Goal: Task Accomplishment & Management: Complete application form

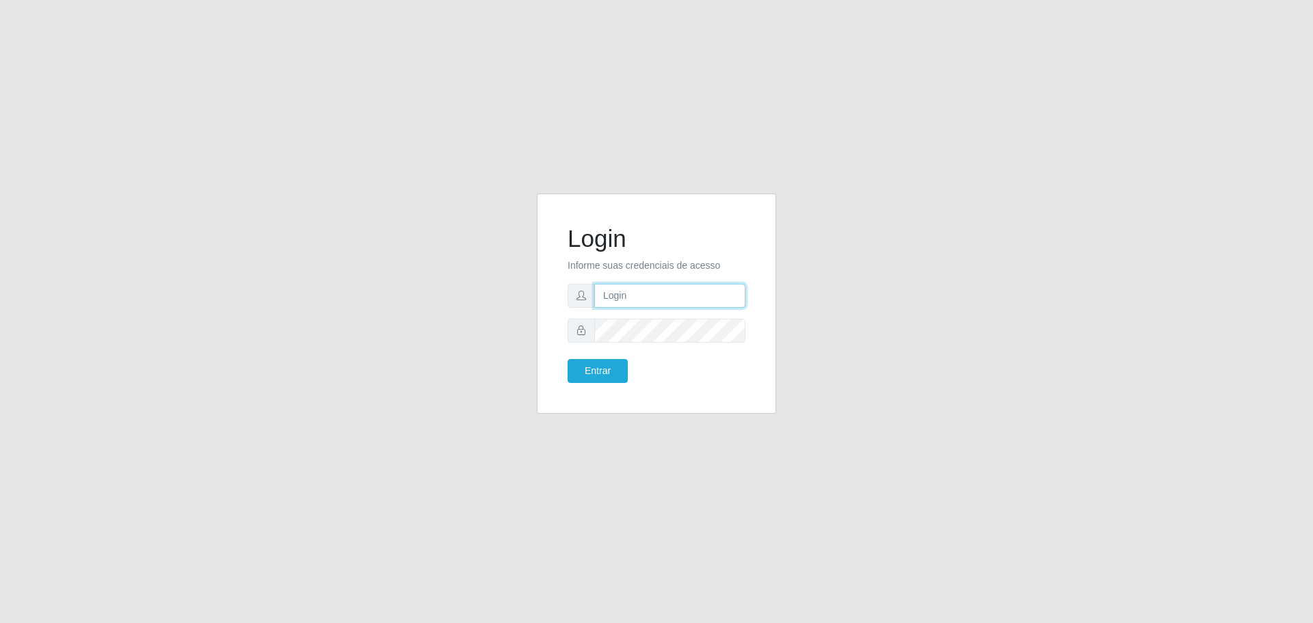
click at [628, 301] on input "text" at bounding box center [669, 296] width 151 height 24
type input "cleber@carone.com.br"
click at [568, 359] on button "Entrar" at bounding box center [598, 371] width 60 height 24
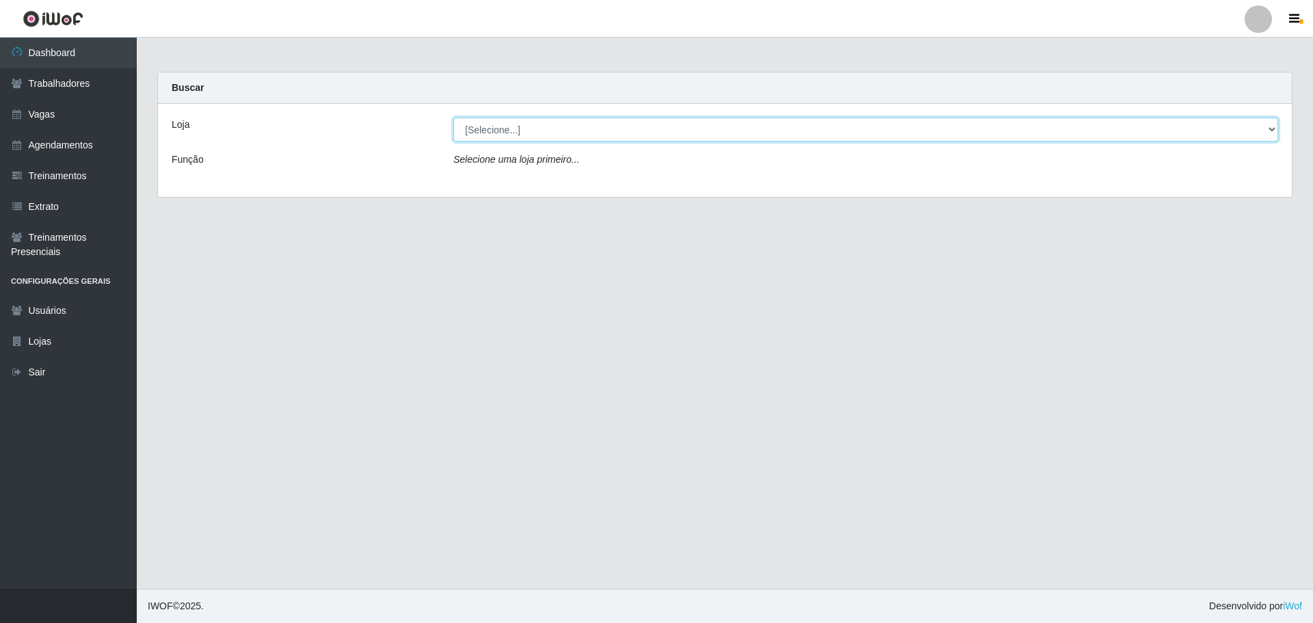
click at [1272, 128] on select "[Selecione...] Carone - Itapuã" at bounding box center [865, 130] width 825 height 24
select select "506"
click at [453, 118] on select "[Selecione...] Carone - Itapuã" at bounding box center [865, 130] width 825 height 24
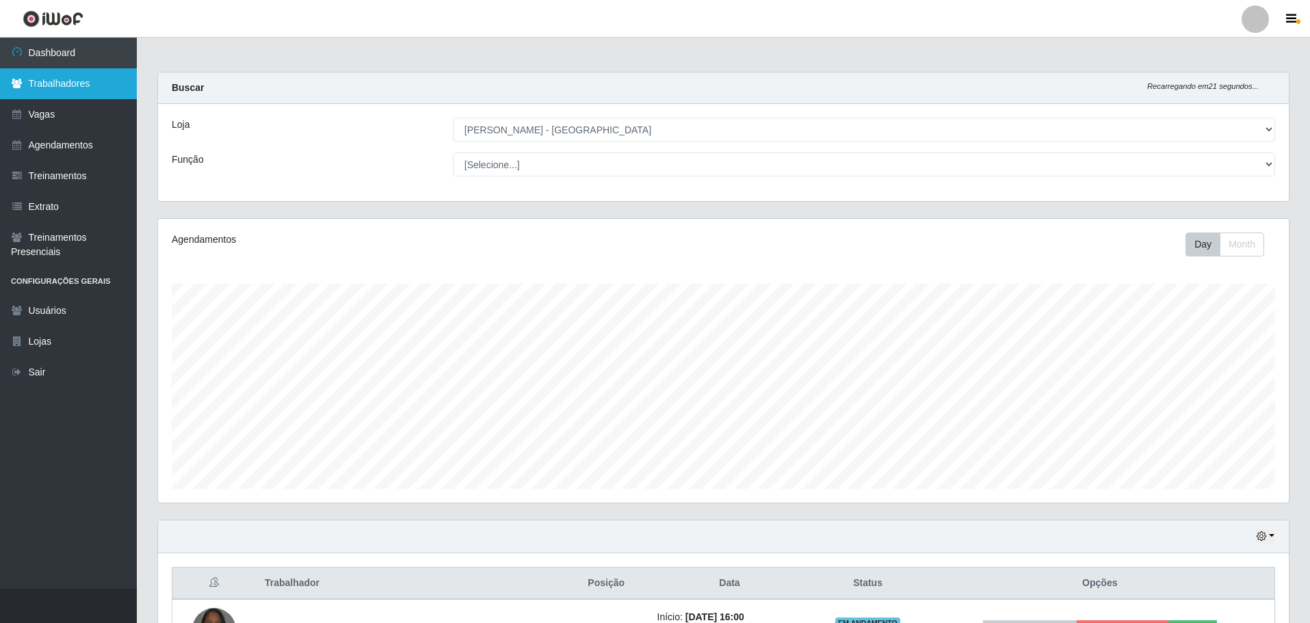
click at [70, 83] on link "Trabalhadores" at bounding box center [68, 83] width 137 height 31
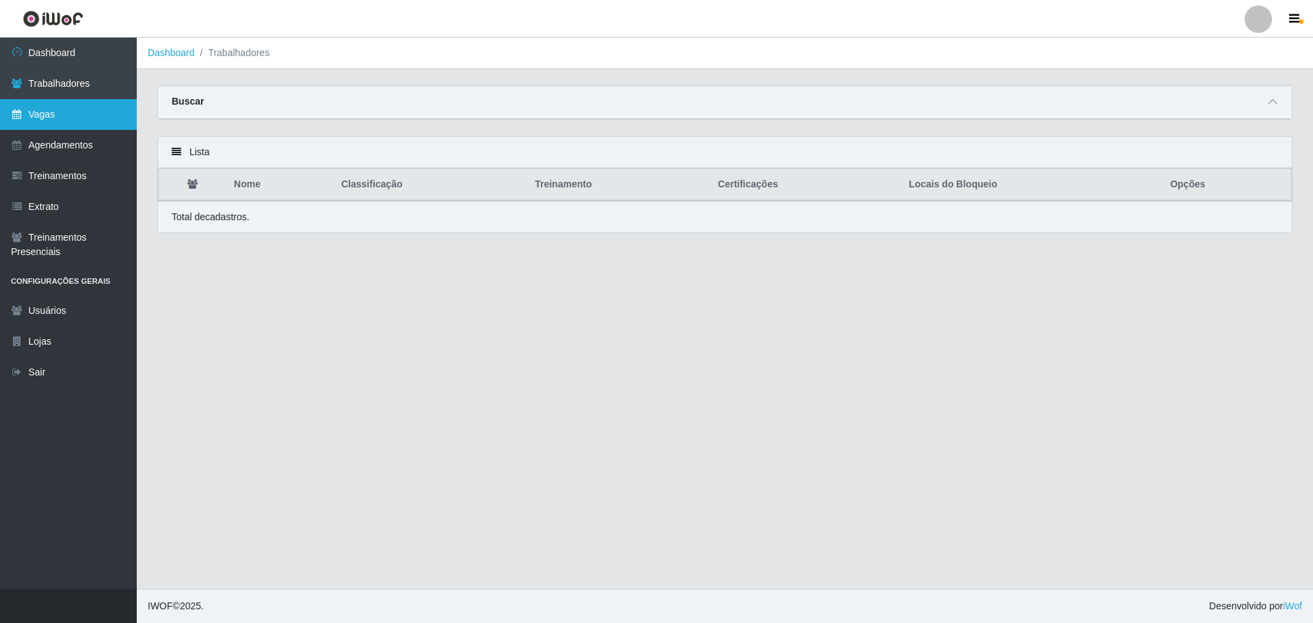
click at [44, 109] on link "Vagas" at bounding box center [68, 114] width 137 height 31
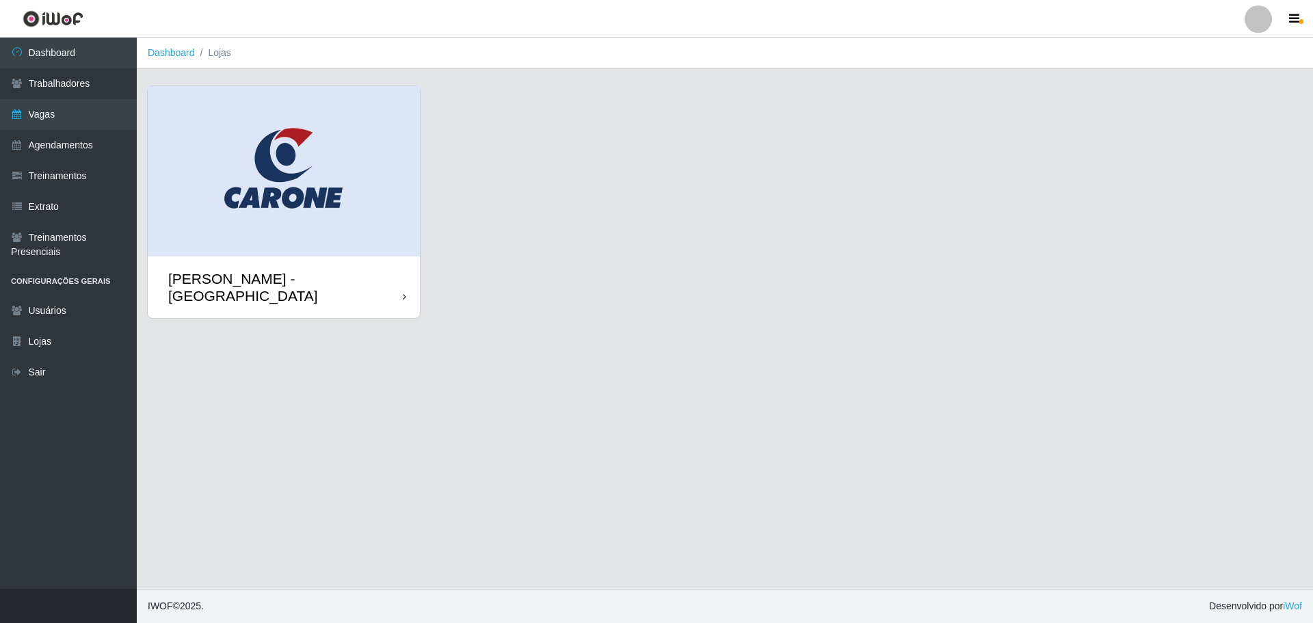
click at [404, 292] on icon at bounding box center [404, 297] width 3 height 10
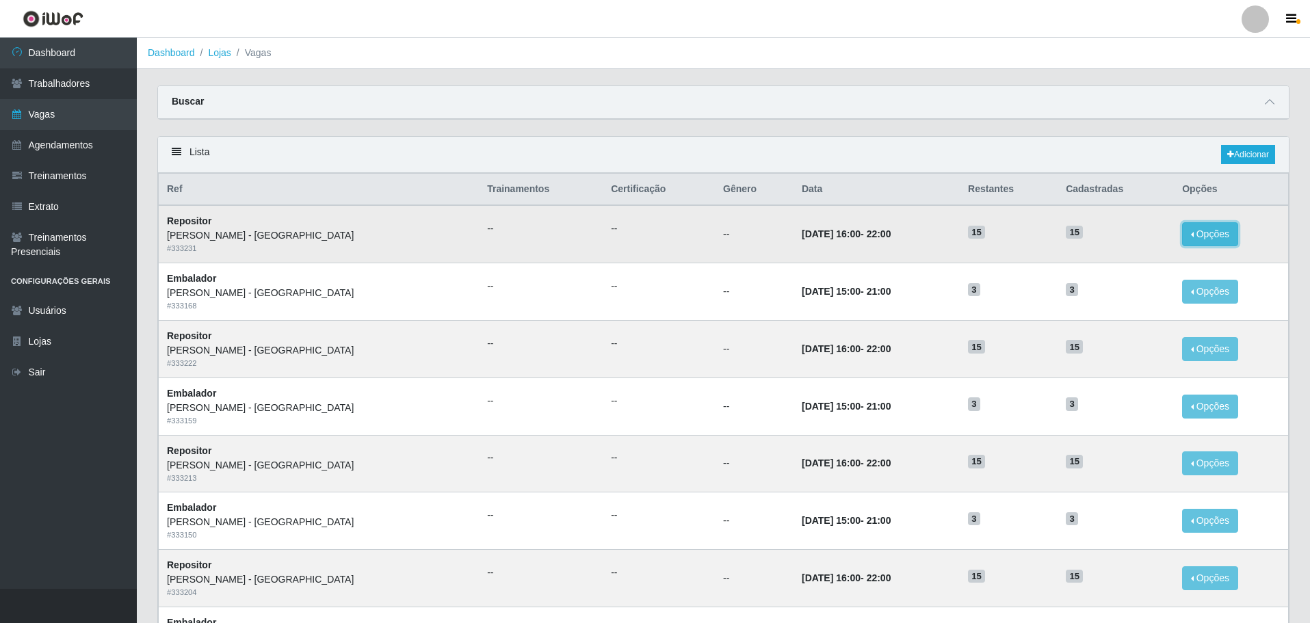
click at [1201, 235] on button "Opções" at bounding box center [1210, 234] width 56 height 24
click at [1094, 237] on link "Editar" at bounding box center [1104, 236] width 39 height 11
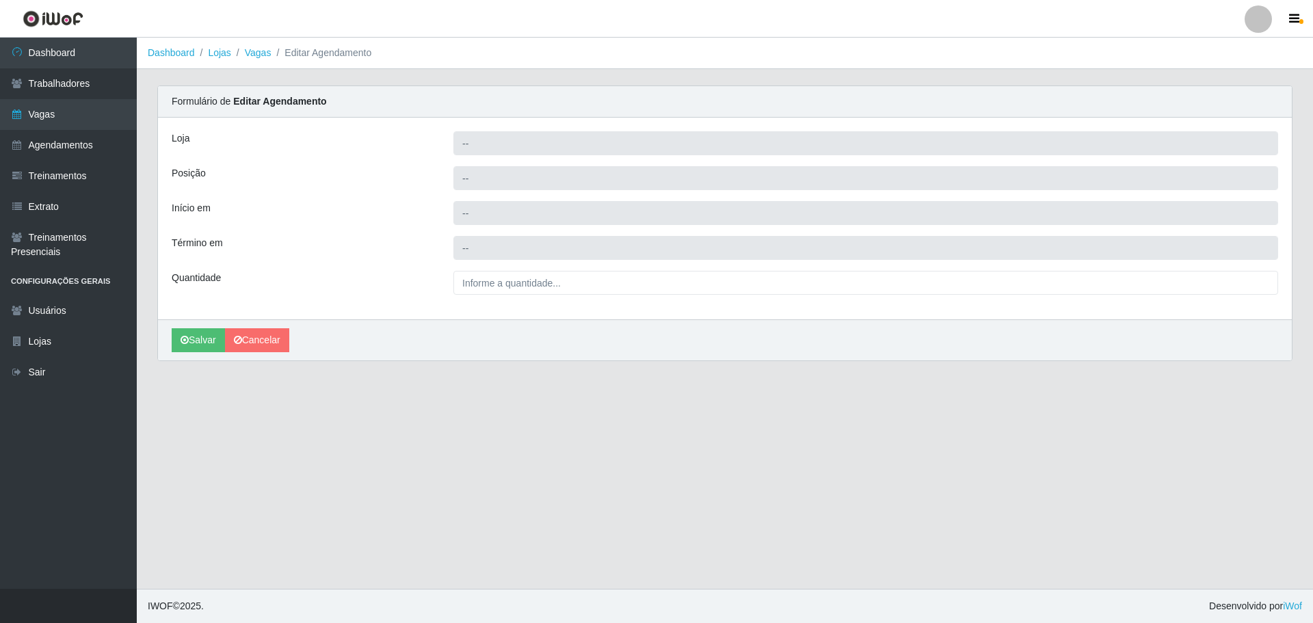
type input "[PERSON_NAME] - [GEOGRAPHIC_DATA]"
type input "Repositor"
type input "2025-10-31 16:00:00"
type input "2025-10-31 22:00:00"
type input "15_"
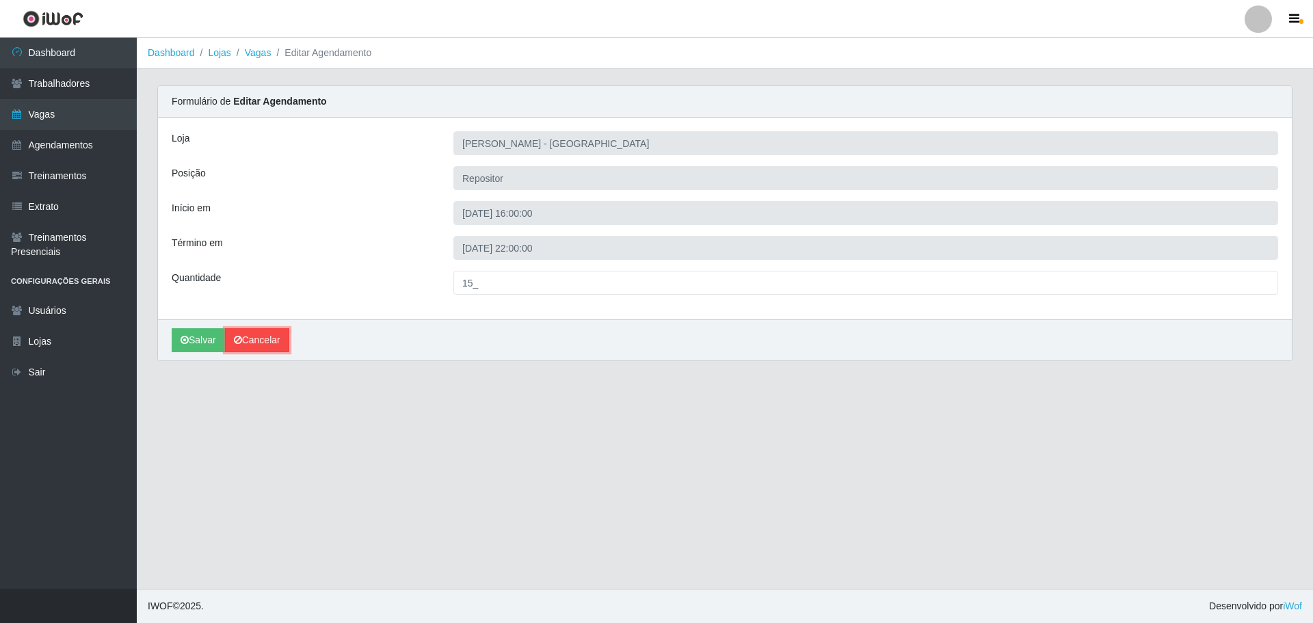
click at [262, 337] on link "Cancelar" at bounding box center [257, 340] width 64 height 24
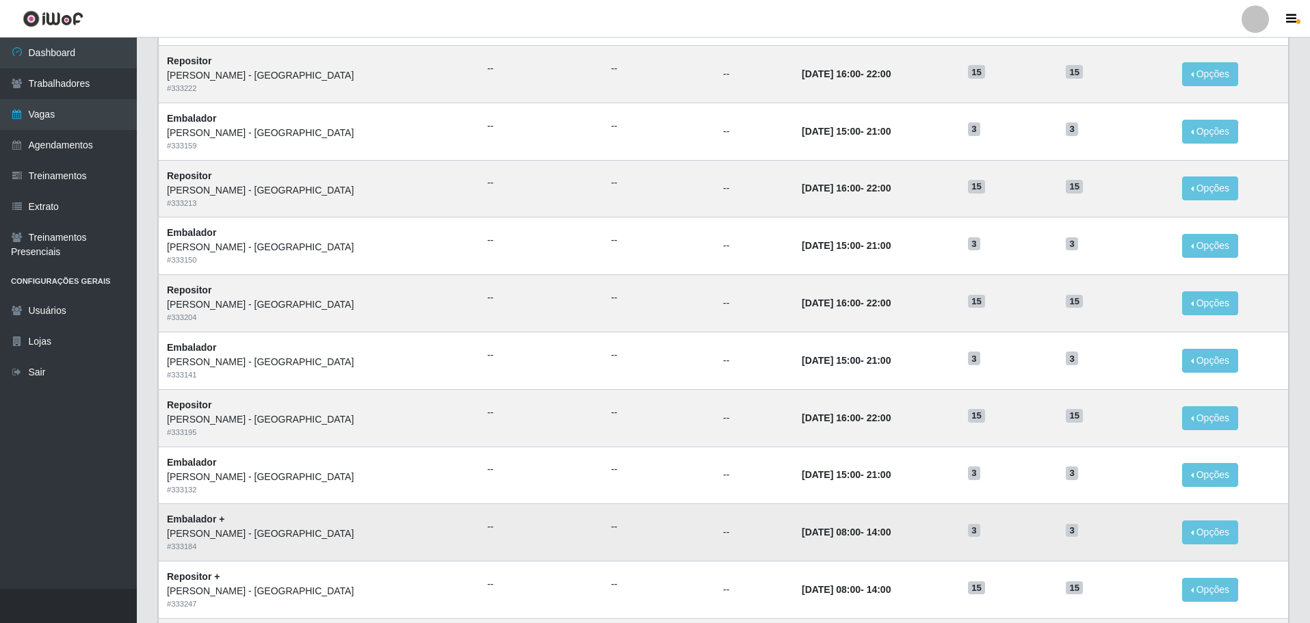
scroll to position [536, 0]
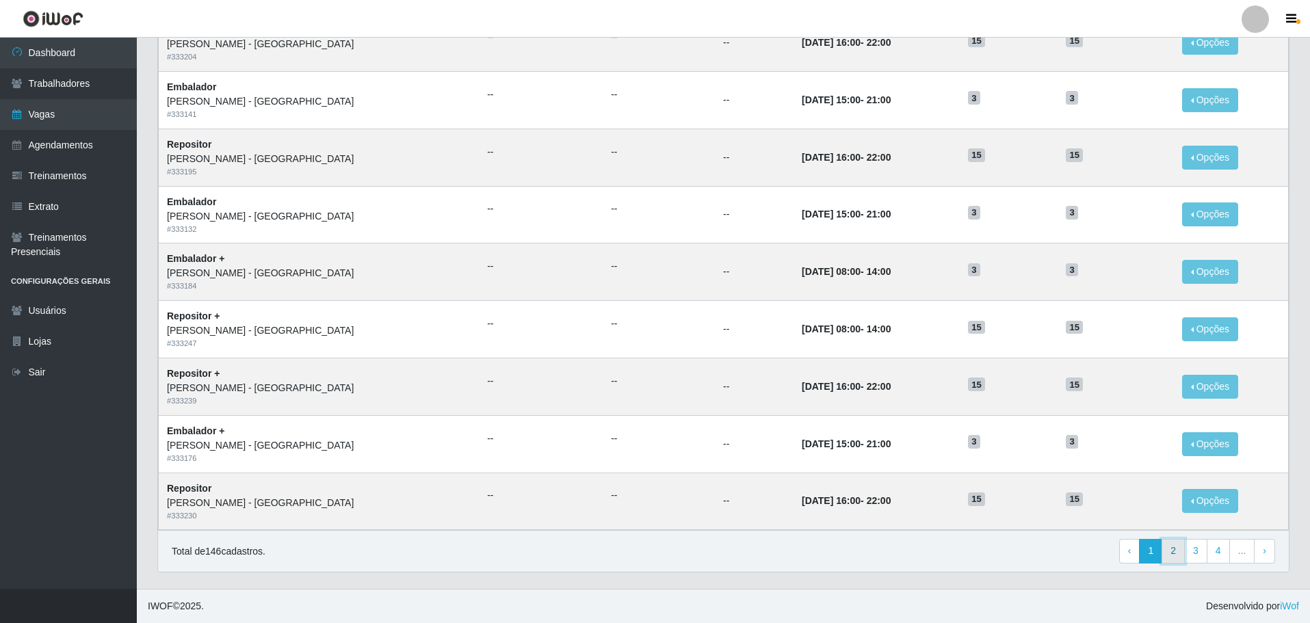
click at [1171, 553] on link "2" at bounding box center [1172, 551] width 23 height 25
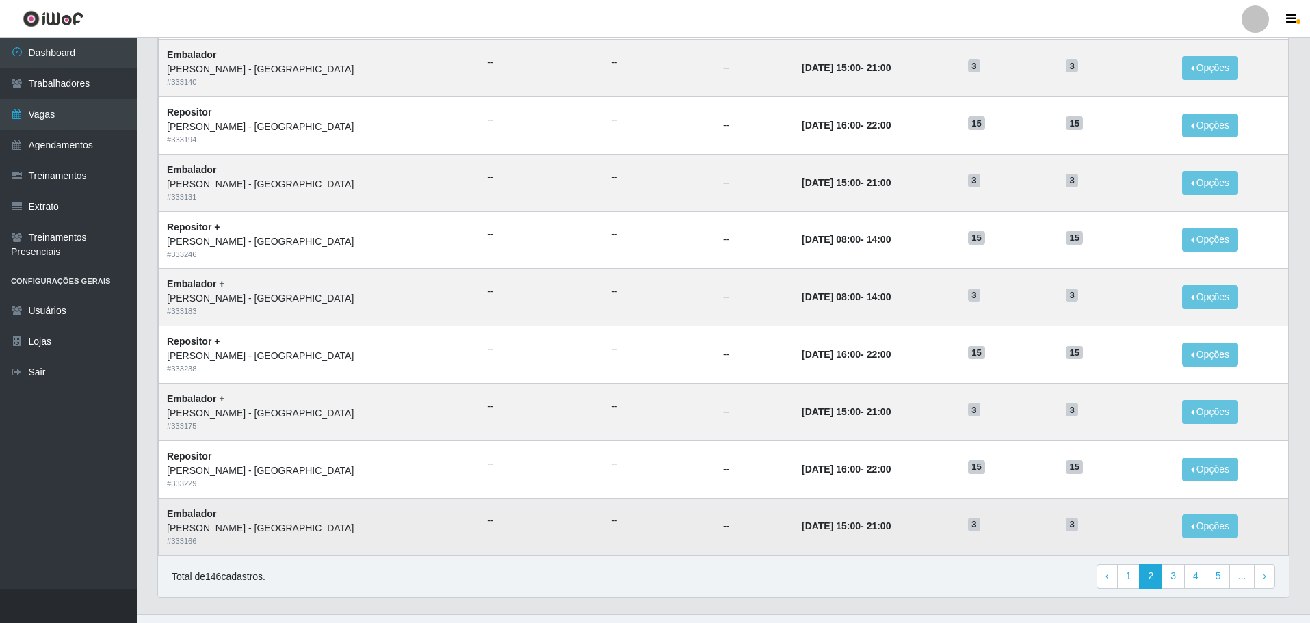
scroll to position [536, 0]
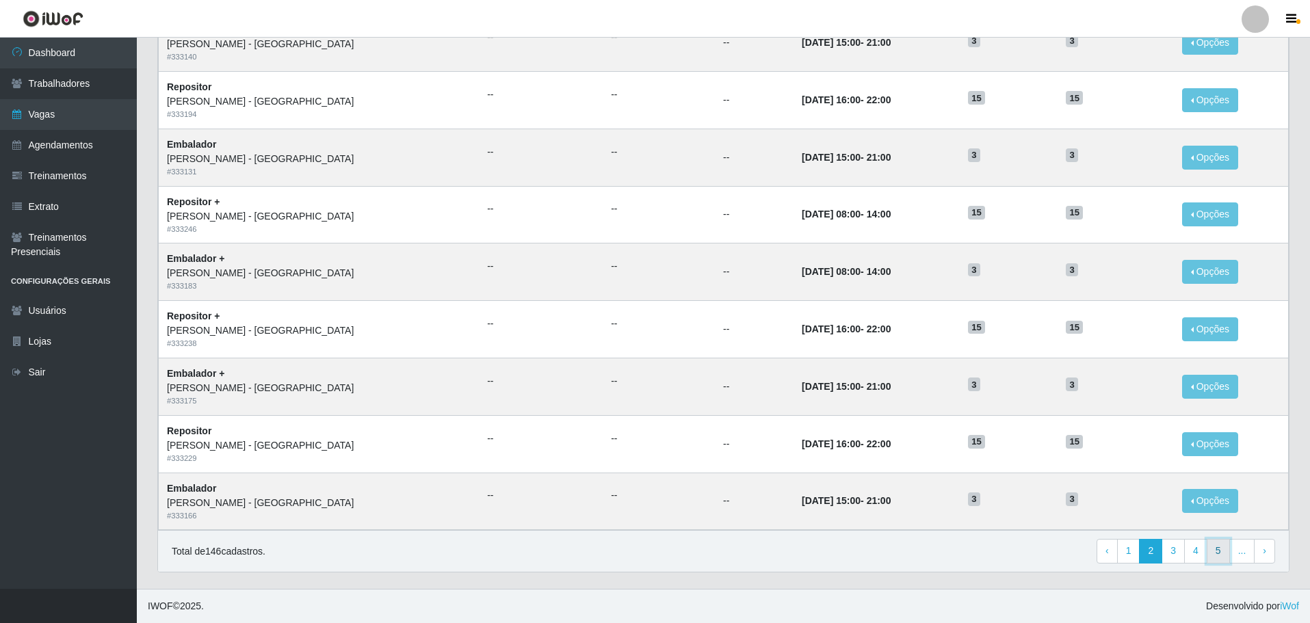
click at [1219, 546] on link "5" at bounding box center [1217, 551] width 23 height 25
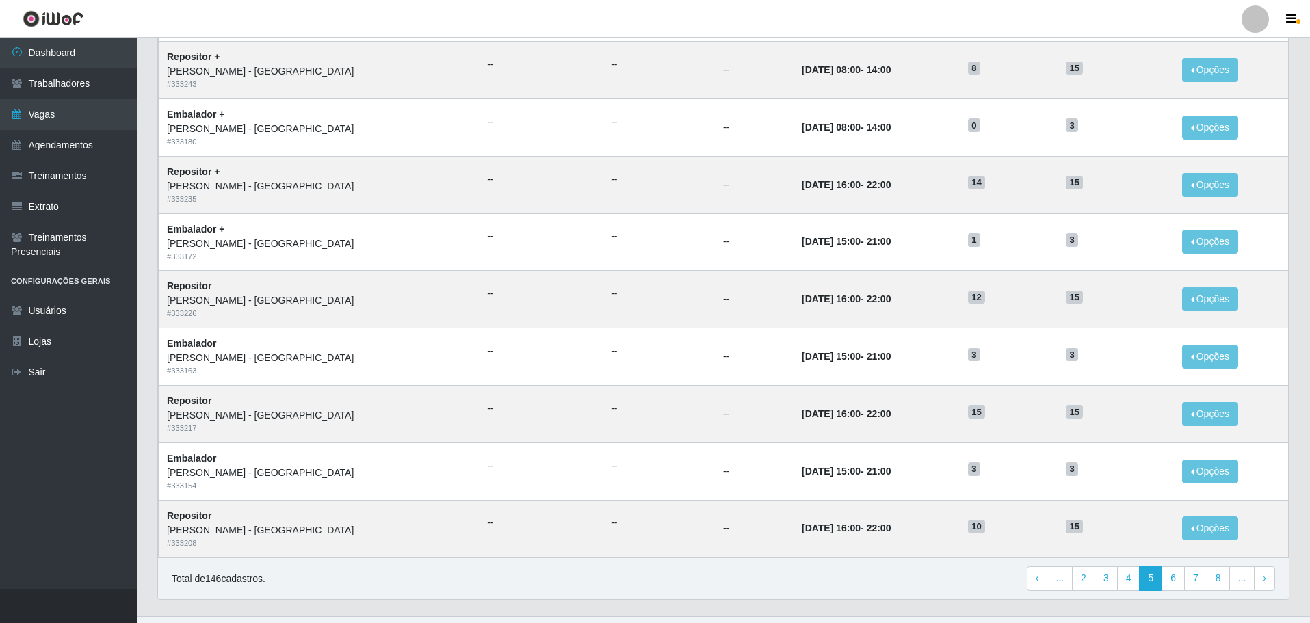
scroll to position [536, 0]
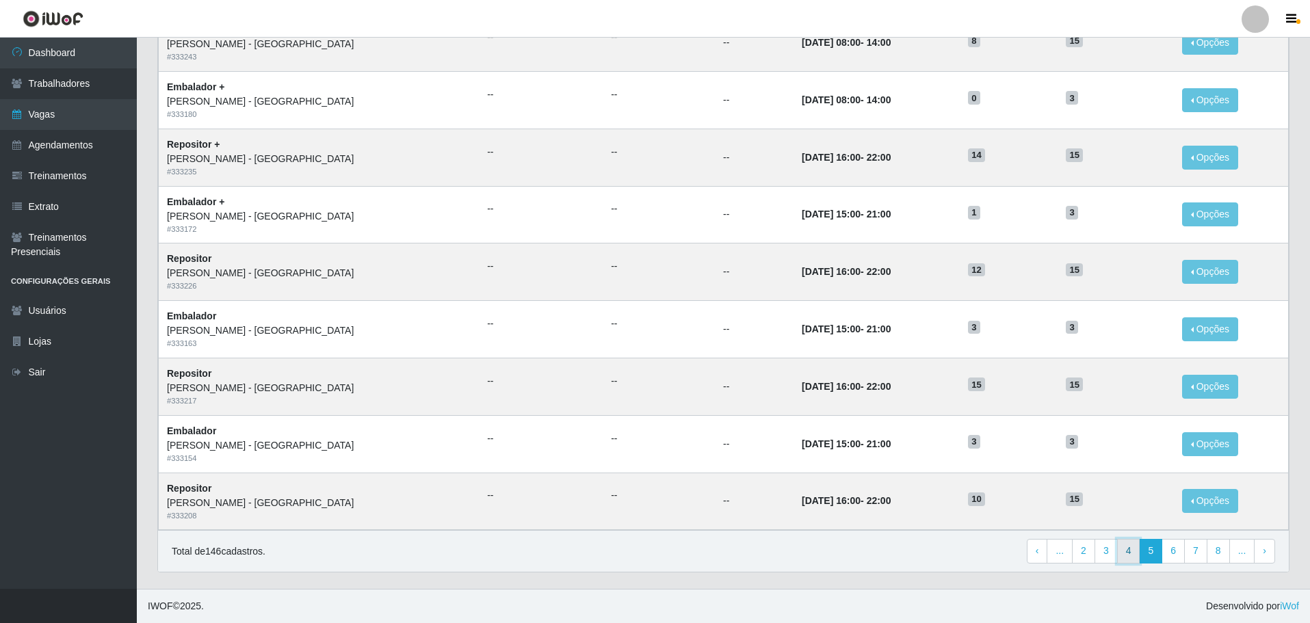
click at [1134, 551] on link "4" at bounding box center [1128, 551] width 23 height 25
click at [1132, 549] on link "3" at bounding box center [1128, 551] width 23 height 25
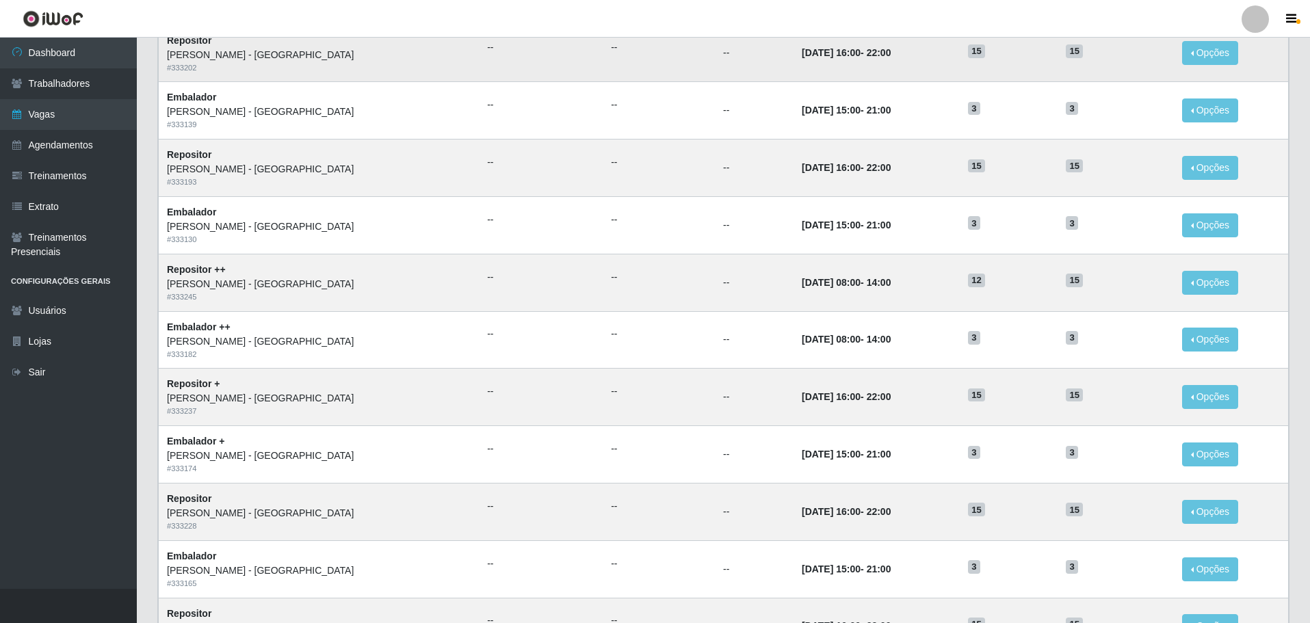
scroll to position [536, 0]
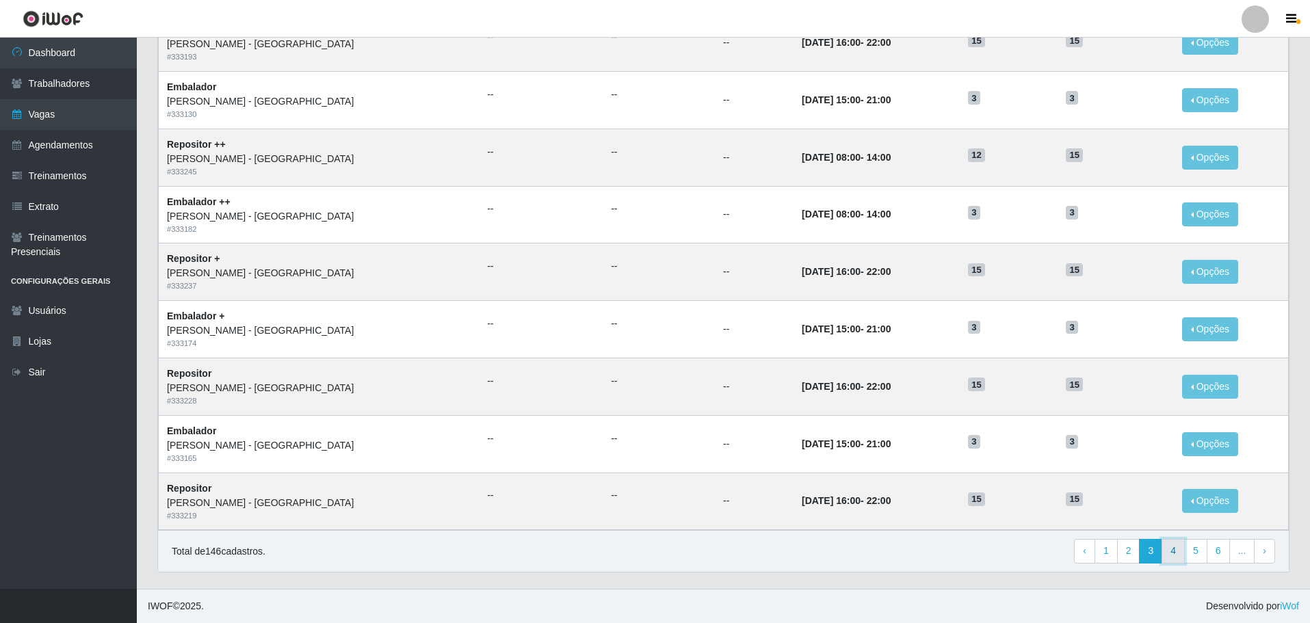
click at [1174, 553] on link "4" at bounding box center [1172, 551] width 23 height 25
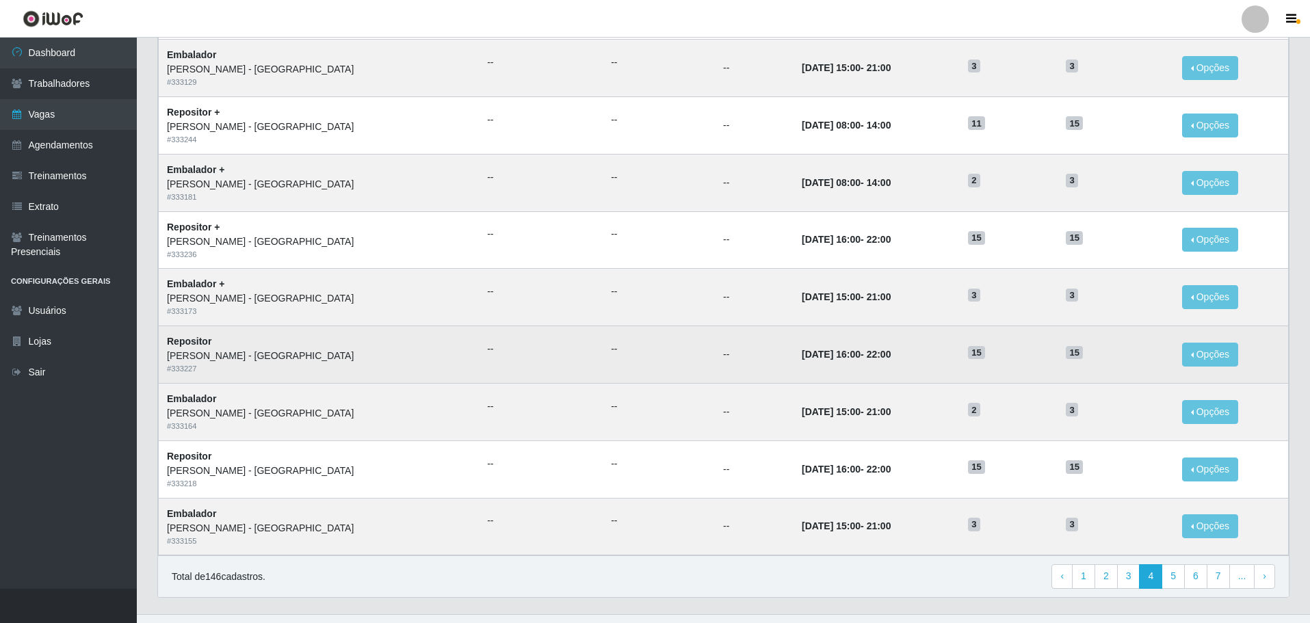
scroll to position [536, 0]
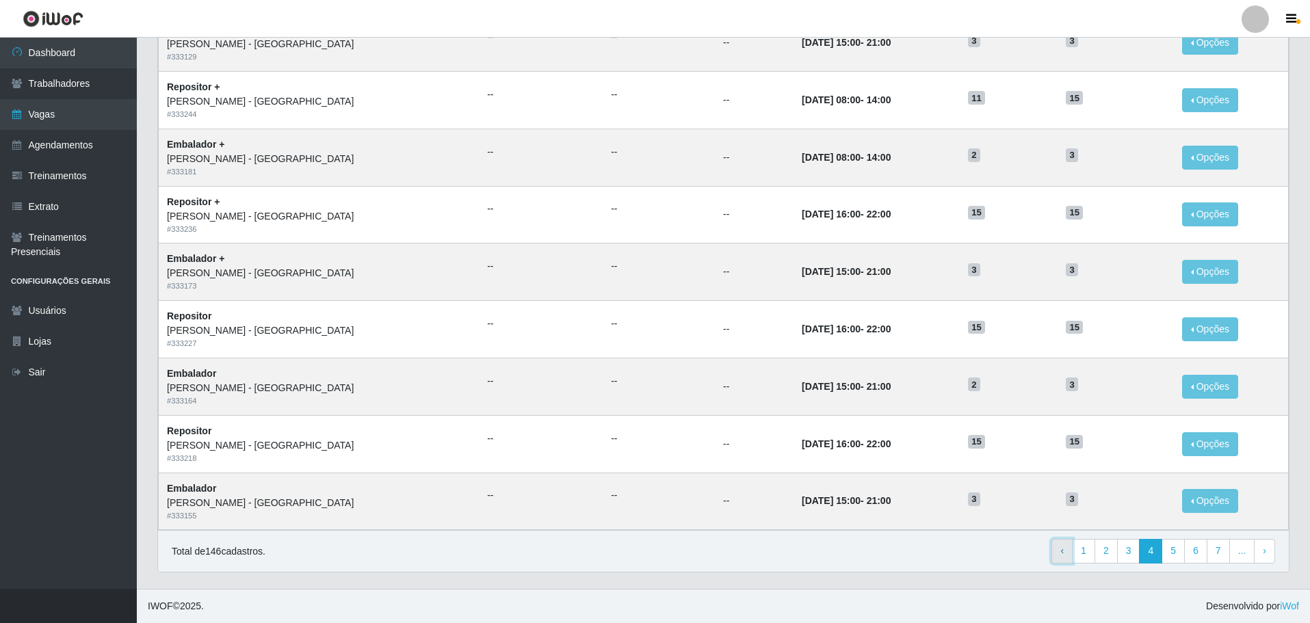
click at [1067, 553] on link "‹ Previous" at bounding box center [1061, 551] width 21 height 25
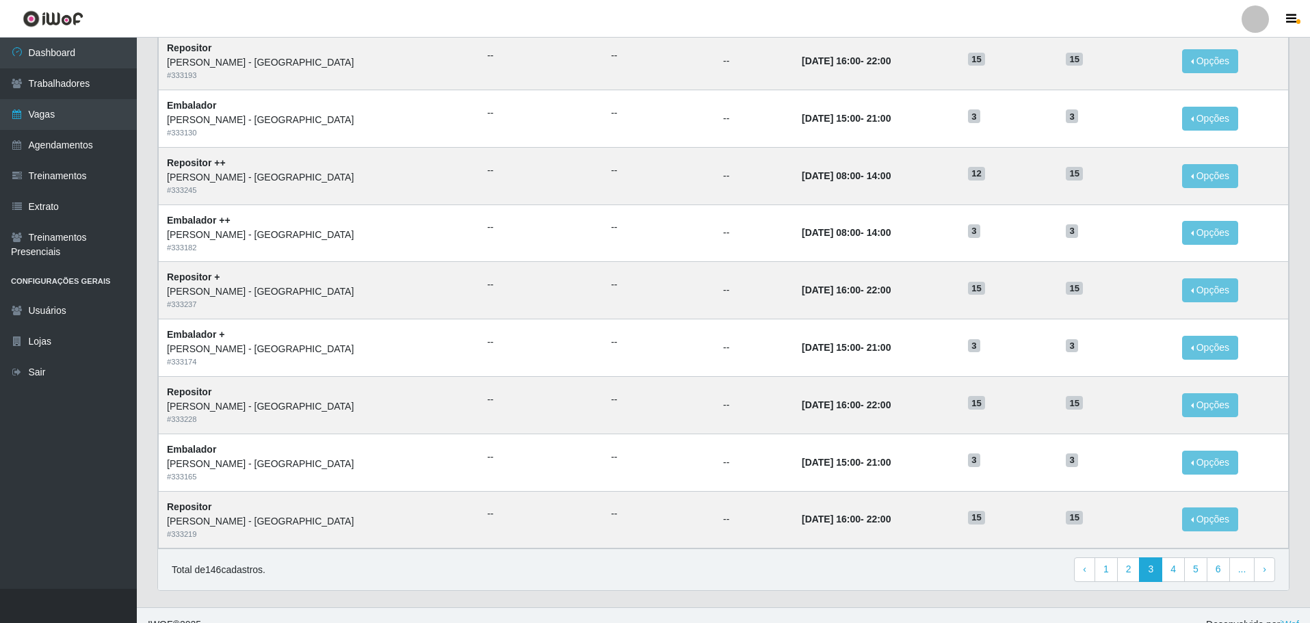
scroll to position [536, 0]
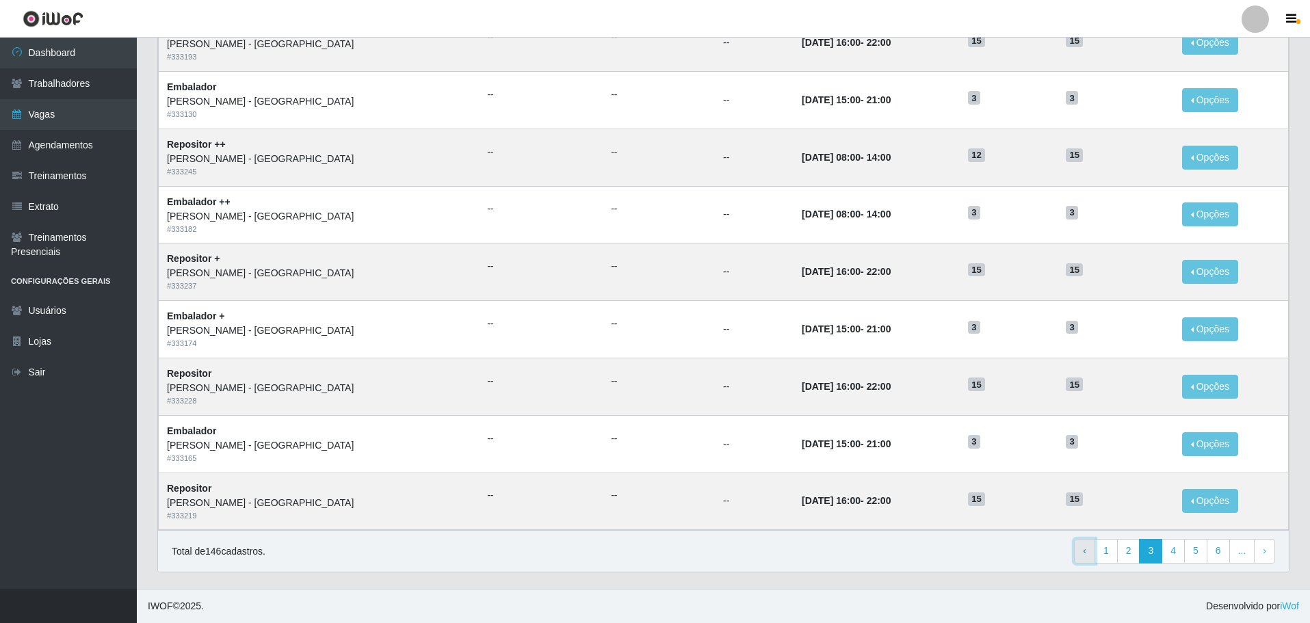
click at [1086, 553] on span "‹" at bounding box center [1084, 550] width 3 height 11
click at [1261, 554] on link "› Next" at bounding box center [1264, 551] width 21 height 25
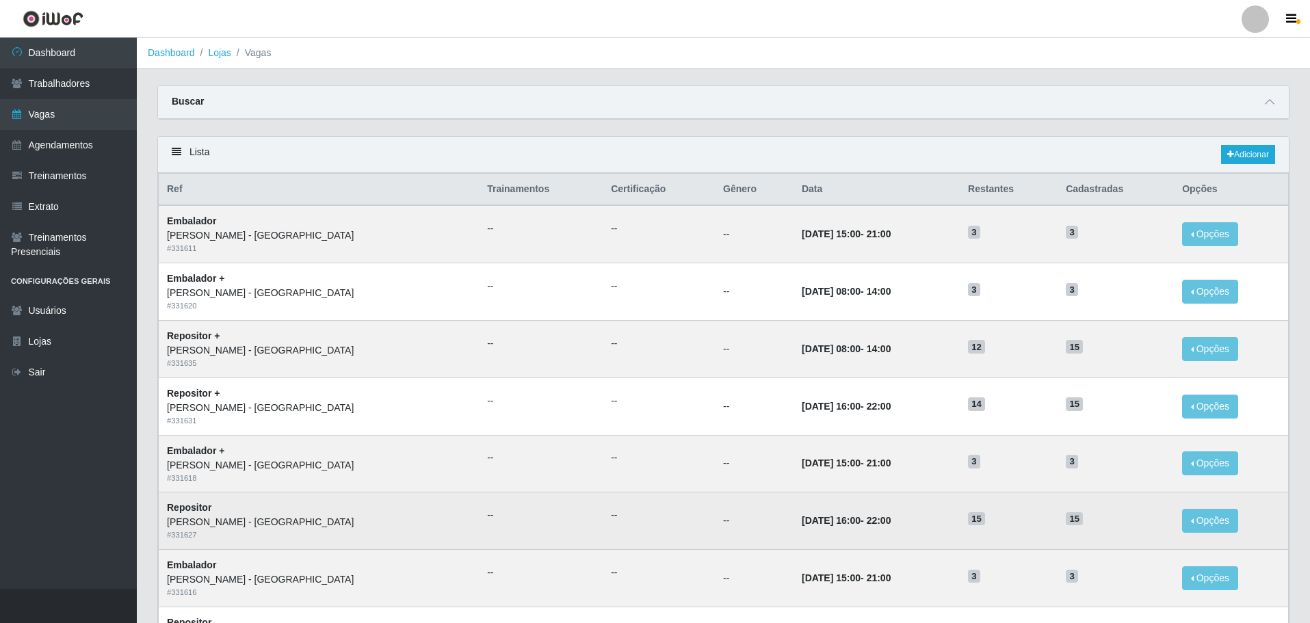
scroll to position [307, 0]
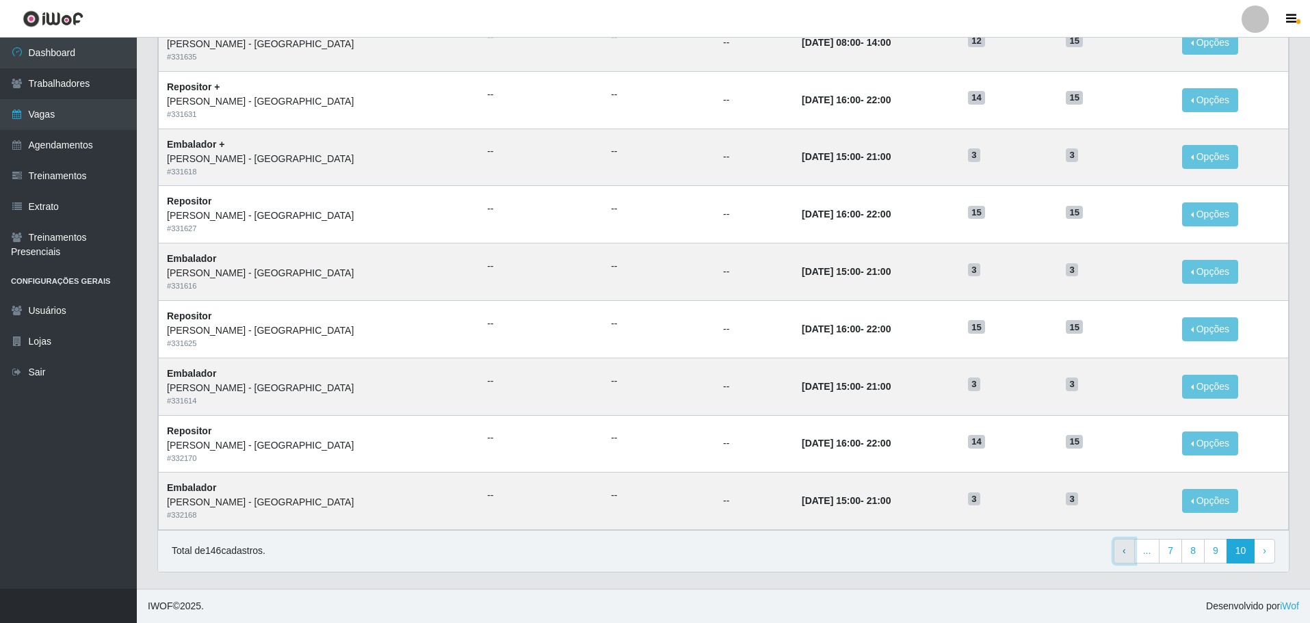
click at [1124, 553] on link "‹ Previous" at bounding box center [1123, 551] width 21 height 25
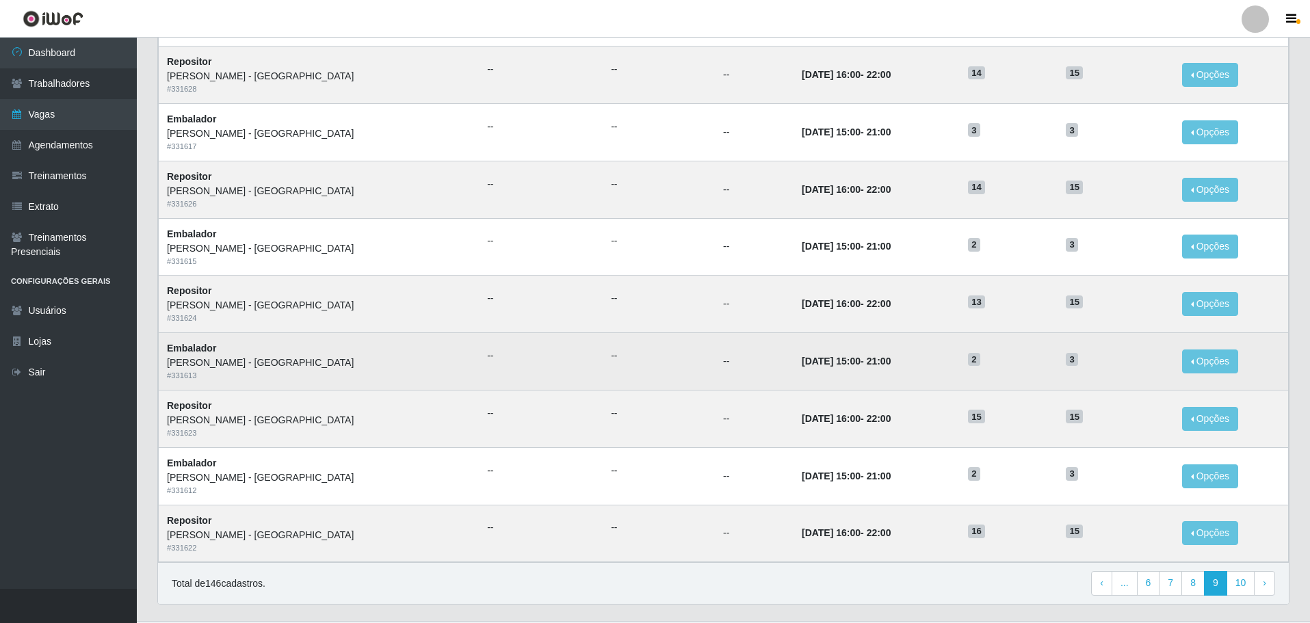
scroll to position [536, 0]
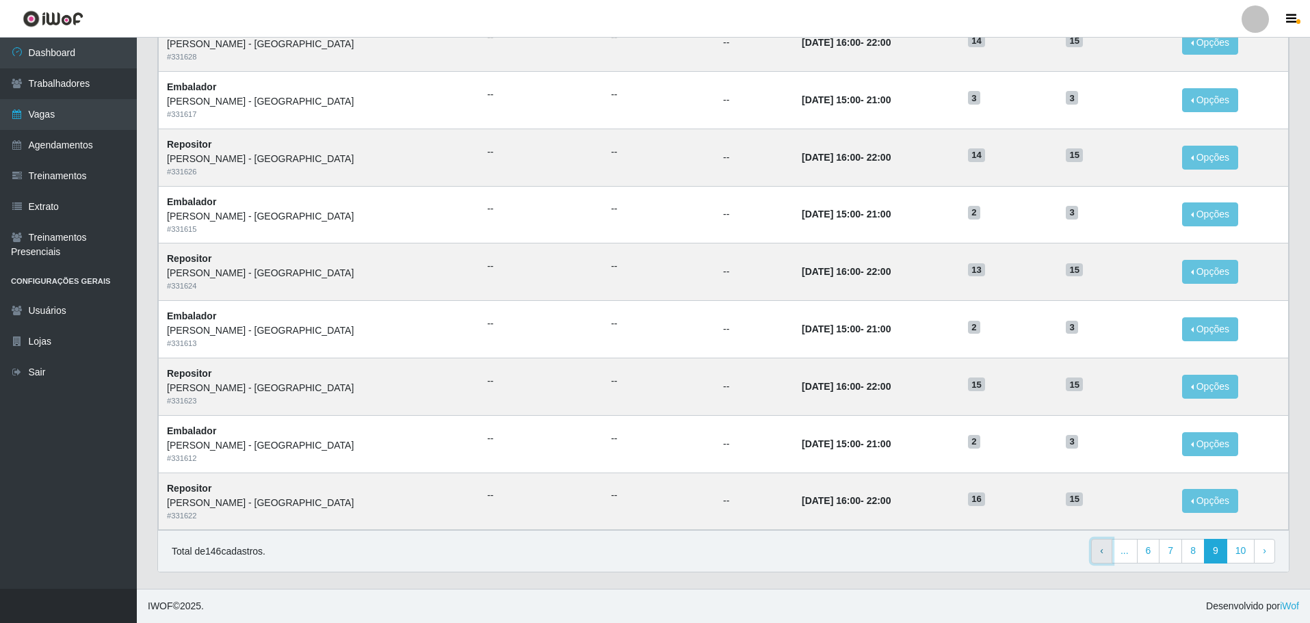
click at [1103, 548] on span "‹" at bounding box center [1101, 550] width 3 height 11
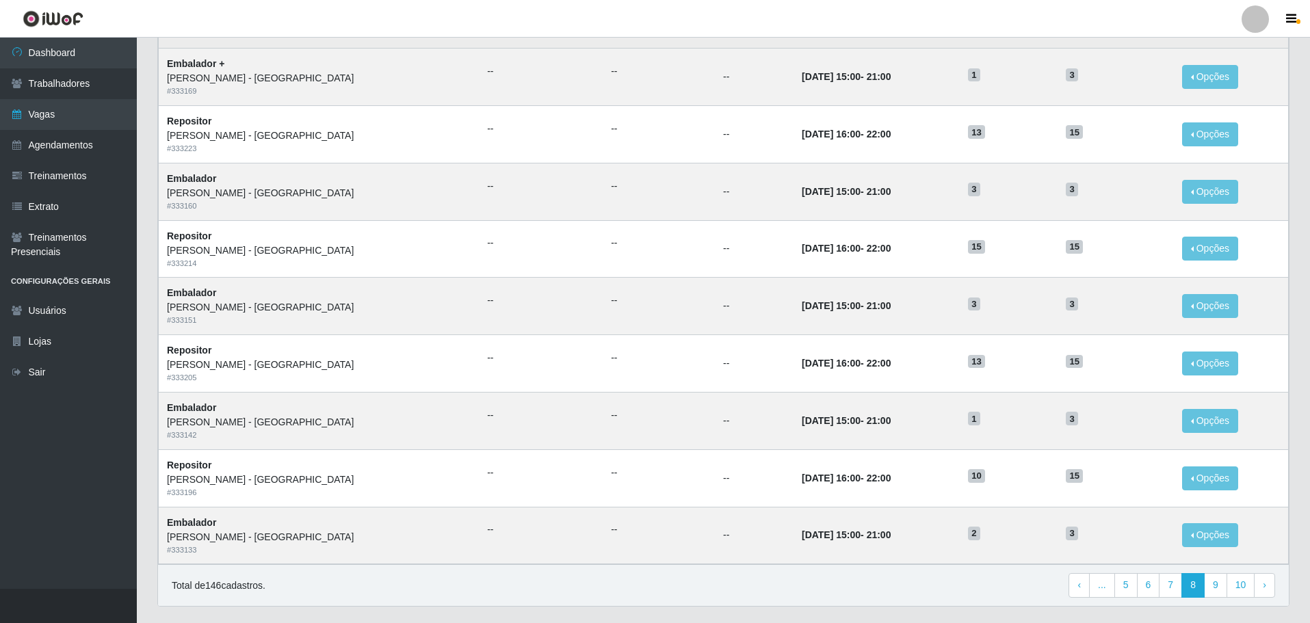
scroll to position [536, 0]
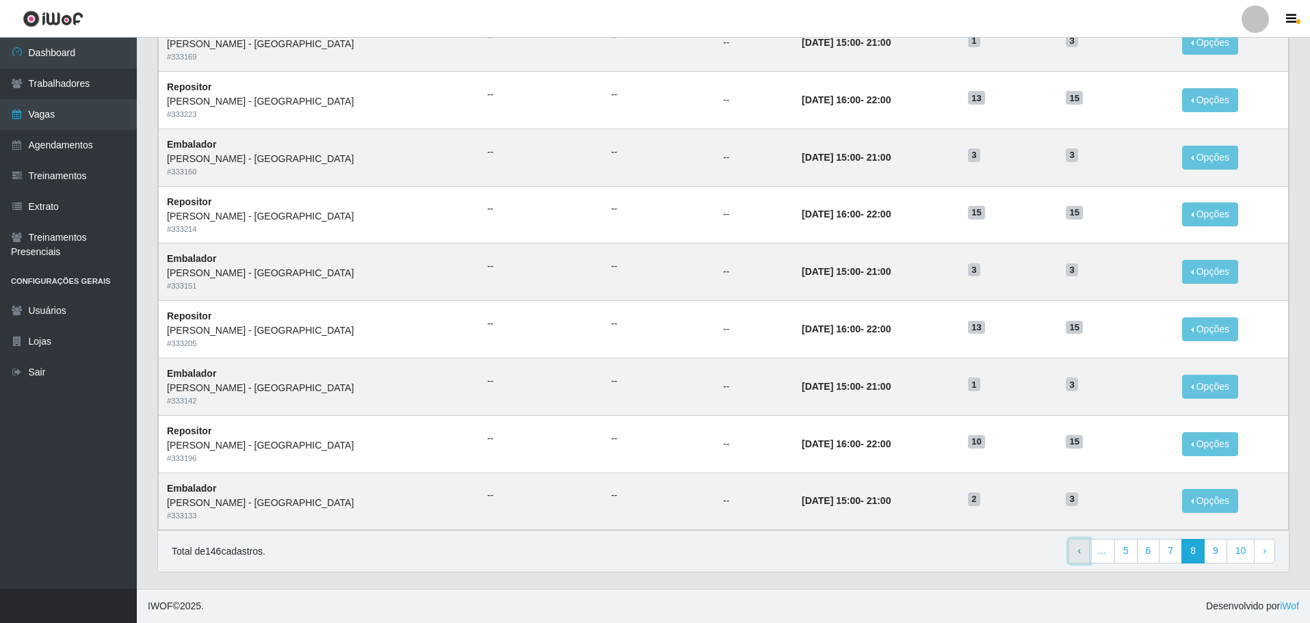
click at [1080, 549] on link "‹ Previous" at bounding box center [1078, 551] width 21 height 25
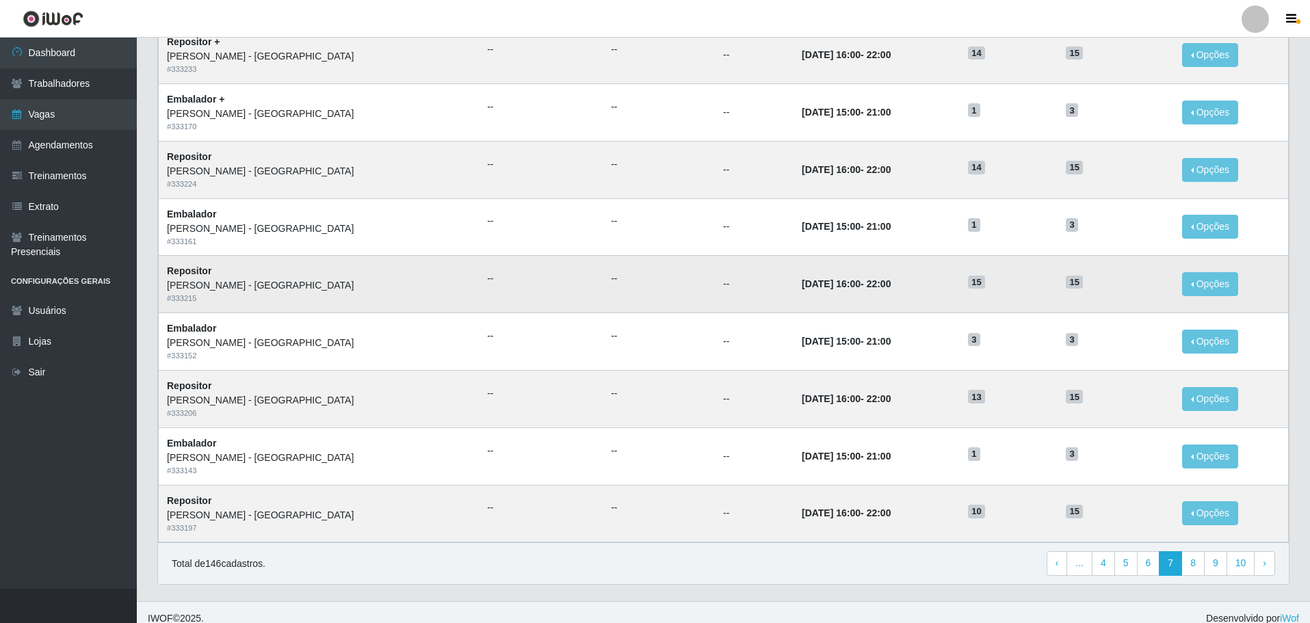
scroll to position [536, 0]
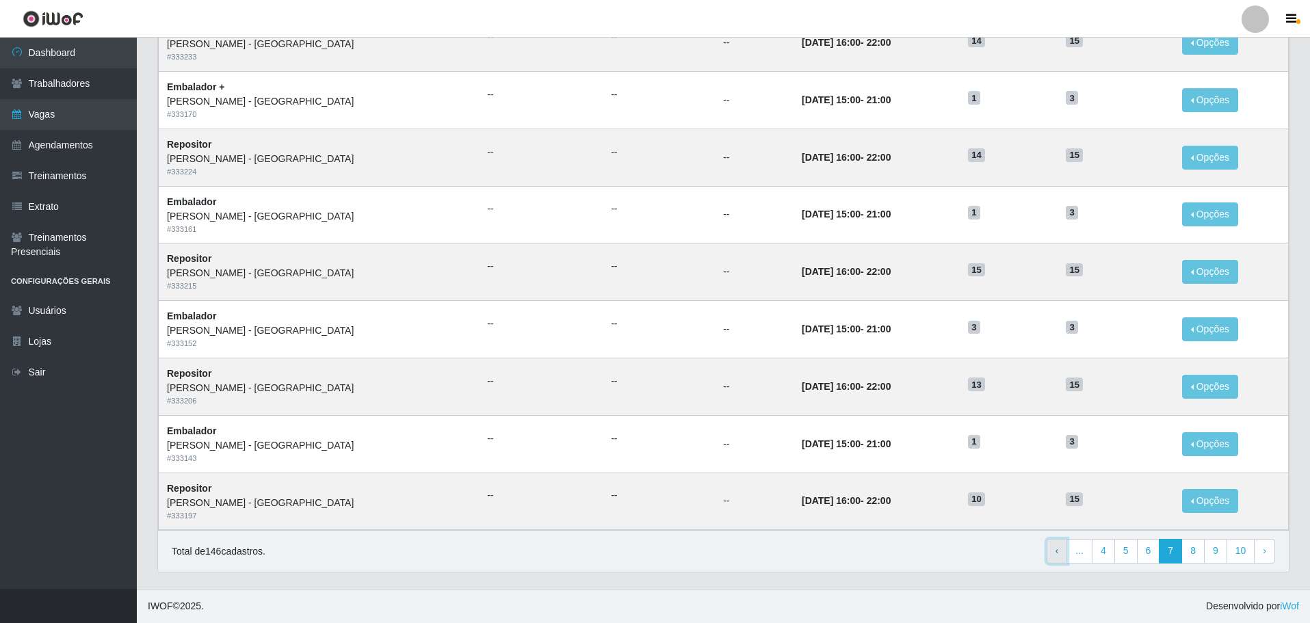
click at [1055, 555] on link "‹ Previous" at bounding box center [1056, 551] width 21 height 25
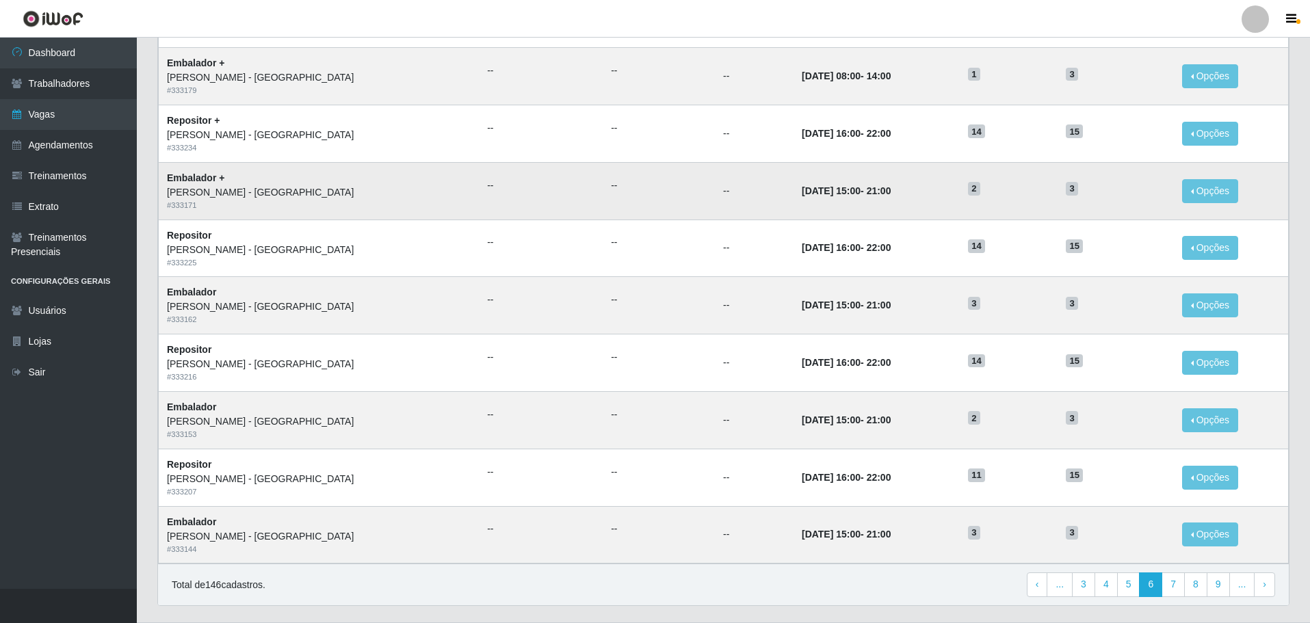
scroll to position [536, 0]
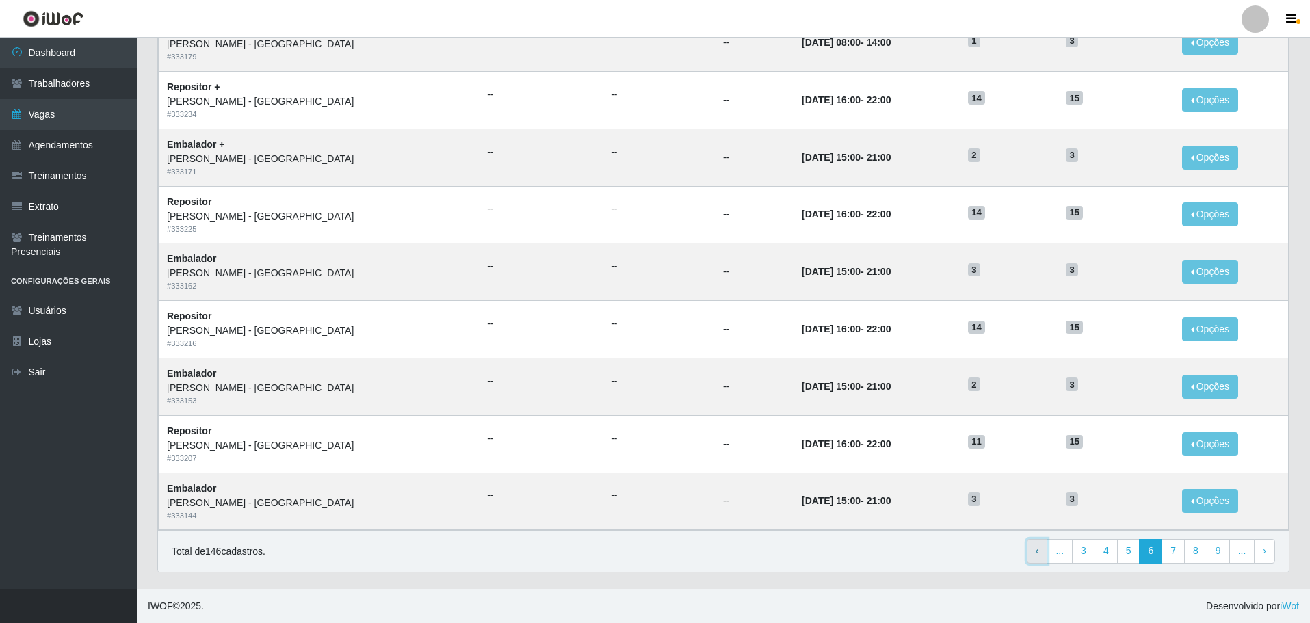
click at [1039, 556] on link "‹ Previous" at bounding box center [1036, 551] width 21 height 25
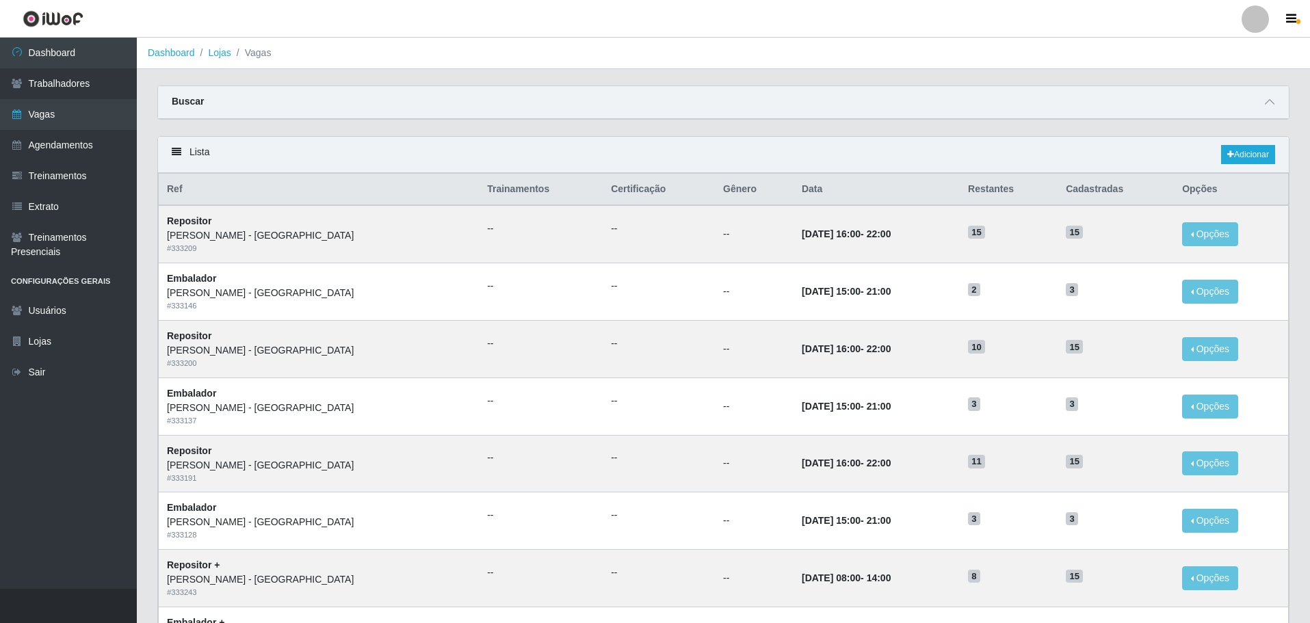
scroll to position [68, 0]
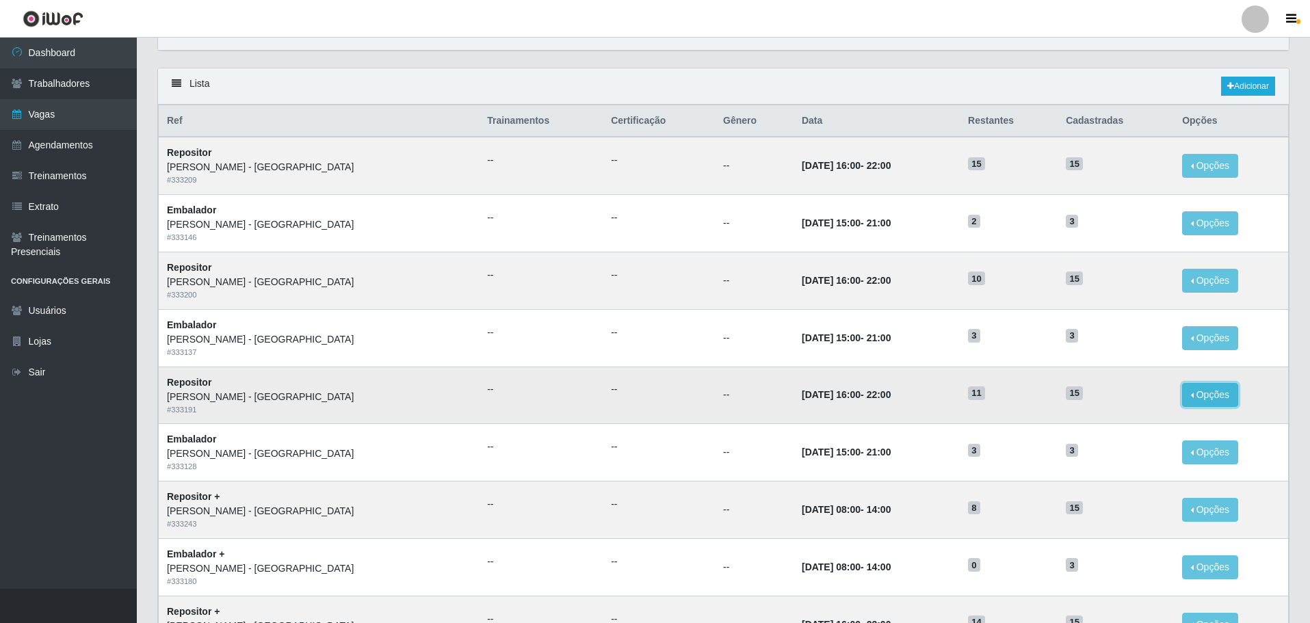
click at [1189, 399] on button "Opções" at bounding box center [1210, 395] width 56 height 24
click at [1190, 393] on button "Opções" at bounding box center [1210, 395] width 56 height 24
click at [1202, 395] on button "Opções" at bounding box center [1210, 395] width 56 height 24
click at [1187, 276] on button "Opções" at bounding box center [1210, 281] width 56 height 24
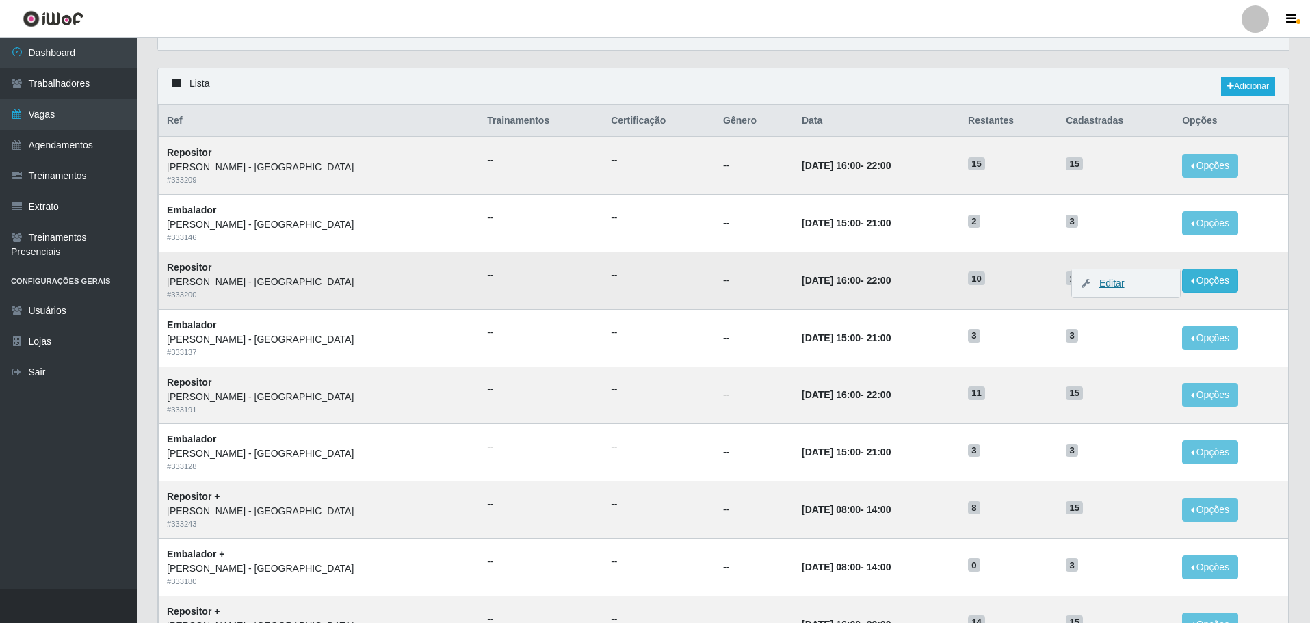
click at [1095, 285] on link "Editar" at bounding box center [1104, 283] width 39 height 11
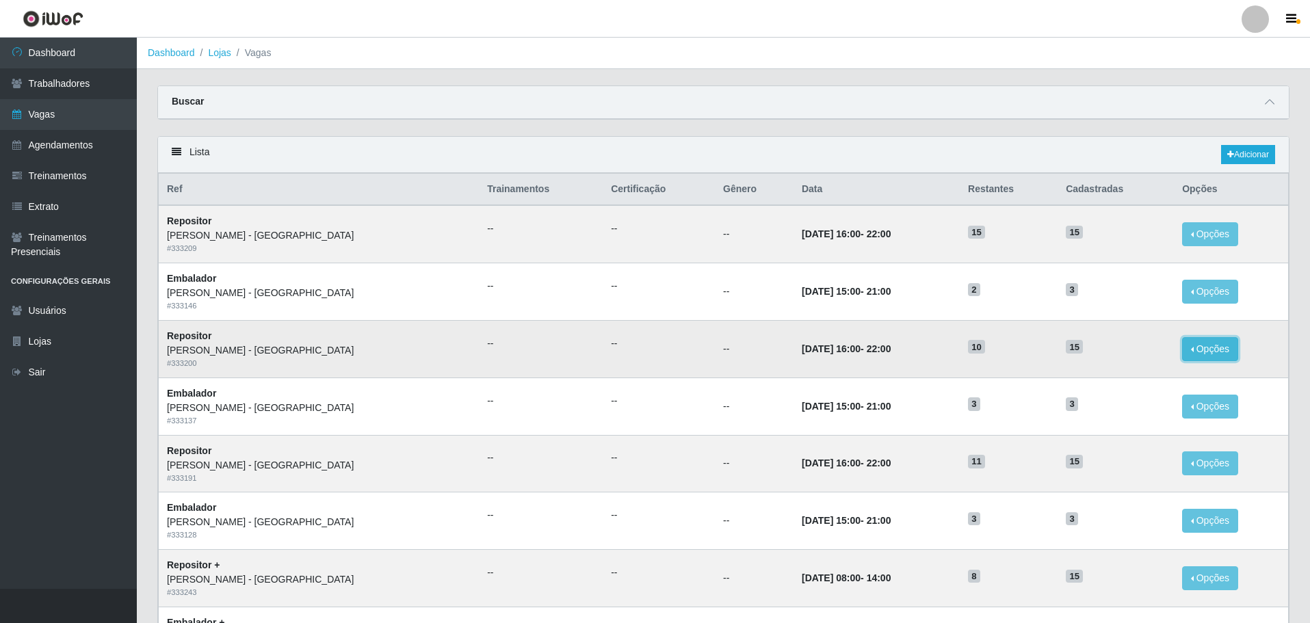
click at [1187, 350] on button "Opções" at bounding box center [1210, 349] width 56 height 24
click at [1093, 355] on link "Editar" at bounding box center [1104, 351] width 39 height 11
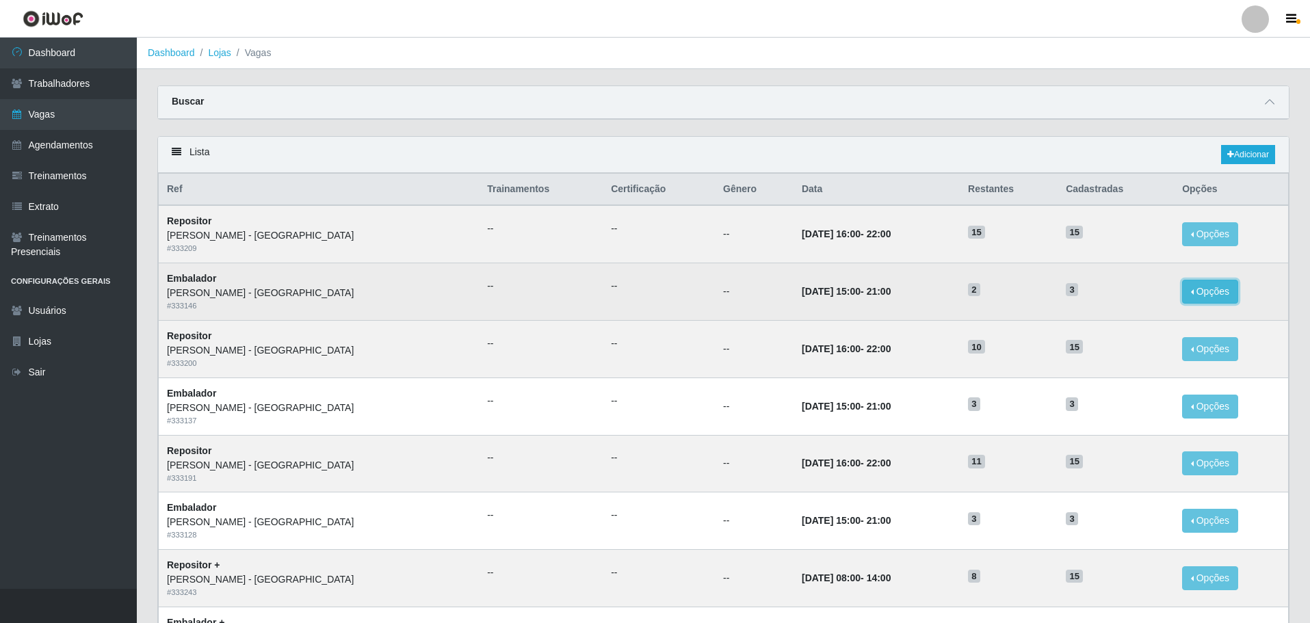
click at [1193, 295] on button "Opções" at bounding box center [1210, 292] width 56 height 24
click at [1089, 294] on link "Editar" at bounding box center [1104, 294] width 39 height 11
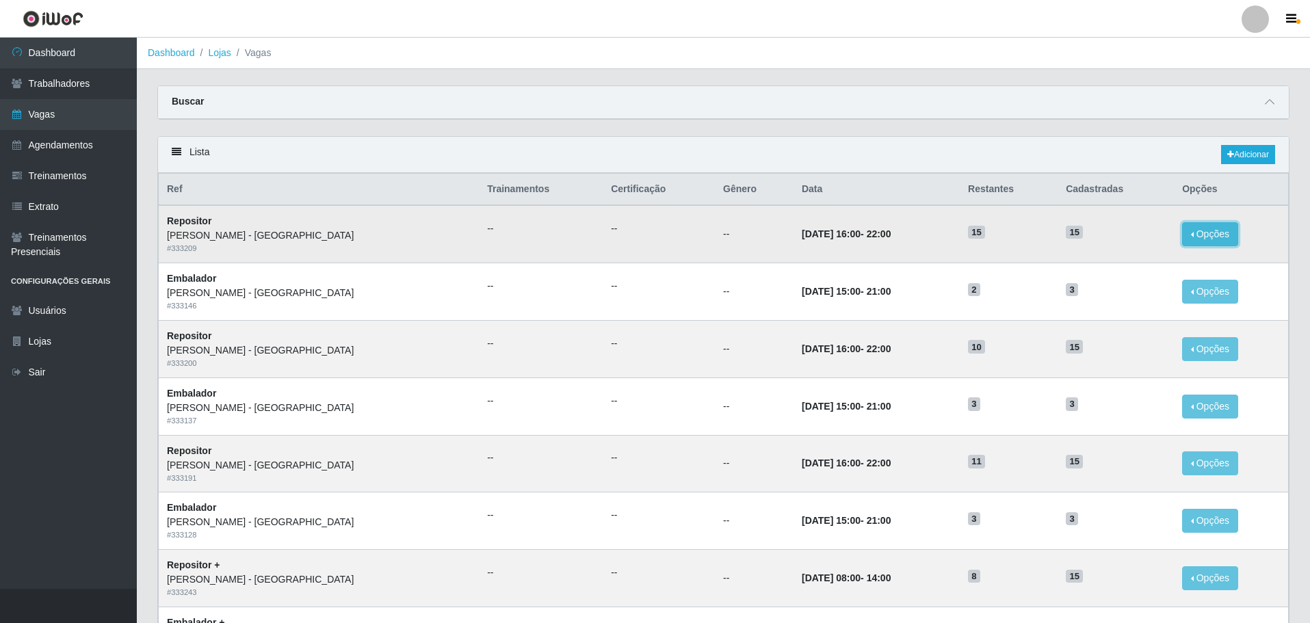
click at [1199, 235] on button "Opções" at bounding box center [1210, 234] width 56 height 24
click at [1093, 239] on link "Editar" at bounding box center [1104, 236] width 39 height 11
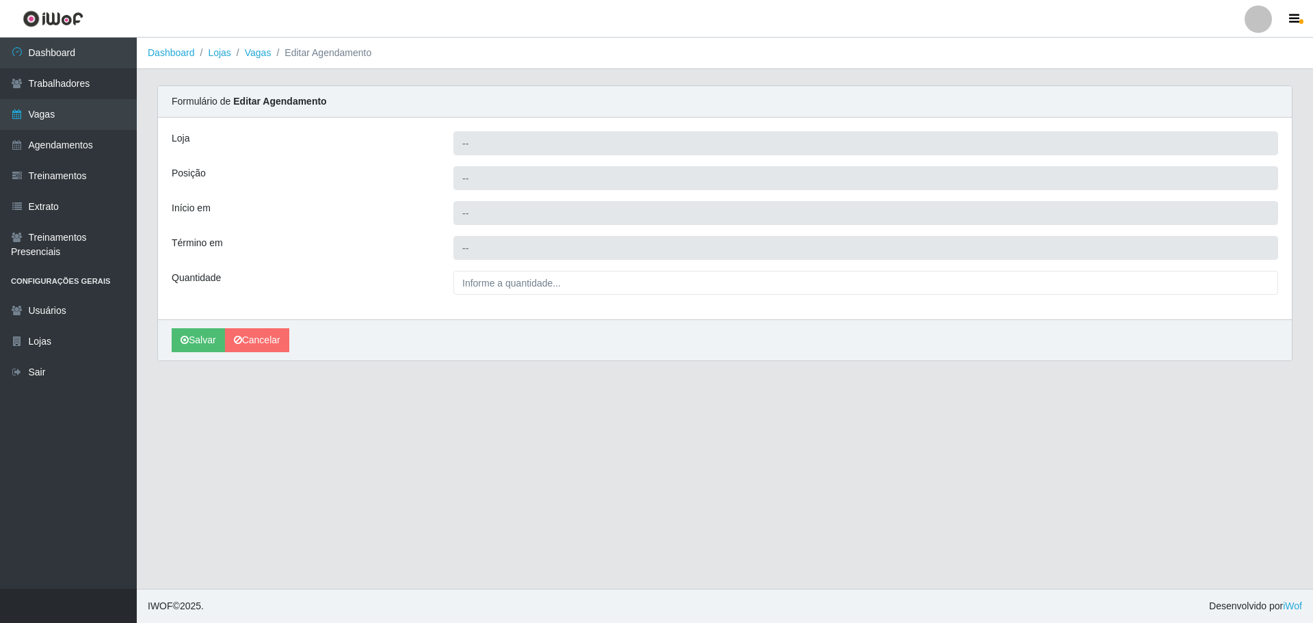
type input "[PERSON_NAME] - [GEOGRAPHIC_DATA]"
type input "Repositor"
type input "[DATE] 16:00:00"
type input "[DATE] 22:00:00"
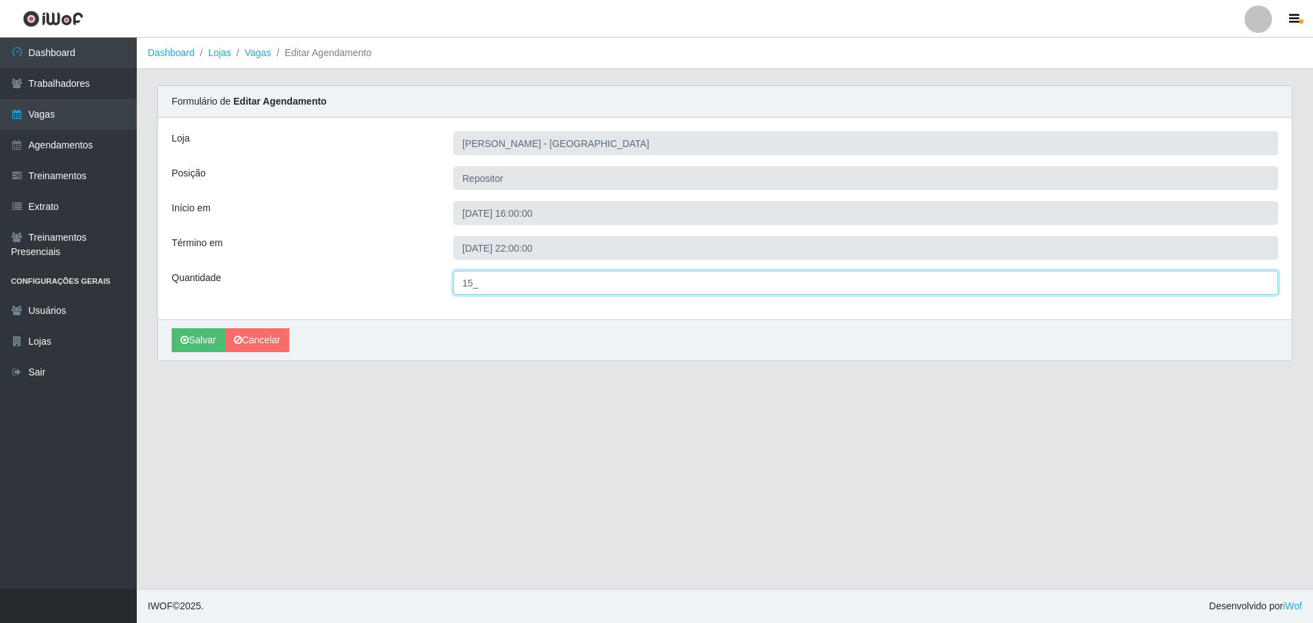
click at [486, 286] on input "15_" at bounding box center [865, 283] width 825 height 24
type input "5__"
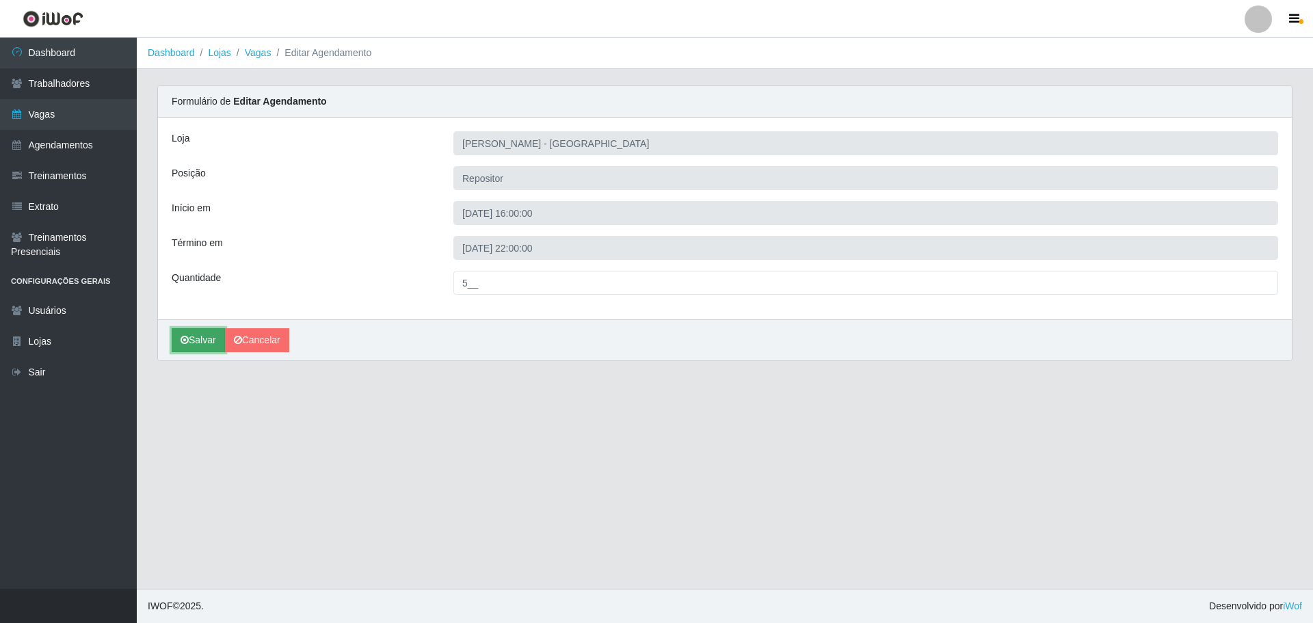
click at [205, 336] on button "Salvar" at bounding box center [198, 340] width 53 height 24
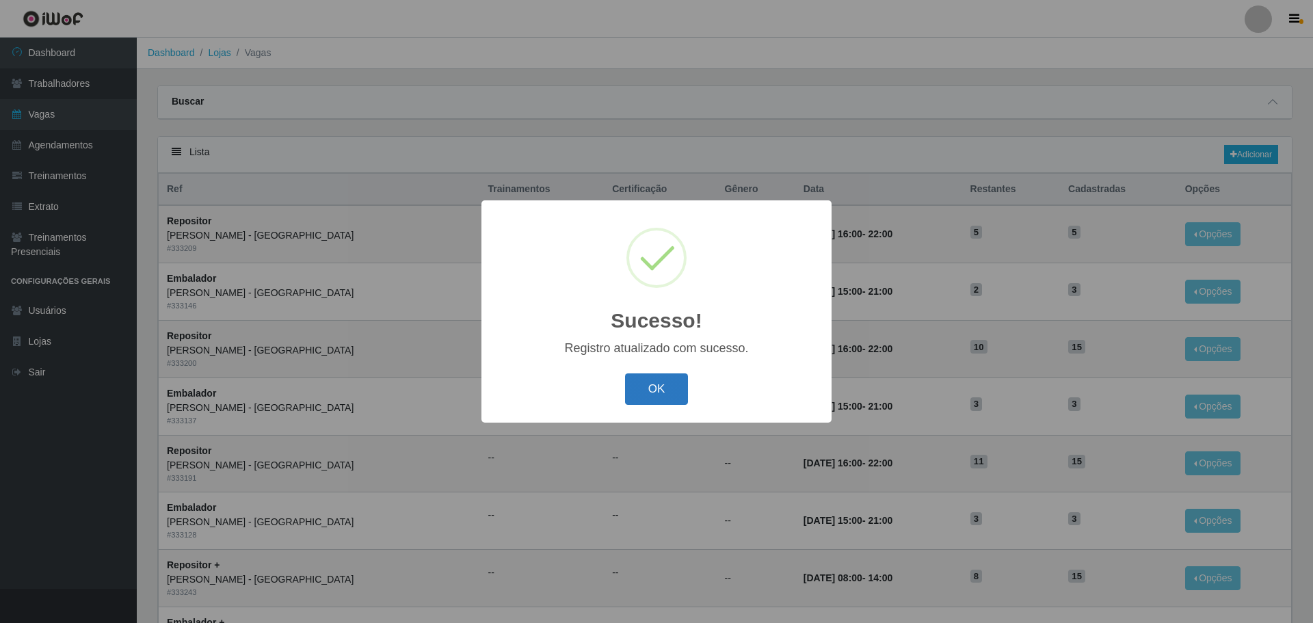
click at [654, 388] on button "OK" at bounding box center [657, 389] width 64 height 32
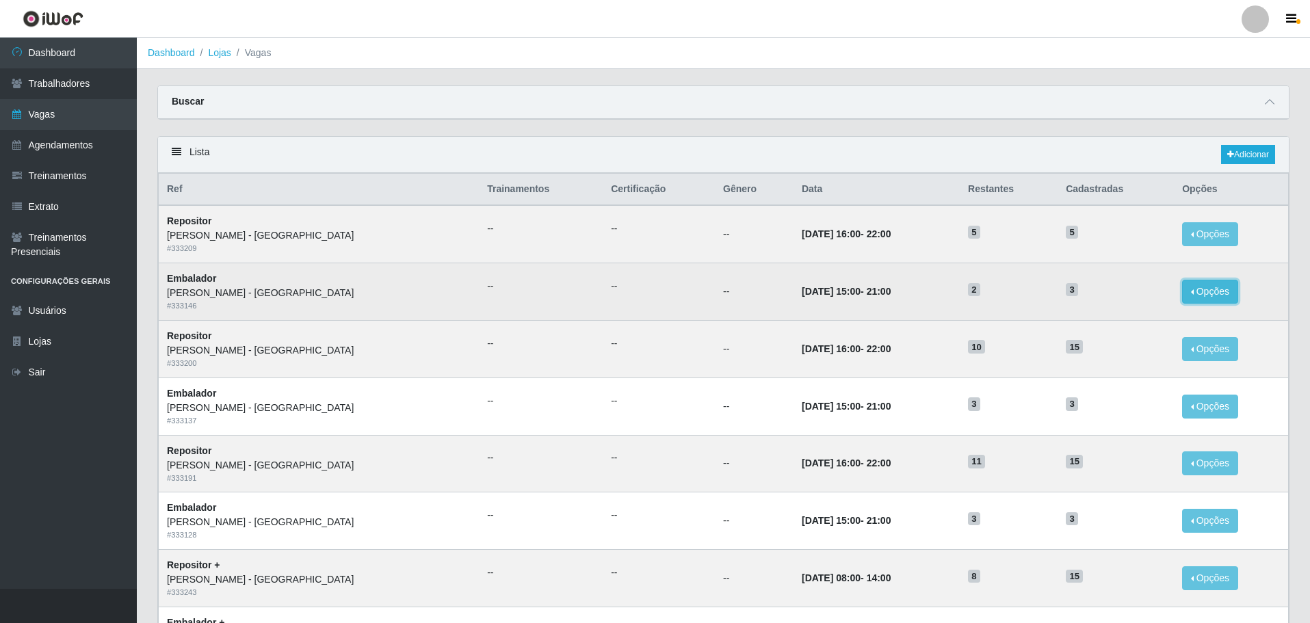
click at [1186, 291] on button "Opções" at bounding box center [1210, 292] width 56 height 24
click at [1193, 293] on button "Opções" at bounding box center [1210, 292] width 56 height 24
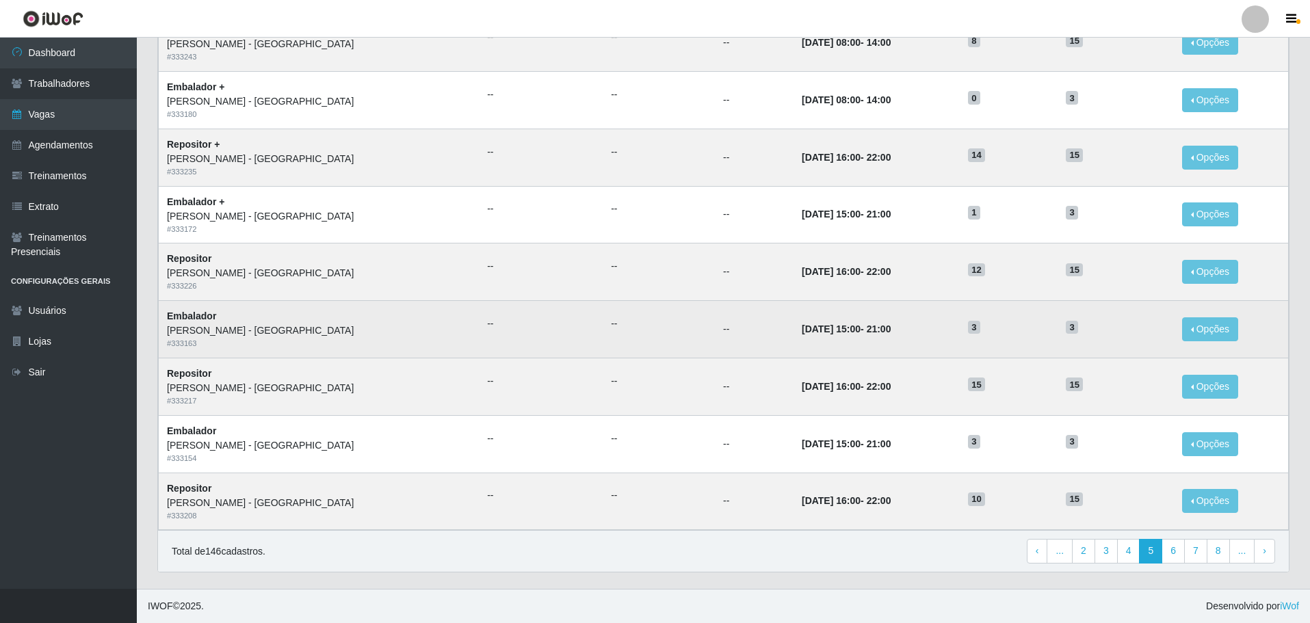
scroll to position [536, 0]
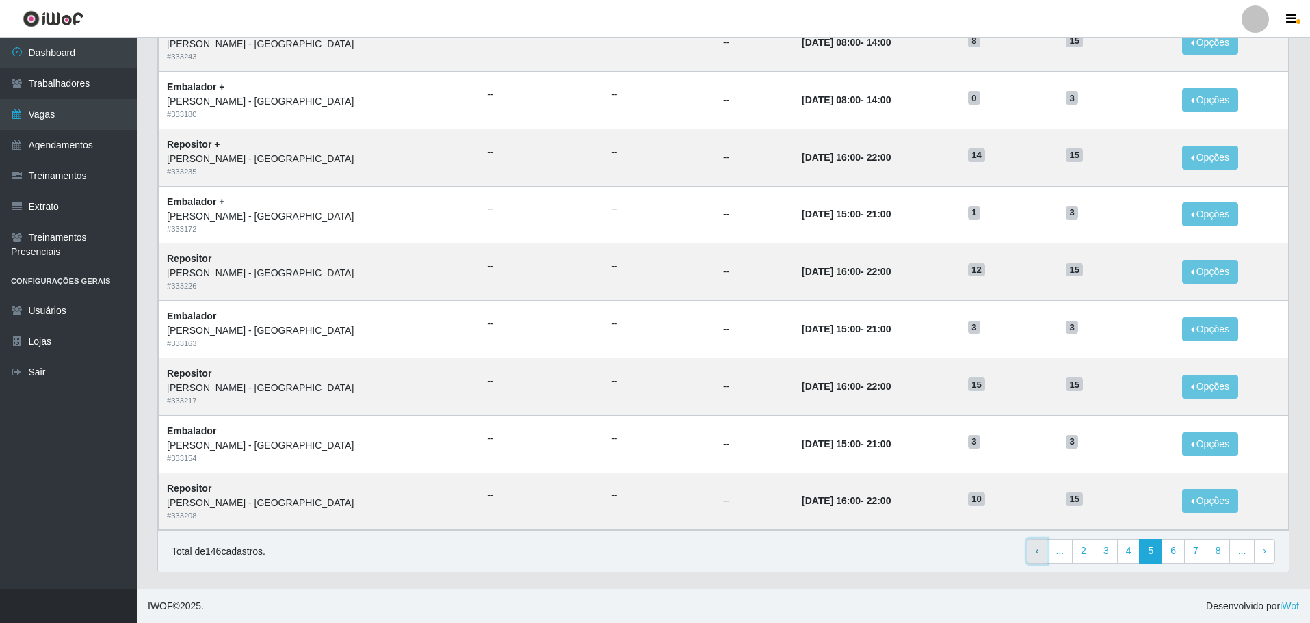
click at [1044, 551] on link "‹ Previous" at bounding box center [1036, 551] width 21 height 25
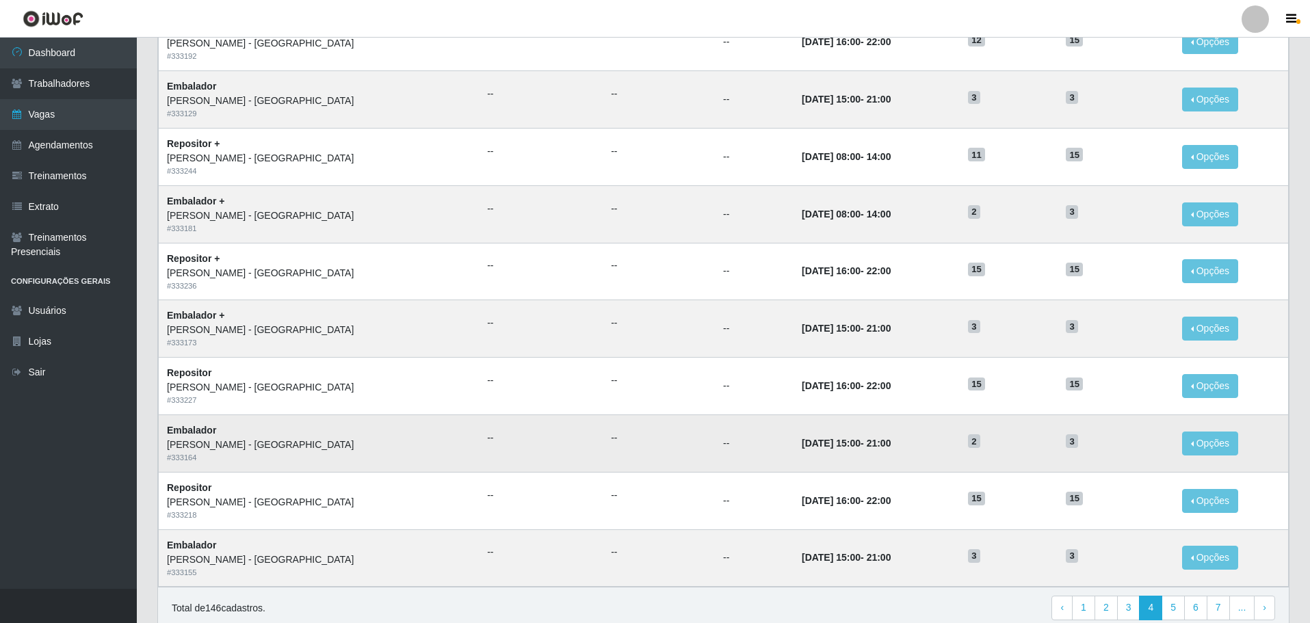
scroll to position [536, 0]
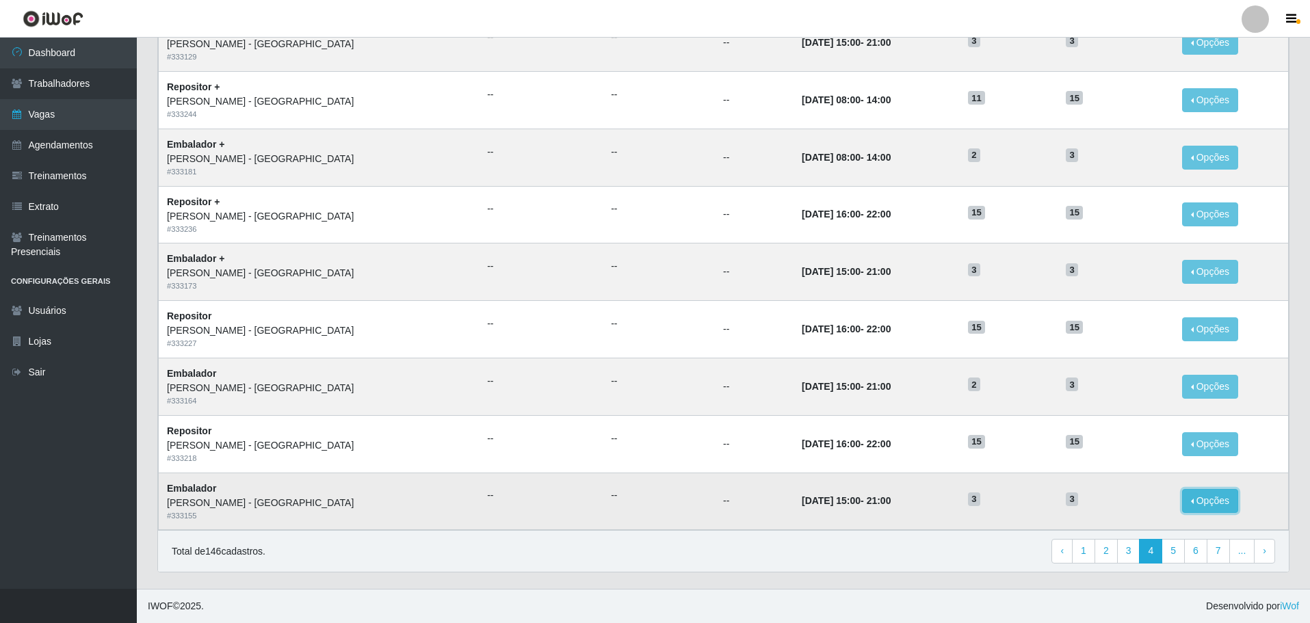
click at [1186, 501] on button "Opções" at bounding box center [1210, 501] width 56 height 24
click at [1096, 483] on link "Editar" at bounding box center [1104, 482] width 39 height 11
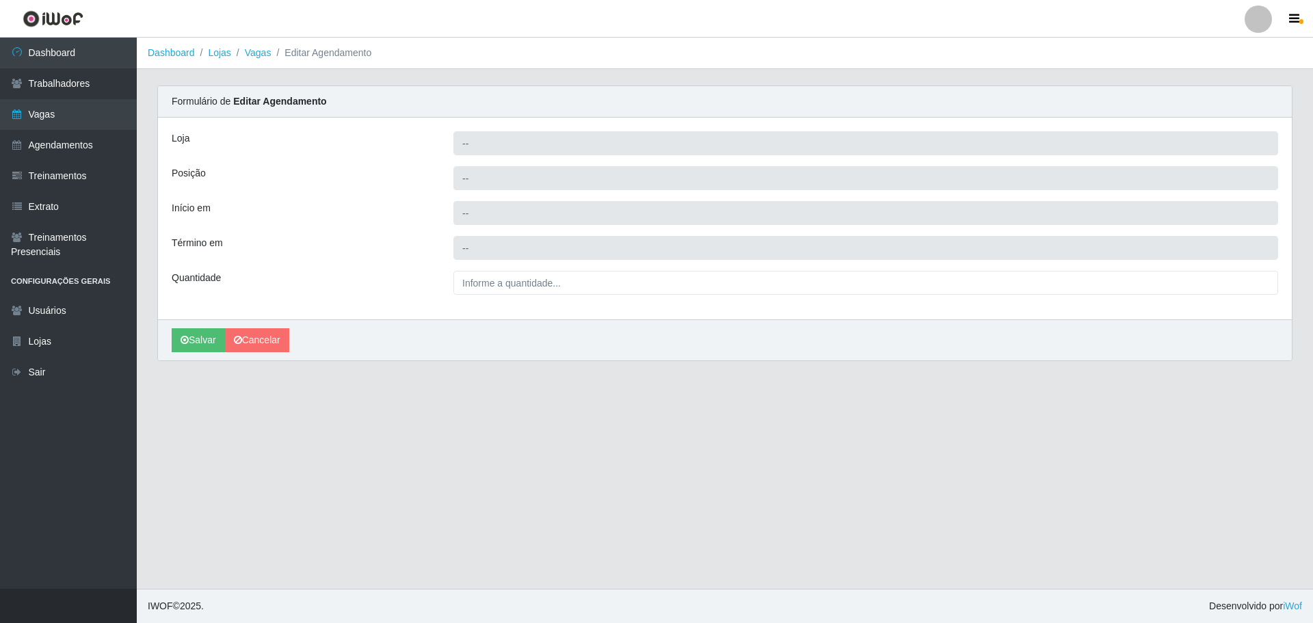
type input "[PERSON_NAME] - [GEOGRAPHIC_DATA]"
type input "Embalador"
type input "2025-10-02 15:00:00"
type input "2025-10-02 21:00:00"
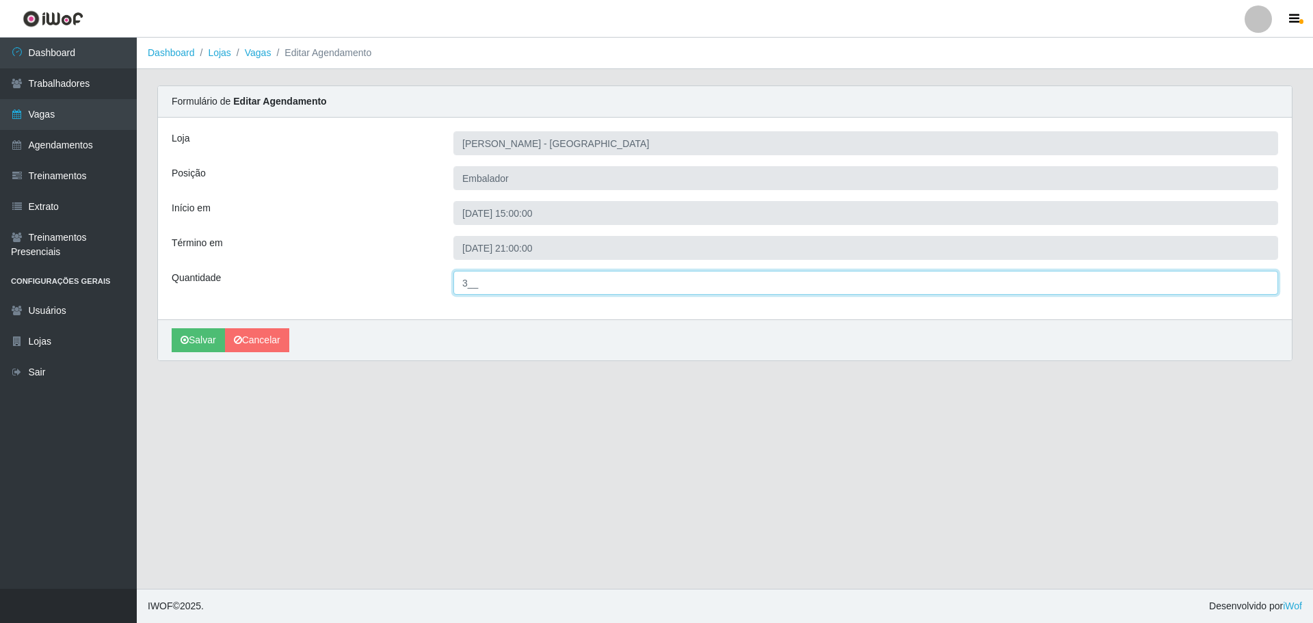
click at [469, 284] on input "3__" at bounding box center [865, 283] width 825 height 24
click at [479, 280] on input "5__" at bounding box center [865, 283] width 825 height 24
type input "5__"
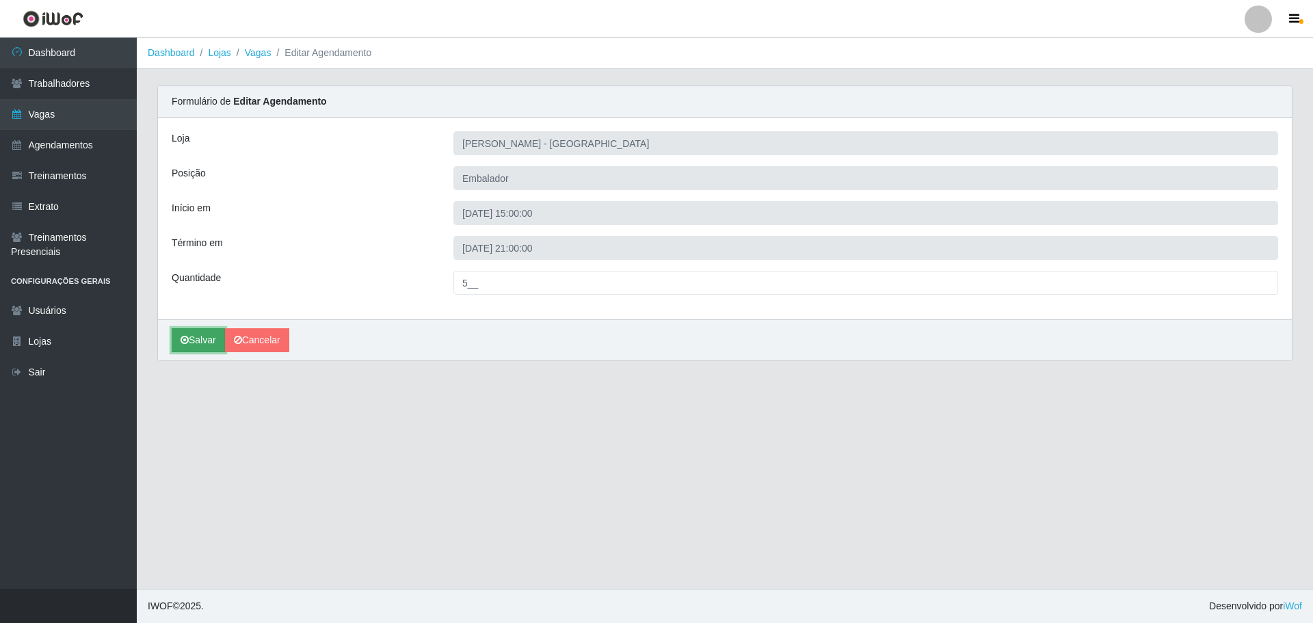
click at [208, 340] on button "Salvar" at bounding box center [198, 340] width 53 height 24
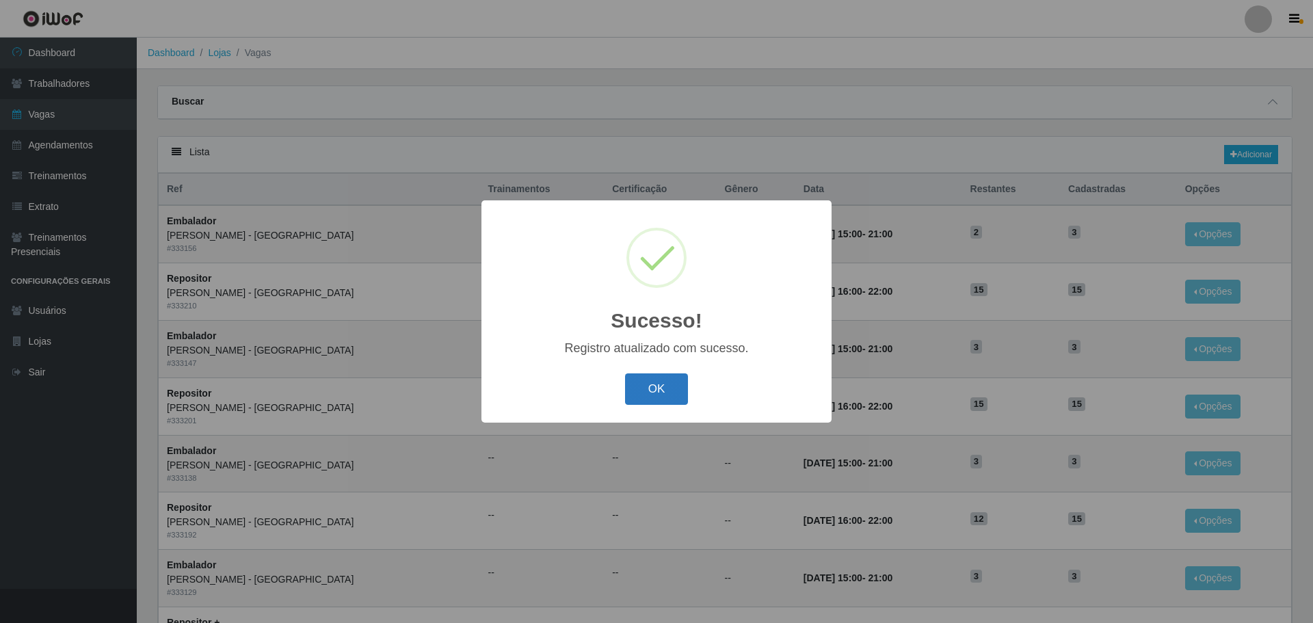
click at [658, 393] on button "OK" at bounding box center [657, 389] width 64 height 32
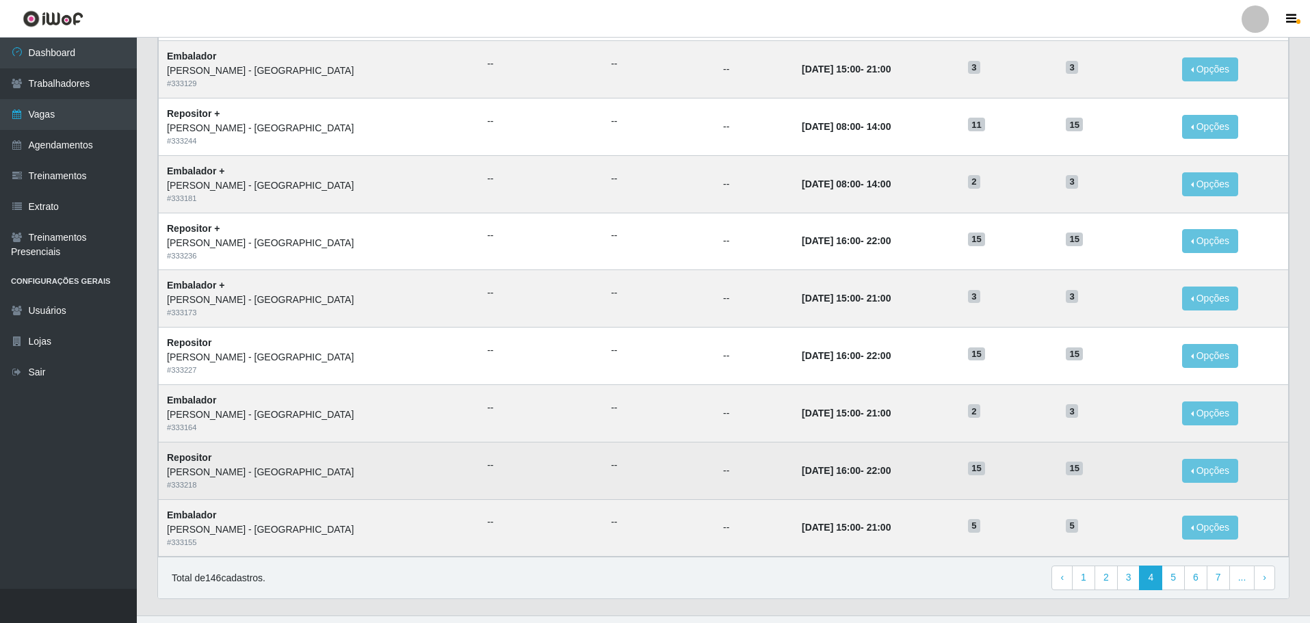
scroll to position [536, 0]
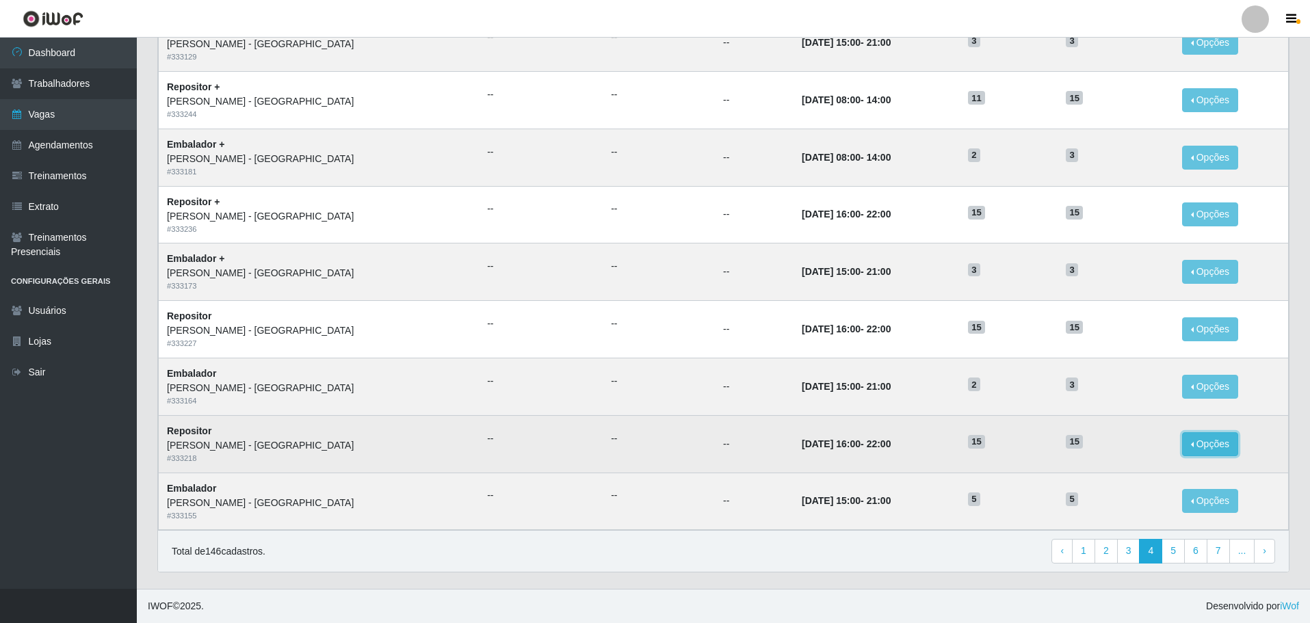
click at [1195, 447] on button "Opções" at bounding box center [1210, 444] width 56 height 24
click at [1090, 444] on link "Editar" at bounding box center [1104, 446] width 39 height 11
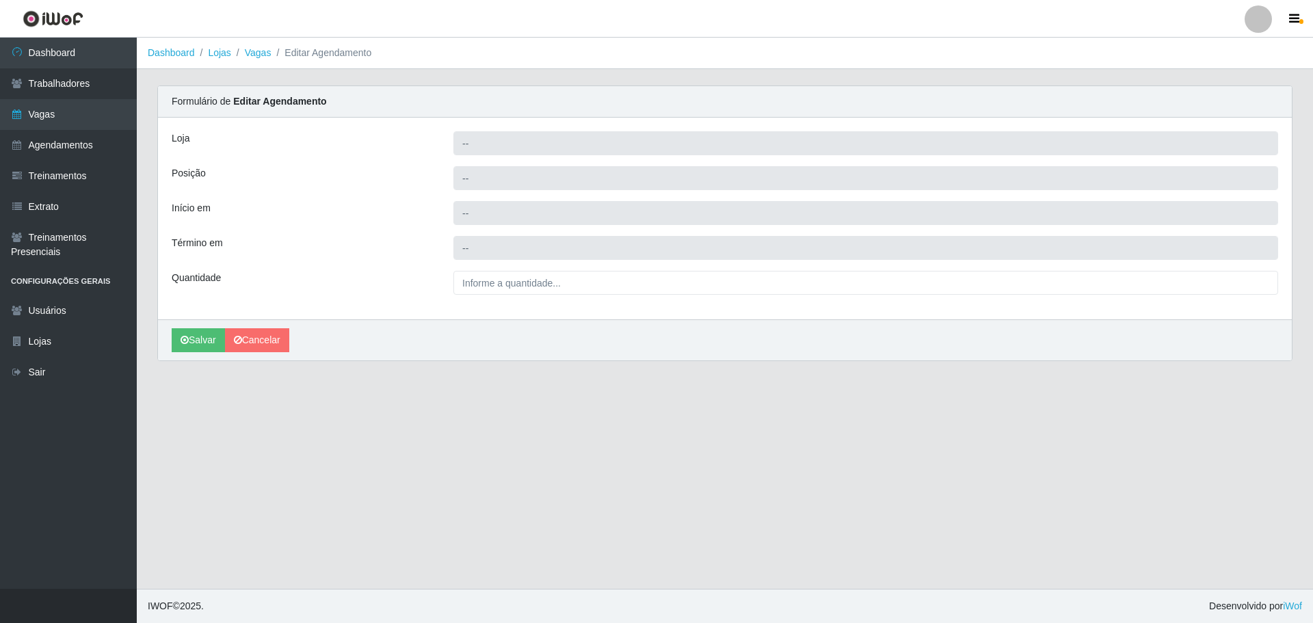
type input "[PERSON_NAME] - [GEOGRAPHIC_DATA]"
type input "Repositor"
type input "2025-10-02 16:00:00"
type input "2025-10-02 22:00:00"
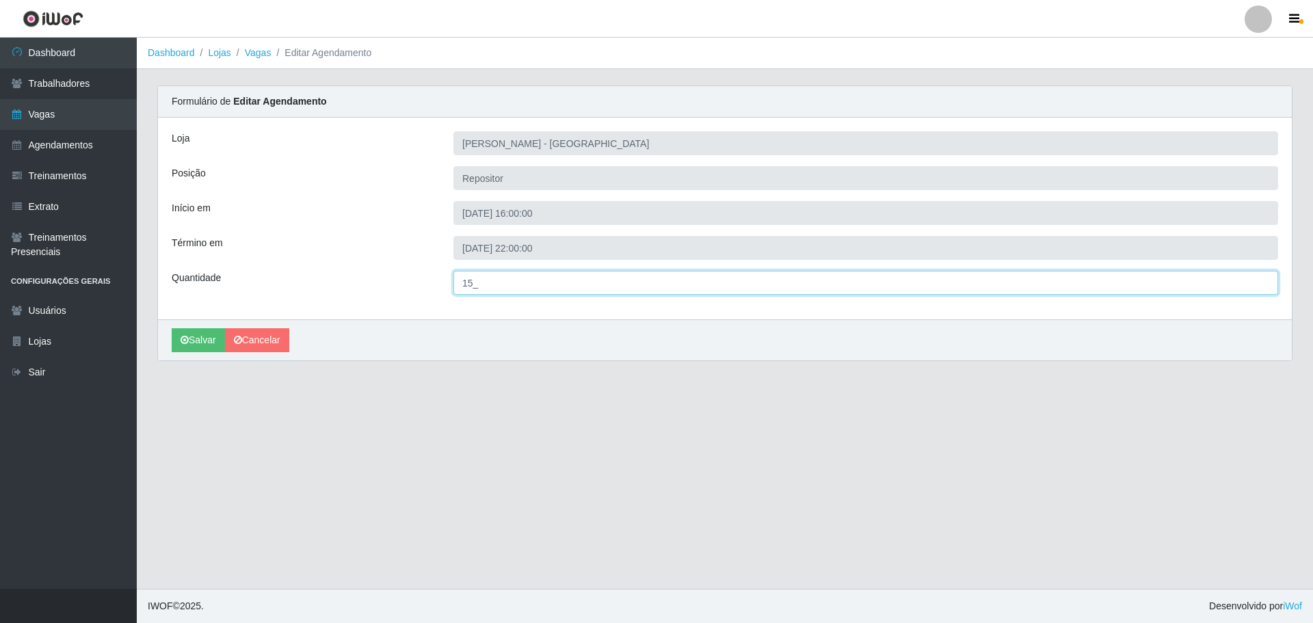
click at [475, 286] on input "15_" at bounding box center [865, 283] width 825 height 24
type input "5__"
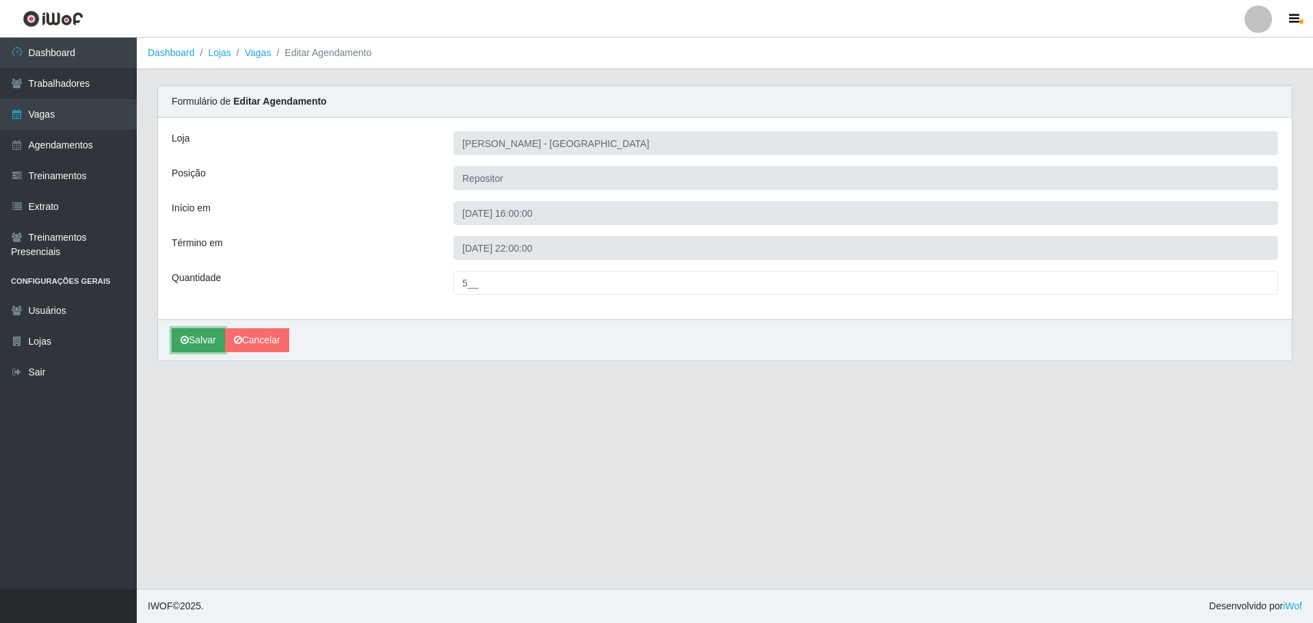
click at [202, 341] on button "Salvar" at bounding box center [198, 340] width 53 height 24
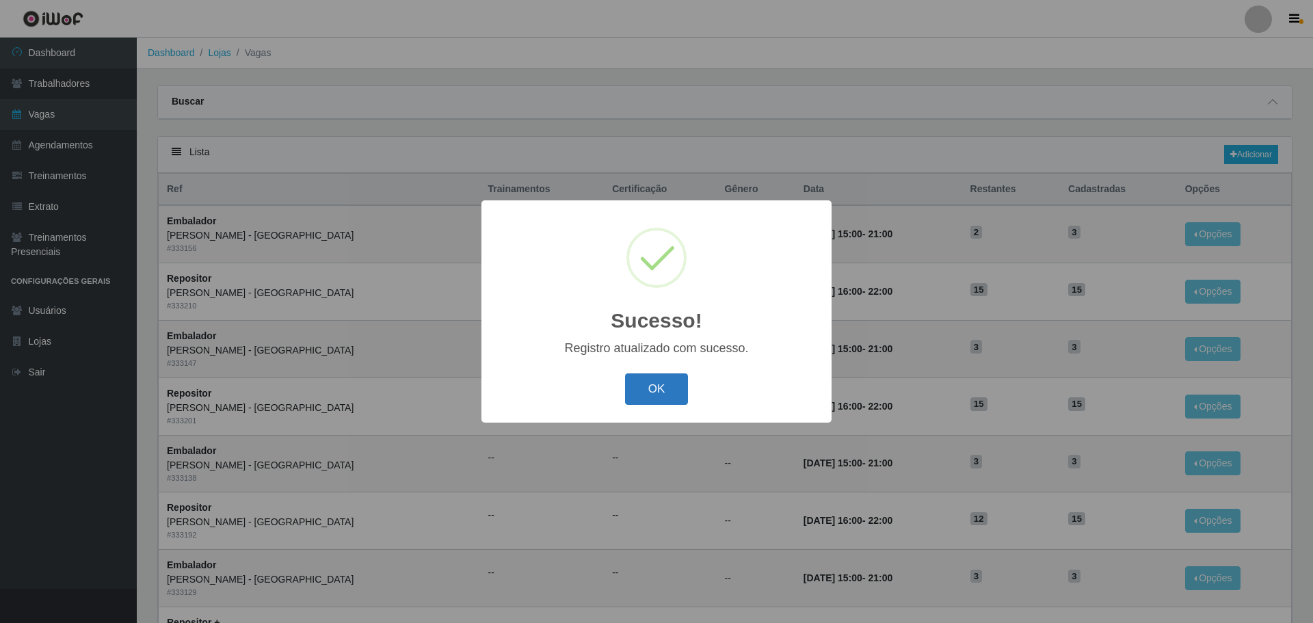
click at [653, 395] on button "OK" at bounding box center [657, 389] width 64 height 32
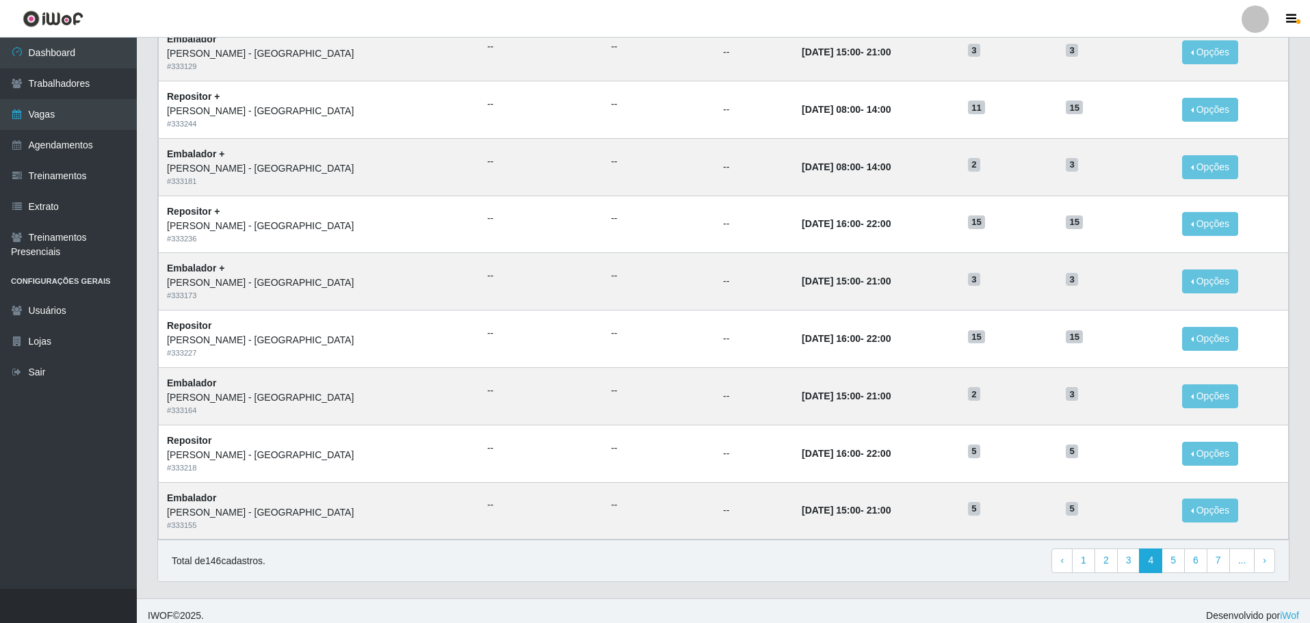
scroll to position [536, 0]
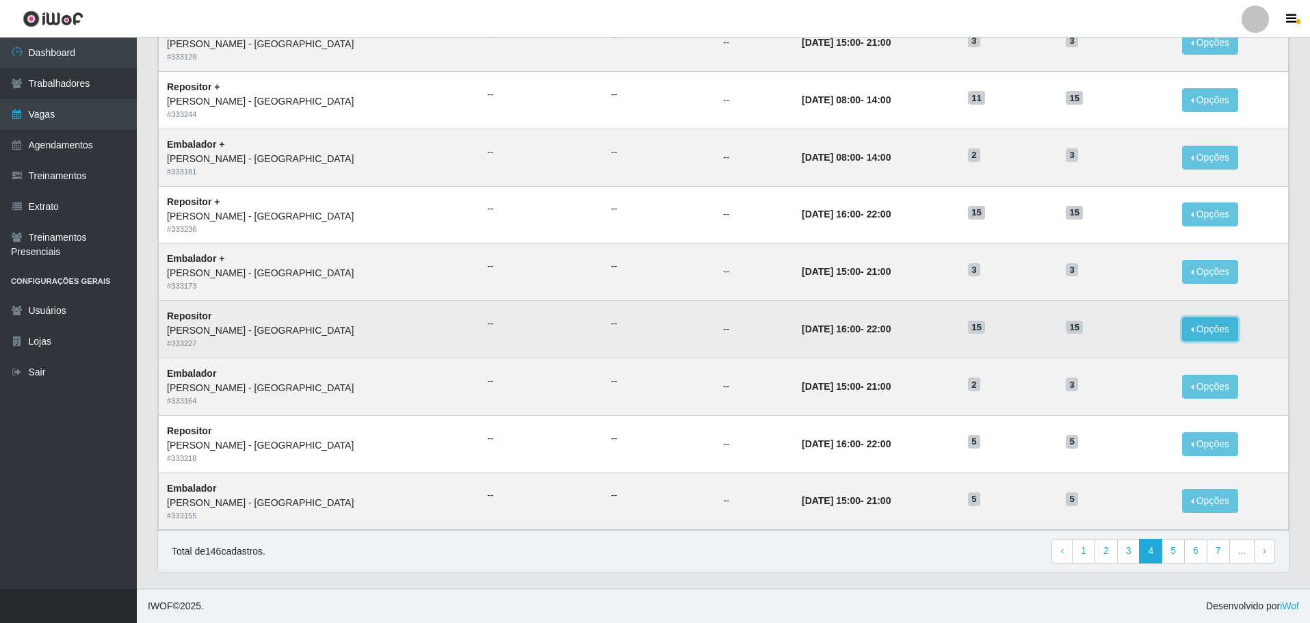
click at [1200, 328] on button "Opções" at bounding box center [1210, 329] width 56 height 24
click at [1100, 331] on link "Editar" at bounding box center [1104, 331] width 39 height 11
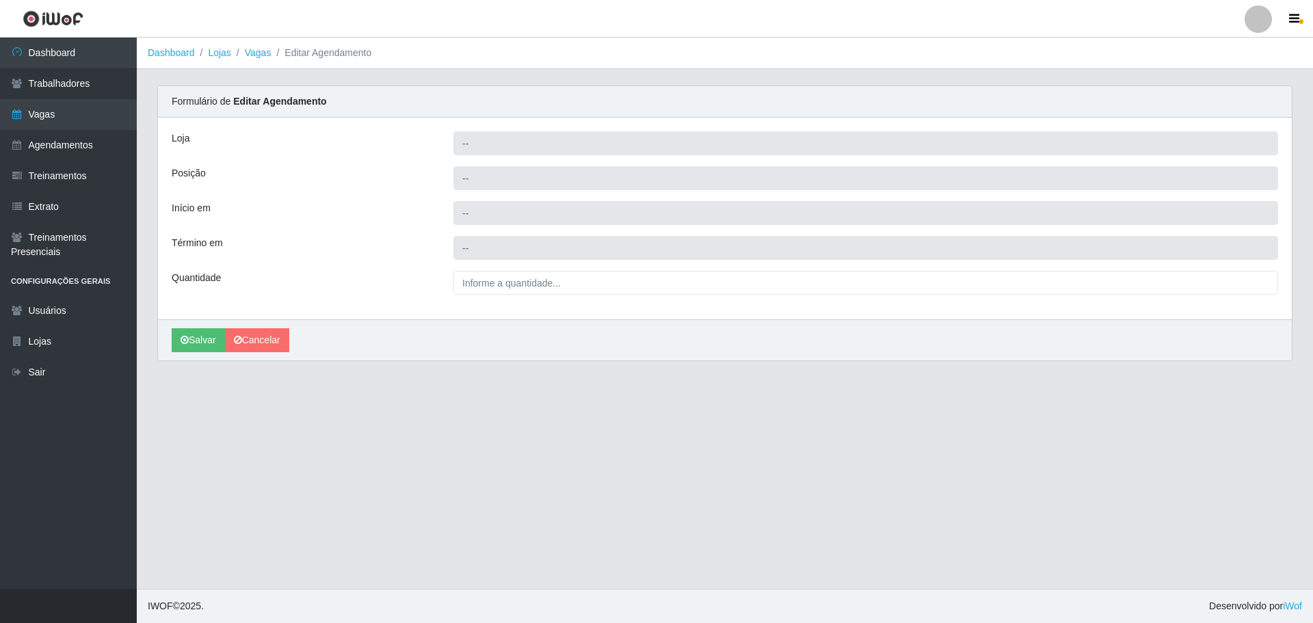
type input "[PERSON_NAME] - [GEOGRAPHIC_DATA]"
type input "Repositor"
type input "2025-10-03 16:00:00"
type input "2025-10-03 22:00:00"
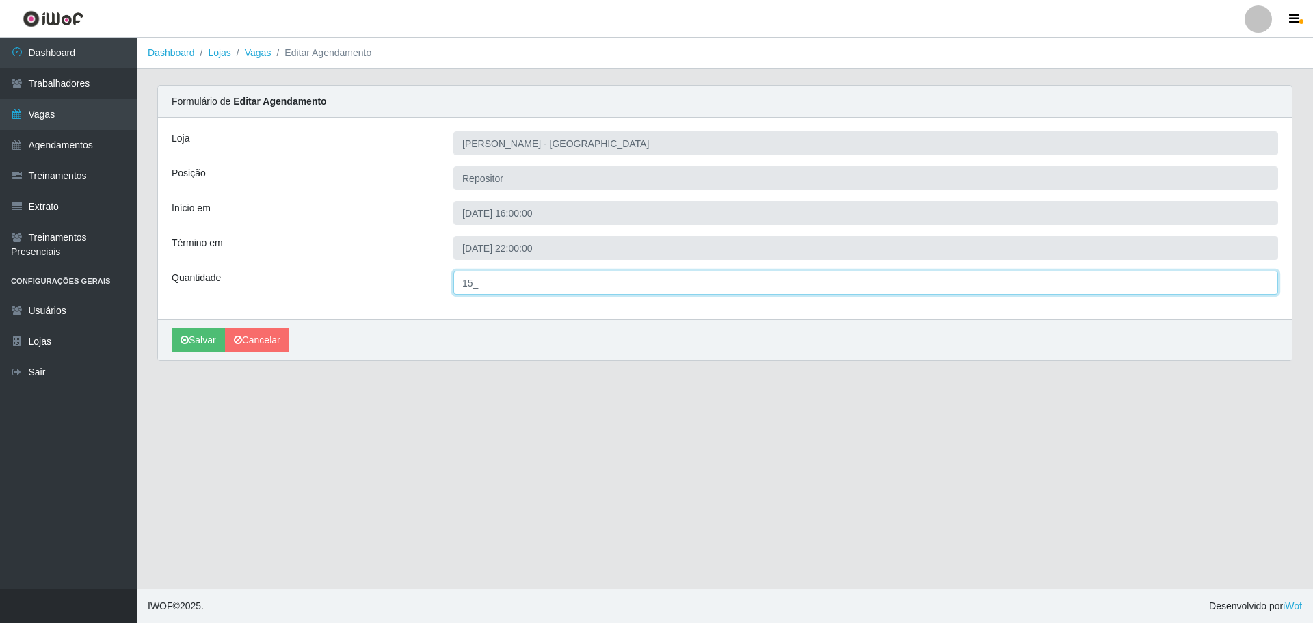
click at [475, 281] on input "15_" at bounding box center [865, 283] width 825 height 24
click at [479, 282] on input "15_" at bounding box center [865, 283] width 825 height 24
type input "5__"
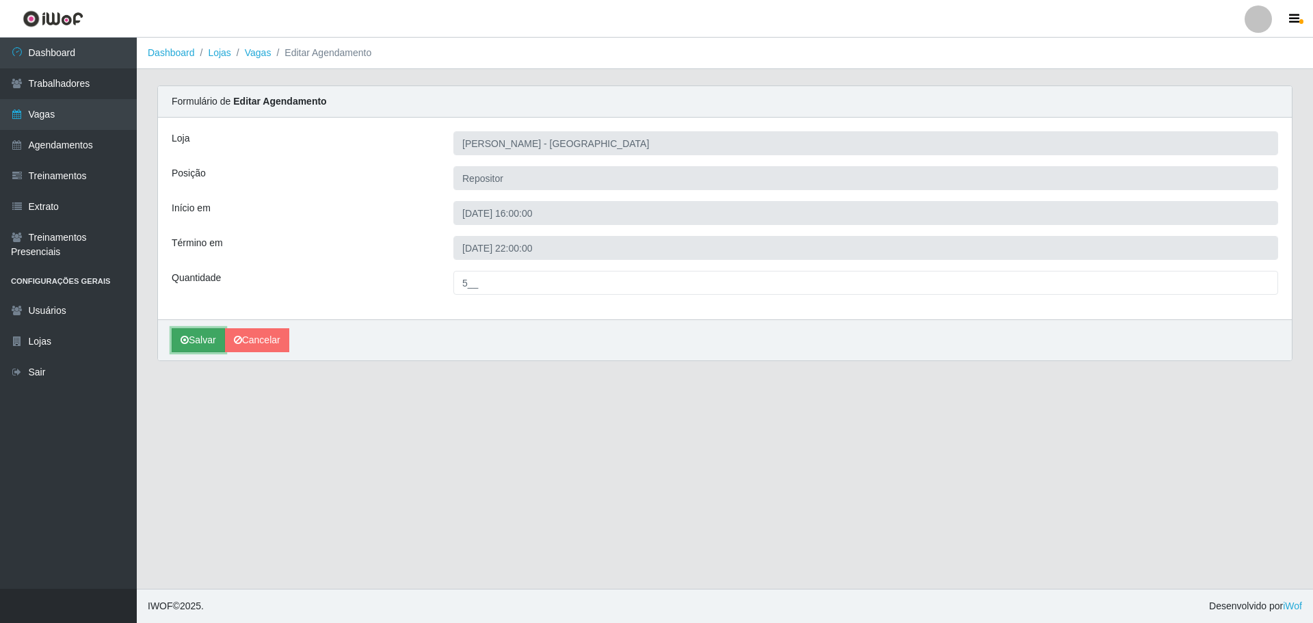
click at [200, 341] on button "Salvar" at bounding box center [198, 340] width 53 height 24
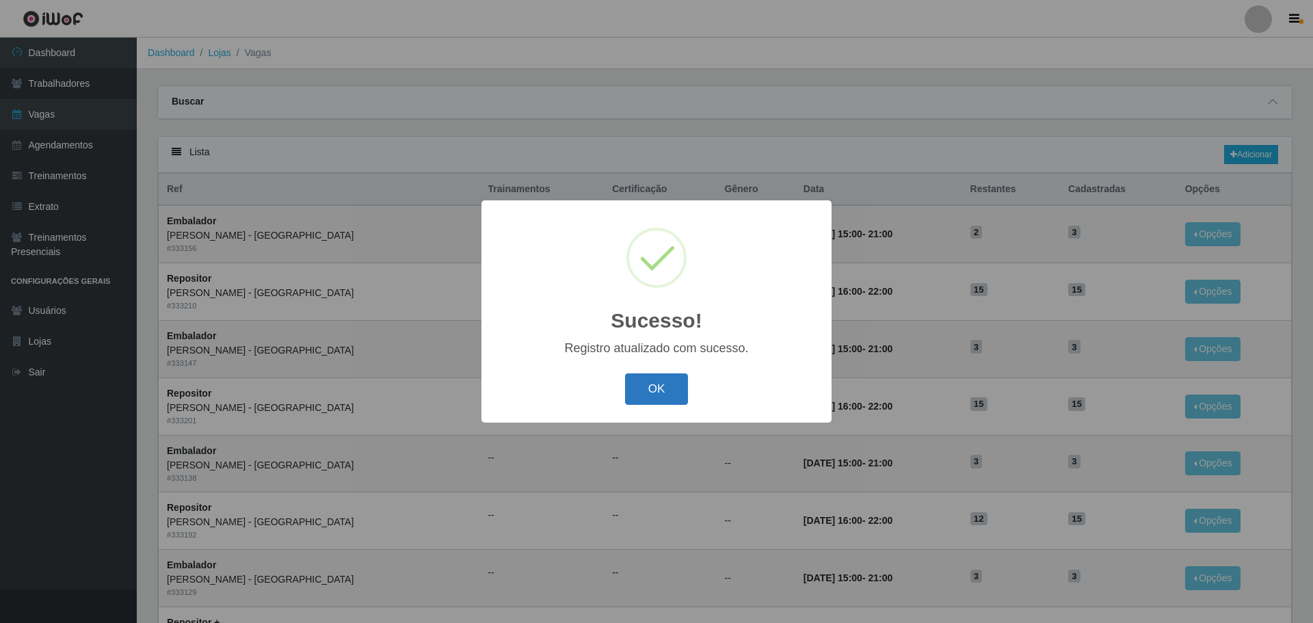
click at [652, 390] on button "OK" at bounding box center [657, 389] width 64 height 32
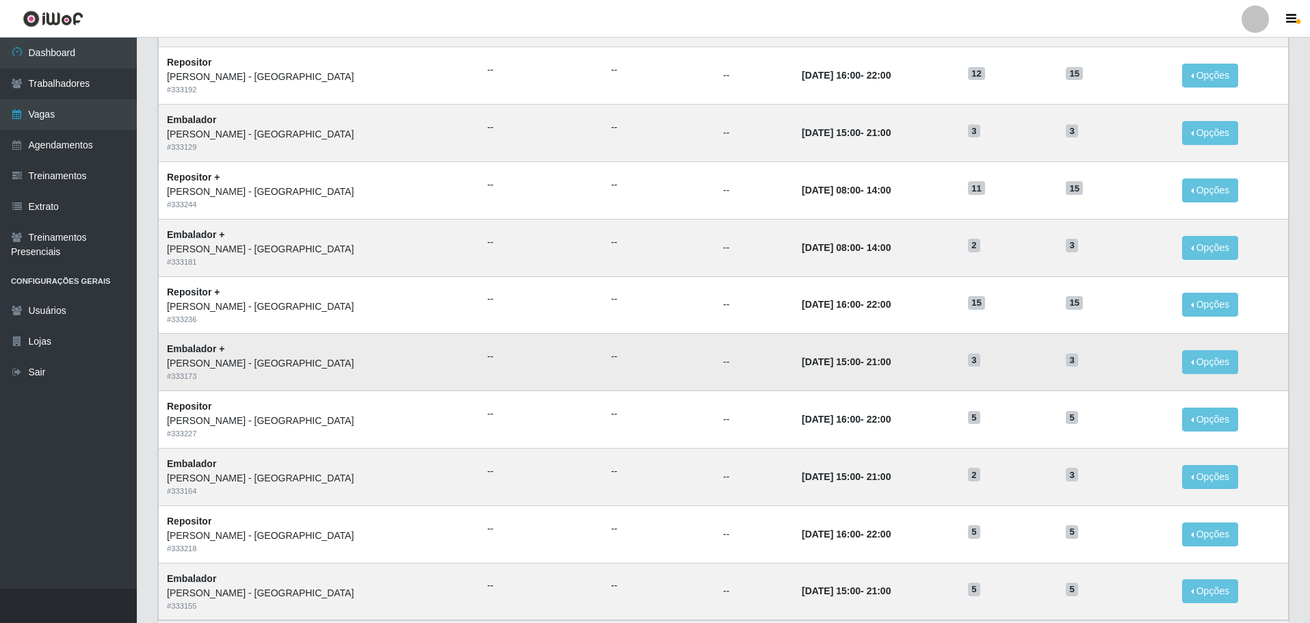
scroll to position [479, 0]
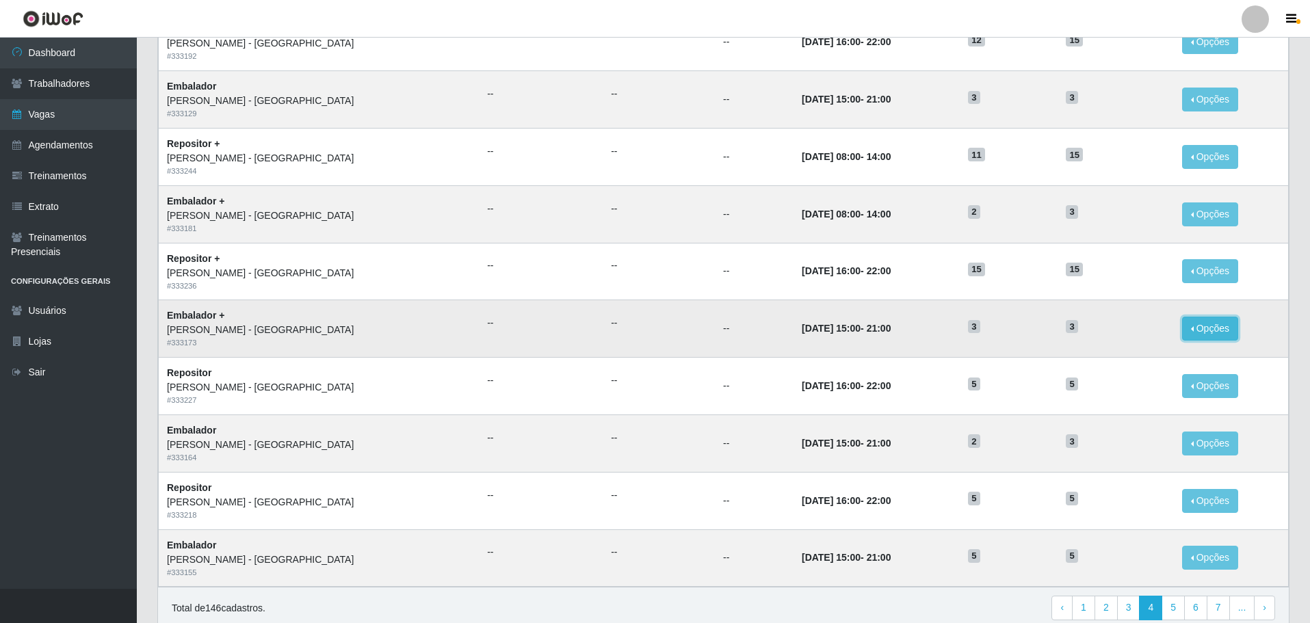
click at [1191, 325] on button "Opções" at bounding box center [1210, 329] width 56 height 24
click at [1098, 331] on link "Editar" at bounding box center [1104, 331] width 39 height 11
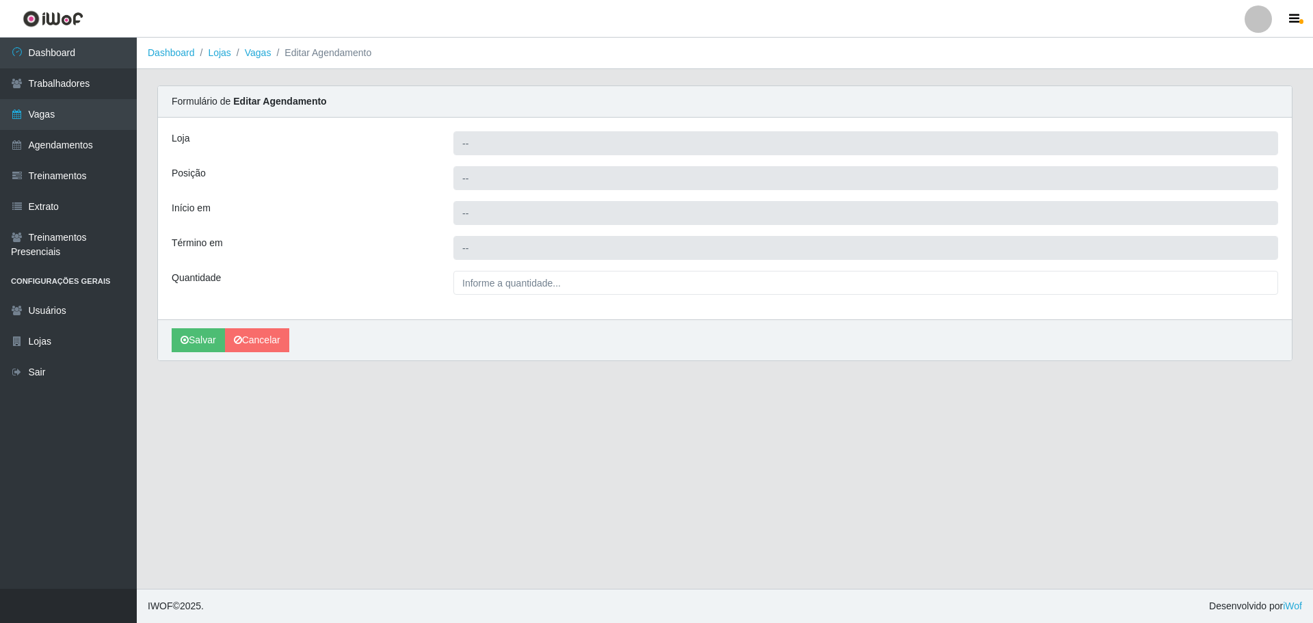
type input "[PERSON_NAME] - [GEOGRAPHIC_DATA]"
type input "Embalador +"
type input "2025-10-04 15:00:00"
type input "2025-10-04 21:00:00"
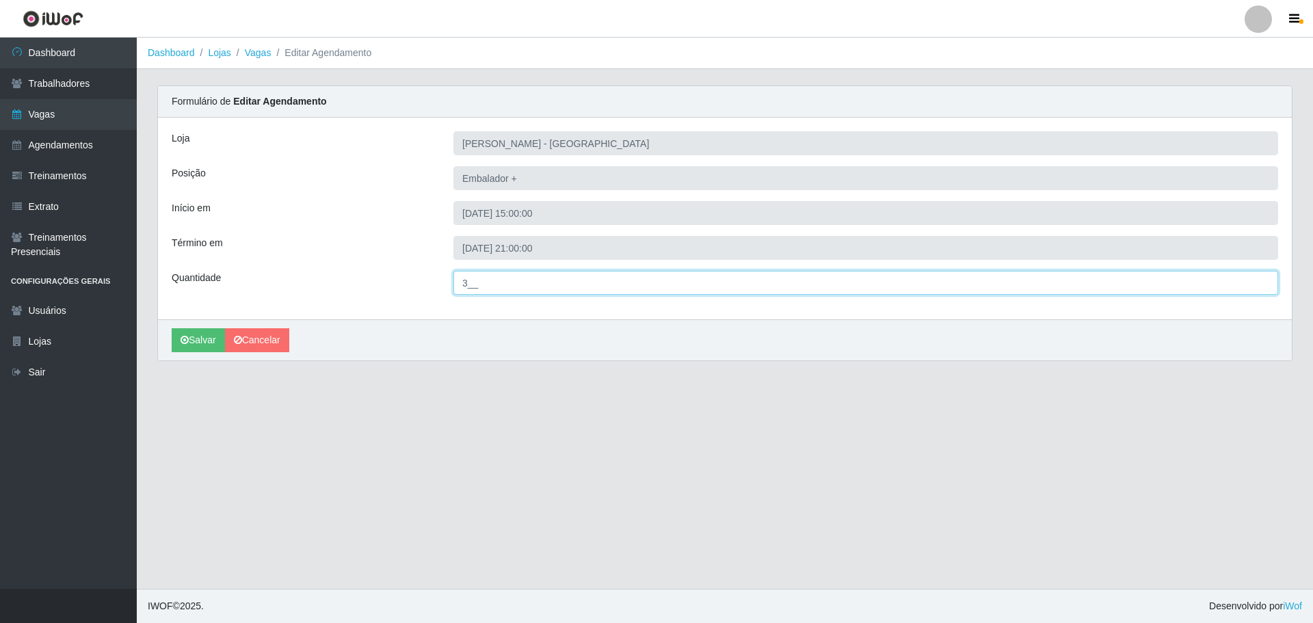
click at [471, 277] on input "3__" at bounding box center [865, 283] width 825 height 24
type input "5__"
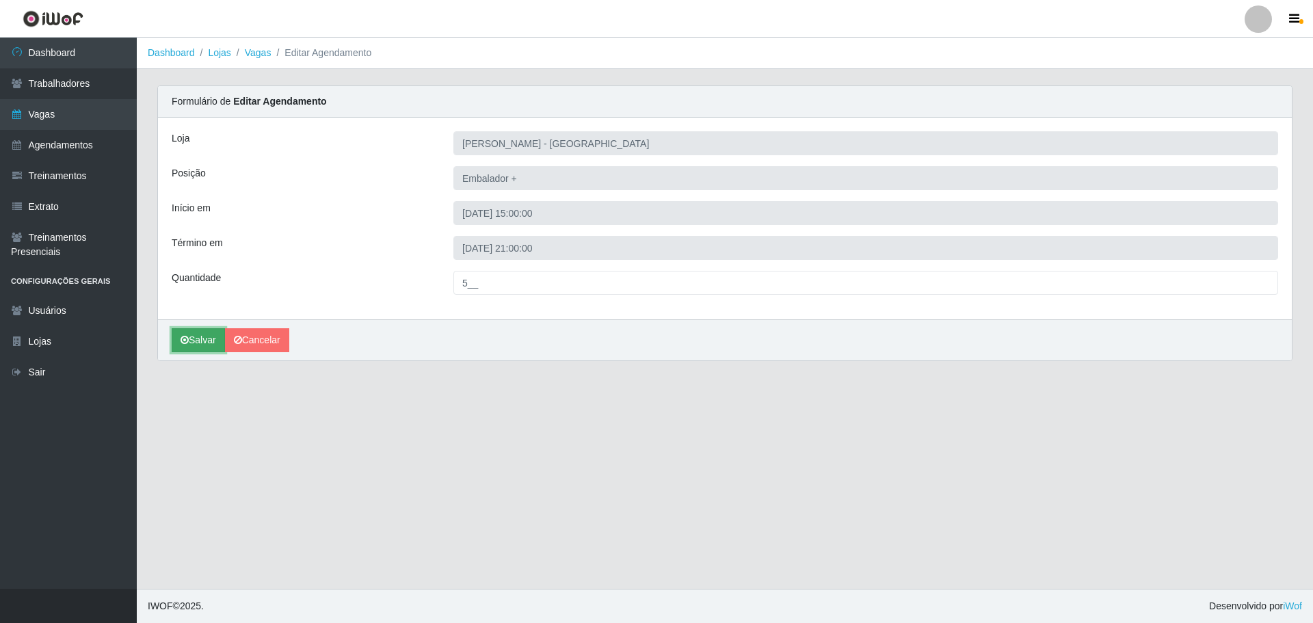
click at [200, 339] on button "Salvar" at bounding box center [198, 340] width 53 height 24
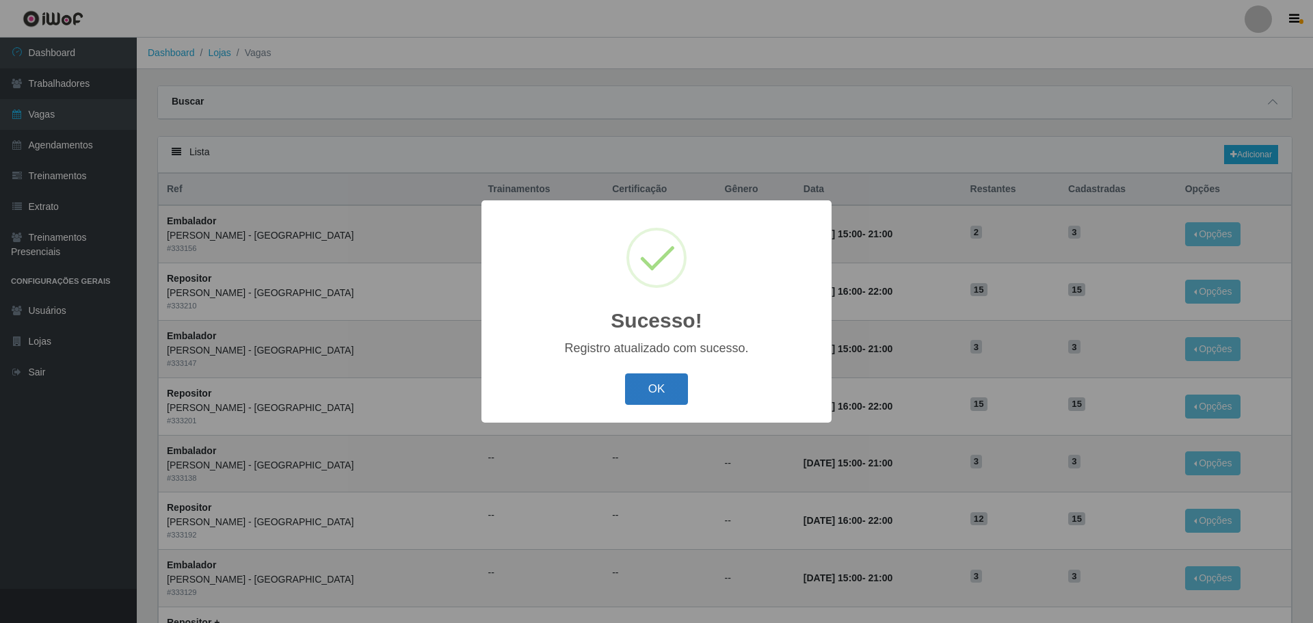
click at [657, 397] on button "OK" at bounding box center [657, 389] width 64 height 32
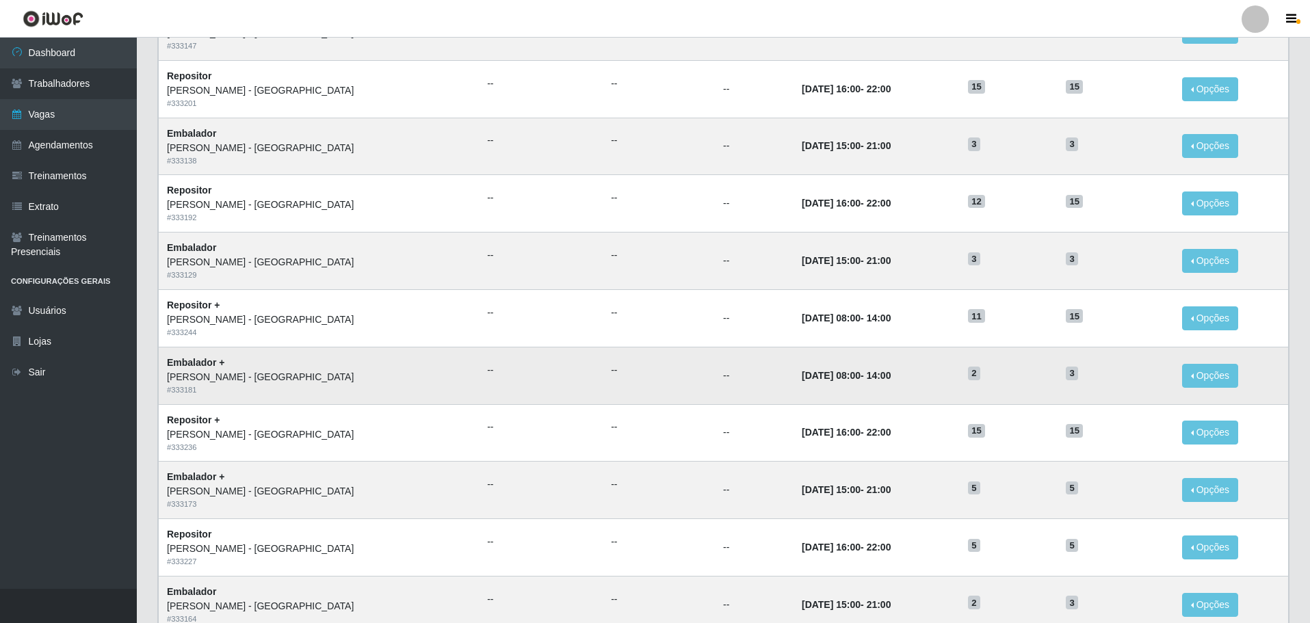
scroll to position [342, 0]
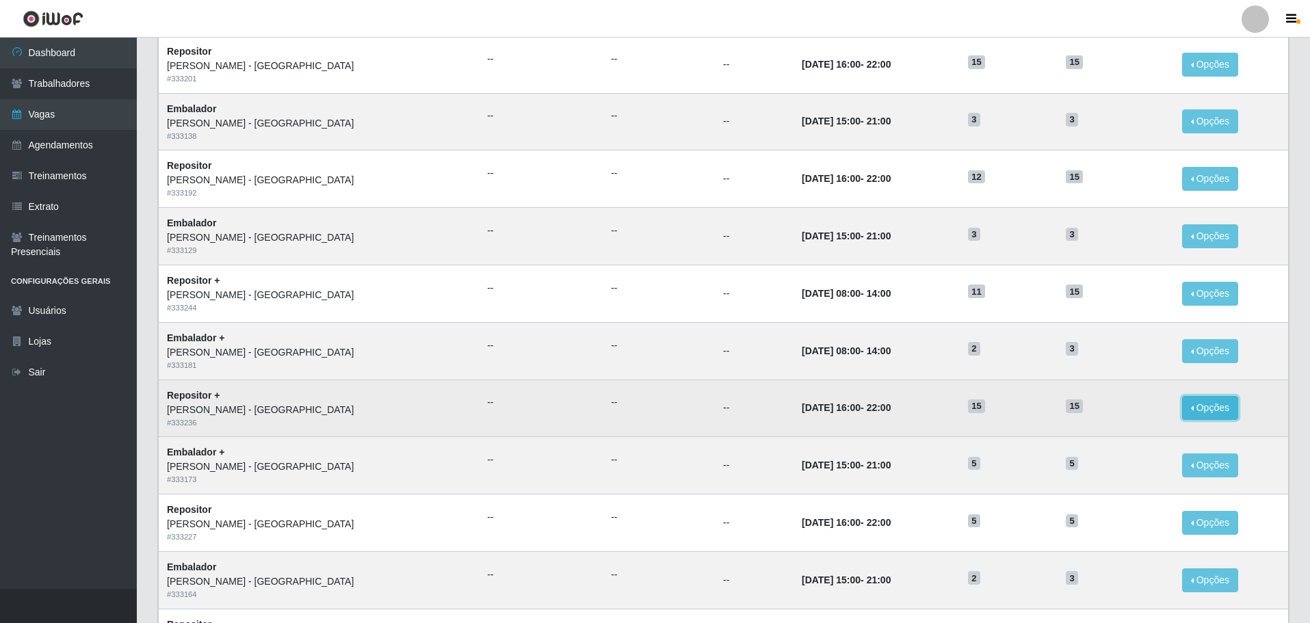
click at [1203, 404] on button "Opções" at bounding box center [1210, 408] width 56 height 24
click at [1091, 413] on link "Editar" at bounding box center [1104, 410] width 39 height 11
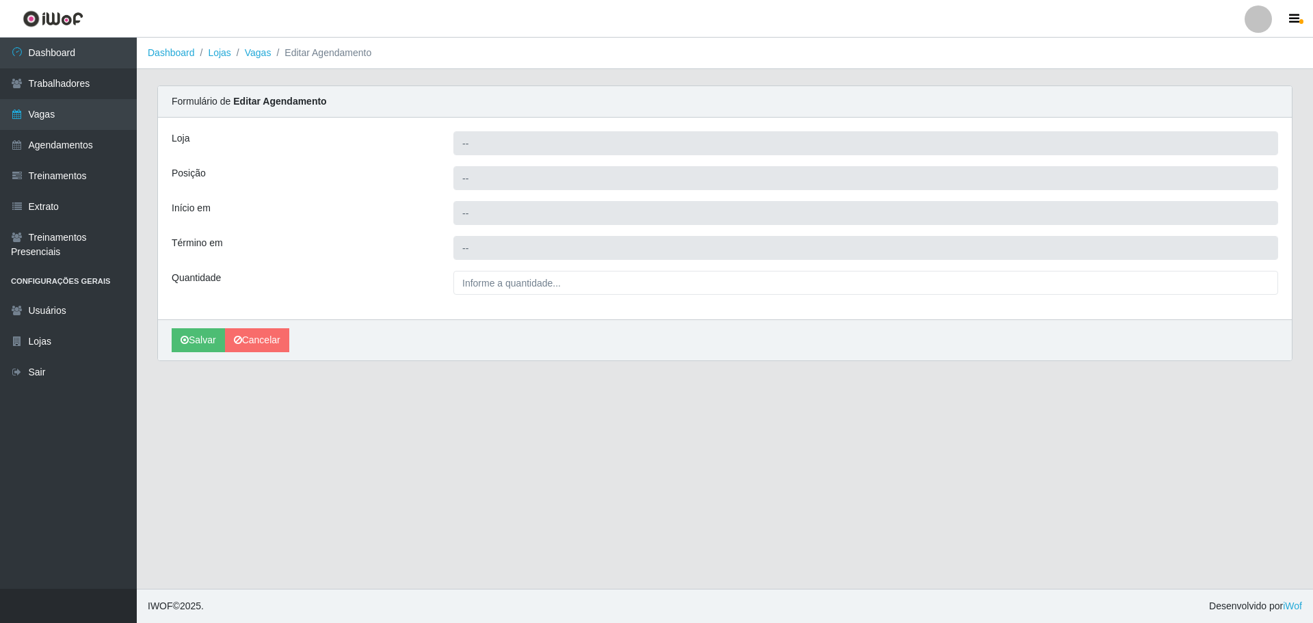
type input "[PERSON_NAME] - [GEOGRAPHIC_DATA]"
type input "Repositor +"
type input "2025-10-04 16:00:00"
type input "2025-10-04 22:00:00"
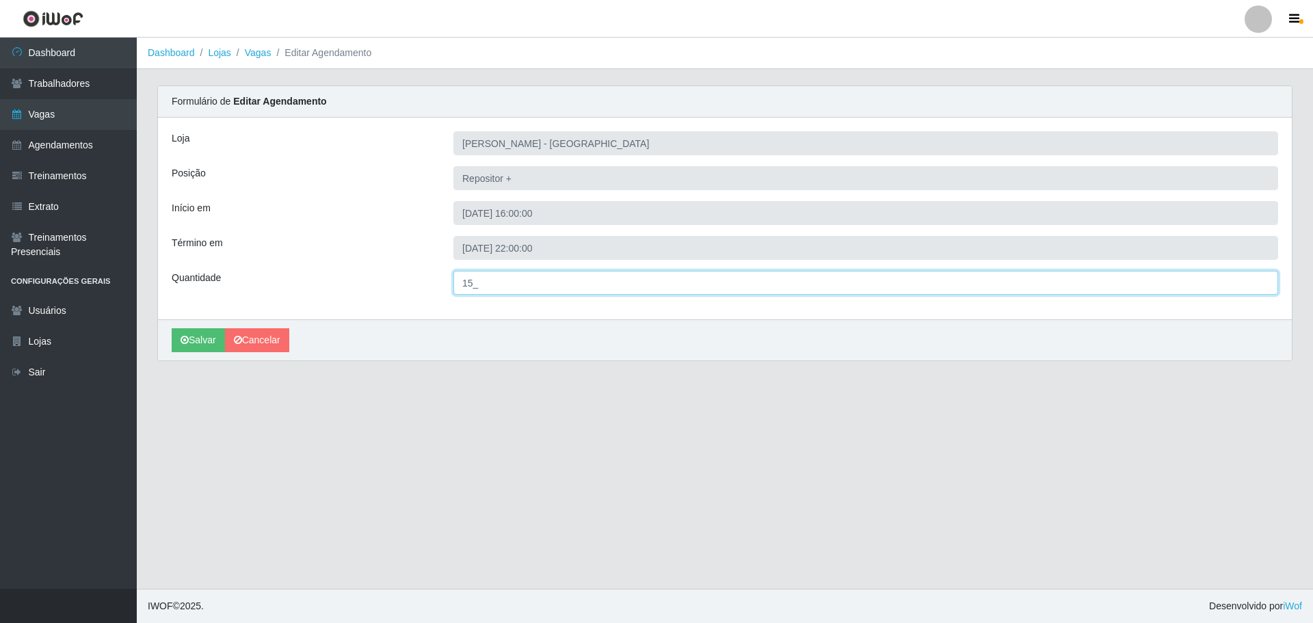
drag, startPoint x: 480, startPoint y: 285, endPoint x: 454, endPoint y: 289, distance: 26.2
click at [454, 289] on input "15_" at bounding box center [865, 283] width 825 height 24
type input "5__"
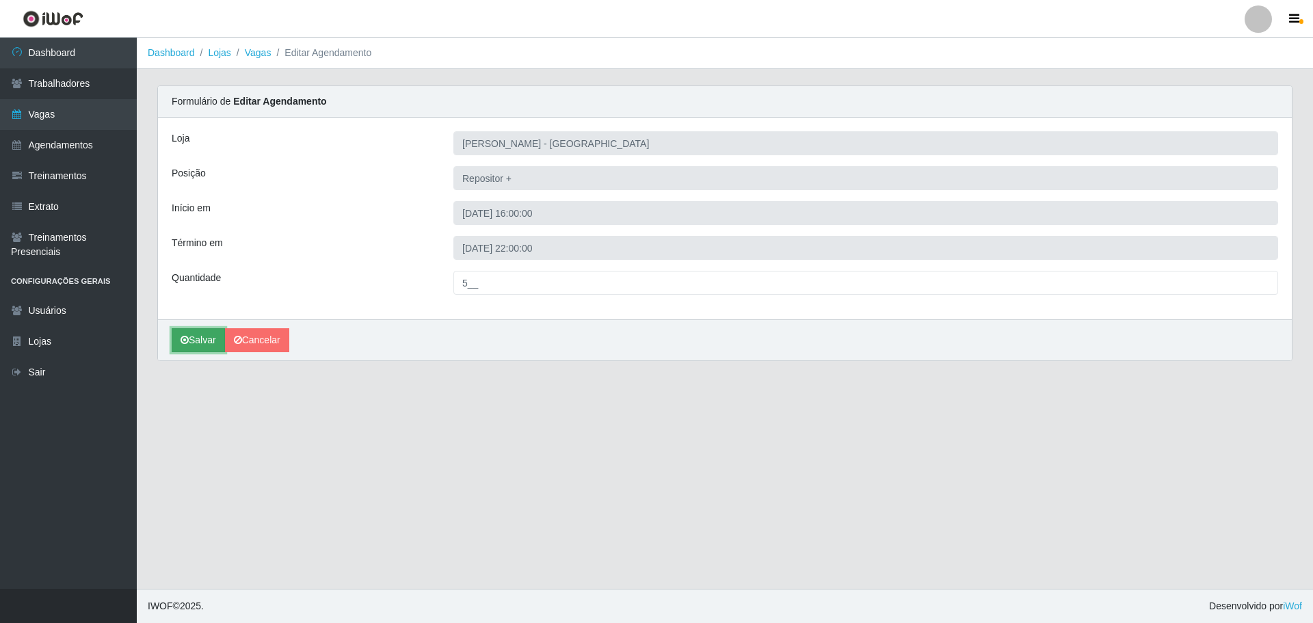
click at [207, 337] on button "Salvar" at bounding box center [198, 340] width 53 height 24
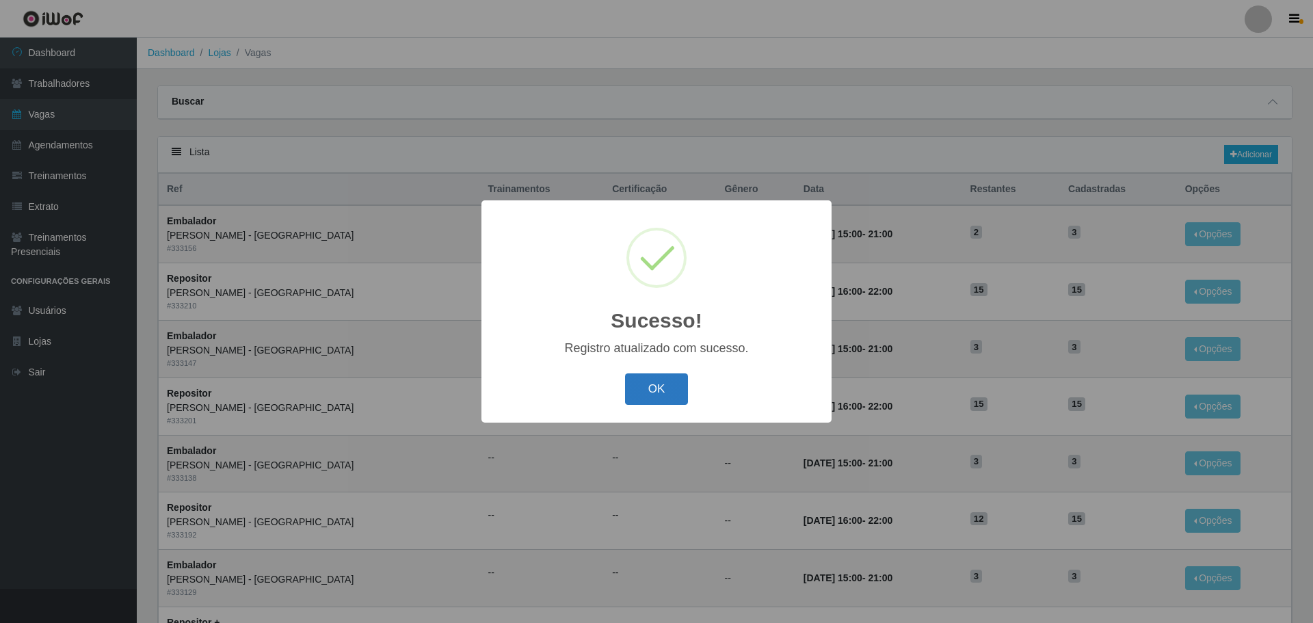
click at [667, 391] on button "OK" at bounding box center [657, 389] width 64 height 32
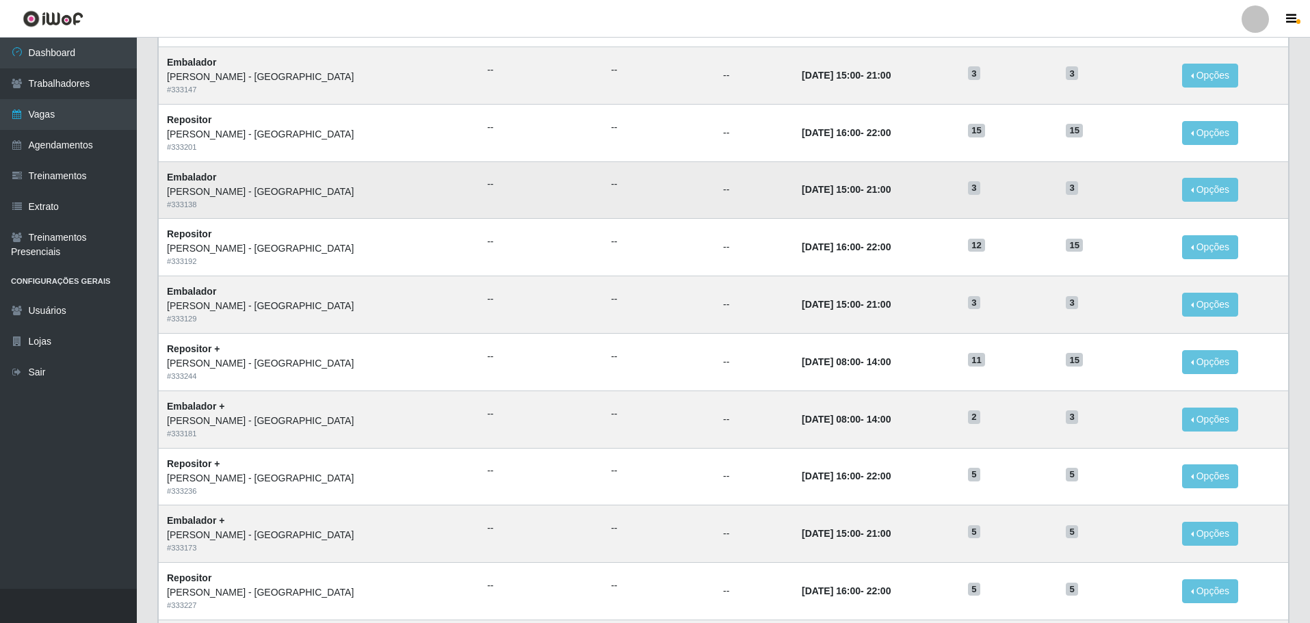
scroll to position [342, 0]
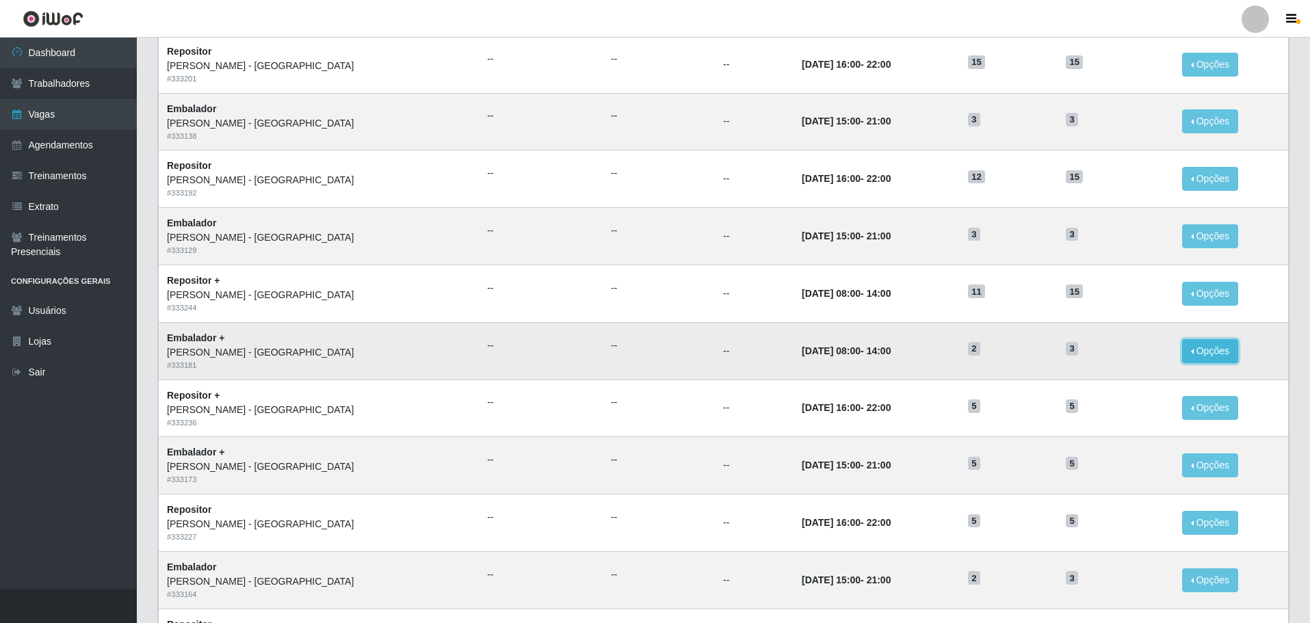
click at [1201, 349] on button "Opções" at bounding box center [1210, 351] width 56 height 24
click at [1096, 359] on link "Editar" at bounding box center [1104, 353] width 39 height 11
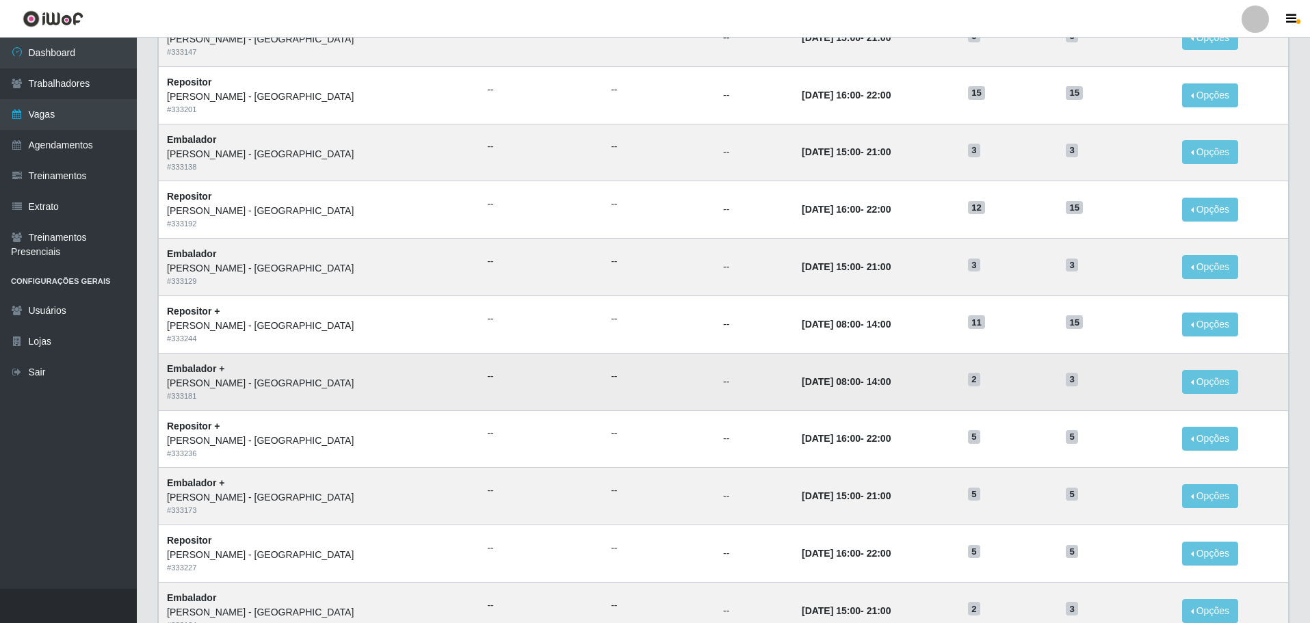
scroll to position [342, 0]
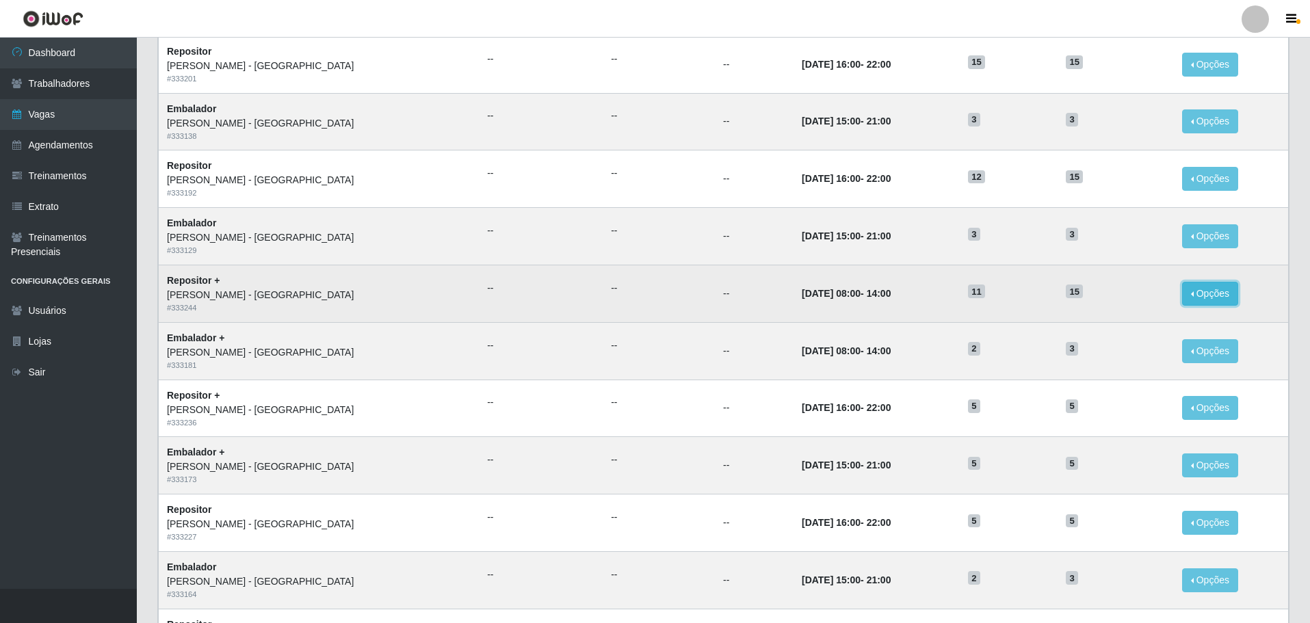
click at [1189, 291] on button "Opções" at bounding box center [1210, 294] width 56 height 24
drag, startPoint x: 1190, startPoint y: 292, endPoint x: 1202, endPoint y: 295, distance: 11.9
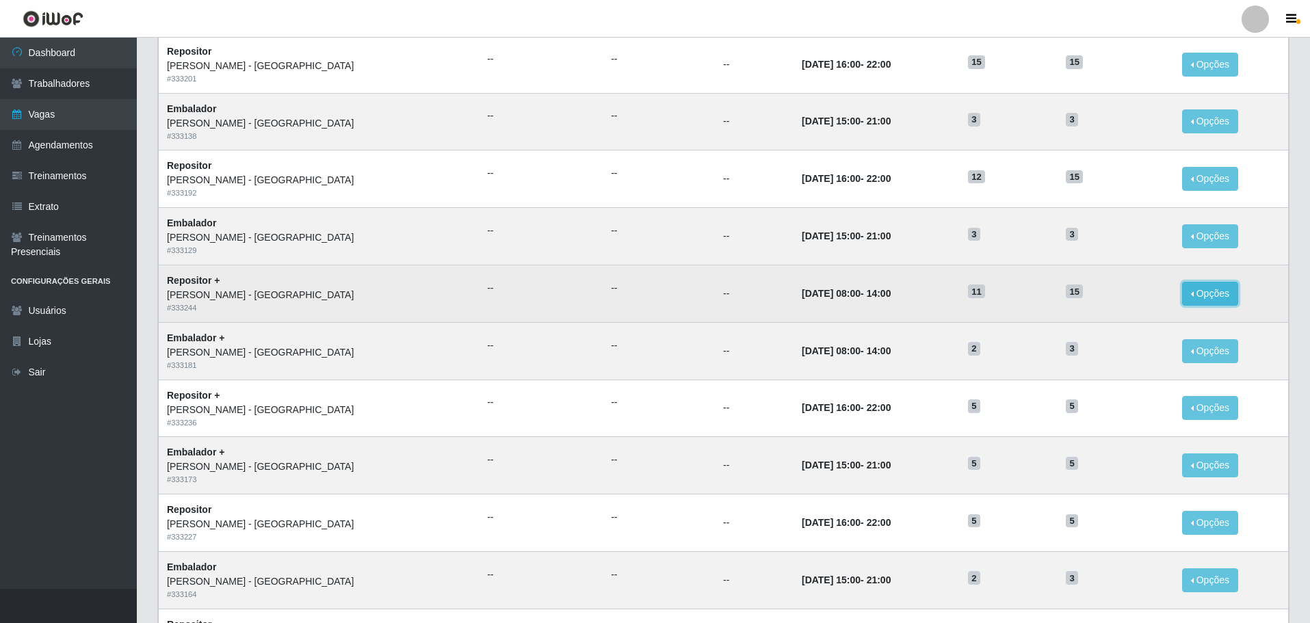
click at [1202, 295] on button "Opções" at bounding box center [1210, 294] width 56 height 24
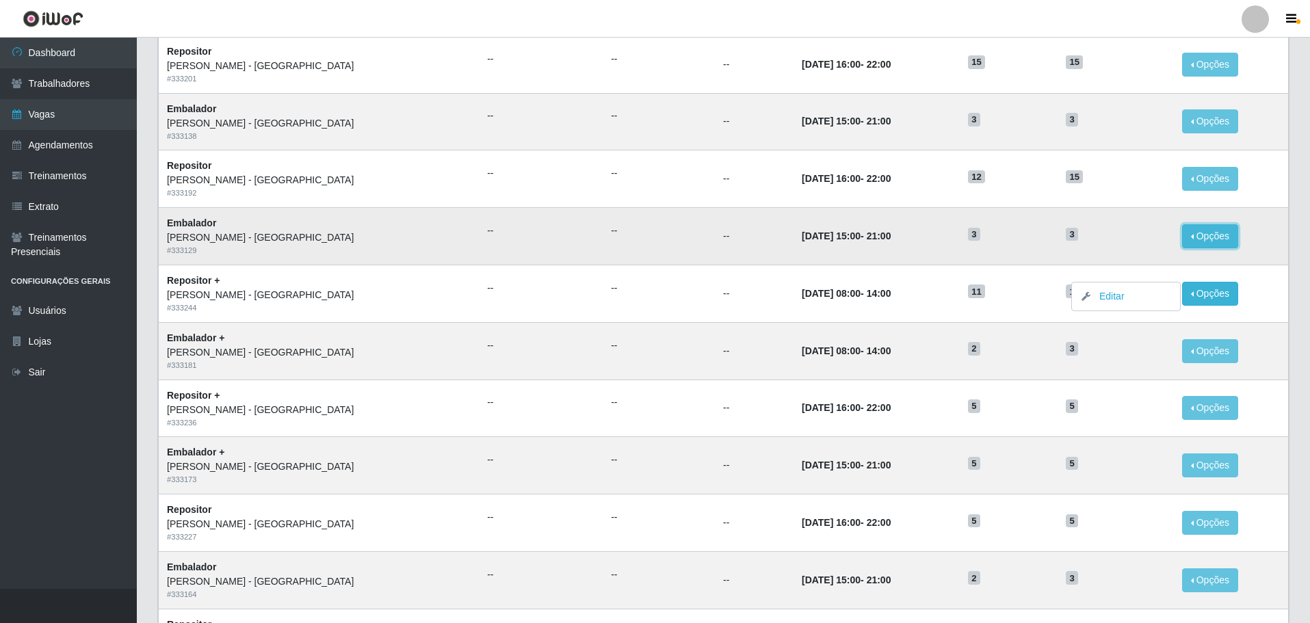
click at [1188, 233] on button "Opções" at bounding box center [1210, 236] width 56 height 24
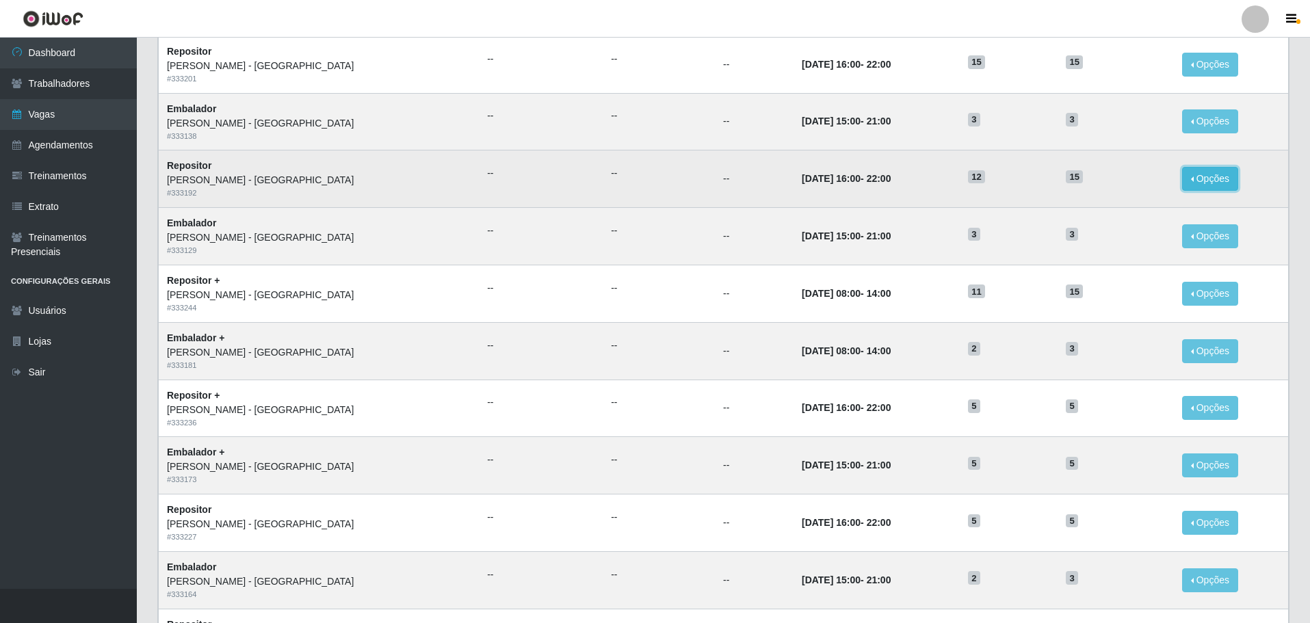
click at [1191, 172] on button "Opções" at bounding box center [1210, 179] width 56 height 24
click at [1194, 181] on button "Opções" at bounding box center [1210, 179] width 56 height 24
click at [1094, 182] on link "Editar" at bounding box center [1104, 181] width 39 height 11
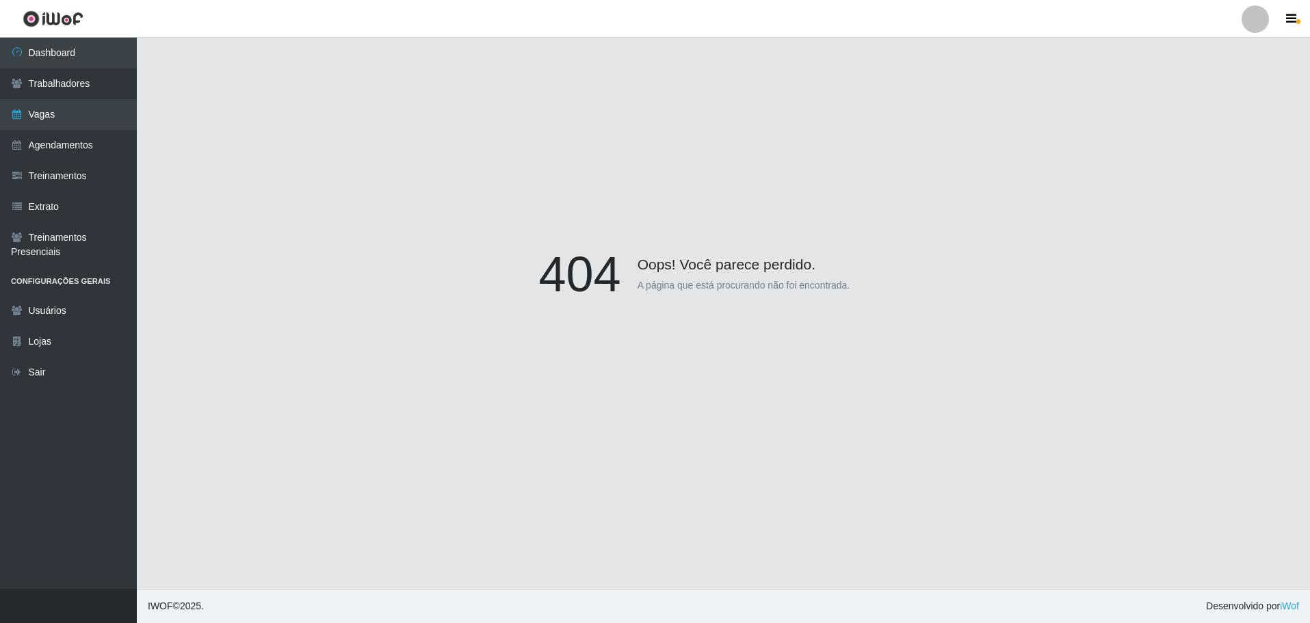
scroll to position [120, 0]
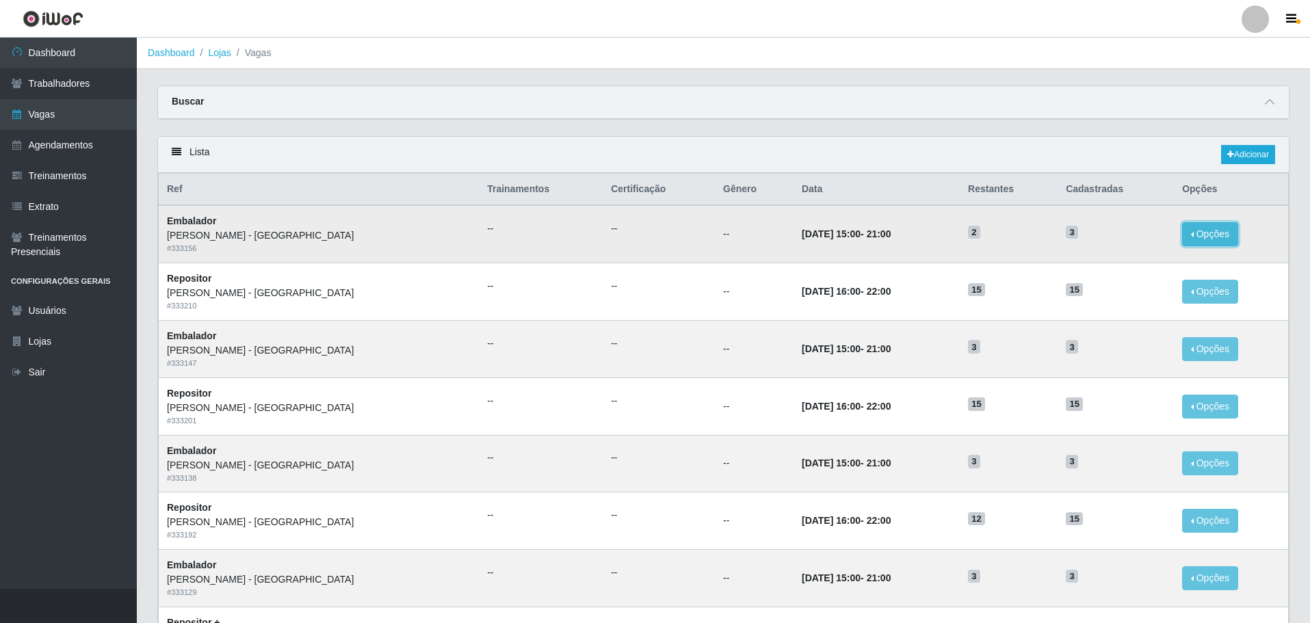
click at [1189, 233] on button "Opções" at bounding box center [1210, 234] width 56 height 24
click at [1093, 237] on link "Editar" at bounding box center [1104, 236] width 39 height 11
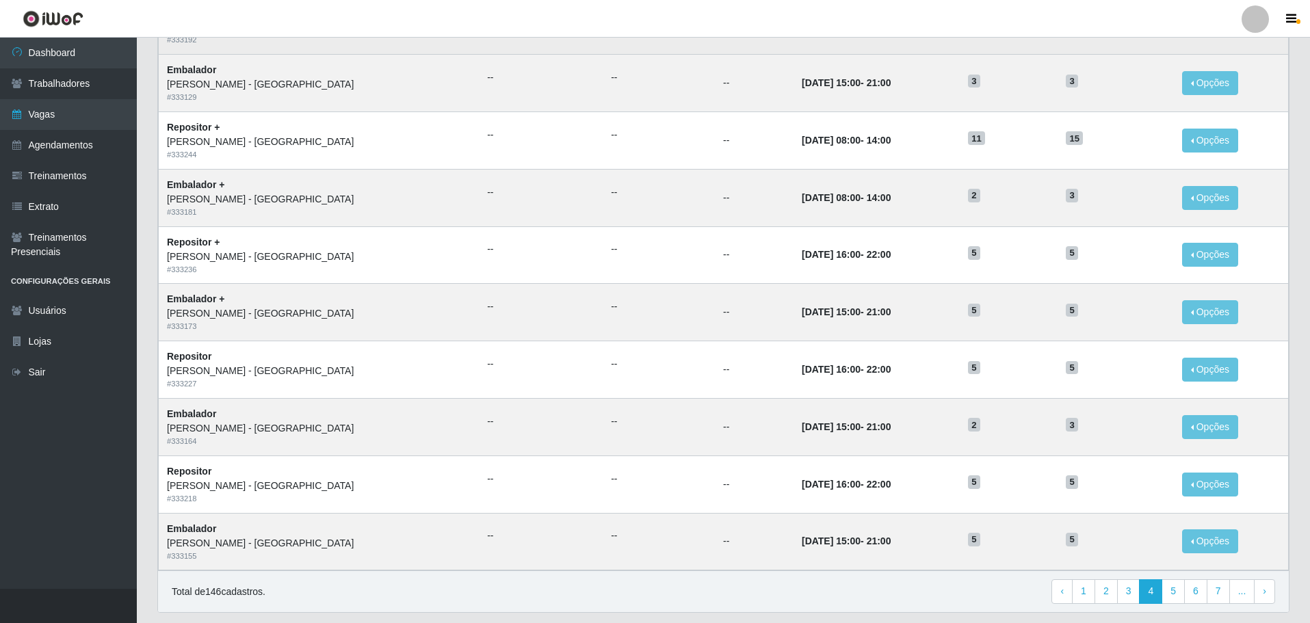
scroll to position [536, 0]
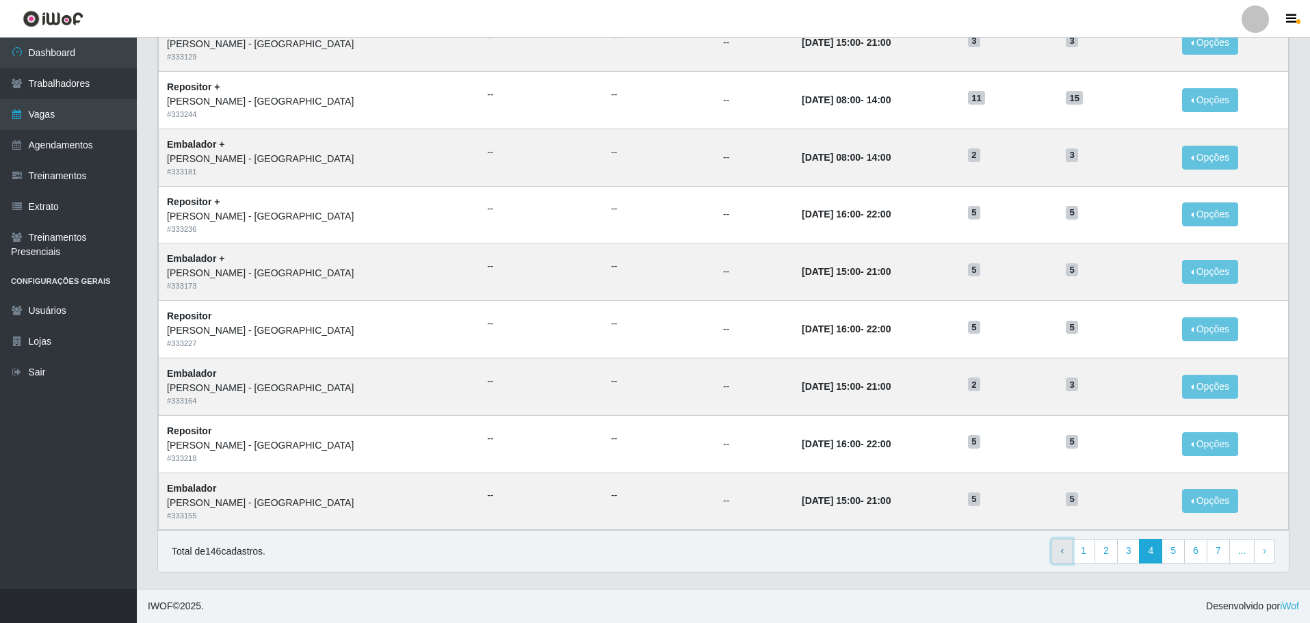
click at [1063, 546] on span "‹" at bounding box center [1061, 550] width 3 height 11
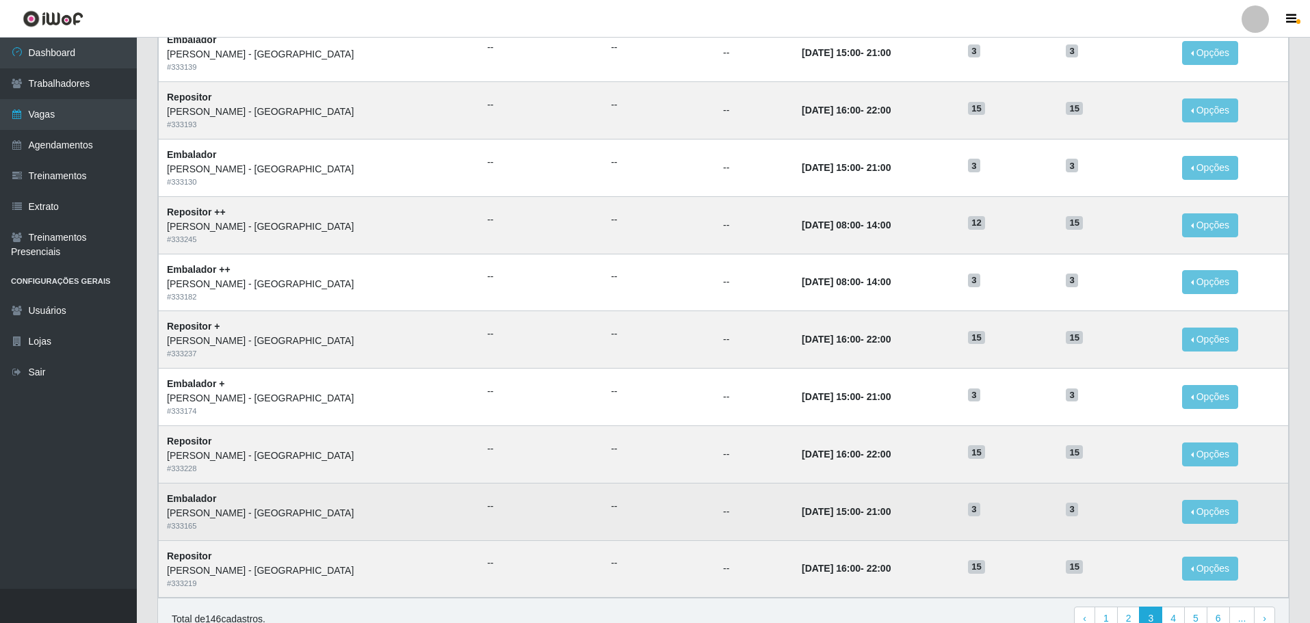
scroll to position [536, 0]
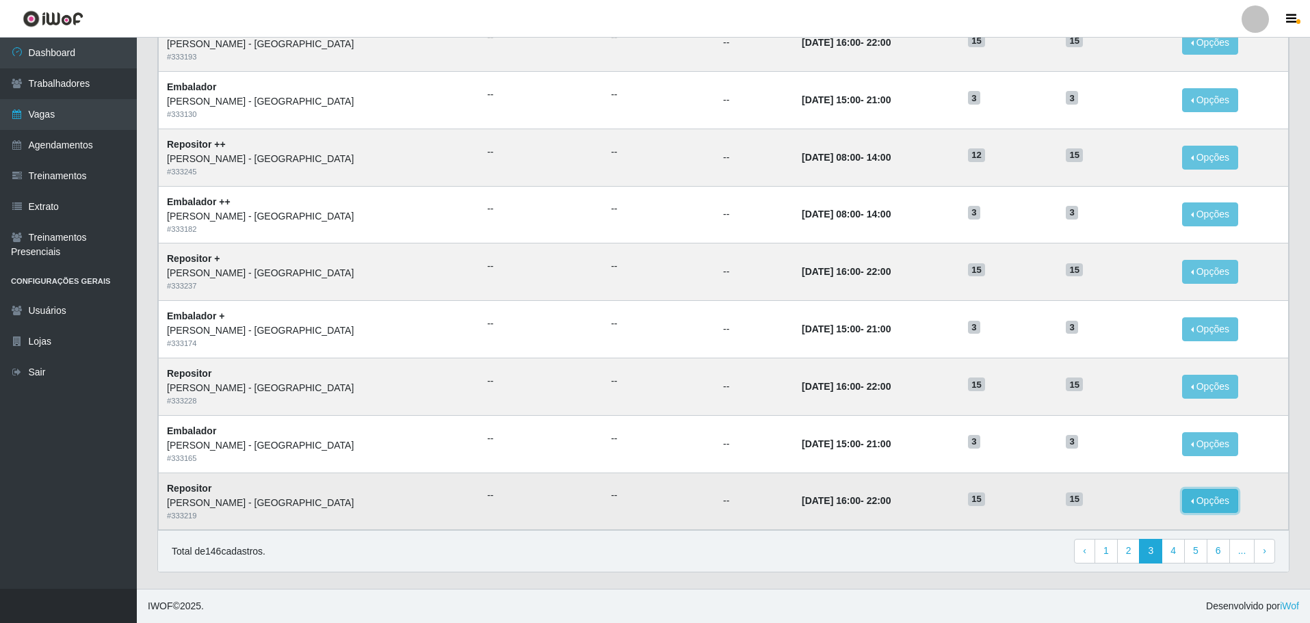
click at [1205, 499] on button "Opções" at bounding box center [1210, 501] width 56 height 24
click at [1093, 482] on link "Editar" at bounding box center [1104, 482] width 39 height 11
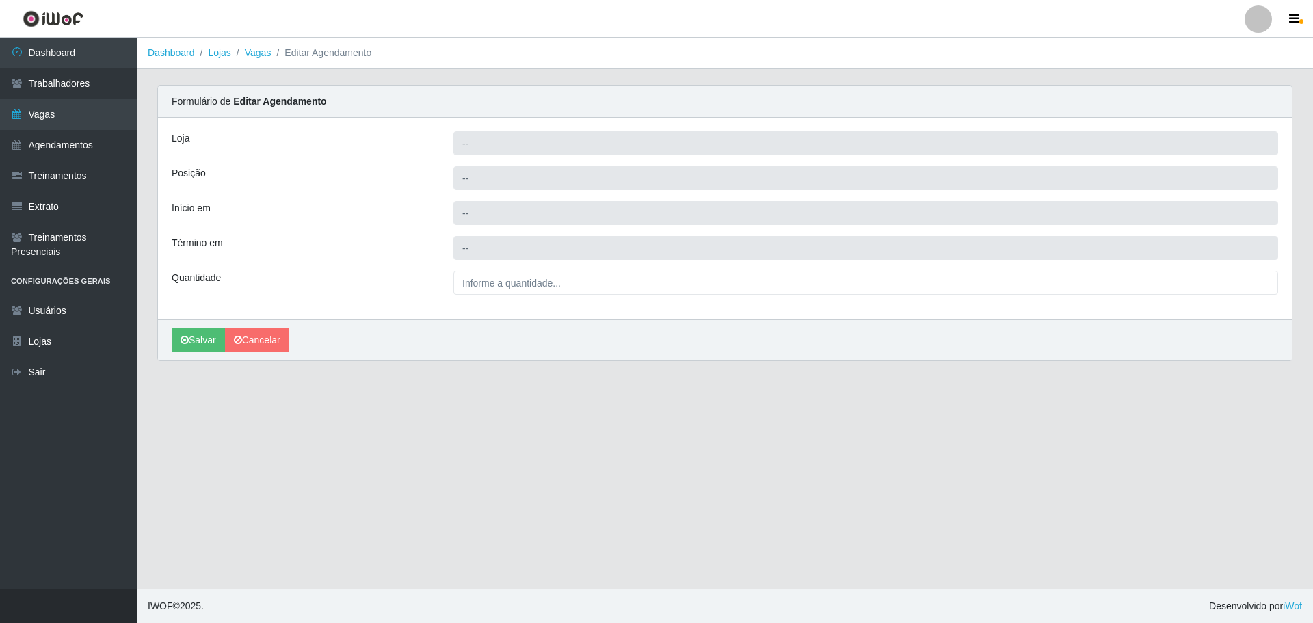
type input "[PERSON_NAME] - [GEOGRAPHIC_DATA]"
type input "Repositor"
type input "2025-10-09 16:00:00"
type input "2025-10-09 22:00:00"
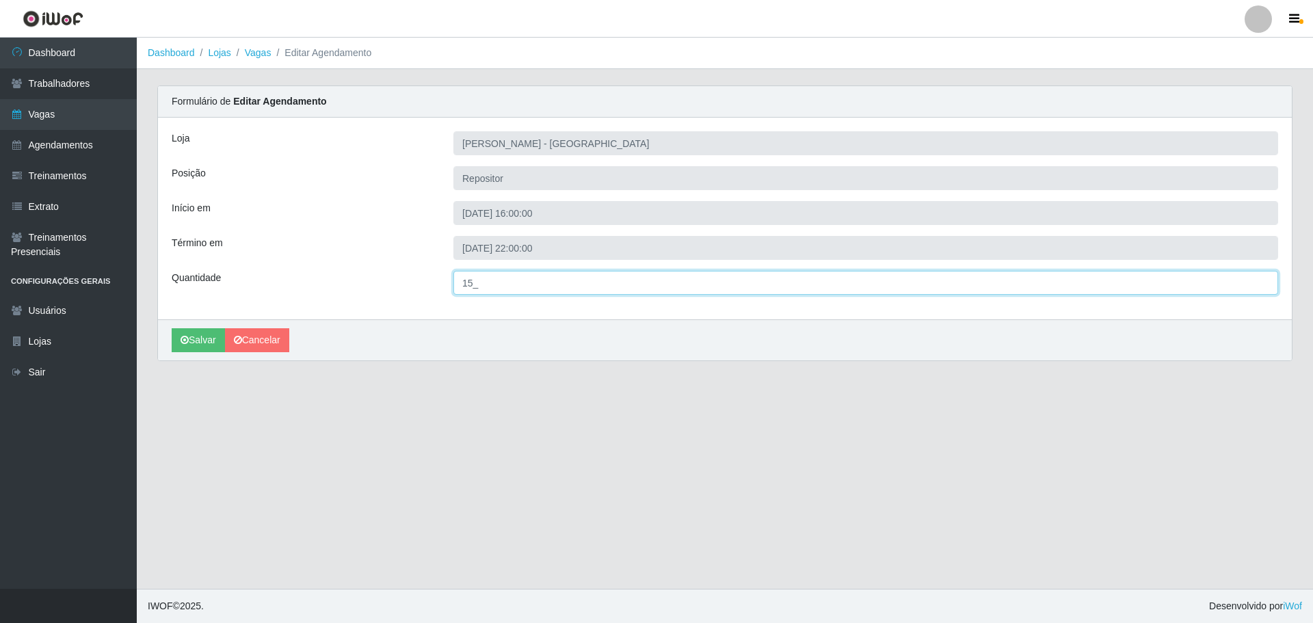
drag, startPoint x: 485, startPoint y: 282, endPoint x: 460, endPoint y: 279, distance: 25.5
click at [460, 279] on input "15_" at bounding box center [865, 283] width 825 height 24
type input "5__"
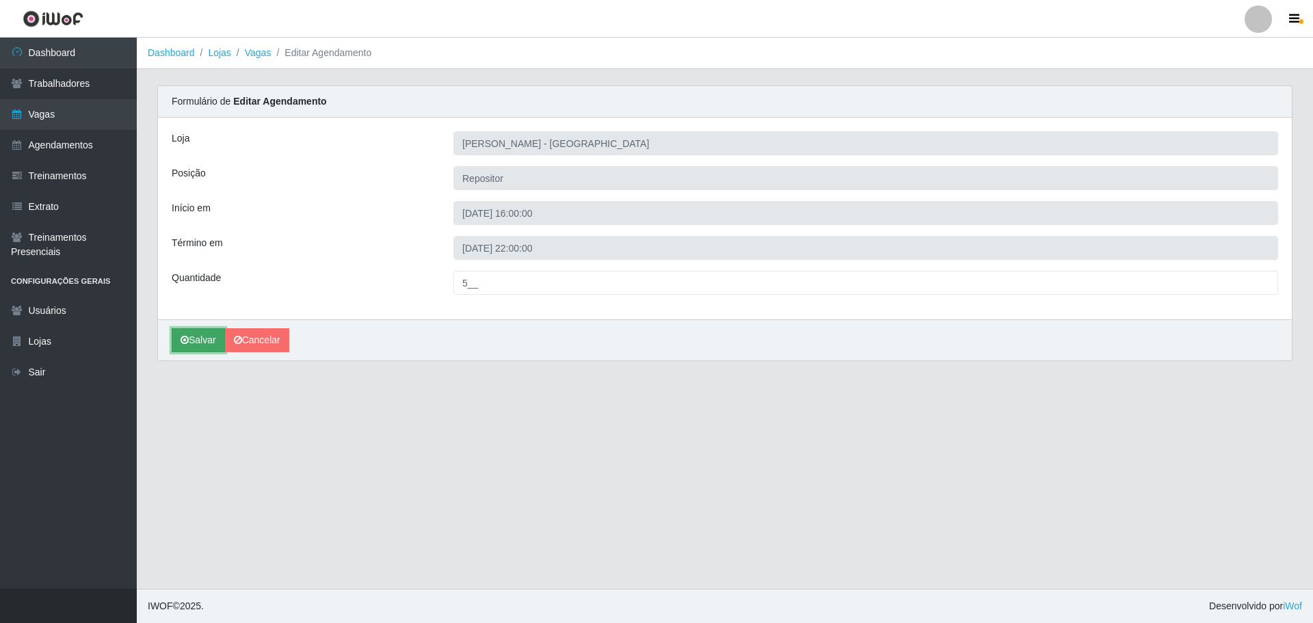
click at [198, 345] on button "Salvar" at bounding box center [198, 340] width 53 height 24
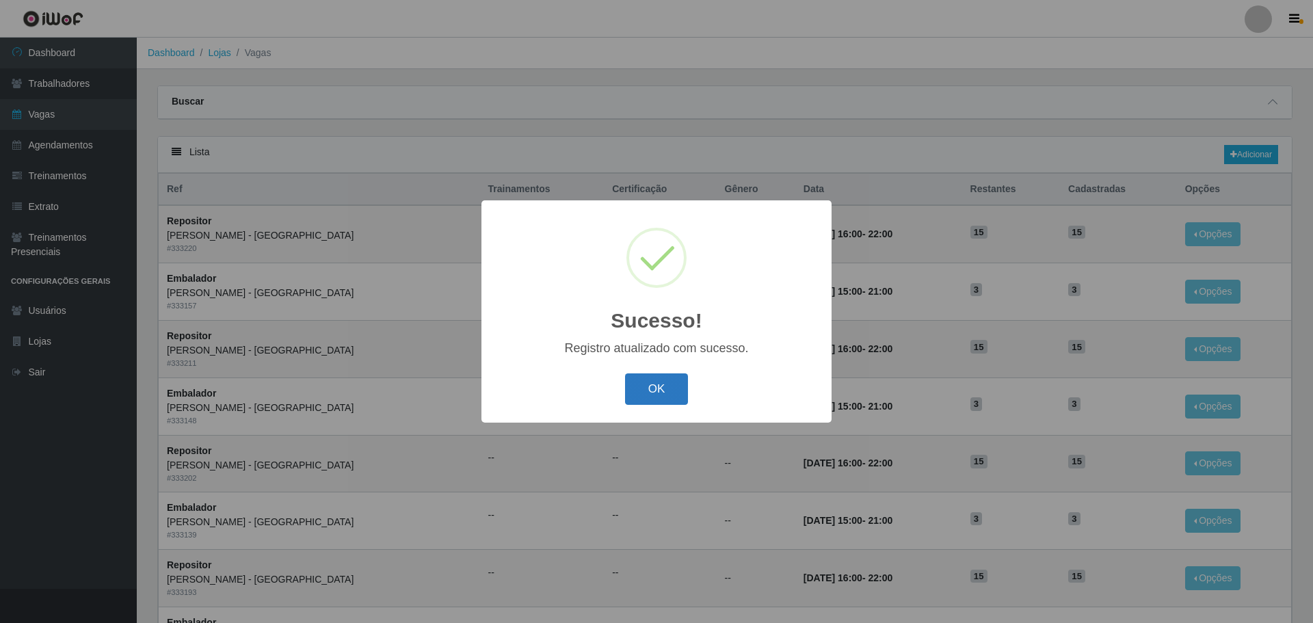
click at [652, 390] on button "OK" at bounding box center [657, 389] width 64 height 32
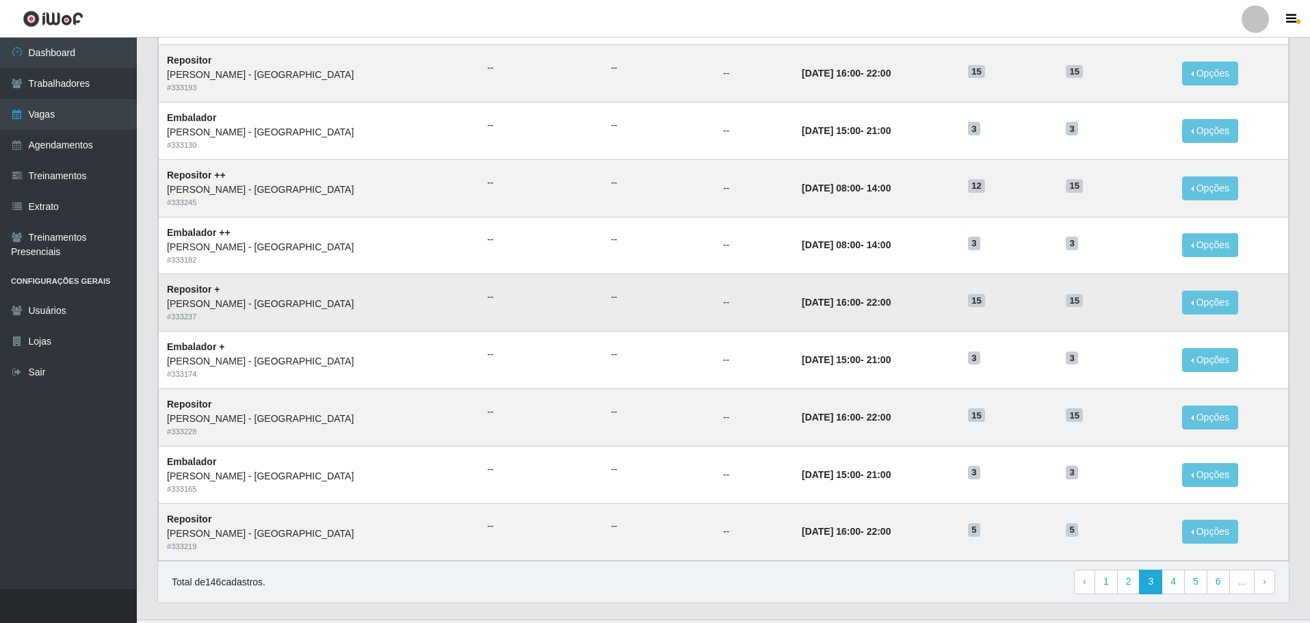
scroll to position [536, 0]
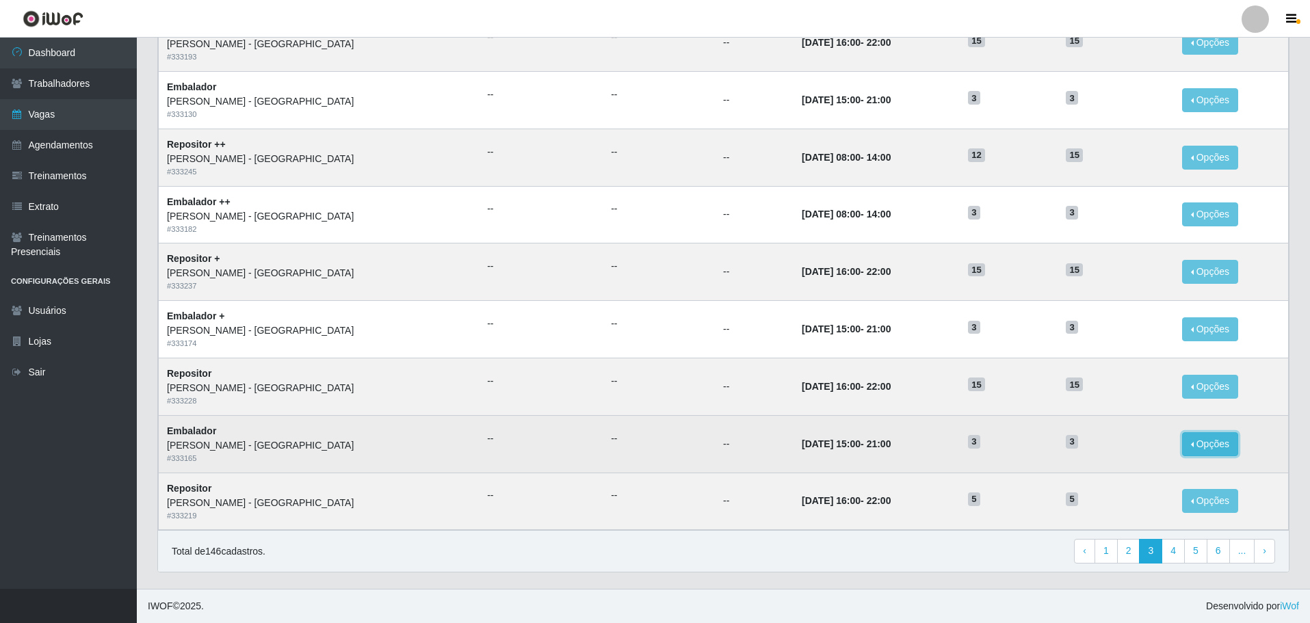
click at [1204, 447] on button "Opções" at bounding box center [1210, 444] width 56 height 24
click at [1089, 447] on link "Editar" at bounding box center [1104, 446] width 39 height 11
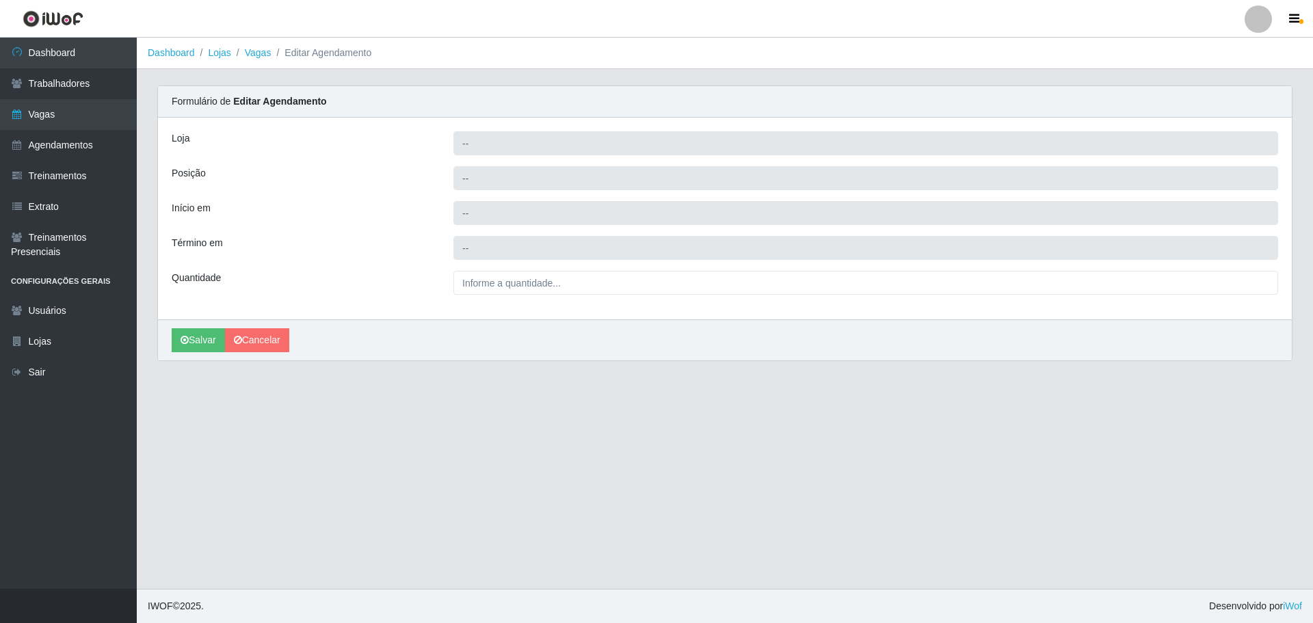
type input "[PERSON_NAME] - [GEOGRAPHIC_DATA]"
type input "Embalador"
type input "2025-10-10 15:00:00"
type input "2025-10-10 21:00:00"
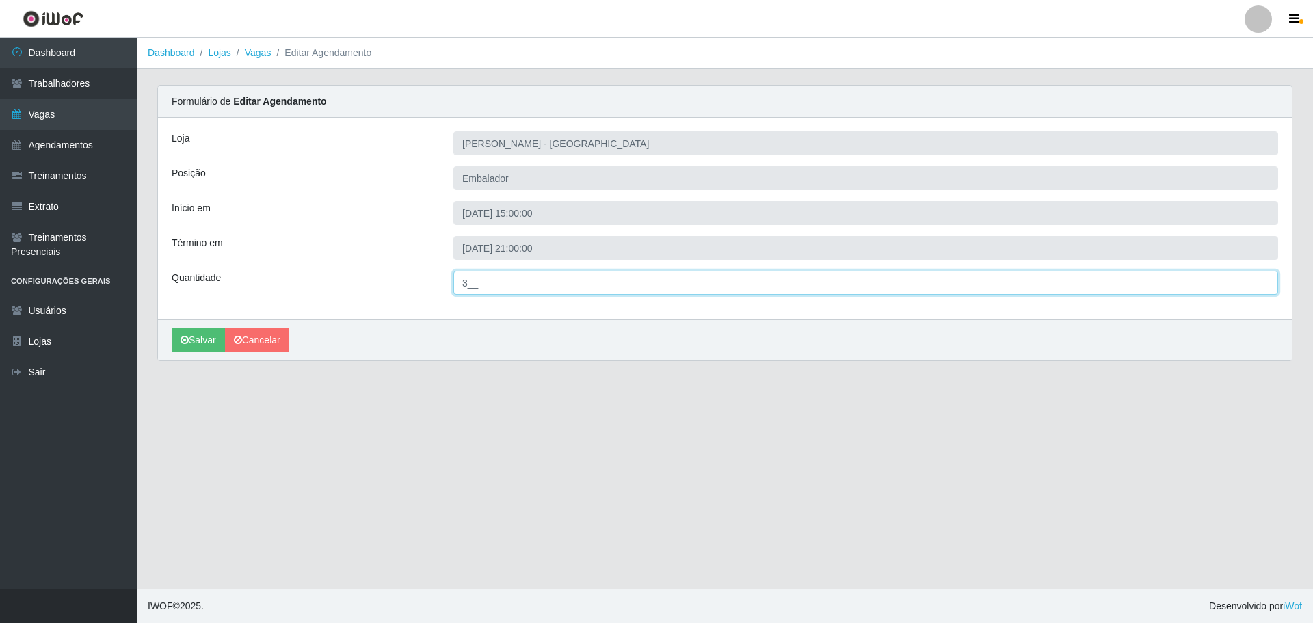
click at [468, 287] on input "3__" at bounding box center [865, 283] width 825 height 24
type input "5__"
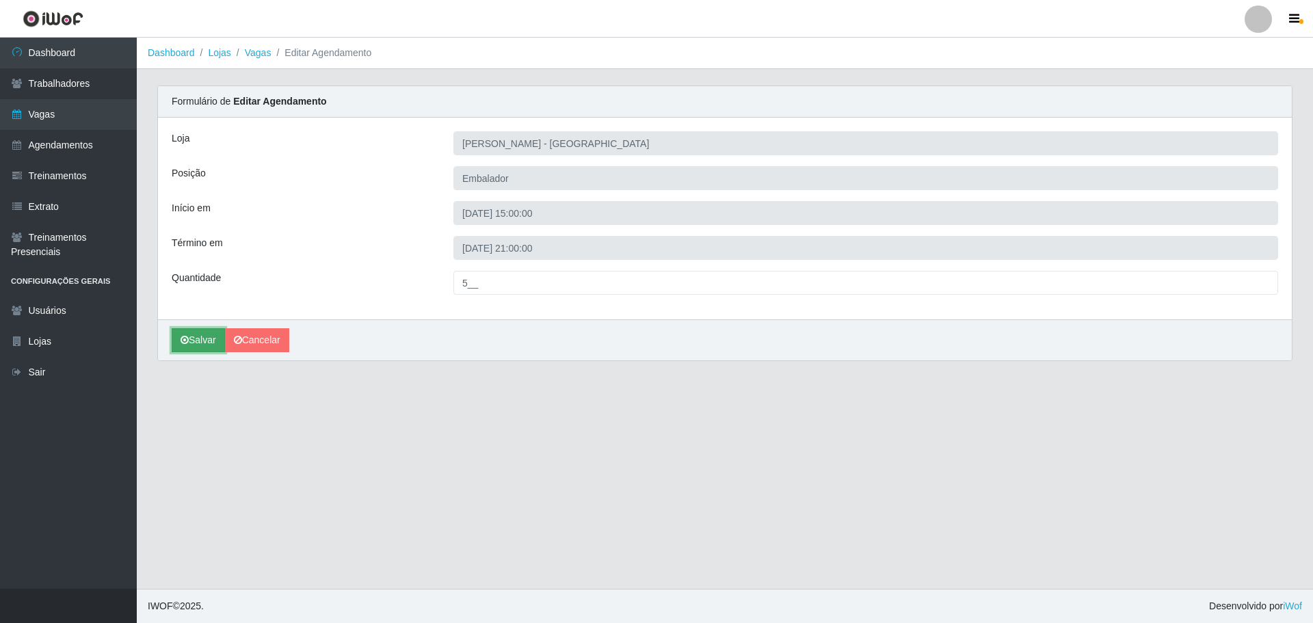
click at [196, 339] on button "Salvar" at bounding box center [198, 340] width 53 height 24
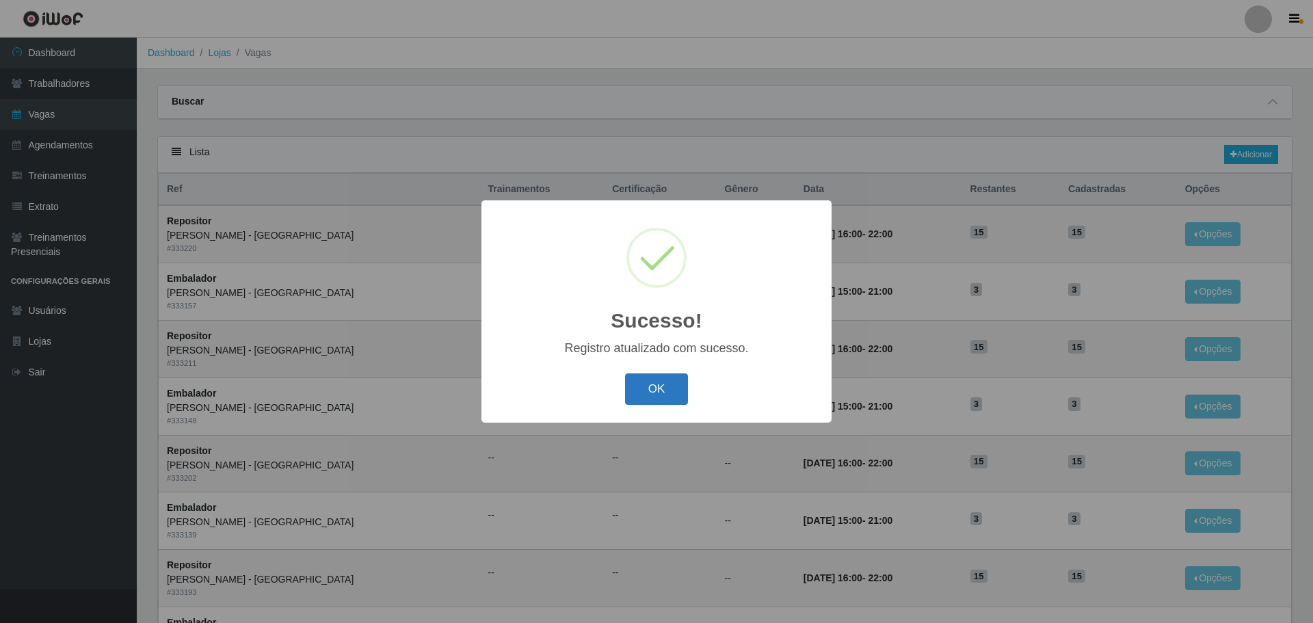
click at [657, 384] on button "OK" at bounding box center [657, 389] width 64 height 32
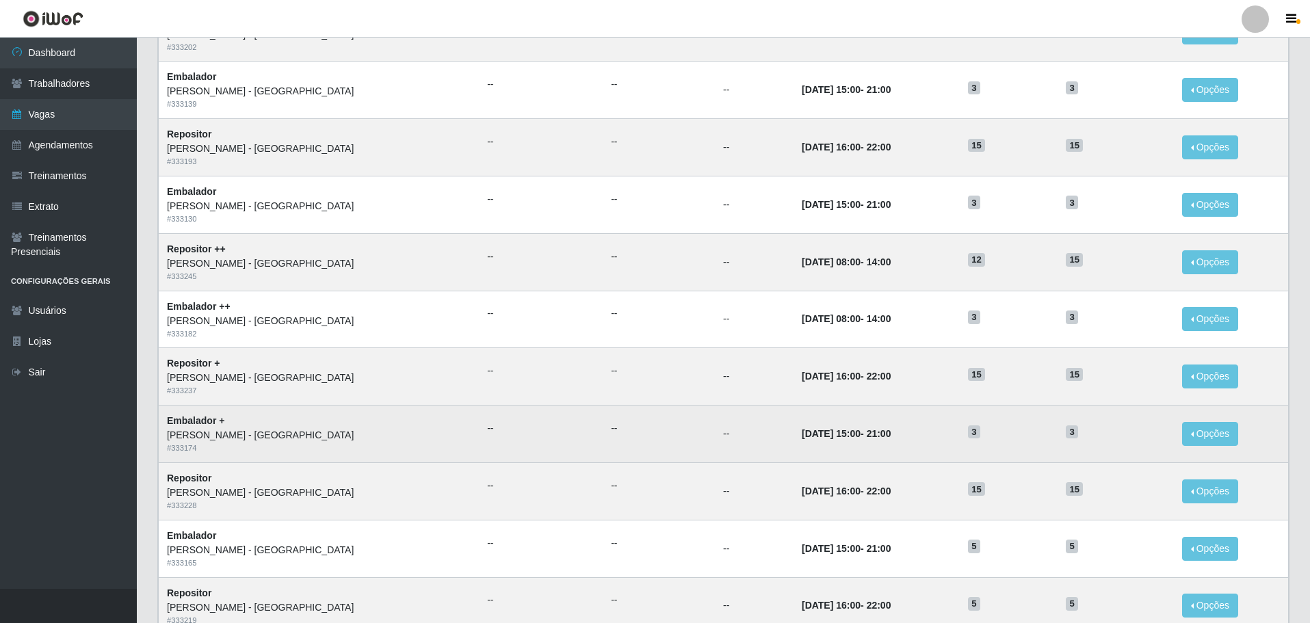
scroll to position [399, 0]
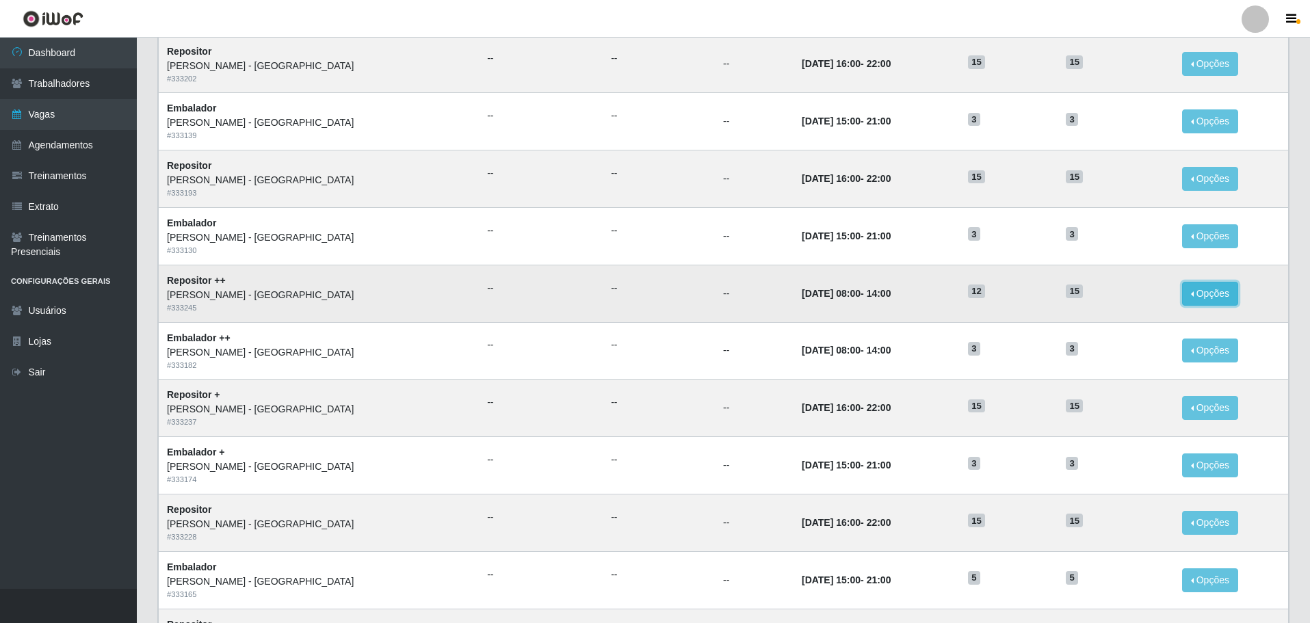
click at [1197, 293] on button "Opções" at bounding box center [1210, 294] width 56 height 24
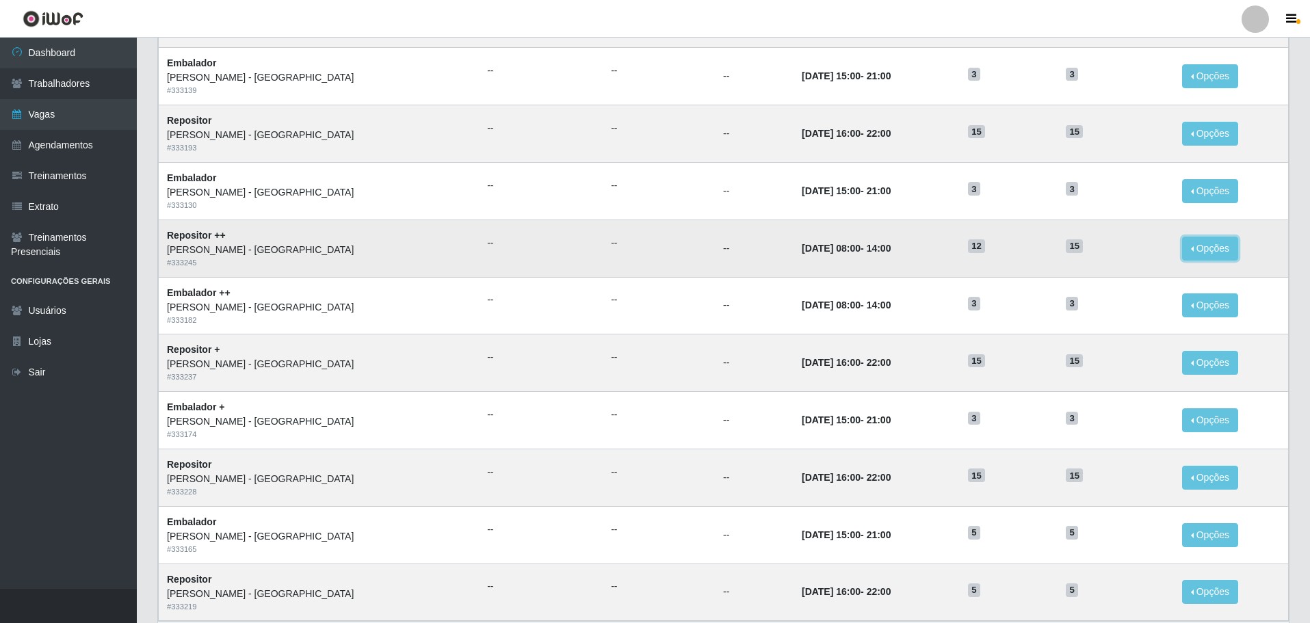
scroll to position [536, 0]
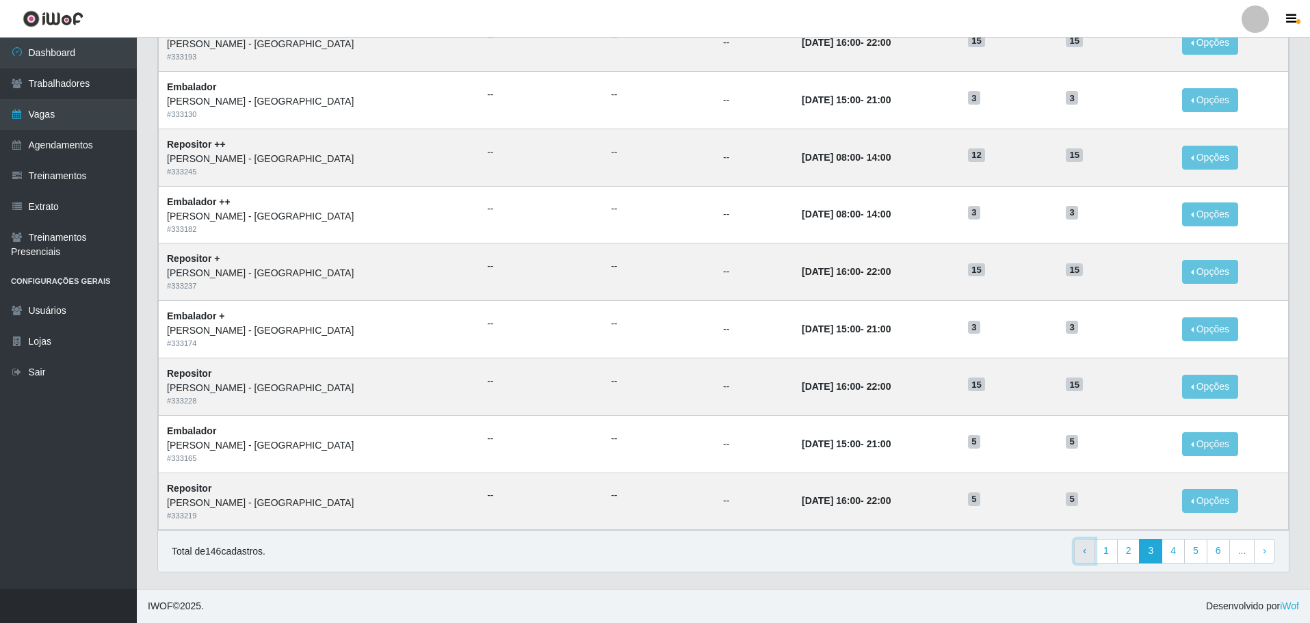
click at [1084, 551] on link "‹ Previous" at bounding box center [1084, 551] width 21 height 25
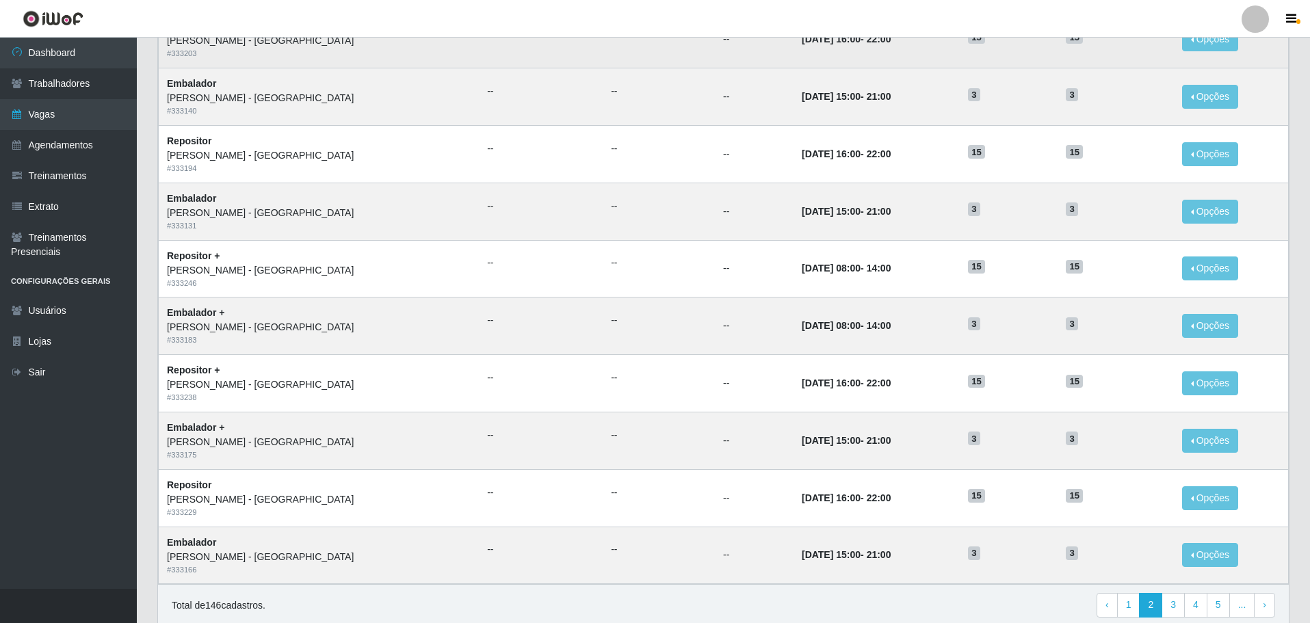
scroll to position [536, 0]
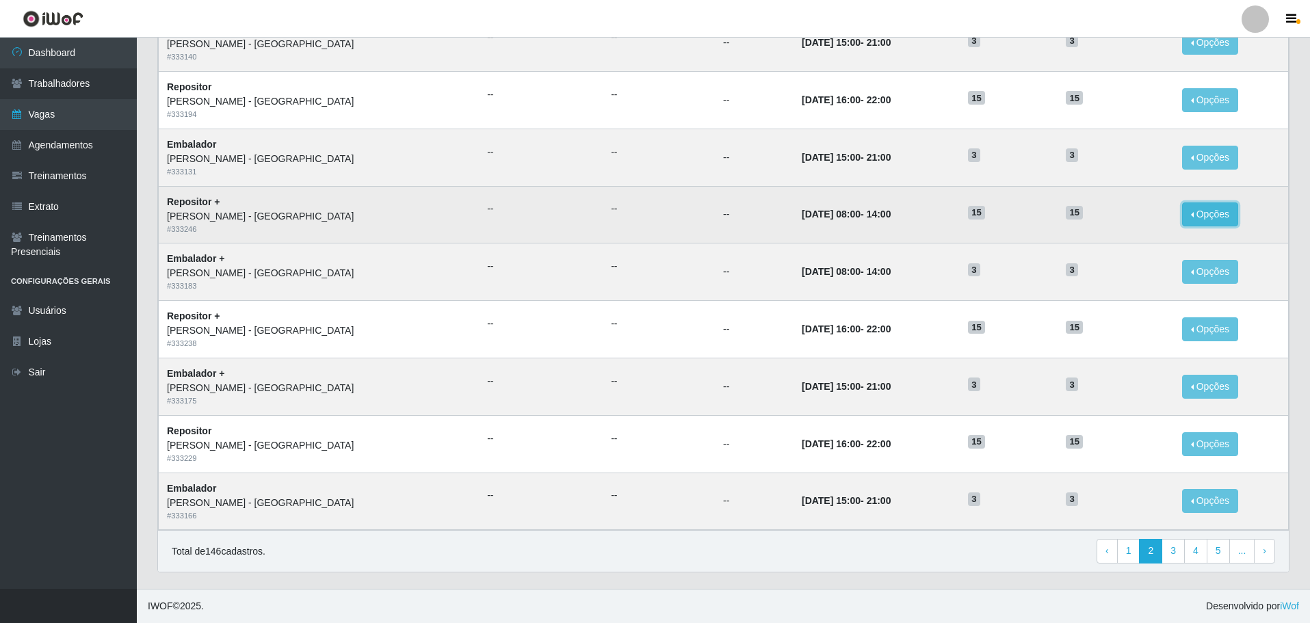
click at [1190, 213] on button "Opções" at bounding box center [1210, 214] width 56 height 24
click at [1090, 217] on link "Editar" at bounding box center [1104, 216] width 39 height 11
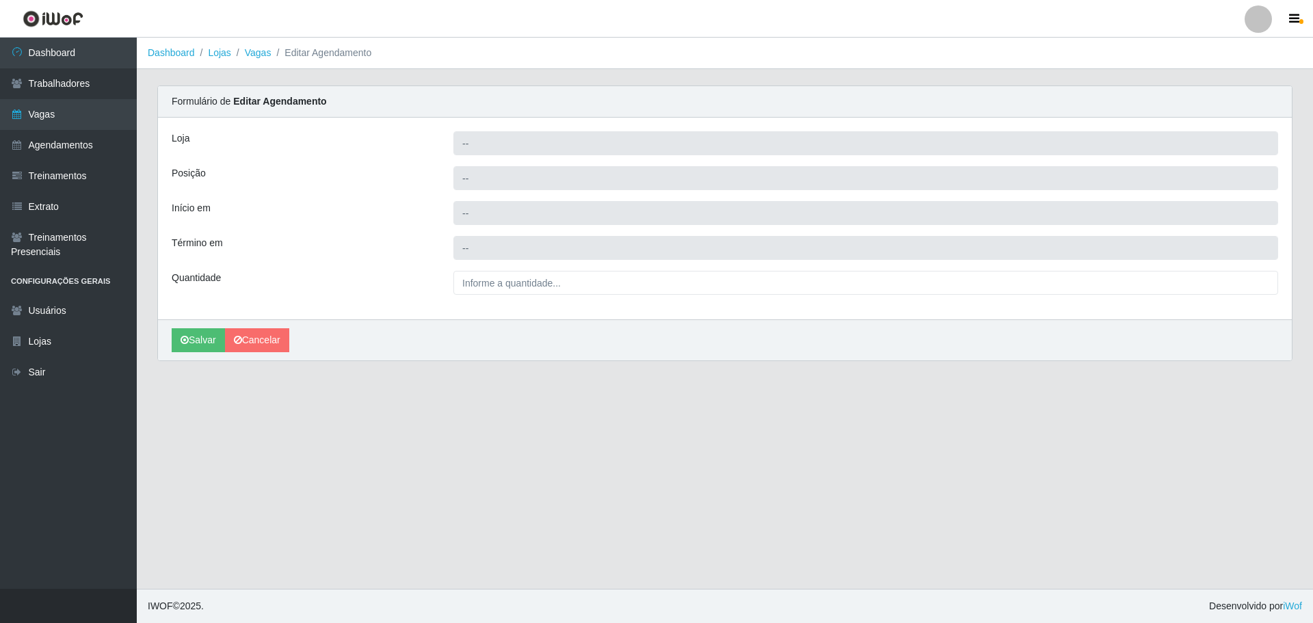
type input "[PERSON_NAME] - [GEOGRAPHIC_DATA]"
type input "Repositor +"
type input "[DATE] 08:00:00"
type input "[DATE] 14:00:00"
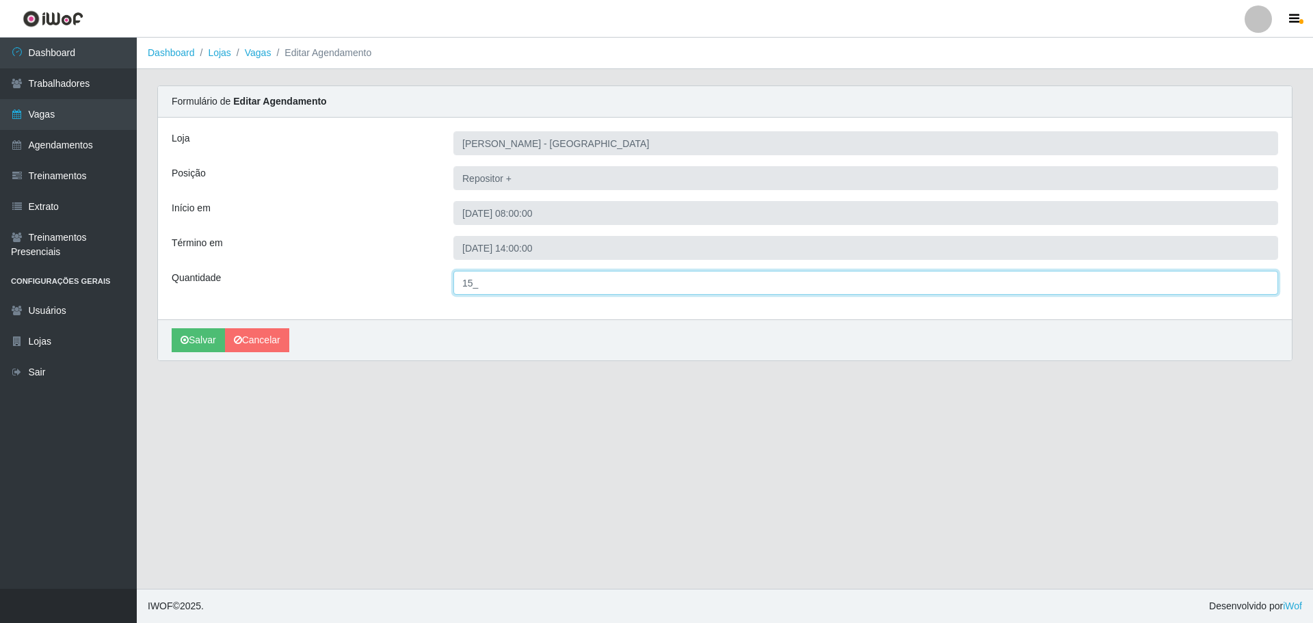
click at [489, 282] on input "15_" at bounding box center [865, 283] width 825 height 24
type input "5__"
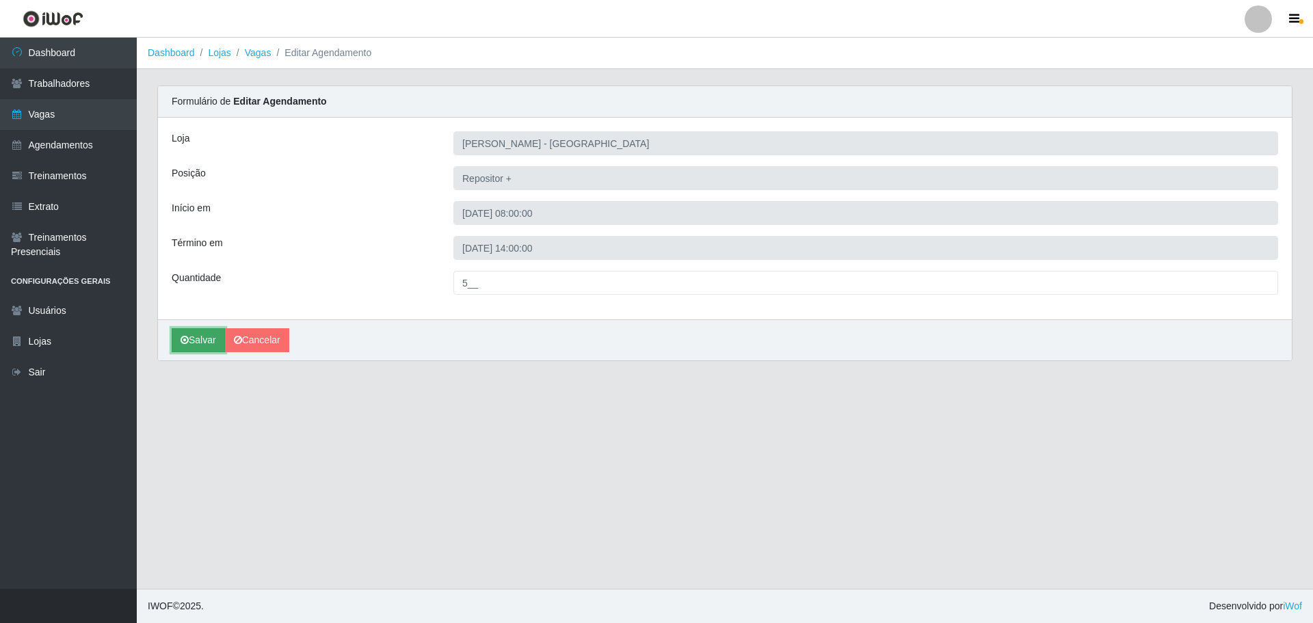
click at [198, 338] on button "Salvar" at bounding box center [198, 340] width 53 height 24
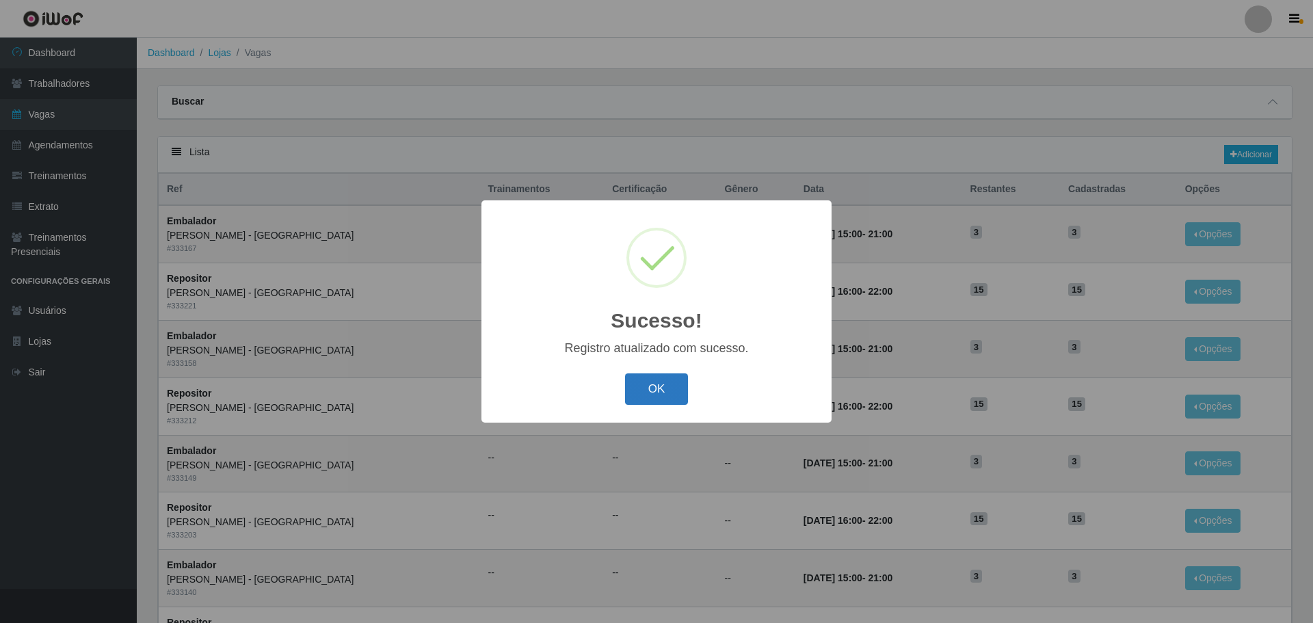
click at [663, 391] on button "OK" at bounding box center [657, 389] width 64 height 32
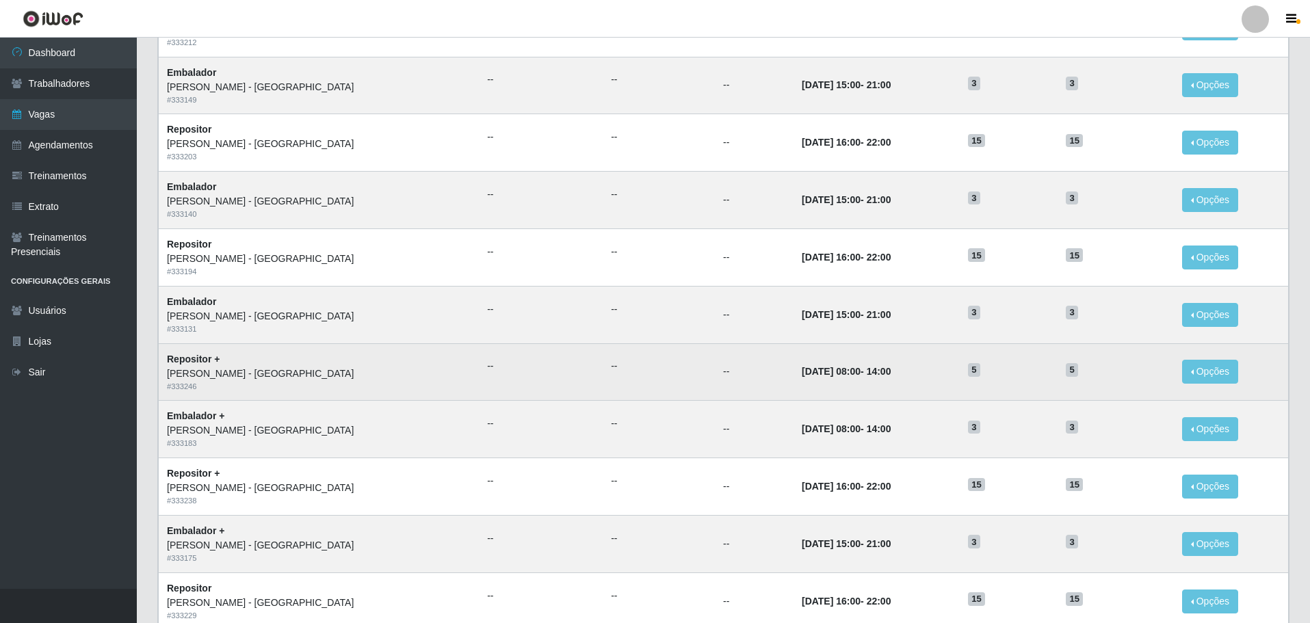
scroll to position [410, 0]
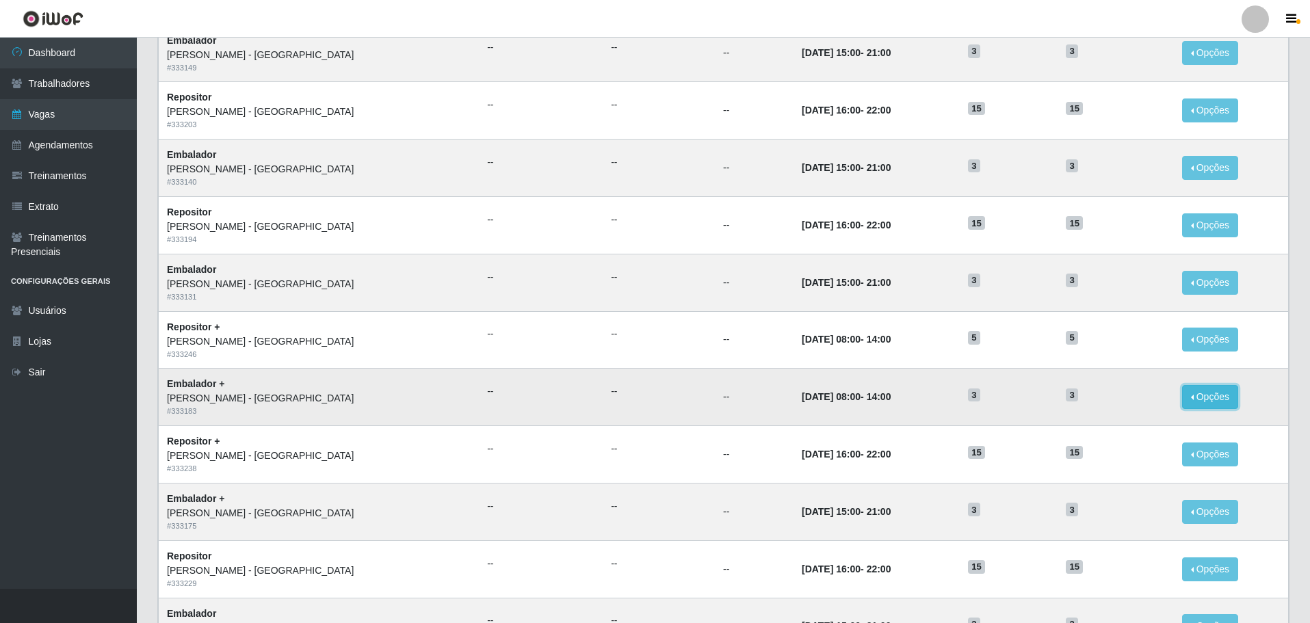
click at [1205, 398] on button "Opções" at bounding box center [1210, 397] width 56 height 24
click at [1095, 399] on link "Editar" at bounding box center [1104, 399] width 39 height 11
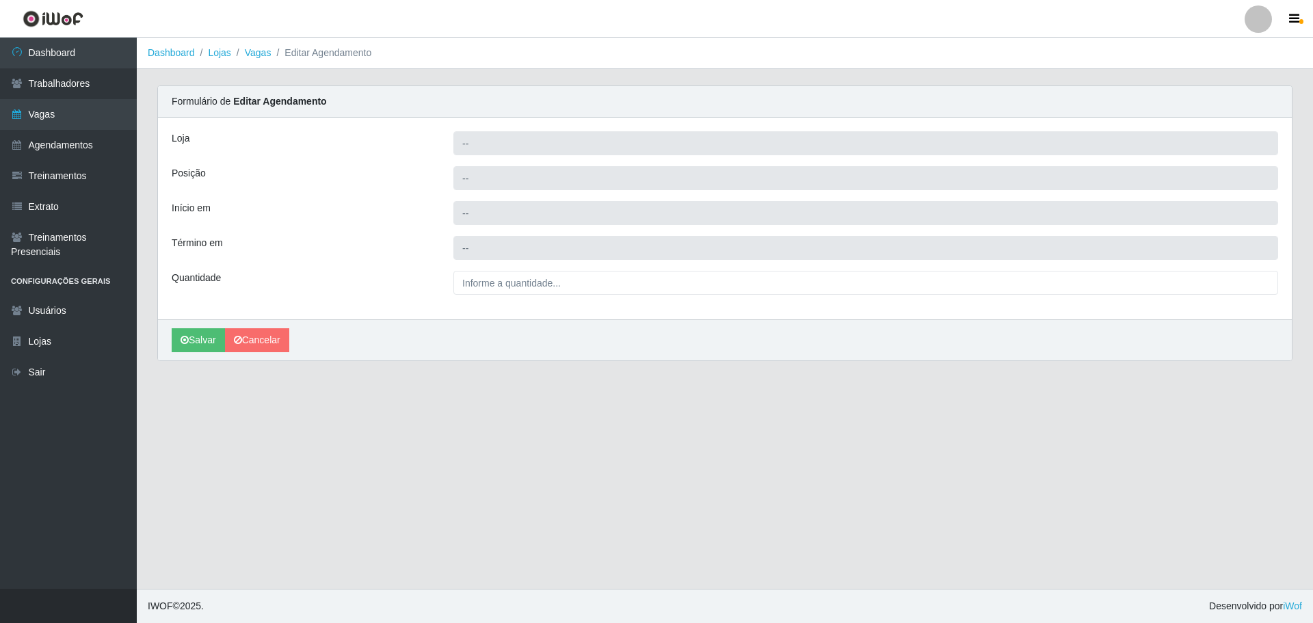
type input "[PERSON_NAME] - [GEOGRAPHIC_DATA]"
type input "Embalador +"
type input "2025-10-19 08:00:00"
type input "2025-10-19 14:00:00"
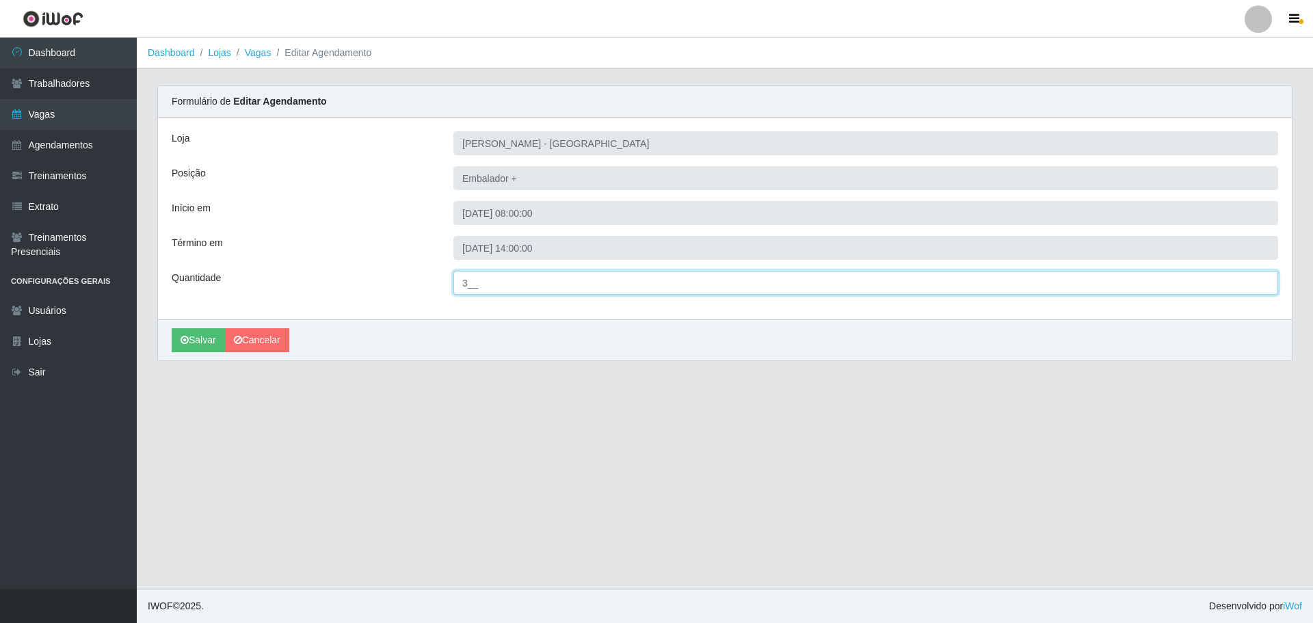
click at [470, 283] on input "3__" at bounding box center [865, 283] width 825 height 24
type input "8__"
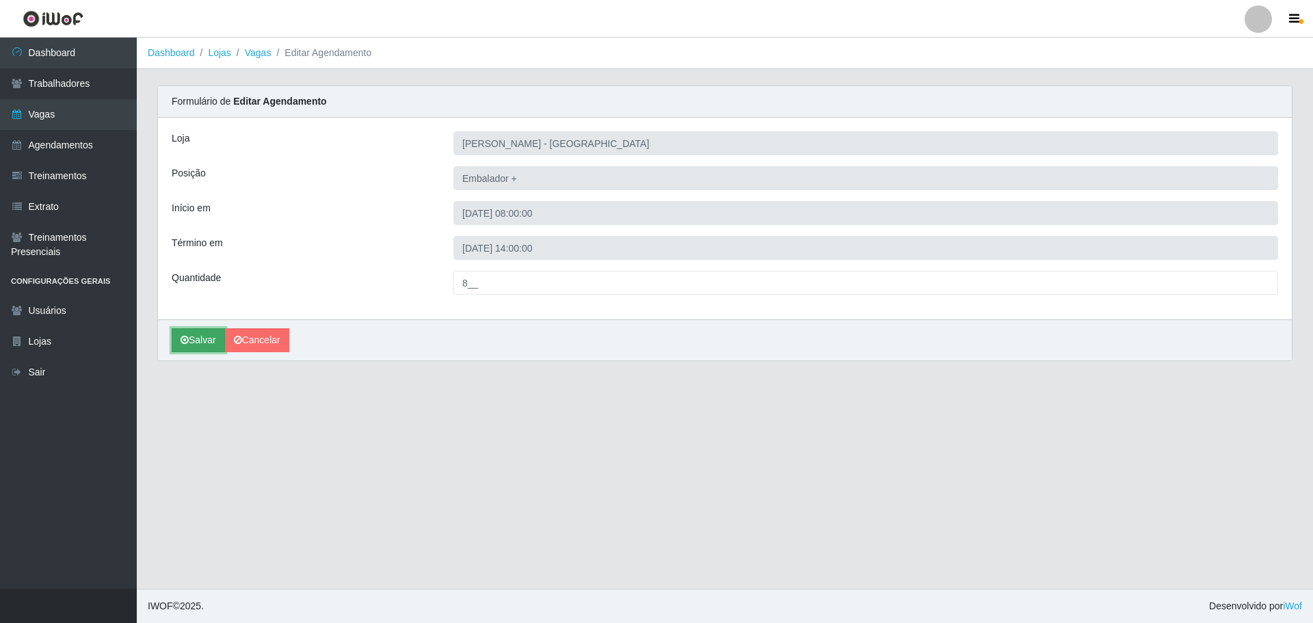
click at [198, 339] on button "Salvar" at bounding box center [198, 340] width 53 height 24
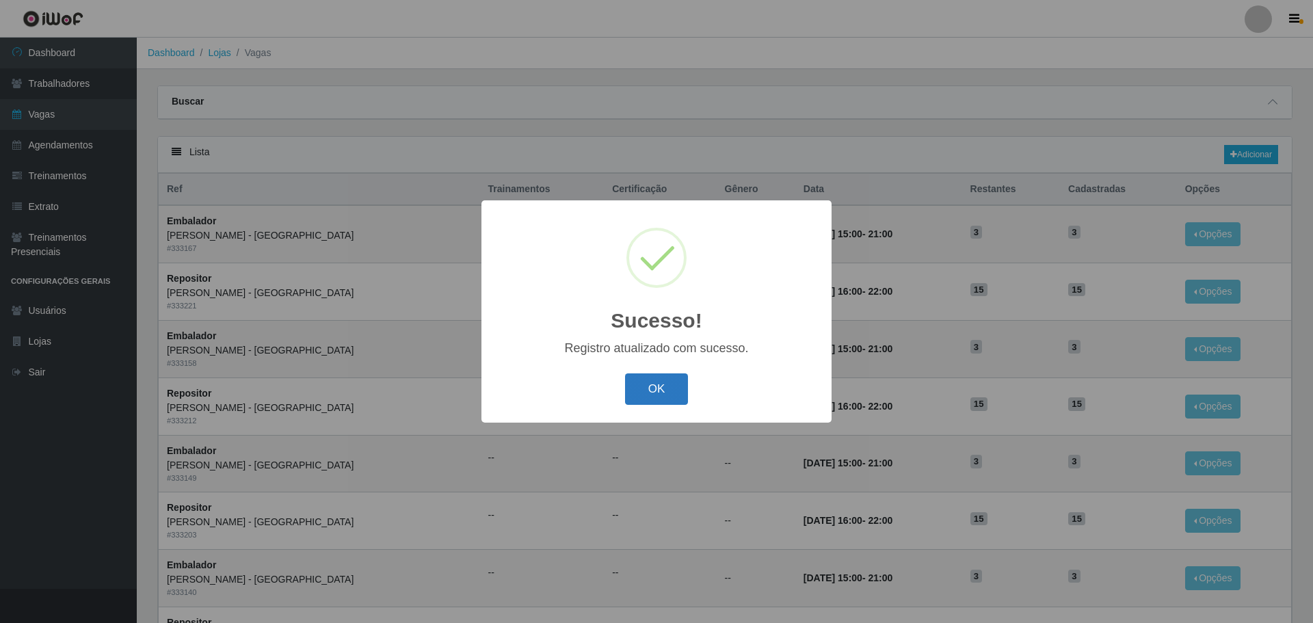
click at [668, 386] on button "OK" at bounding box center [657, 389] width 64 height 32
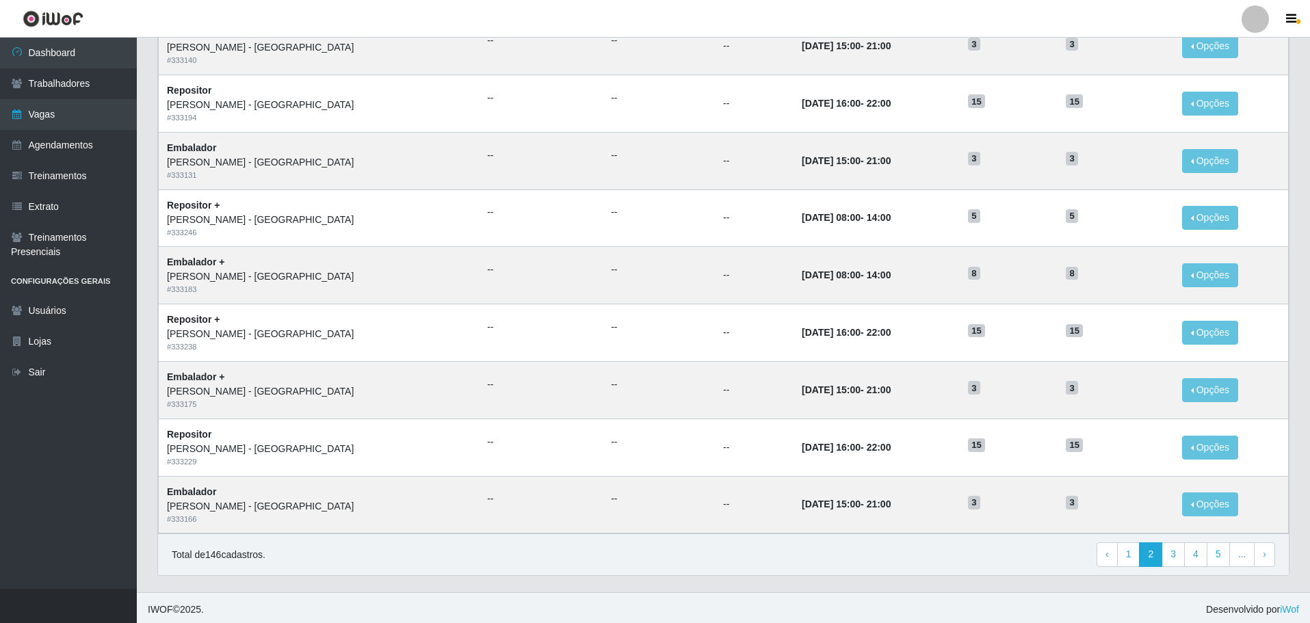
scroll to position [536, 0]
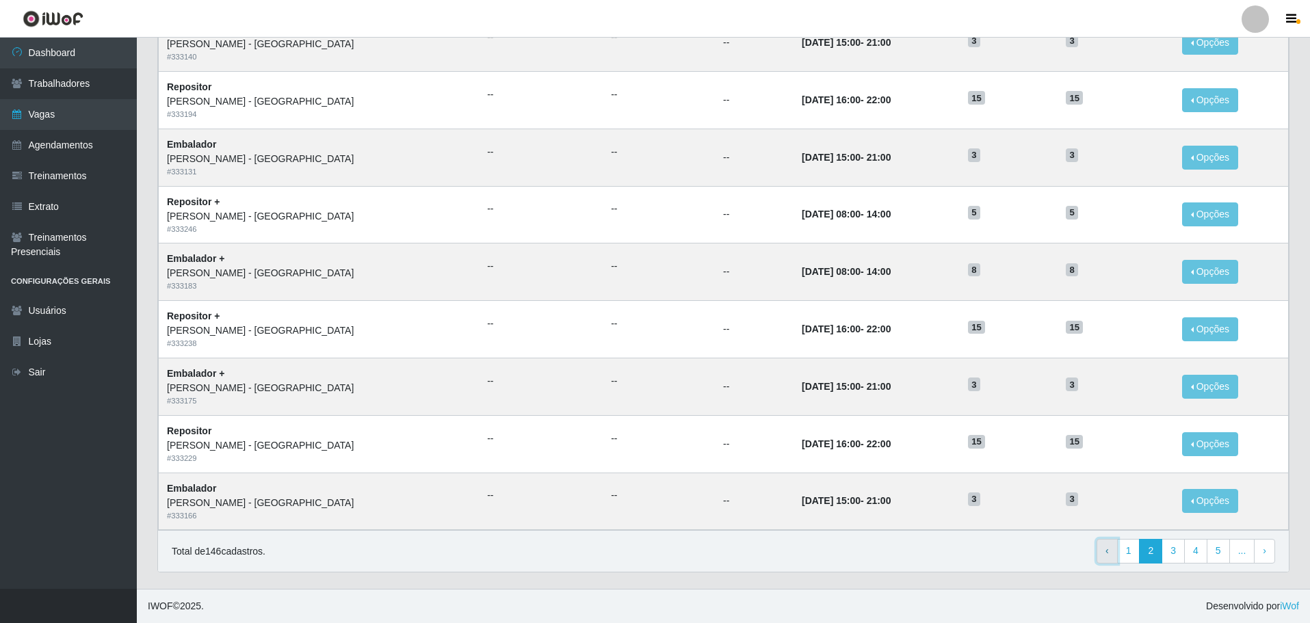
click at [1109, 553] on span "‹" at bounding box center [1106, 550] width 3 height 11
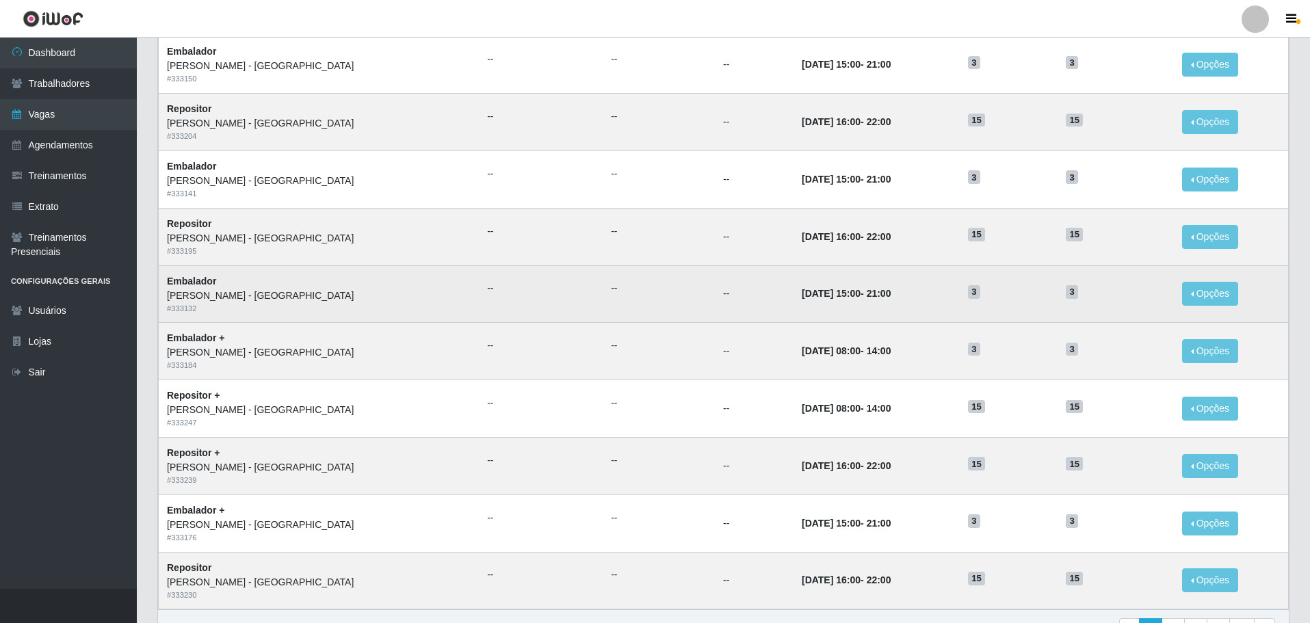
scroll to position [468, 0]
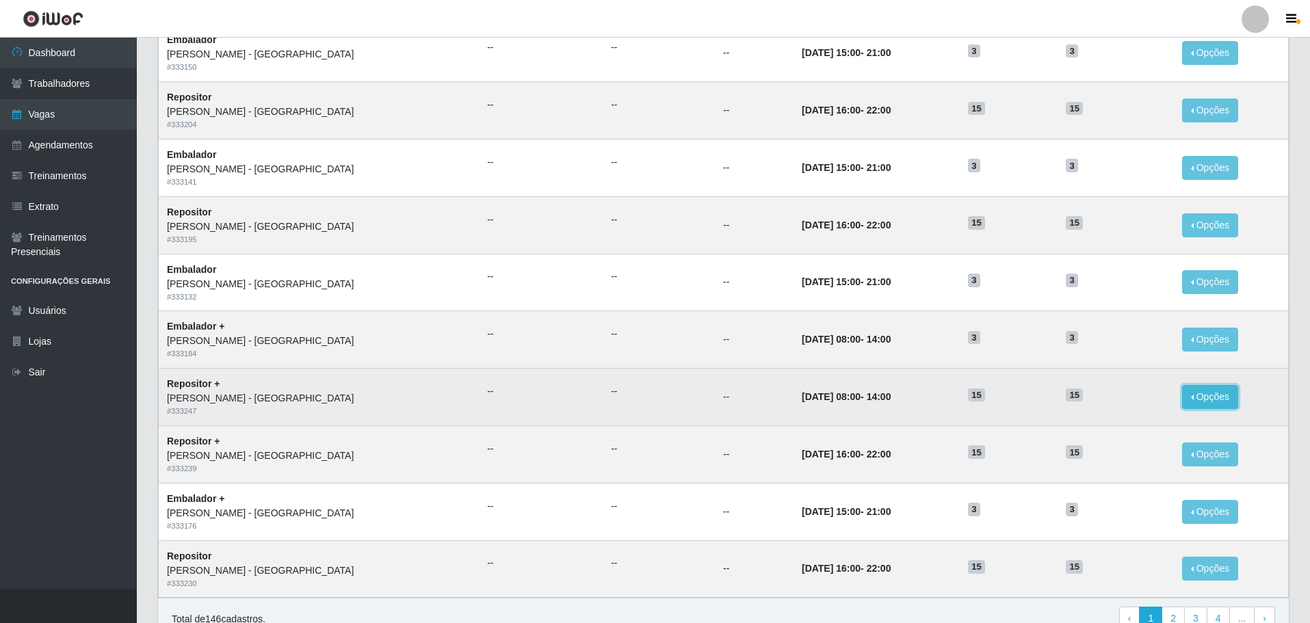
click at [1194, 398] on button "Opções" at bounding box center [1210, 397] width 56 height 24
click at [1098, 401] on link "Editar" at bounding box center [1104, 399] width 39 height 11
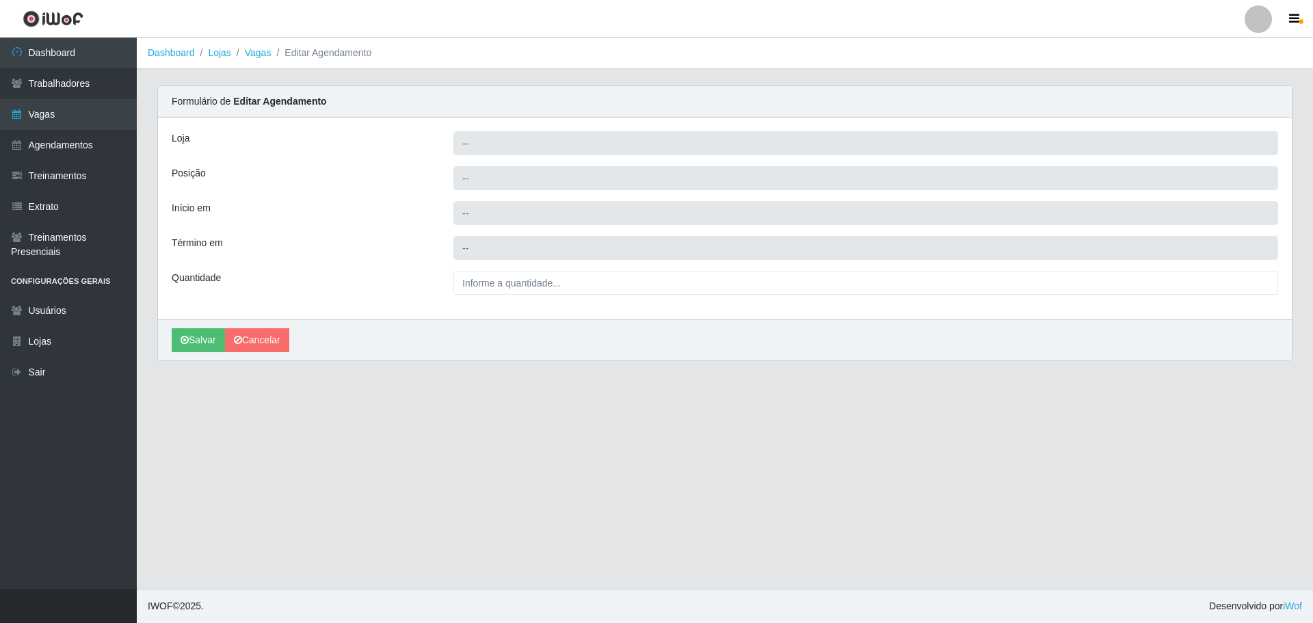
type input "[PERSON_NAME] - [GEOGRAPHIC_DATA]"
type input "Repositor +"
type input "[DATE] 08:00:00"
type input "[DATE] 14:00:00"
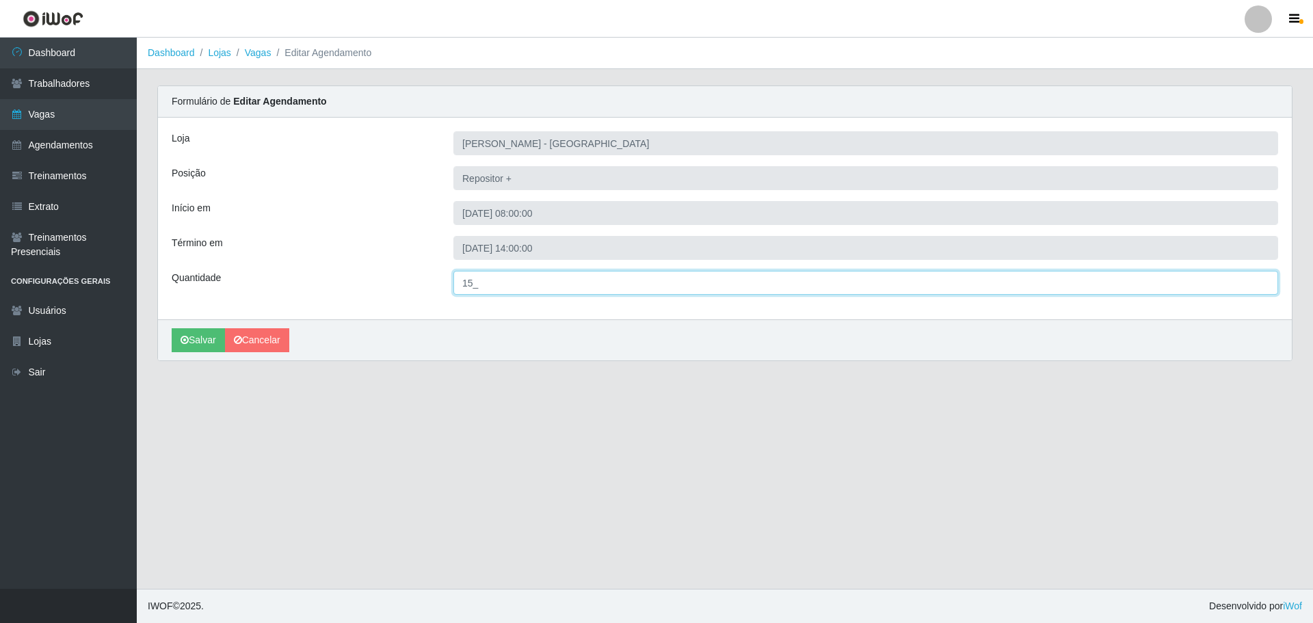
click at [479, 285] on input "15_" at bounding box center [865, 283] width 825 height 24
type input "5__"
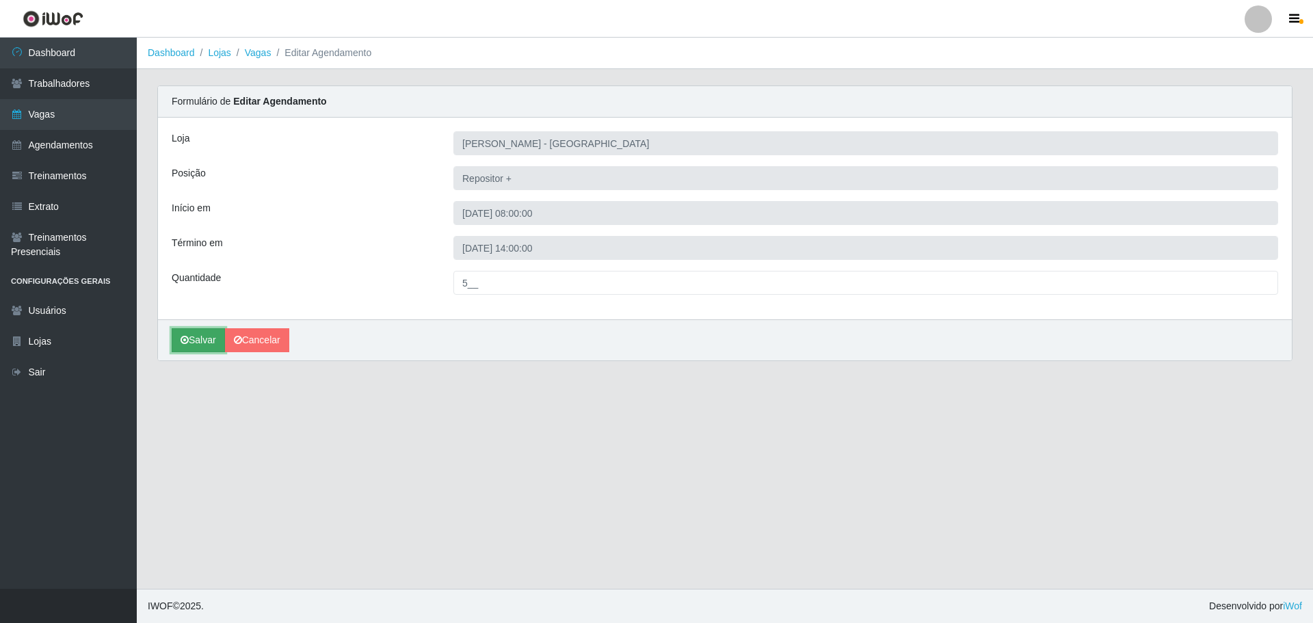
click at [204, 332] on button "Salvar" at bounding box center [198, 340] width 53 height 24
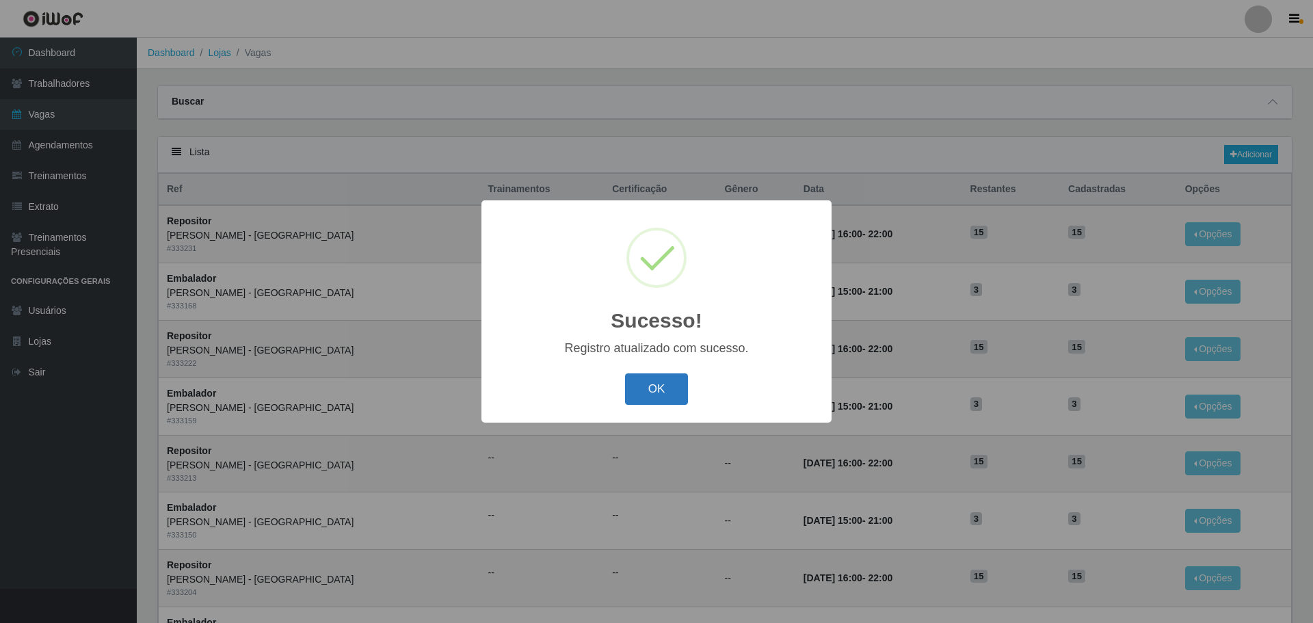
click at [673, 393] on button "OK" at bounding box center [657, 389] width 64 height 32
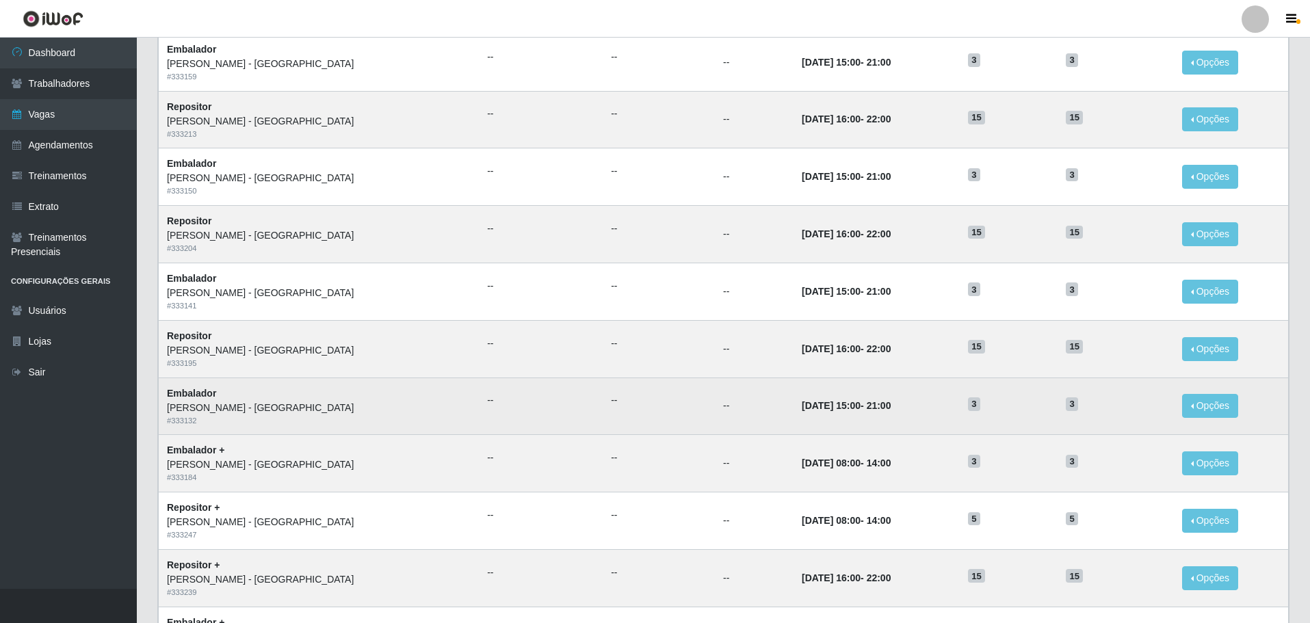
scroll to position [410, 0]
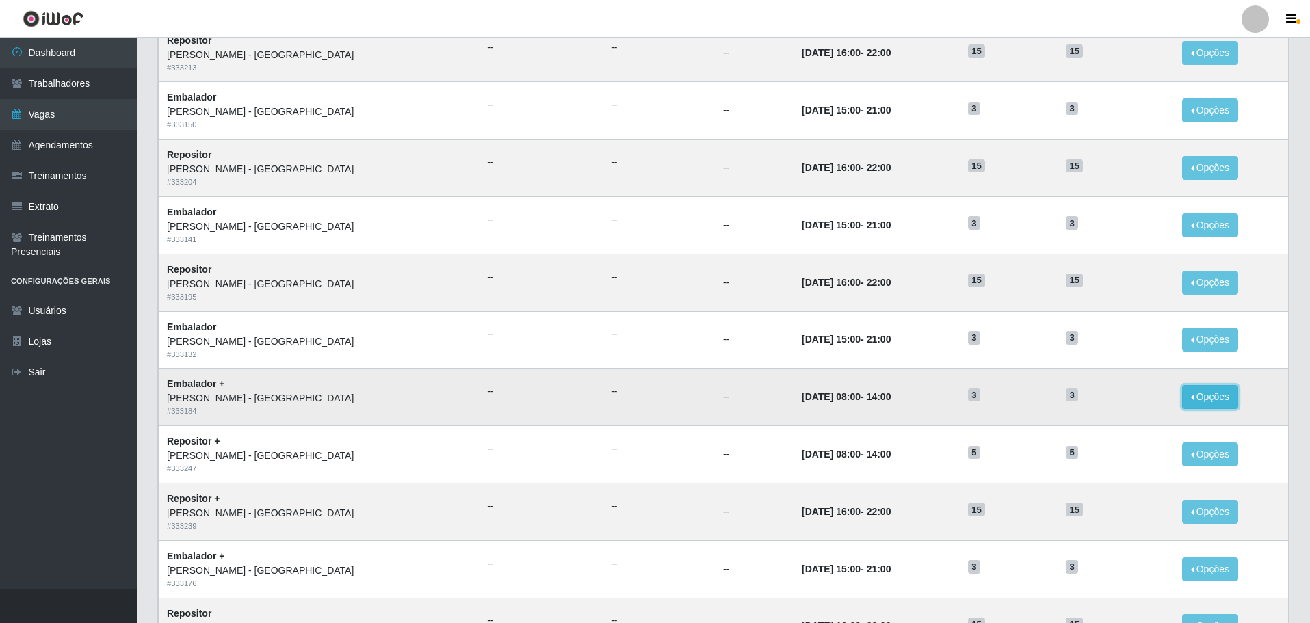
click at [1195, 395] on button "Opções" at bounding box center [1210, 397] width 56 height 24
click at [1099, 401] on link "Editar" at bounding box center [1104, 399] width 39 height 11
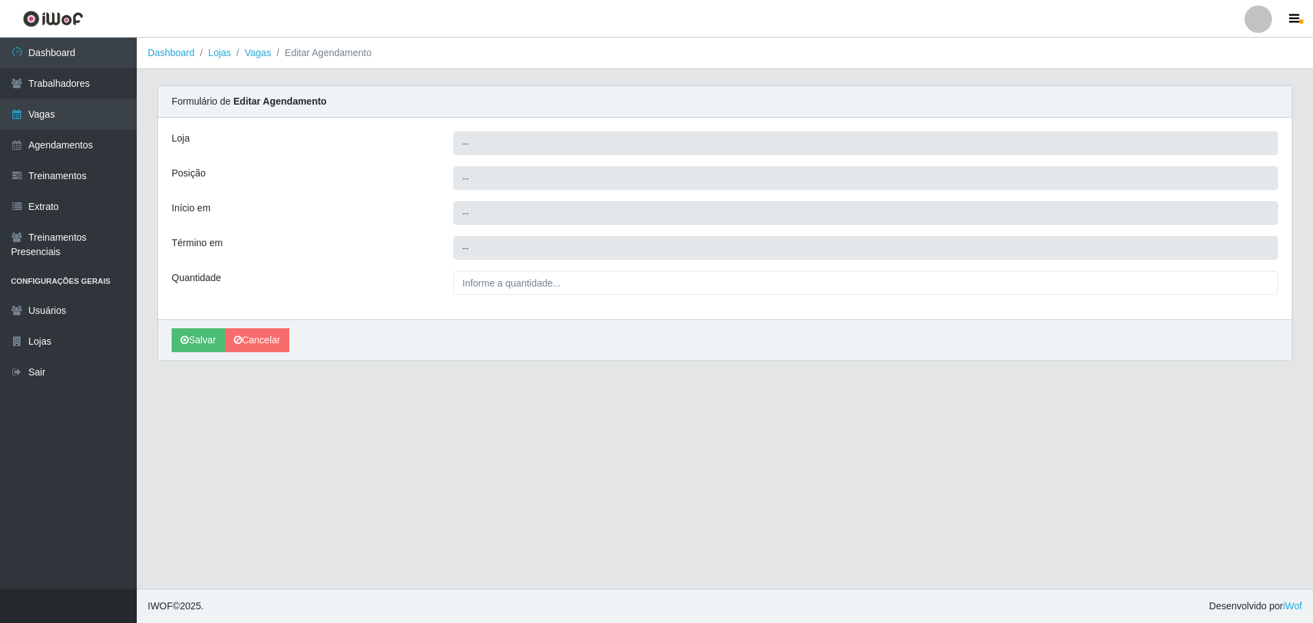
type input "[PERSON_NAME] - [GEOGRAPHIC_DATA]"
type input "Embalador +"
type input "[DATE] 08:00:00"
type input "[DATE] 14:00:00"
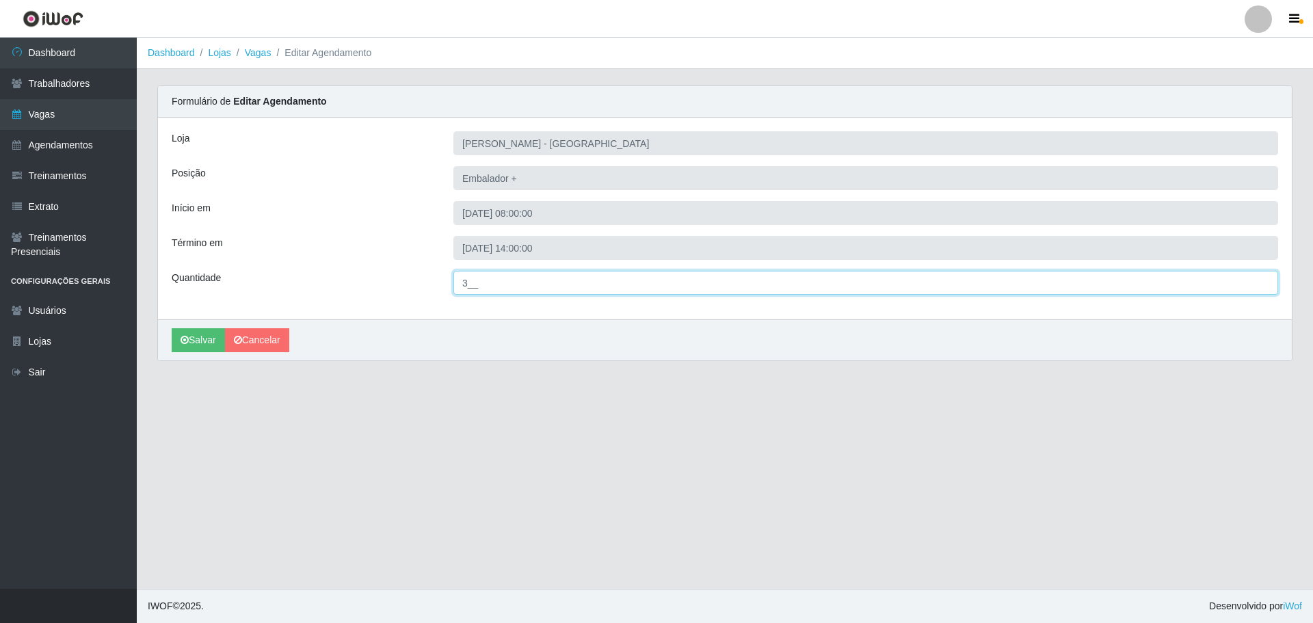
click at [470, 279] on input "3__" at bounding box center [865, 283] width 825 height 24
type input "8__"
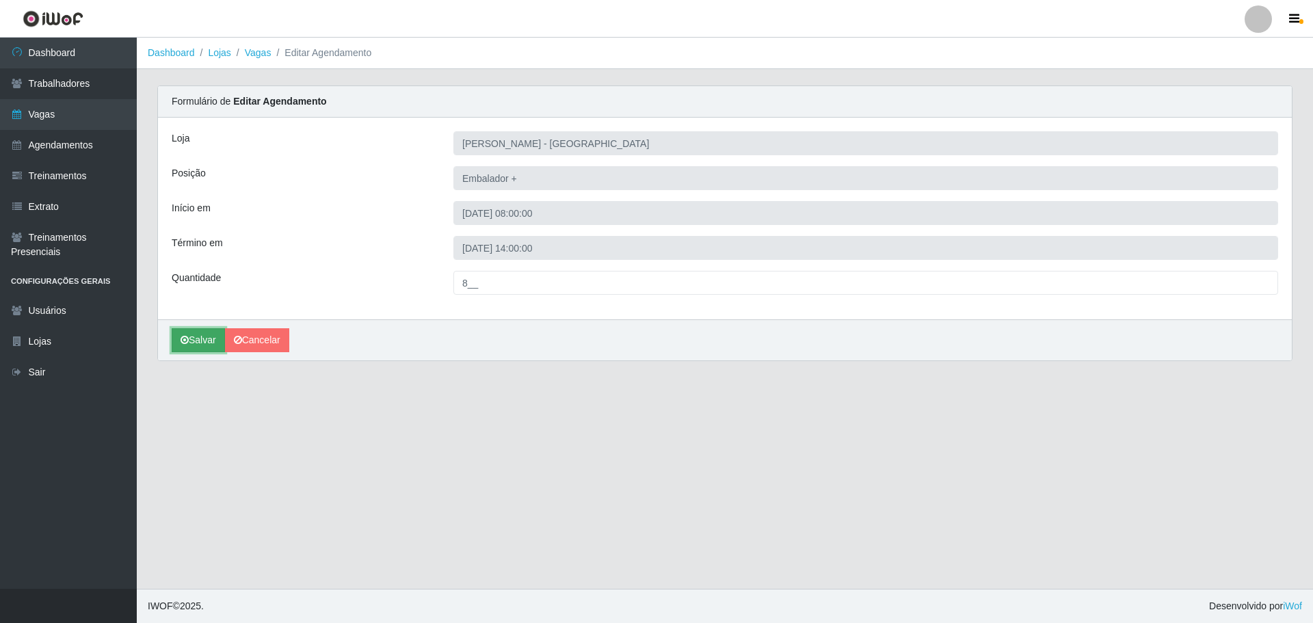
click at [204, 336] on button "Salvar" at bounding box center [198, 340] width 53 height 24
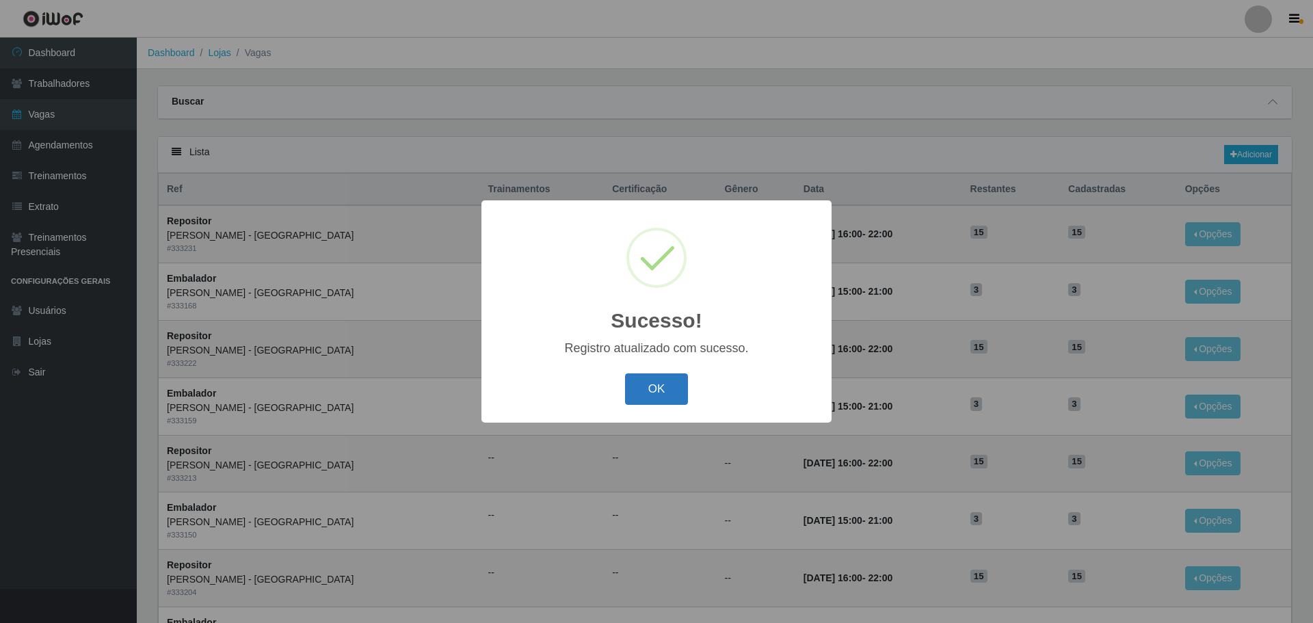
click at [664, 390] on button "OK" at bounding box center [657, 389] width 64 height 32
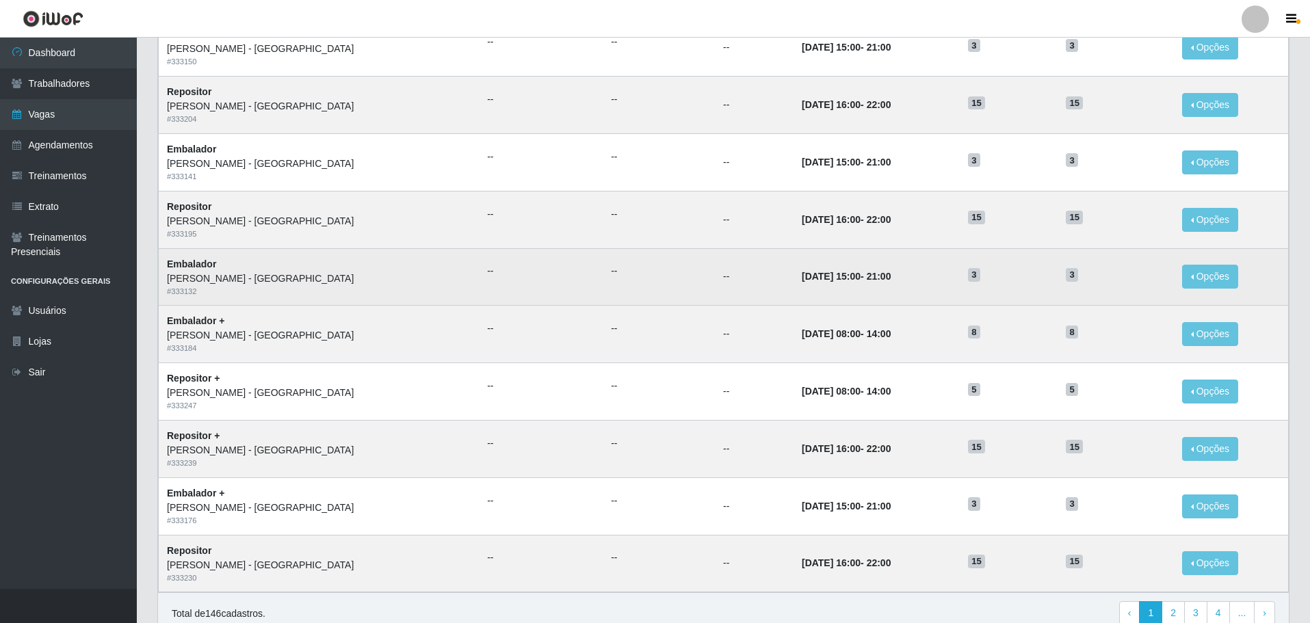
scroll to position [536, 0]
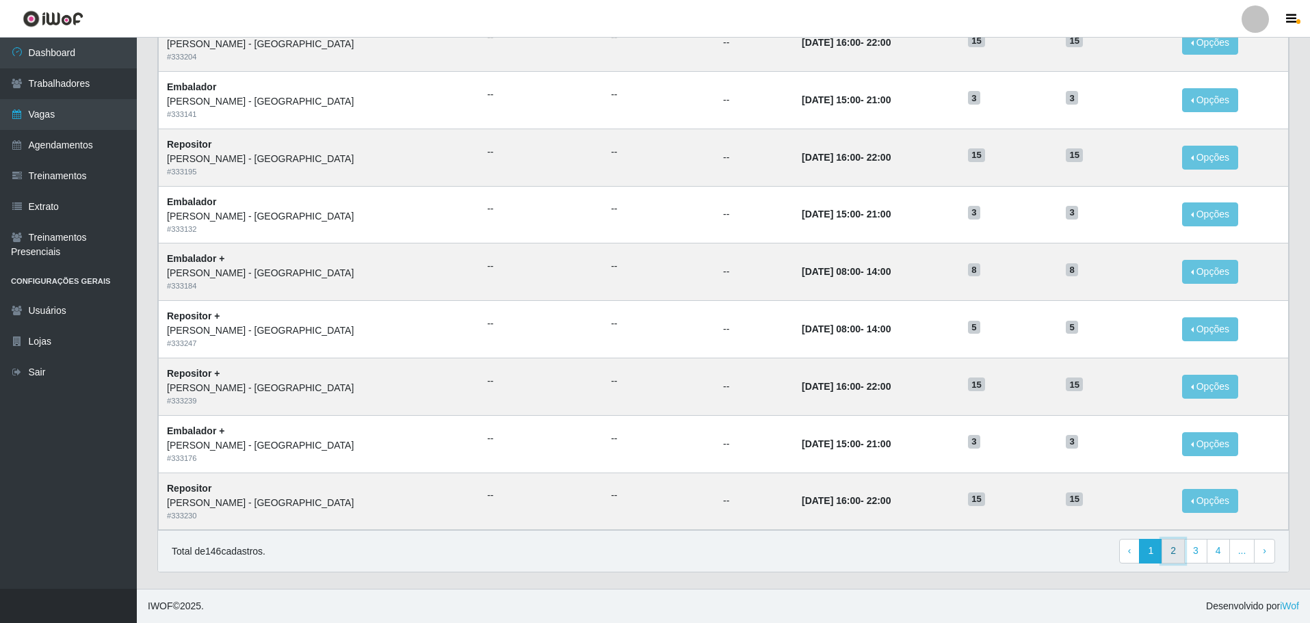
click at [1172, 553] on link "2" at bounding box center [1172, 551] width 23 height 25
click at [1176, 553] on link "3" at bounding box center [1172, 551] width 23 height 25
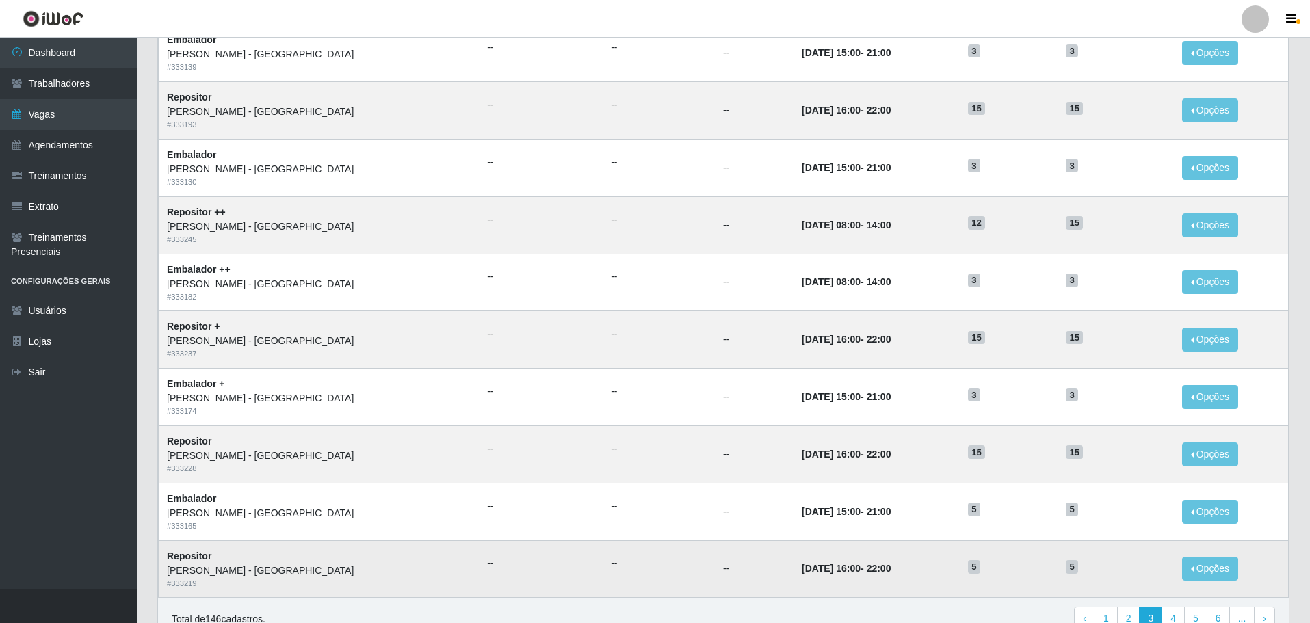
scroll to position [536, 0]
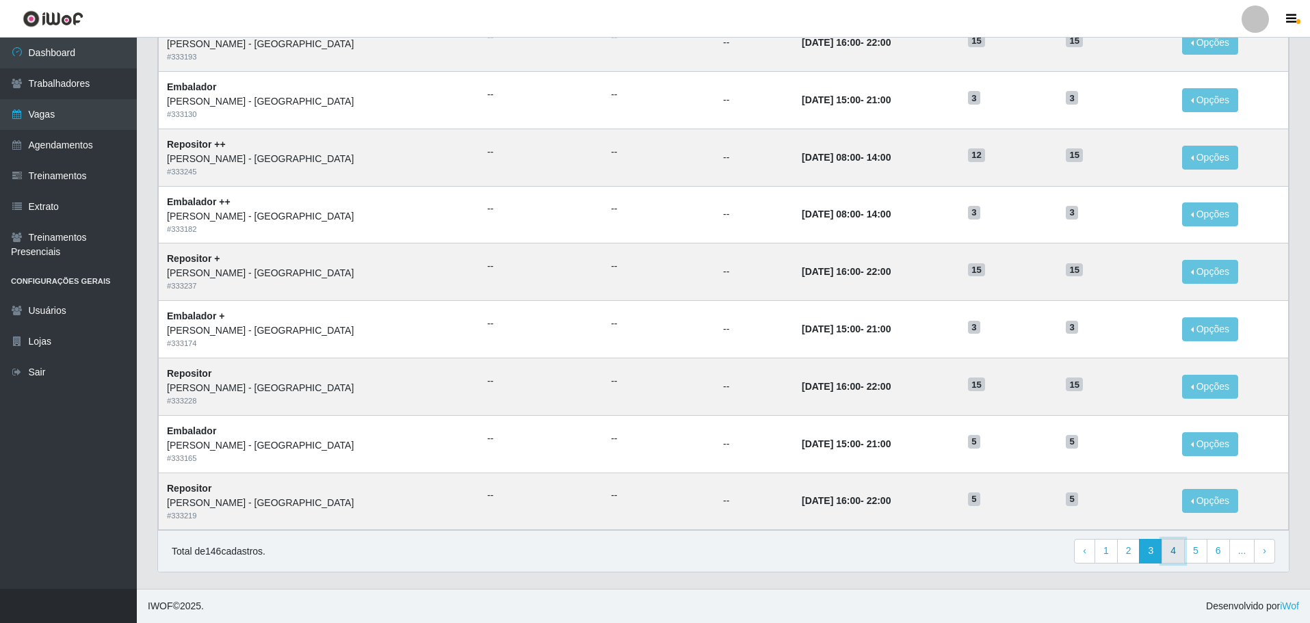
click at [1175, 554] on link "4" at bounding box center [1172, 551] width 23 height 25
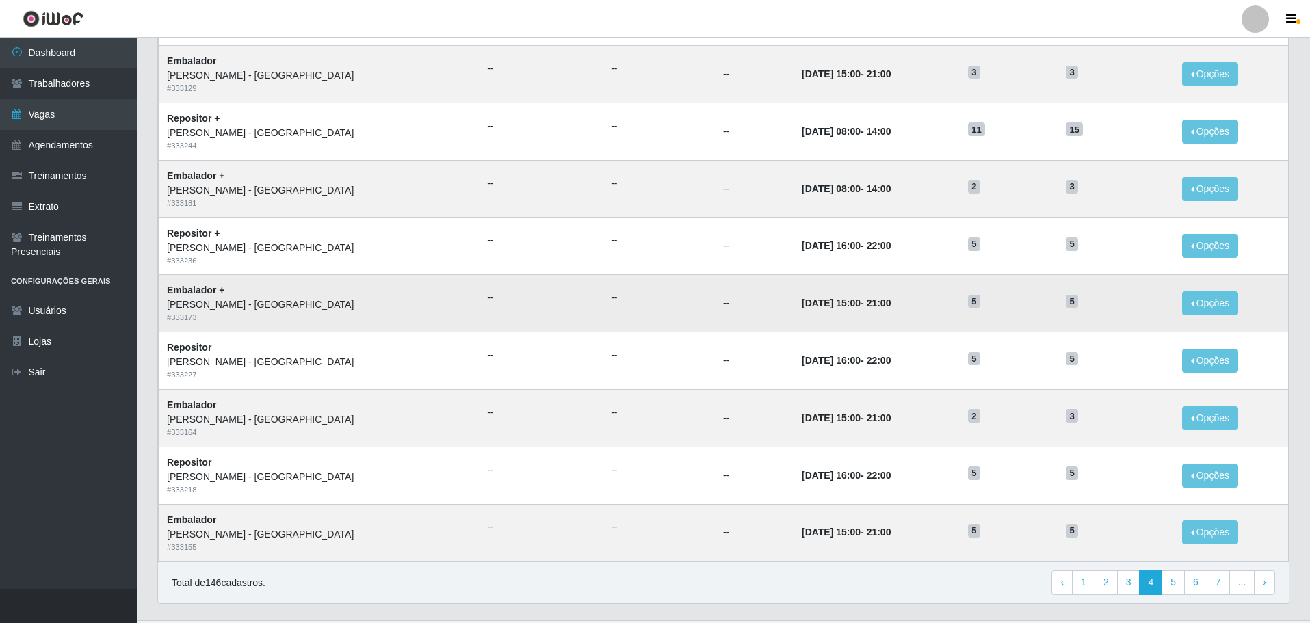
scroll to position [536, 0]
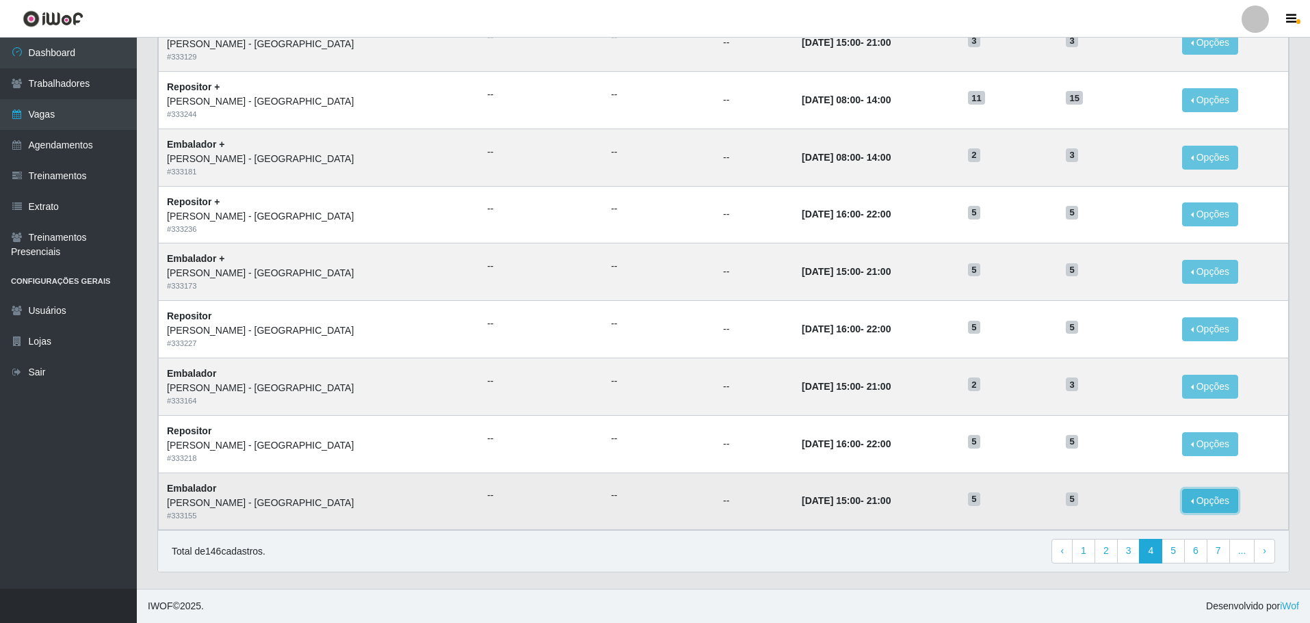
click at [1206, 502] on button "Opções" at bounding box center [1210, 501] width 56 height 24
click at [1196, 385] on button "Opções" at bounding box center [1210, 387] width 56 height 24
click at [1096, 389] on link "Editar" at bounding box center [1104, 389] width 39 height 11
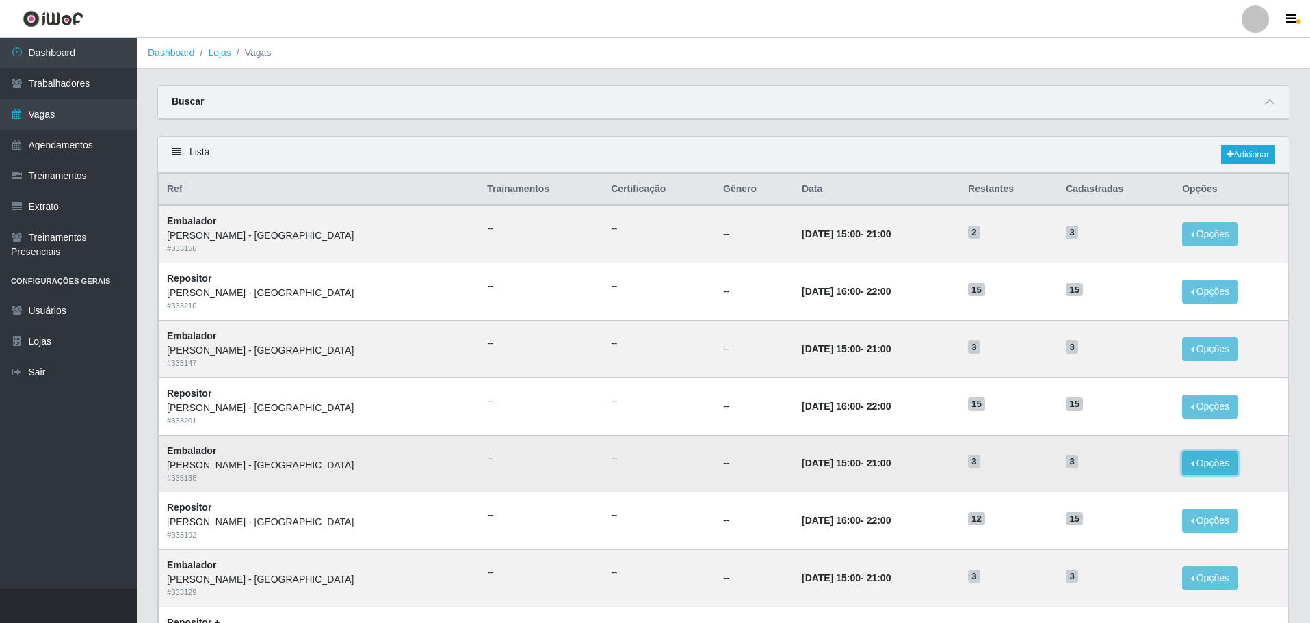
click at [1193, 465] on button "Opções" at bounding box center [1210, 463] width 56 height 24
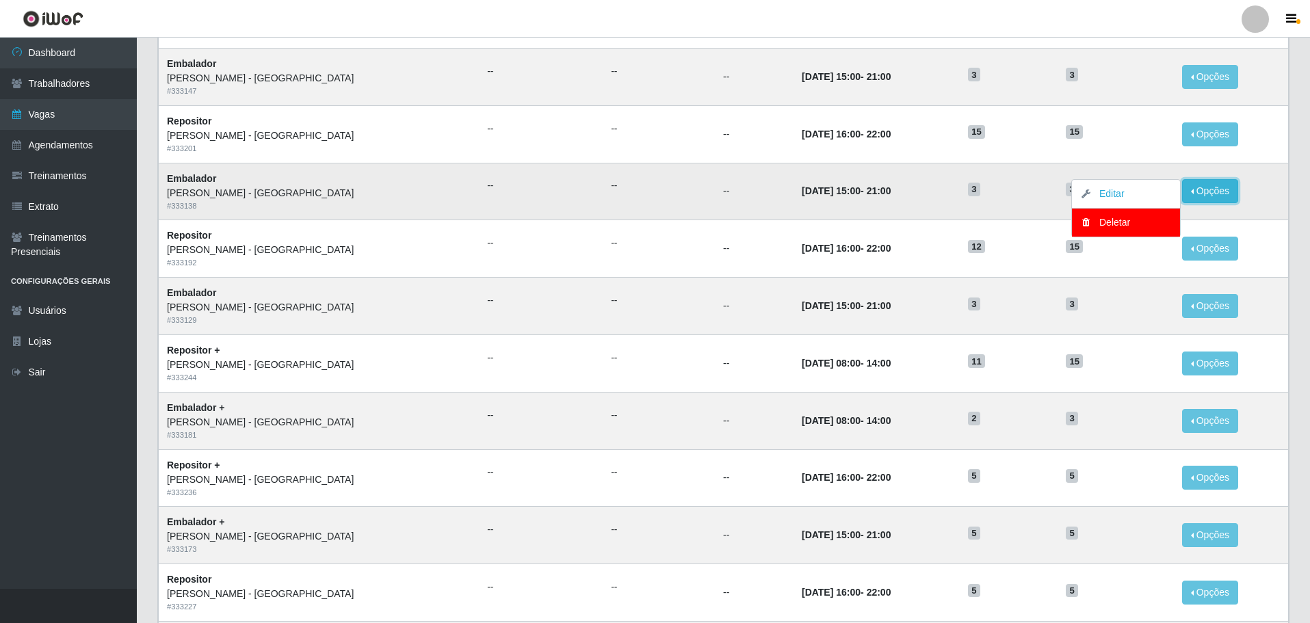
scroll to position [342, 0]
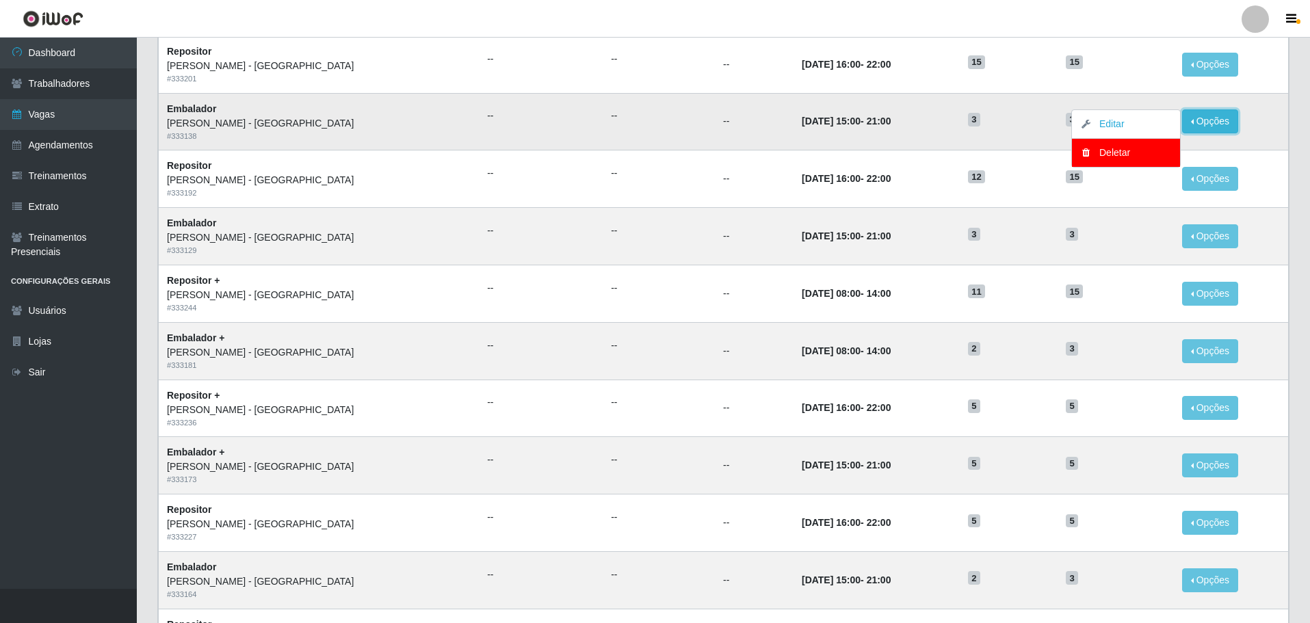
click at [1194, 124] on button "Opções" at bounding box center [1210, 121] width 56 height 24
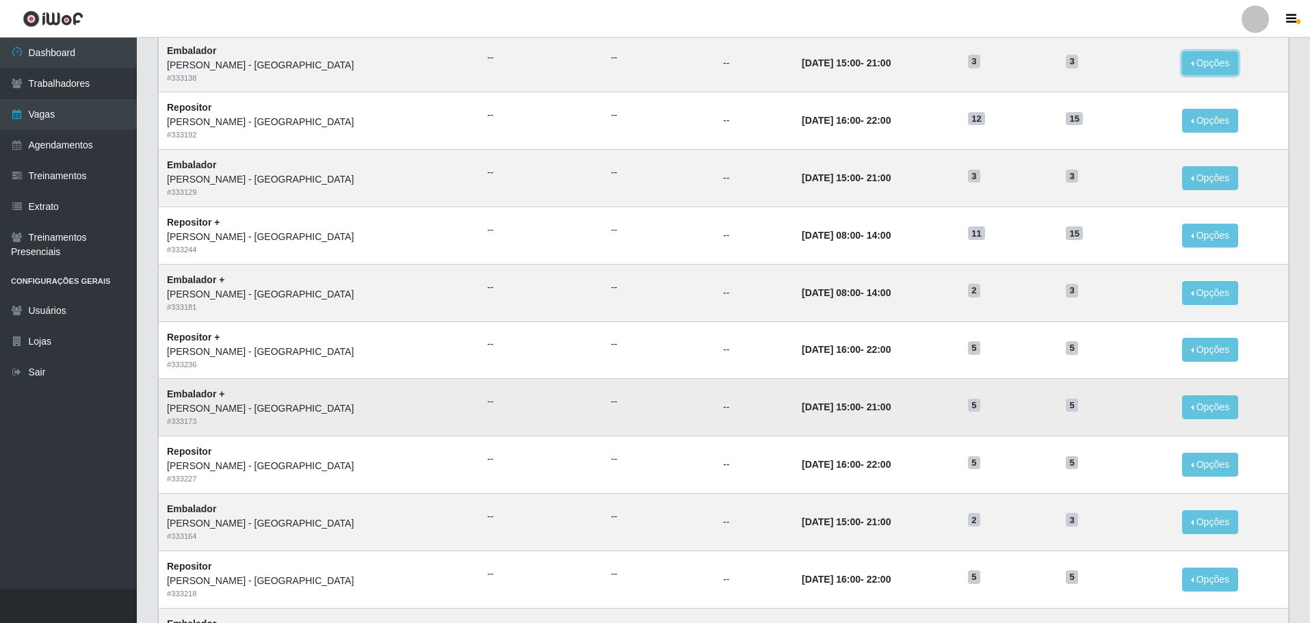
scroll to position [536, 0]
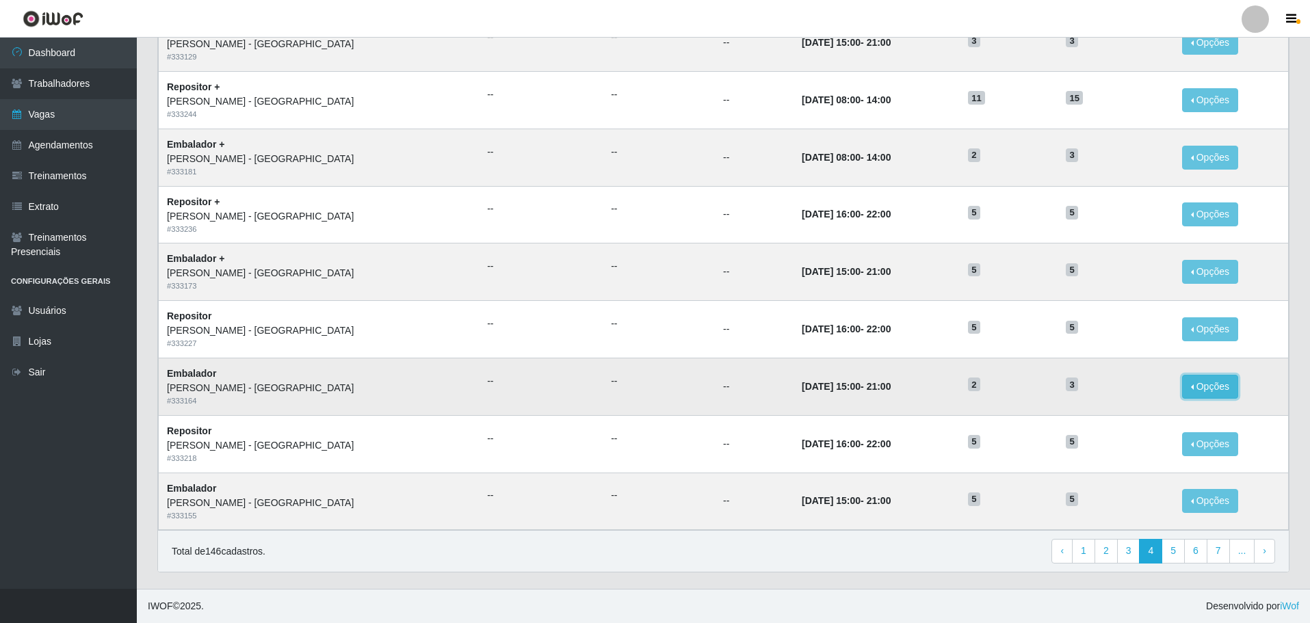
click at [1190, 388] on button "Opções" at bounding box center [1210, 387] width 56 height 24
click at [1184, 388] on button "Opções" at bounding box center [1210, 387] width 56 height 24
click at [1193, 159] on button "Opções" at bounding box center [1210, 158] width 56 height 24
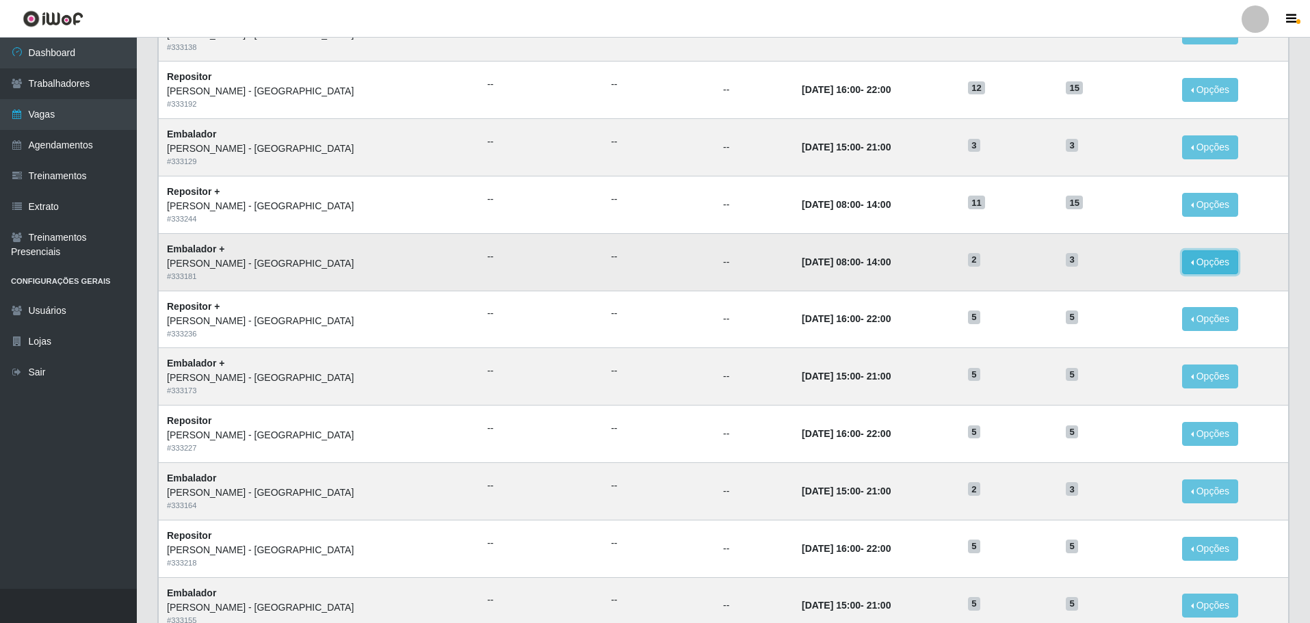
scroll to position [399, 0]
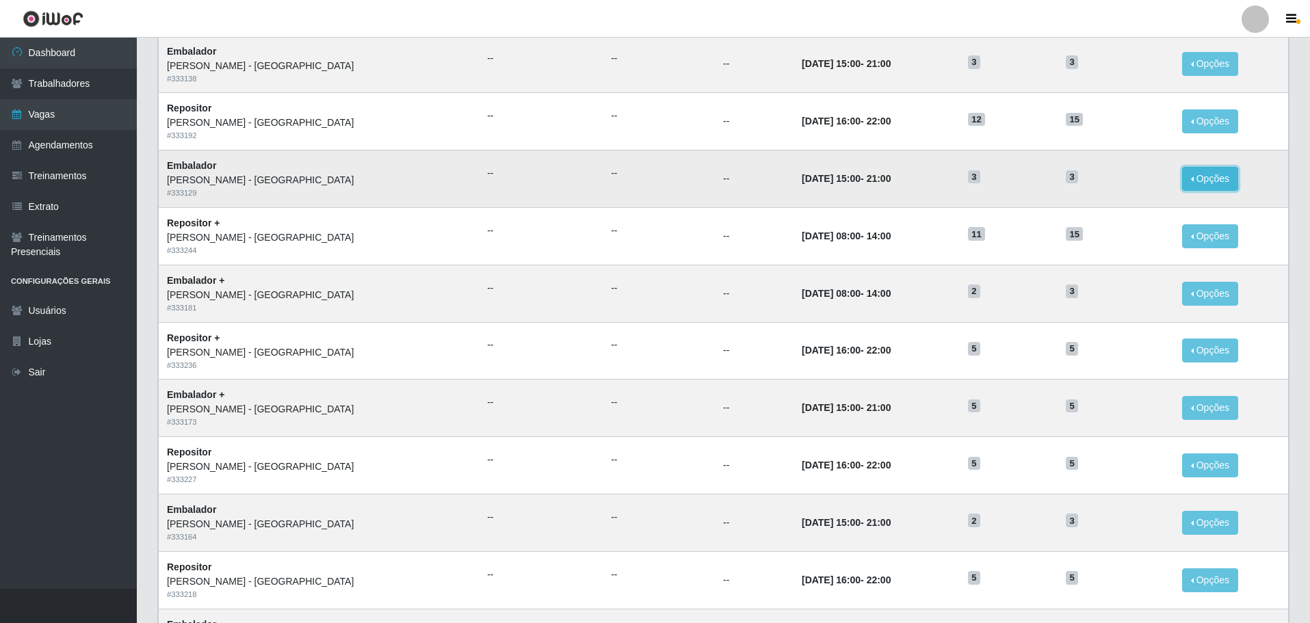
click at [1201, 176] on button "Opções" at bounding box center [1210, 179] width 56 height 24
click at [1090, 182] on link "Editar" at bounding box center [1104, 181] width 39 height 11
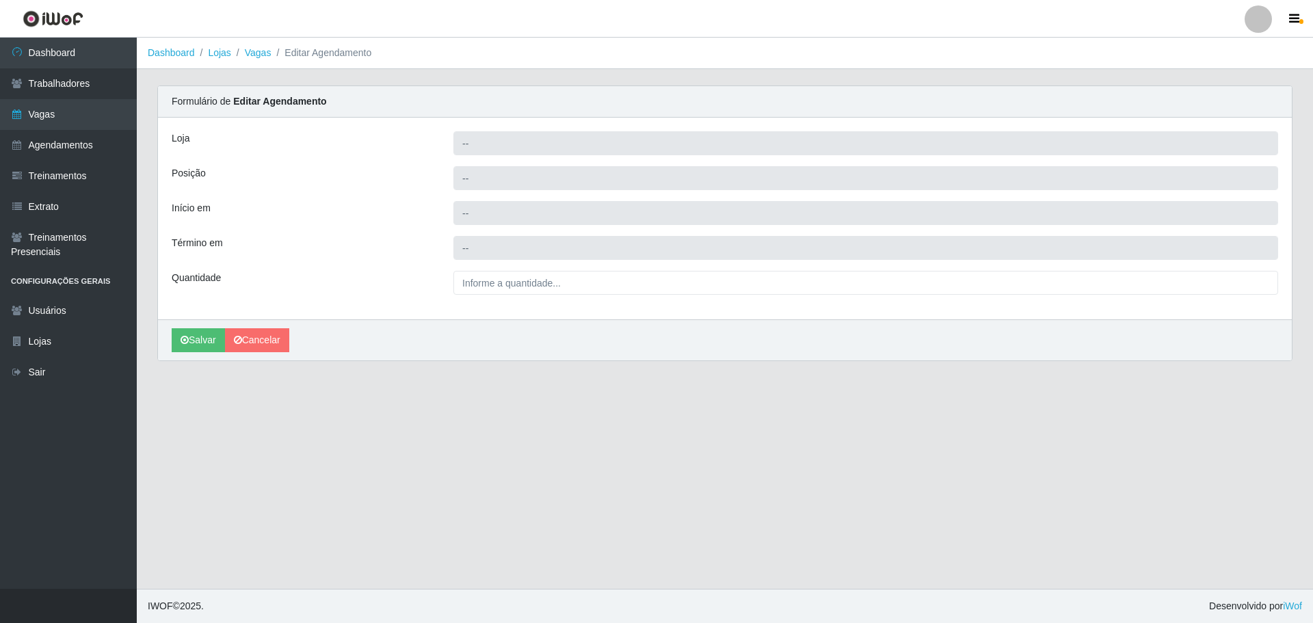
type input "[PERSON_NAME] - [GEOGRAPHIC_DATA]"
type input "Embalador"
type input "2025-10-06 15:00:00"
type input "2025-10-06 21:00:00"
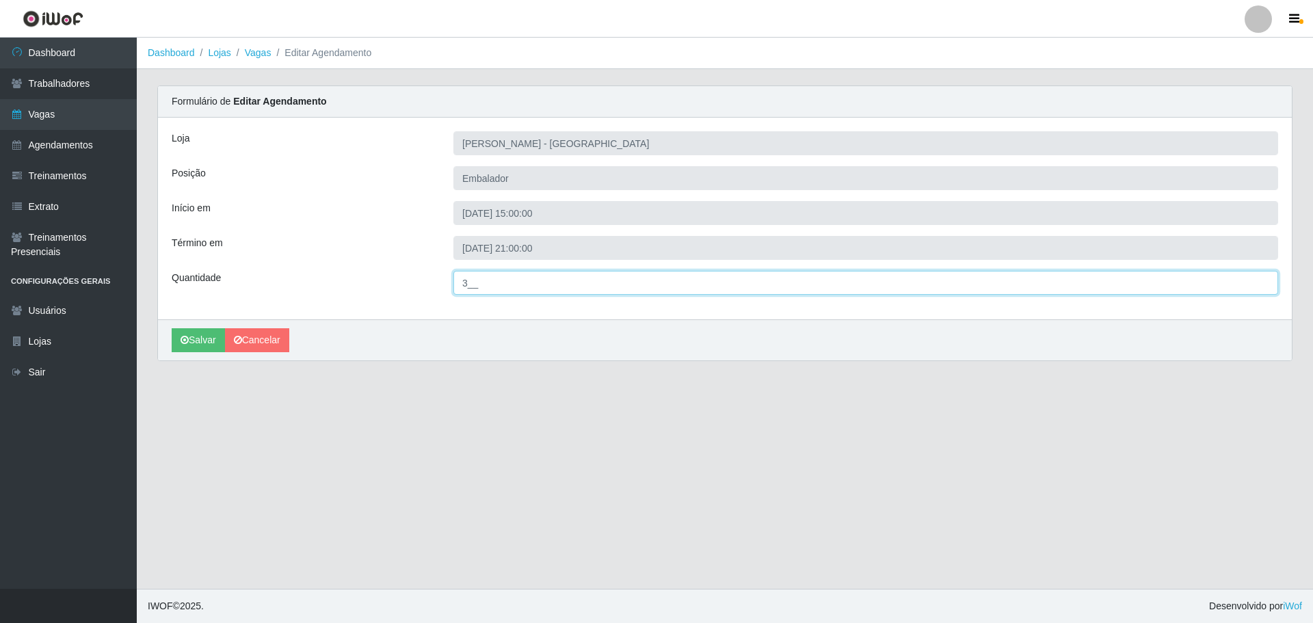
click at [466, 280] on input "3__" at bounding box center [865, 283] width 825 height 24
type input "5__"
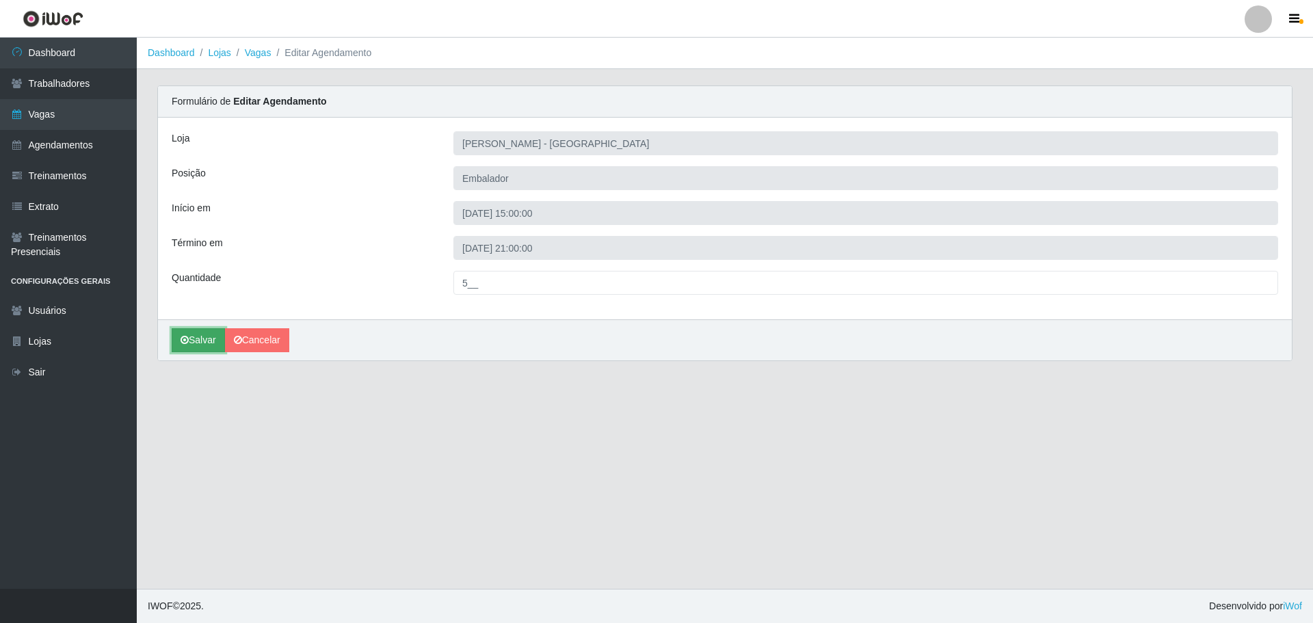
click at [209, 341] on button "Salvar" at bounding box center [198, 340] width 53 height 24
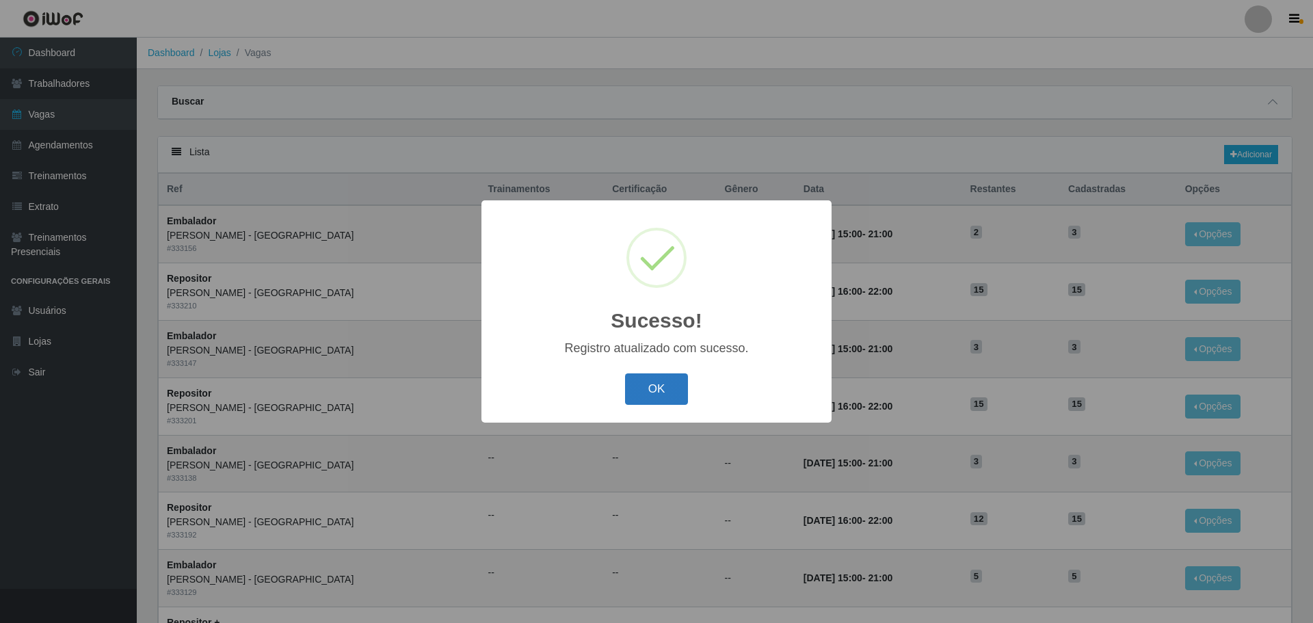
click at [661, 397] on button "OK" at bounding box center [657, 389] width 64 height 32
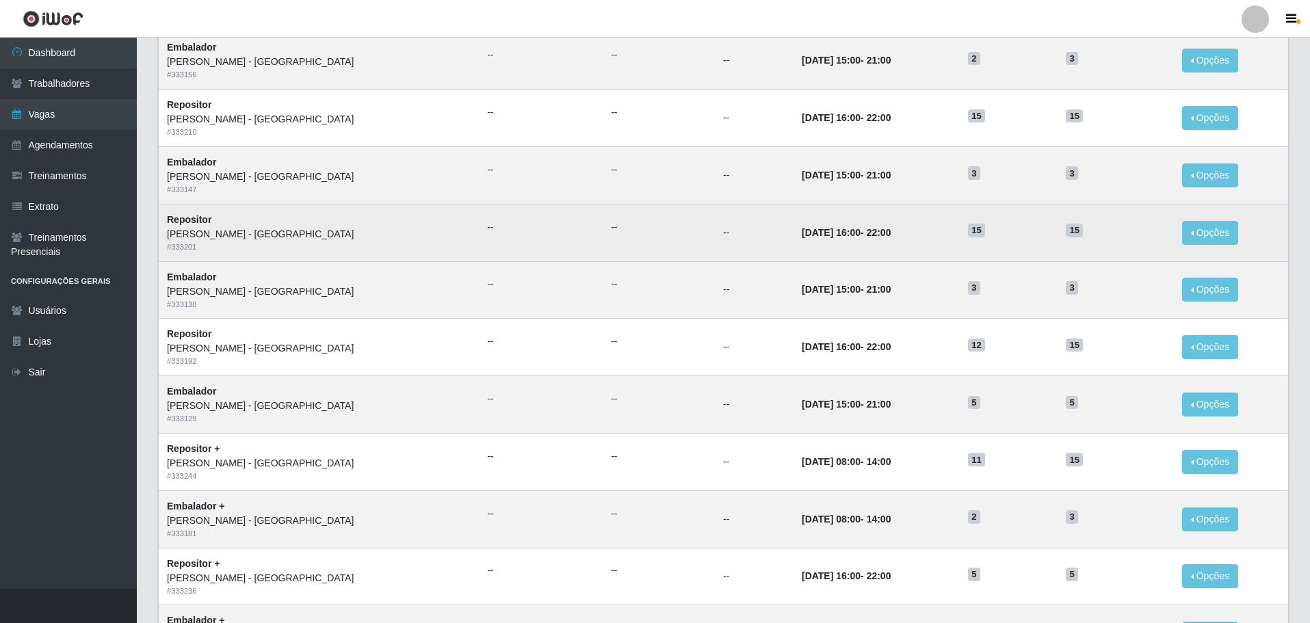
scroll to position [205, 0]
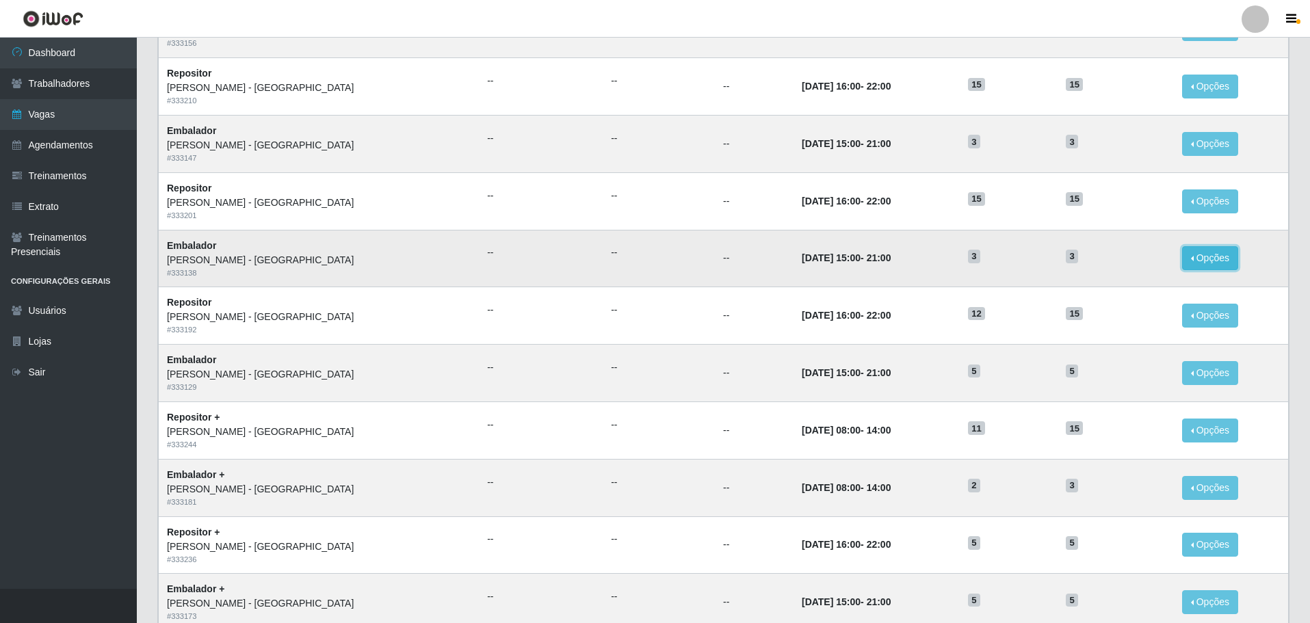
click at [1192, 254] on button "Opções" at bounding box center [1210, 258] width 56 height 24
click at [1091, 258] on link "Editar" at bounding box center [1104, 260] width 39 height 11
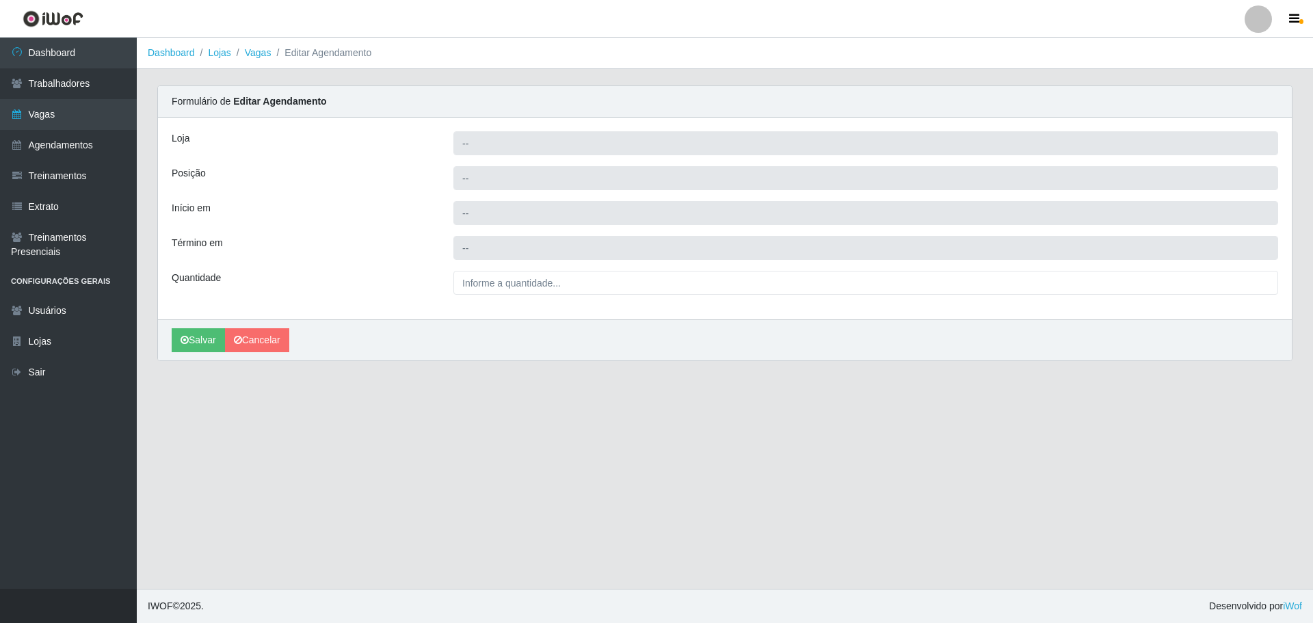
type input "[PERSON_NAME] - [GEOGRAPHIC_DATA]"
type input "Embalador"
type input "2025-10-07 15:00:00"
type input "2025-10-07 21:00:00"
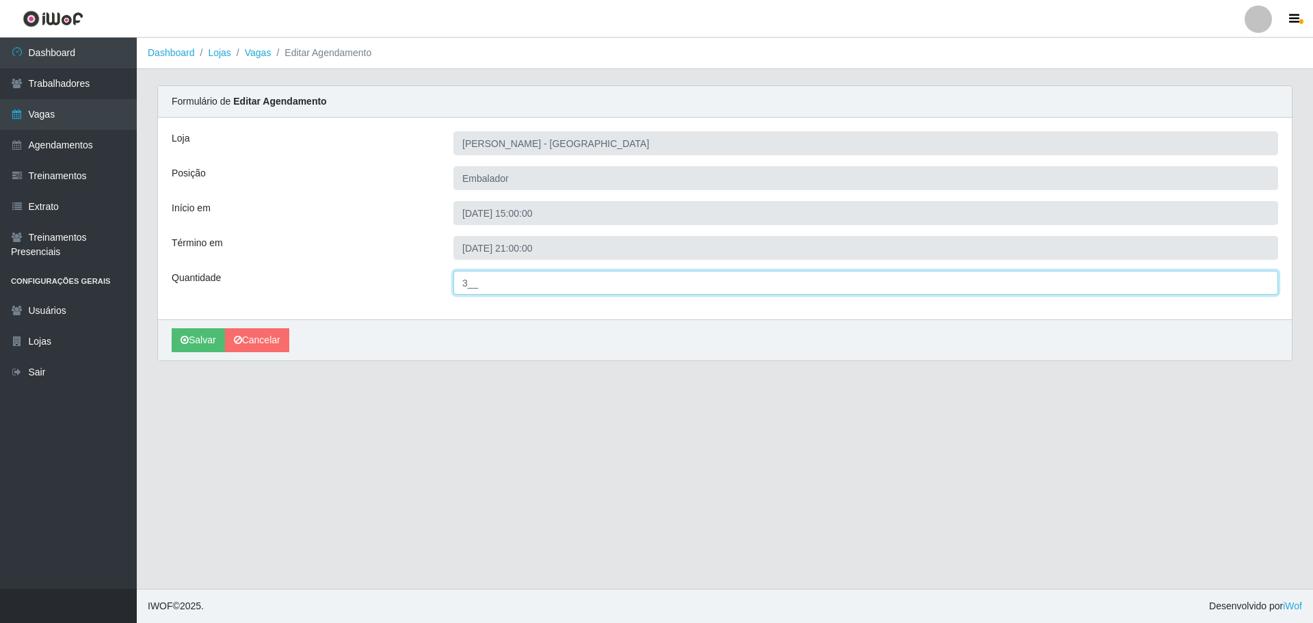
click at [468, 287] on input "3__" at bounding box center [865, 283] width 825 height 24
type input "5__"
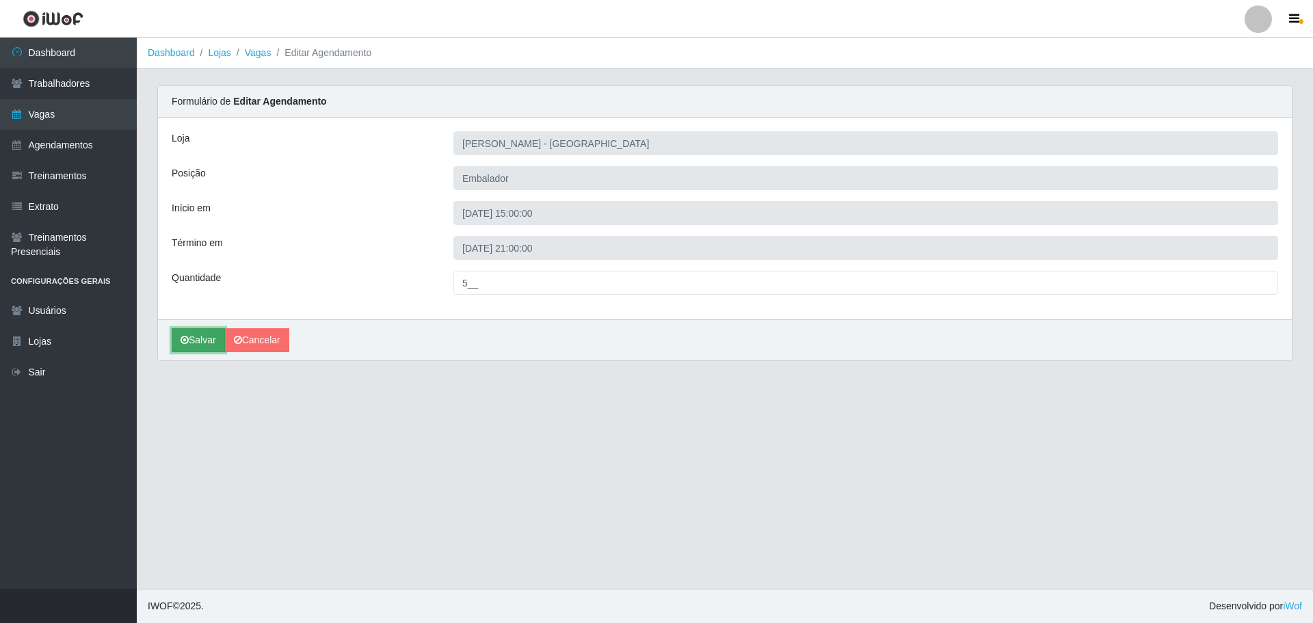
click at [199, 341] on button "Salvar" at bounding box center [198, 340] width 53 height 24
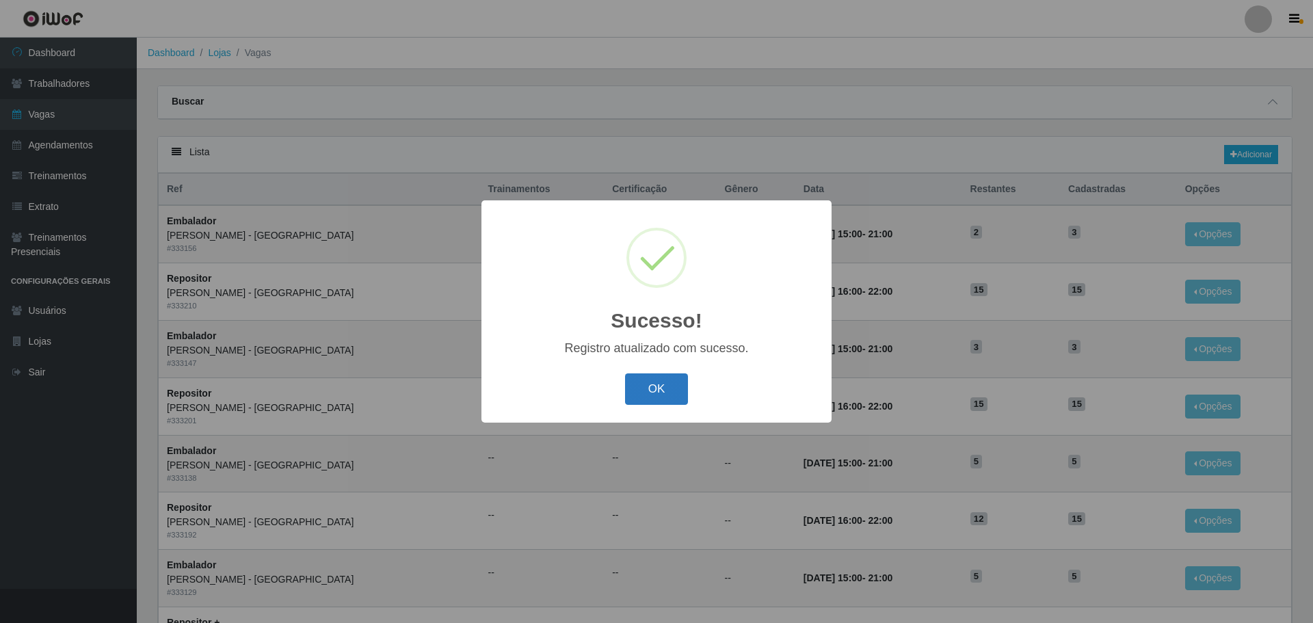
click at [644, 393] on button "OK" at bounding box center [657, 389] width 64 height 32
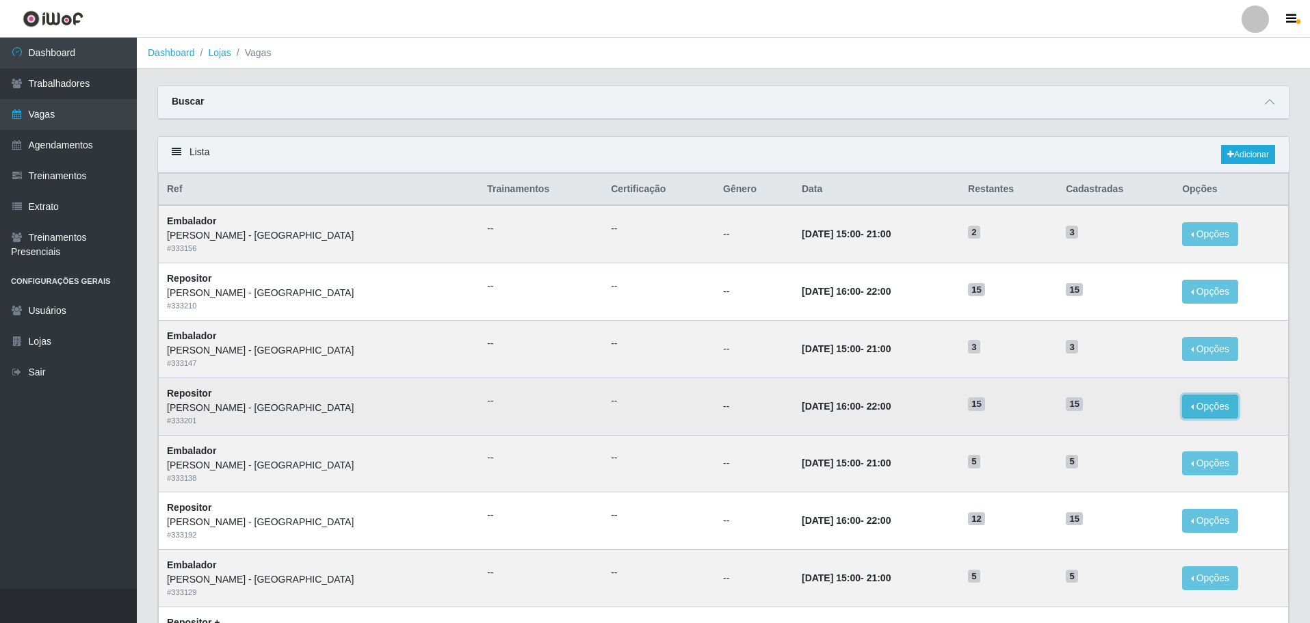
click at [1199, 408] on button "Opções" at bounding box center [1210, 407] width 56 height 24
click at [1100, 407] on link "Editar" at bounding box center [1104, 408] width 39 height 11
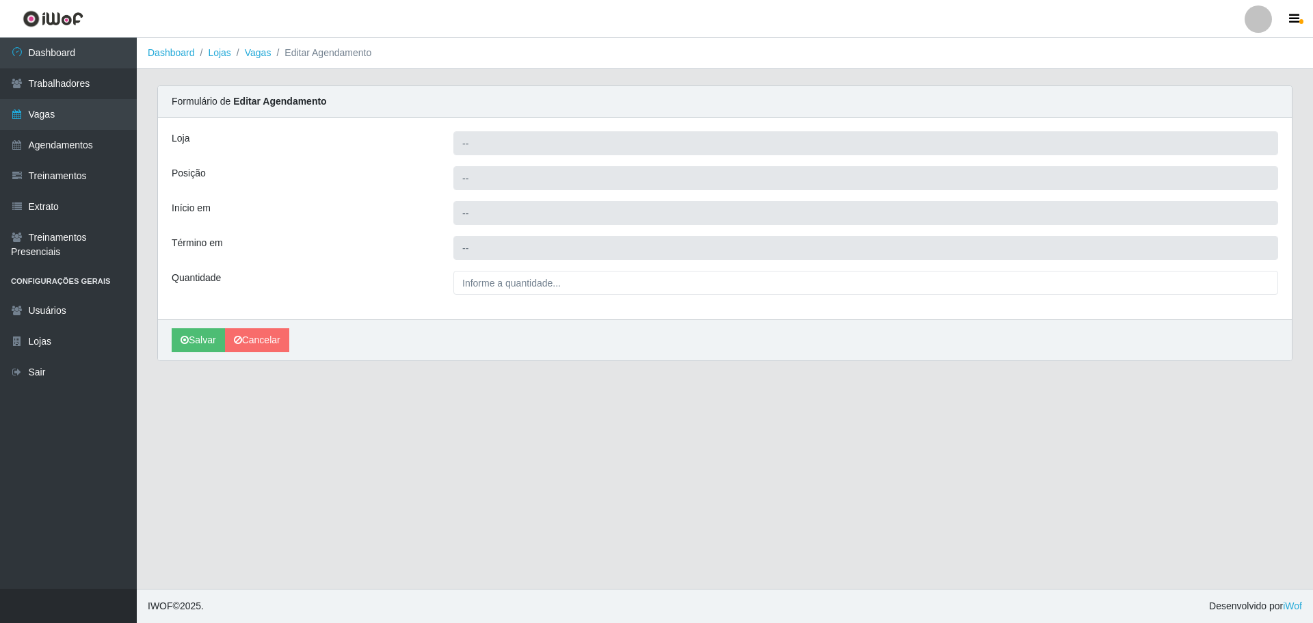
type input "[PERSON_NAME] - [GEOGRAPHIC_DATA]"
type input "Repositor"
type input "2025-10-07 16:00:00"
type input "2025-10-07 22:00:00"
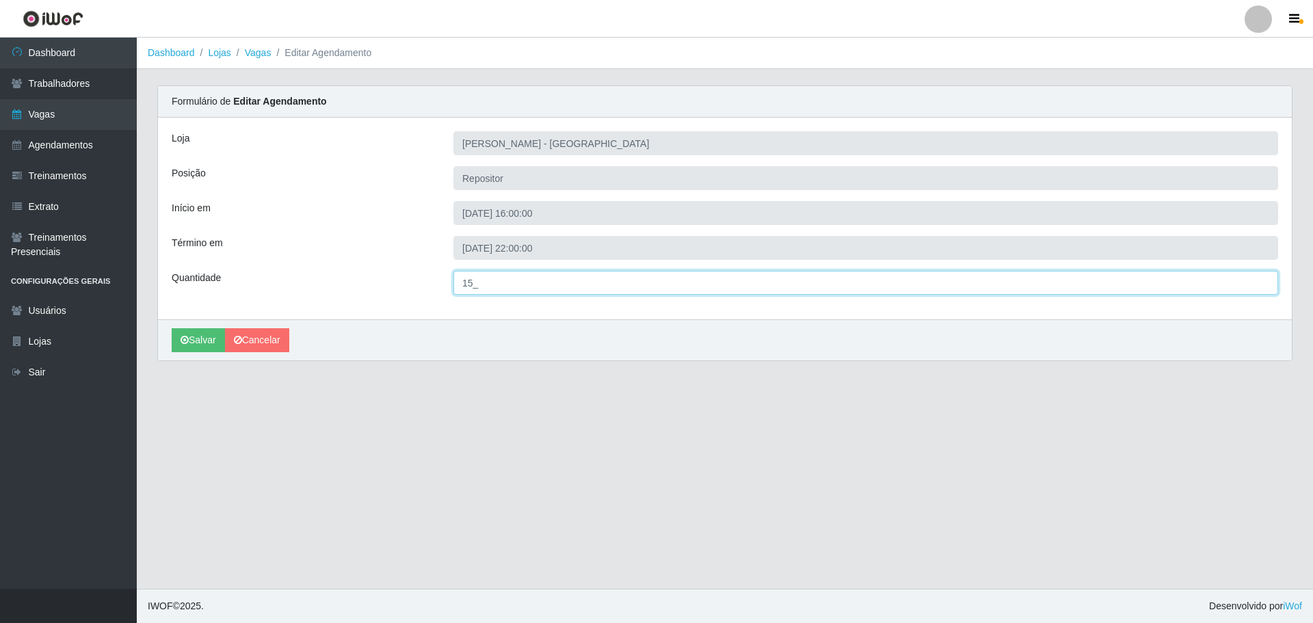
click at [475, 285] on input "15_" at bounding box center [865, 283] width 825 height 24
type input "5__"
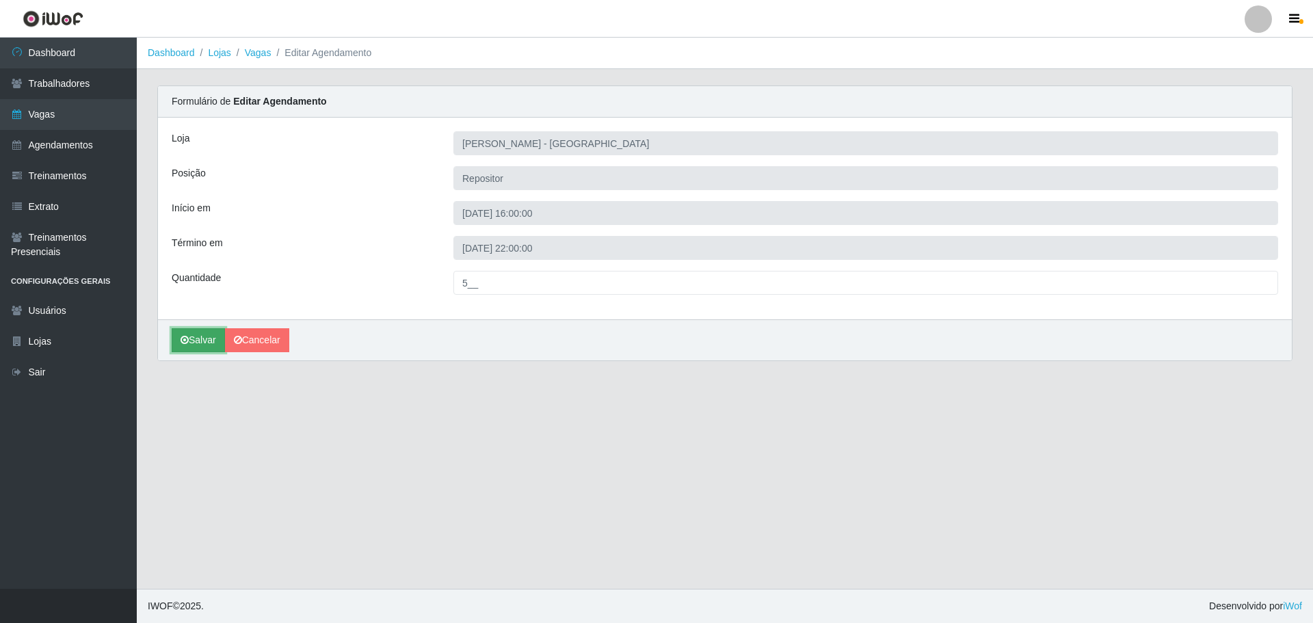
click at [189, 336] on button "Salvar" at bounding box center [198, 340] width 53 height 24
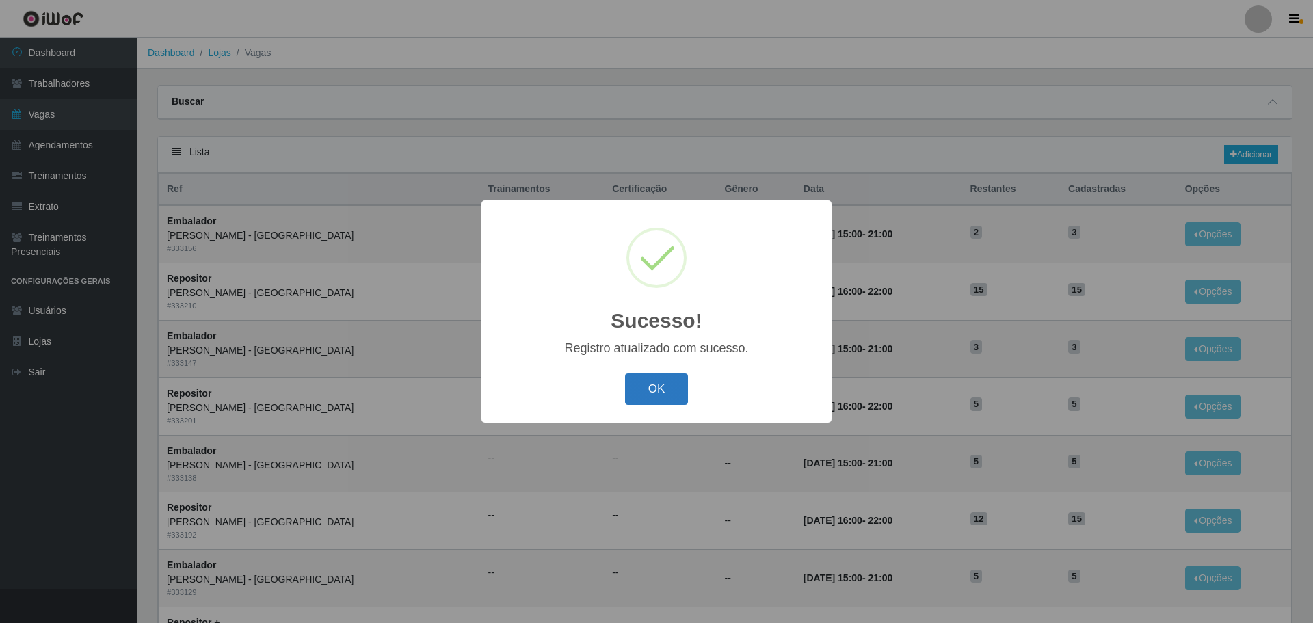
click at [642, 389] on button "OK" at bounding box center [657, 389] width 64 height 32
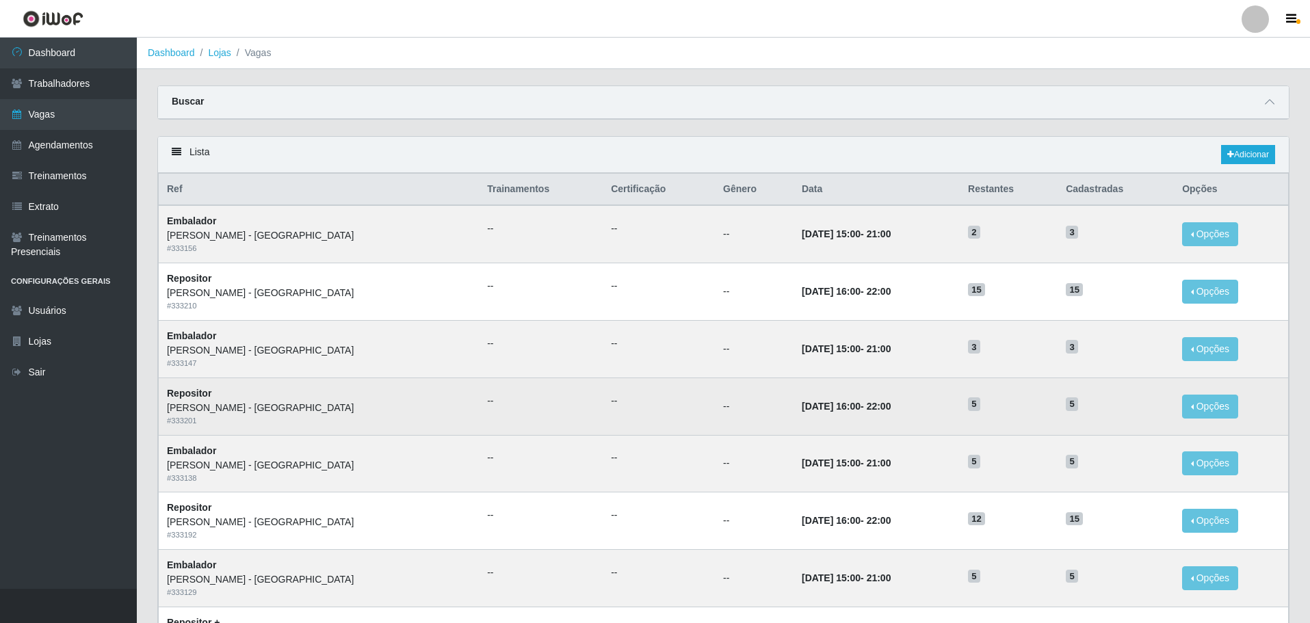
scroll to position [68, 0]
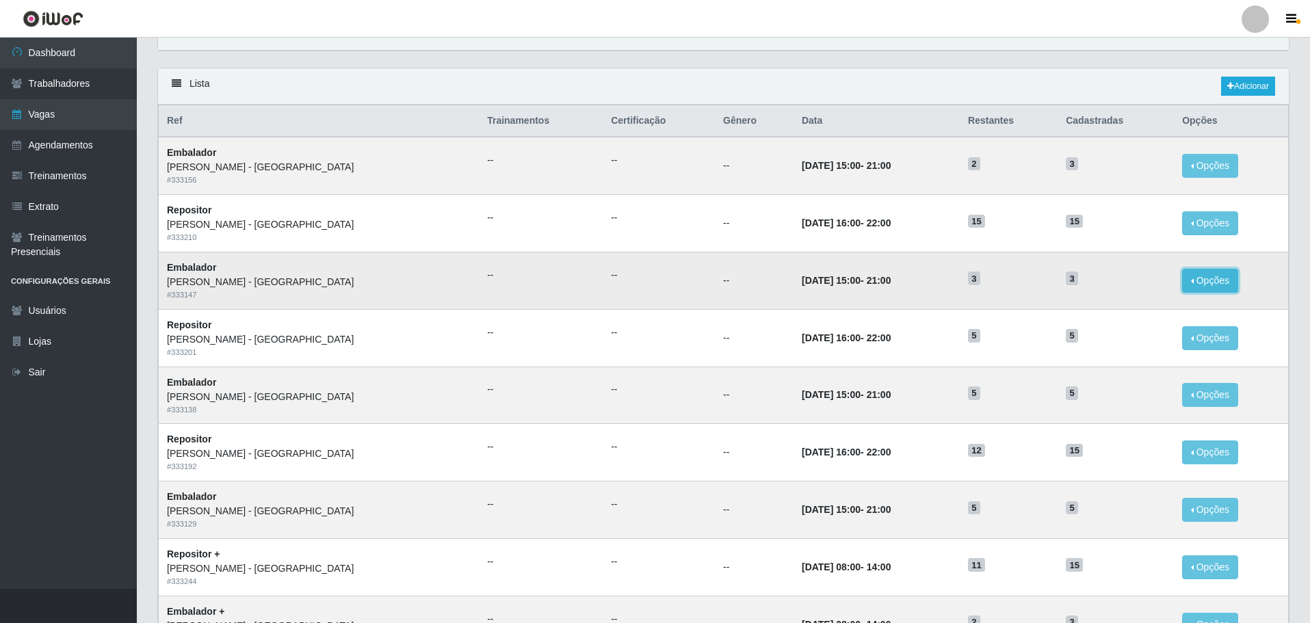
click at [1190, 283] on button "Opções" at bounding box center [1210, 281] width 56 height 24
click at [1098, 288] on link "Editar" at bounding box center [1104, 283] width 39 height 11
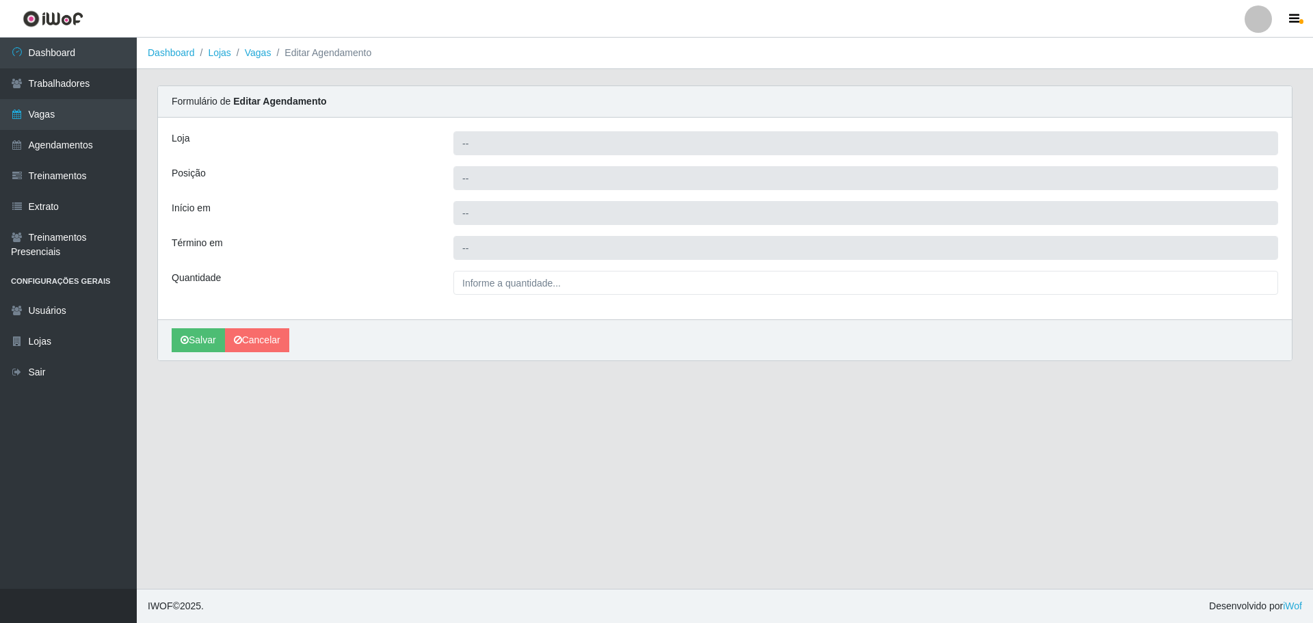
type input "[PERSON_NAME] - [GEOGRAPHIC_DATA]"
type input "Embalador"
type input "2025-10-08 15:00:00"
type input "2025-10-08 21:00:00"
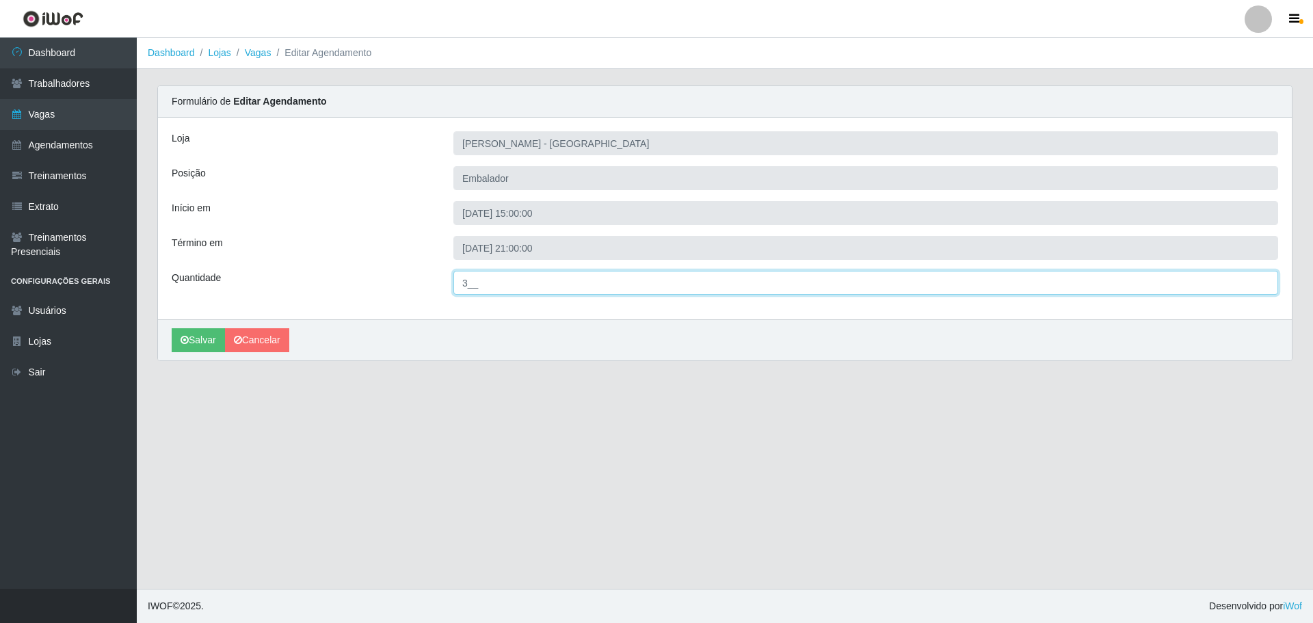
click at [470, 283] on input "3__" at bounding box center [865, 283] width 825 height 24
type input "5__"
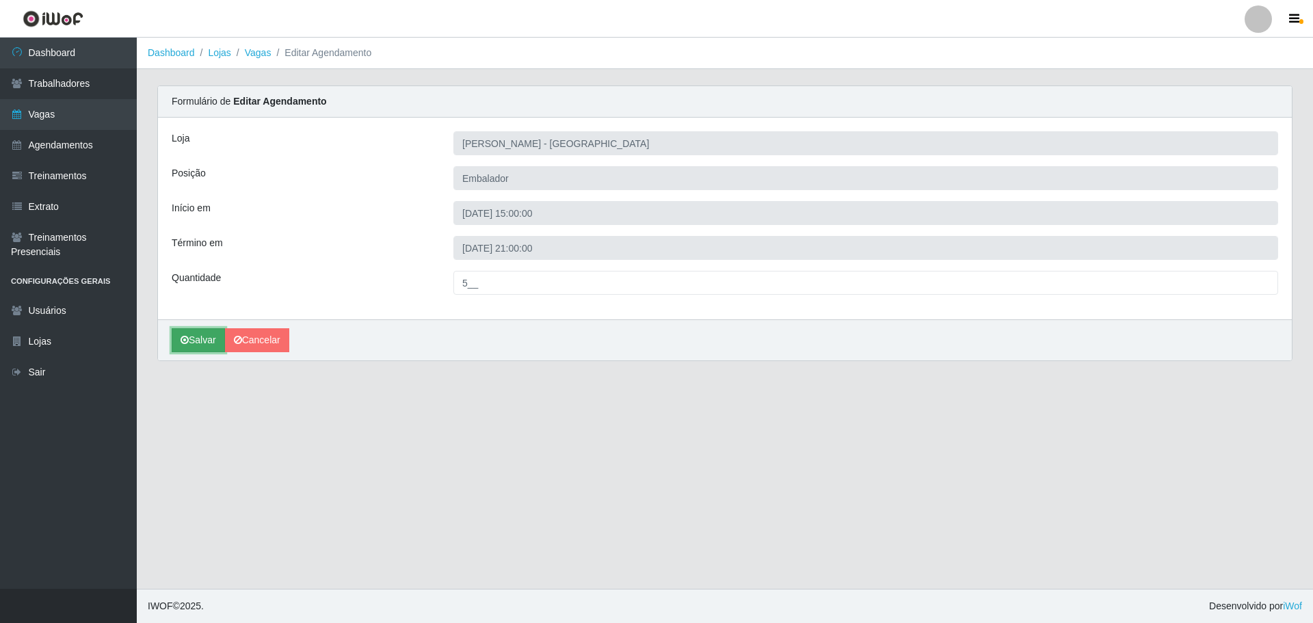
click at [203, 341] on button "Salvar" at bounding box center [198, 340] width 53 height 24
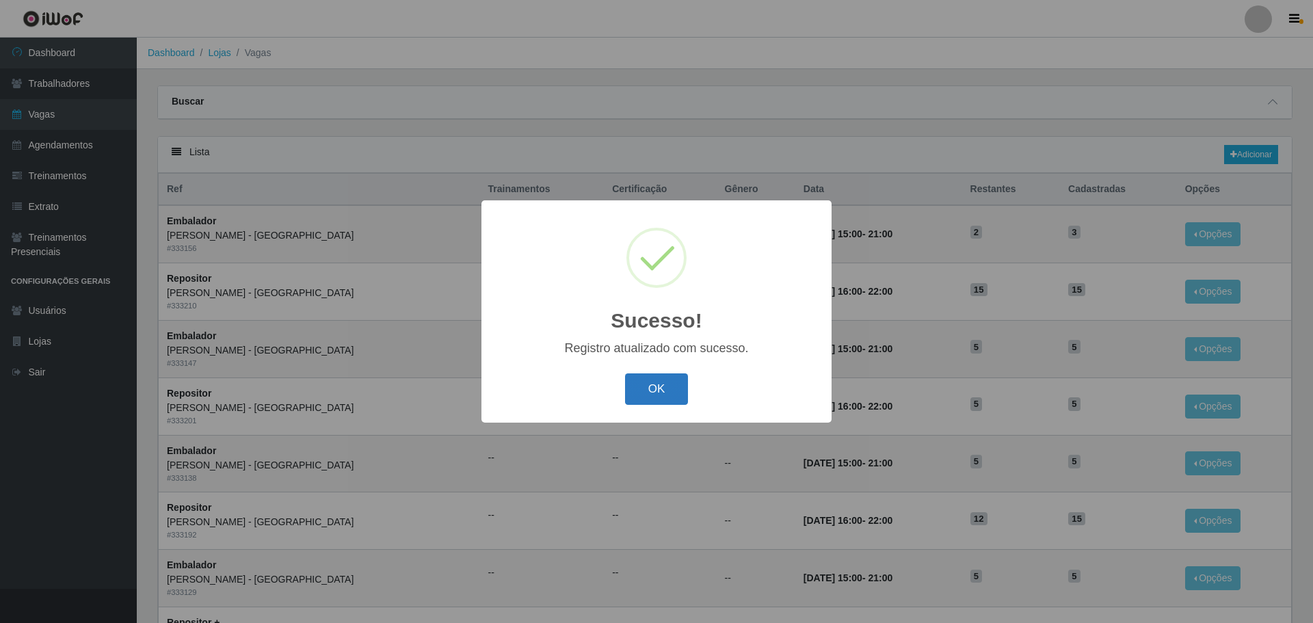
click at [676, 391] on button "OK" at bounding box center [657, 389] width 64 height 32
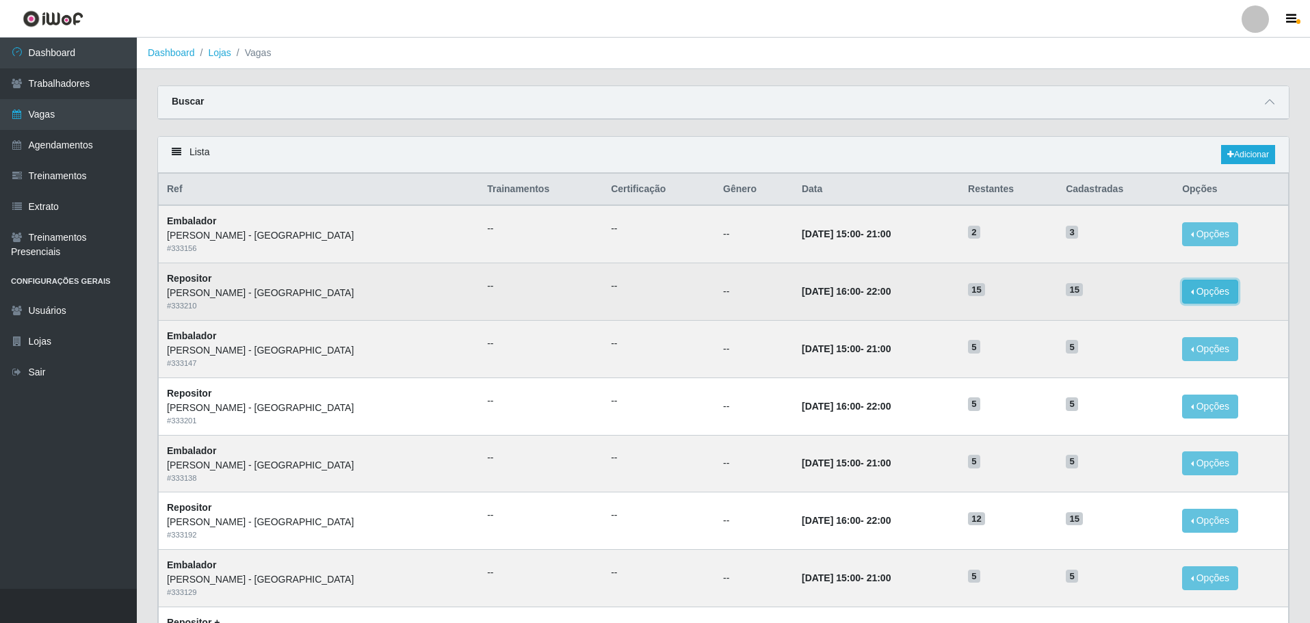
click at [1186, 295] on button "Opções" at bounding box center [1210, 292] width 56 height 24
click at [1092, 299] on link "Editar" at bounding box center [1104, 294] width 39 height 11
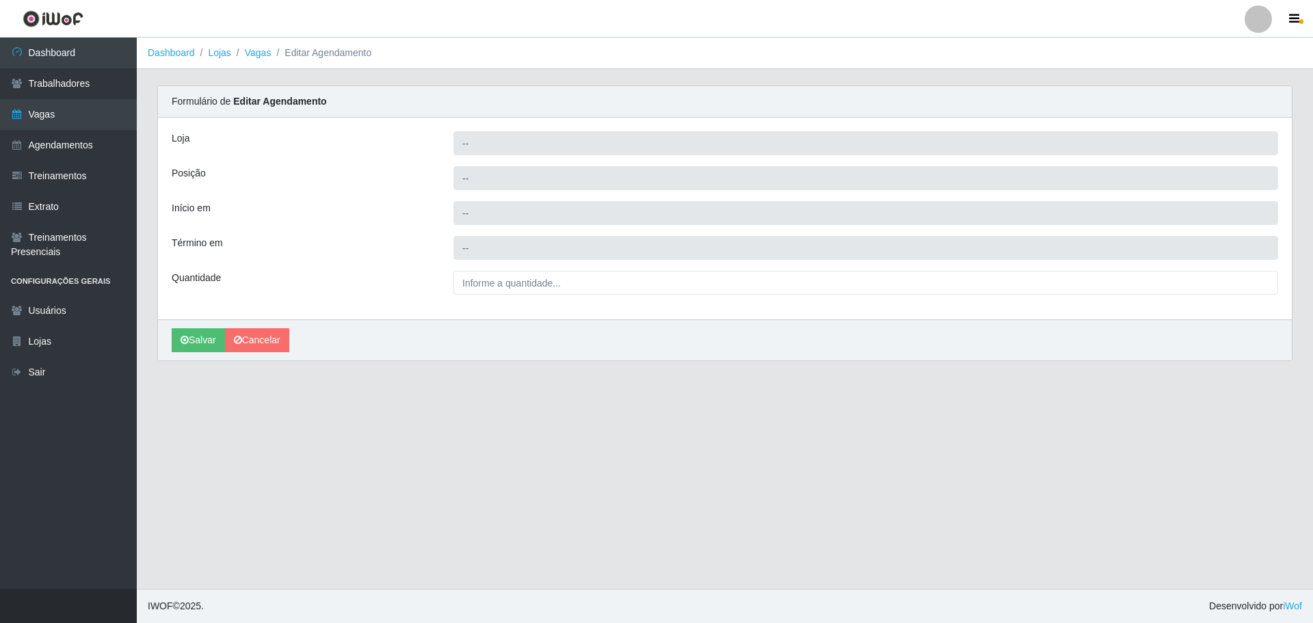
type input "[PERSON_NAME] - [GEOGRAPHIC_DATA]"
type input "Repositor"
type input "2025-10-08 16:00:00"
type input "2025-10-08 22:00:00"
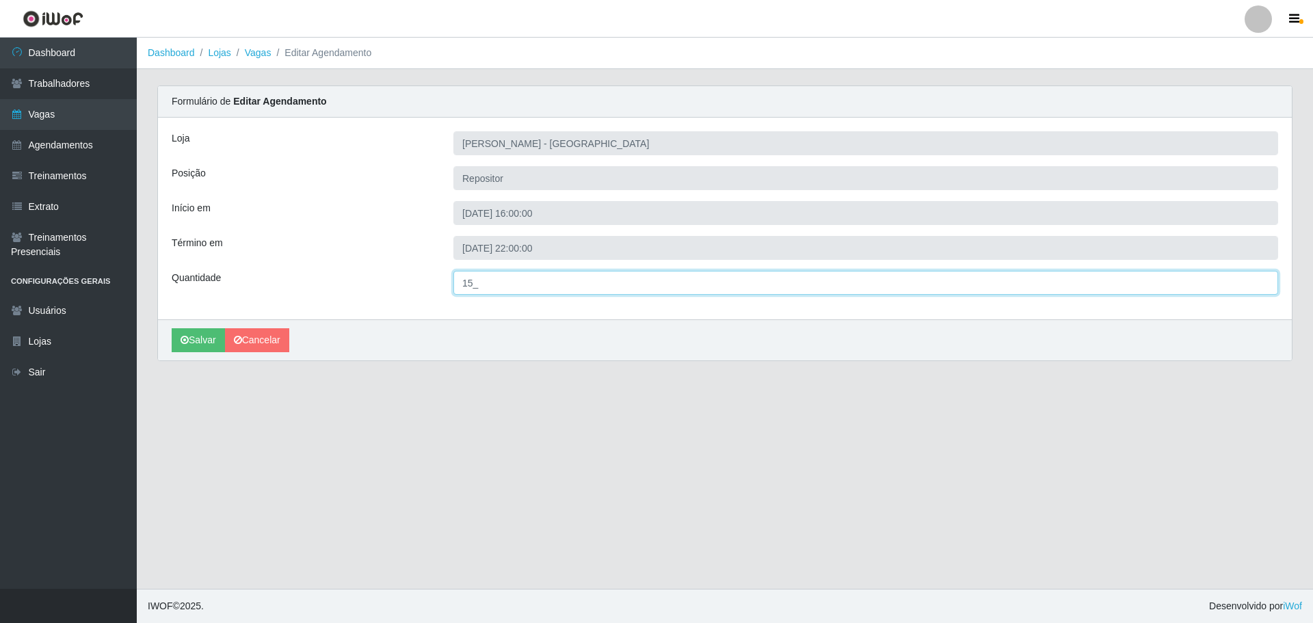
click at [473, 279] on input "15_" at bounding box center [865, 283] width 825 height 24
type input "5__"
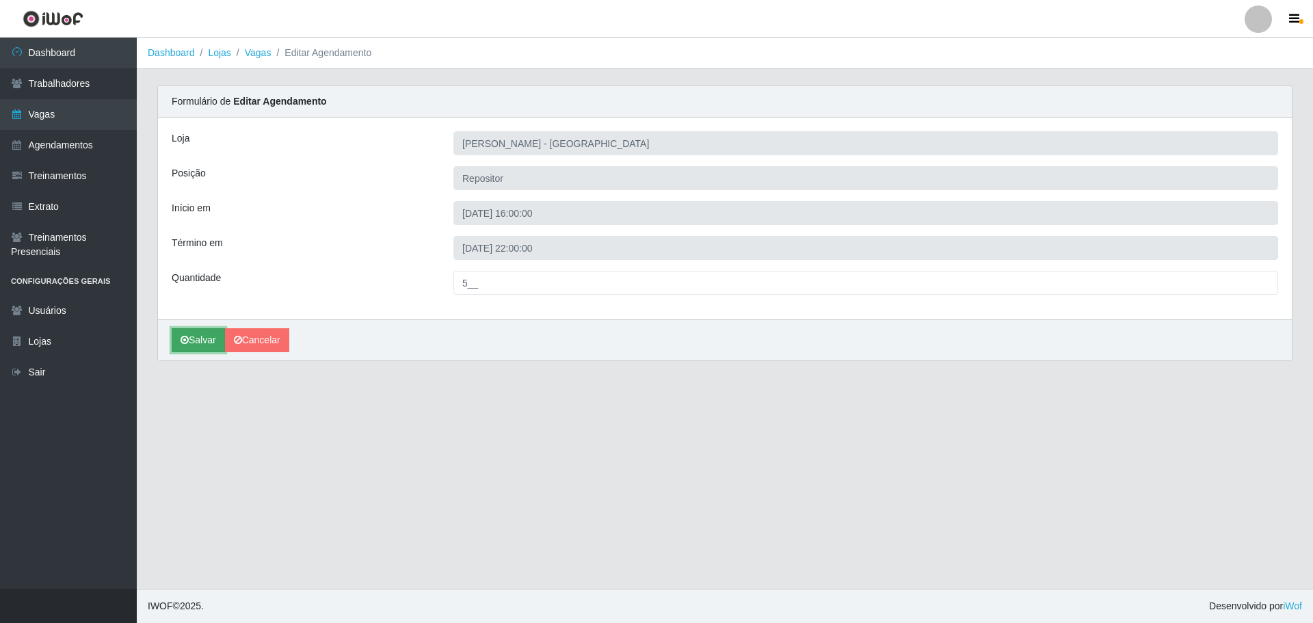
click at [202, 338] on button "Salvar" at bounding box center [198, 340] width 53 height 24
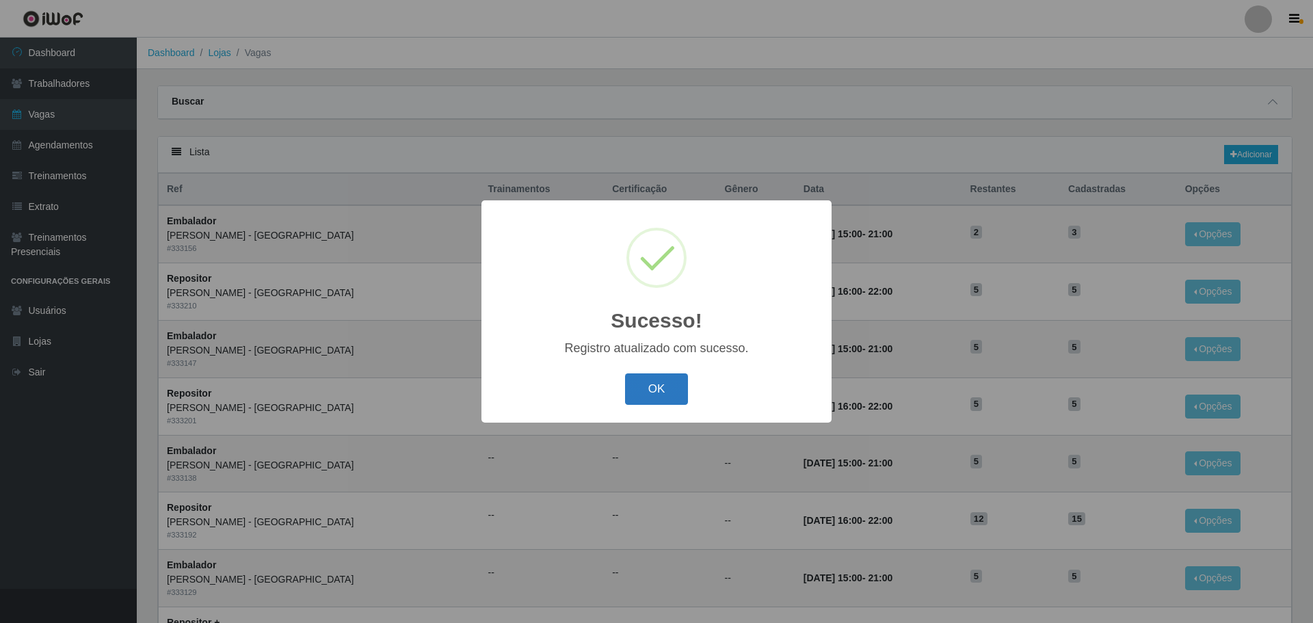
click at [676, 386] on button "OK" at bounding box center [657, 389] width 64 height 32
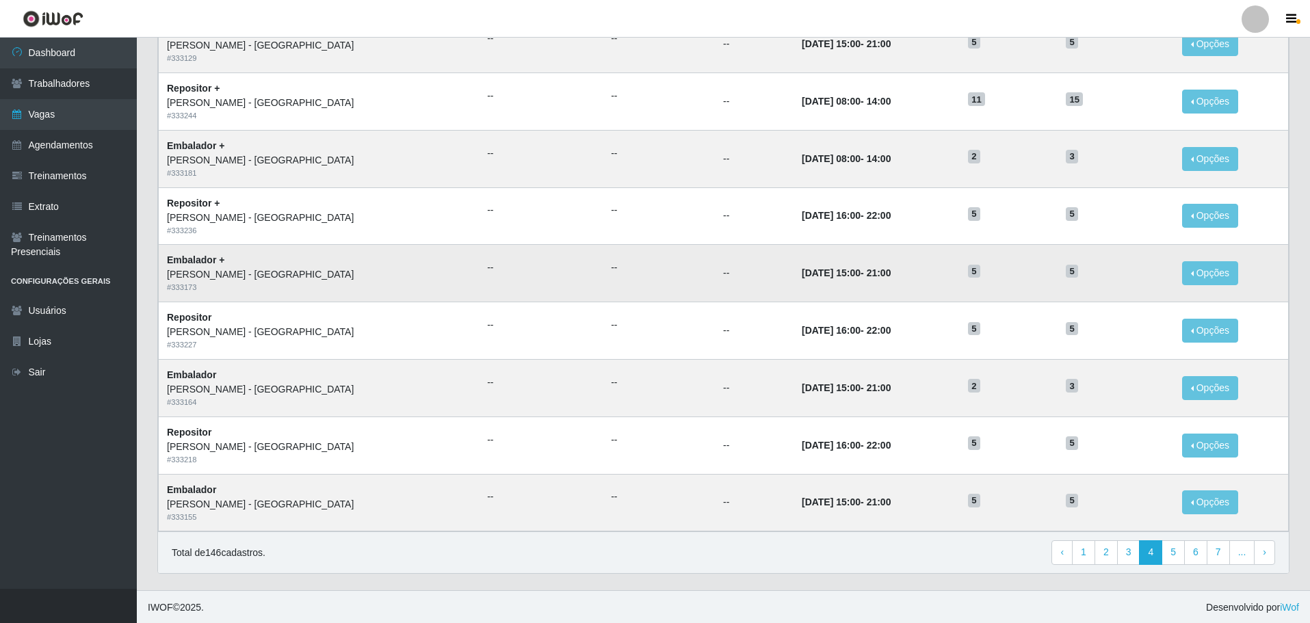
scroll to position [536, 0]
click at [1132, 555] on link "3" at bounding box center [1128, 551] width 23 height 25
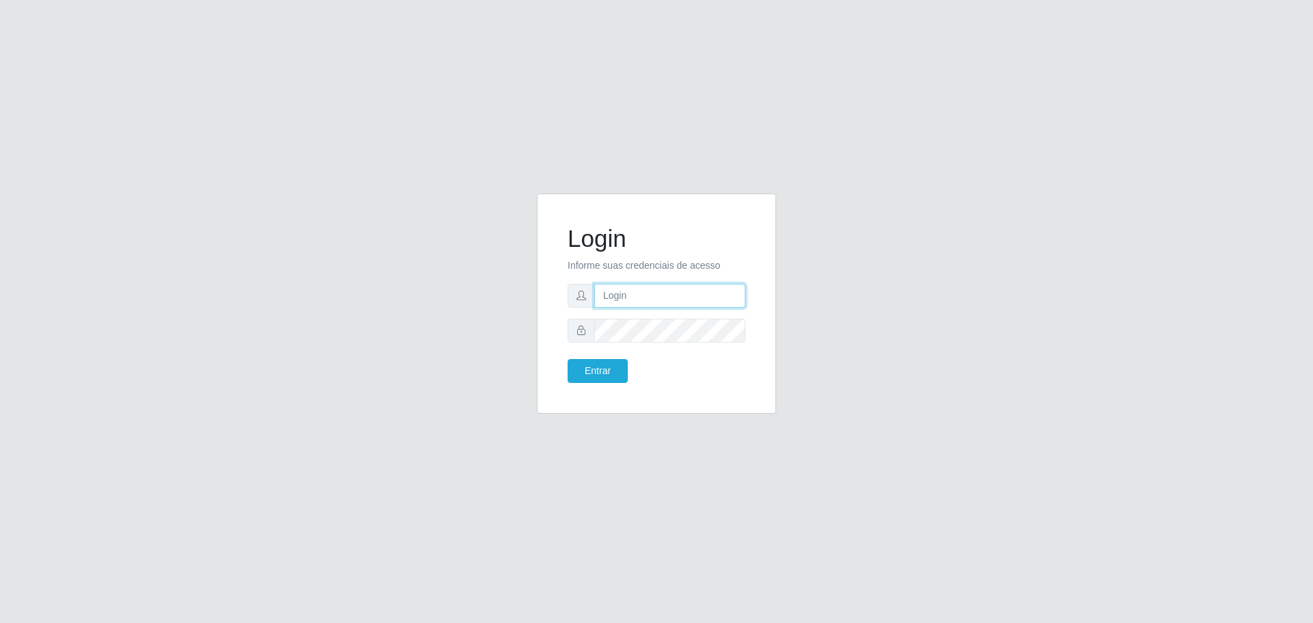
click at [646, 299] on input "text" at bounding box center [669, 296] width 151 height 24
type input "ervando@carone.com.br"
click at [619, 368] on button "Entrar" at bounding box center [598, 371] width 60 height 24
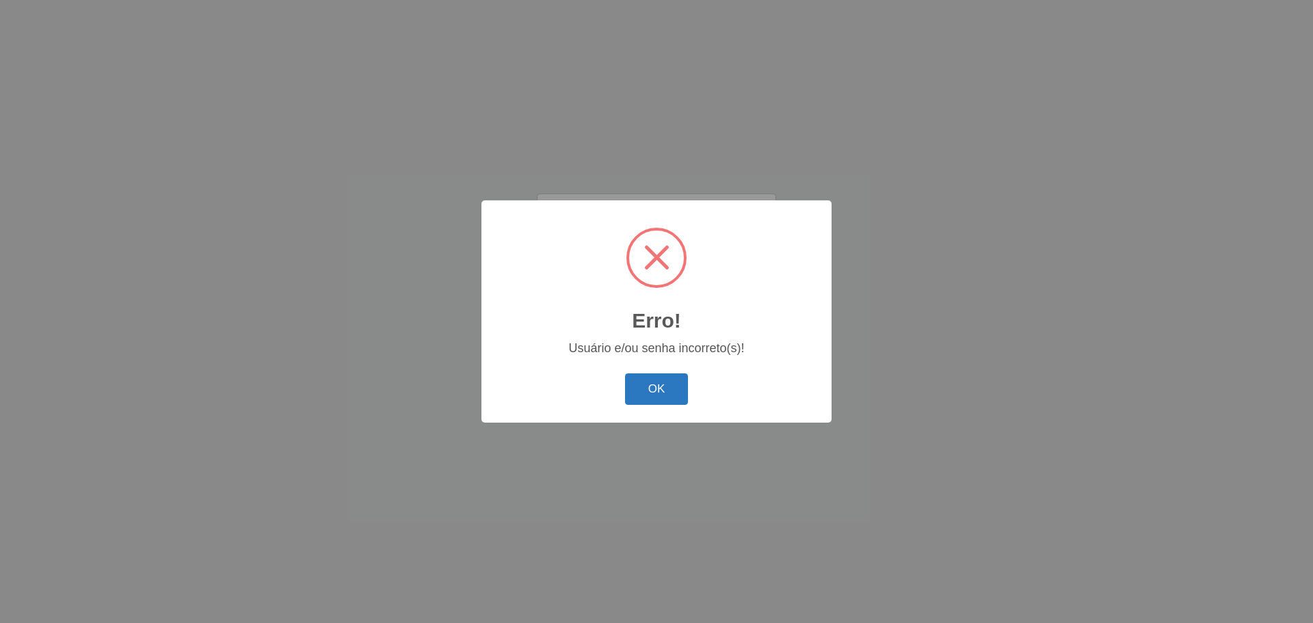
click at [654, 390] on button "OK" at bounding box center [657, 389] width 64 height 32
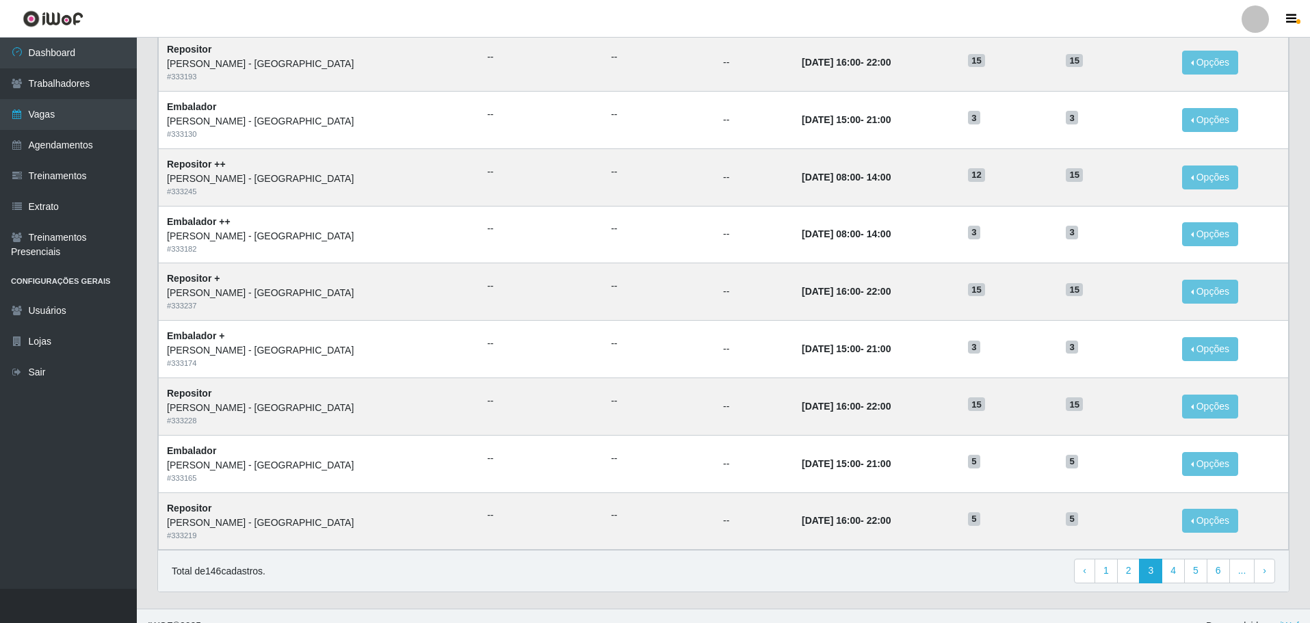
scroll to position [536, 0]
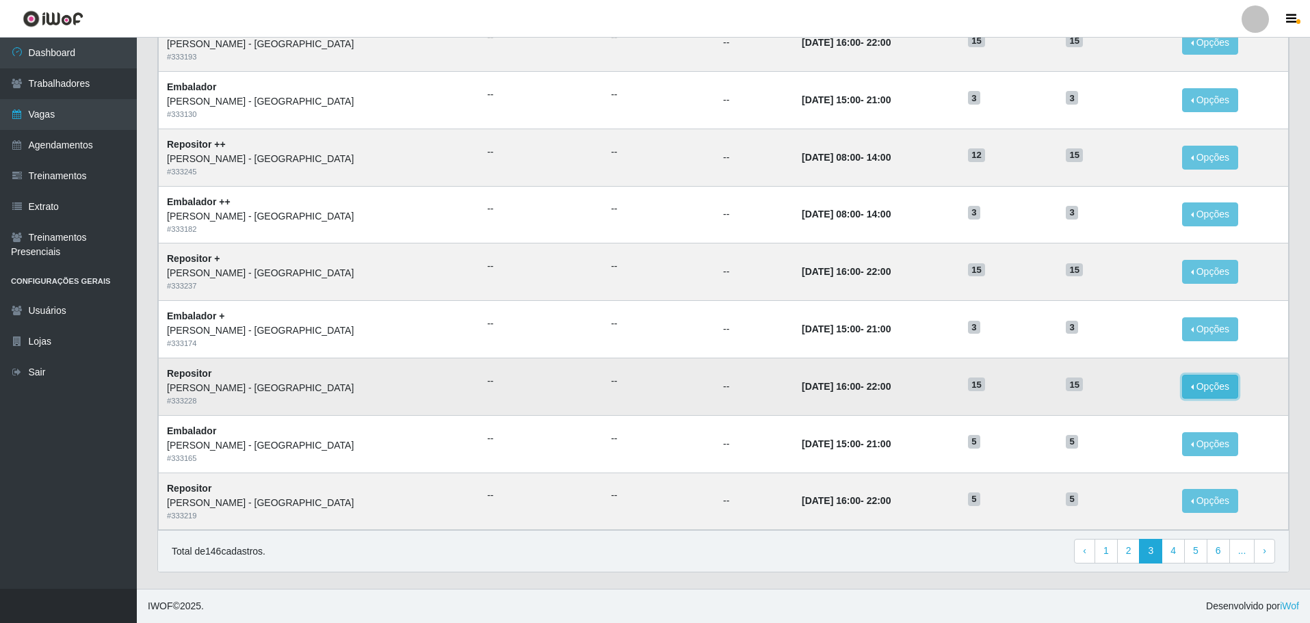
click at [1200, 382] on button "Opções" at bounding box center [1210, 387] width 56 height 24
click at [1102, 388] on link "Editar" at bounding box center [1104, 389] width 39 height 11
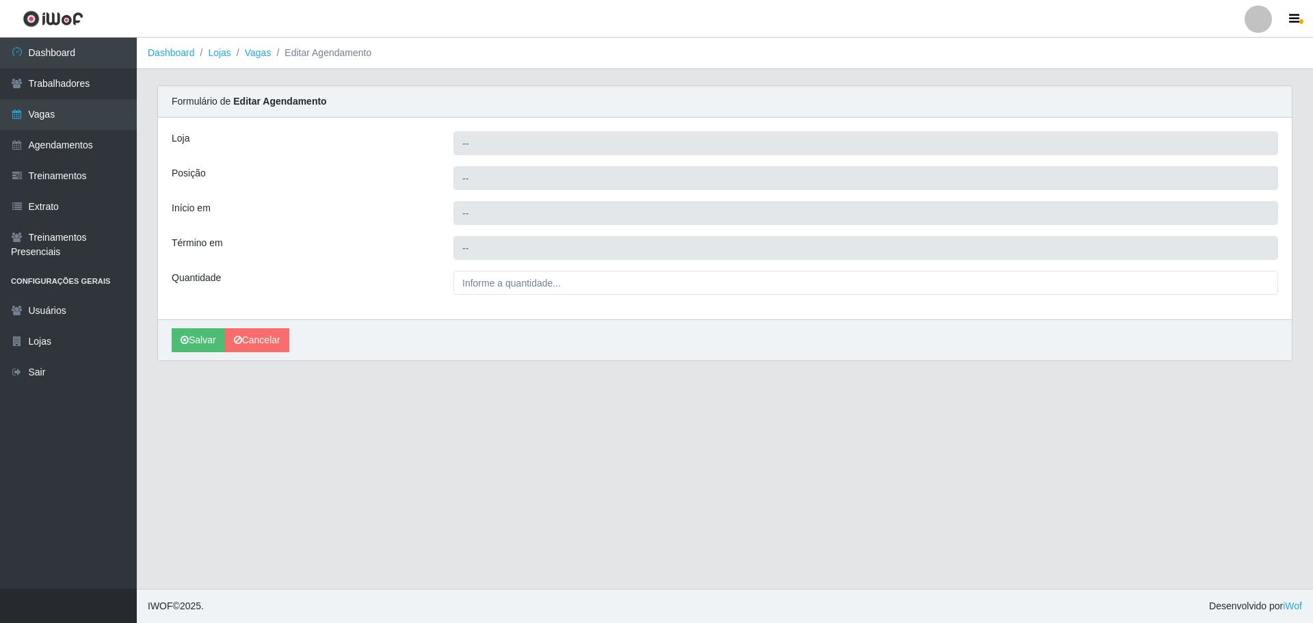
type input "[PERSON_NAME] - [GEOGRAPHIC_DATA]"
type input "Repositor"
type input "[DATE] 16:00:00"
type input "[DATE] 22:00:00"
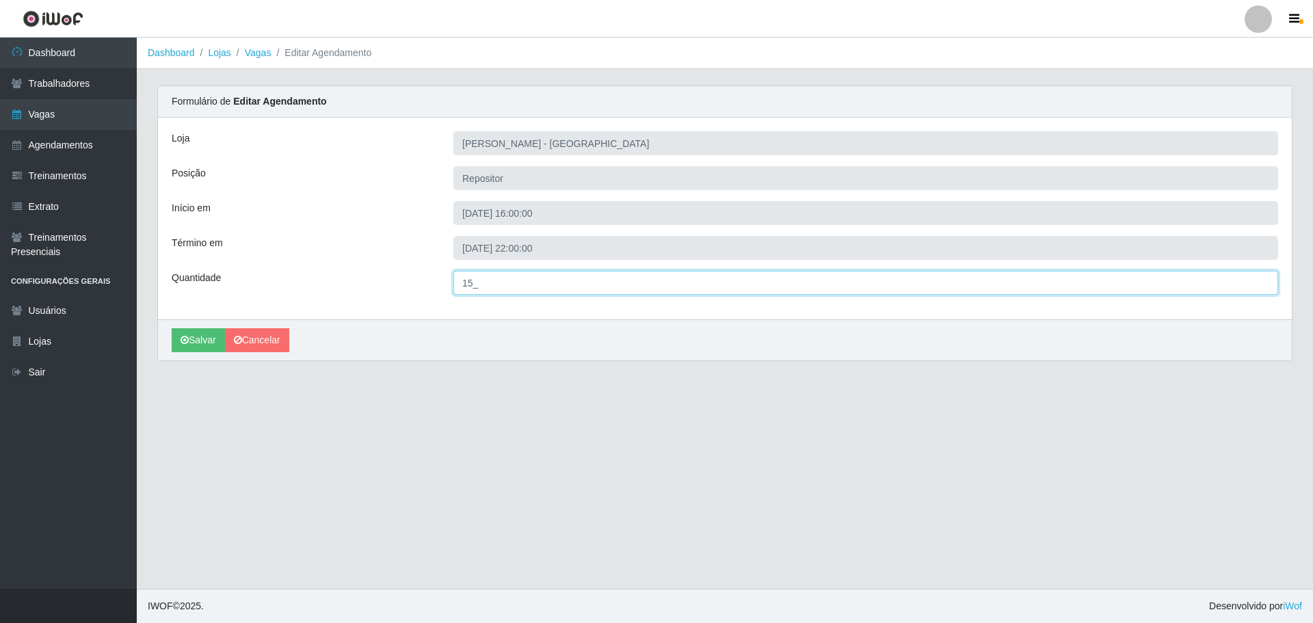
click at [466, 285] on input "15_" at bounding box center [865, 283] width 825 height 24
type input "5__"
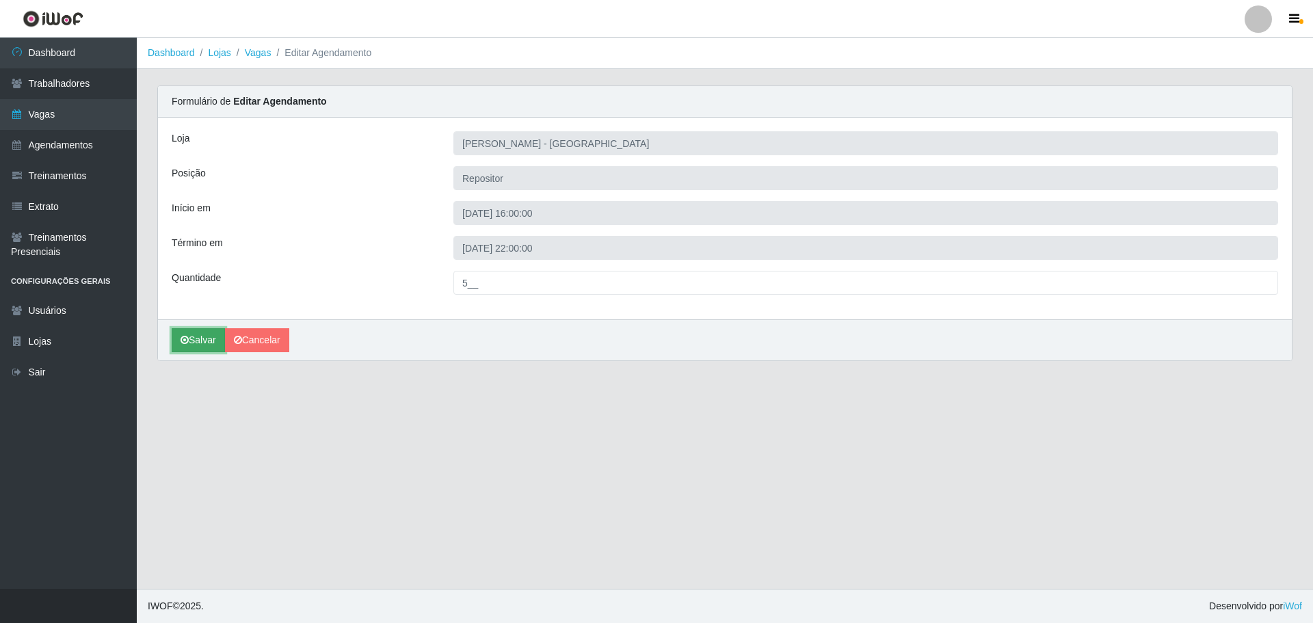
click at [195, 334] on button "Salvar" at bounding box center [198, 340] width 53 height 24
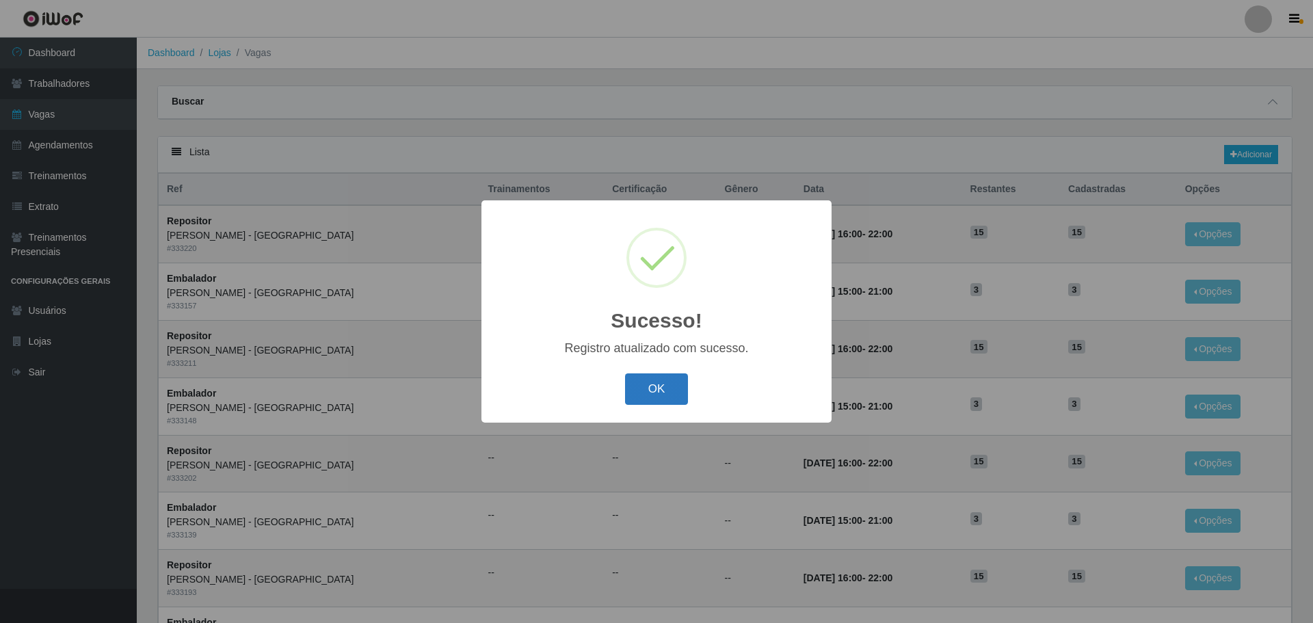
click at [662, 385] on button "OK" at bounding box center [657, 389] width 64 height 32
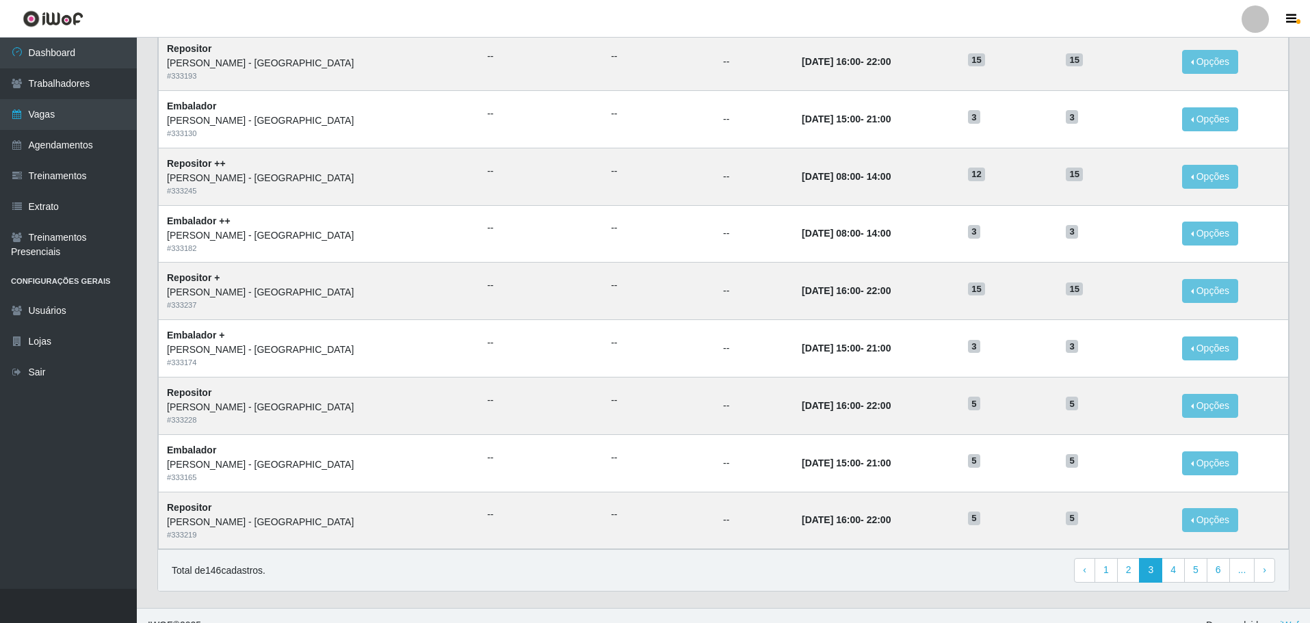
scroll to position [536, 0]
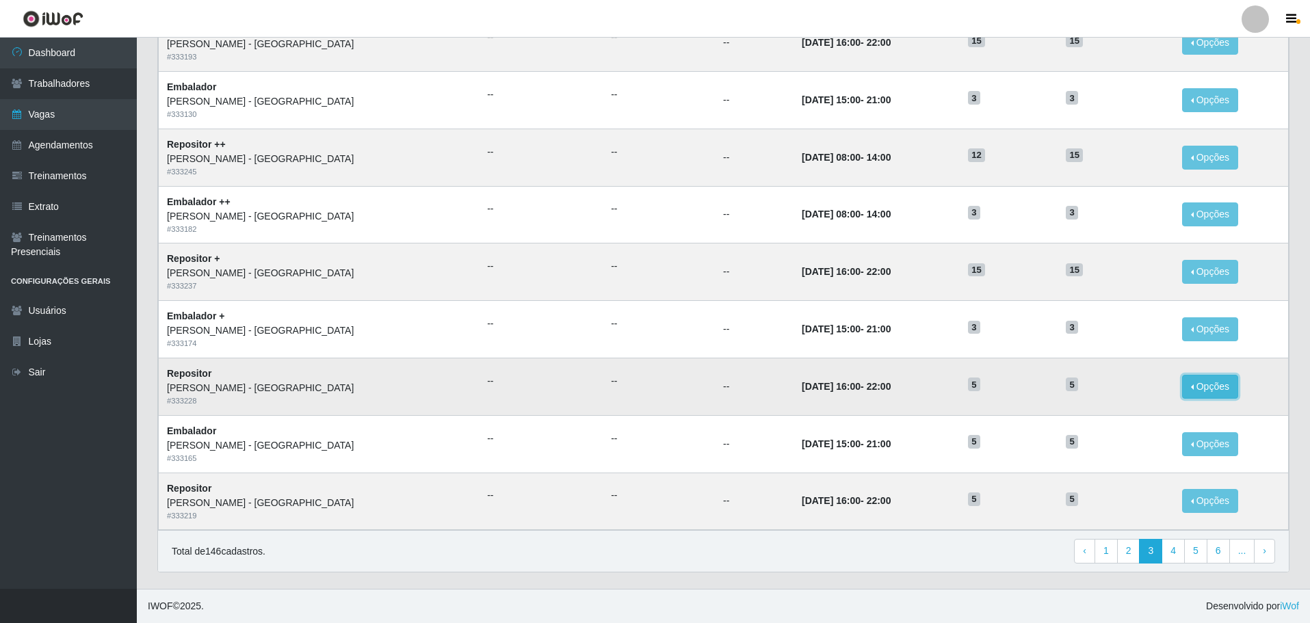
click at [1193, 384] on button "Opções" at bounding box center [1210, 387] width 56 height 24
click at [1096, 386] on link "Editar" at bounding box center [1104, 389] width 39 height 11
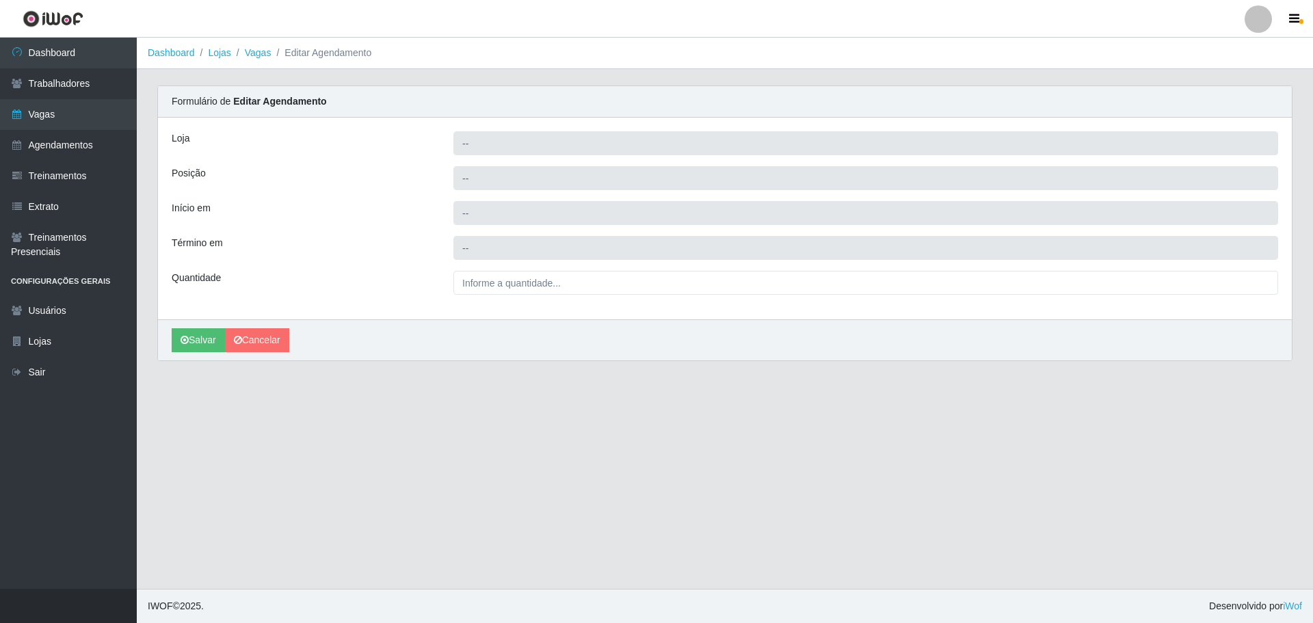
type input "[PERSON_NAME] - [GEOGRAPHIC_DATA]"
type input "Repositor"
type input "[DATE] 16:00:00"
type input "[DATE] 22:00:00"
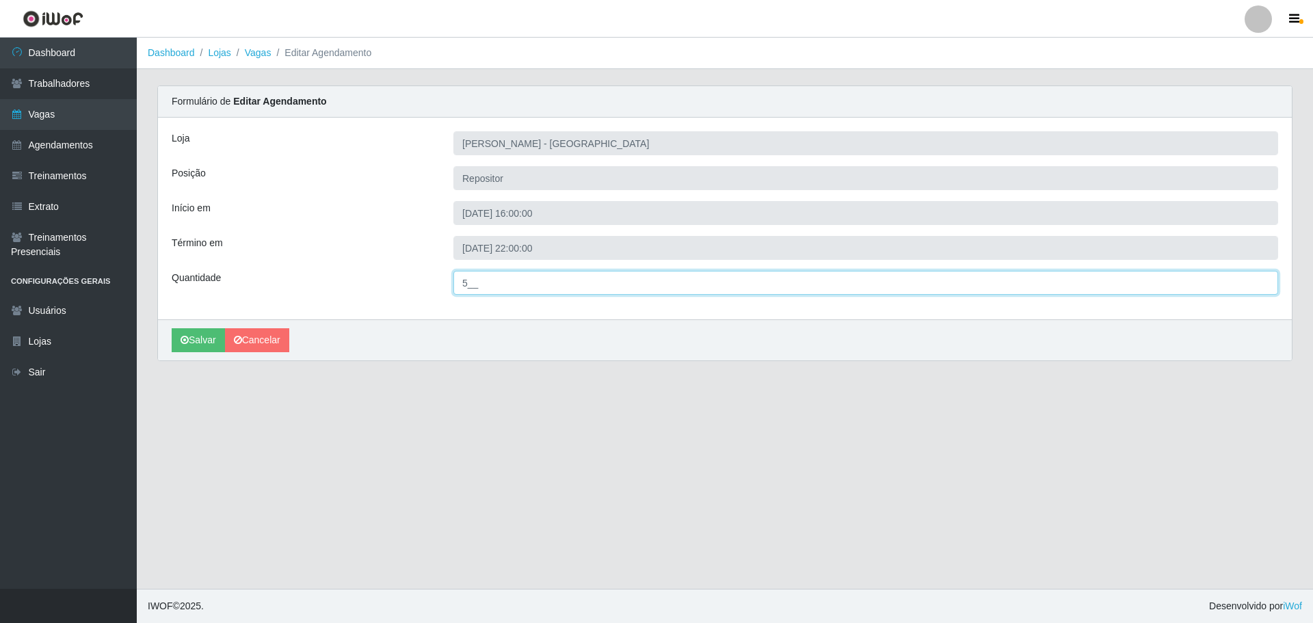
click at [468, 284] on input "5__" at bounding box center [865, 283] width 825 height 24
type input "8__"
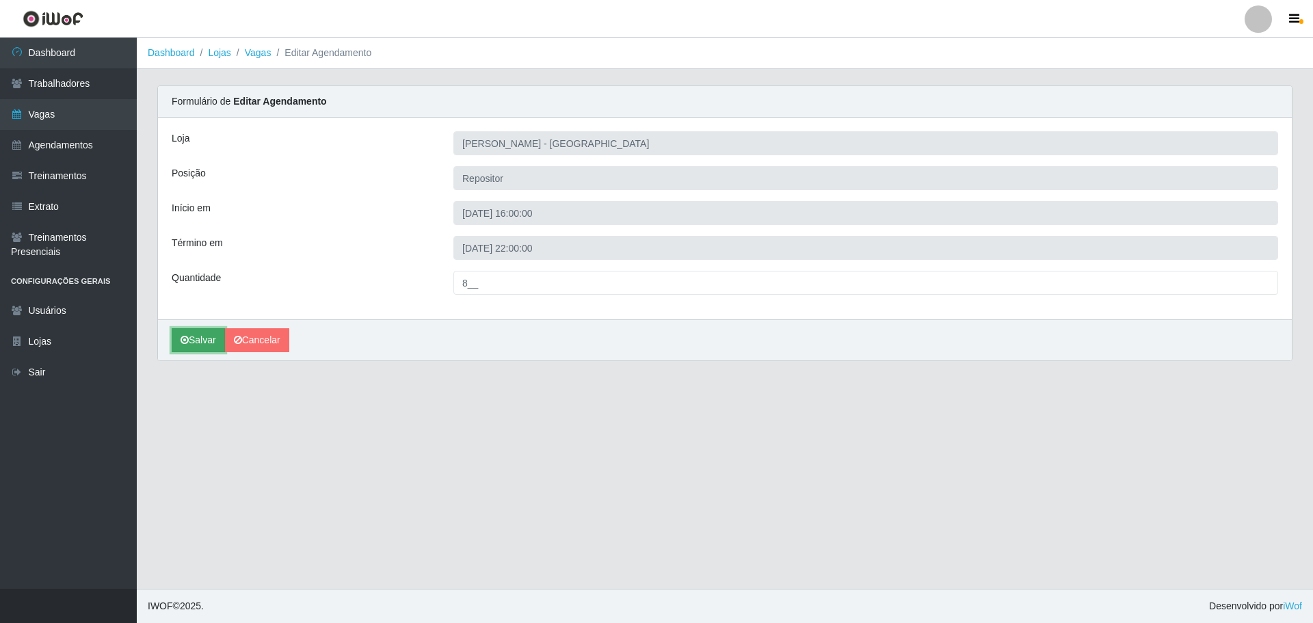
click at [204, 340] on button "Salvar" at bounding box center [198, 340] width 53 height 24
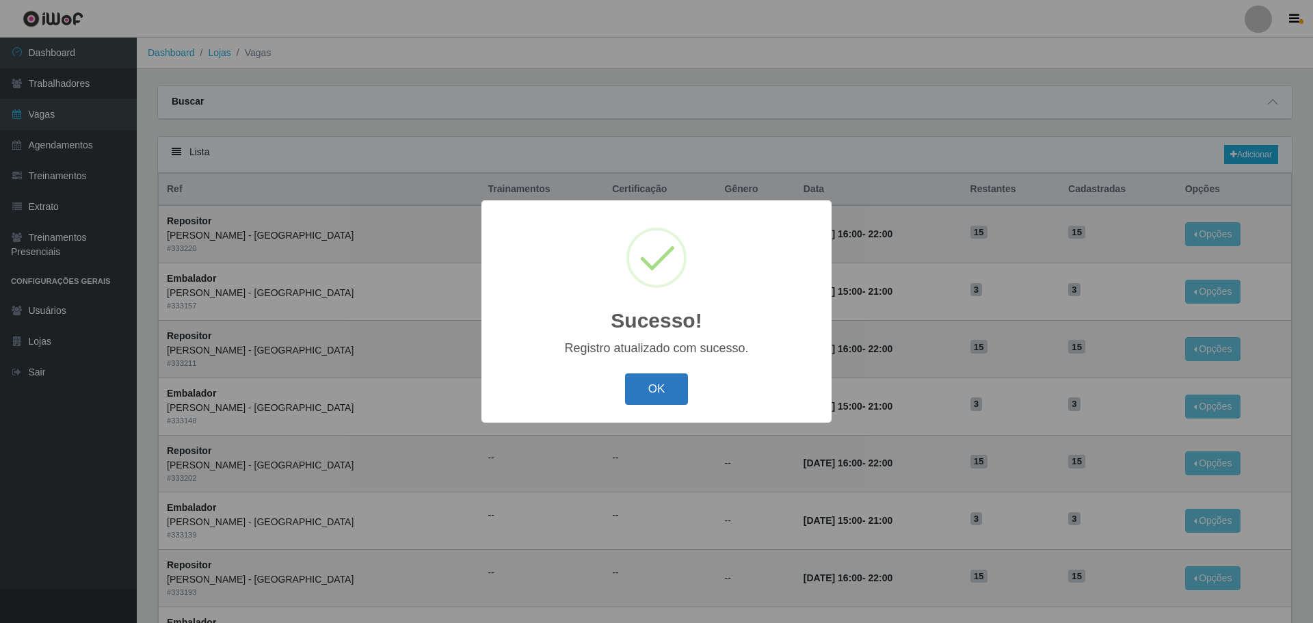
click at [670, 382] on button "OK" at bounding box center [657, 389] width 64 height 32
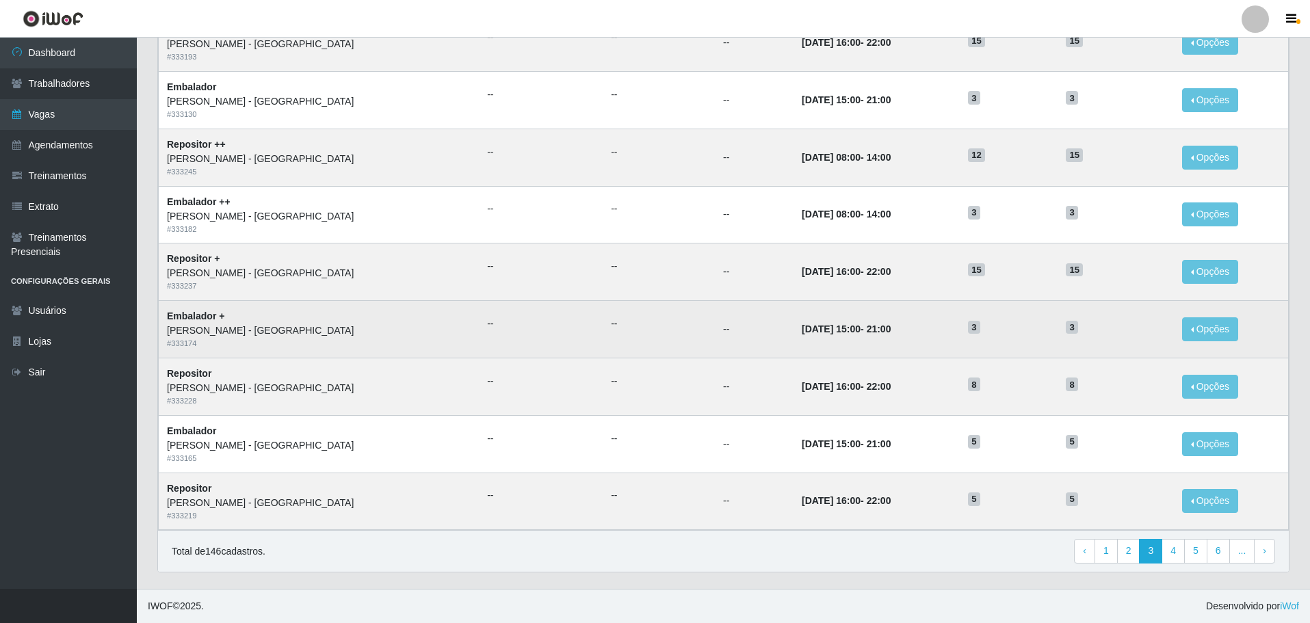
scroll to position [536, 0]
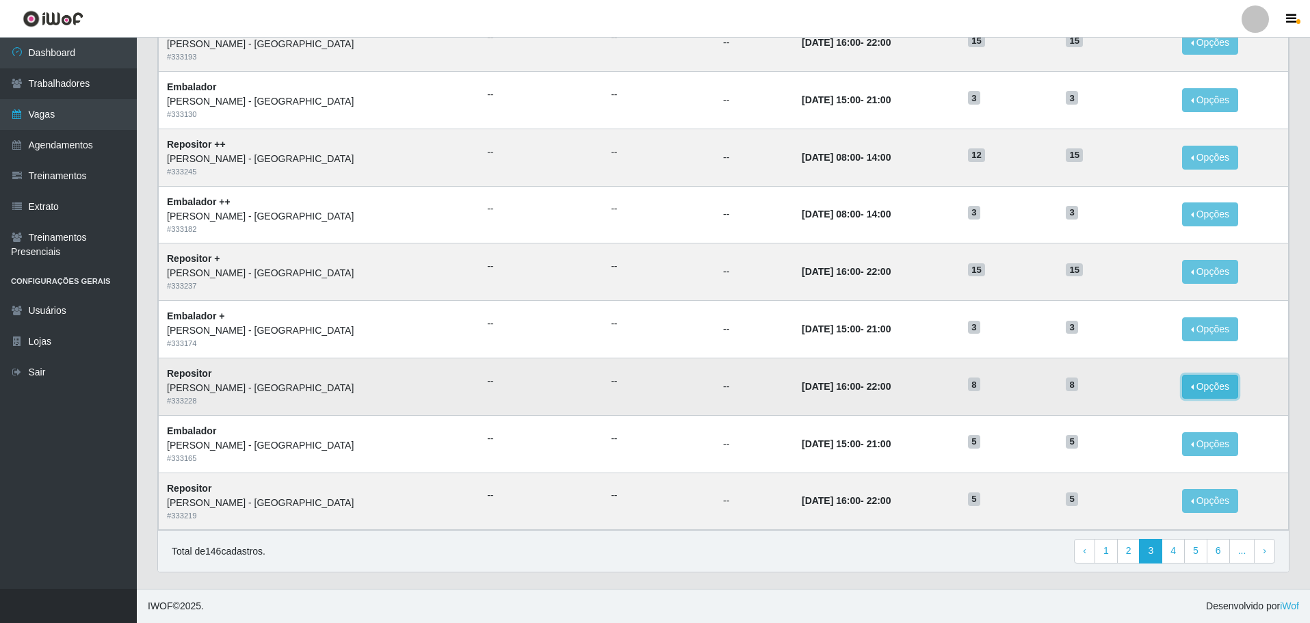
click at [1198, 386] on button "Opções" at bounding box center [1210, 387] width 56 height 24
click at [1103, 388] on link "Editar" at bounding box center [1104, 389] width 39 height 11
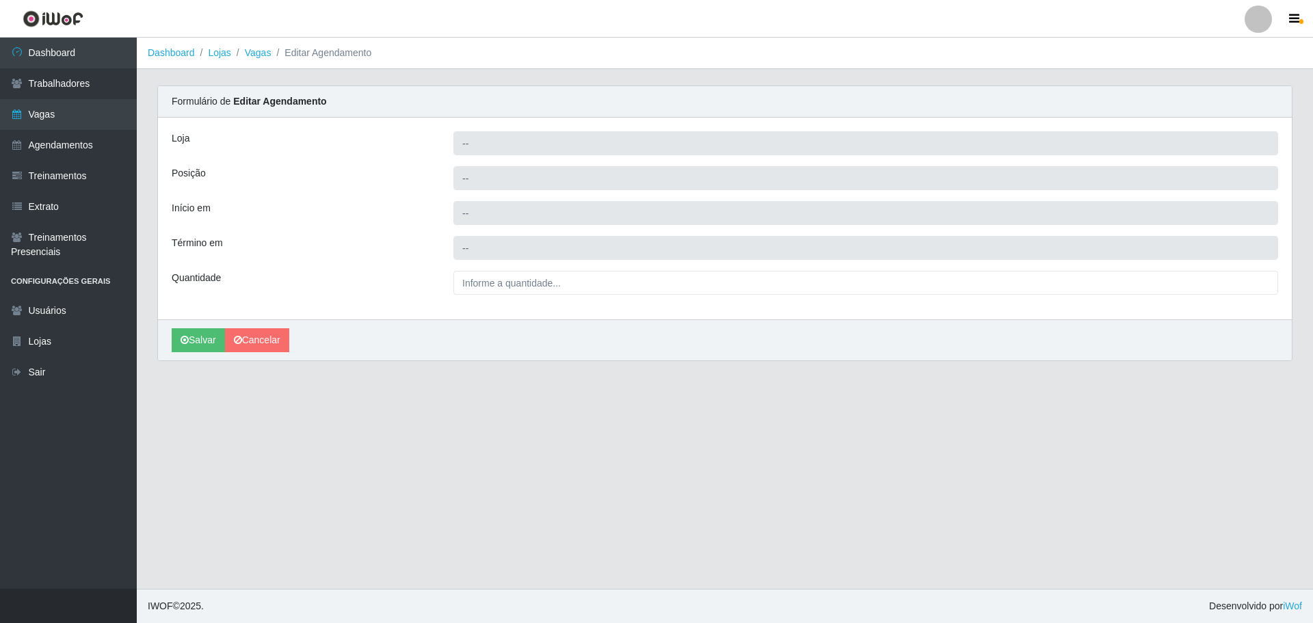
type input "[PERSON_NAME] - [GEOGRAPHIC_DATA]"
type input "Repositor"
type input "2025-10-10 16:00:00"
type input "2025-10-10 22:00:00"
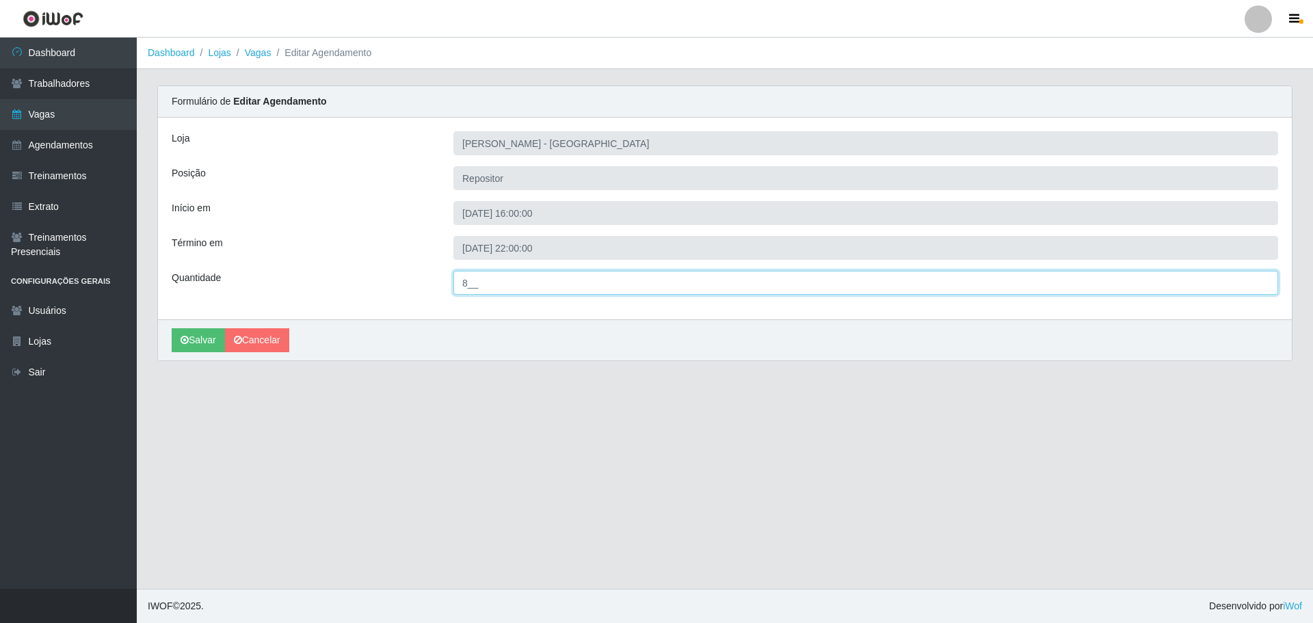
click at [465, 280] on input "8__" at bounding box center [865, 283] width 825 height 24
type input "5__"
click at [172, 328] on button "Salvar" at bounding box center [198, 340] width 53 height 24
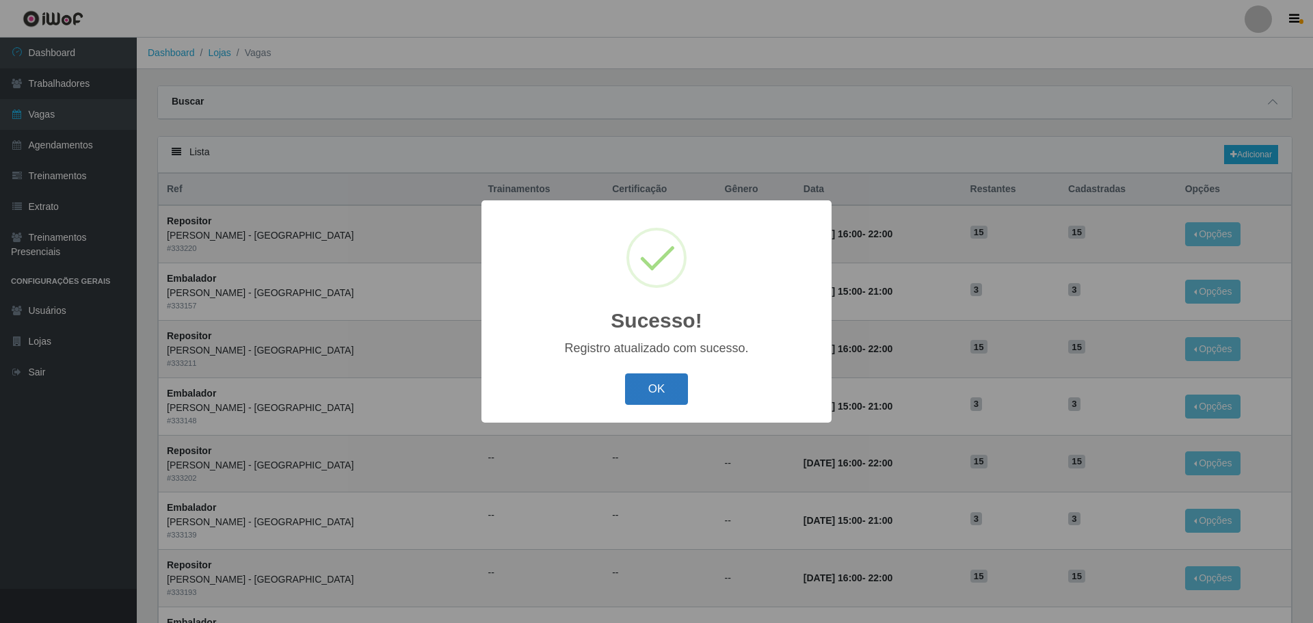
click at [660, 389] on button "OK" at bounding box center [657, 389] width 64 height 32
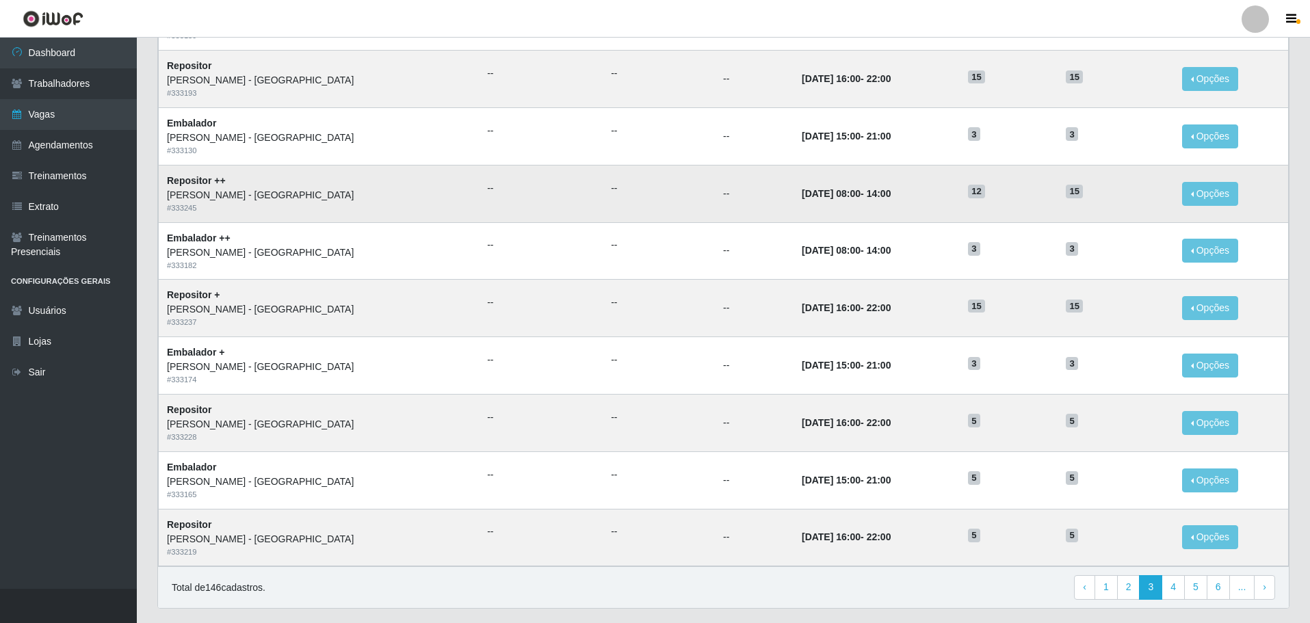
scroll to position [468, 0]
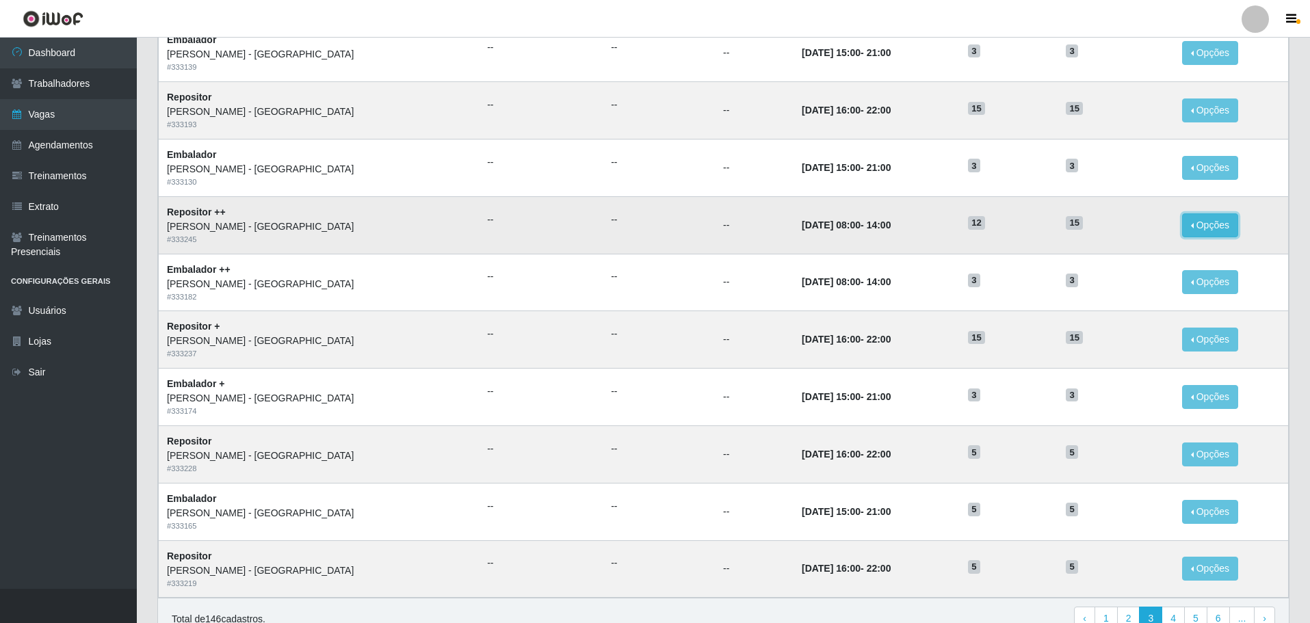
click at [1192, 224] on button "Opções" at bounding box center [1210, 225] width 56 height 24
click at [1093, 232] on link "Editar" at bounding box center [1104, 227] width 39 height 11
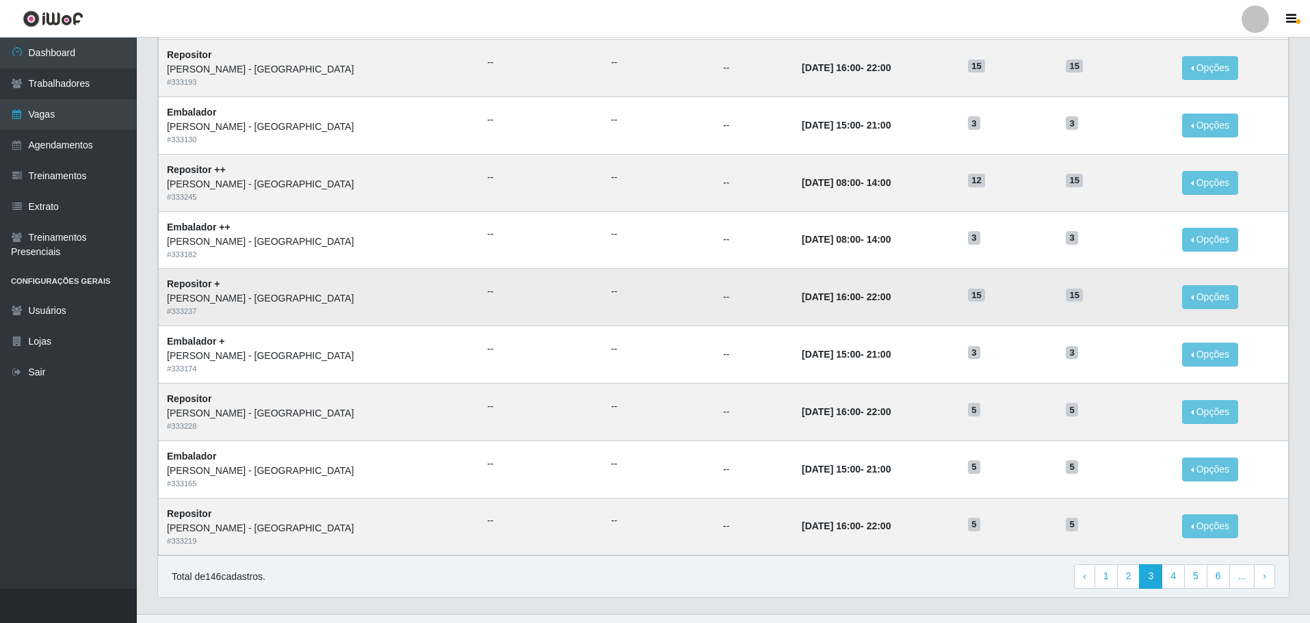
scroll to position [536, 0]
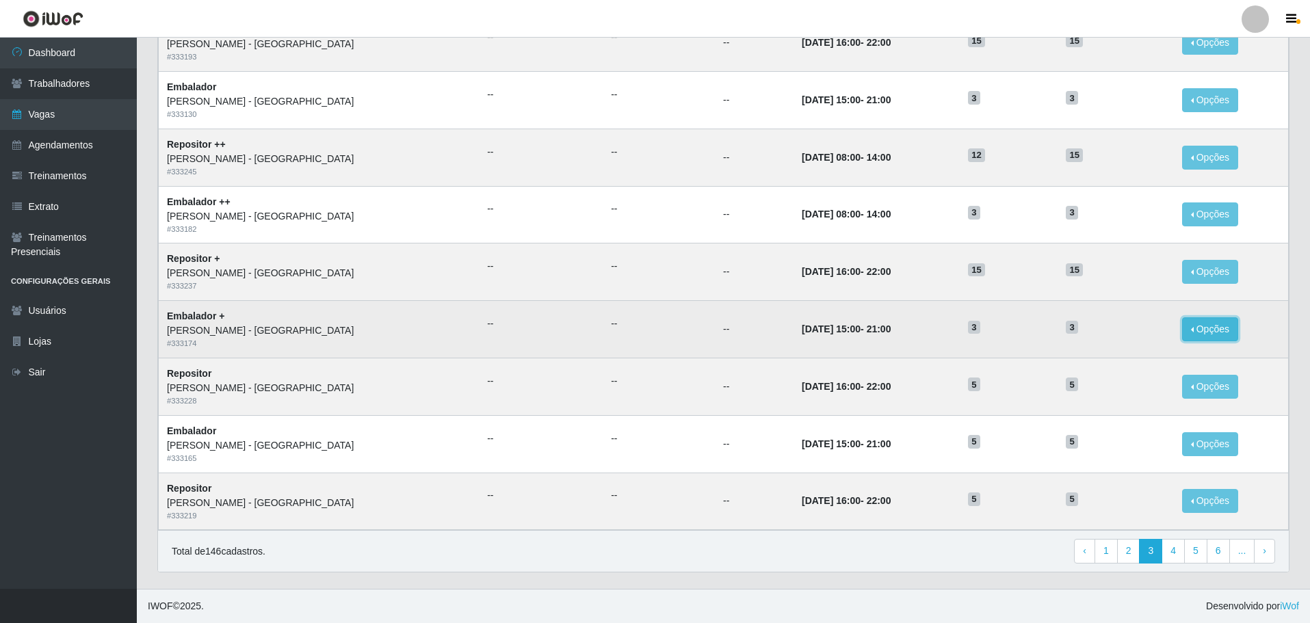
click at [1191, 330] on button "Opções" at bounding box center [1210, 329] width 56 height 24
click at [1098, 331] on link "Editar" at bounding box center [1104, 331] width 39 height 11
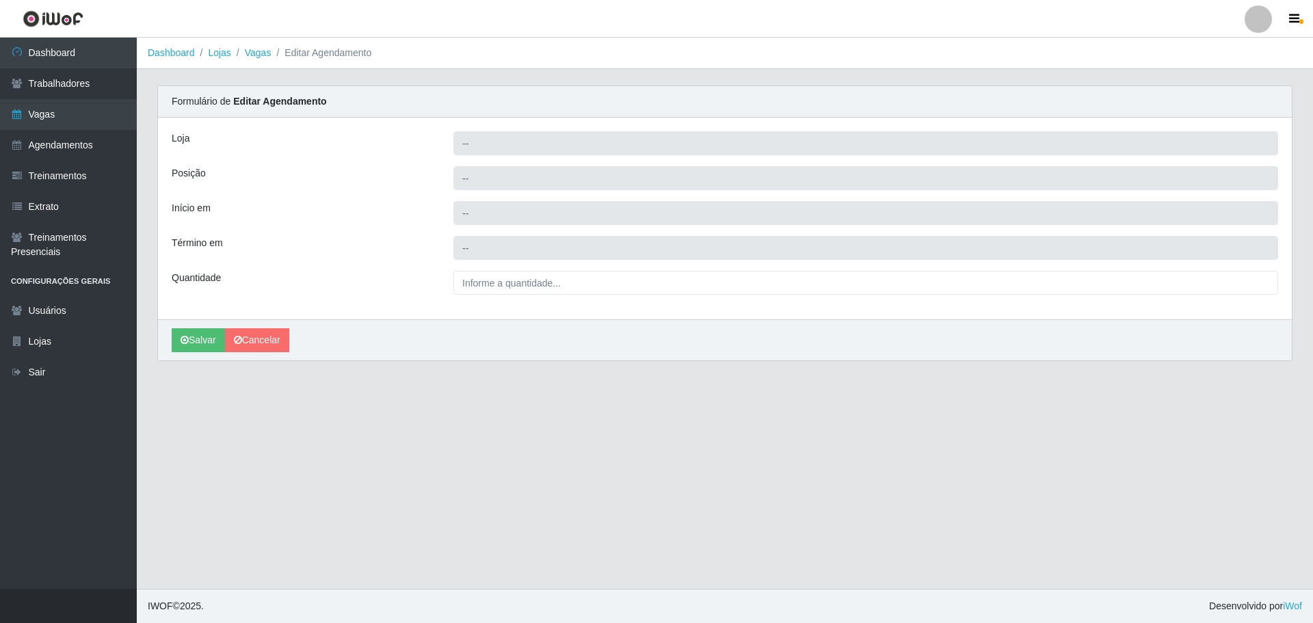
type input "[PERSON_NAME] - [GEOGRAPHIC_DATA]"
type input "Embalador +"
type input "2025-10-11 15:00:00"
type input "2025-10-11 21:00:00"
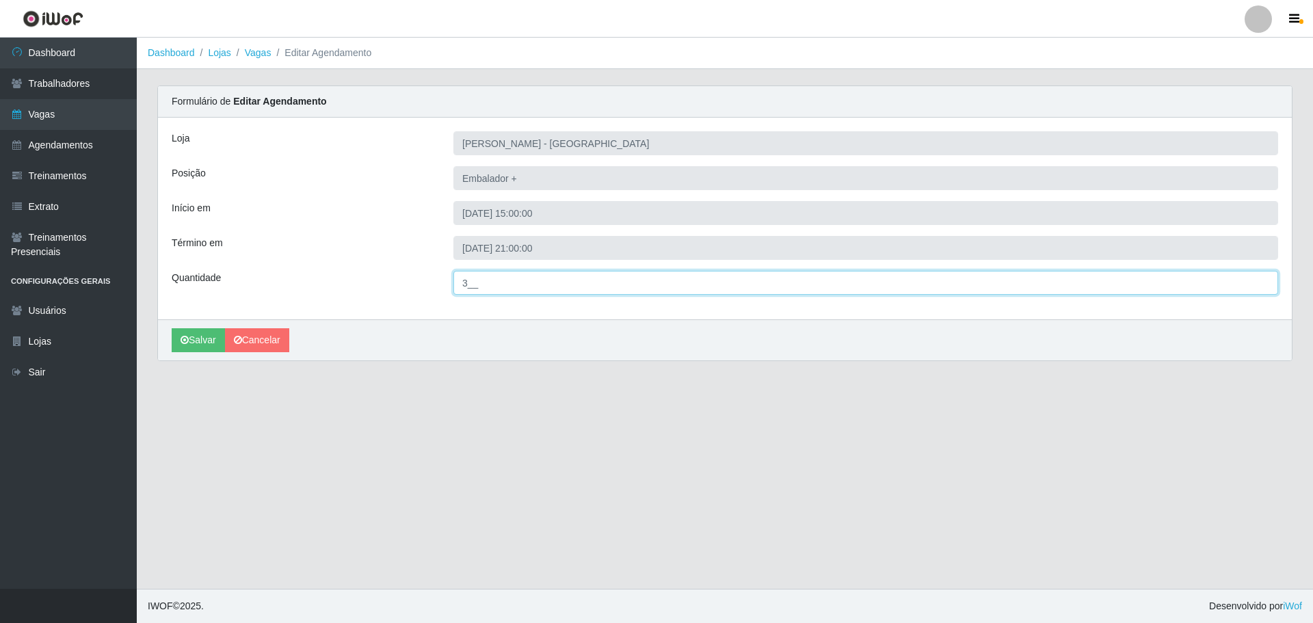
click at [474, 283] on input "3__" at bounding box center [865, 283] width 825 height 24
type input "5__"
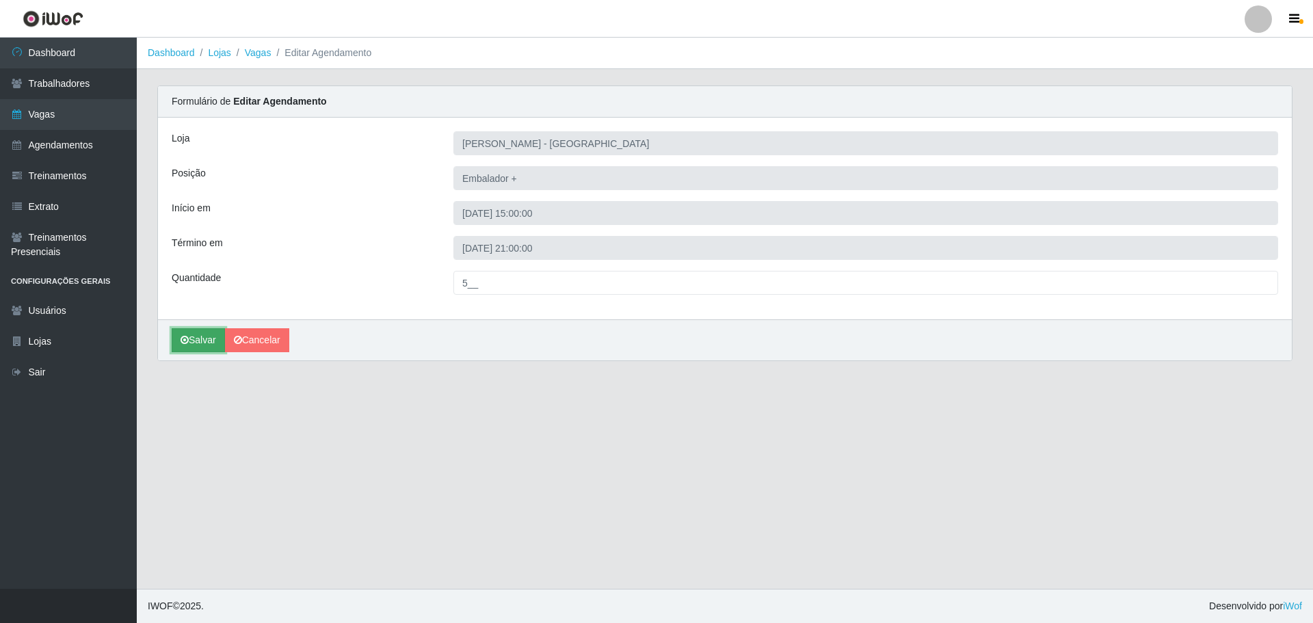
click at [195, 341] on button "Salvar" at bounding box center [198, 340] width 53 height 24
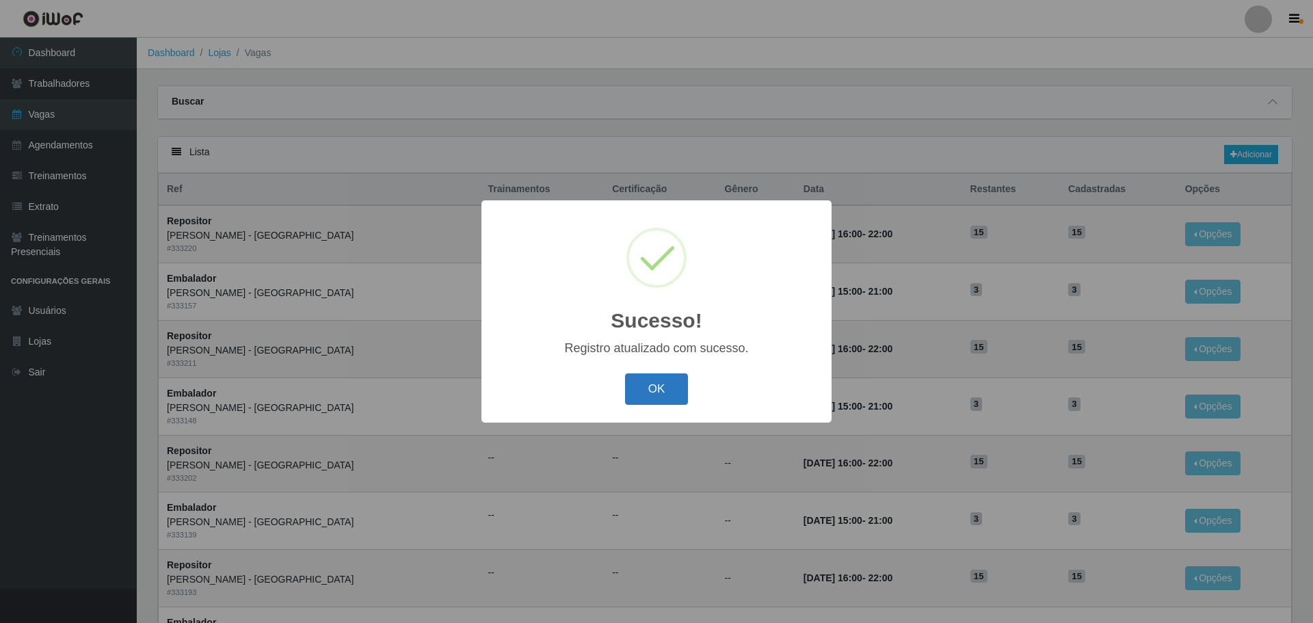
click at [650, 385] on button "OK" at bounding box center [657, 389] width 64 height 32
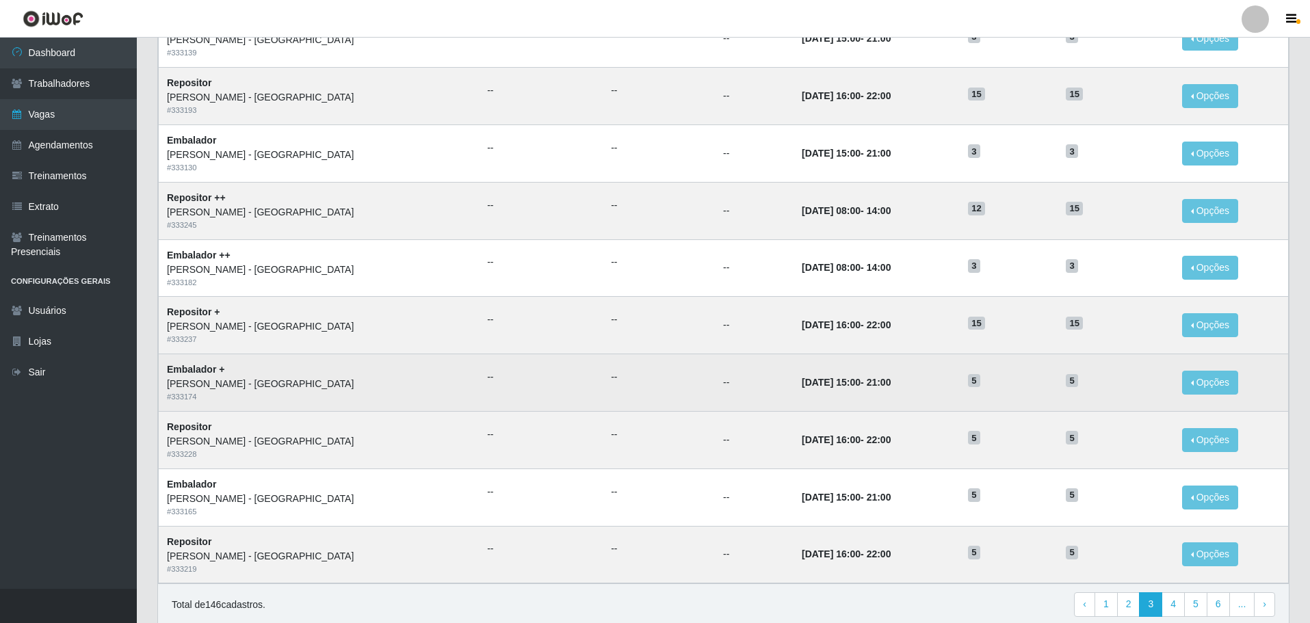
scroll to position [536, 0]
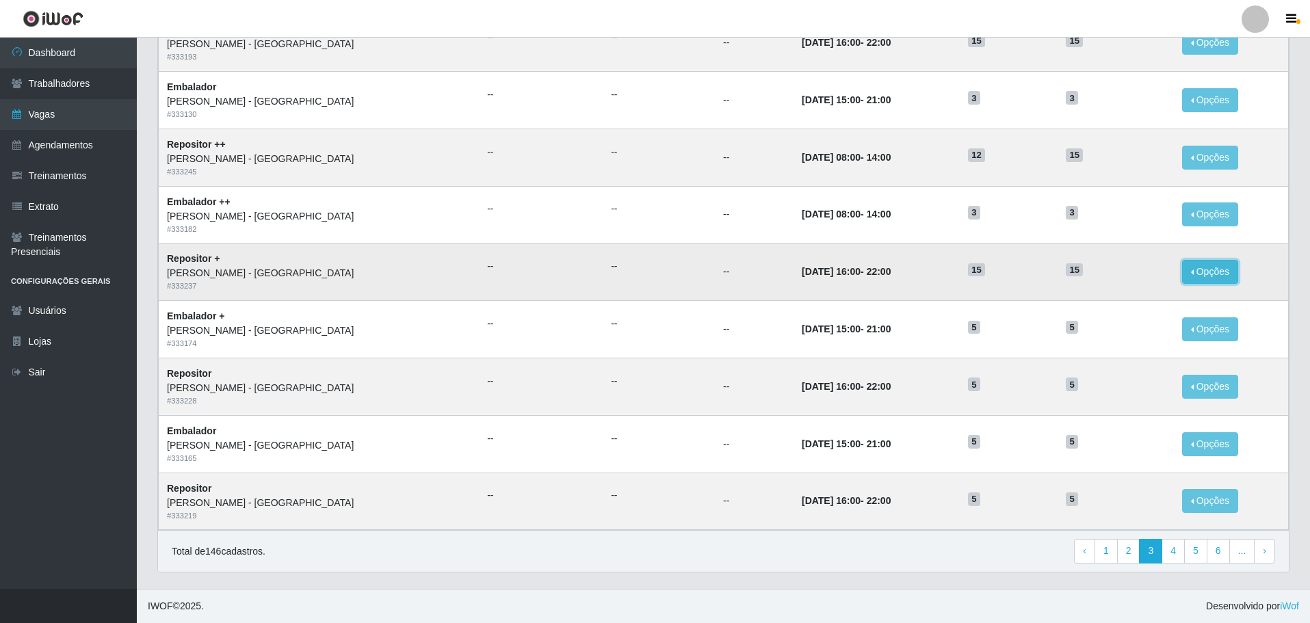
click at [1202, 274] on button "Opções" at bounding box center [1210, 272] width 56 height 24
click at [1096, 274] on link "Editar" at bounding box center [1104, 274] width 39 height 11
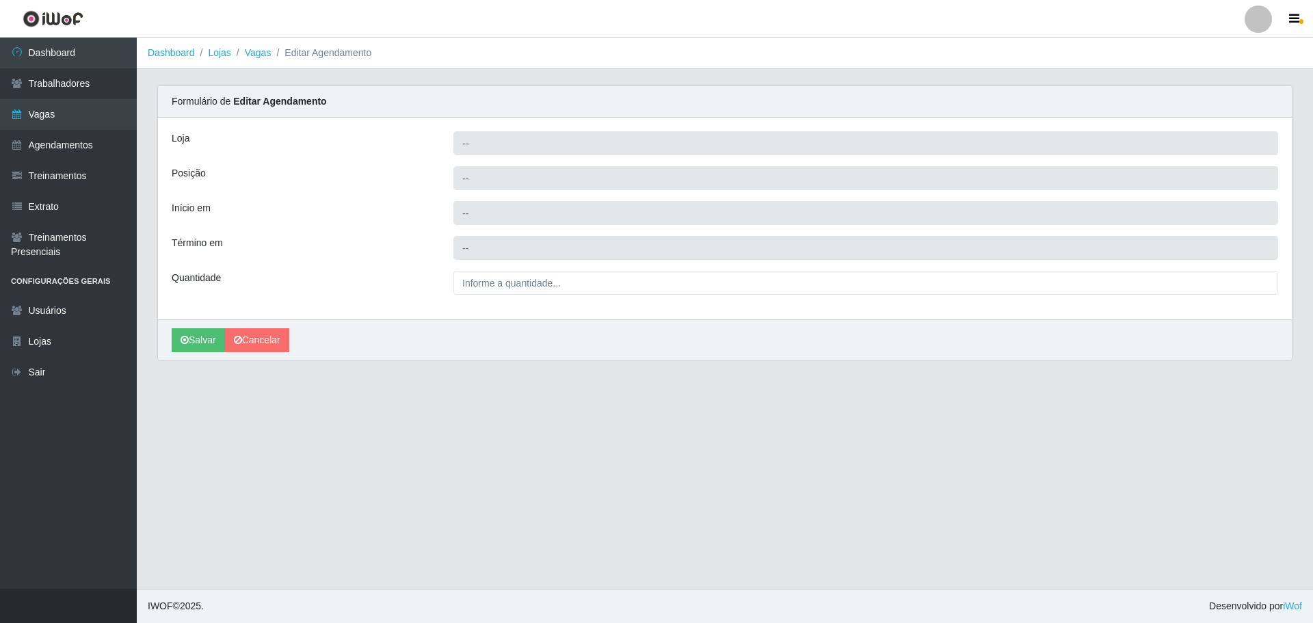
type input "[PERSON_NAME] - [GEOGRAPHIC_DATA]"
type input "Repositor +"
type input "2025-10-11 16:00:00"
type input "2025-10-11 22:00:00"
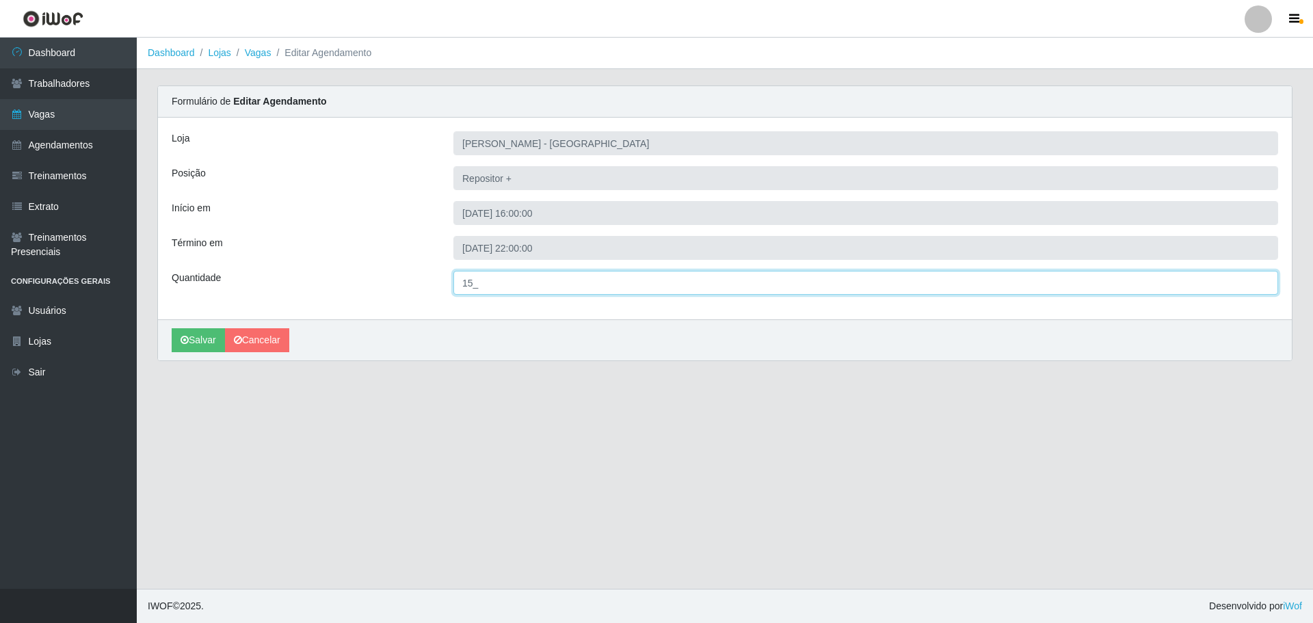
click at [470, 280] on input "15_" at bounding box center [865, 283] width 825 height 24
type input "5__"
click at [172, 328] on button "Salvar" at bounding box center [198, 340] width 53 height 24
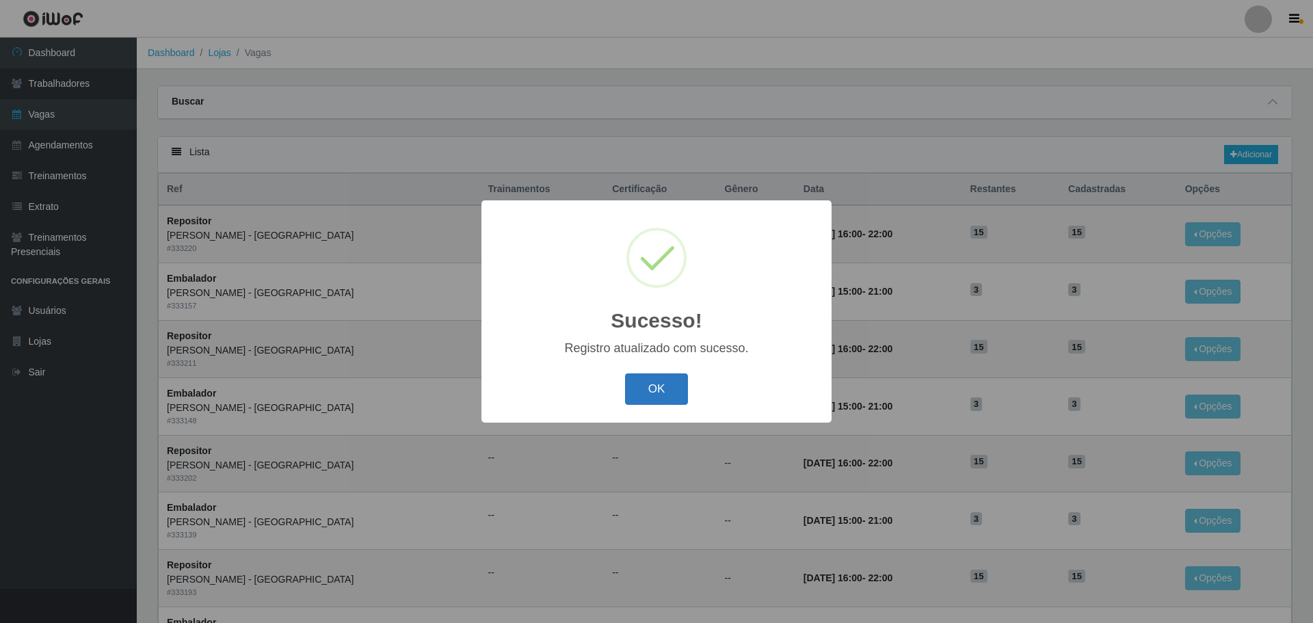
click at [656, 388] on button "OK" at bounding box center [657, 389] width 64 height 32
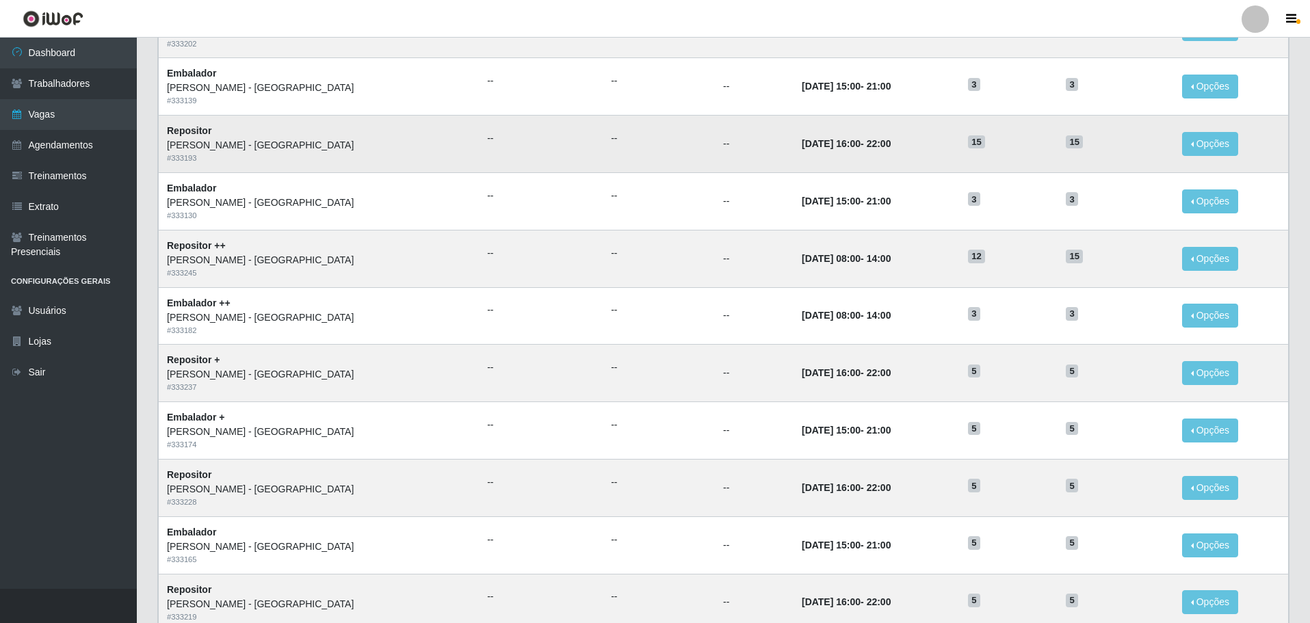
scroll to position [410, 0]
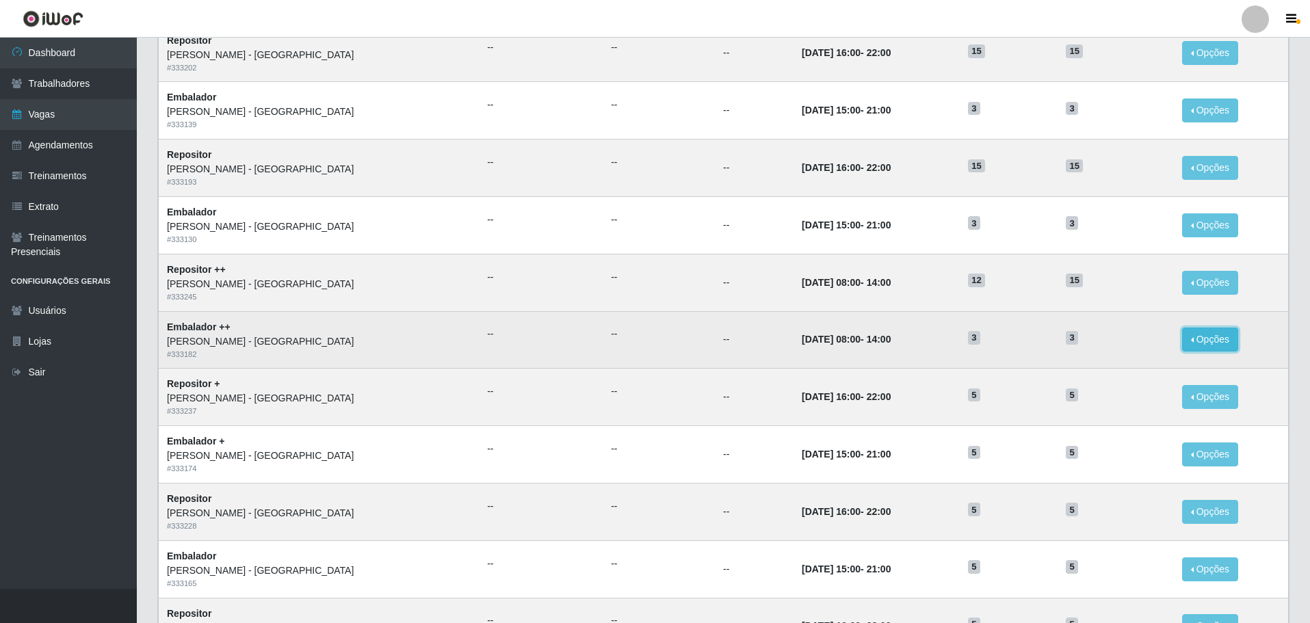
click at [1199, 343] on button "Opções" at bounding box center [1210, 340] width 56 height 24
click at [1096, 343] on link "Editar" at bounding box center [1104, 341] width 39 height 11
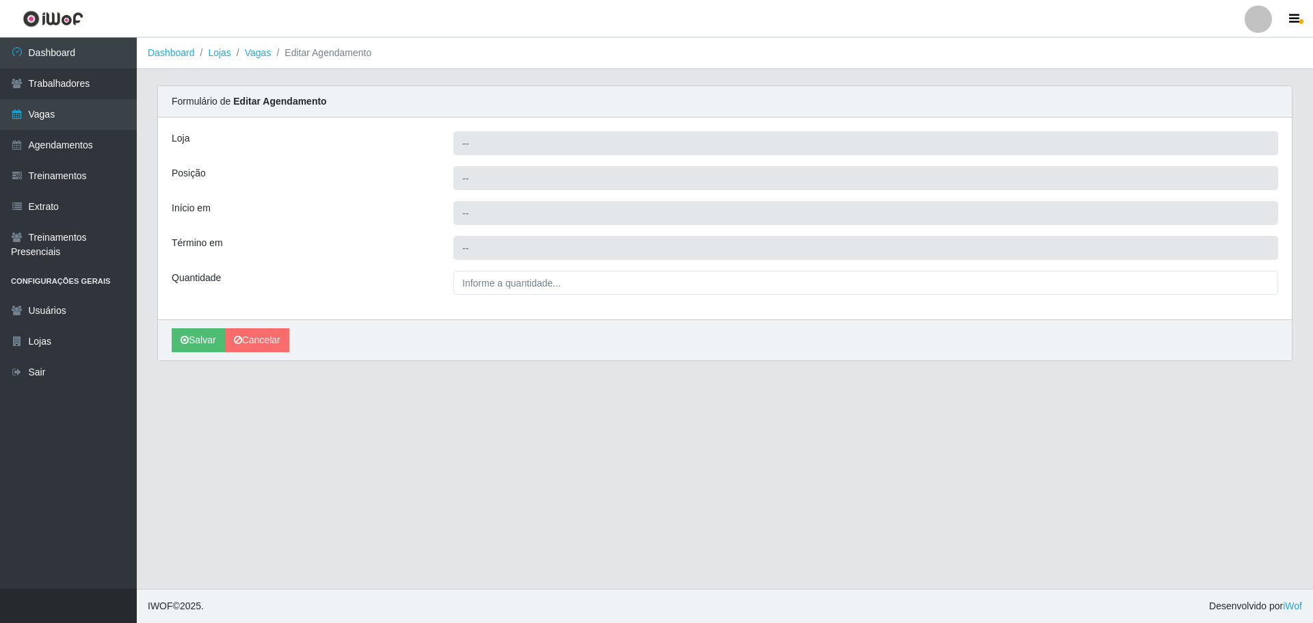
type input "[PERSON_NAME] - [GEOGRAPHIC_DATA]"
type input "Embalador ++"
type input "2025-10-12 08:00:00"
type input "2025-10-12 14:00:00"
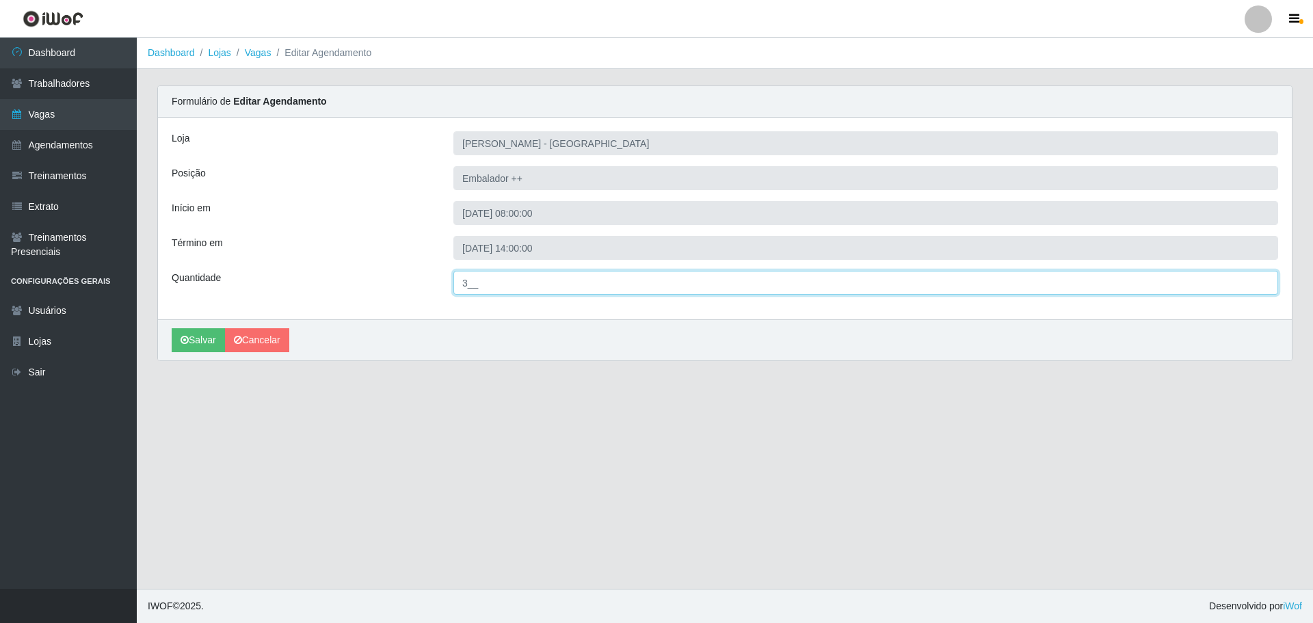
click at [463, 284] on input "3__" at bounding box center [865, 283] width 825 height 24
type input "5__"
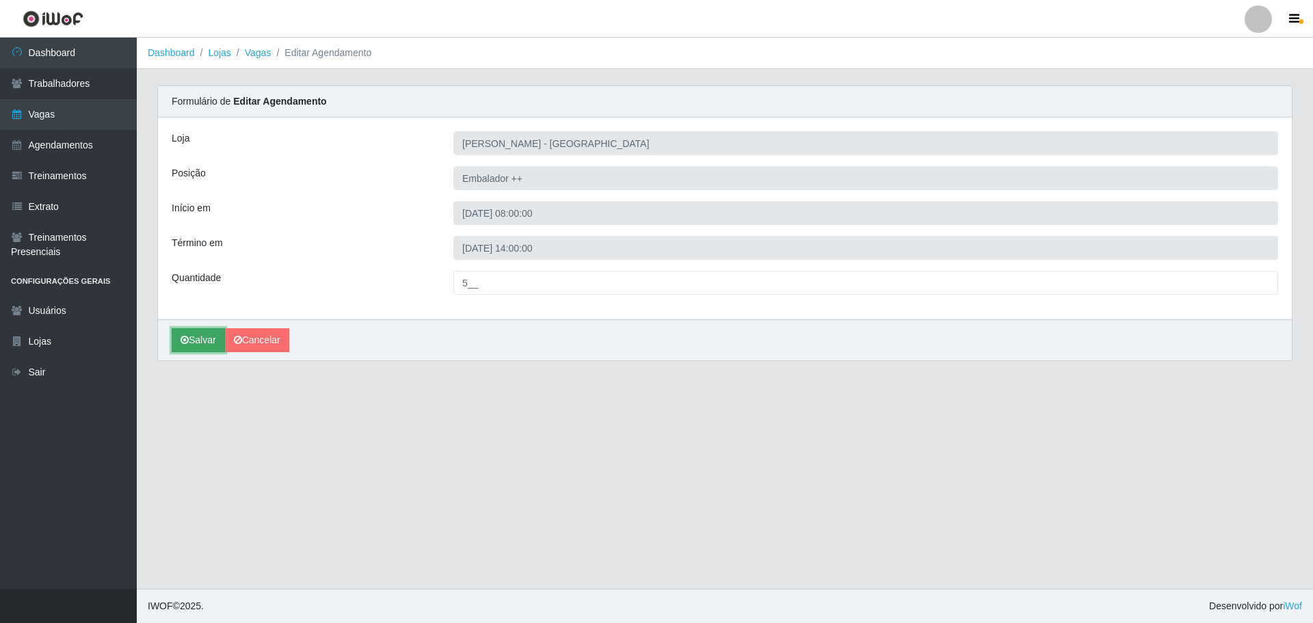
click at [204, 336] on button "Salvar" at bounding box center [198, 340] width 53 height 24
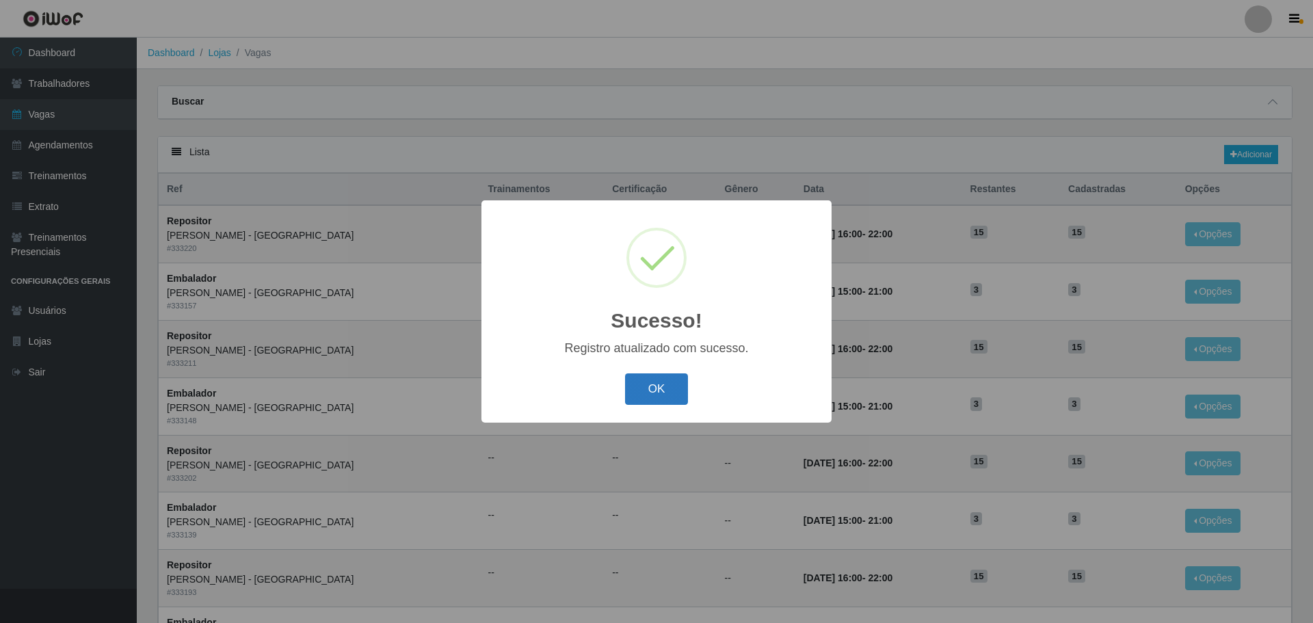
click at [668, 392] on button "OK" at bounding box center [657, 389] width 64 height 32
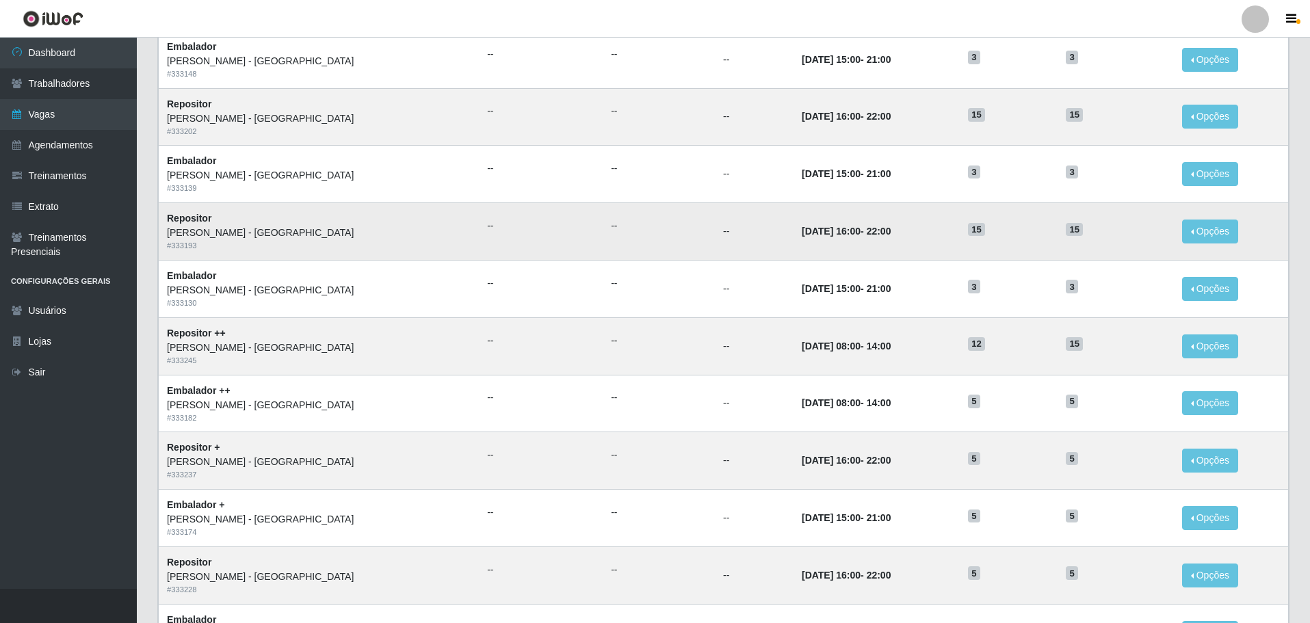
scroll to position [342, 0]
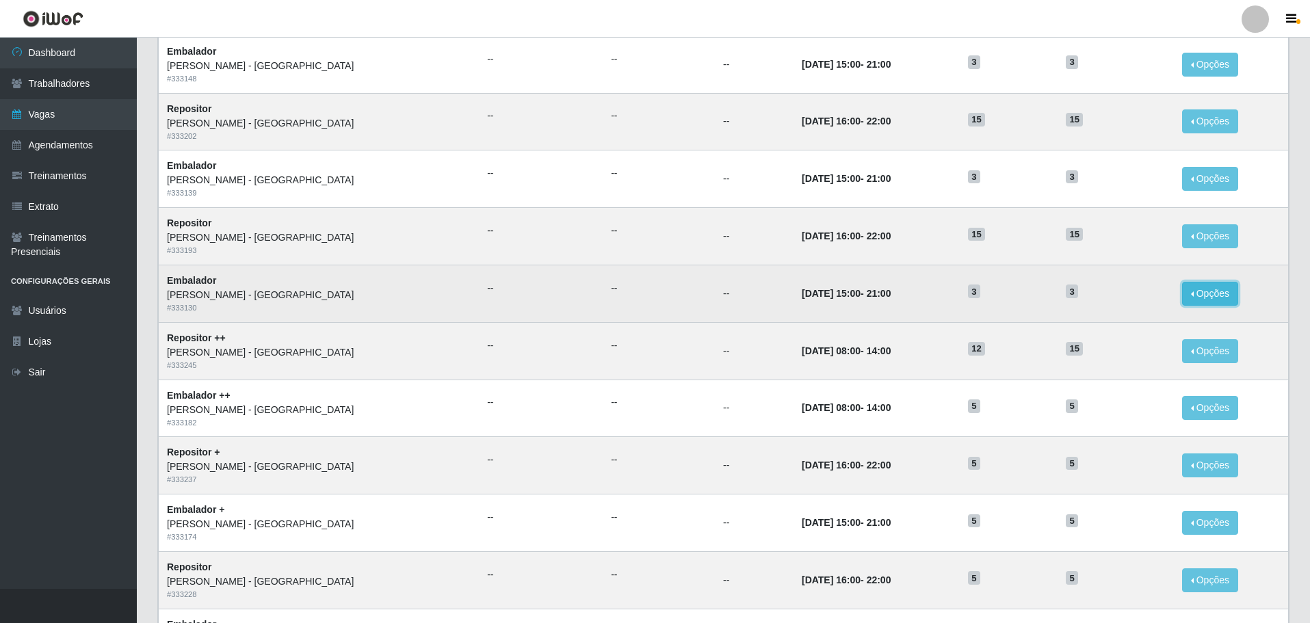
click at [1195, 294] on button "Opções" at bounding box center [1210, 294] width 56 height 24
click at [1096, 297] on link "Editar" at bounding box center [1104, 296] width 39 height 11
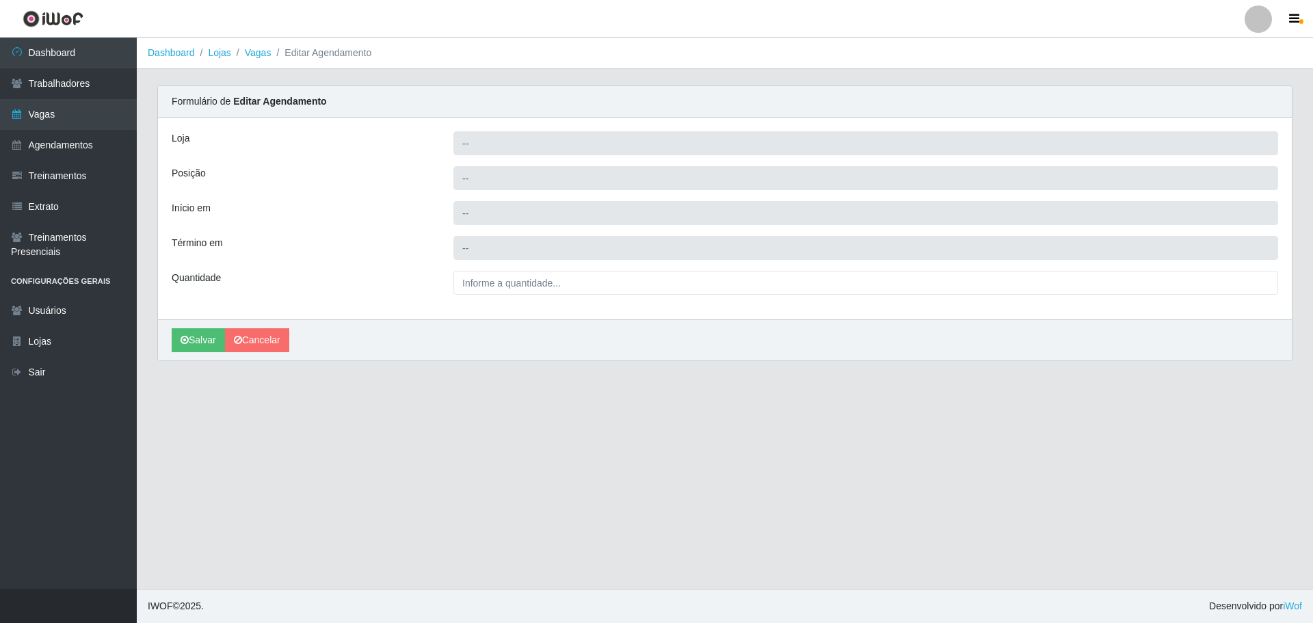
type input "[PERSON_NAME] - [GEOGRAPHIC_DATA]"
type input "Embalador"
type input "2025-10-13 15:00:00"
type input "2025-10-13 21:00:00"
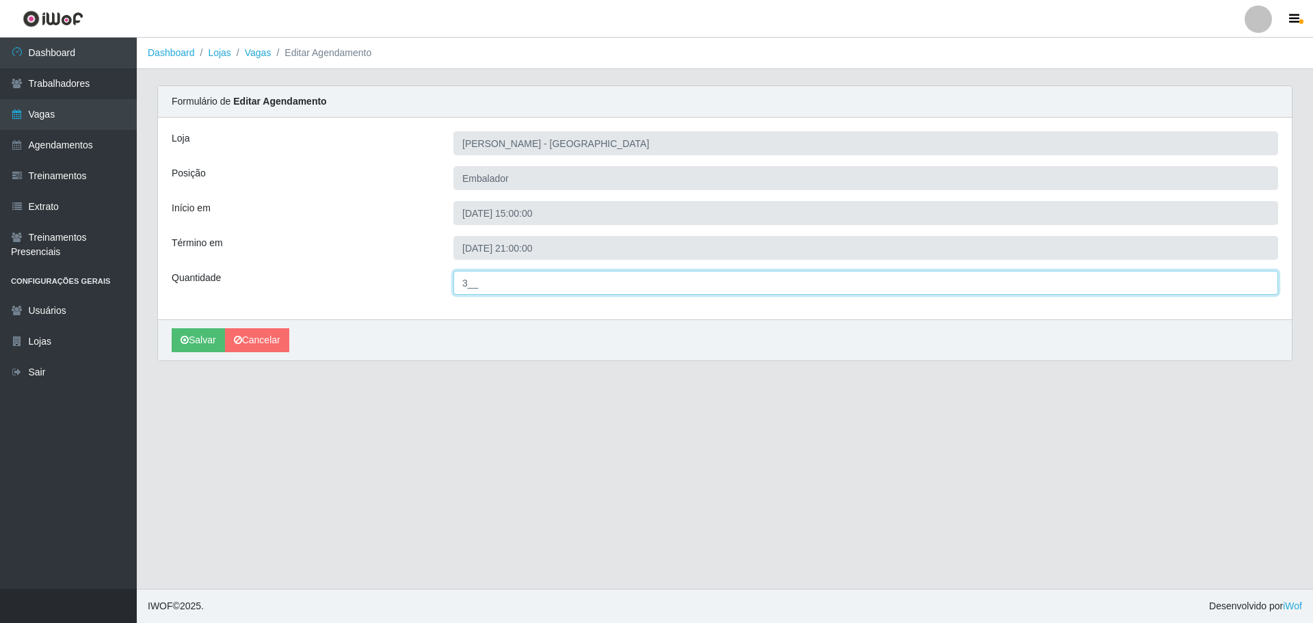
click at [466, 280] on input "3__" at bounding box center [865, 283] width 825 height 24
type input "5__"
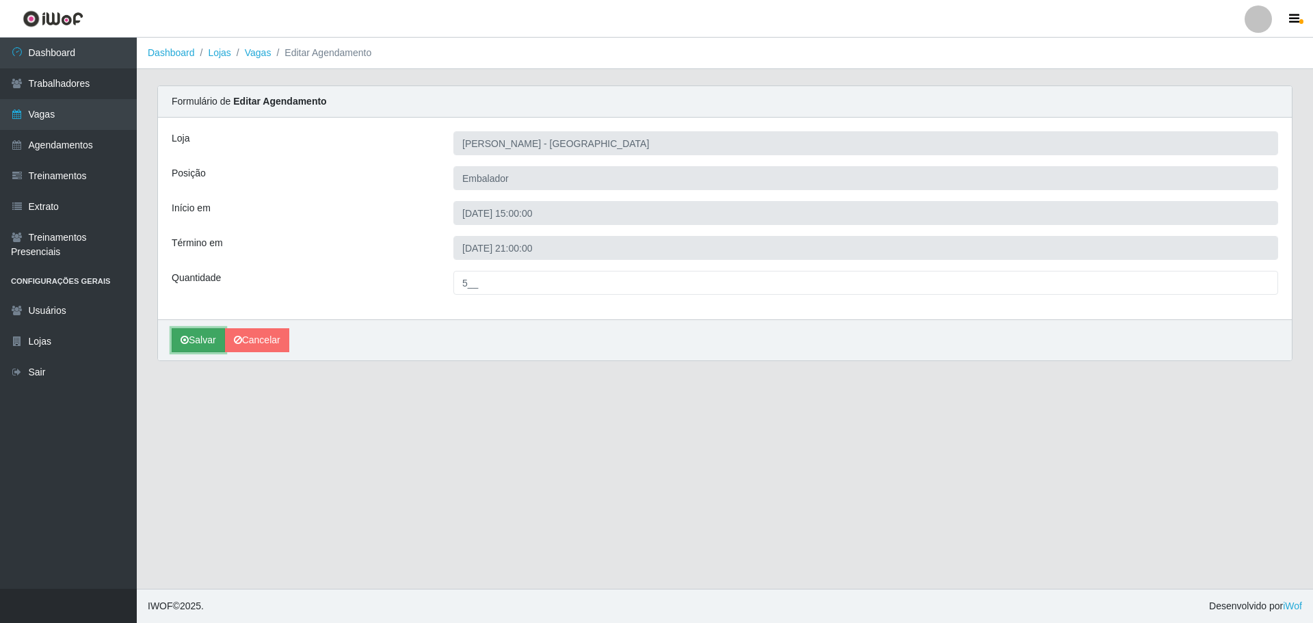
click at [198, 338] on button "Salvar" at bounding box center [198, 340] width 53 height 24
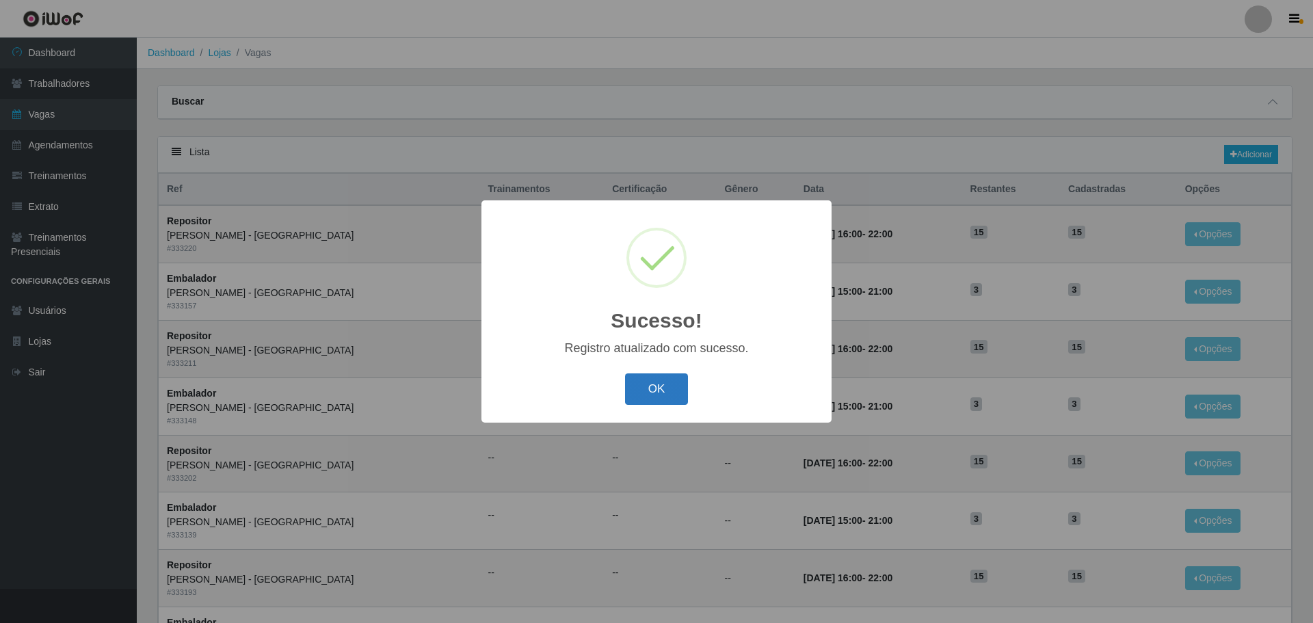
click at [659, 394] on button "OK" at bounding box center [657, 389] width 64 height 32
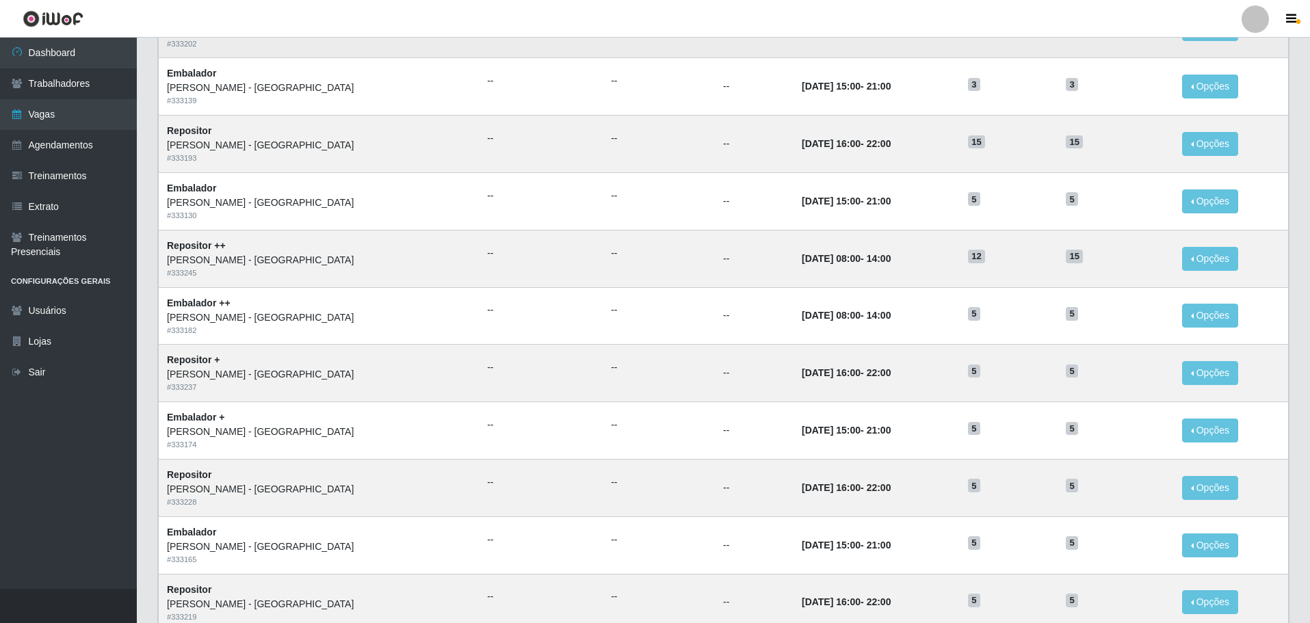
scroll to position [410, 0]
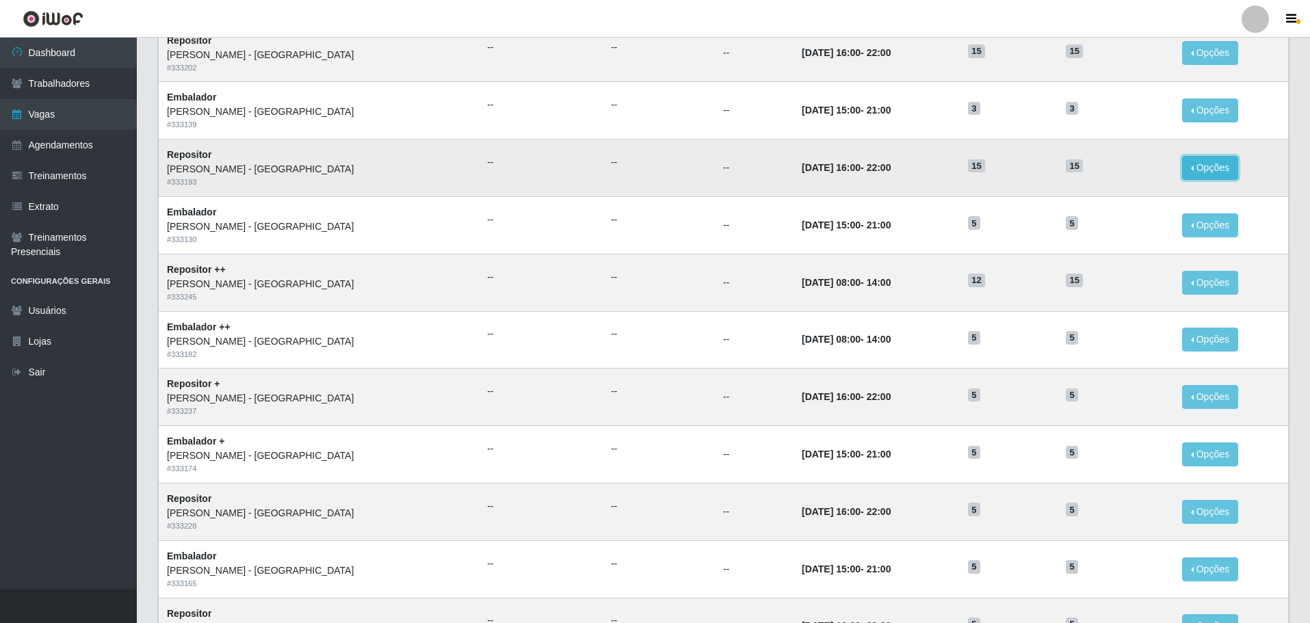
click at [1195, 164] on button "Opções" at bounding box center [1210, 168] width 56 height 24
click at [1093, 174] on link "Editar" at bounding box center [1104, 170] width 39 height 11
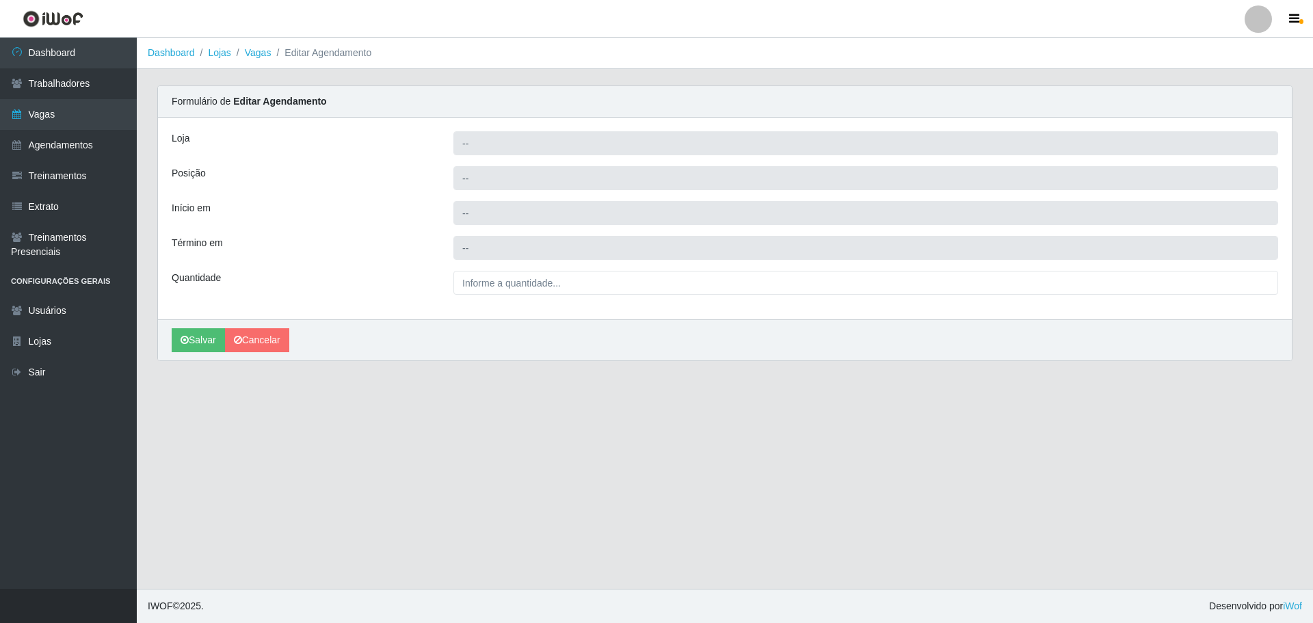
type input "[PERSON_NAME] - [GEOGRAPHIC_DATA]"
type input "Repositor"
type input "2025-10-13 16:00:00"
type input "2025-10-13 22:00:00"
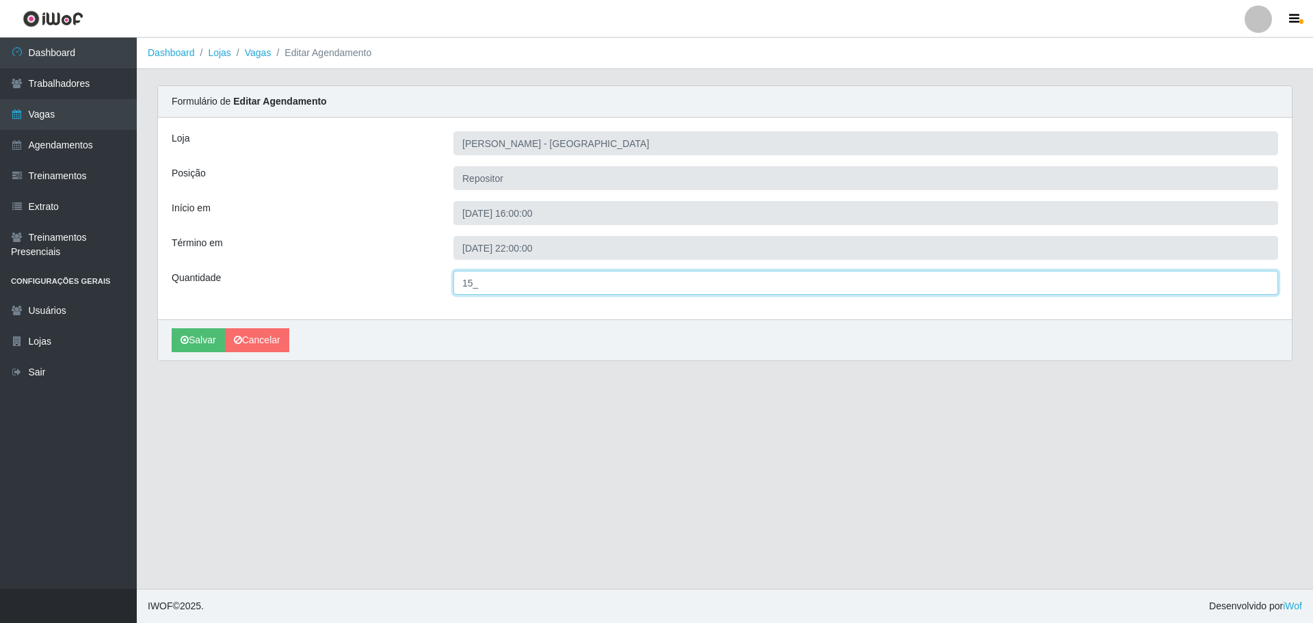
click at [473, 277] on input "15_" at bounding box center [865, 283] width 825 height 24
type input "5__"
click at [172, 328] on button "Salvar" at bounding box center [198, 340] width 53 height 24
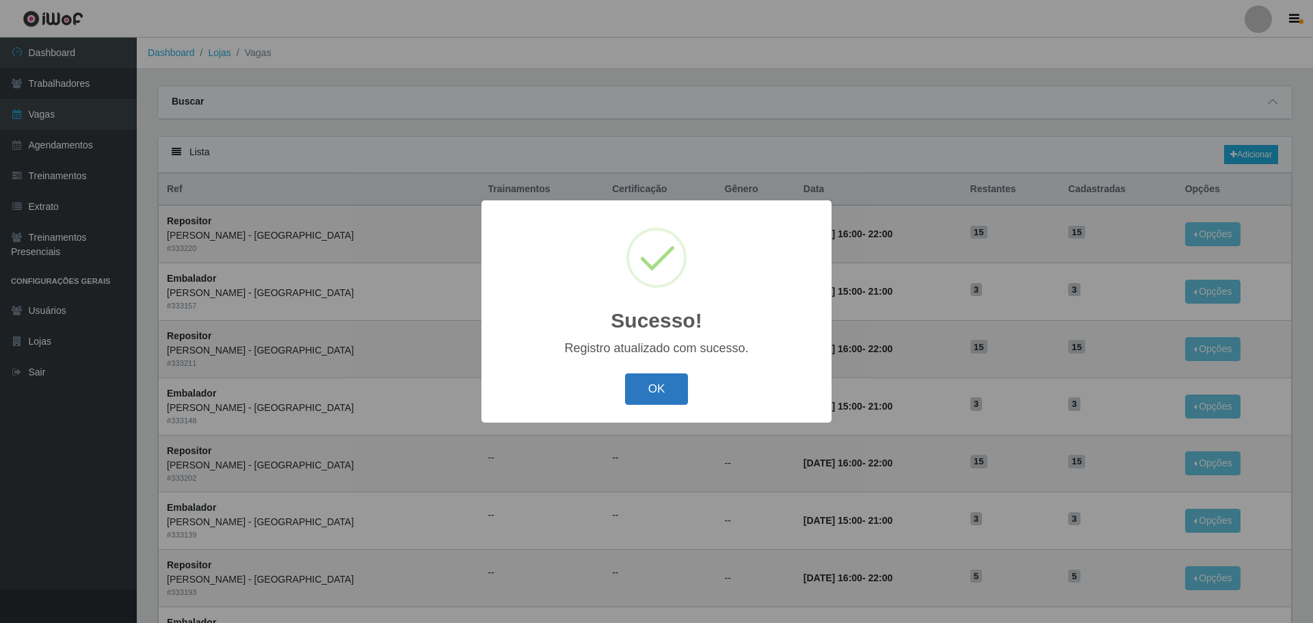
click at [654, 393] on button "OK" at bounding box center [657, 389] width 64 height 32
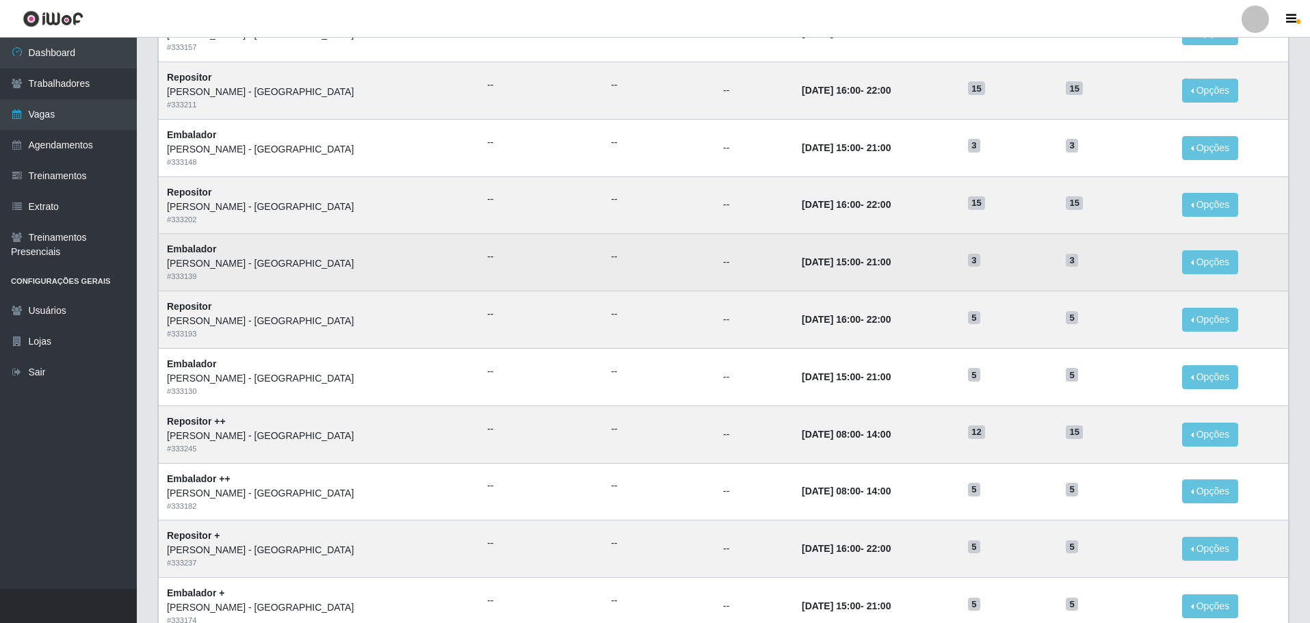
scroll to position [342, 0]
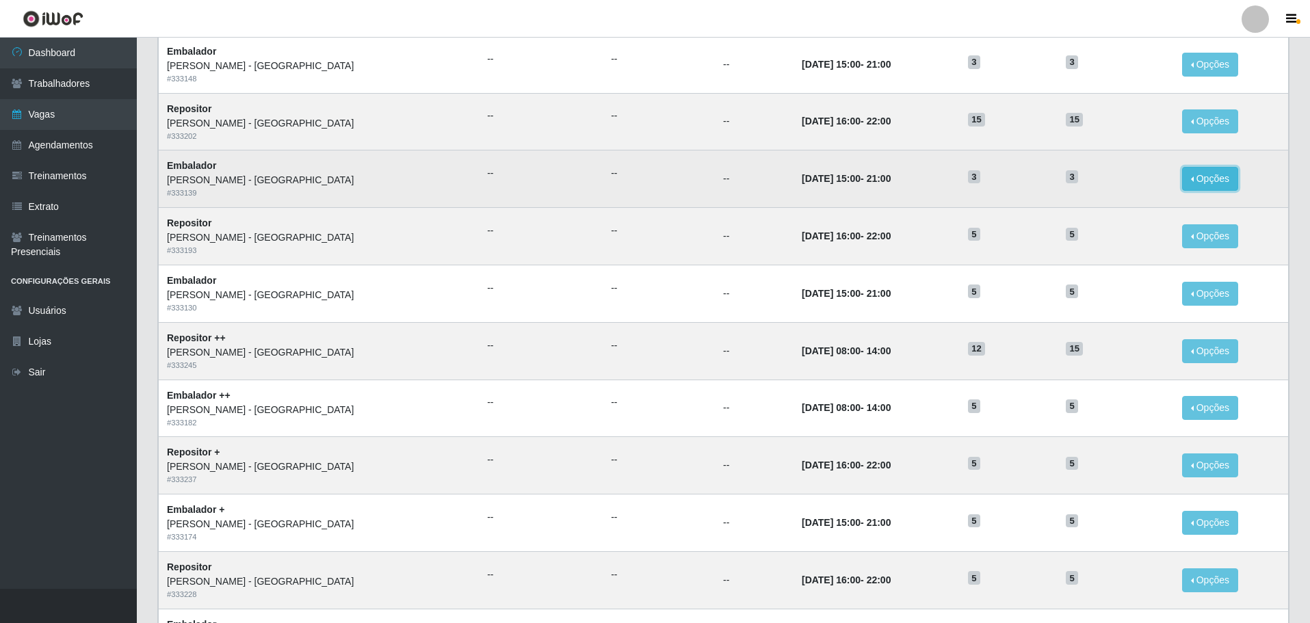
click at [1190, 179] on button "Opções" at bounding box center [1210, 179] width 56 height 24
click at [1093, 181] on link "Editar" at bounding box center [1104, 181] width 39 height 11
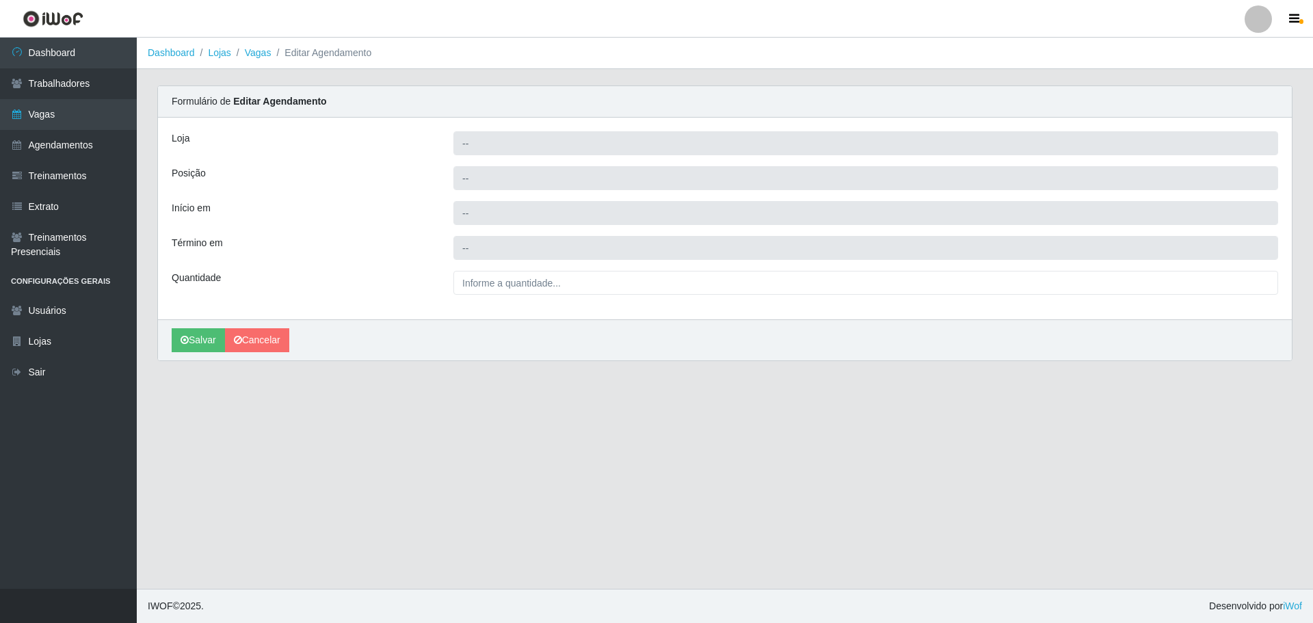
type input "[PERSON_NAME] - [GEOGRAPHIC_DATA]"
type input "Embalador"
type input "2025-10-14 15:00:00"
type input "2025-10-14 21:00:00"
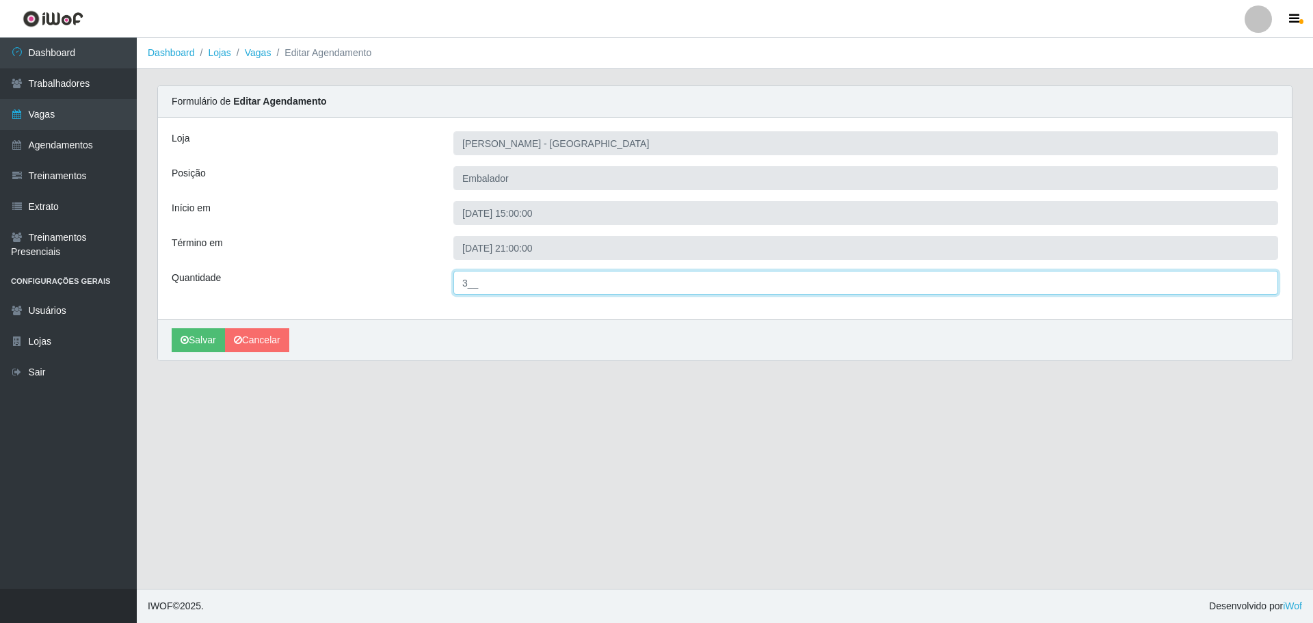
click at [468, 282] on input "3__" at bounding box center [865, 283] width 825 height 24
type input "5__"
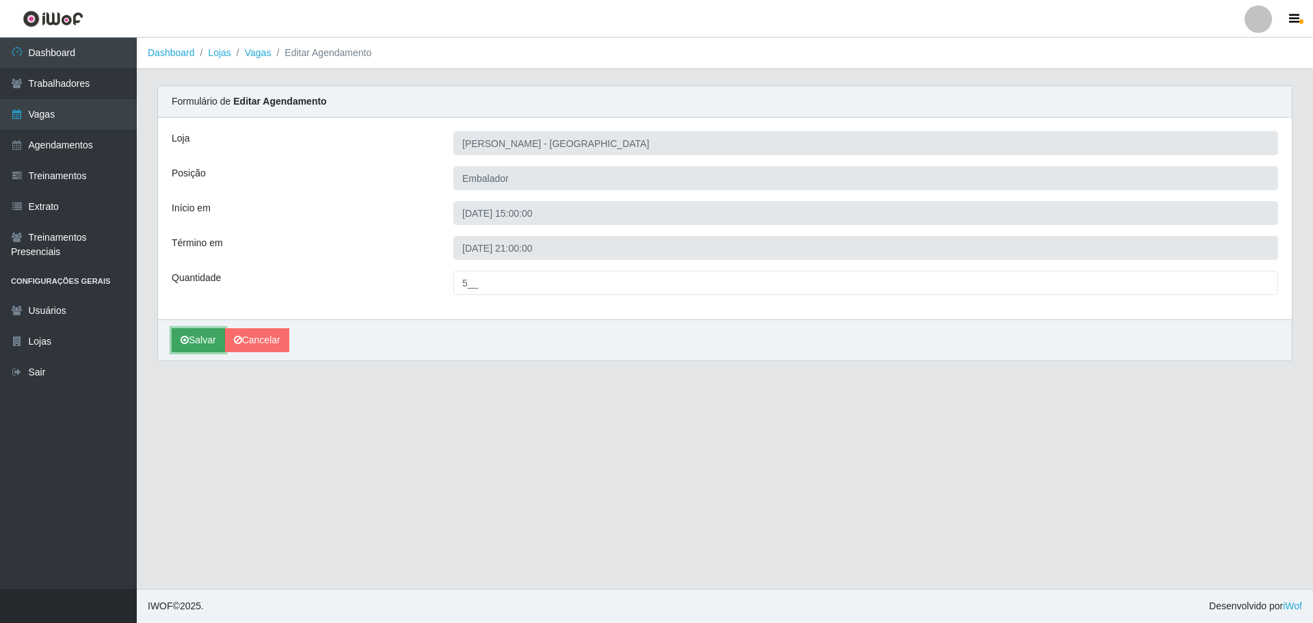
click at [199, 341] on button "Salvar" at bounding box center [198, 340] width 53 height 24
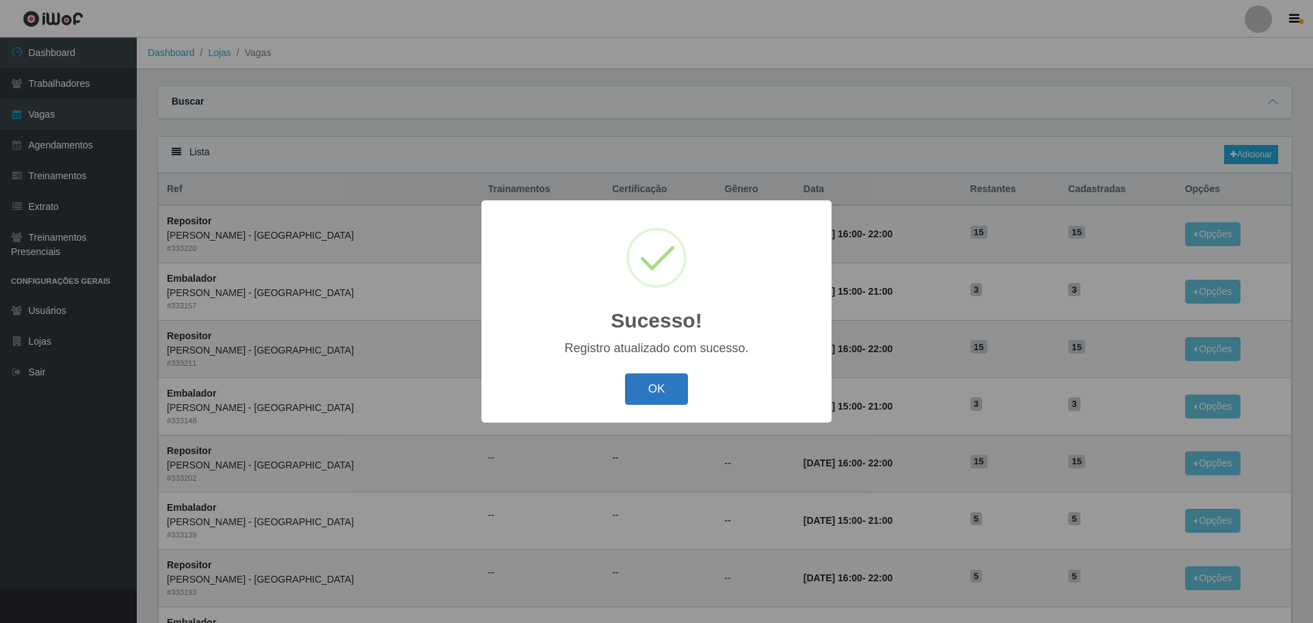
click at [669, 386] on button "OK" at bounding box center [657, 389] width 64 height 32
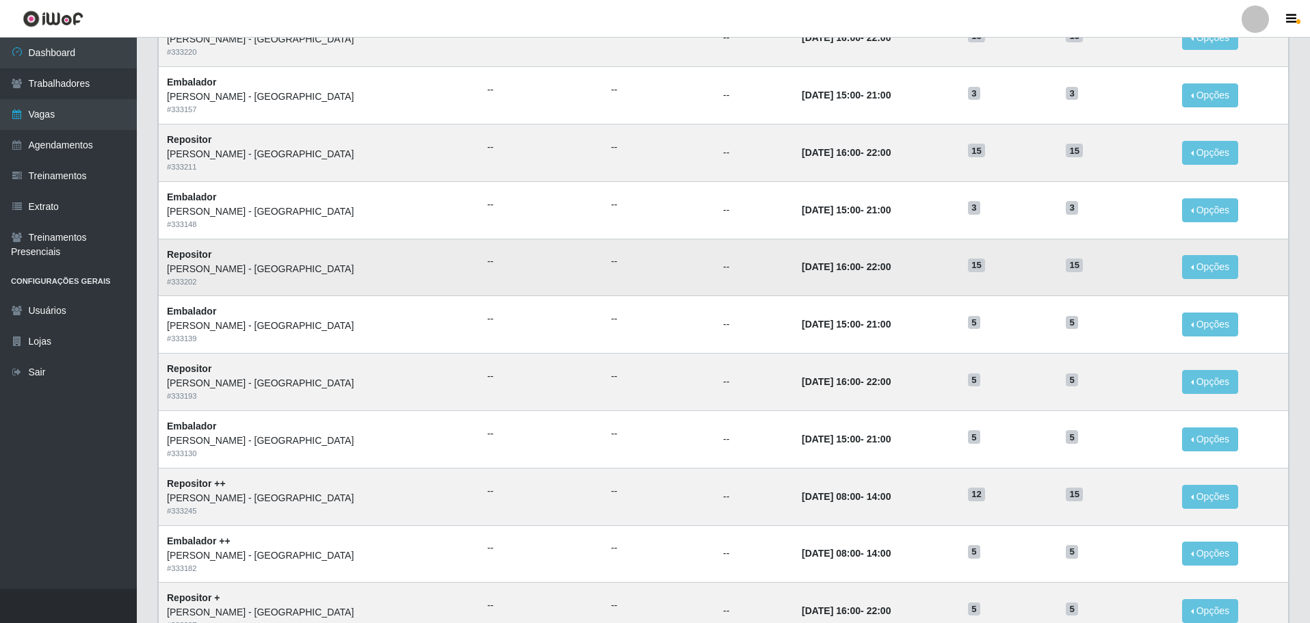
scroll to position [274, 0]
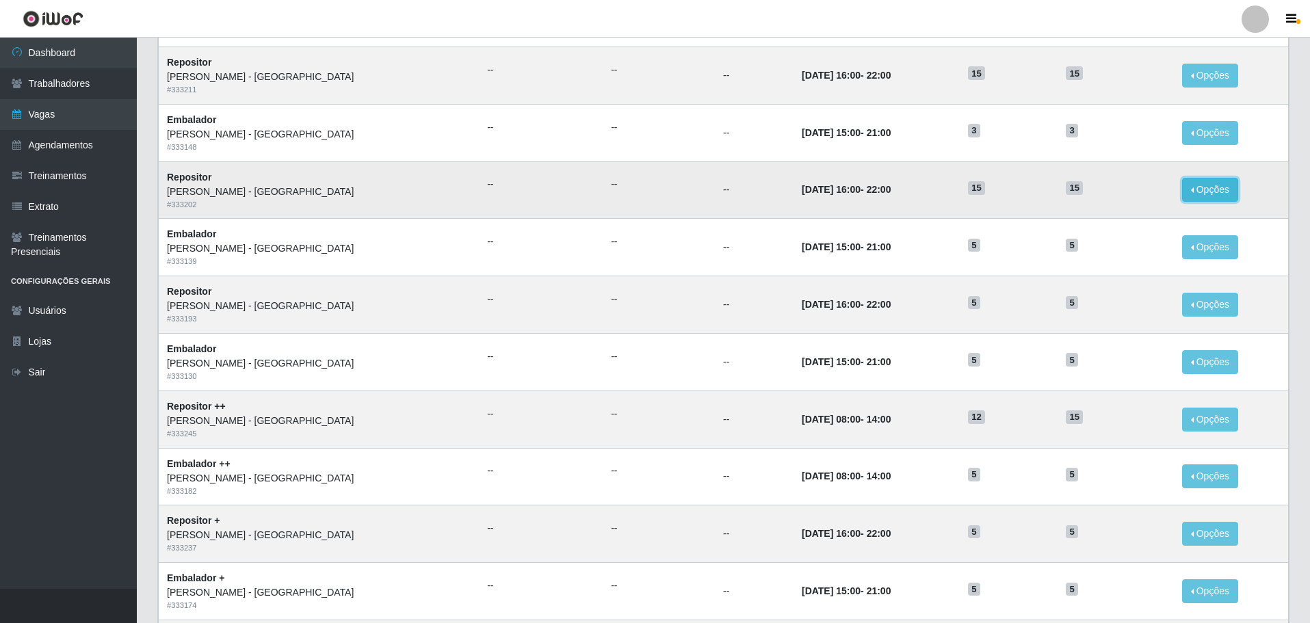
click at [1197, 189] on button "Opções" at bounding box center [1210, 190] width 56 height 24
click at [1086, 191] on link "Editar" at bounding box center [1104, 192] width 39 height 11
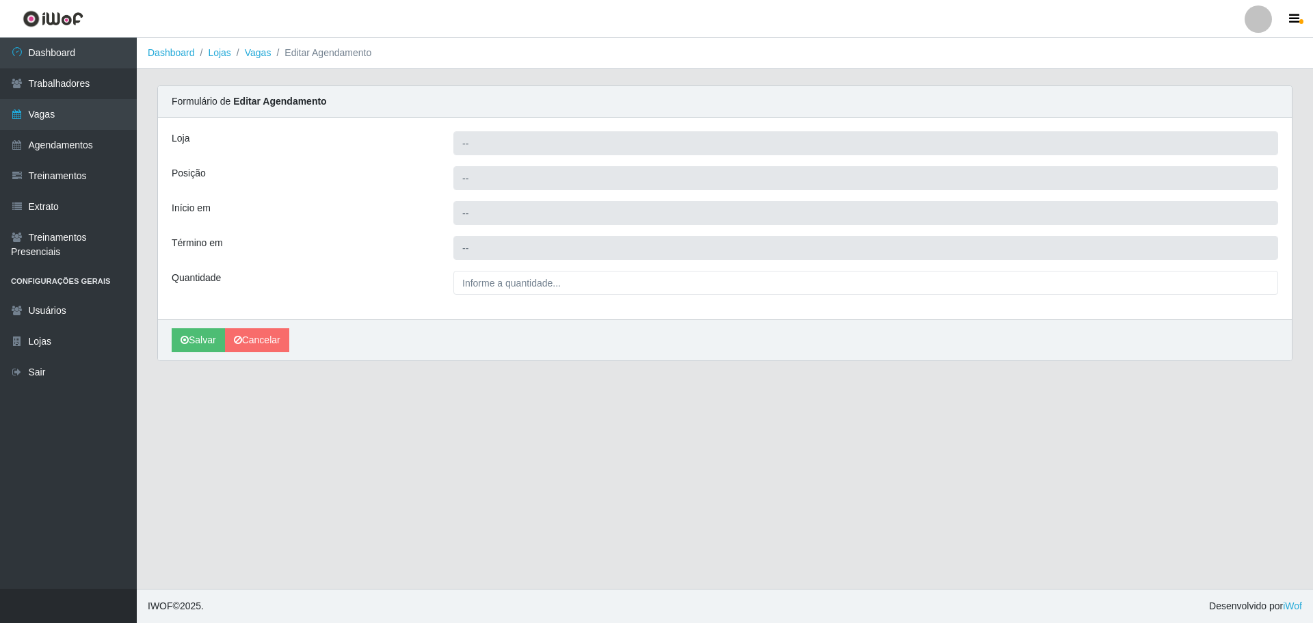
type input "[PERSON_NAME] - [GEOGRAPHIC_DATA]"
type input "Repositor"
type input "2025-10-14 16:00:00"
type input "2025-10-14 22:00:00"
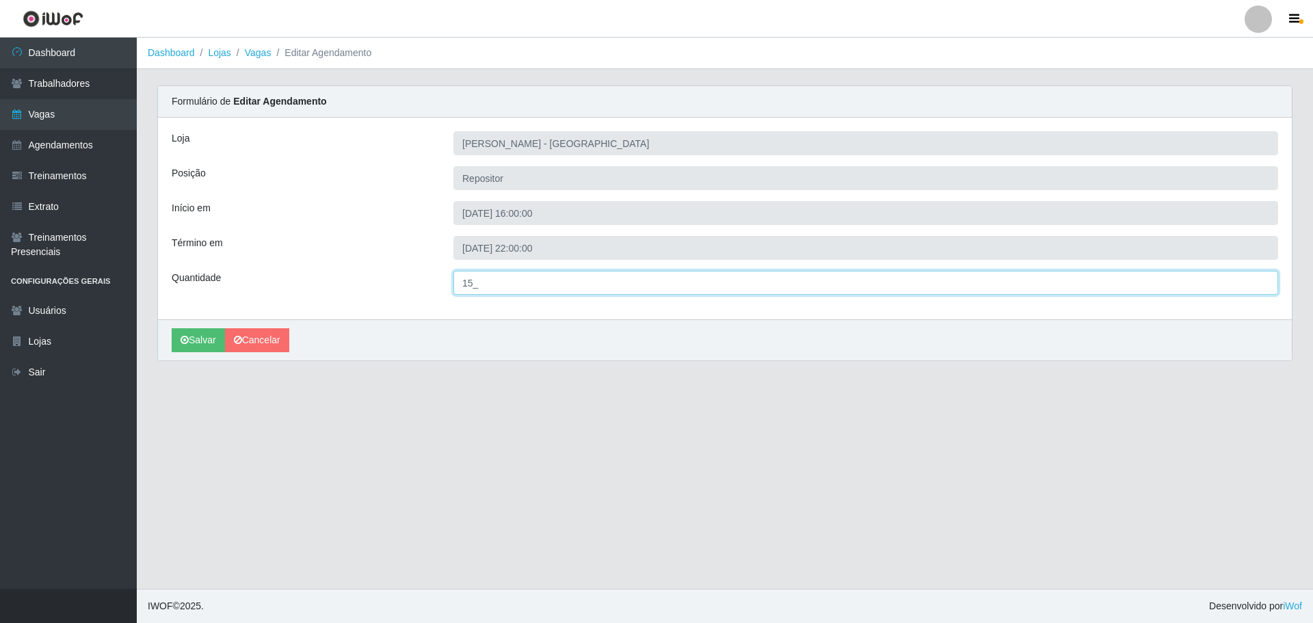
click at [476, 281] on input "15_" at bounding box center [865, 283] width 825 height 24
type input "5__"
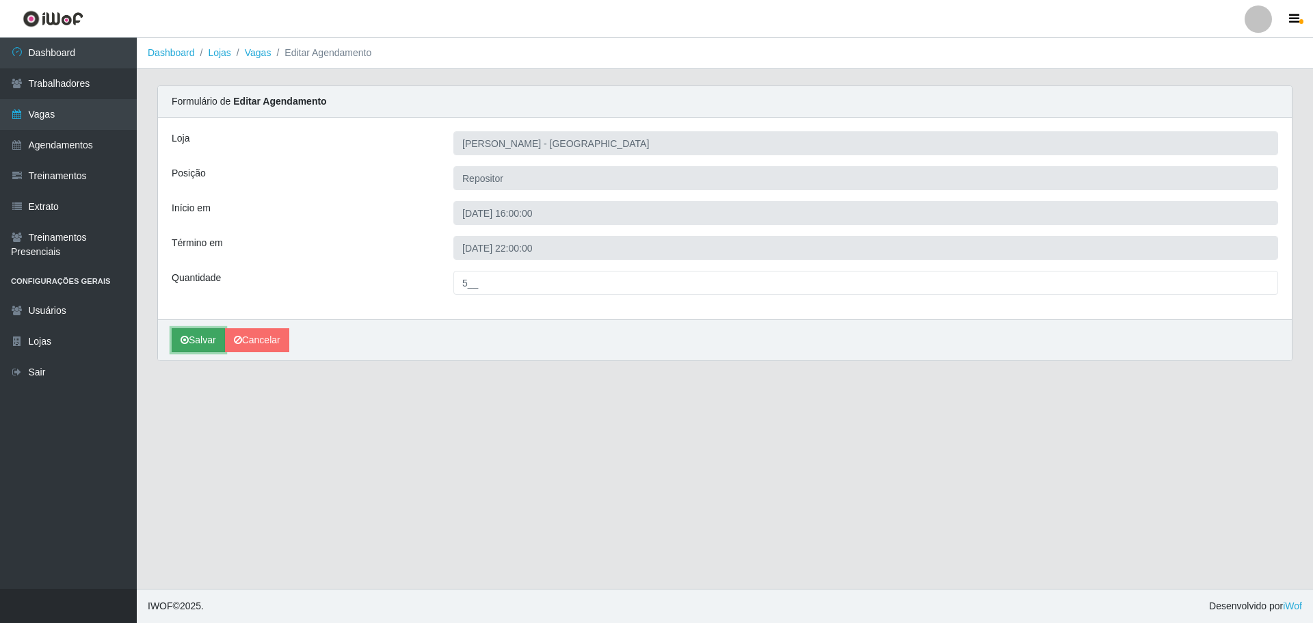
click at [209, 339] on button "Salvar" at bounding box center [198, 340] width 53 height 24
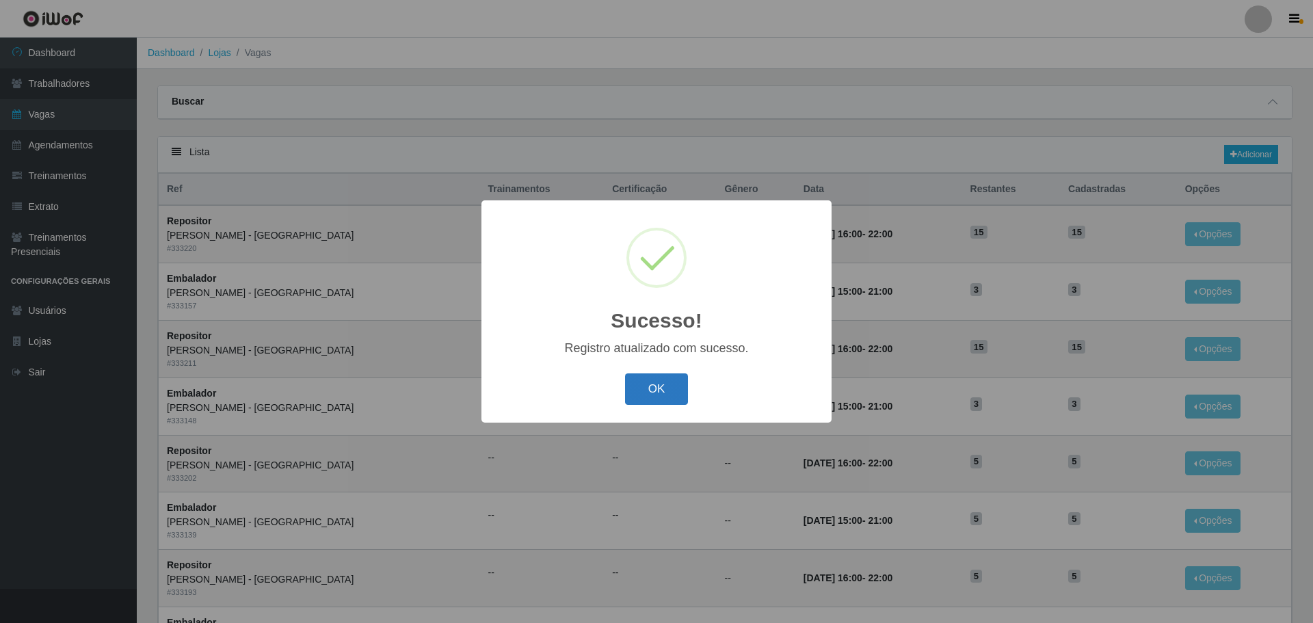
click at [662, 387] on button "OK" at bounding box center [657, 389] width 64 height 32
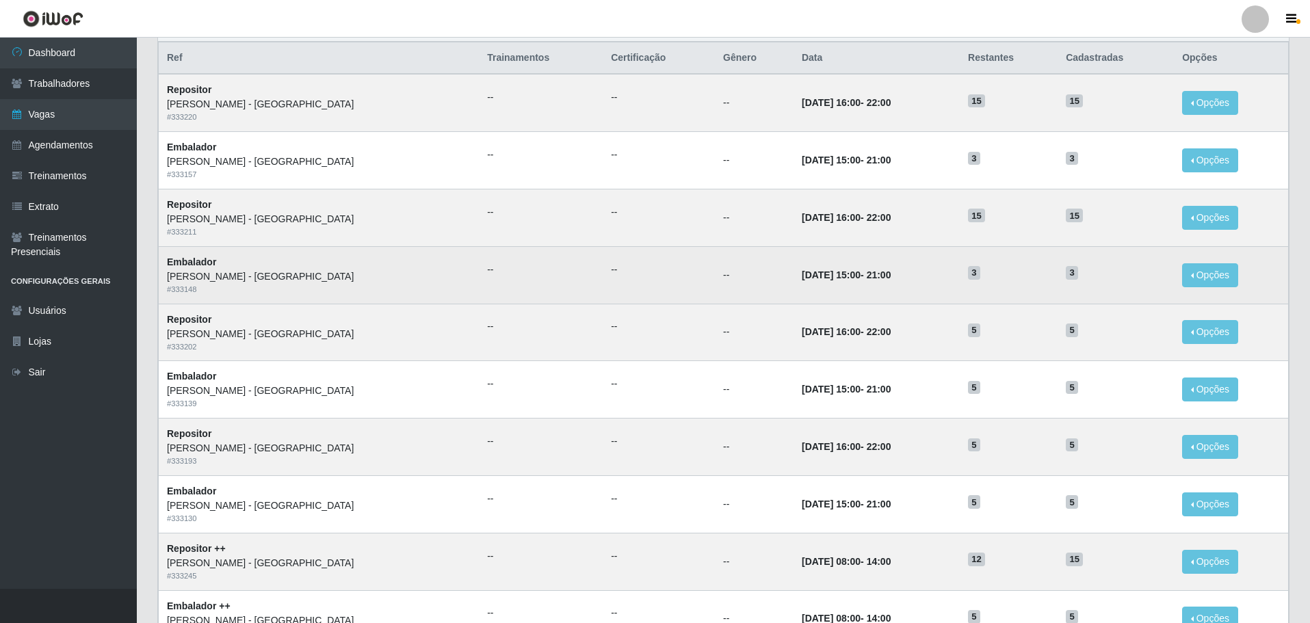
scroll to position [137, 0]
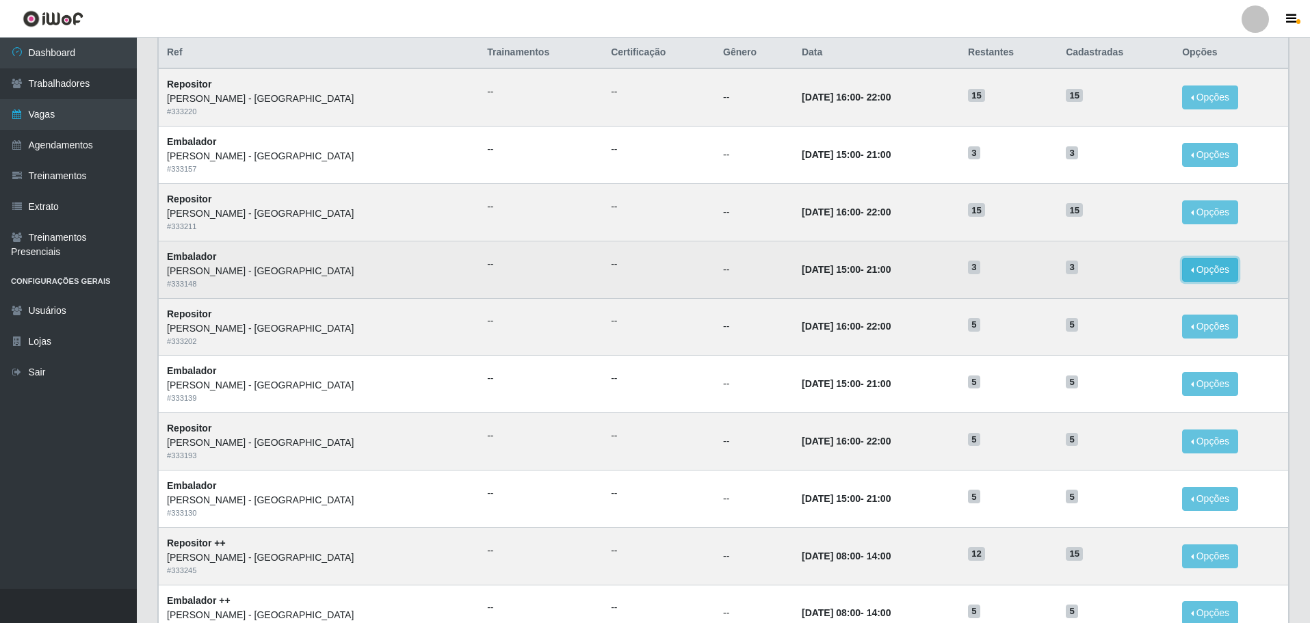
click at [1197, 271] on button "Opções" at bounding box center [1210, 270] width 56 height 24
click at [1098, 275] on link "Editar" at bounding box center [1104, 272] width 39 height 11
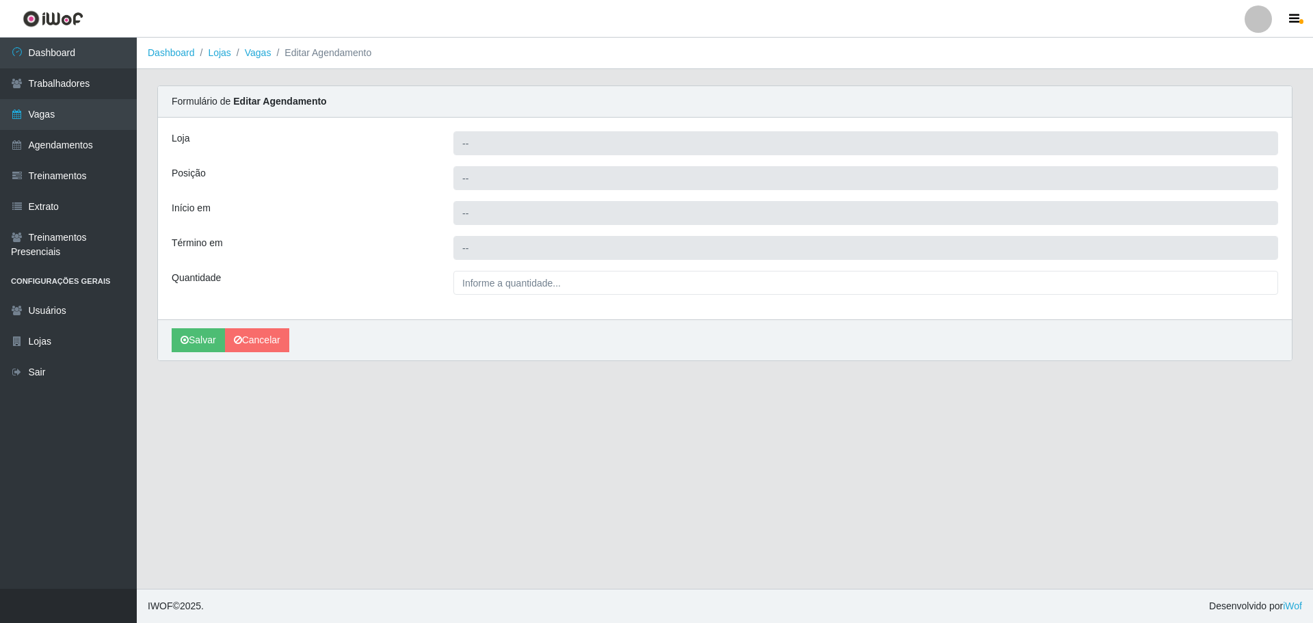
type input "[PERSON_NAME] - [GEOGRAPHIC_DATA]"
type input "Embalador"
type input "2025-10-15 15:00:00"
type input "2025-10-15 21:00:00"
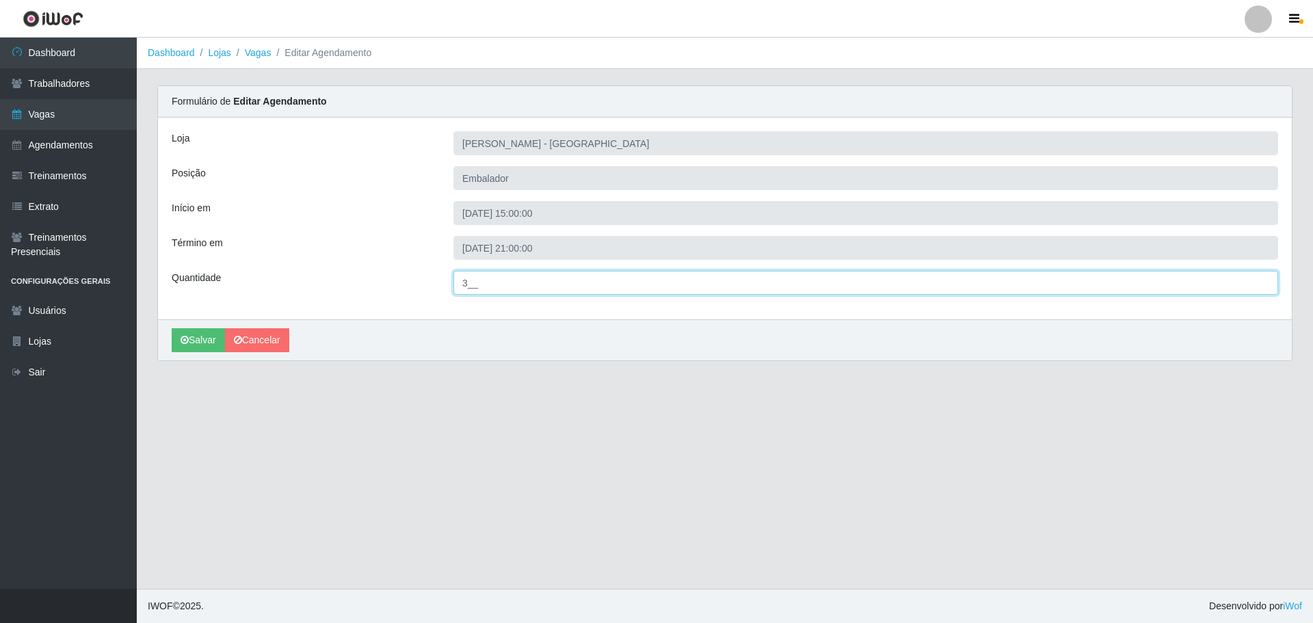
click at [470, 286] on input "3__" at bounding box center [865, 283] width 825 height 24
type input "5__"
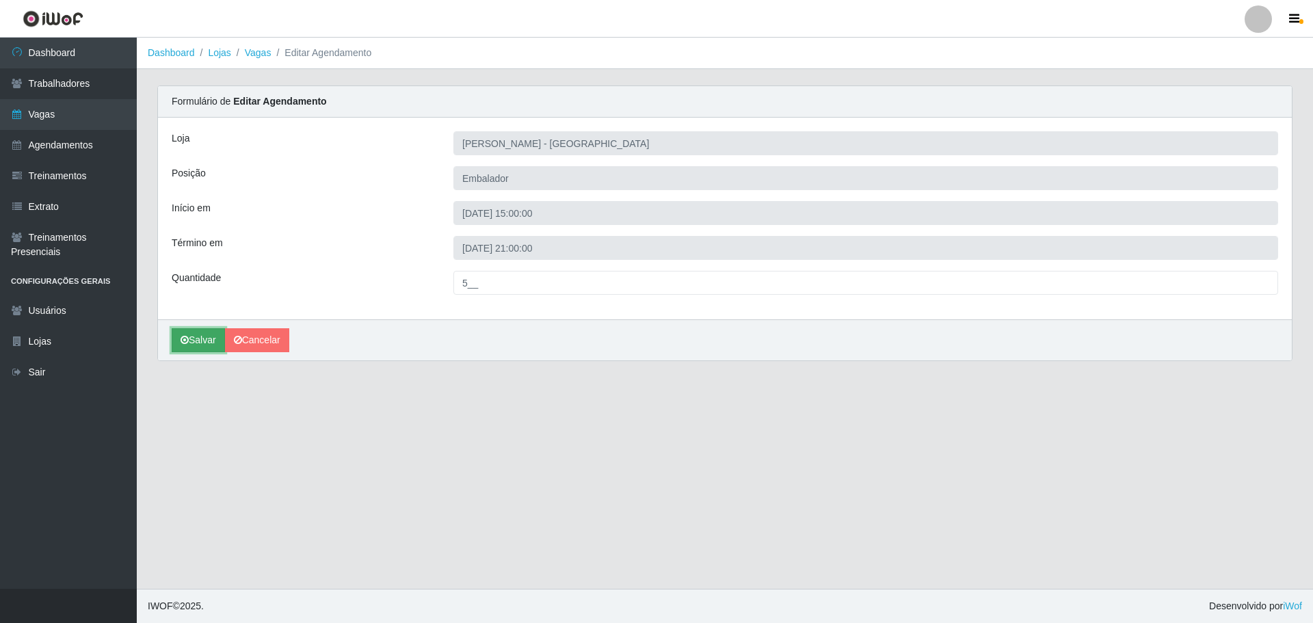
click at [196, 342] on button "Salvar" at bounding box center [198, 340] width 53 height 24
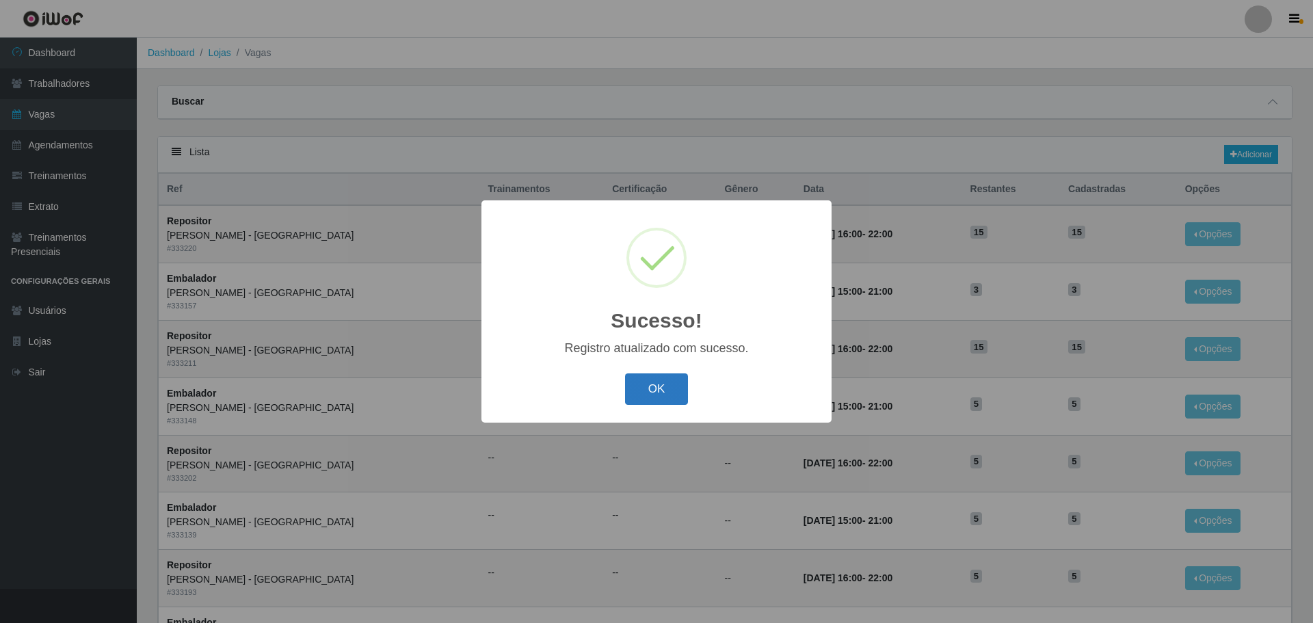
click at [652, 393] on button "OK" at bounding box center [657, 389] width 64 height 32
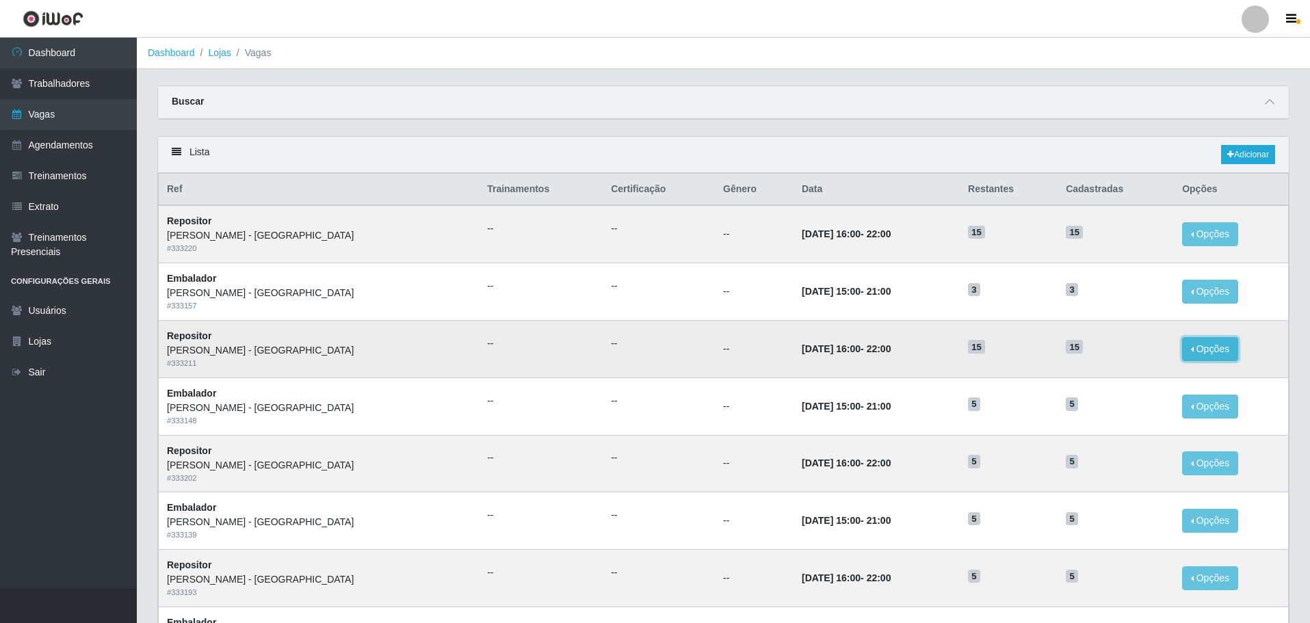
click at [1192, 347] on button "Opções" at bounding box center [1210, 349] width 56 height 24
click at [1095, 352] on link "Editar" at bounding box center [1104, 351] width 39 height 11
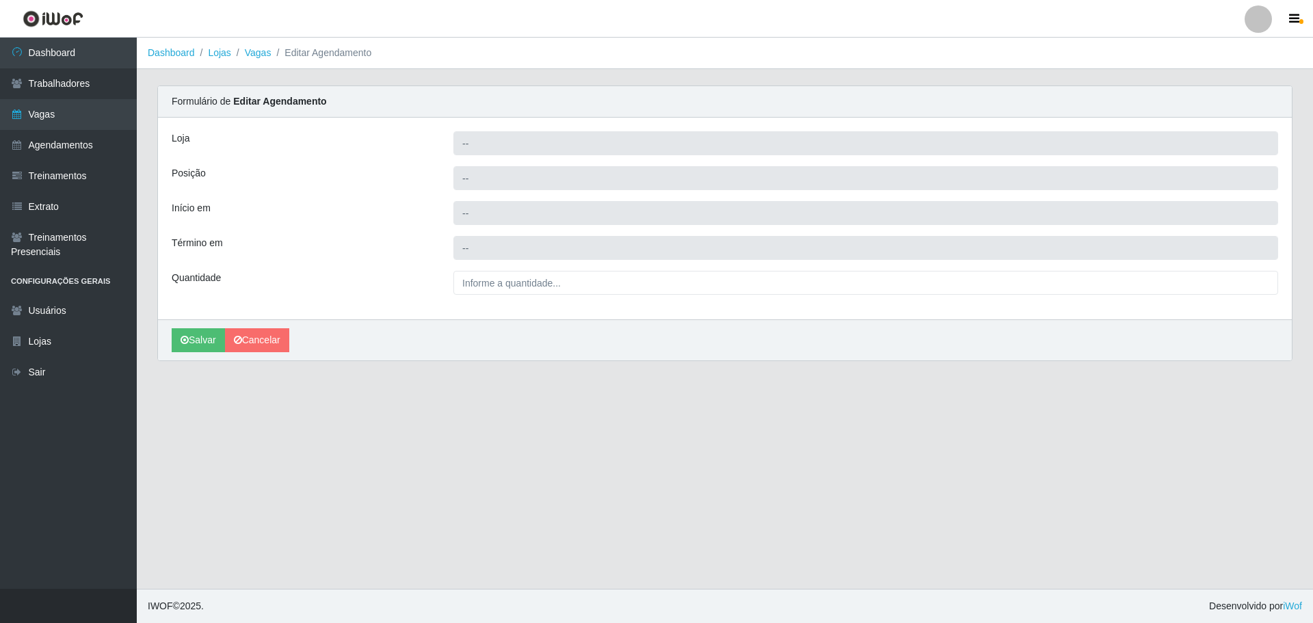
type input "[PERSON_NAME] - [GEOGRAPHIC_DATA]"
type input "Repositor"
type input "2025-10-15 16:00:00"
type input "2025-10-15 22:00:00"
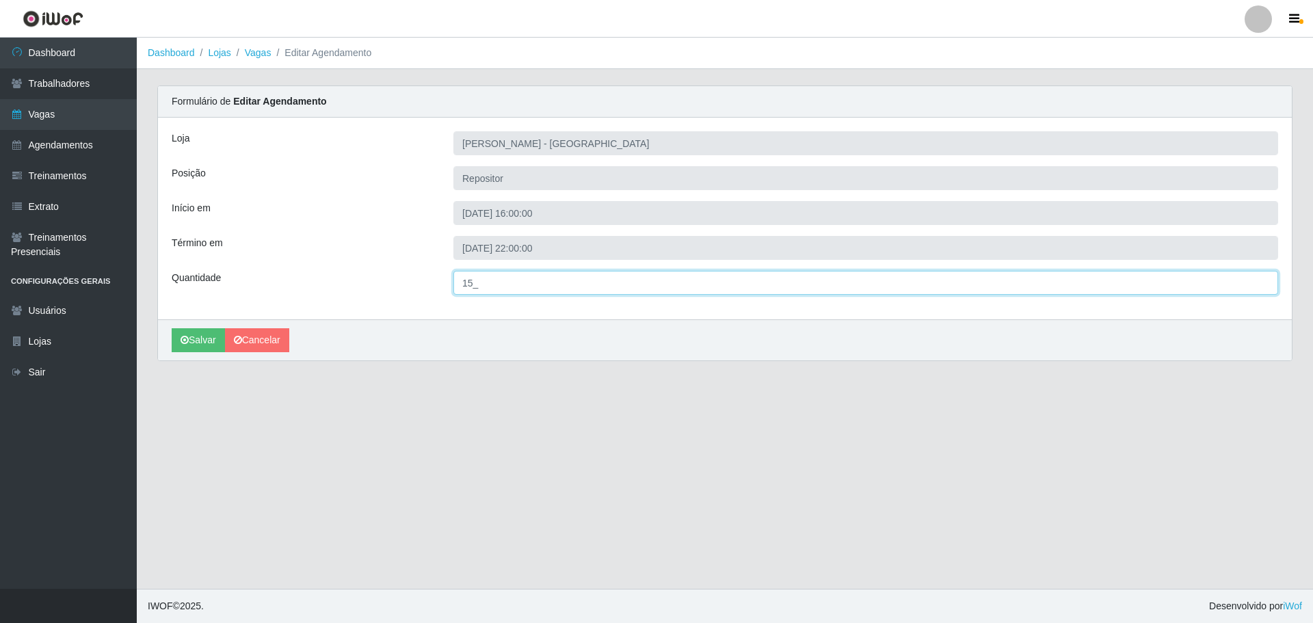
click at [474, 284] on input "15_" at bounding box center [865, 283] width 825 height 24
type input "5__"
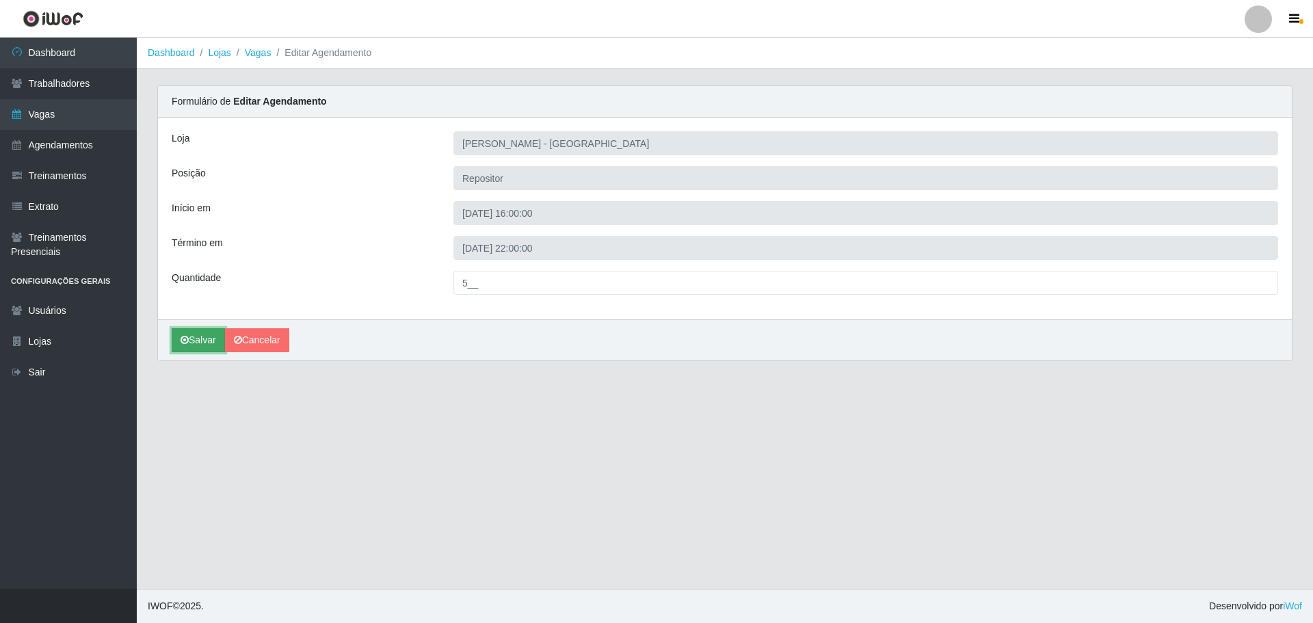
click at [210, 336] on button "Salvar" at bounding box center [198, 340] width 53 height 24
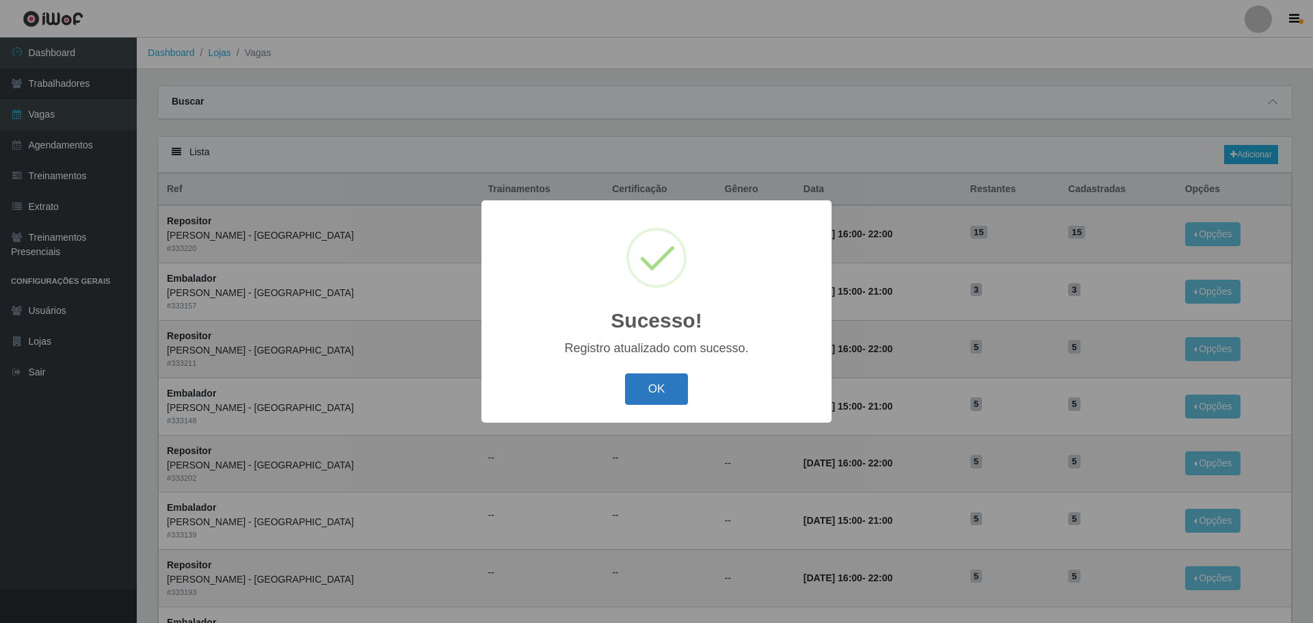
click at [663, 390] on button "OK" at bounding box center [657, 389] width 64 height 32
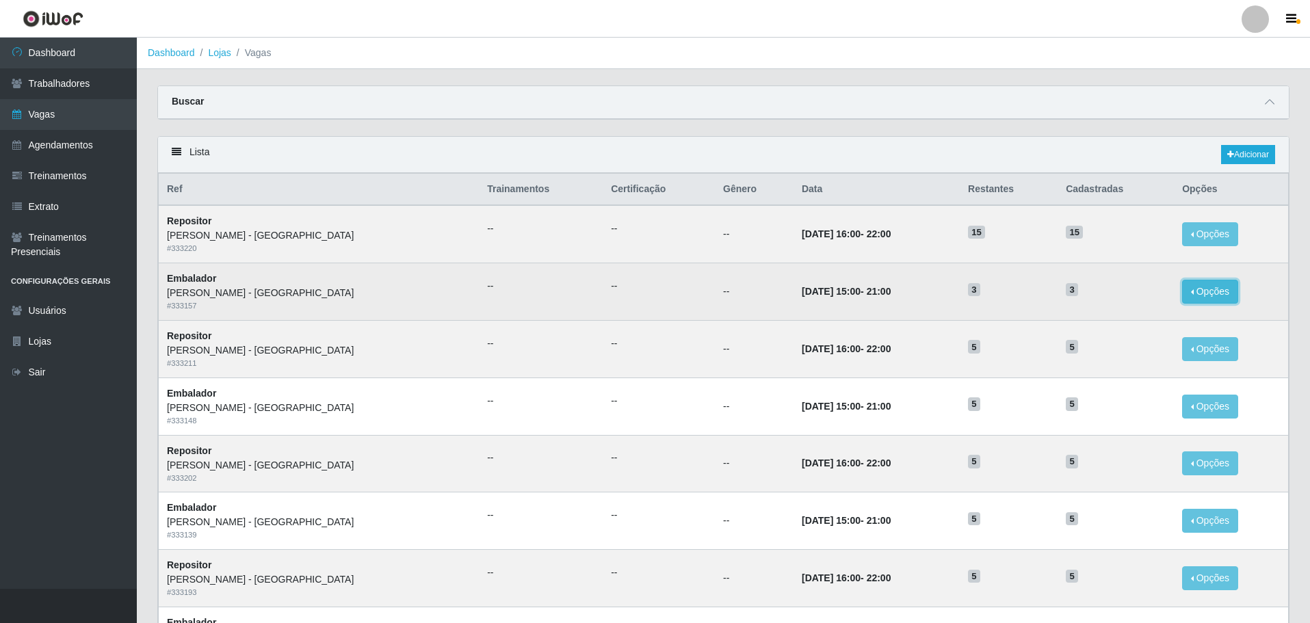
click at [1197, 293] on button "Opções" at bounding box center [1210, 292] width 56 height 24
click at [1100, 299] on link "Editar" at bounding box center [1104, 294] width 39 height 11
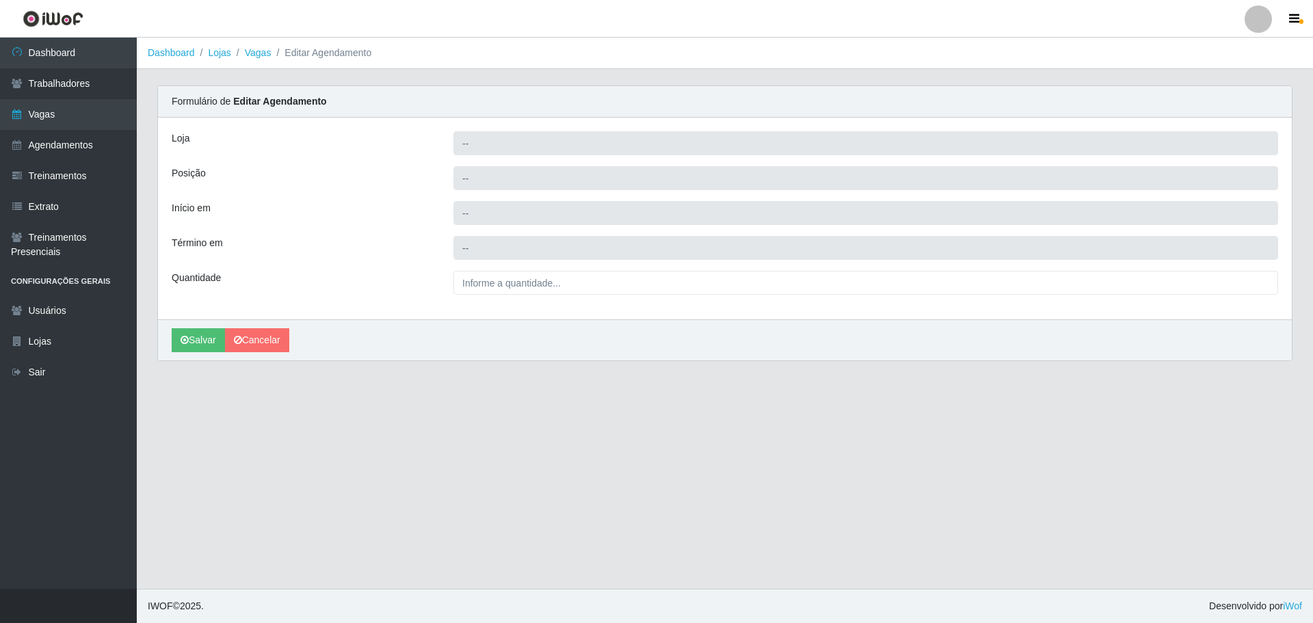
type input "[PERSON_NAME] - [GEOGRAPHIC_DATA]"
type input "Embalador"
type input "2025-10-16 15:00:00"
type input "2025-10-16 21:00:00"
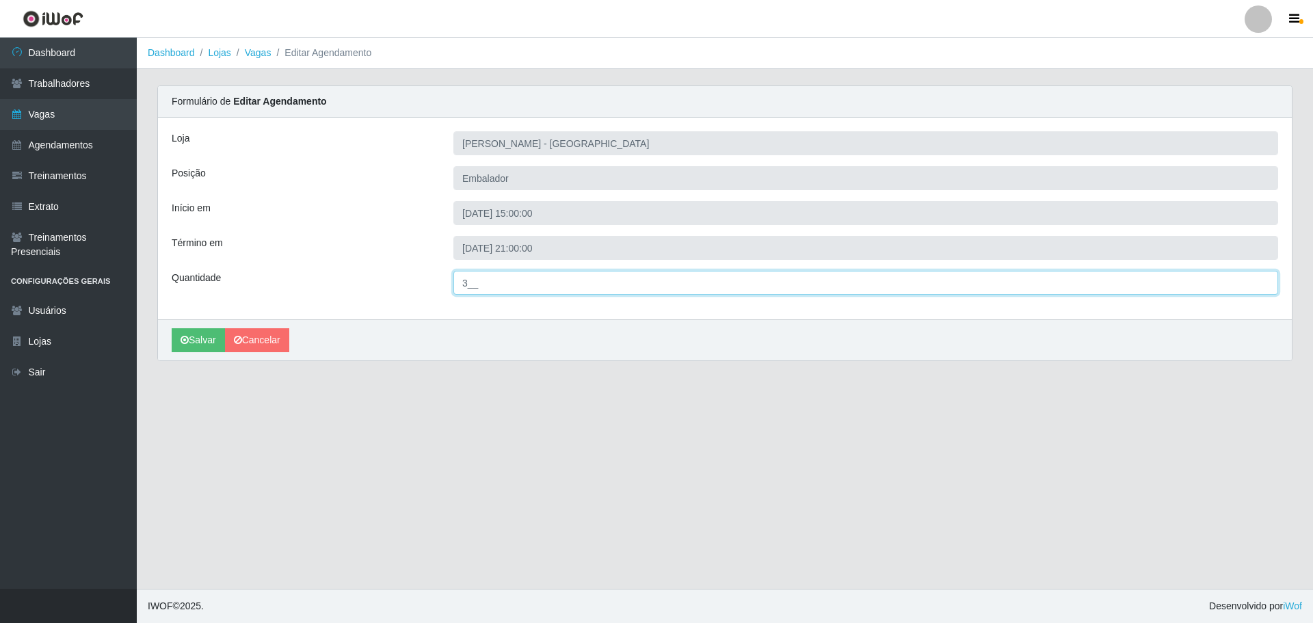
click at [473, 280] on input "3__" at bounding box center [865, 283] width 825 height 24
type input "5__"
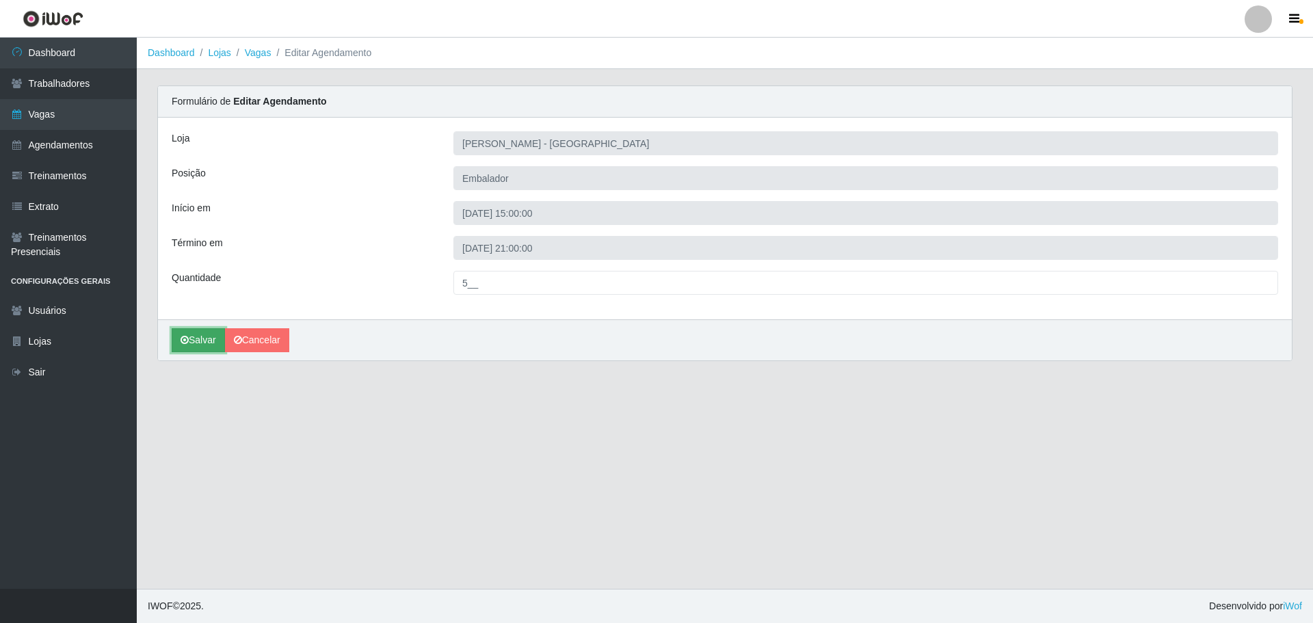
click at [203, 339] on button "Salvar" at bounding box center [198, 340] width 53 height 24
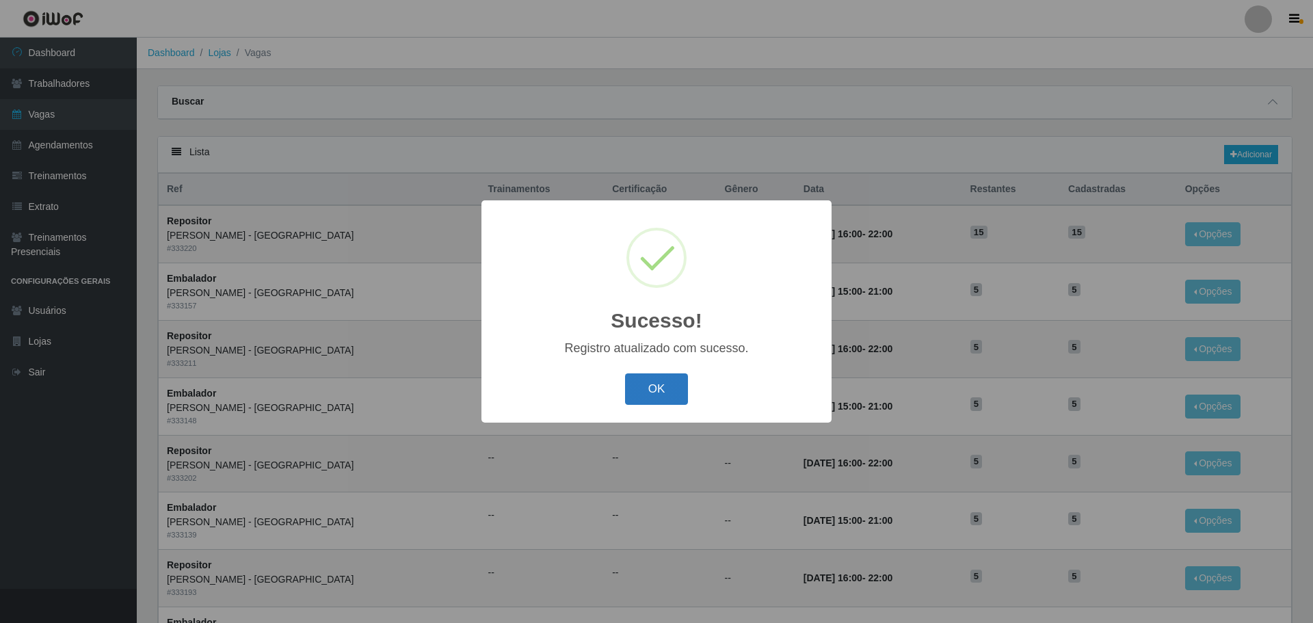
click at [650, 391] on button "OK" at bounding box center [657, 389] width 64 height 32
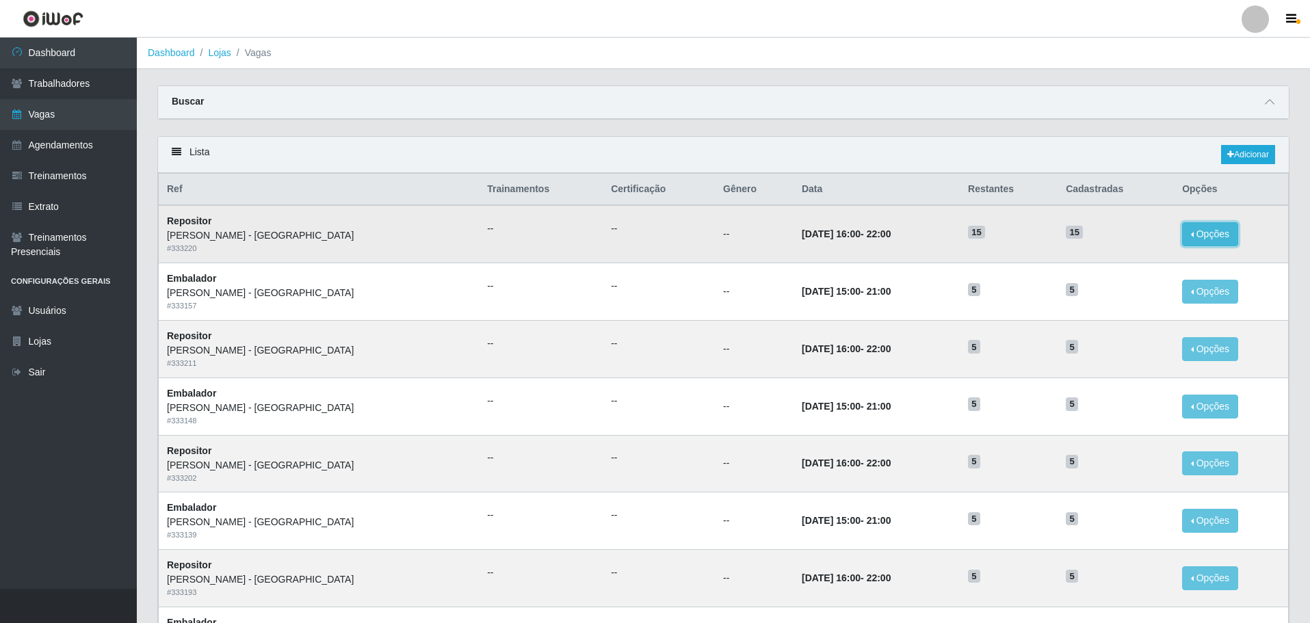
click at [1191, 230] on button "Opções" at bounding box center [1210, 234] width 56 height 24
click at [1103, 233] on link "Editar" at bounding box center [1104, 236] width 39 height 11
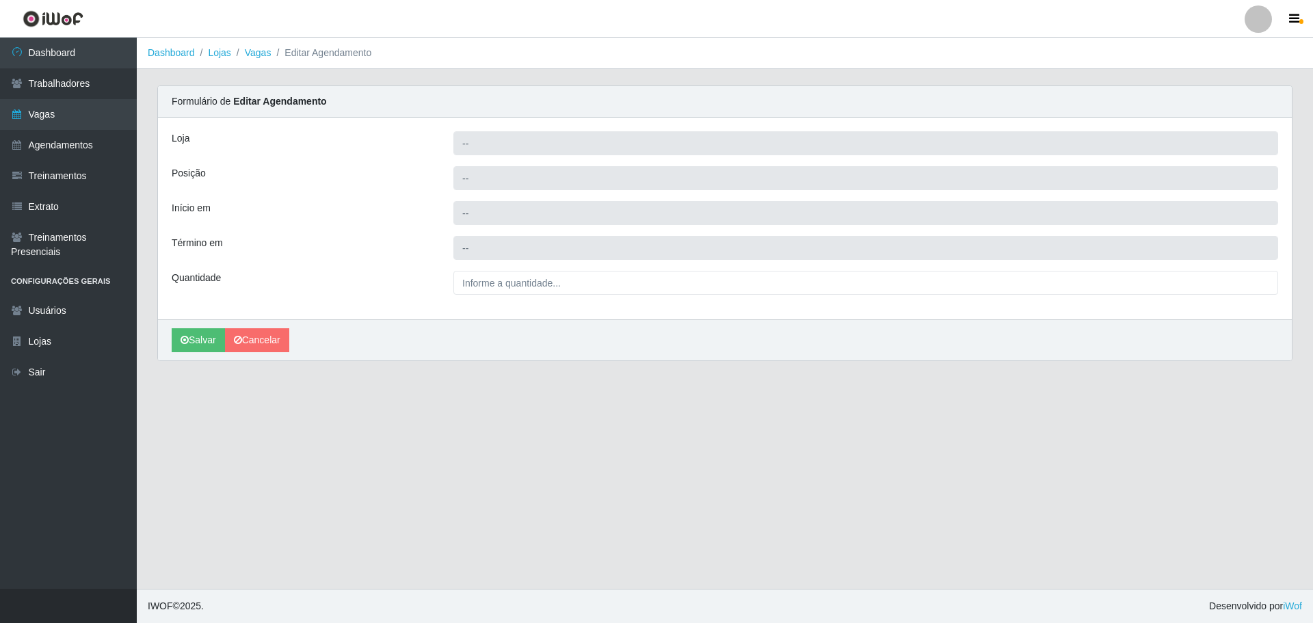
type input "[PERSON_NAME] - [GEOGRAPHIC_DATA]"
type input "Repositor"
type input "2025-10-16 16:00:00"
type input "2025-10-16 22:00:00"
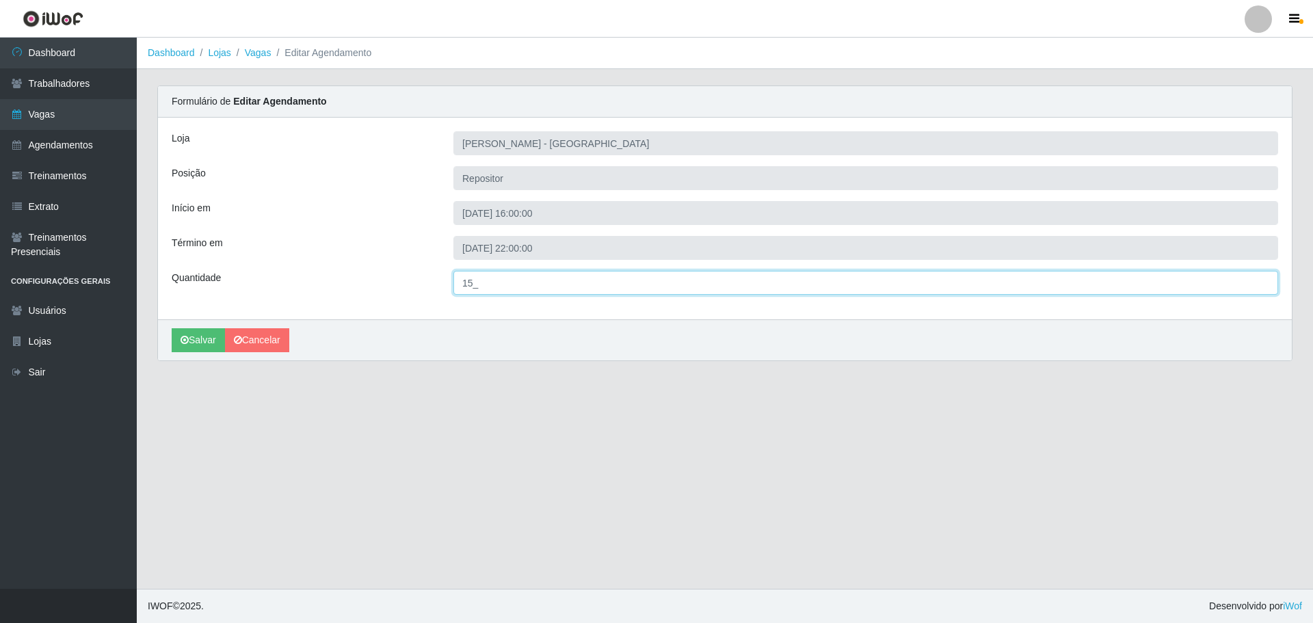
click at [470, 283] on input "15_" at bounding box center [865, 283] width 825 height 24
type input "5__"
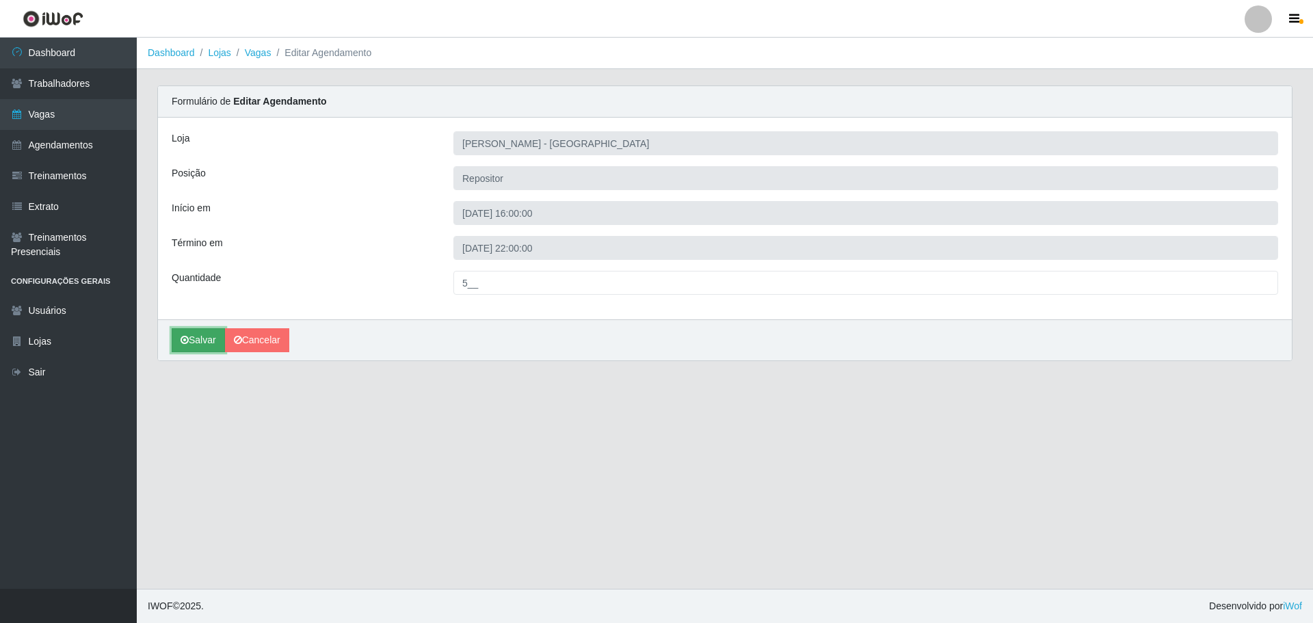
click at [202, 332] on button "Salvar" at bounding box center [198, 340] width 53 height 24
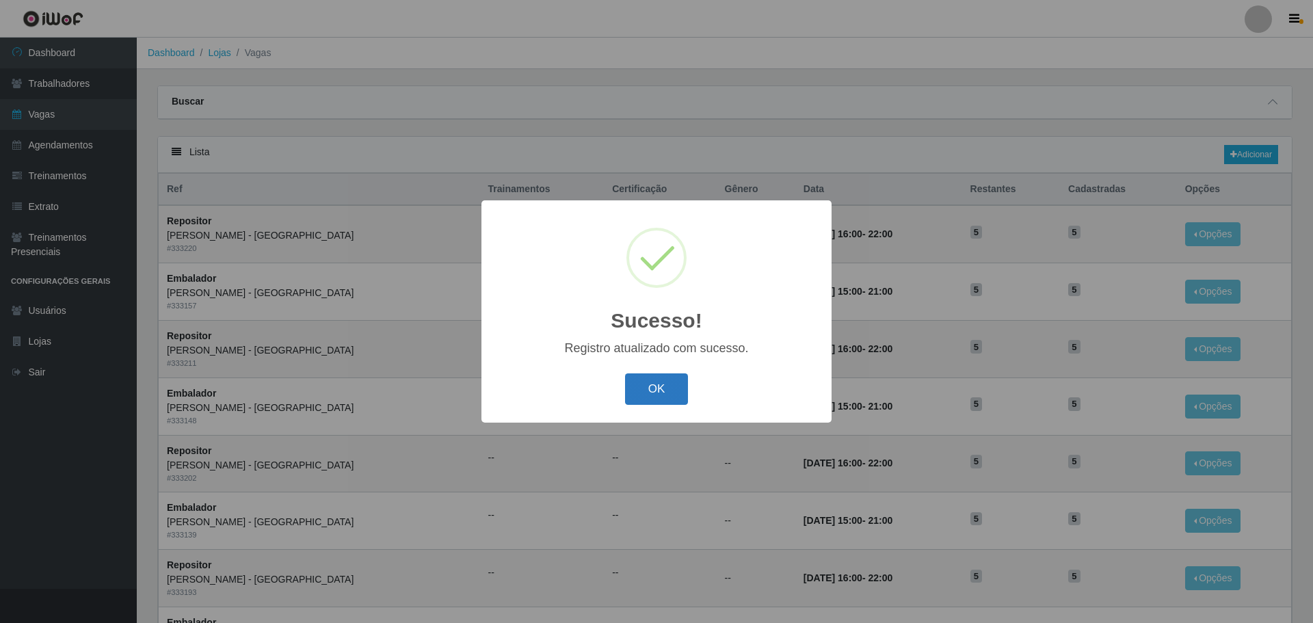
click at [654, 393] on button "OK" at bounding box center [657, 389] width 64 height 32
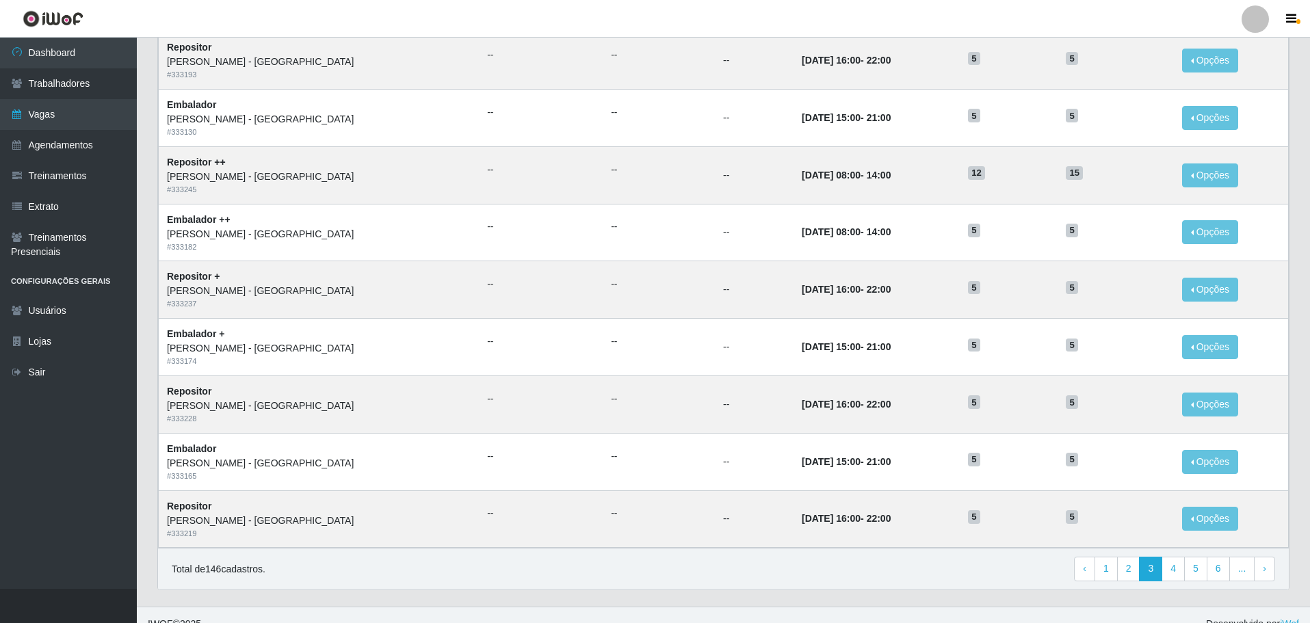
scroll to position [536, 0]
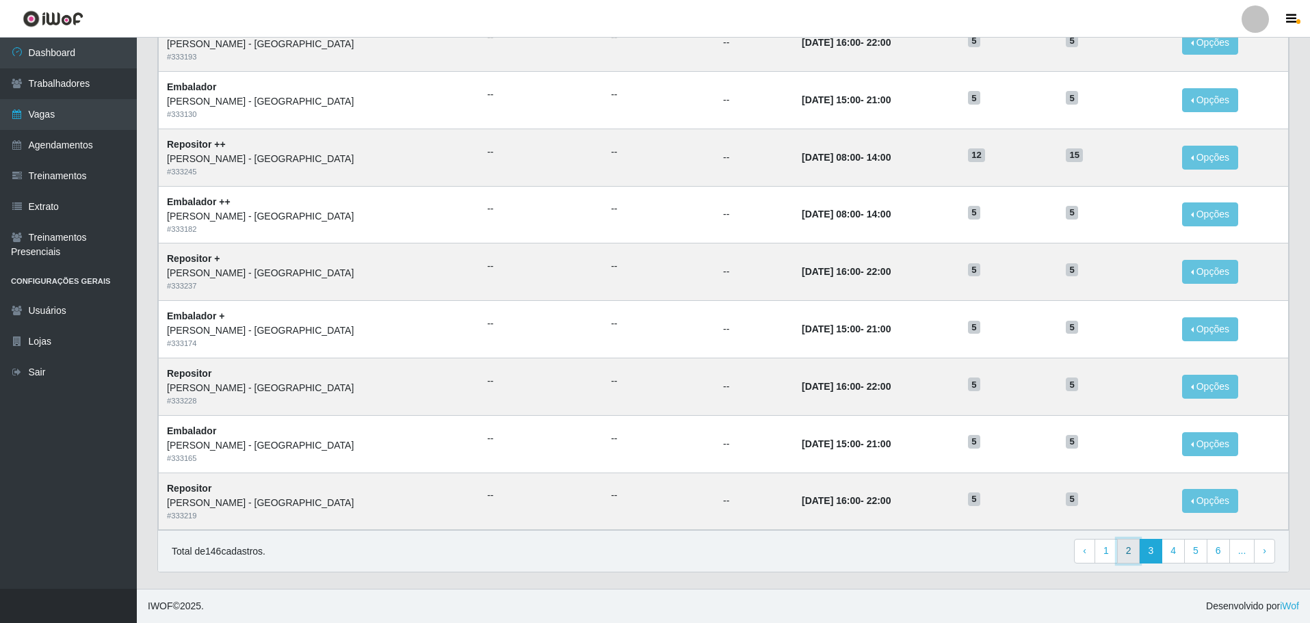
click at [1134, 551] on link "2" at bounding box center [1128, 551] width 23 height 25
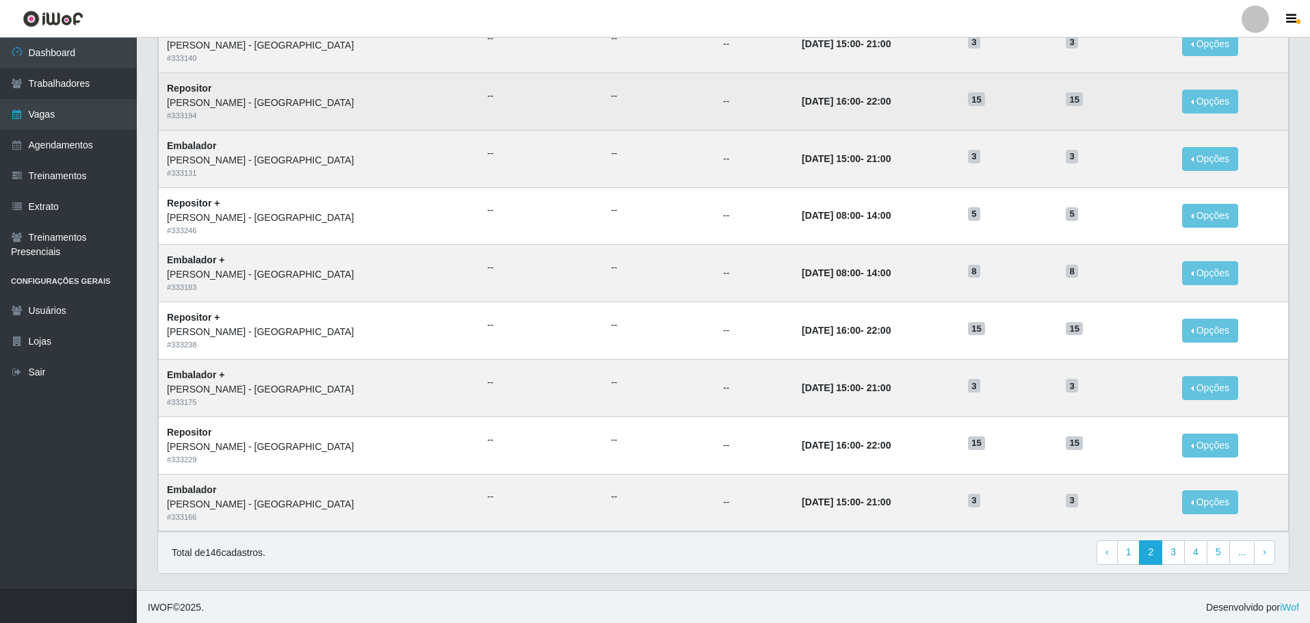
scroll to position [536, 0]
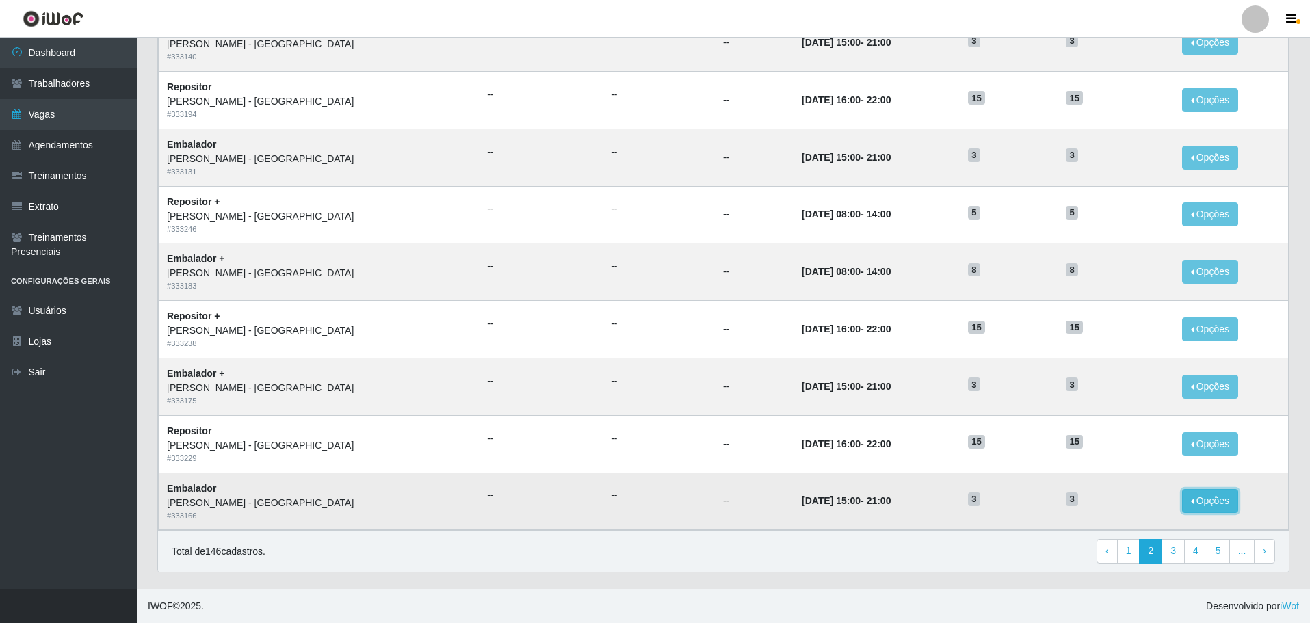
click at [1202, 503] on button "Opções" at bounding box center [1210, 501] width 56 height 24
click at [1094, 481] on link "Editar" at bounding box center [1104, 482] width 39 height 11
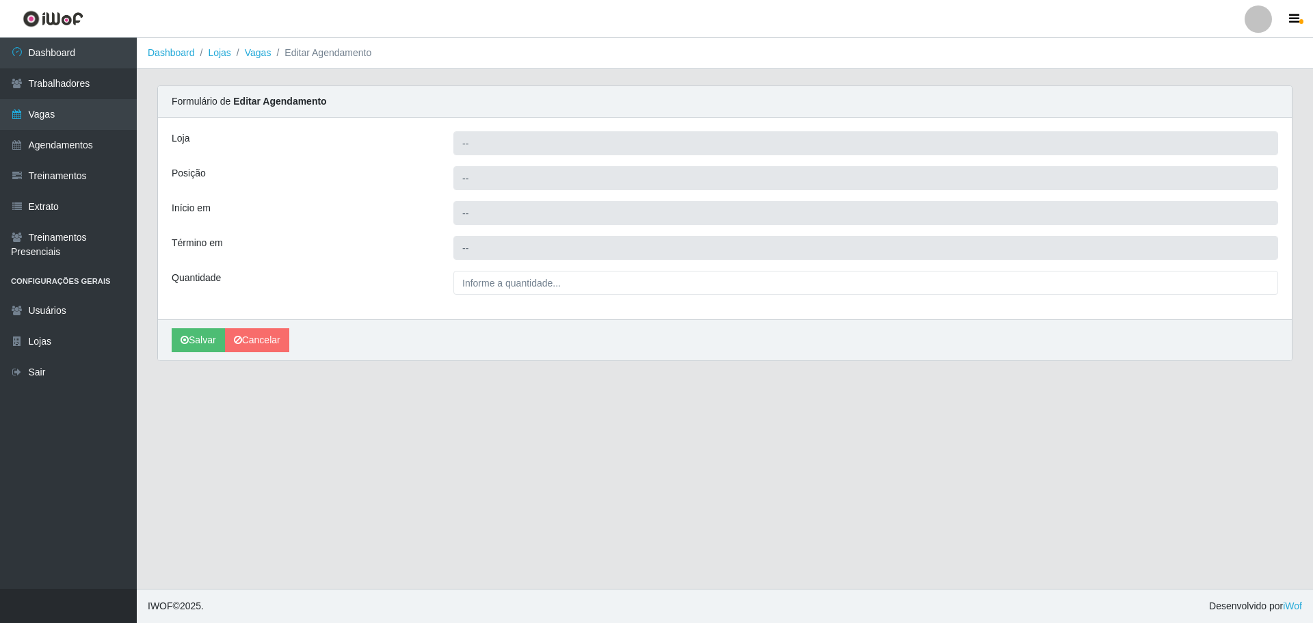
type input "[PERSON_NAME] - [GEOGRAPHIC_DATA]"
type input "Embalador"
type input "[DATE] 15:00:00"
type input "[DATE] 21:00:00"
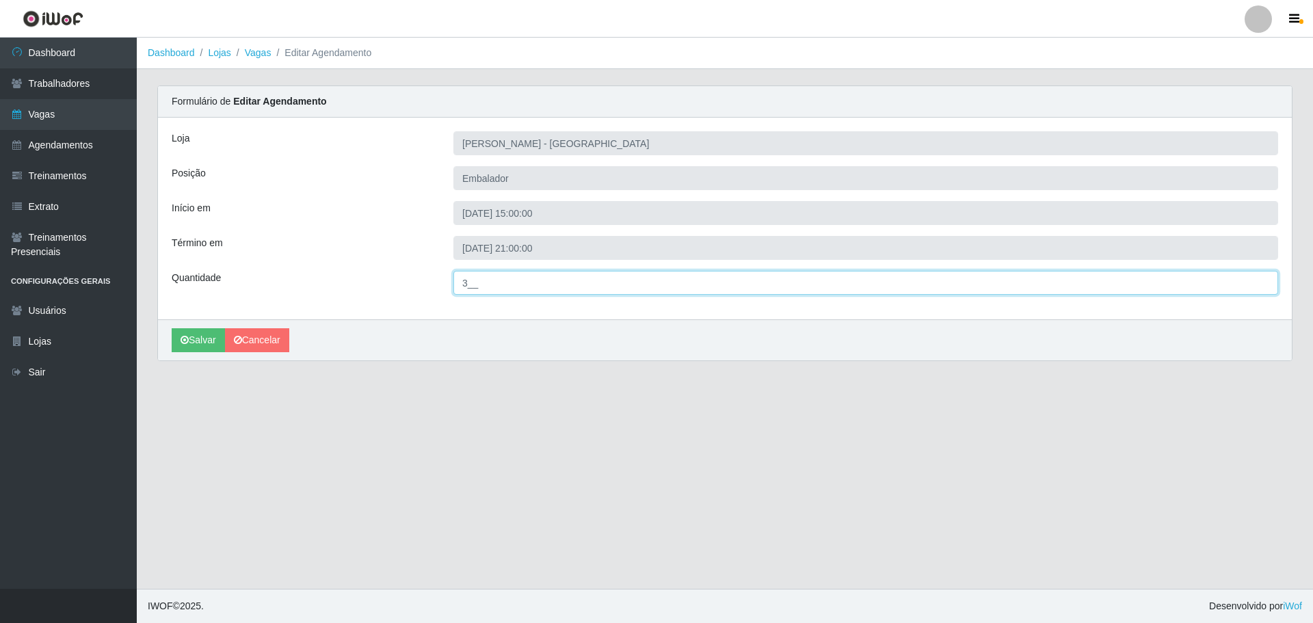
click at [470, 282] on input "3__" at bounding box center [865, 283] width 825 height 24
type input "8__"
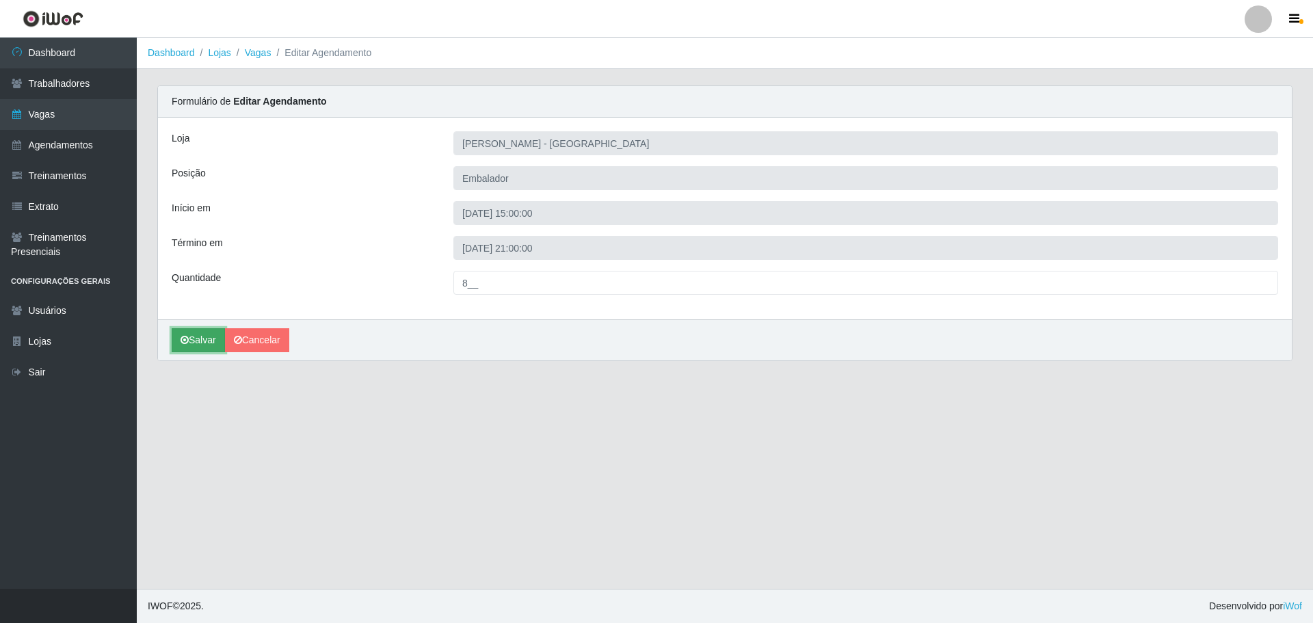
click at [198, 341] on button "Salvar" at bounding box center [198, 340] width 53 height 24
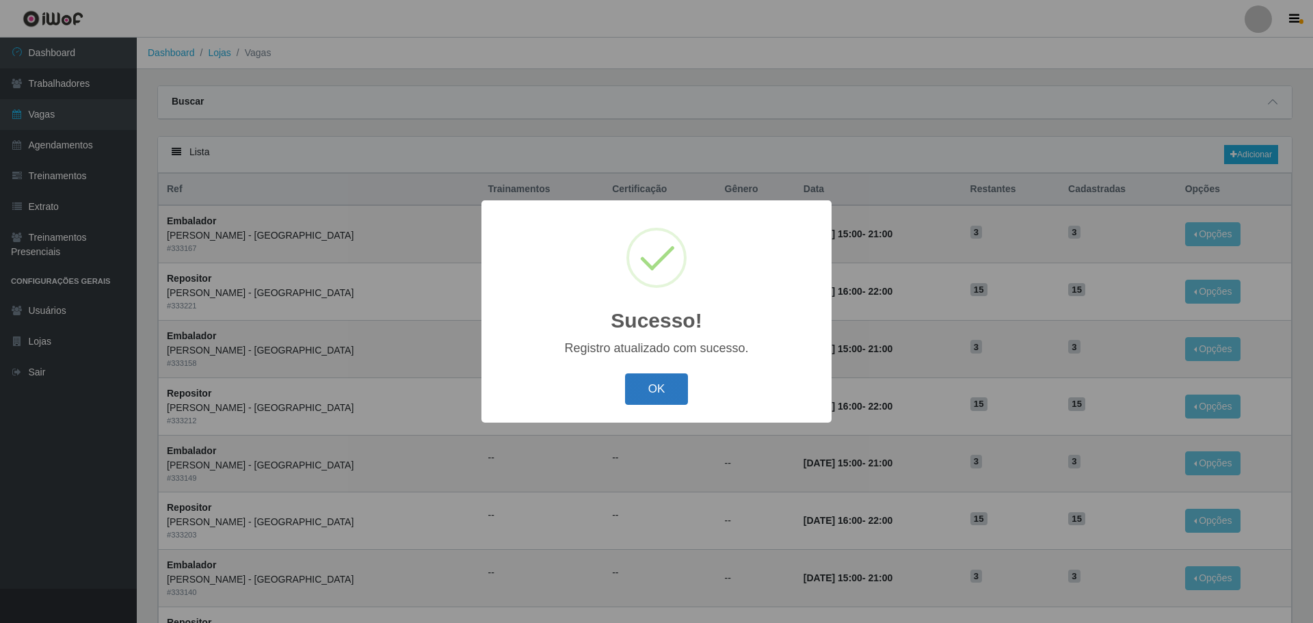
click at [667, 387] on button "OK" at bounding box center [657, 389] width 64 height 32
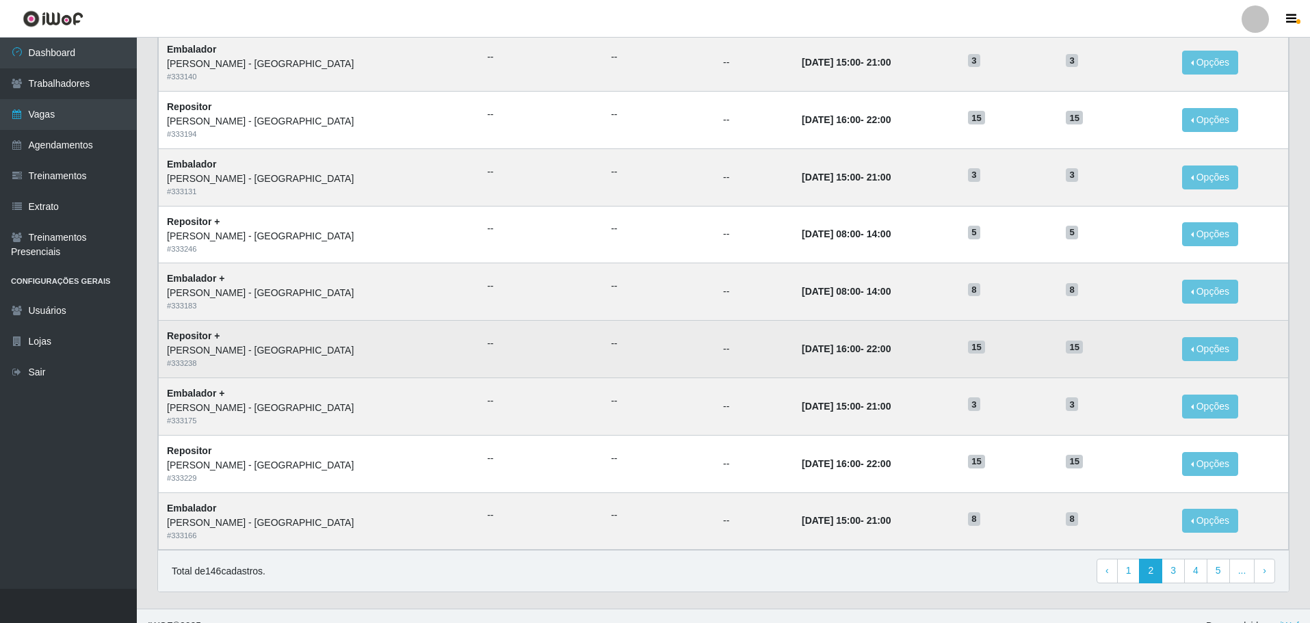
scroll to position [536, 0]
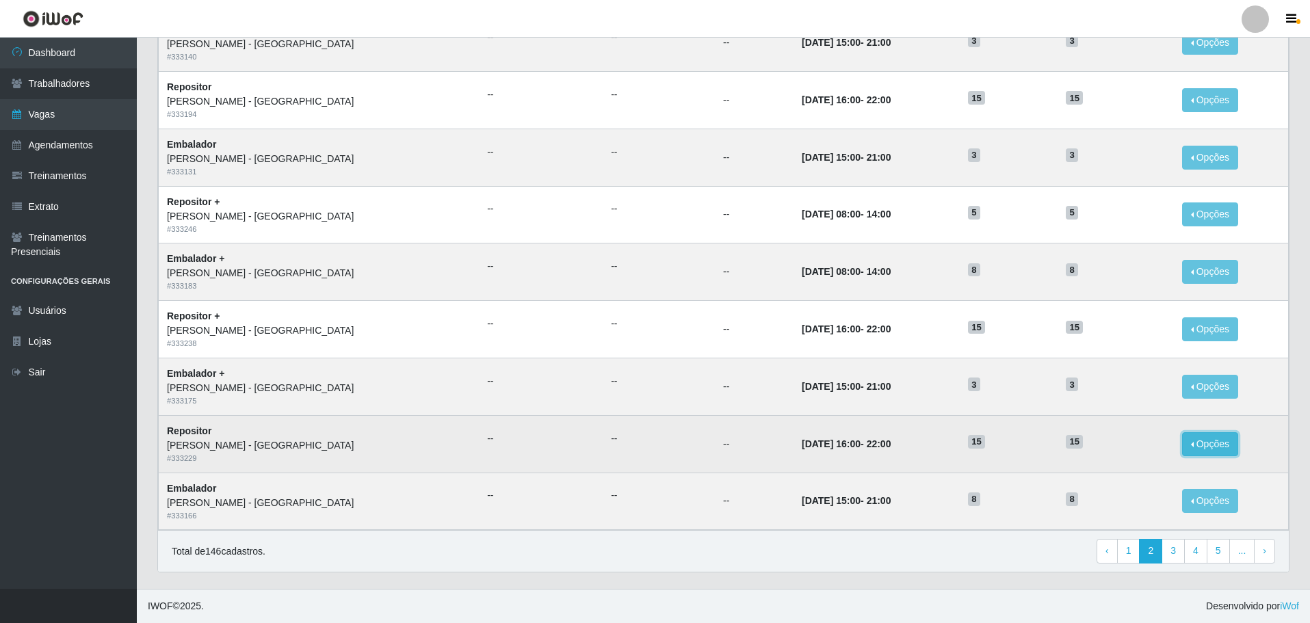
click at [1187, 445] on button "Opções" at bounding box center [1210, 444] width 56 height 24
click at [1100, 451] on link "Editar" at bounding box center [1104, 446] width 39 height 11
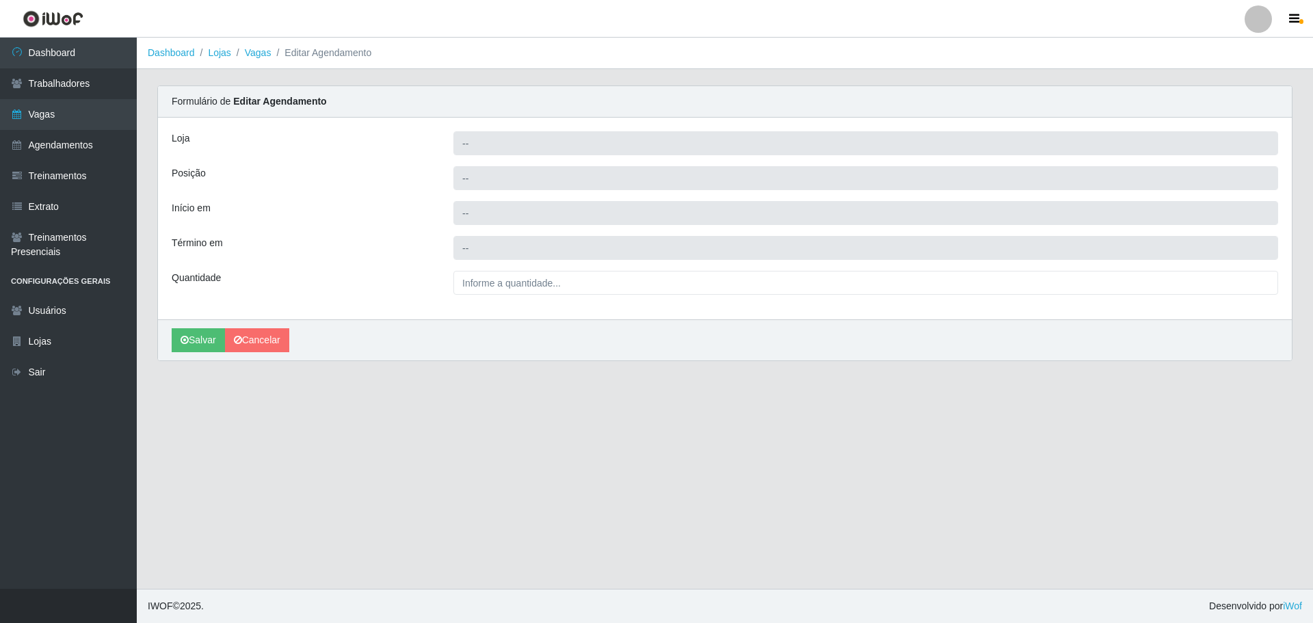
type input "[PERSON_NAME] - [GEOGRAPHIC_DATA]"
type input "Repositor"
type input "[DATE] 16:00:00"
type input "[DATE] 22:00:00"
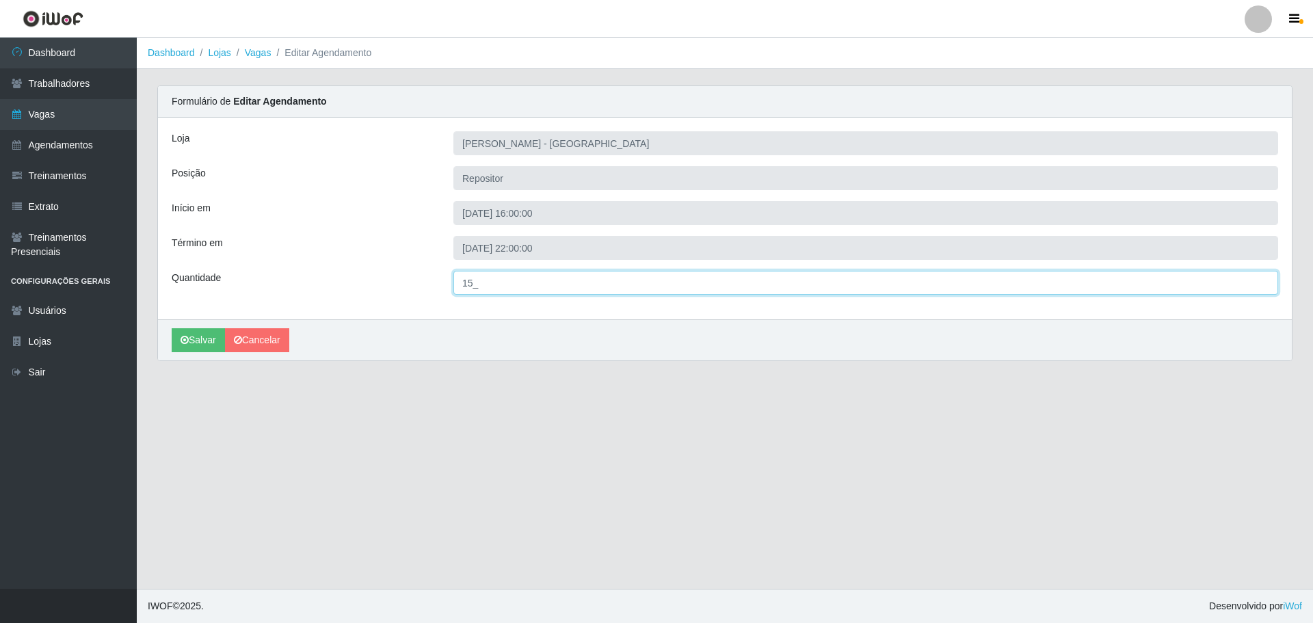
click at [472, 283] on input "15_" at bounding box center [865, 283] width 825 height 24
type input "5__"
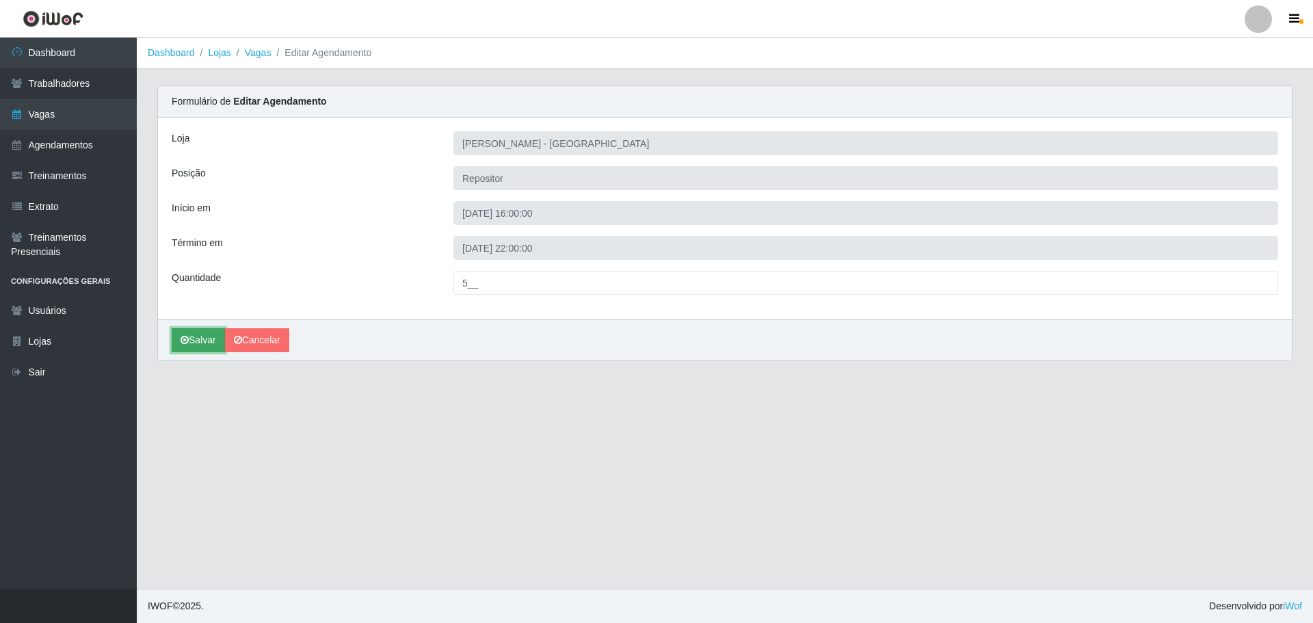
click at [203, 345] on button "Salvar" at bounding box center [198, 340] width 53 height 24
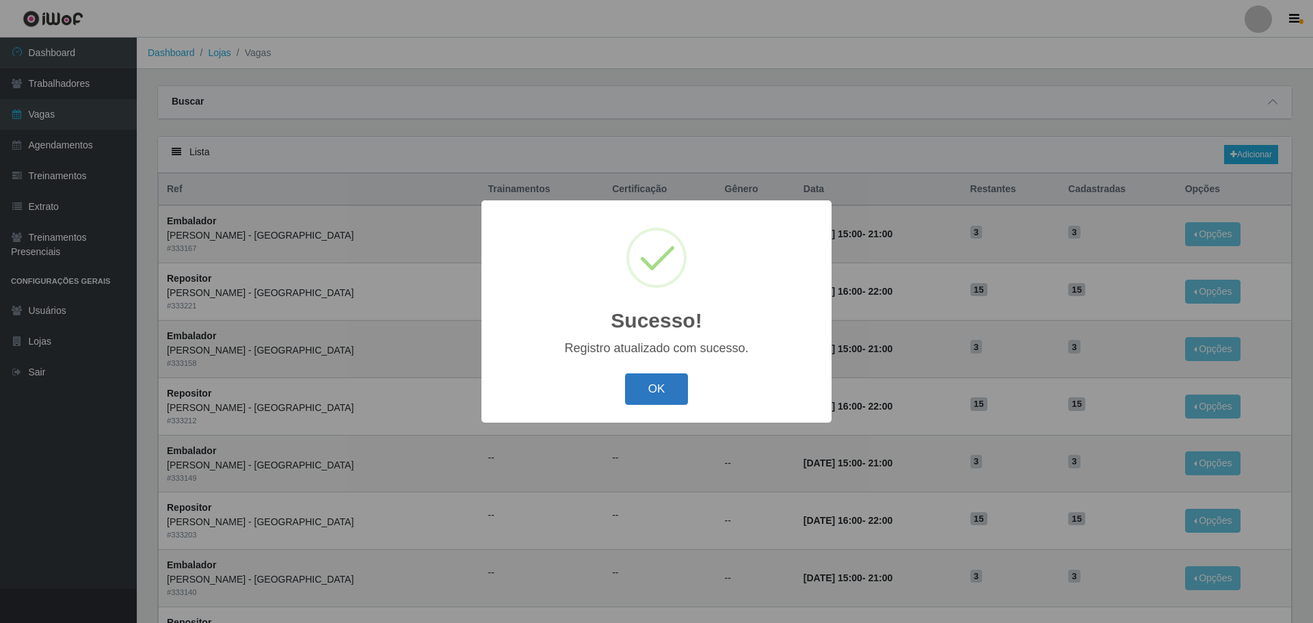
click at [658, 393] on button "OK" at bounding box center [657, 389] width 64 height 32
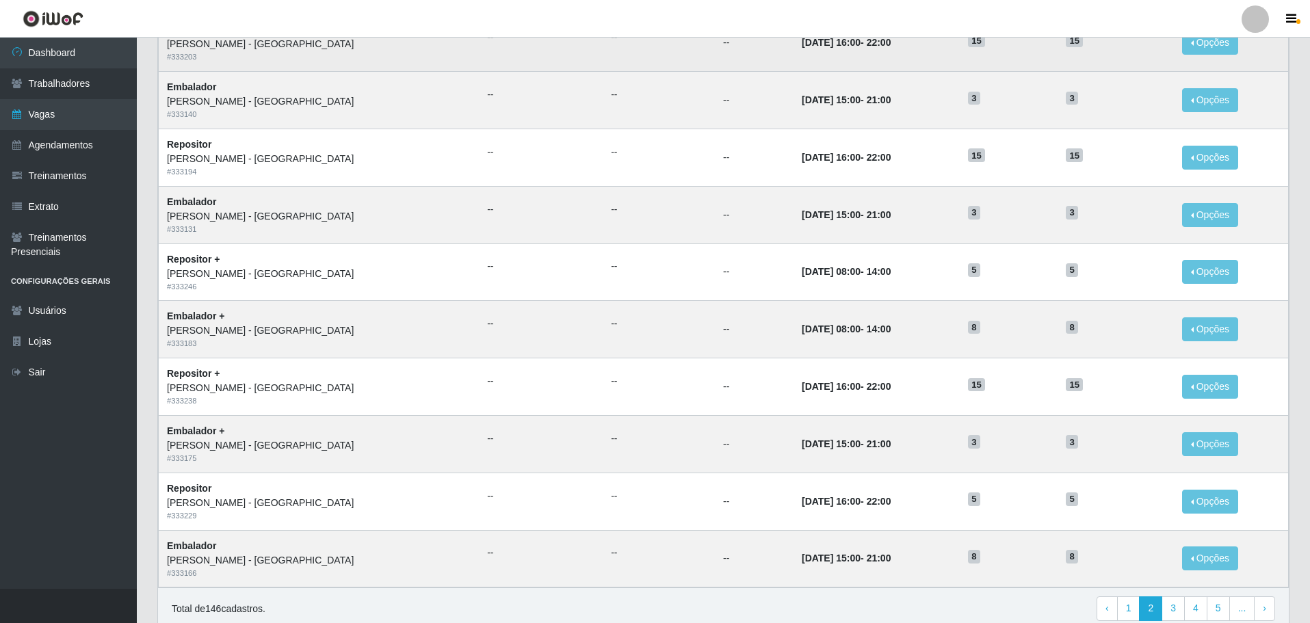
scroll to position [479, 0]
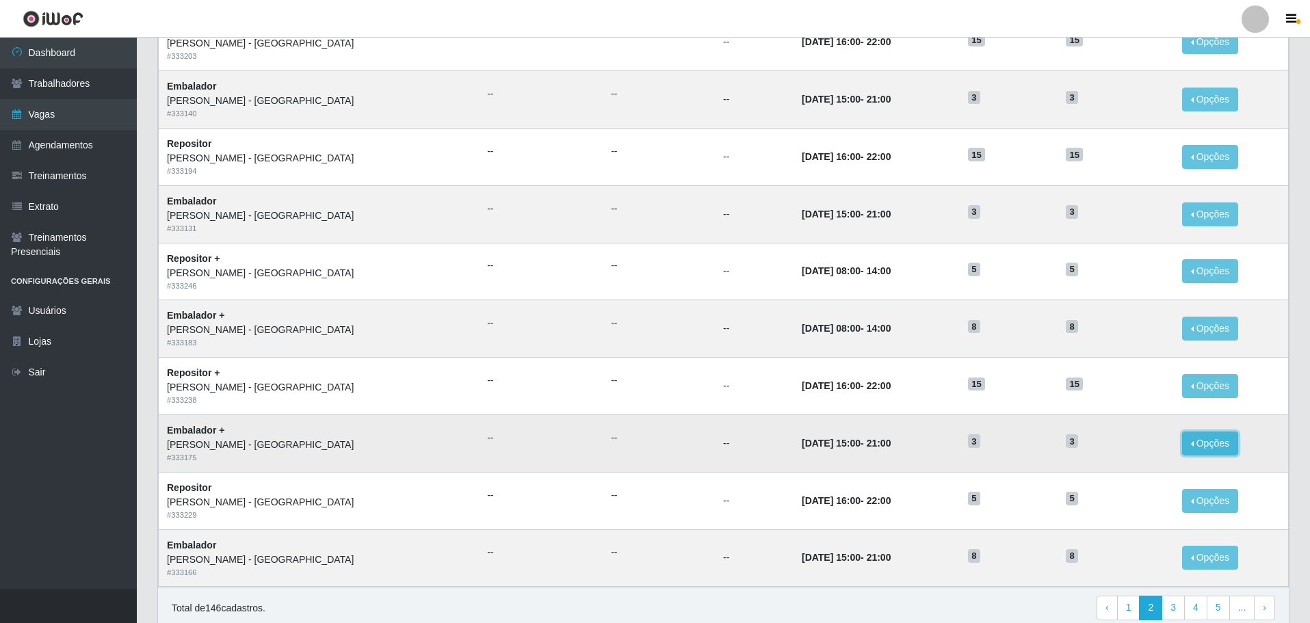
click at [1197, 445] on button "Opções" at bounding box center [1210, 444] width 56 height 24
click at [1100, 445] on link "Editar" at bounding box center [1104, 445] width 39 height 11
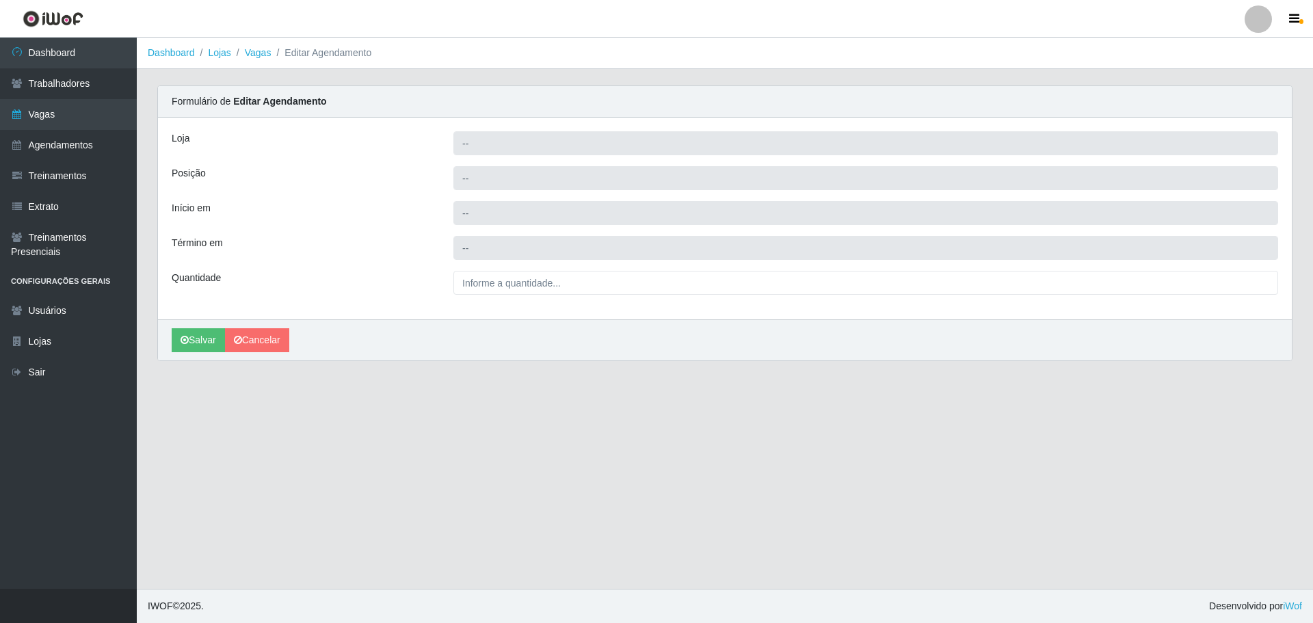
type input "[PERSON_NAME] - [GEOGRAPHIC_DATA]"
type input "Embalador +"
type input "[DATE] 15:00:00"
type input "[DATE] 21:00:00"
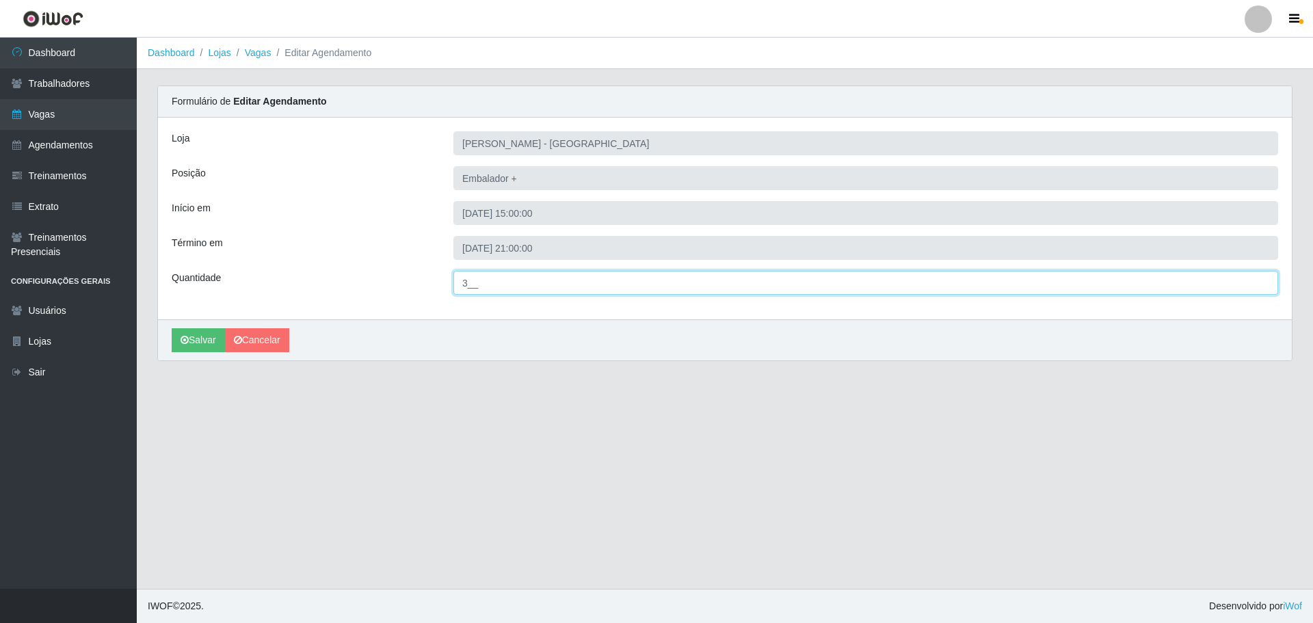
click at [466, 278] on input "3__" at bounding box center [865, 283] width 825 height 24
type input "8__"
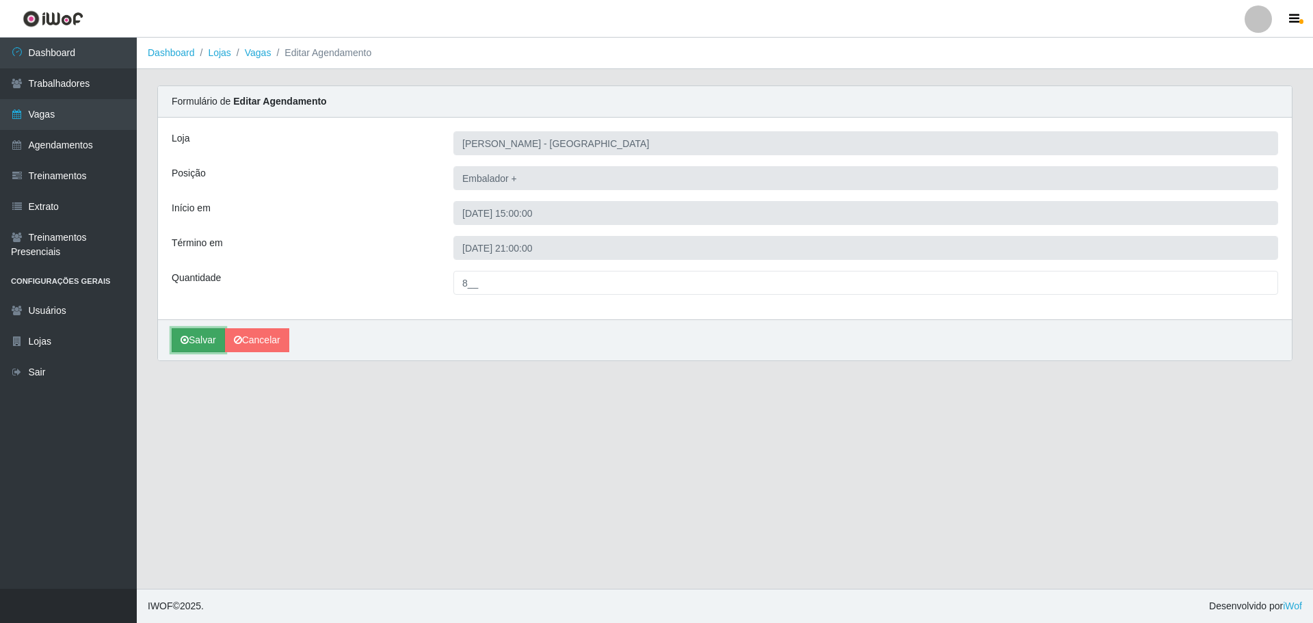
click at [204, 339] on button "Salvar" at bounding box center [198, 340] width 53 height 24
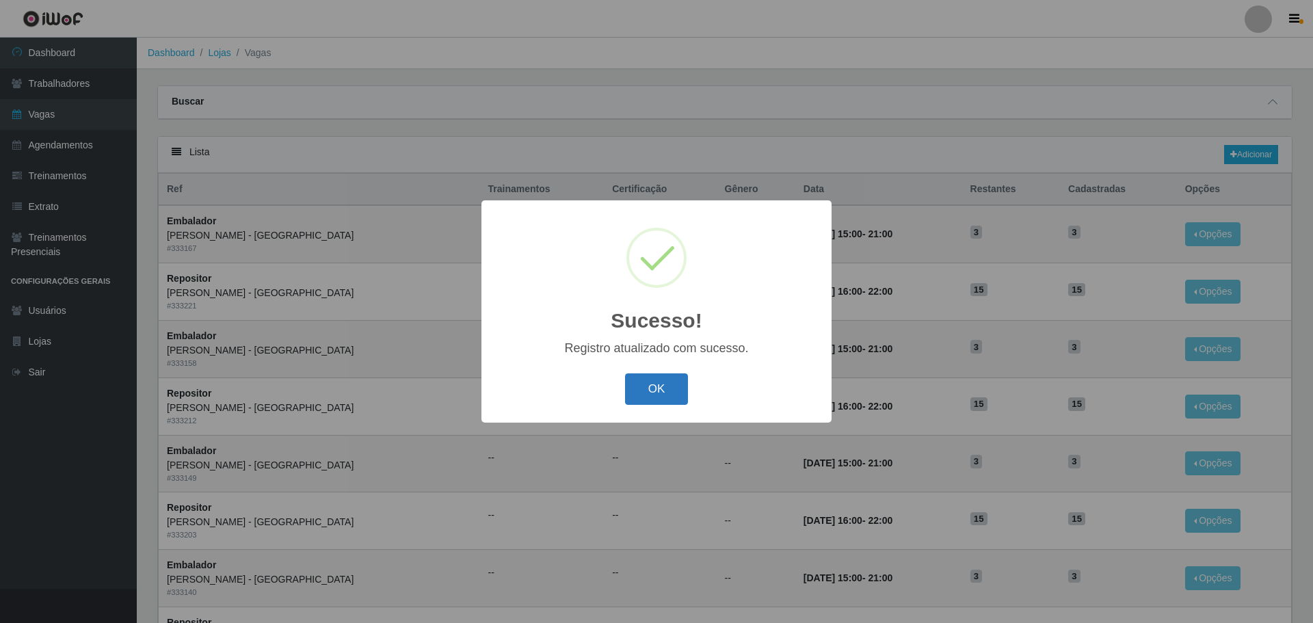
click at [653, 390] on button "OK" at bounding box center [657, 389] width 64 height 32
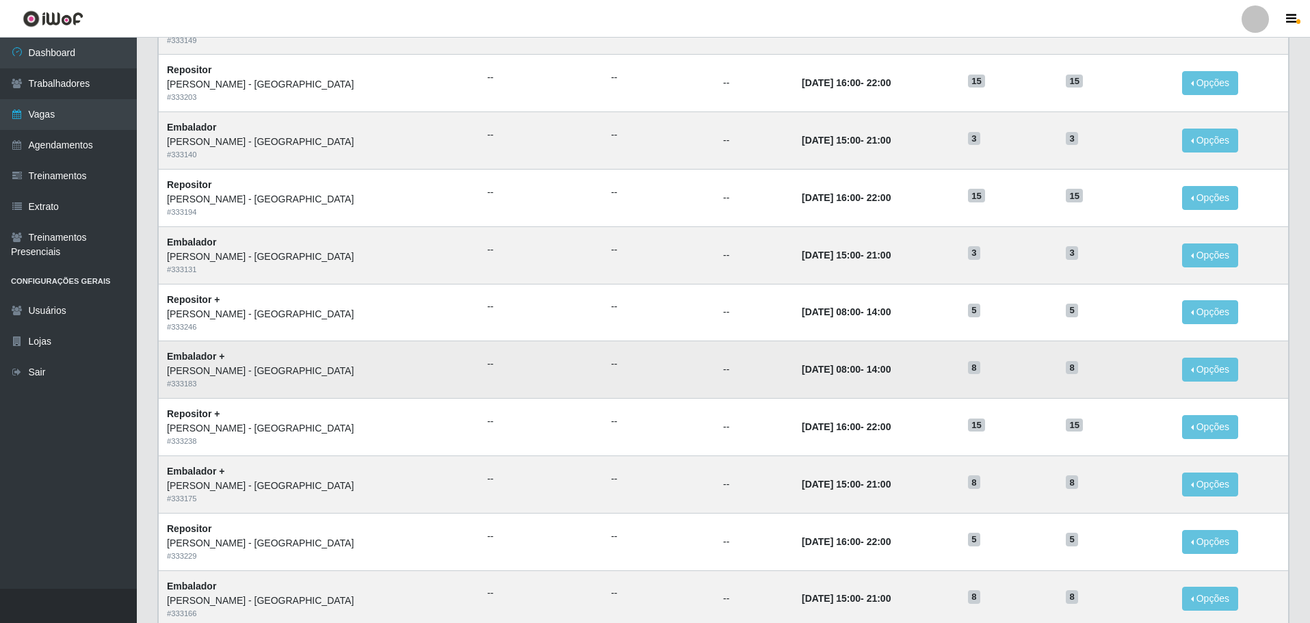
scroll to position [479, 0]
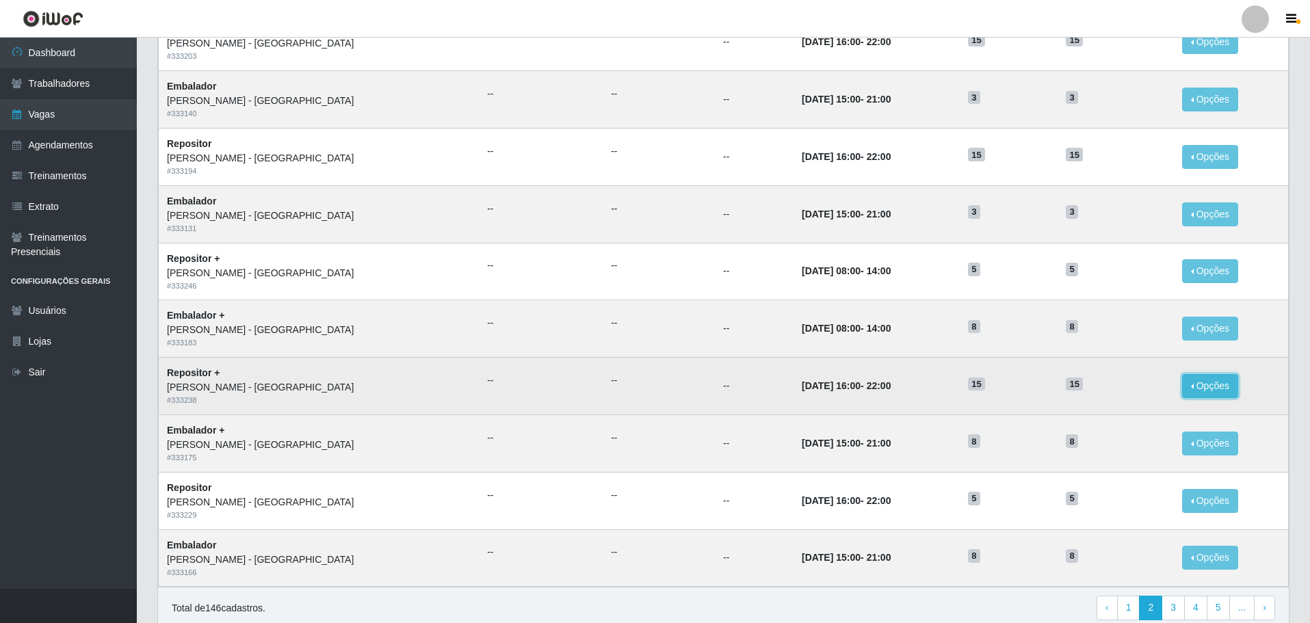
click at [1195, 383] on button "Opções" at bounding box center [1210, 386] width 56 height 24
click at [1089, 386] on link "Editar" at bounding box center [1104, 388] width 39 height 11
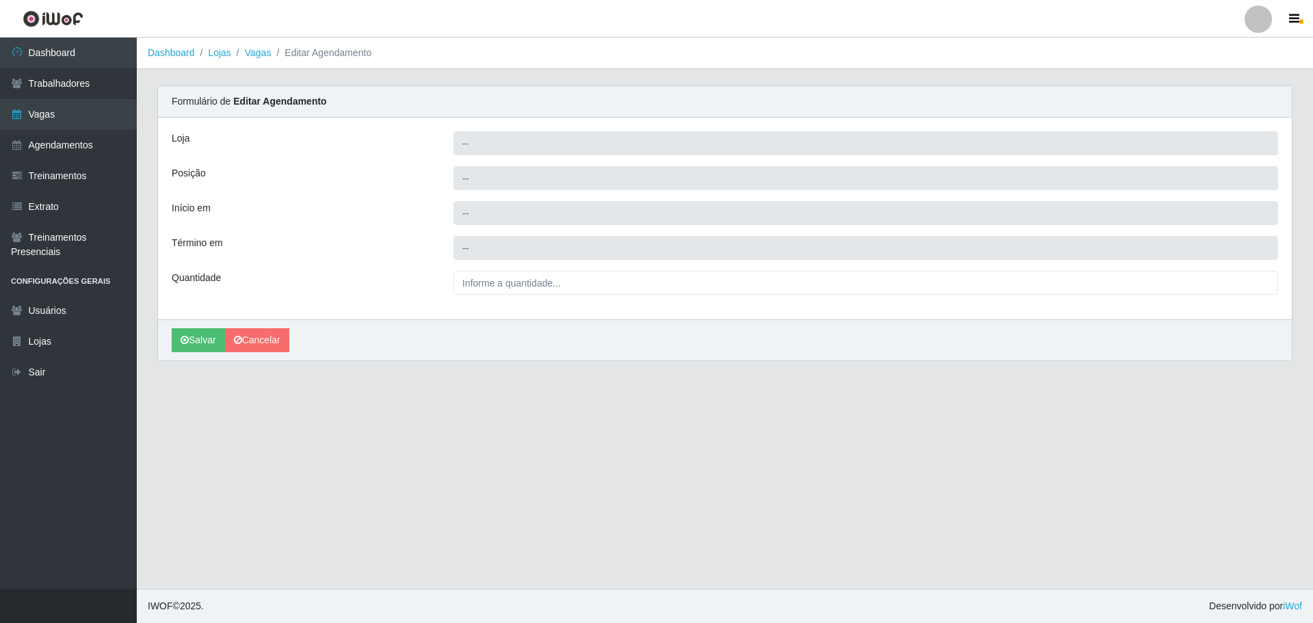
type input "[PERSON_NAME] - [GEOGRAPHIC_DATA]"
type input "Repositor +"
type input "[DATE] 16:00:00"
type input "[DATE] 22:00:00"
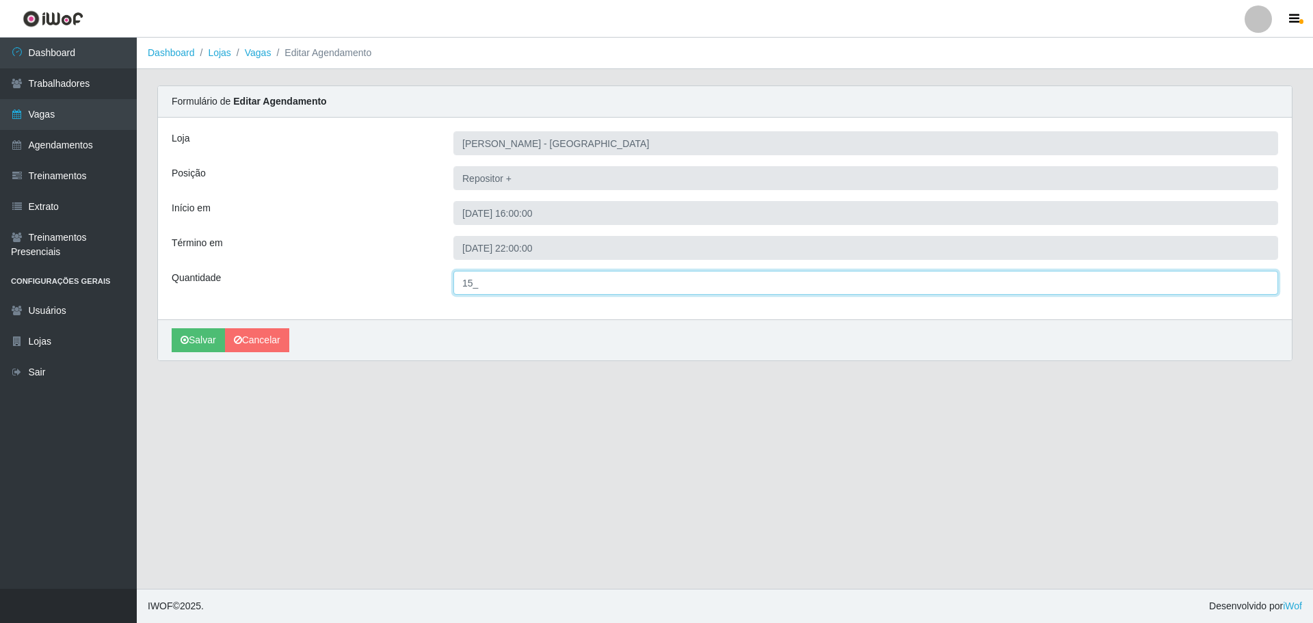
click at [476, 284] on input "15_" at bounding box center [865, 283] width 825 height 24
type input "5__"
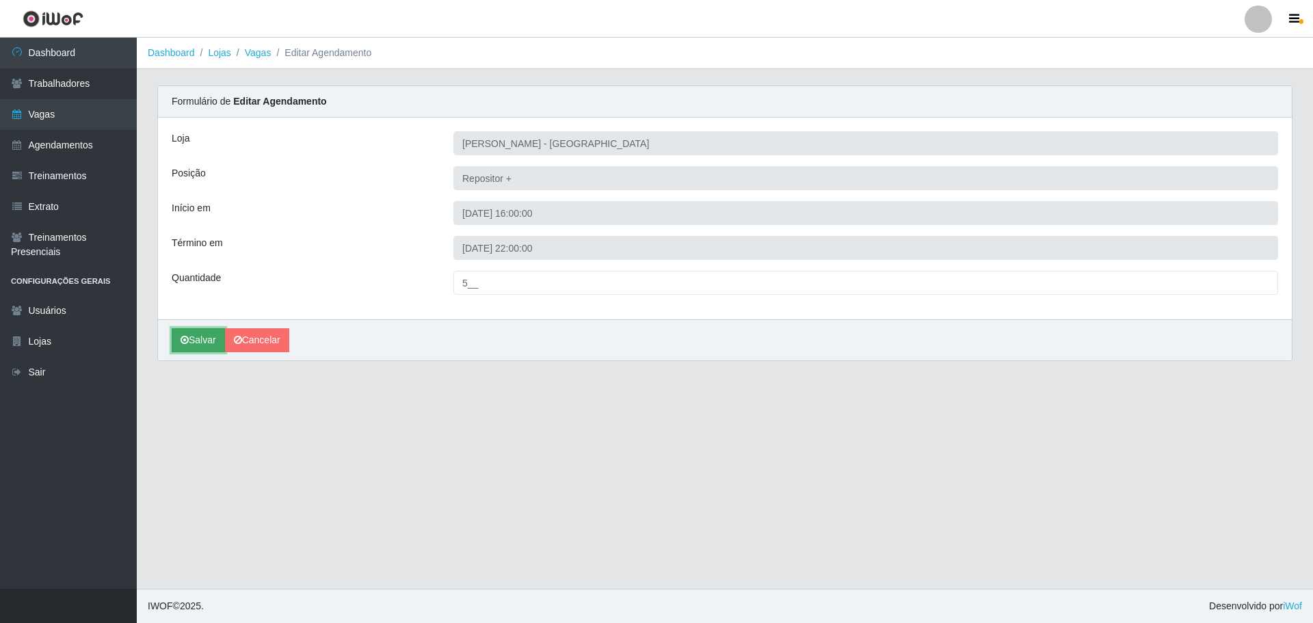
click at [204, 341] on button "Salvar" at bounding box center [198, 340] width 53 height 24
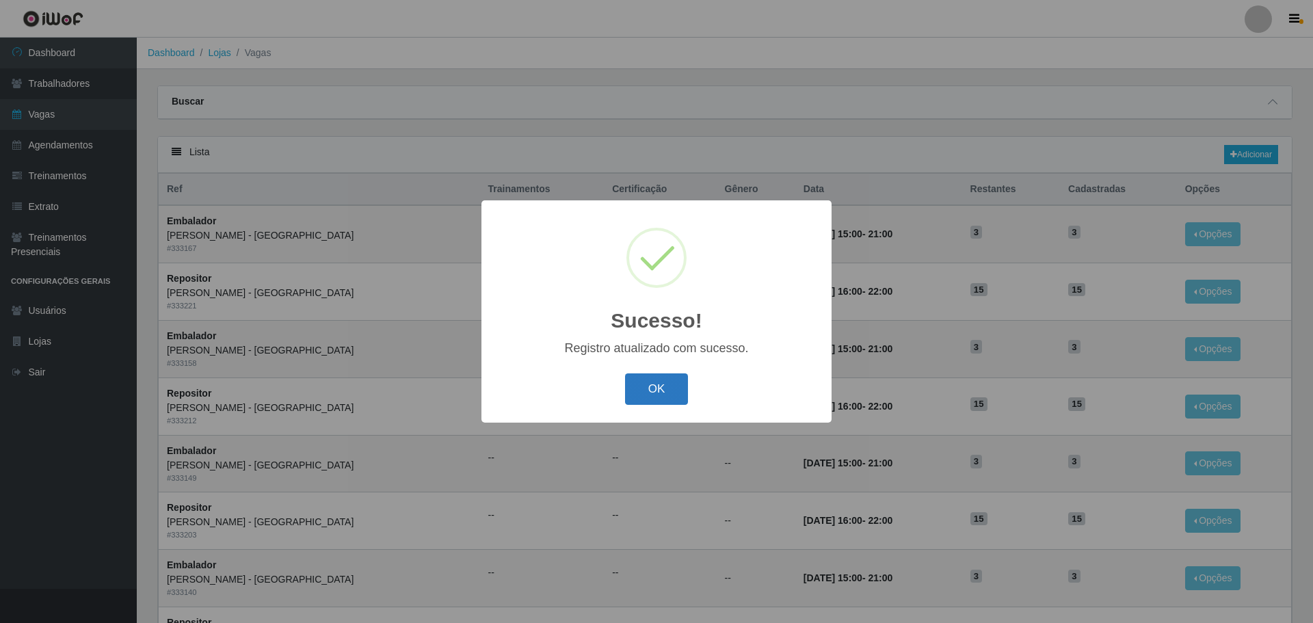
click at [649, 389] on button "OK" at bounding box center [657, 389] width 64 height 32
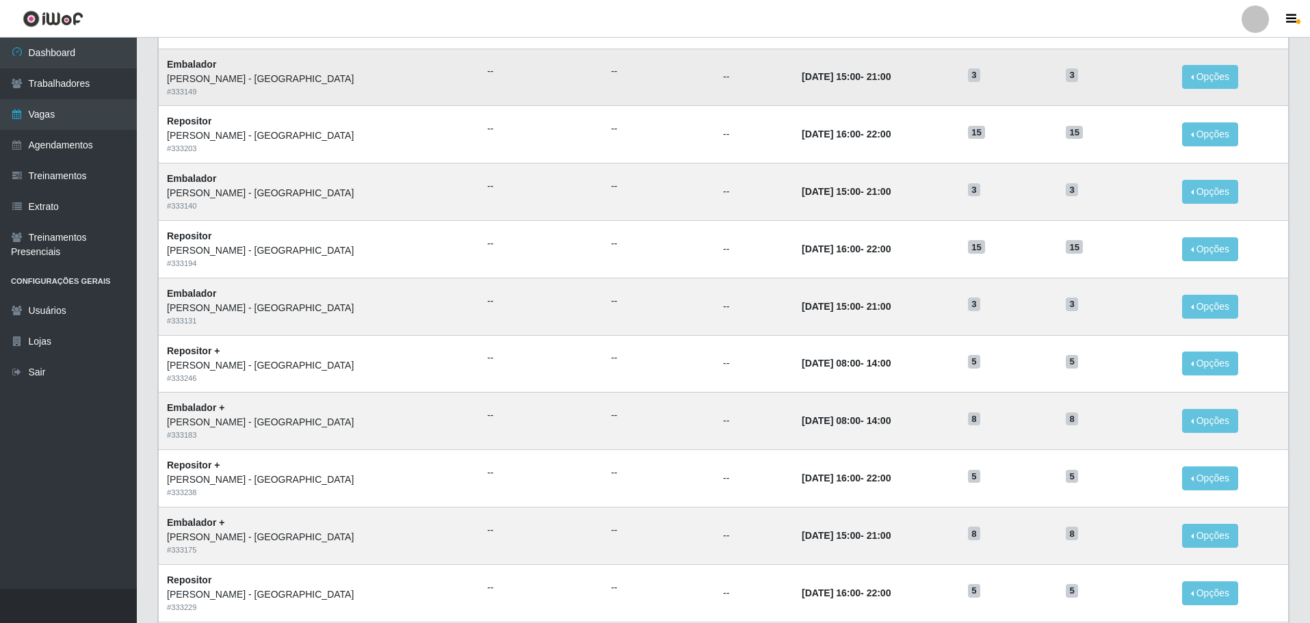
scroll to position [410, 0]
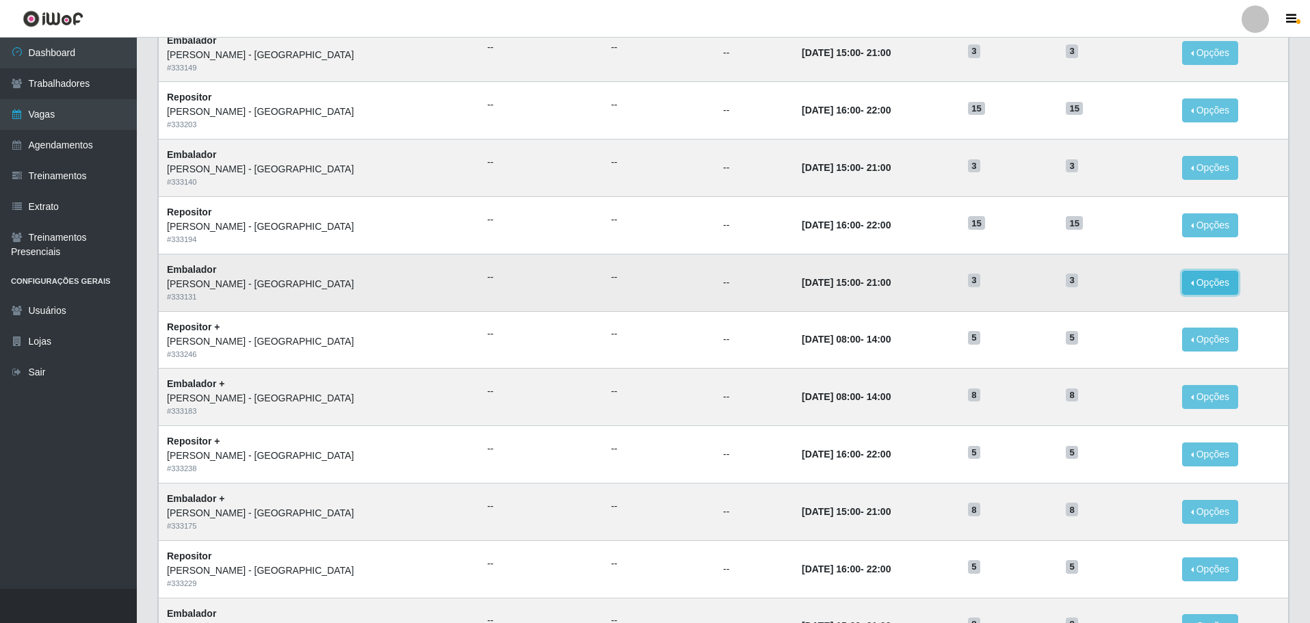
click at [1192, 282] on button "Opções" at bounding box center [1210, 283] width 56 height 24
click at [1087, 290] on link "Editar" at bounding box center [1104, 285] width 39 height 11
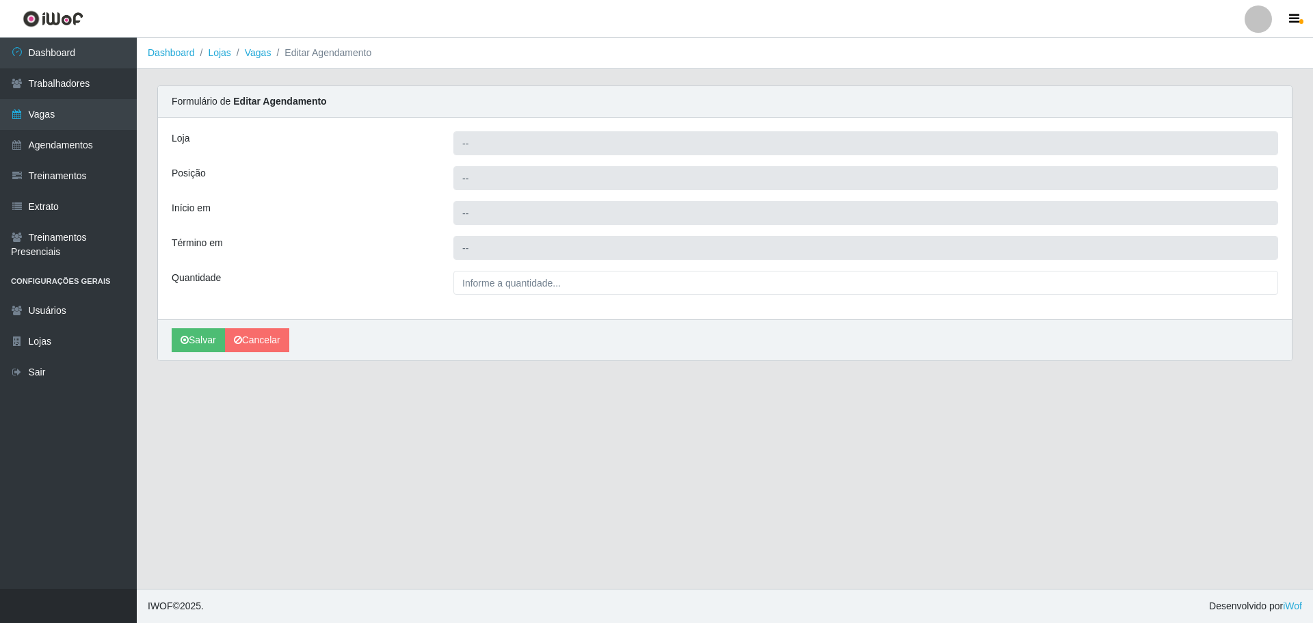
type input "[PERSON_NAME] - [GEOGRAPHIC_DATA]"
type input "Embalador"
type input "[DATE] 15:00:00"
type input "[DATE] 21:00:00"
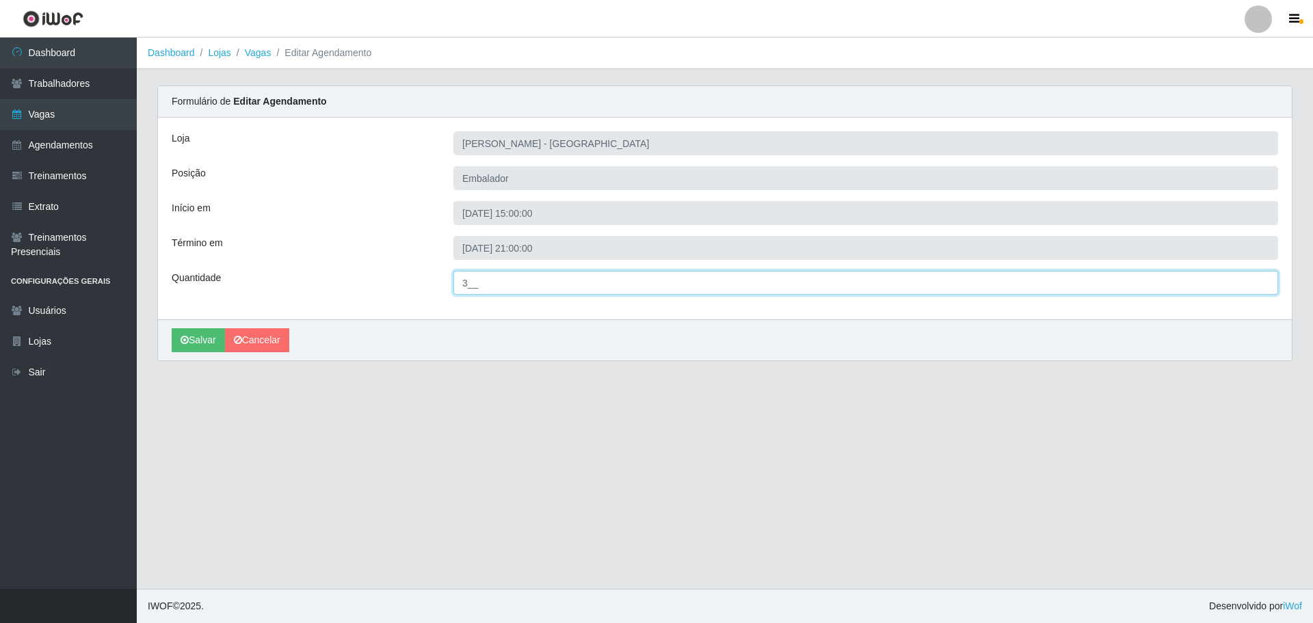
click at [470, 282] on input "3__" at bounding box center [865, 283] width 825 height 24
type input "8__"
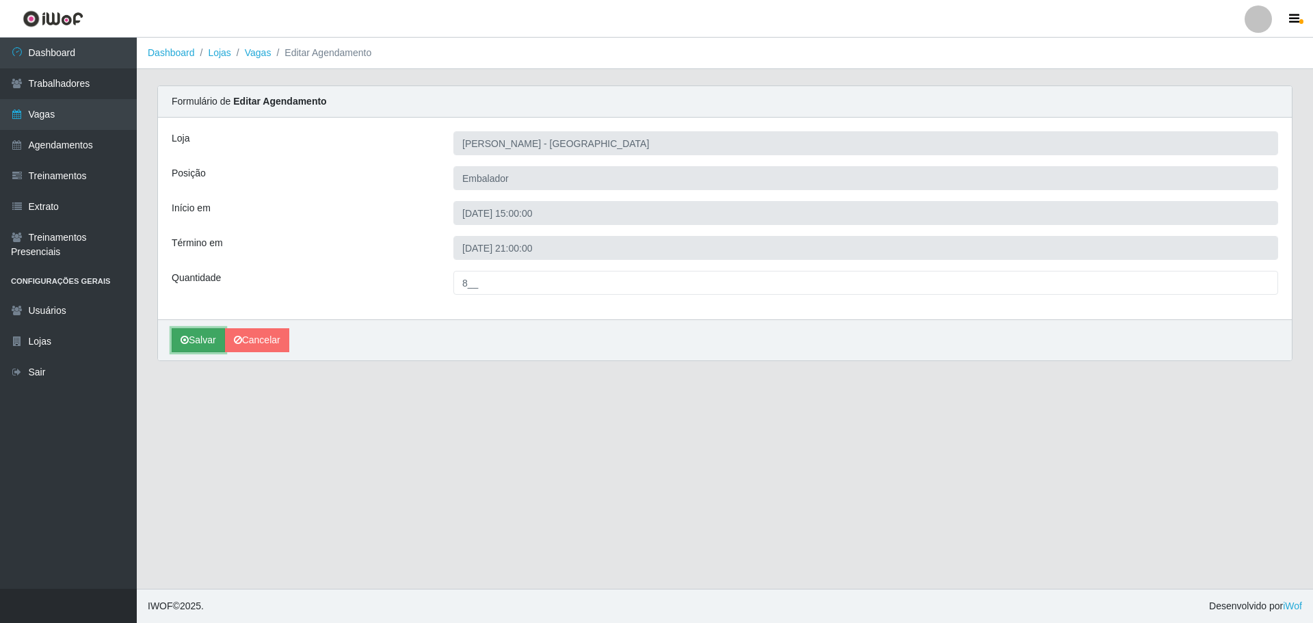
click at [199, 338] on button "Salvar" at bounding box center [198, 340] width 53 height 24
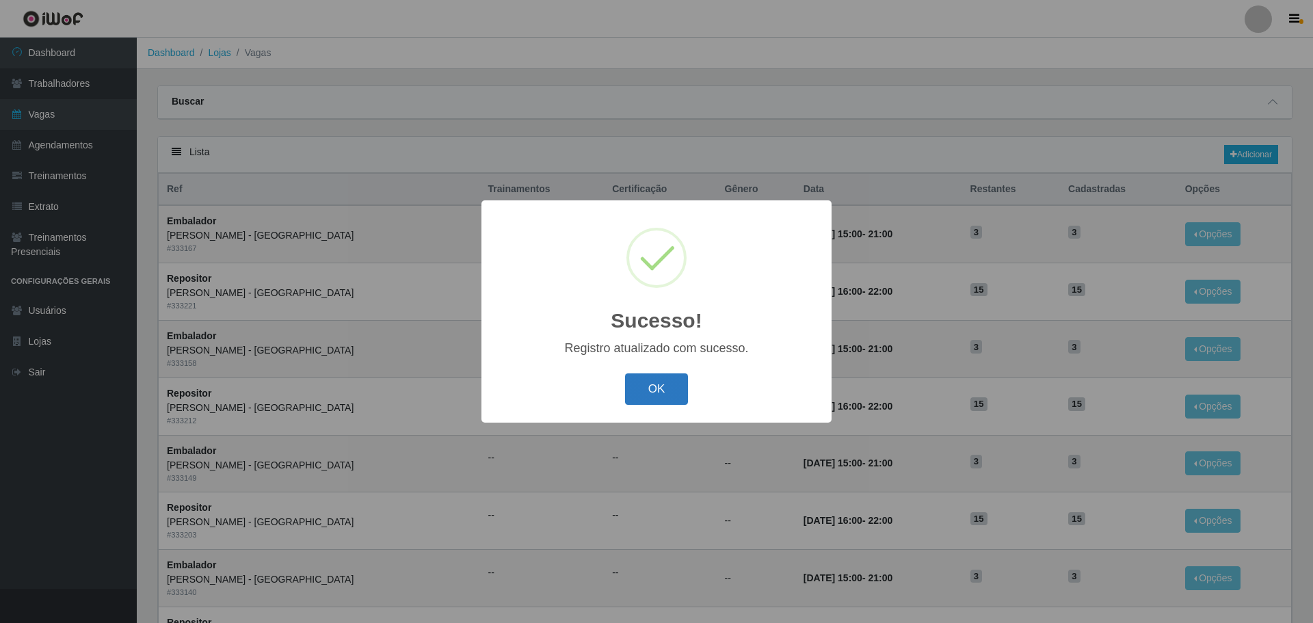
click at [658, 386] on button "OK" at bounding box center [657, 389] width 64 height 32
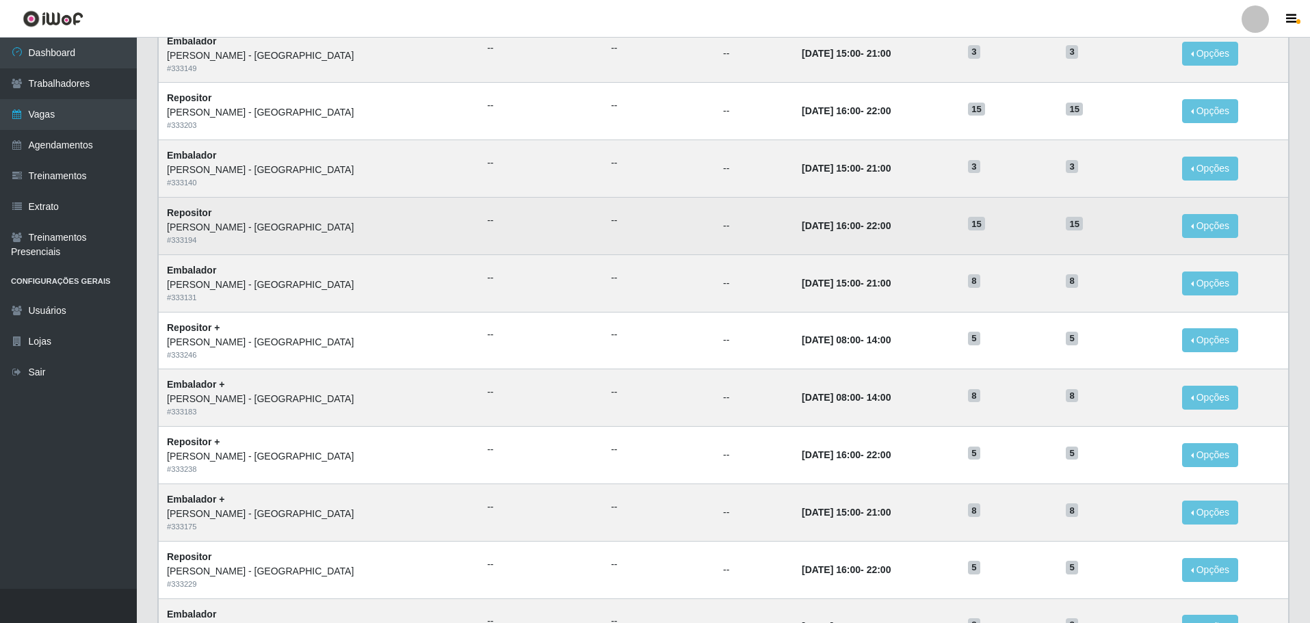
scroll to position [410, 0]
click at [1196, 226] on button "Opções" at bounding box center [1210, 225] width 56 height 24
click at [1089, 228] on link "Editar" at bounding box center [1104, 227] width 39 height 11
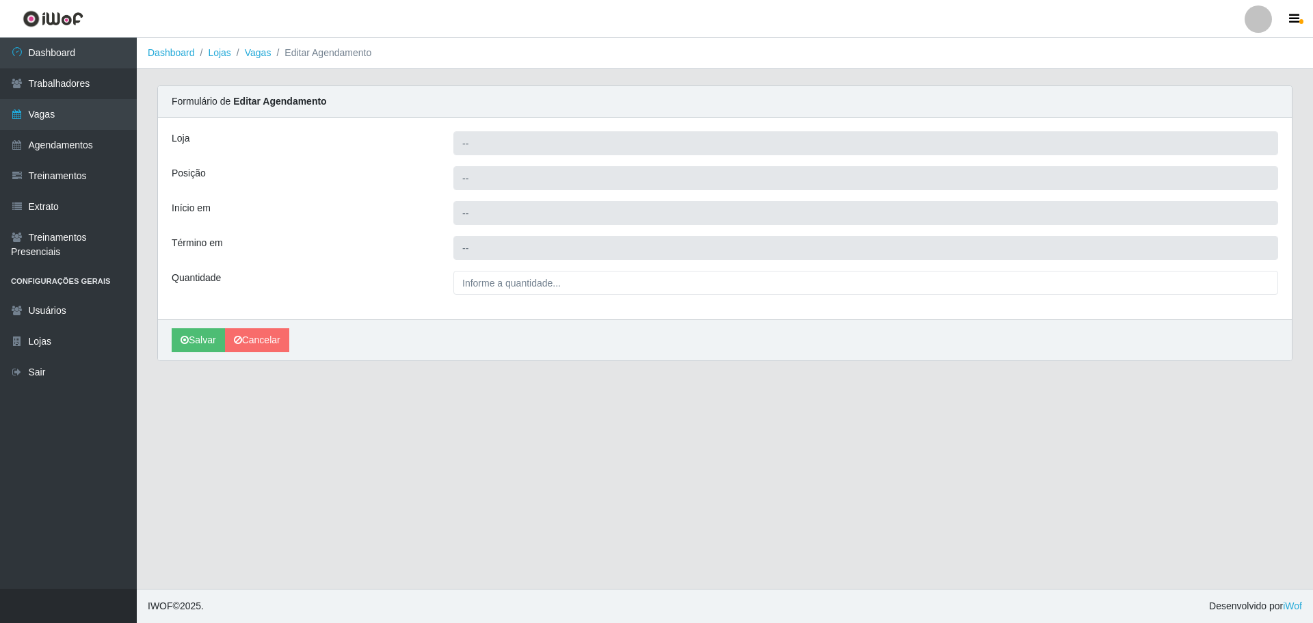
type input "[PERSON_NAME] - [GEOGRAPHIC_DATA]"
type input "Repositor"
type input "[DATE] 16:00:00"
type input "[DATE] 22:00:00"
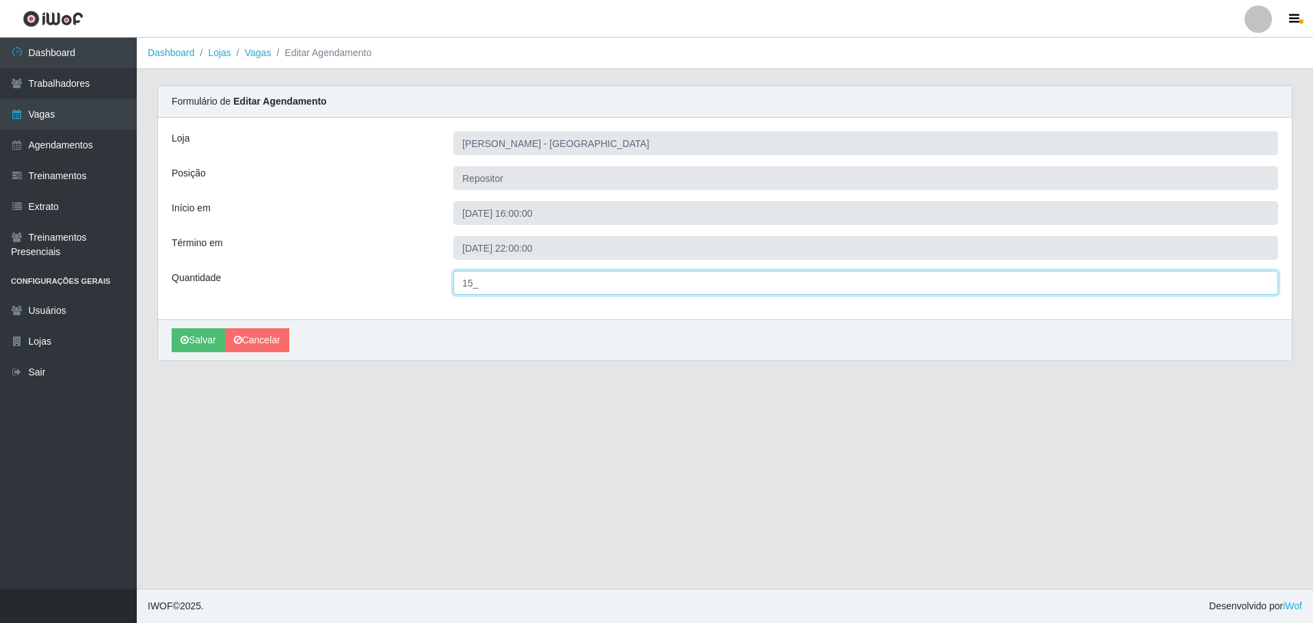
click at [475, 283] on input "15_" at bounding box center [865, 283] width 825 height 24
type input "5__"
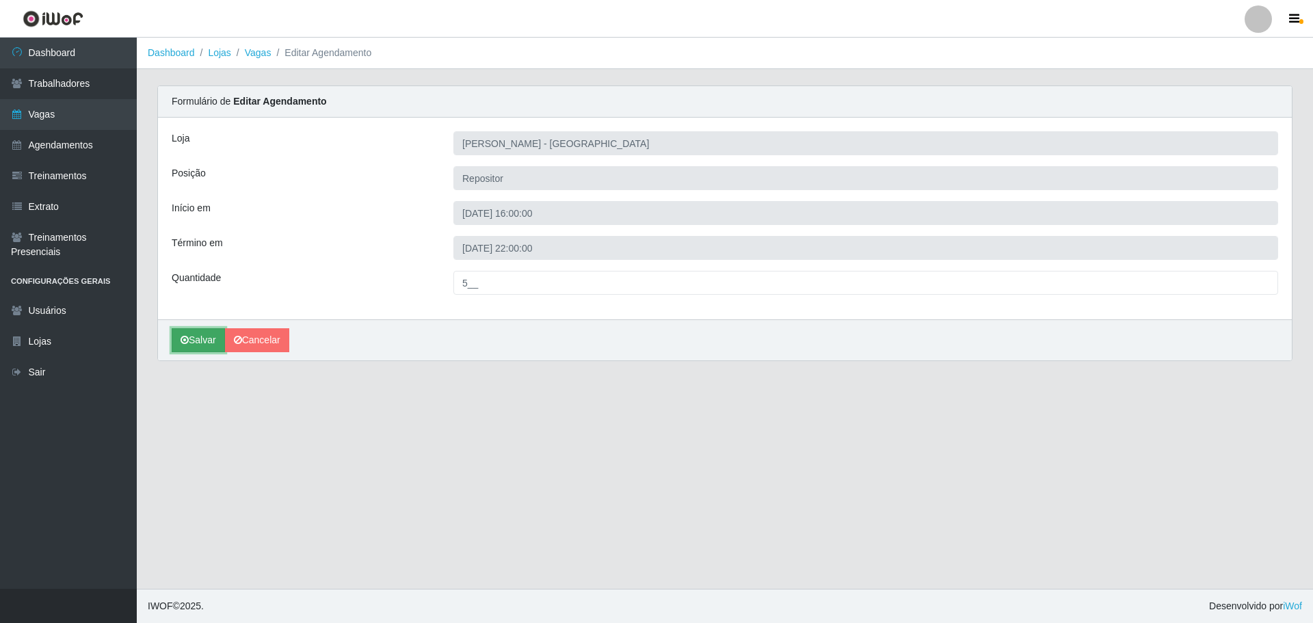
click at [194, 337] on button "Salvar" at bounding box center [198, 340] width 53 height 24
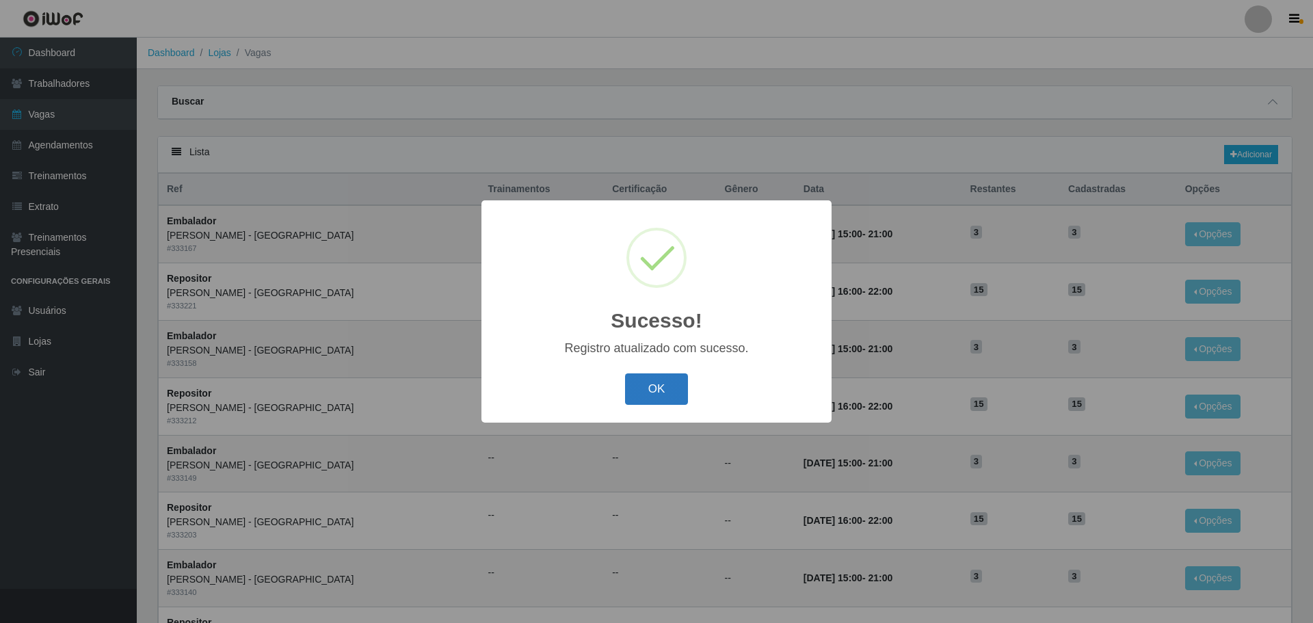
click at [662, 384] on button "OK" at bounding box center [657, 389] width 64 height 32
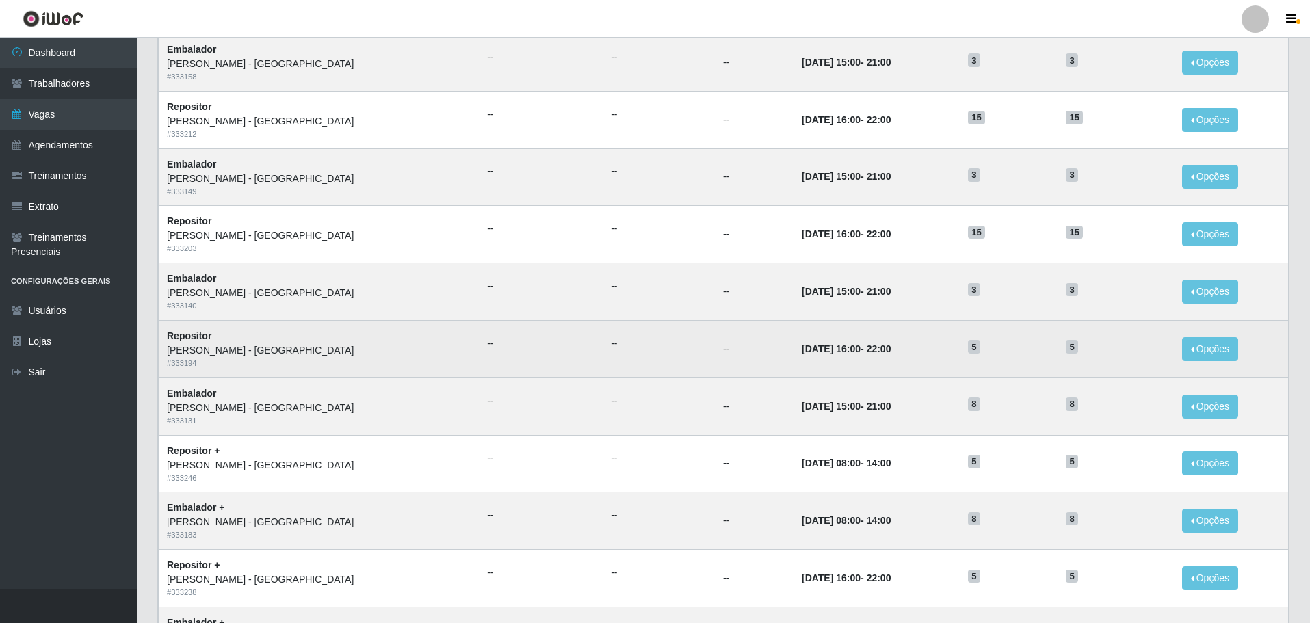
scroll to position [263, 0]
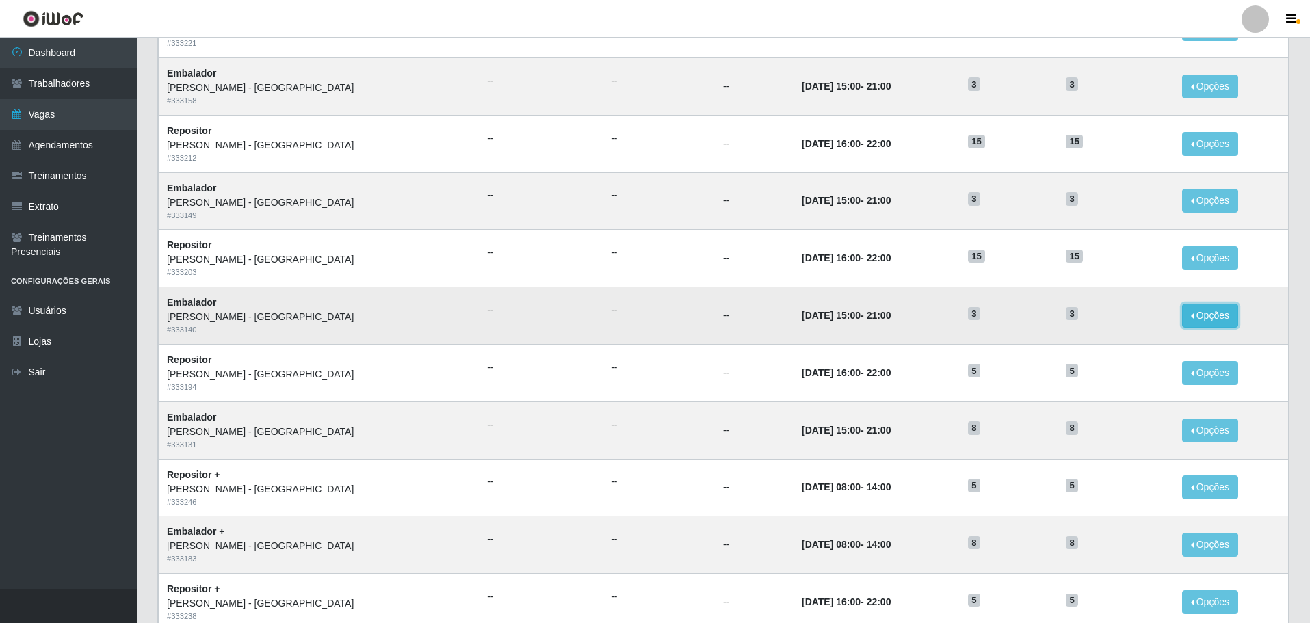
click at [1189, 319] on button "Opções" at bounding box center [1210, 316] width 56 height 24
click at [1104, 319] on link "Editar" at bounding box center [1104, 318] width 39 height 11
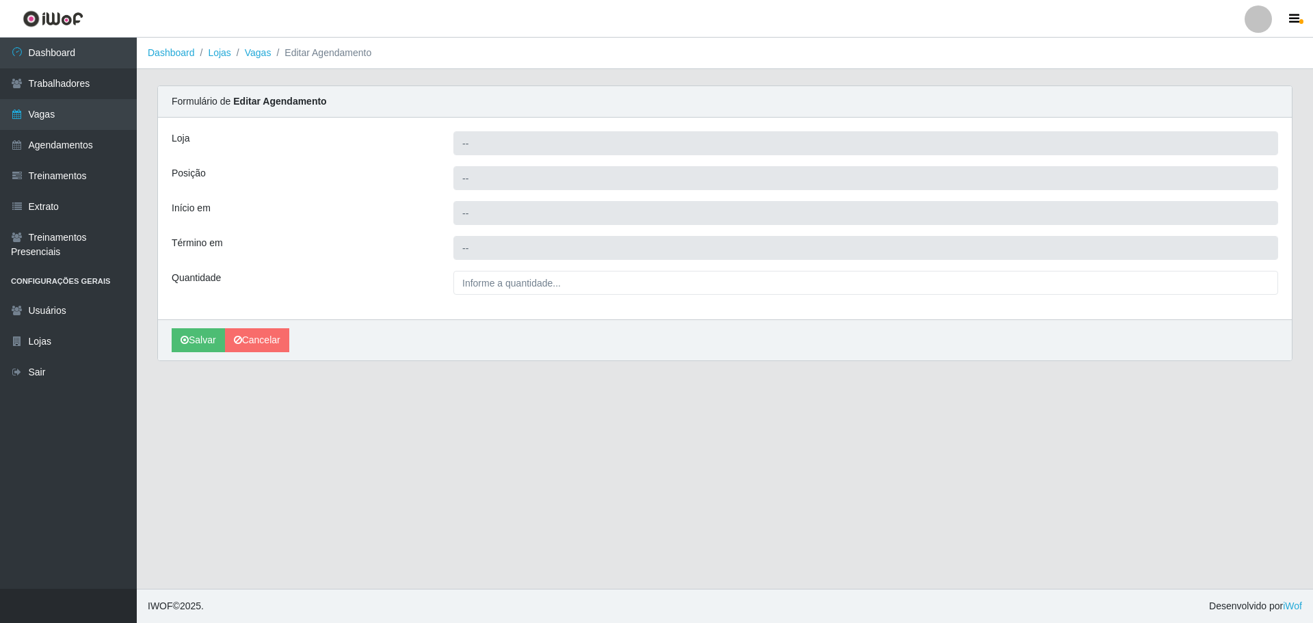
type input "[PERSON_NAME] - [GEOGRAPHIC_DATA]"
type input "Embalador"
type input "[DATE] 15:00:00"
type input "[DATE] 21:00:00"
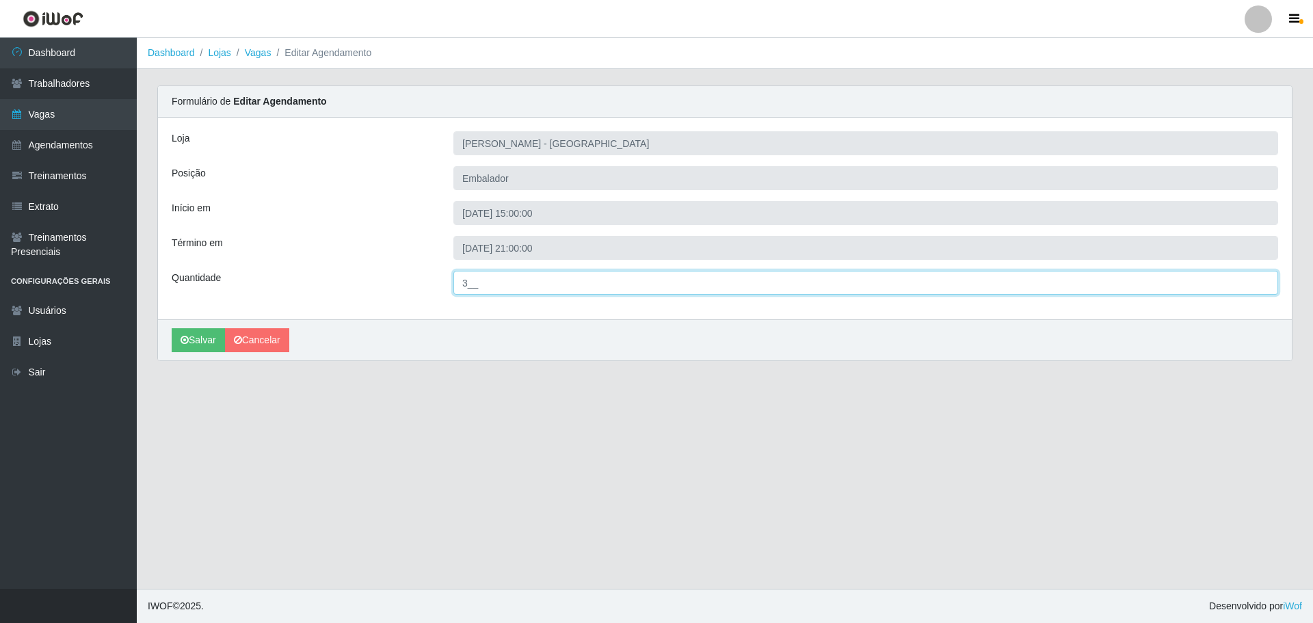
click at [471, 282] on input "3__" at bounding box center [865, 283] width 825 height 24
type input "8__"
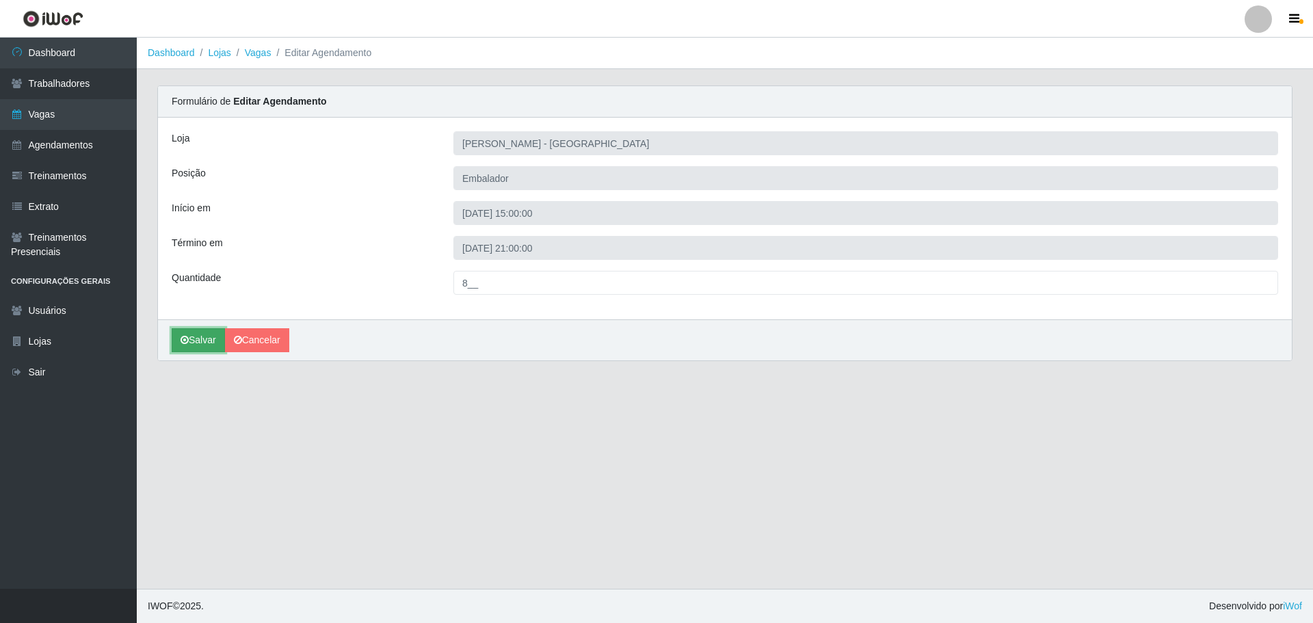
click at [200, 336] on button "Salvar" at bounding box center [198, 340] width 53 height 24
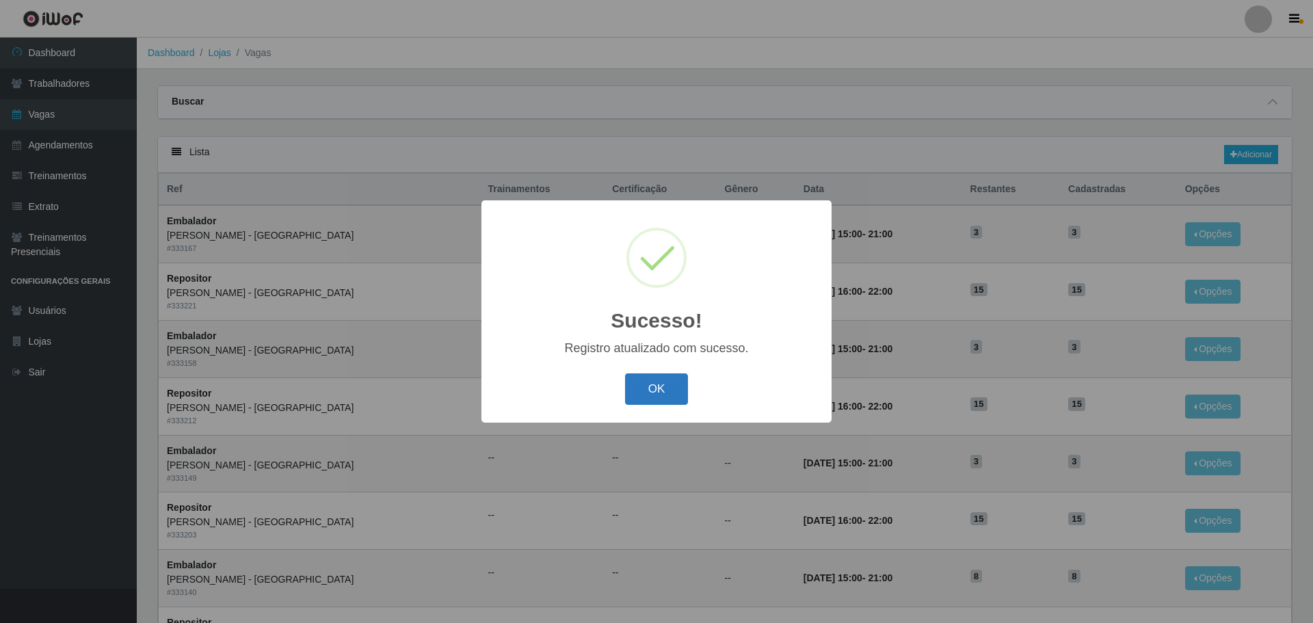
click at [650, 379] on button "OK" at bounding box center [657, 389] width 64 height 32
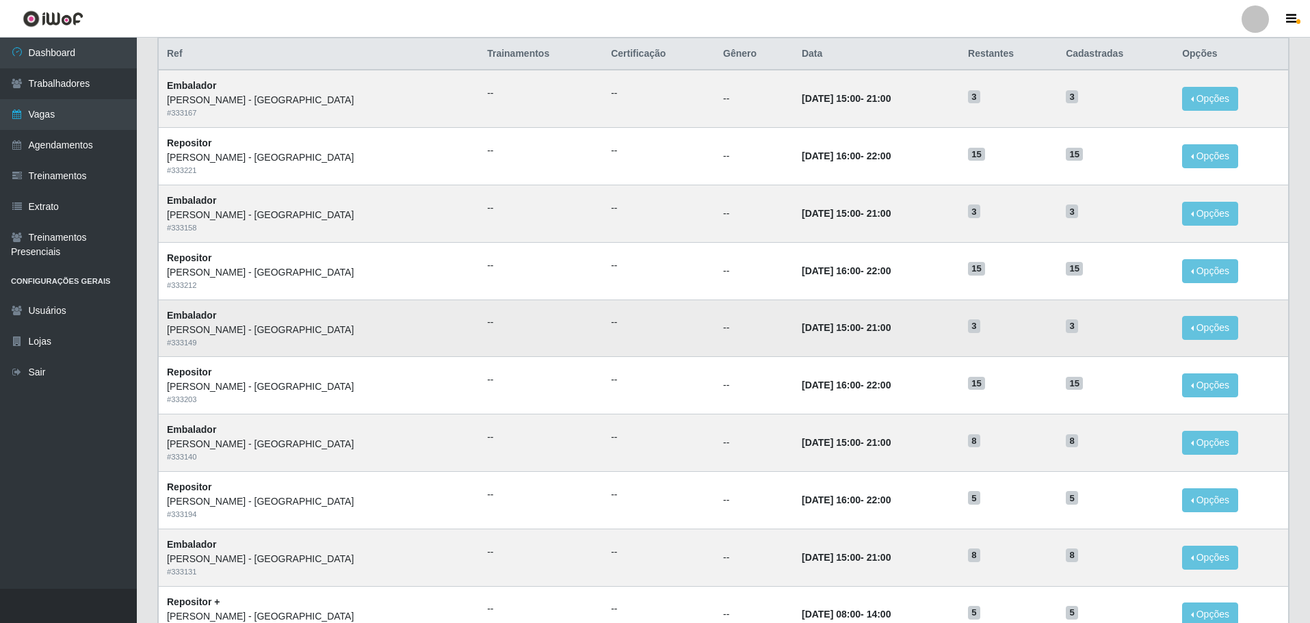
scroll to position [137, 0]
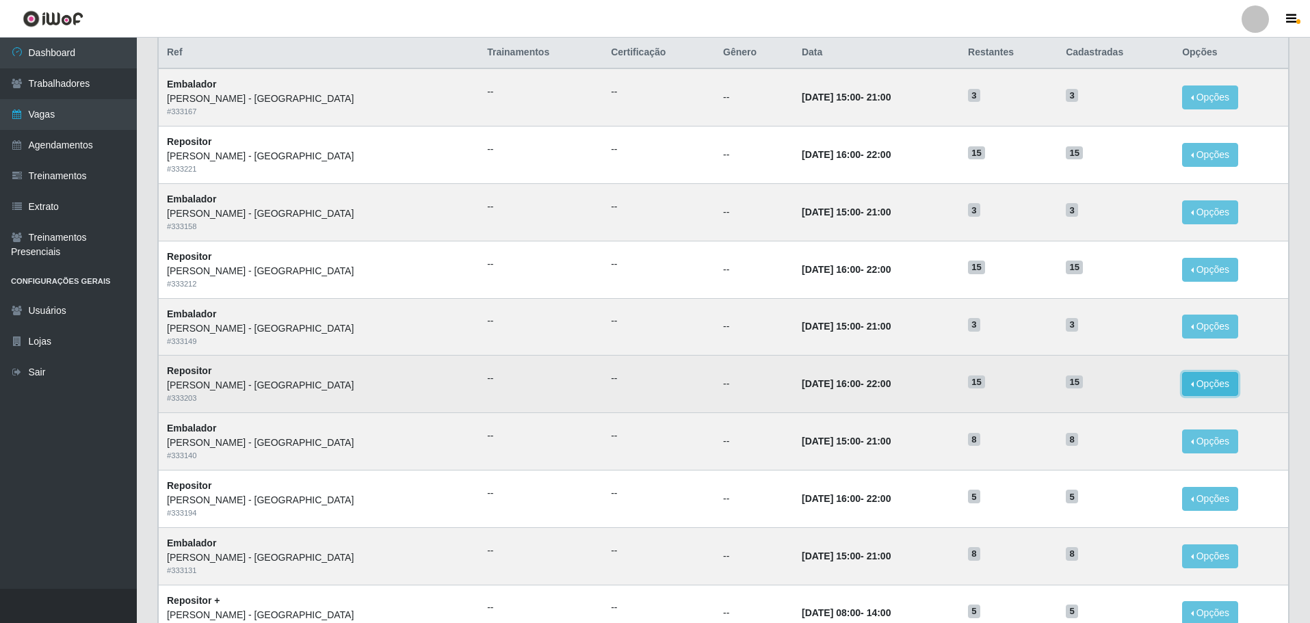
click at [1192, 383] on button "Opções" at bounding box center [1210, 384] width 56 height 24
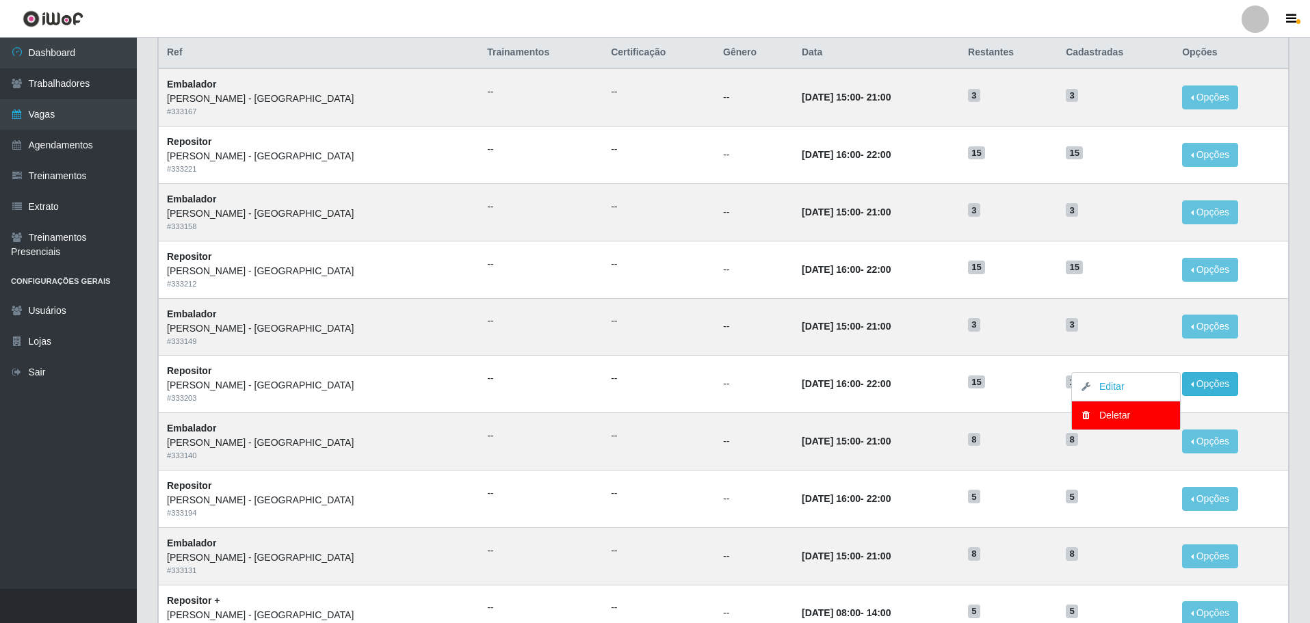
click at [1094, 388] on link "Editar" at bounding box center [1104, 386] width 39 height 11
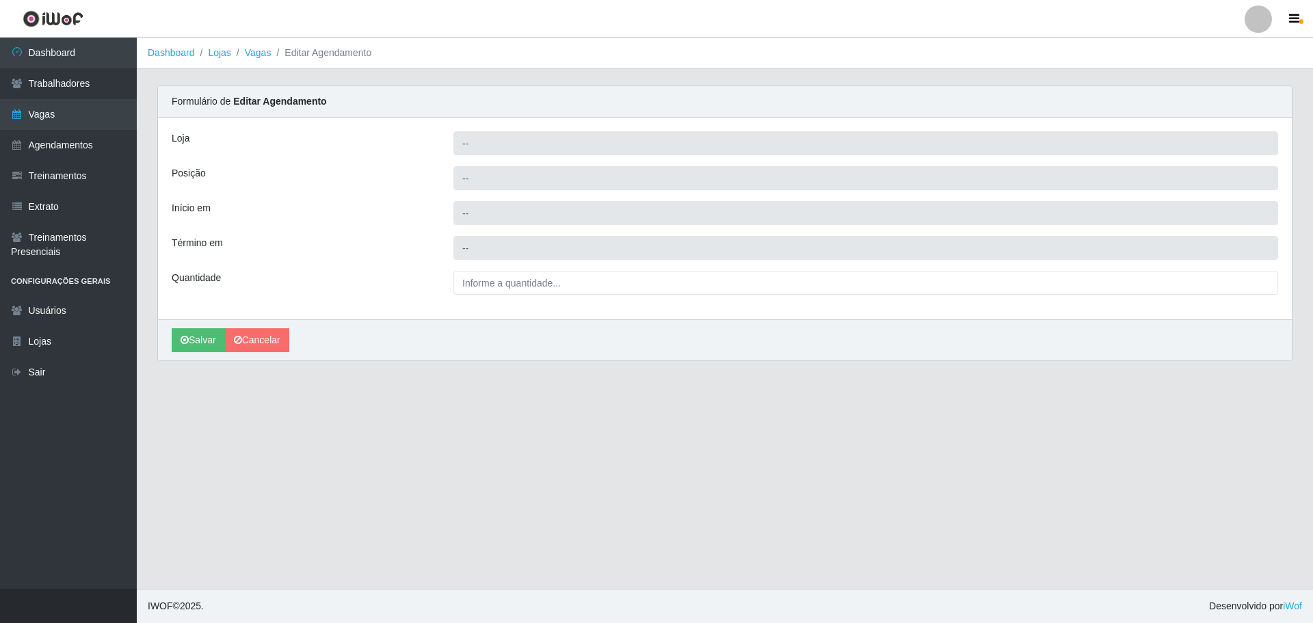
type input "[PERSON_NAME] - [GEOGRAPHIC_DATA]"
type input "Repositor"
type input "2025-10-21 16:00:00"
type input "2025-10-21 22:00:00"
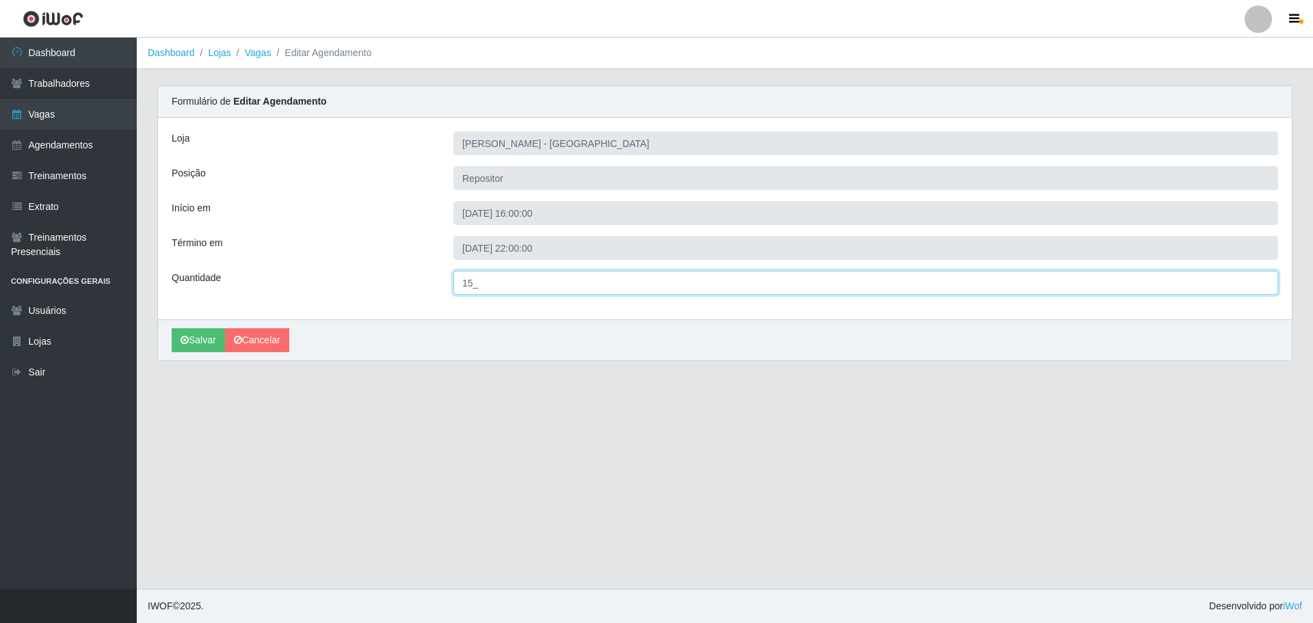
click at [473, 287] on input "15_" at bounding box center [865, 283] width 825 height 24
type input "5__"
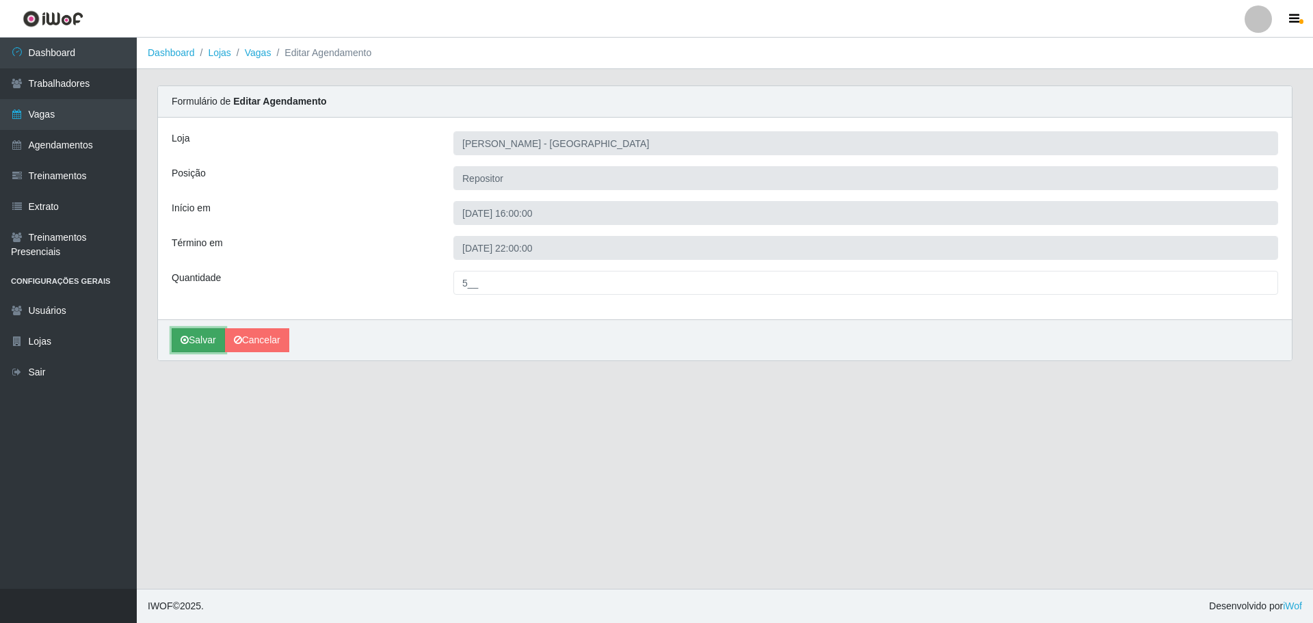
click at [203, 339] on button "Salvar" at bounding box center [198, 340] width 53 height 24
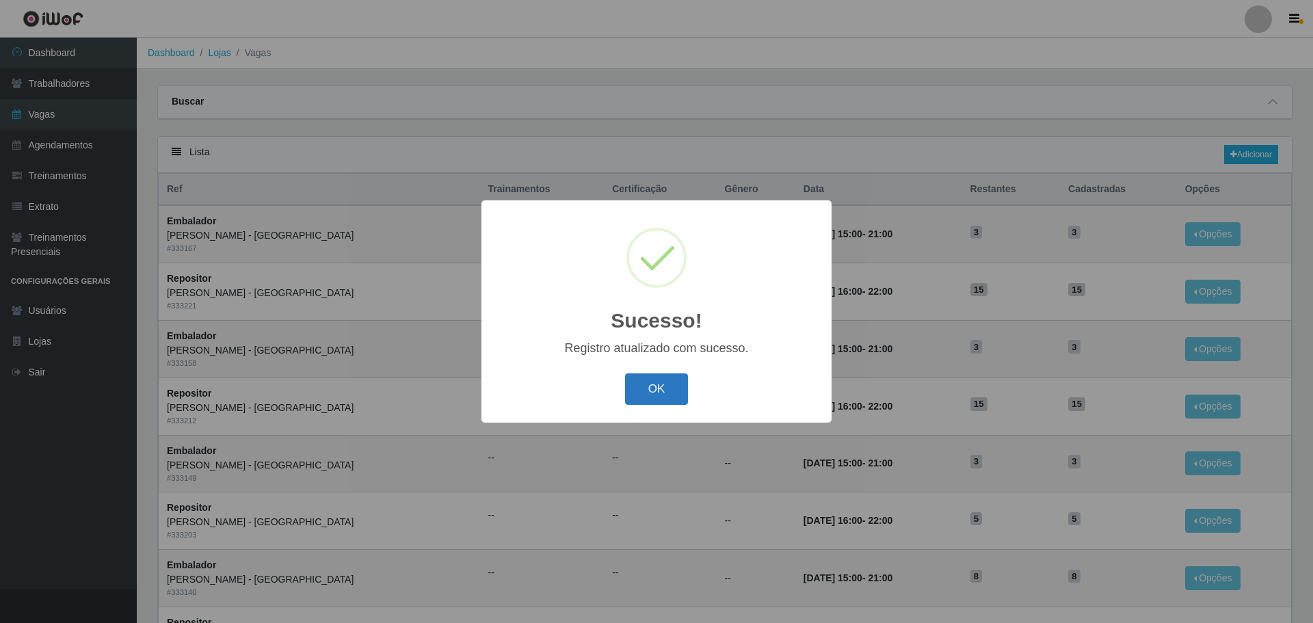
click at [665, 395] on button "OK" at bounding box center [657, 389] width 64 height 32
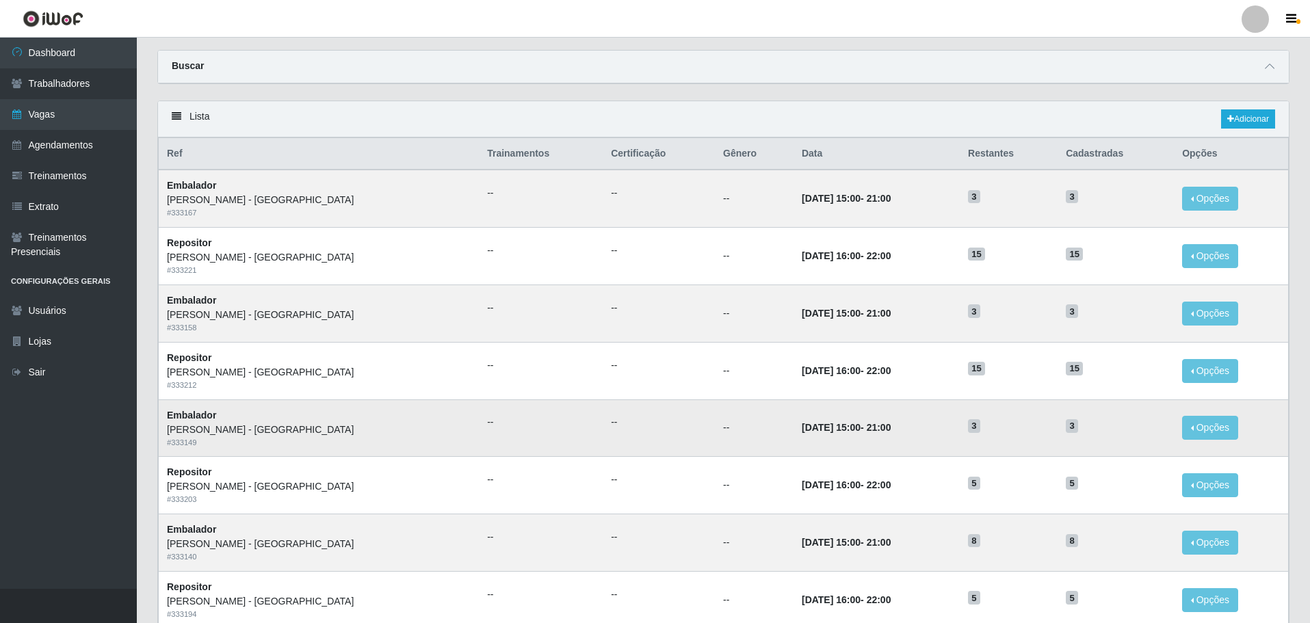
scroll to position [68, 0]
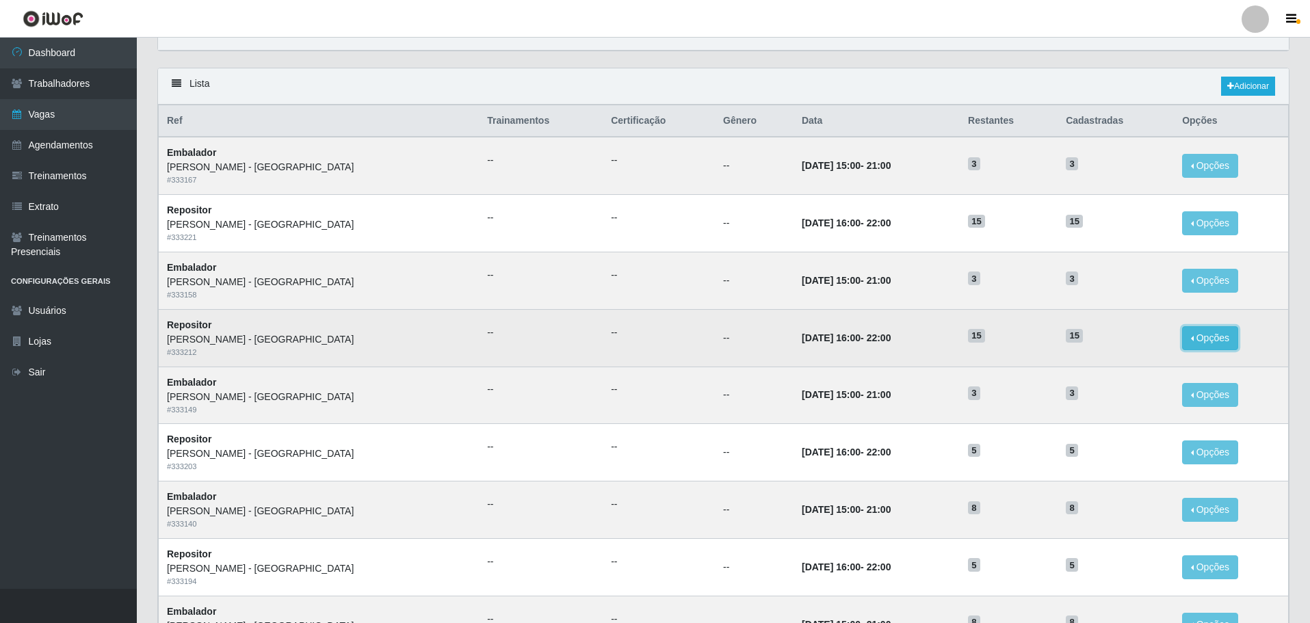
click at [1202, 335] on button "Opções" at bounding box center [1210, 338] width 56 height 24
click at [1099, 338] on link "Editar" at bounding box center [1104, 340] width 39 height 11
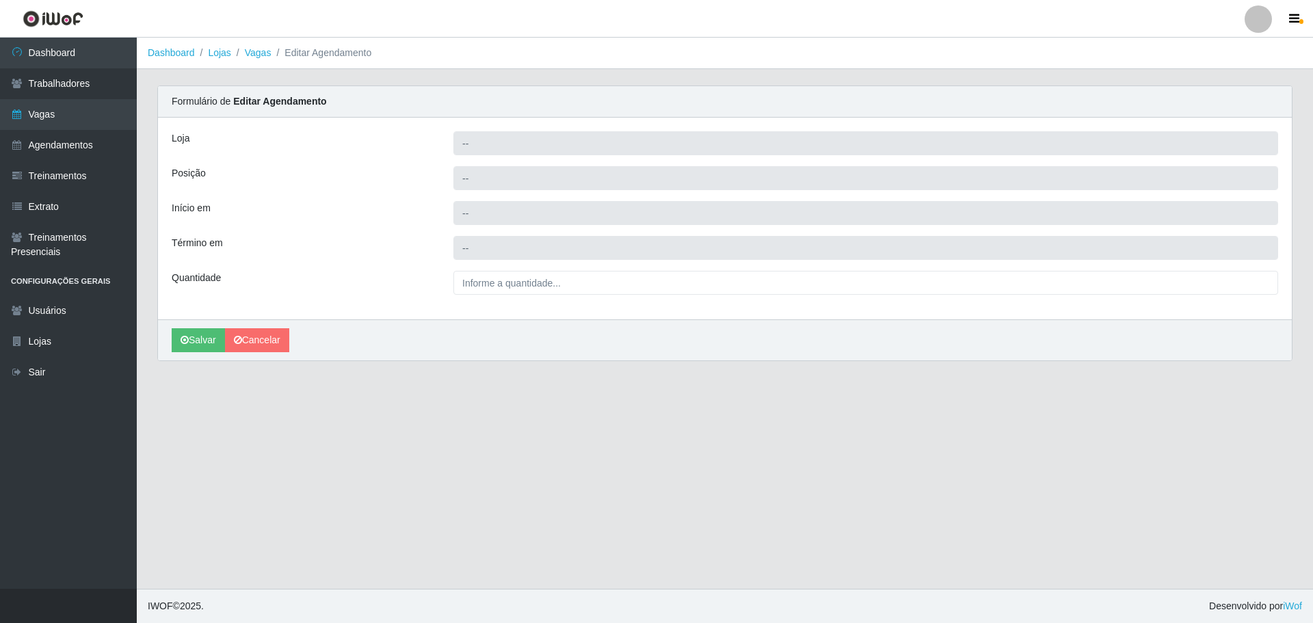
type input "[PERSON_NAME] - [GEOGRAPHIC_DATA]"
type input "Repositor"
type input "2025-10-22 16:00:00"
type input "2025-10-22 22:00:00"
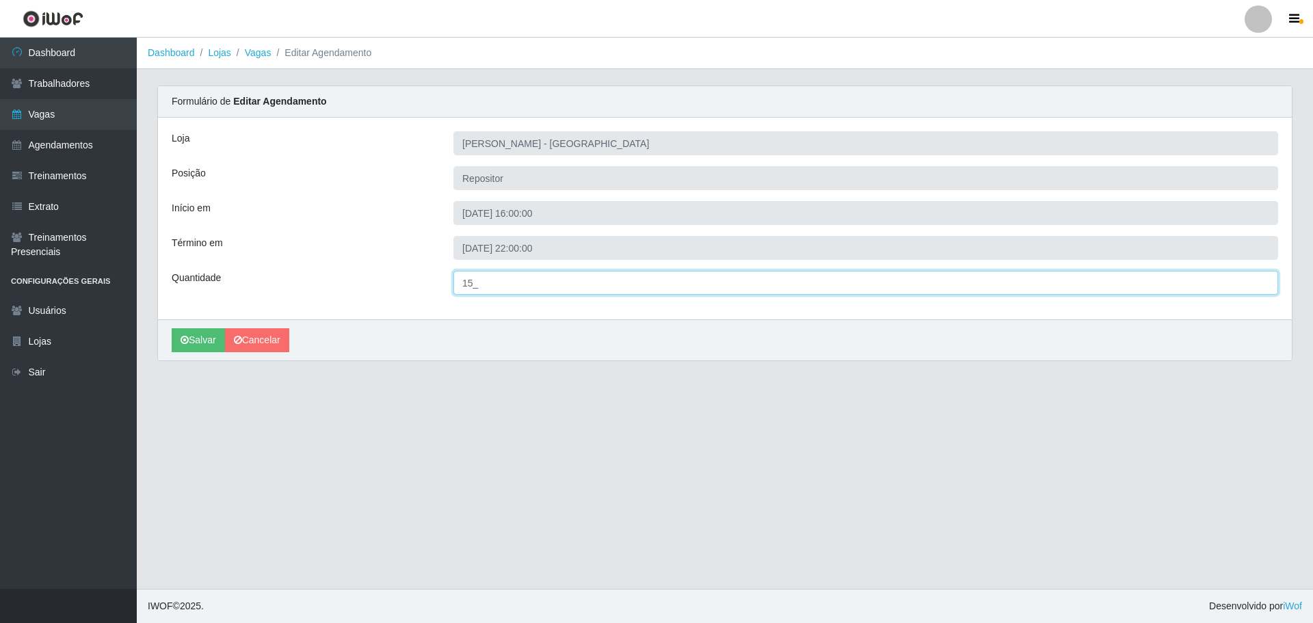
click at [475, 282] on input "15_" at bounding box center [865, 283] width 825 height 24
type input "5__"
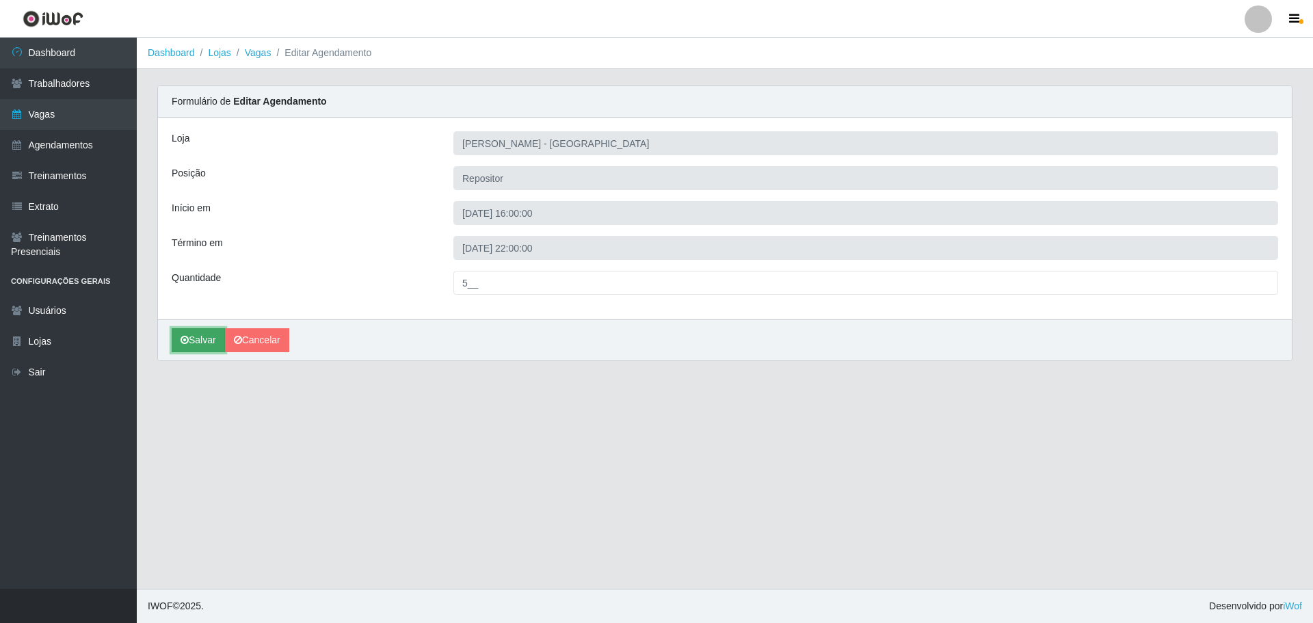
click at [204, 342] on button "Salvar" at bounding box center [198, 340] width 53 height 24
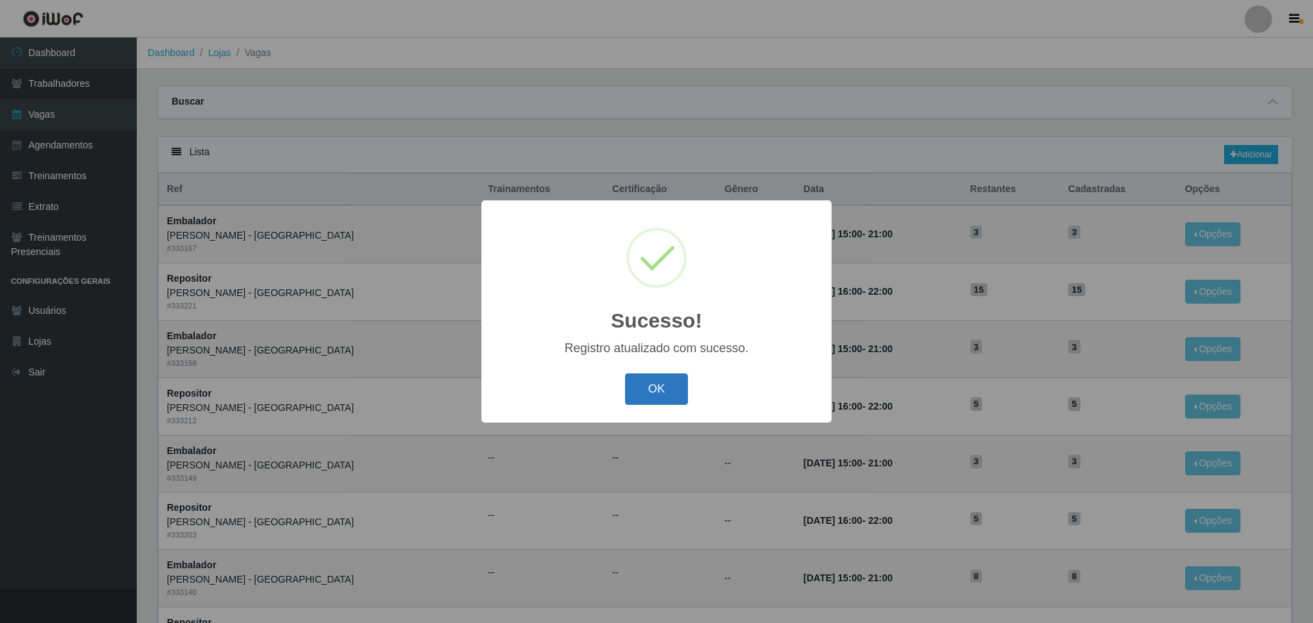
click at [668, 378] on button "OK" at bounding box center [657, 389] width 64 height 32
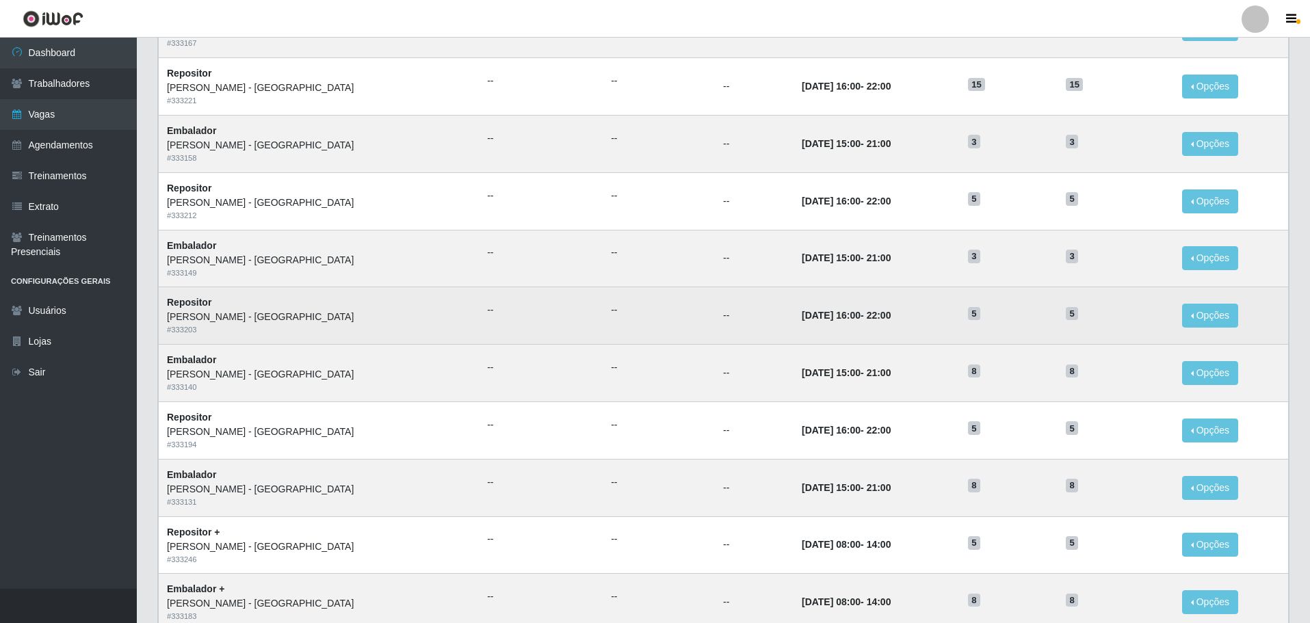
scroll to position [137, 0]
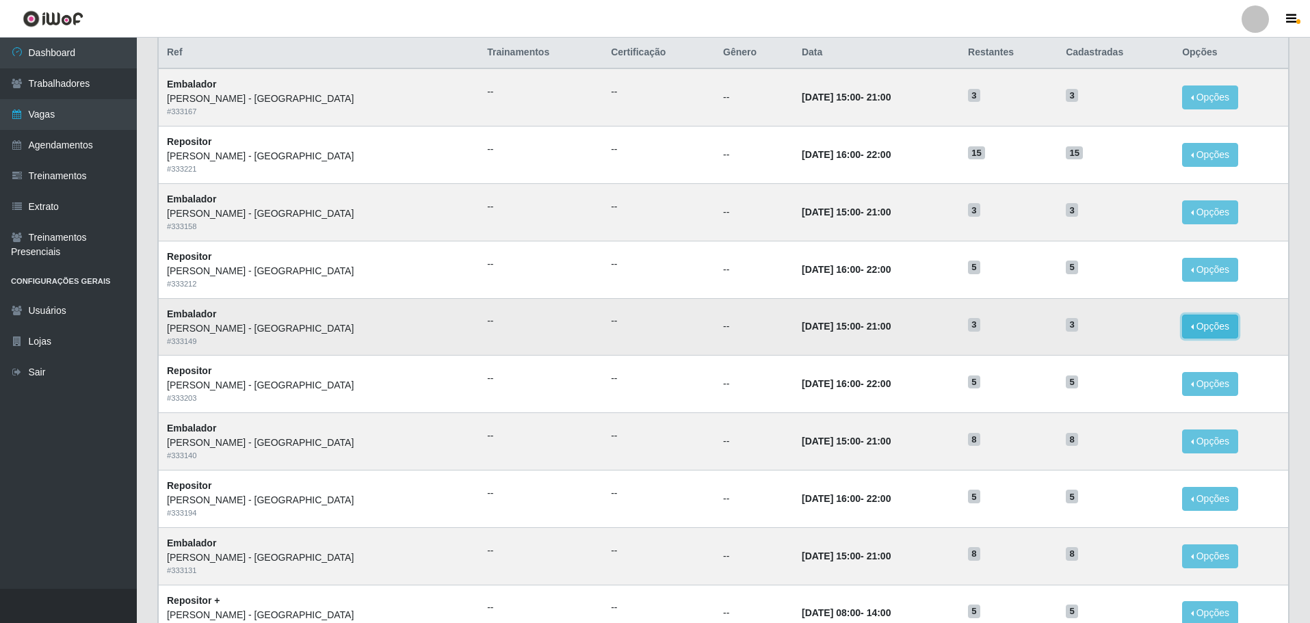
click at [1197, 323] on button "Opções" at bounding box center [1210, 327] width 56 height 24
click at [1091, 331] on link "Editar" at bounding box center [1104, 328] width 39 height 11
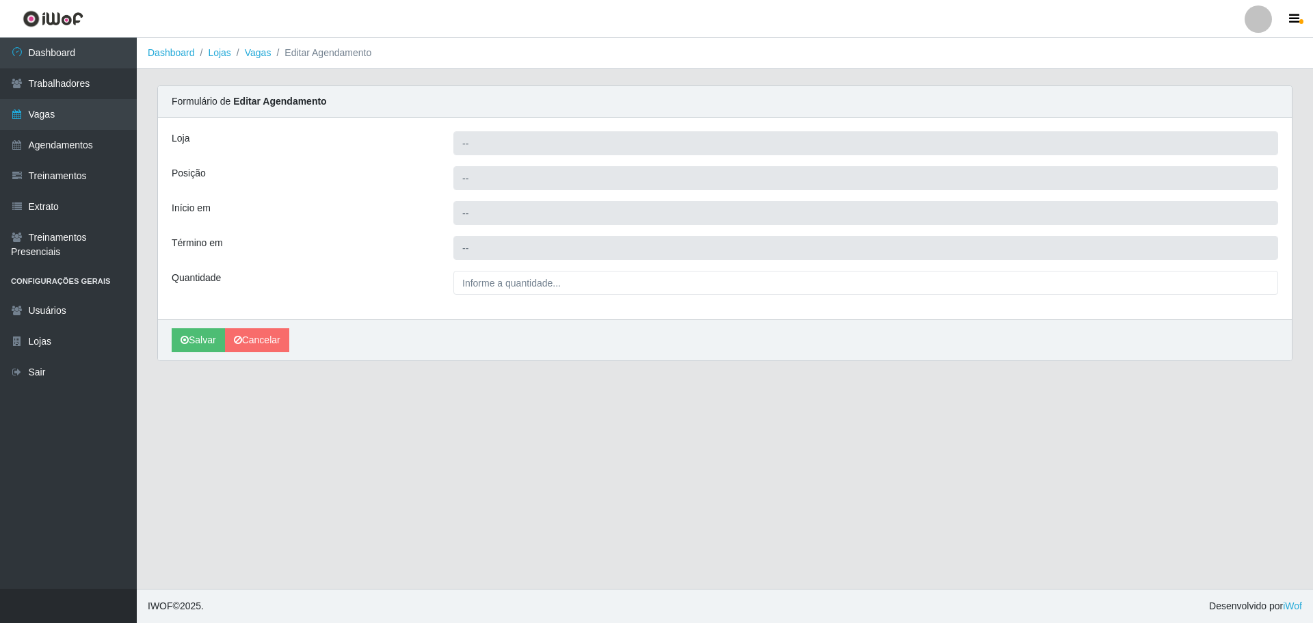
type input "[PERSON_NAME] - [GEOGRAPHIC_DATA]"
type input "Embalador"
type input "2025-10-22 15:00:00"
type input "2025-10-22 21:00:00"
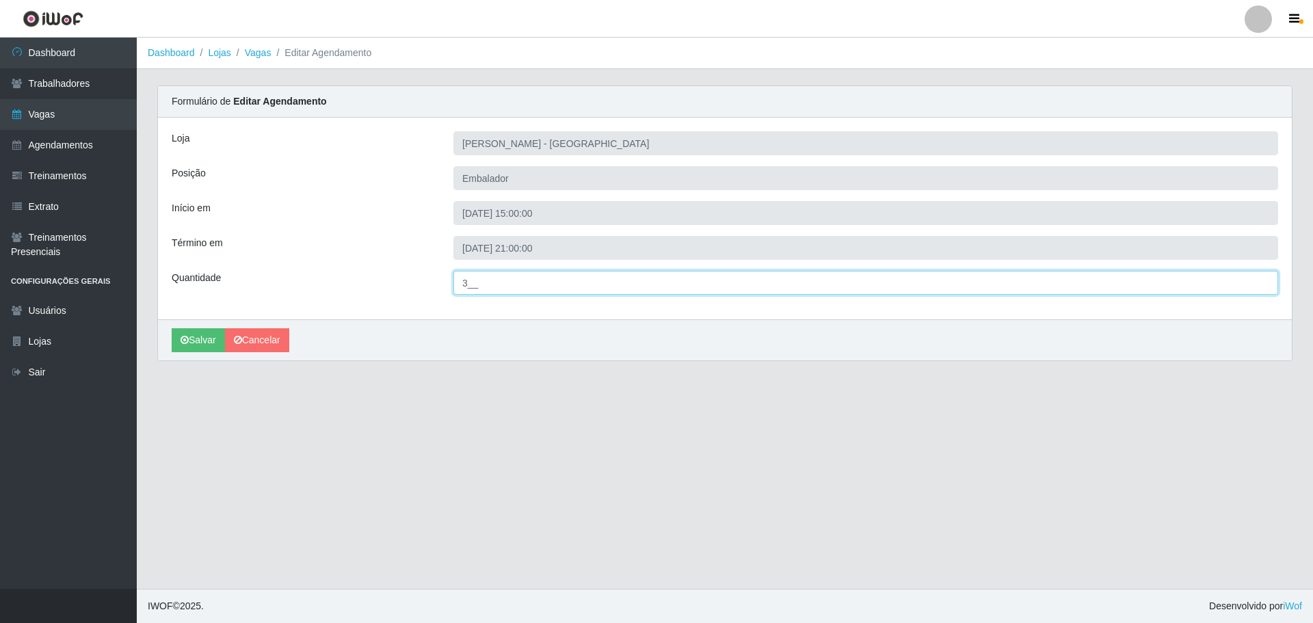
click at [469, 287] on input "3__" at bounding box center [865, 283] width 825 height 24
type input "8__"
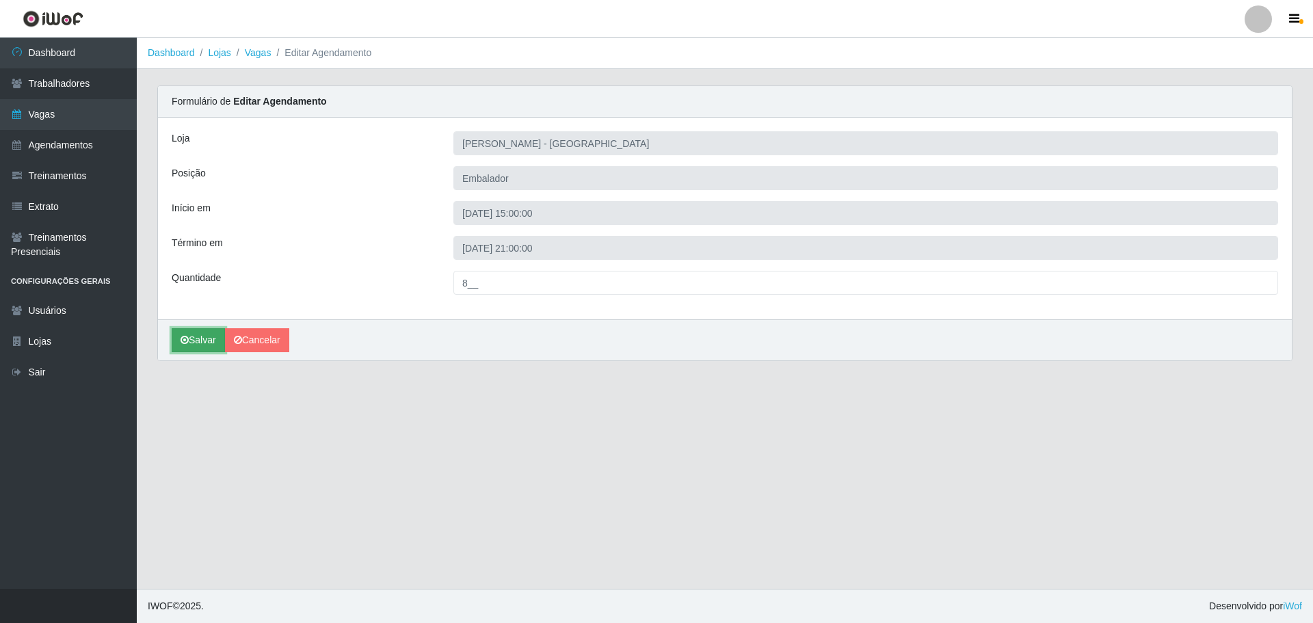
click at [202, 342] on button "Salvar" at bounding box center [198, 340] width 53 height 24
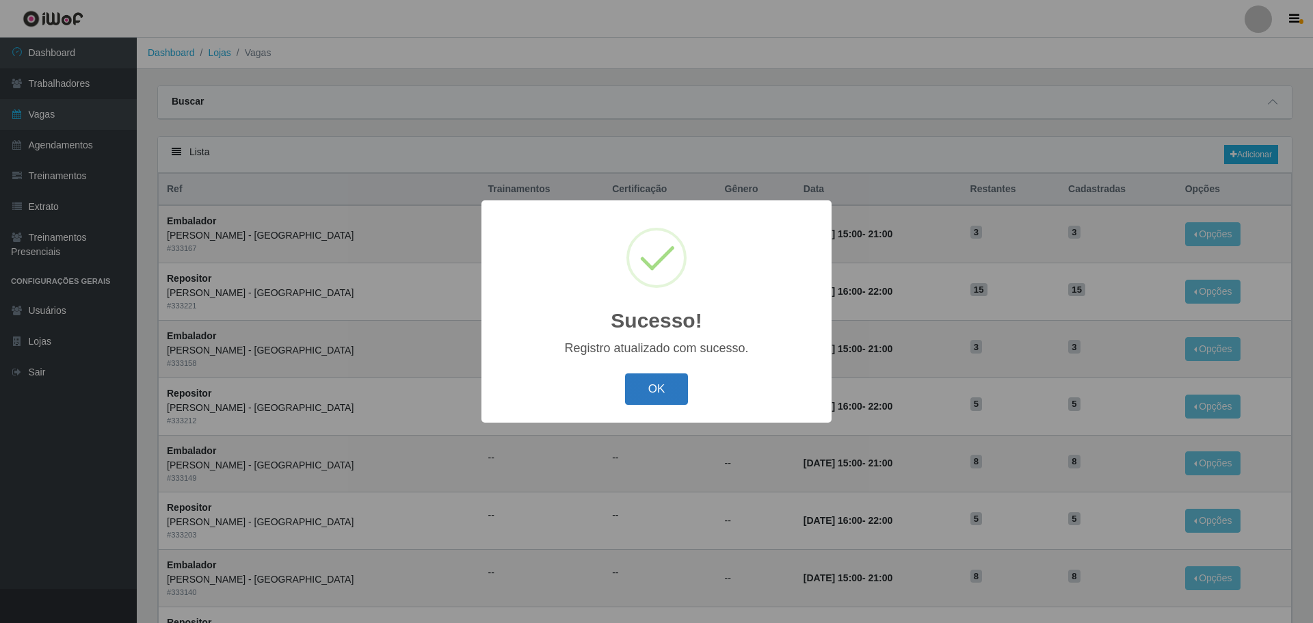
click at [661, 387] on button "OK" at bounding box center [657, 389] width 64 height 32
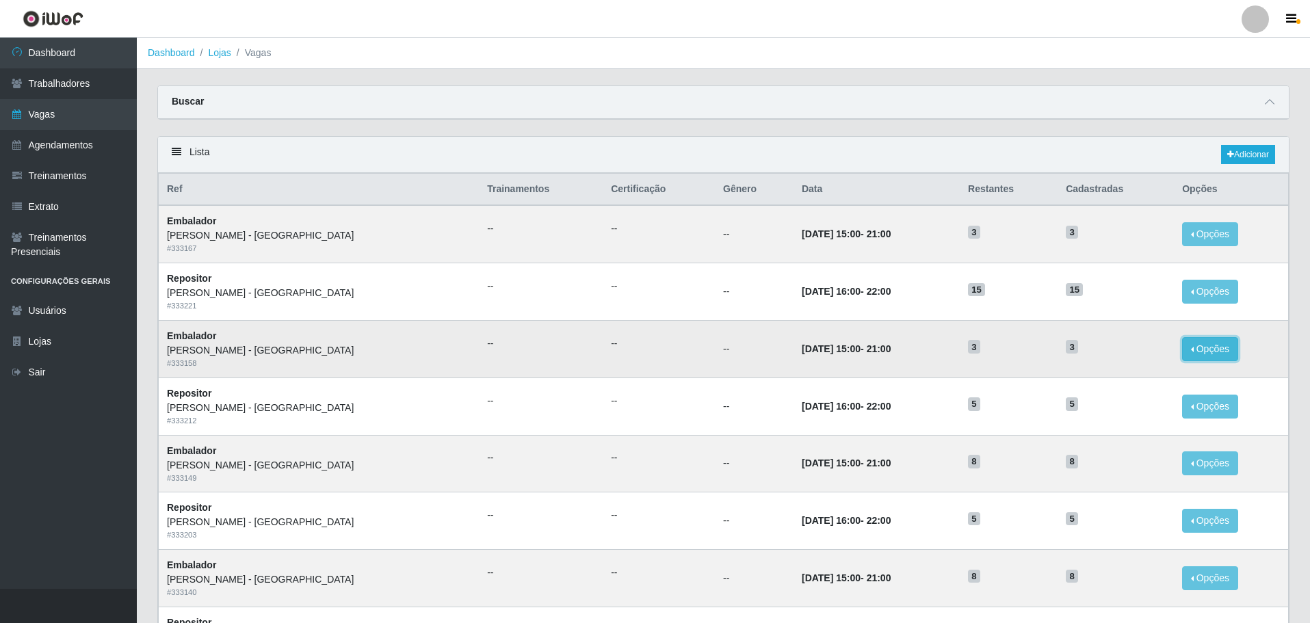
click at [1192, 348] on button "Opções" at bounding box center [1210, 349] width 56 height 24
click at [1096, 356] on link "Editar" at bounding box center [1104, 351] width 39 height 11
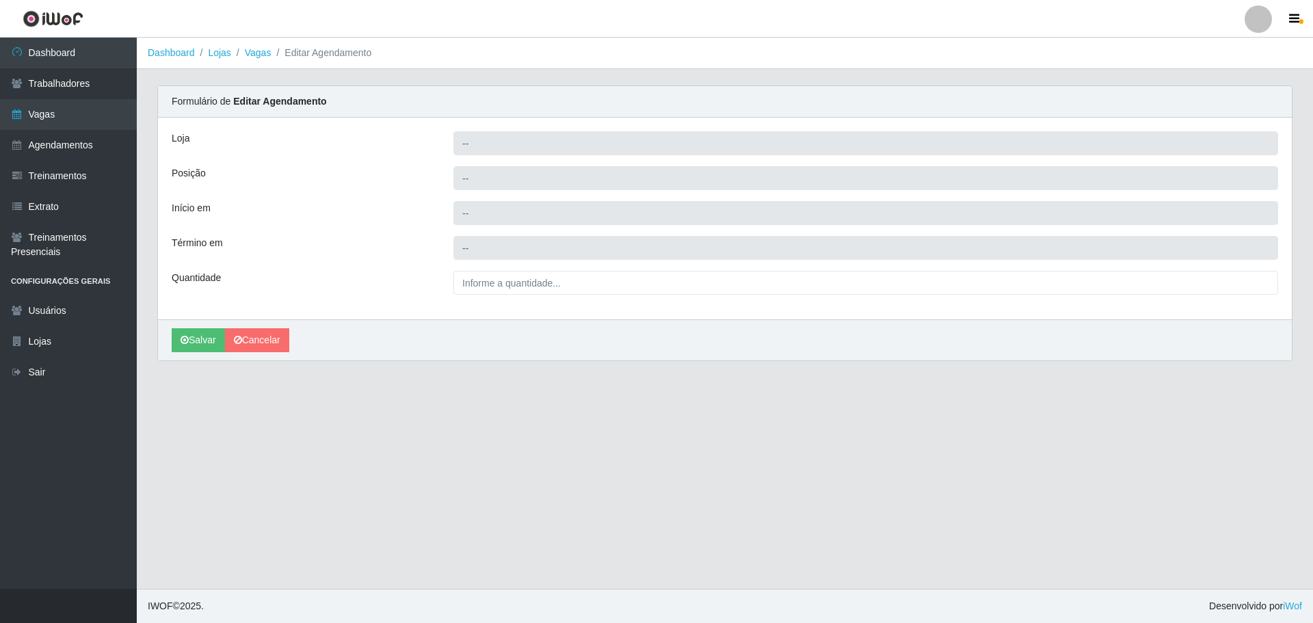
type input "[PERSON_NAME] - [GEOGRAPHIC_DATA]"
type input "Embalador"
type input "2025-10-23 15:00:00"
type input "2025-10-23 21:00:00"
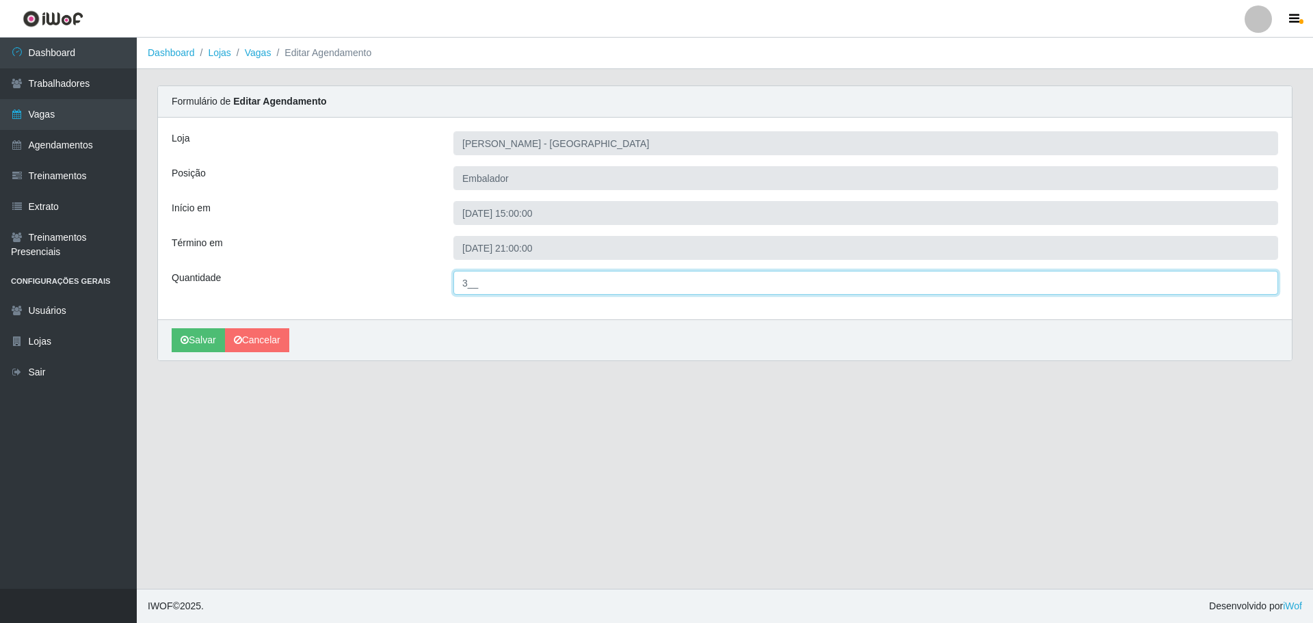
click at [473, 281] on input "3__" at bounding box center [865, 283] width 825 height 24
type input "8__"
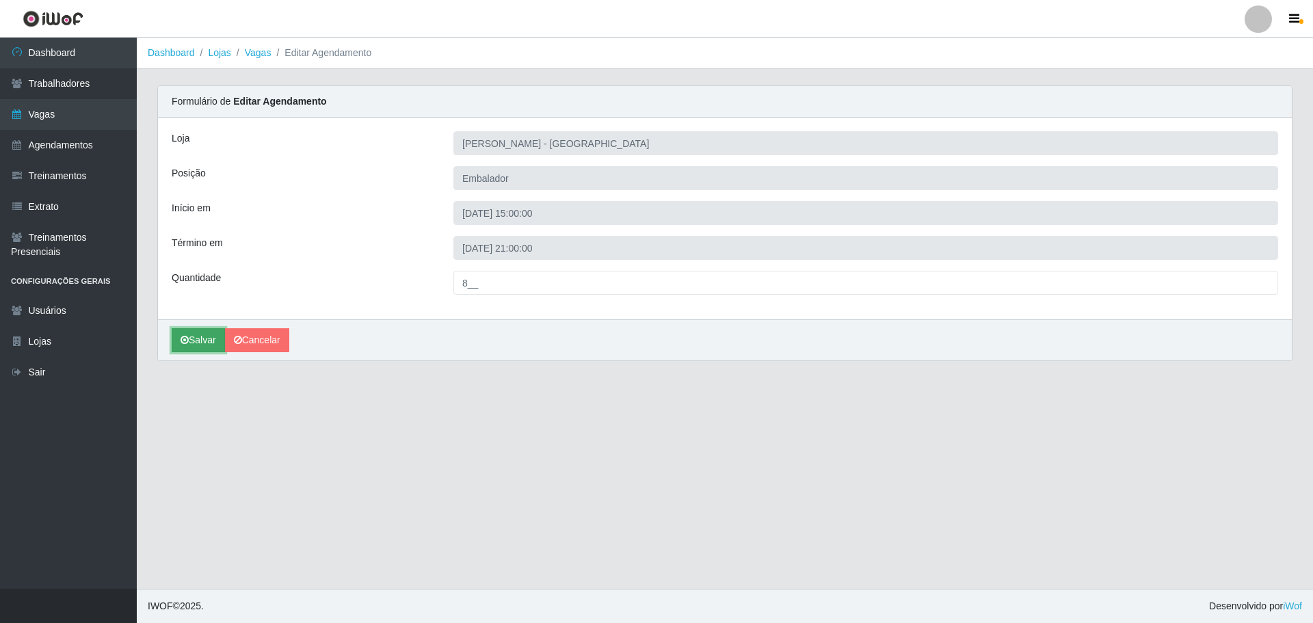
click at [205, 341] on button "Salvar" at bounding box center [198, 340] width 53 height 24
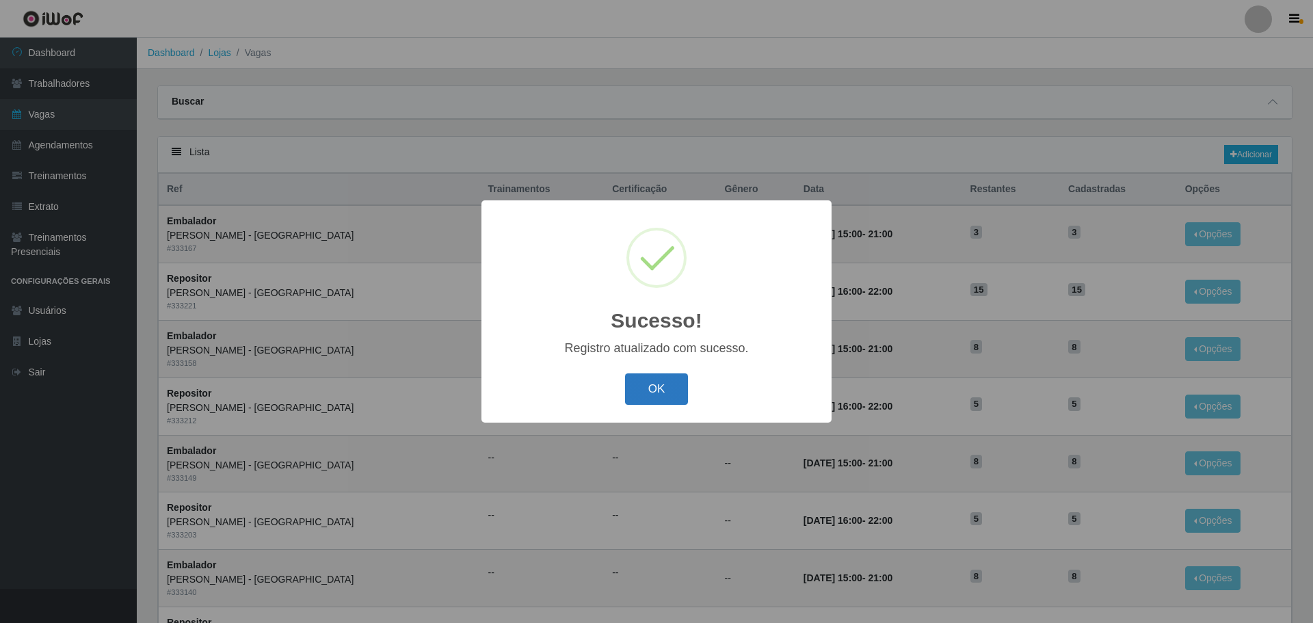
click at [667, 397] on button "OK" at bounding box center [657, 389] width 64 height 32
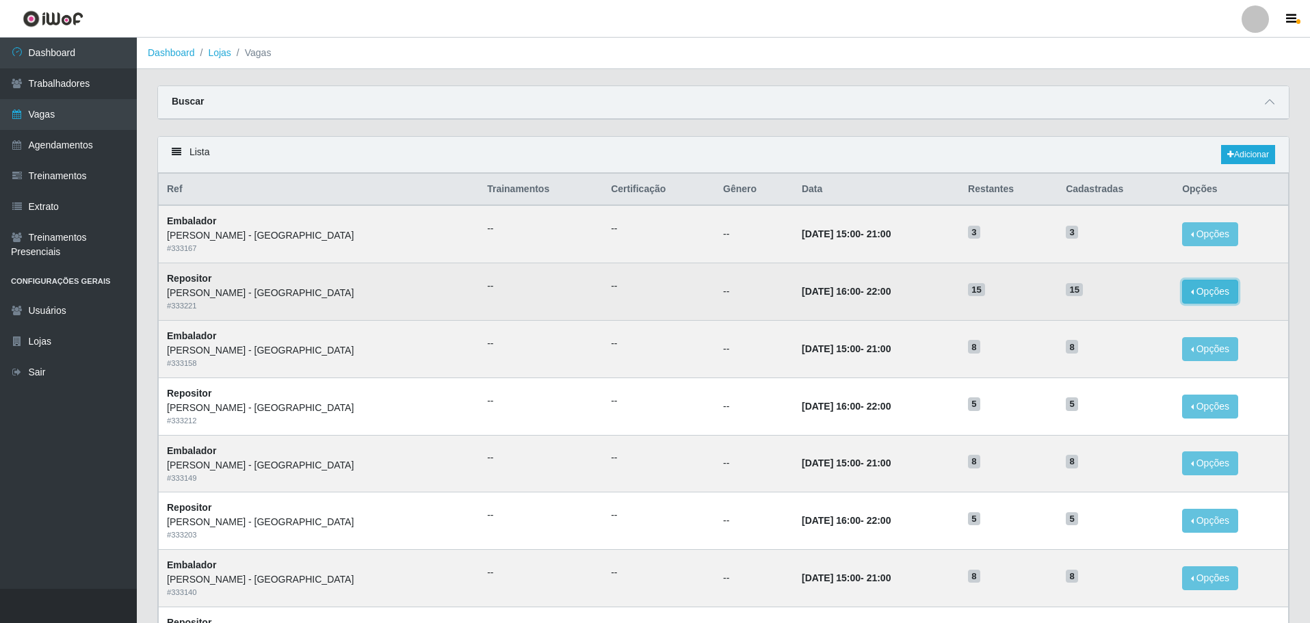
click at [1189, 289] on button "Opções" at bounding box center [1210, 292] width 56 height 24
click at [1095, 290] on link "Editar" at bounding box center [1104, 294] width 39 height 11
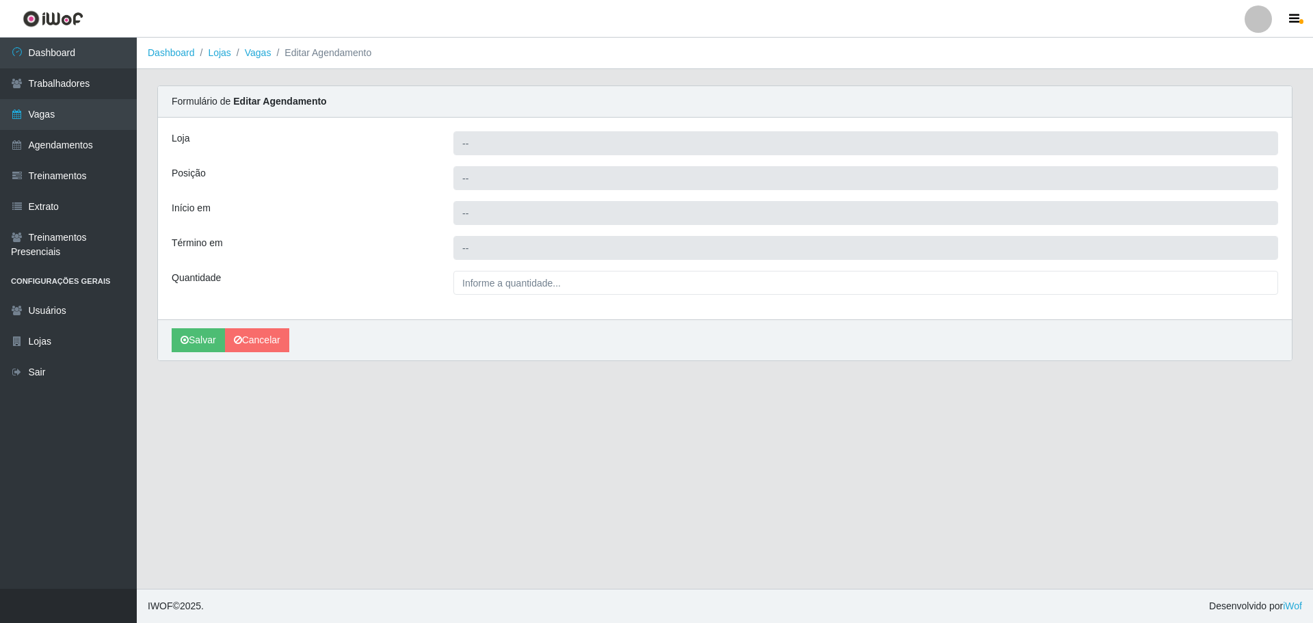
type input "[PERSON_NAME] - [GEOGRAPHIC_DATA]"
type input "Repositor"
type input "2025-10-23 16:00:00"
type input "2025-10-23 22:00:00"
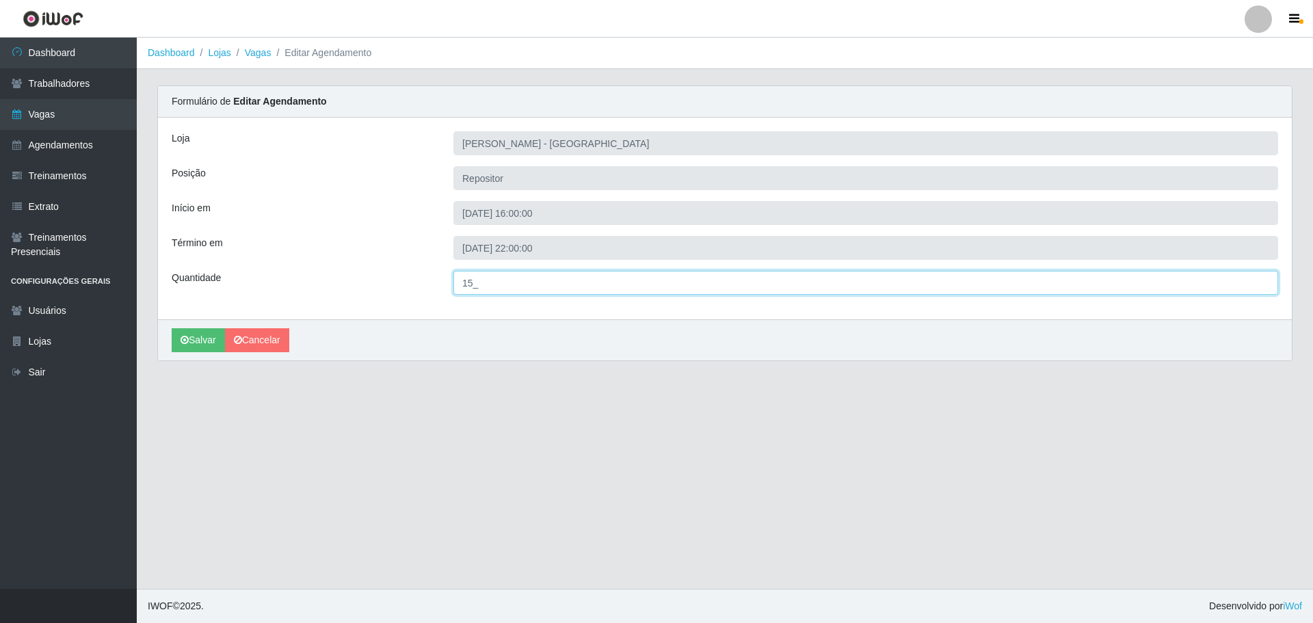
click at [473, 278] on input "15_" at bounding box center [865, 283] width 825 height 24
type input "5__"
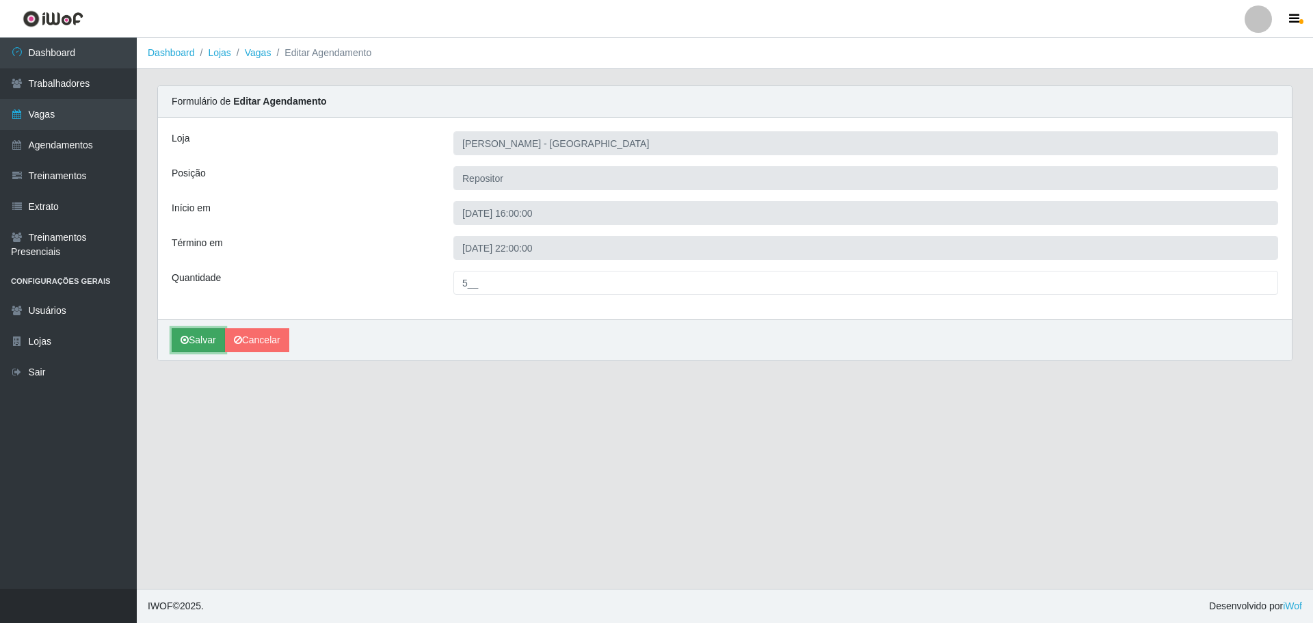
click at [192, 338] on button "Salvar" at bounding box center [198, 340] width 53 height 24
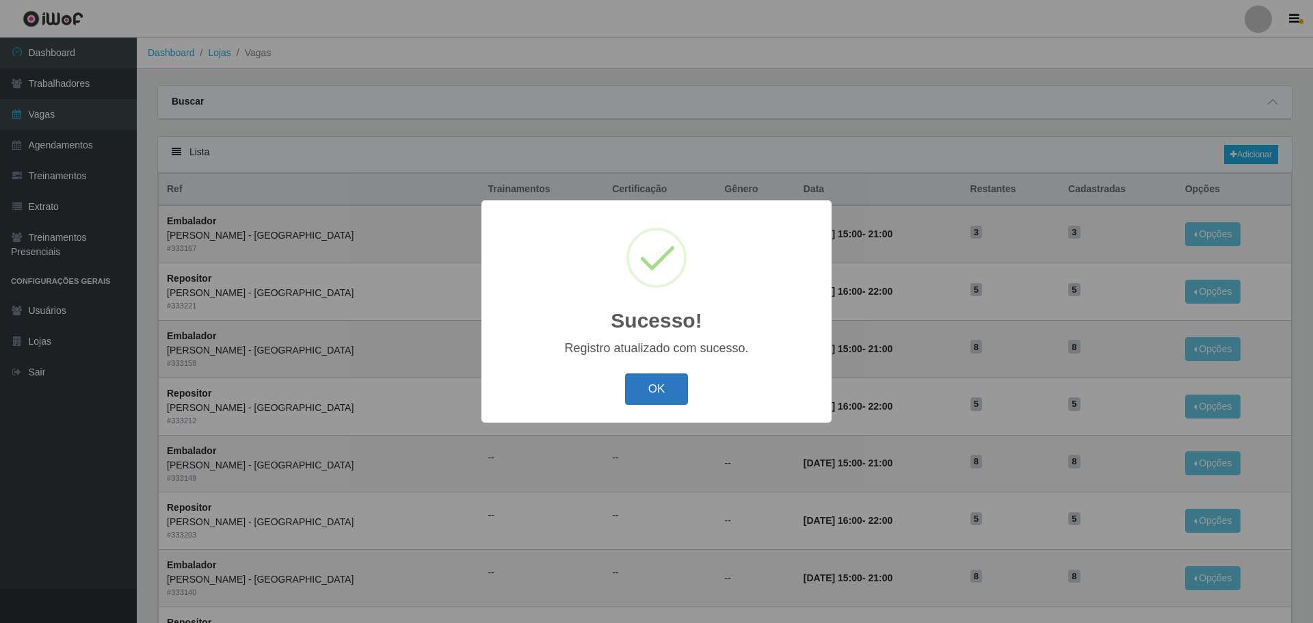
click at [648, 391] on button "OK" at bounding box center [657, 389] width 64 height 32
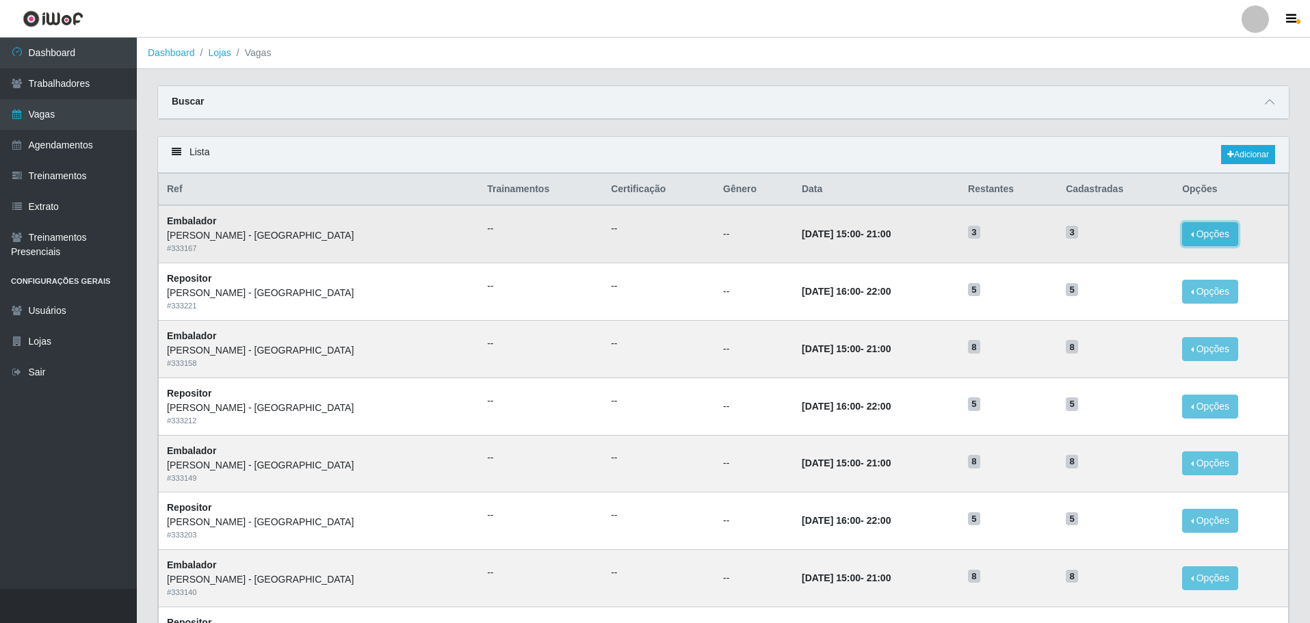
click at [1206, 232] on button "Opções" at bounding box center [1210, 234] width 56 height 24
click at [1089, 233] on link "Editar" at bounding box center [1104, 236] width 39 height 11
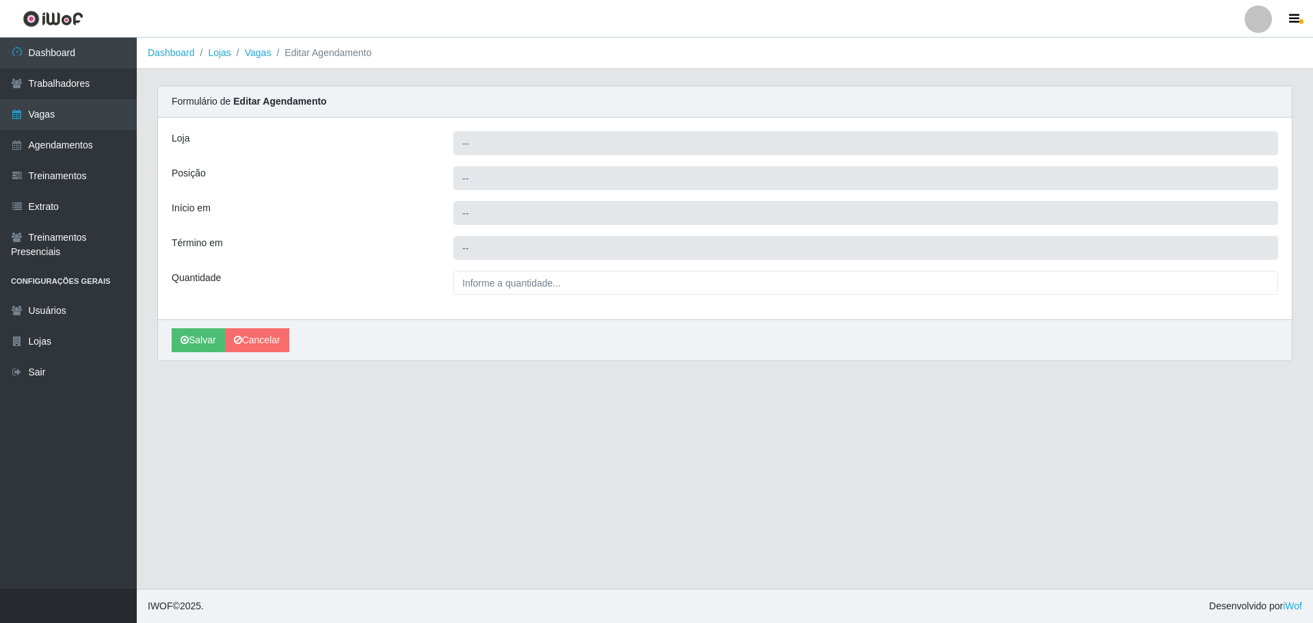
type input "[PERSON_NAME] - [GEOGRAPHIC_DATA]"
type input "Embalador"
type input "2025-10-24 15:00:00"
type input "2025-10-24 21:00:00"
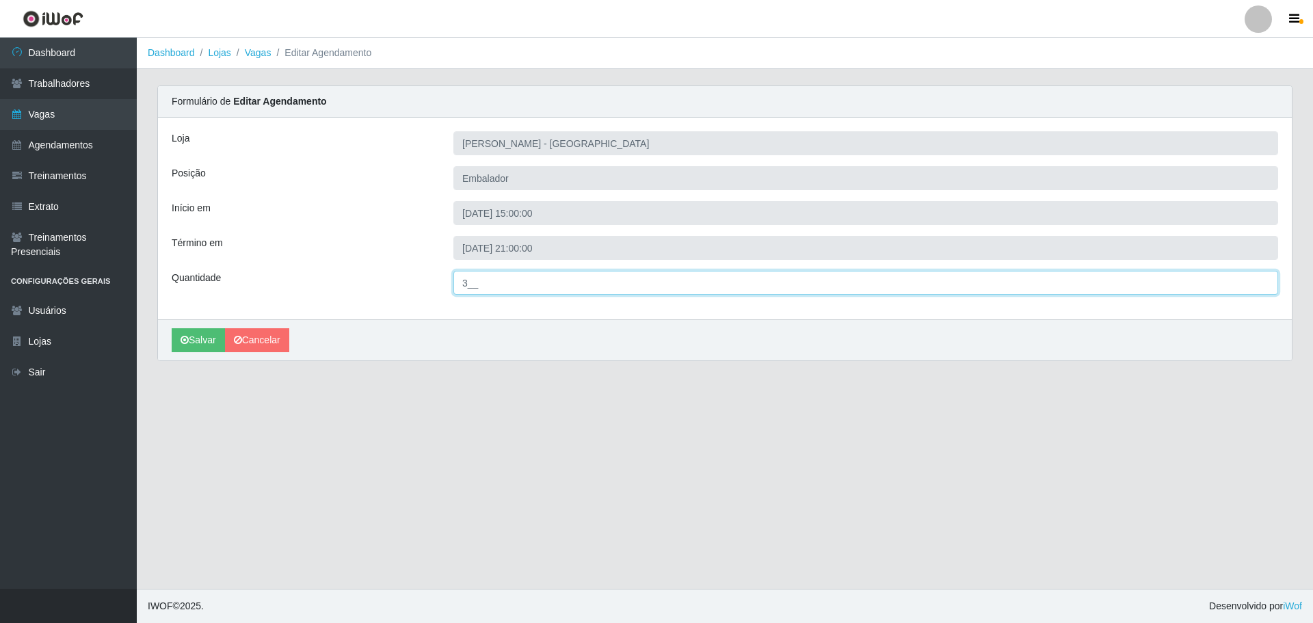
click at [467, 285] on input "3__" at bounding box center [865, 283] width 825 height 24
type input "8__"
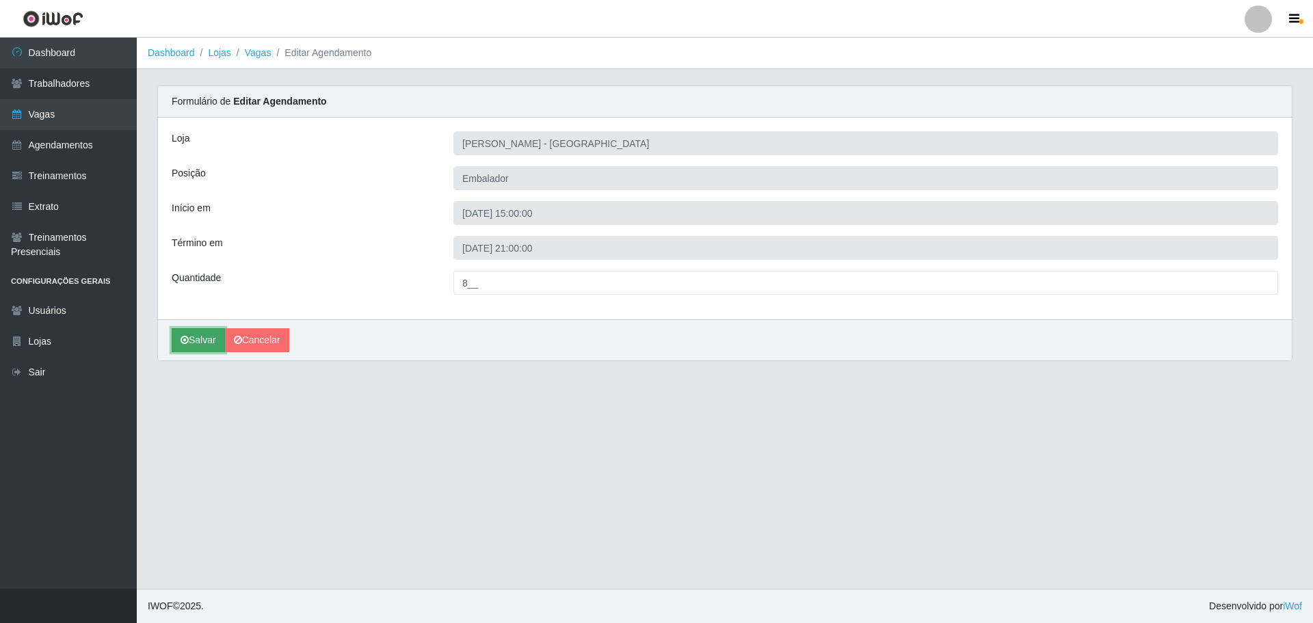
click at [201, 340] on button "Salvar" at bounding box center [198, 340] width 53 height 24
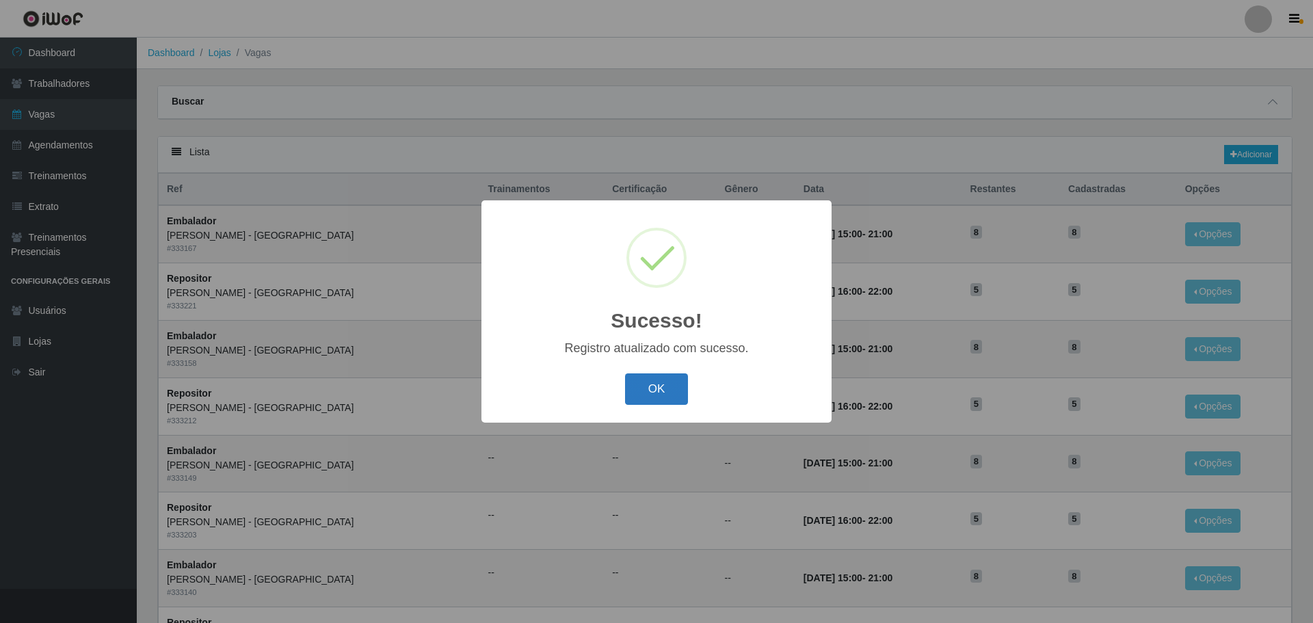
click at [651, 395] on button "OK" at bounding box center [657, 389] width 64 height 32
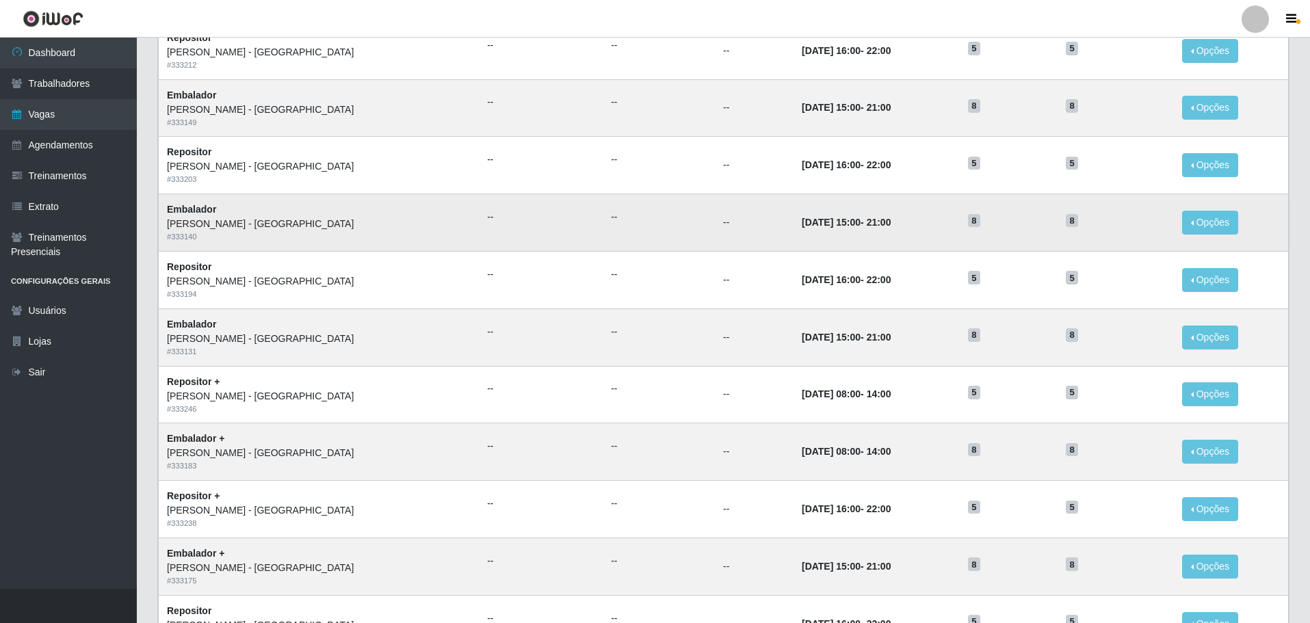
scroll to position [536, 0]
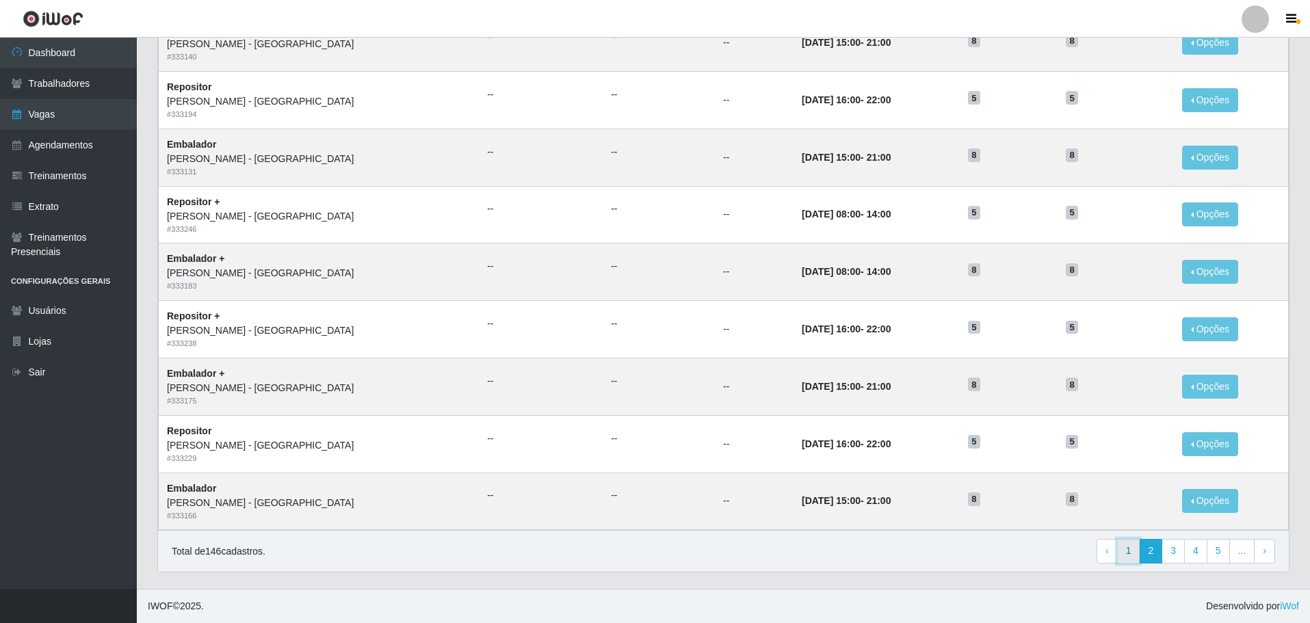
click at [1132, 550] on link "1" at bounding box center [1128, 551] width 23 height 25
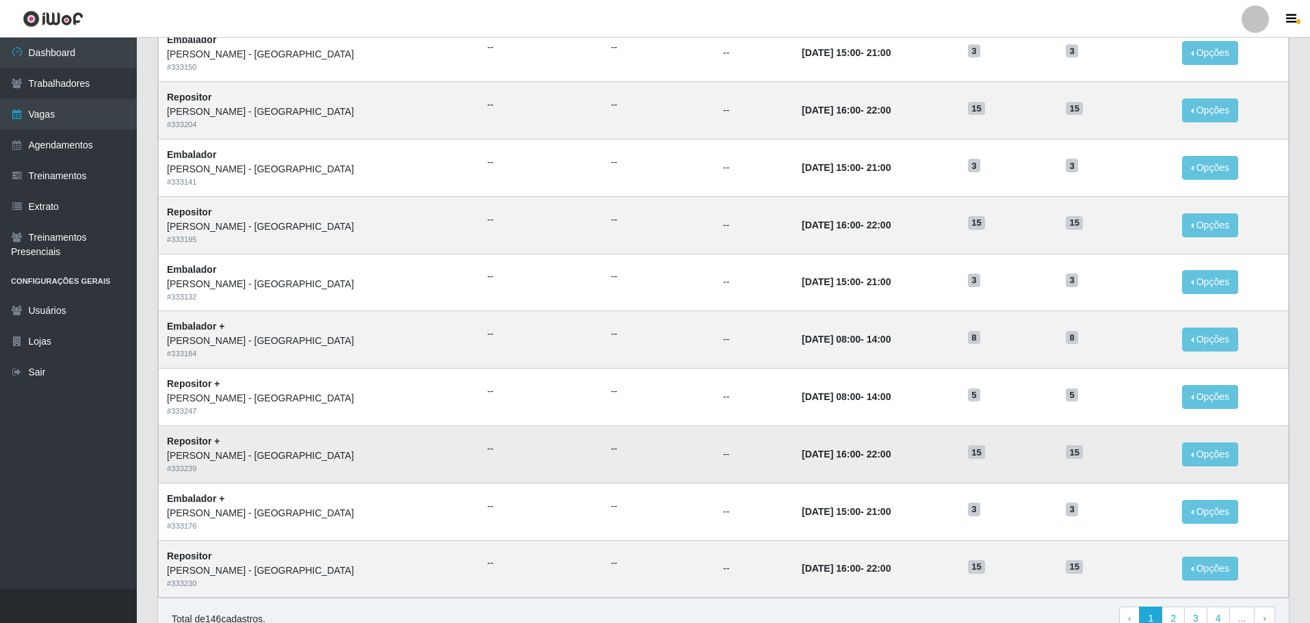
scroll to position [536, 0]
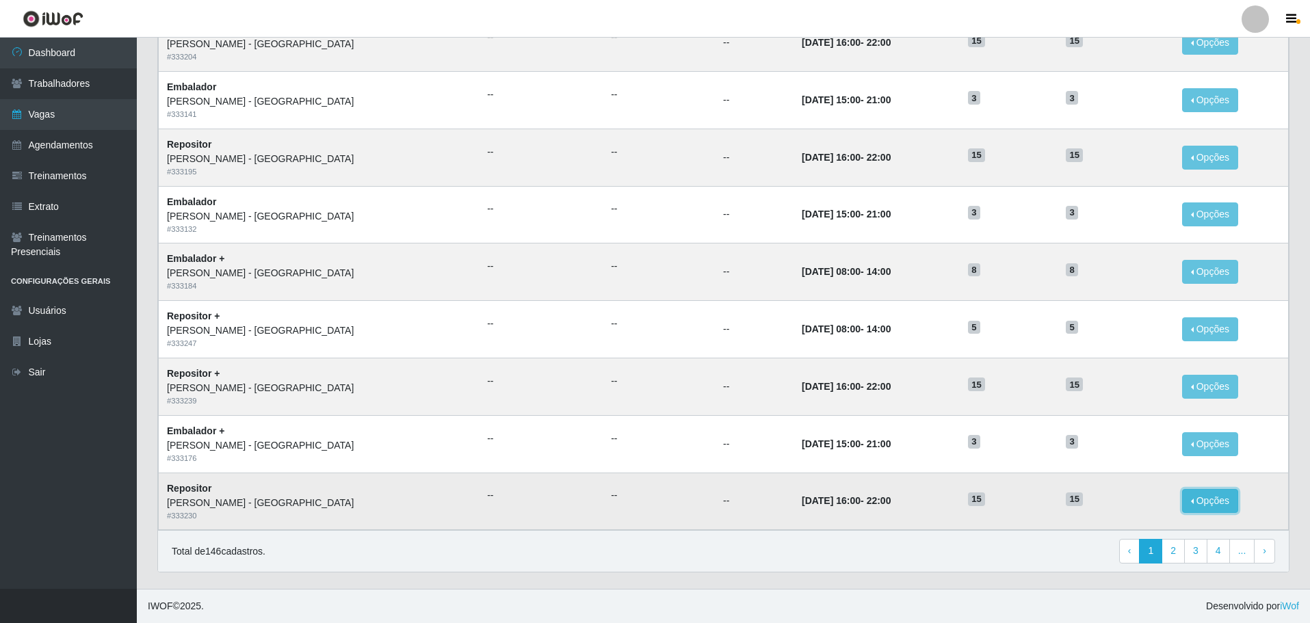
click at [1198, 498] on button "Opções" at bounding box center [1210, 501] width 56 height 24
click at [1103, 483] on link "Editar" at bounding box center [1104, 482] width 39 height 11
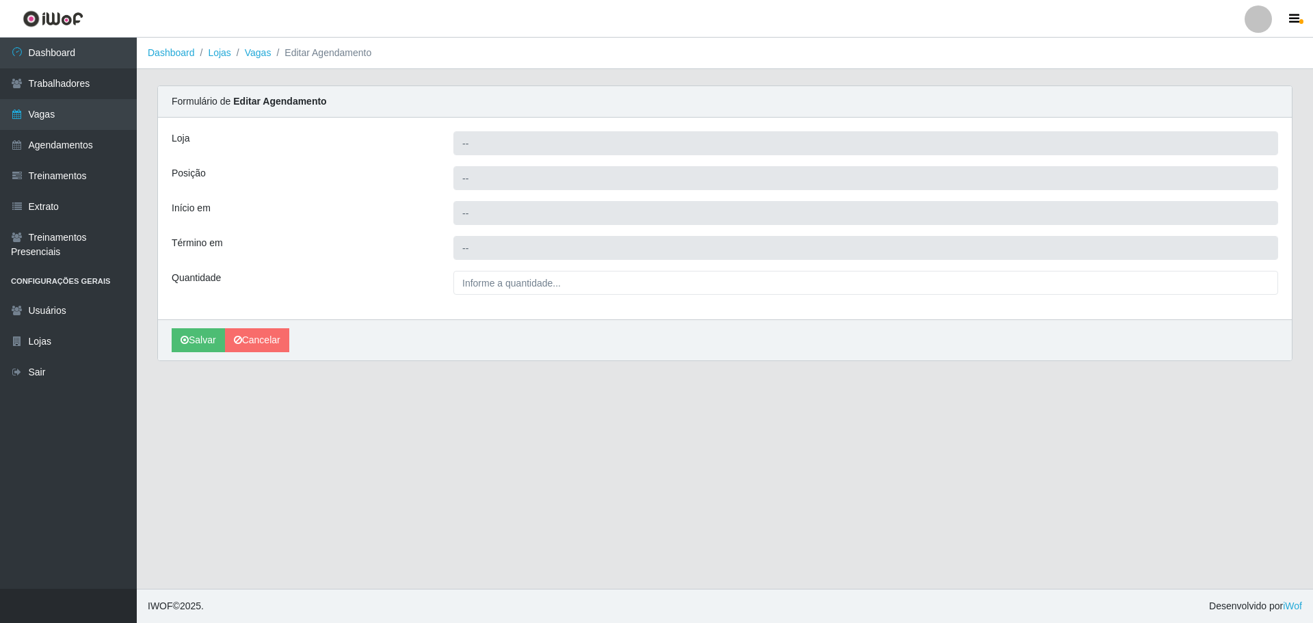
type input "[PERSON_NAME] - [GEOGRAPHIC_DATA]"
type input "Repositor"
type input "[DATE] 16:00:00"
type input "[DATE] 22:00:00"
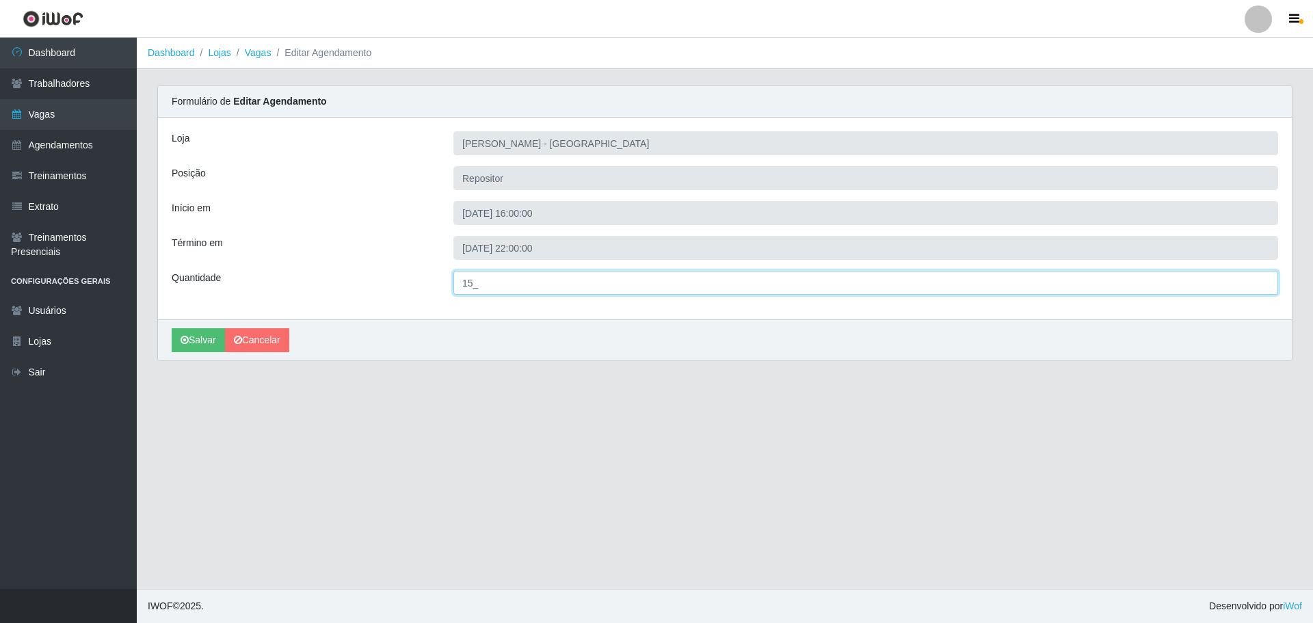
click at [475, 280] on input "15_" at bounding box center [865, 283] width 825 height 24
type input "5__"
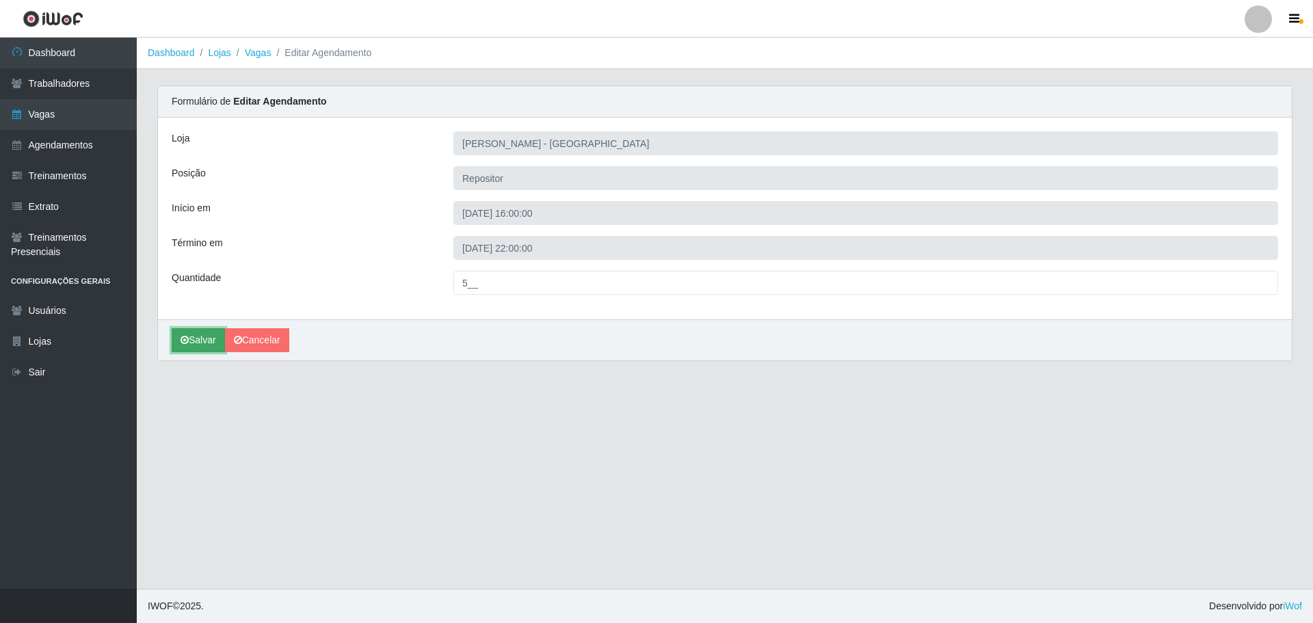
click at [202, 333] on button "Salvar" at bounding box center [198, 340] width 53 height 24
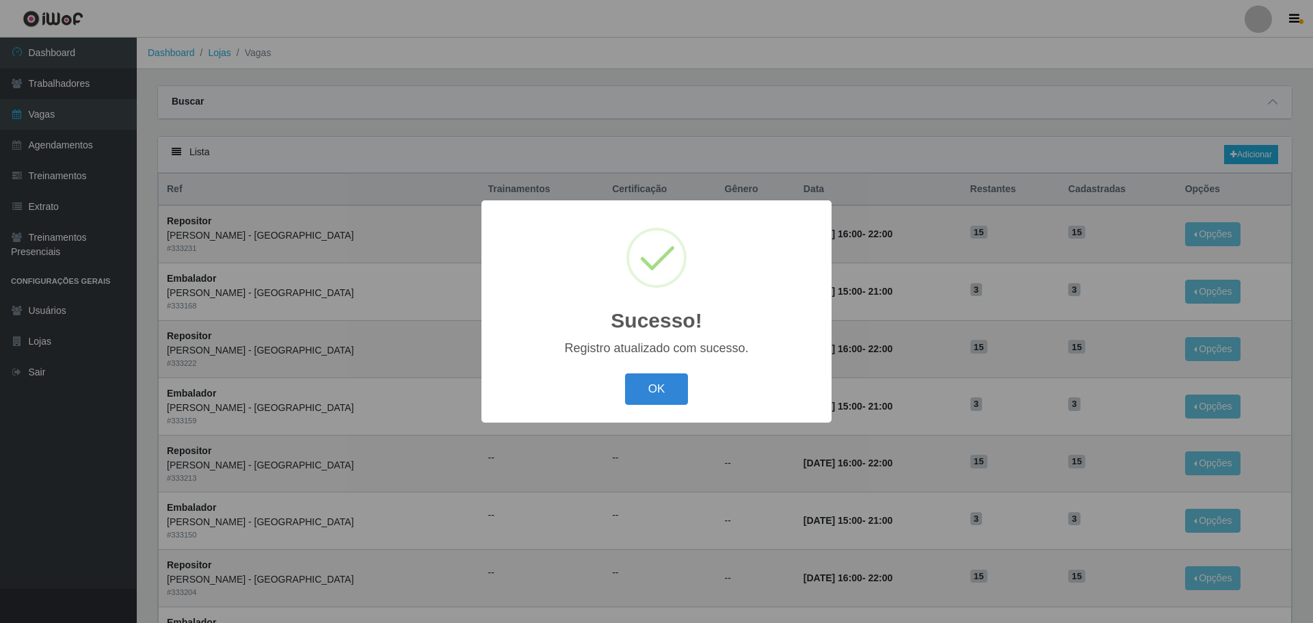
click at [688, 389] on div "OK Cancel" at bounding box center [656, 388] width 323 height 39
click at [678, 389] on button "OK" at bounding box center [657, 389] width 64 height 32
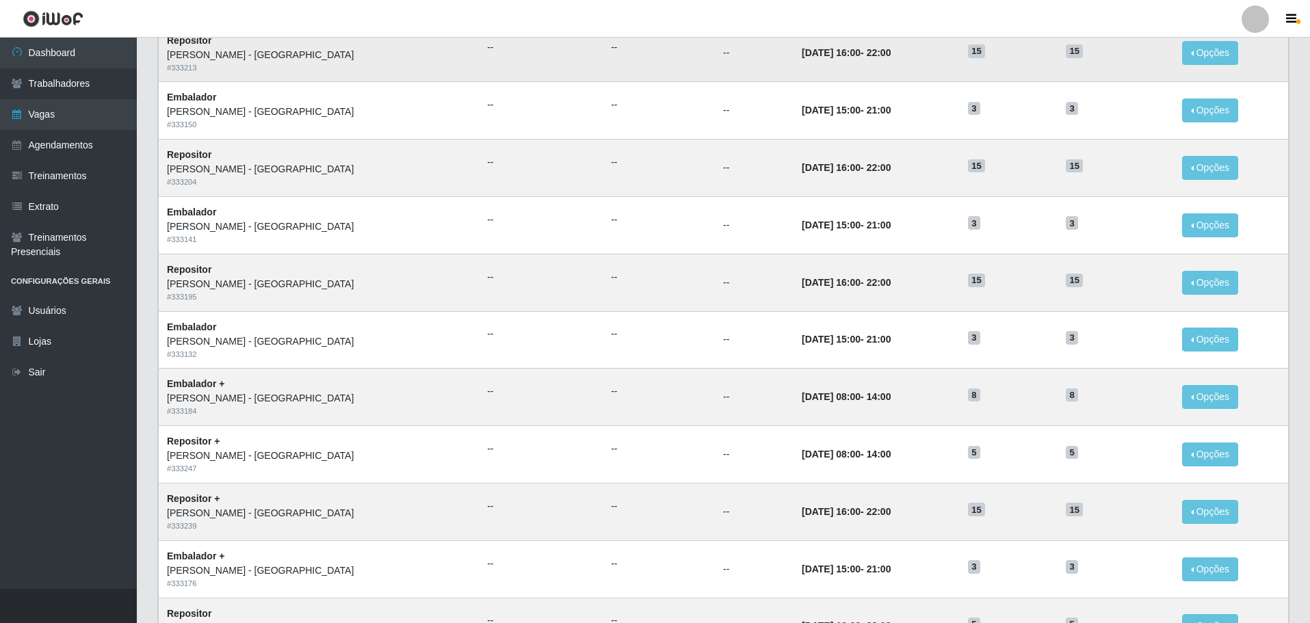
scroll to position [536, 0]
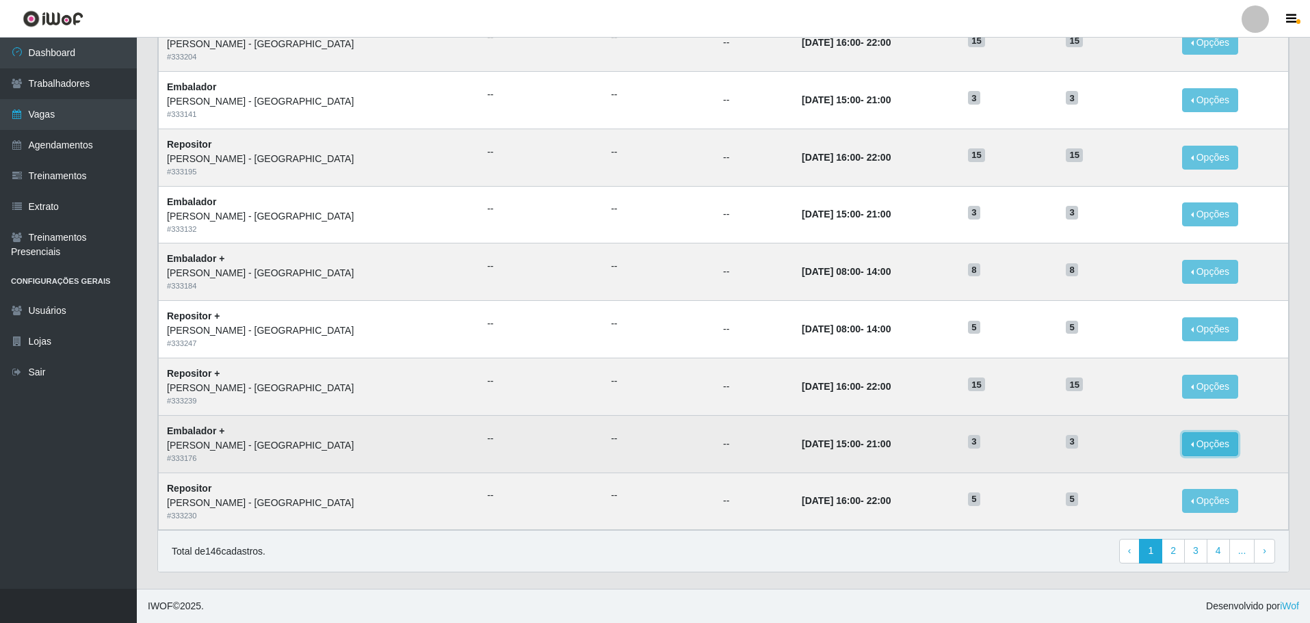
click at [1187, 442] on button "Opções" at bounding box center [1210, 444] width 56 height 24
click at [1100, 446] on link "Editar" at bounding box center [1104, 446] width 39 height 11
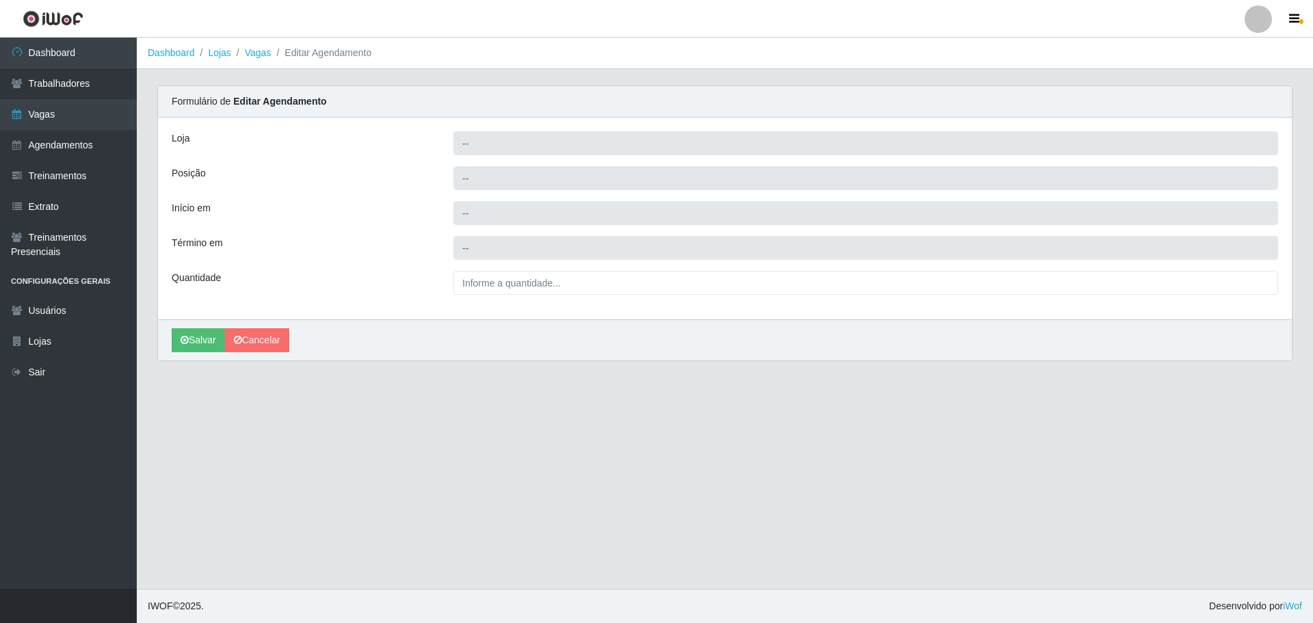
type input "[PERSON_NAME] - [GEOGRAPHIC_DATA]"
type input "Embalador +"
type input "[DATE] 15:00:00"
type input "[DATE] 21:00:00"
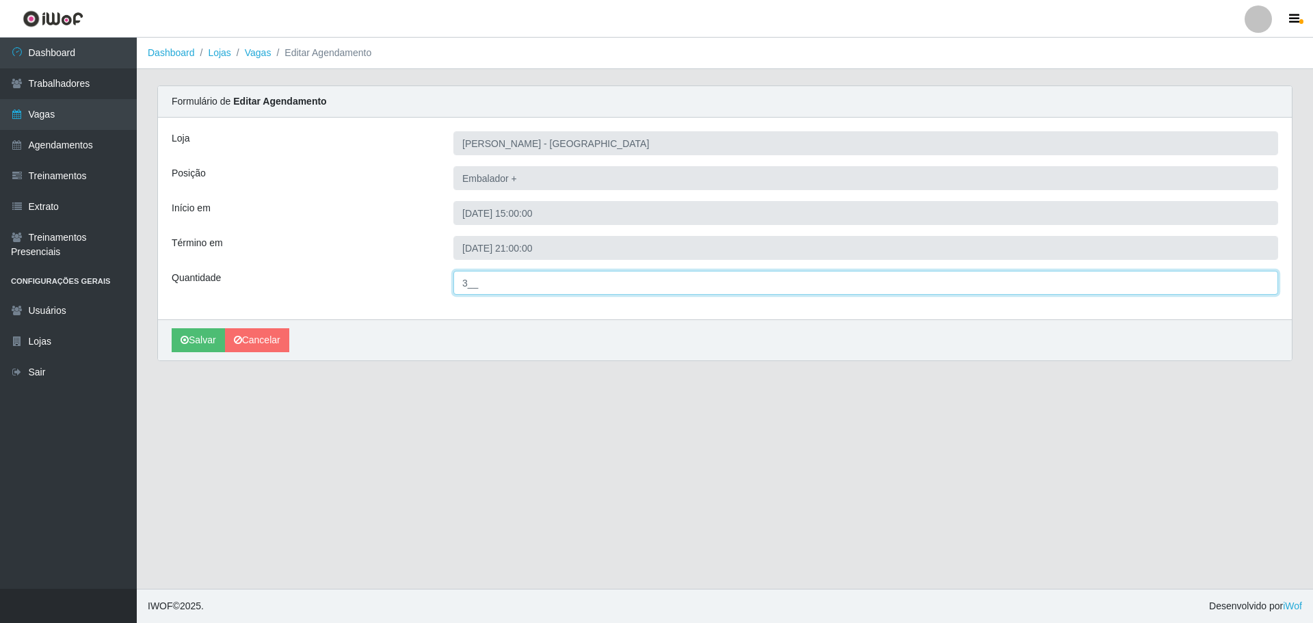
click at [466, 276] on input "3__" at bounding box center [865, 283] width 825 height 24
type input "8__"
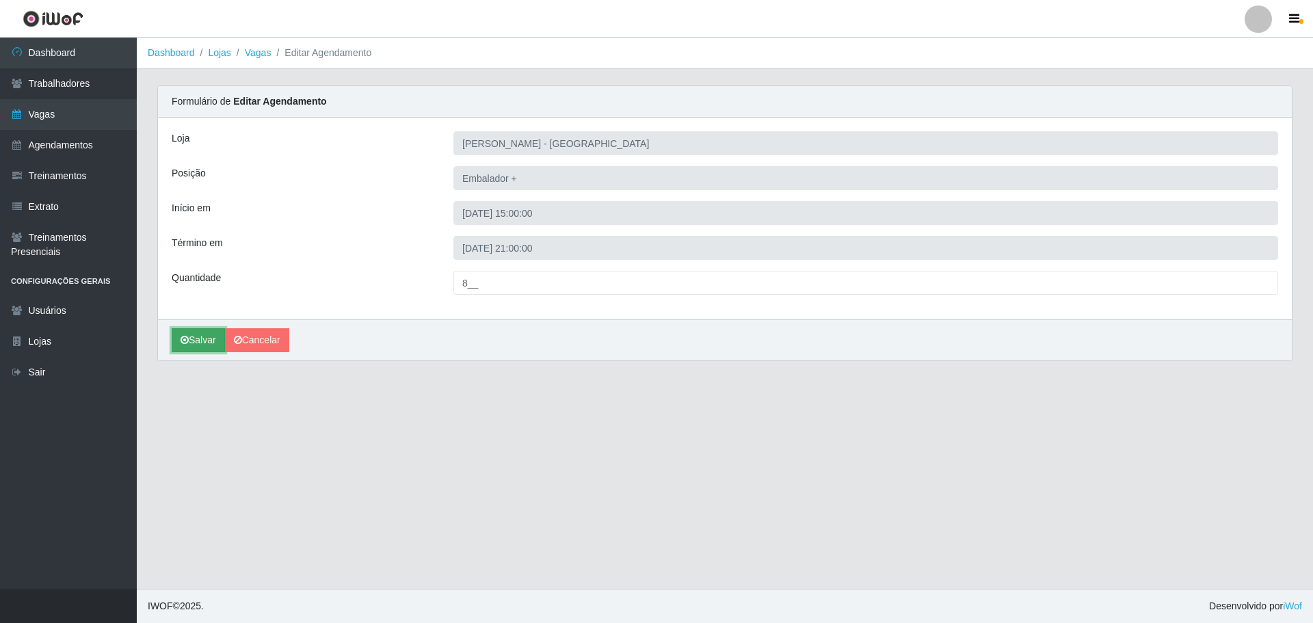
click at [202, 343] on button "Salvar" at bounding box center [198, 340] width 53 height 24
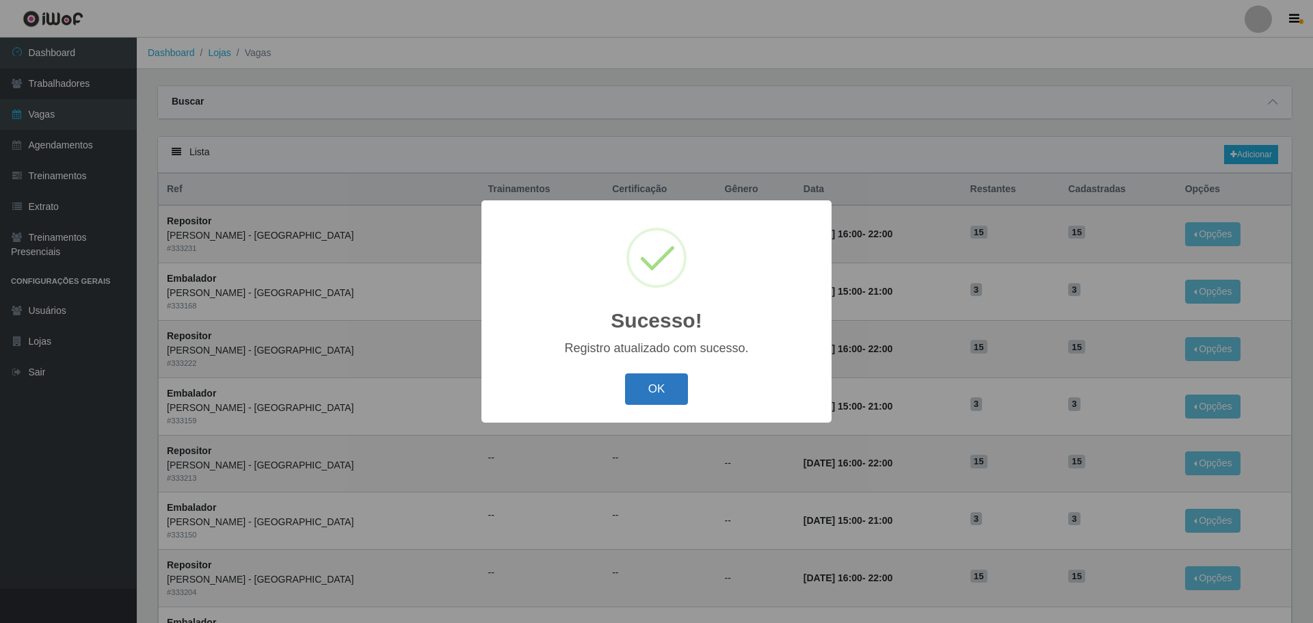
click at [663, 401] on button "OK" at bounding box center [657, 389] width 64 height 32
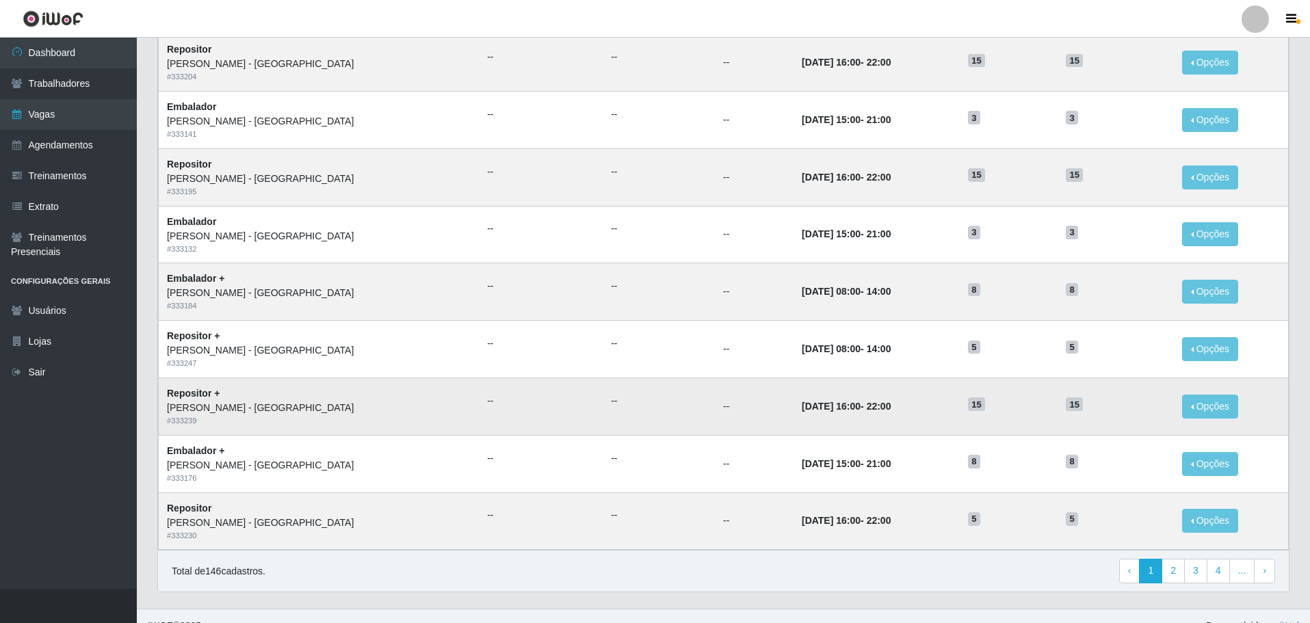
scroll to position [536, 0]
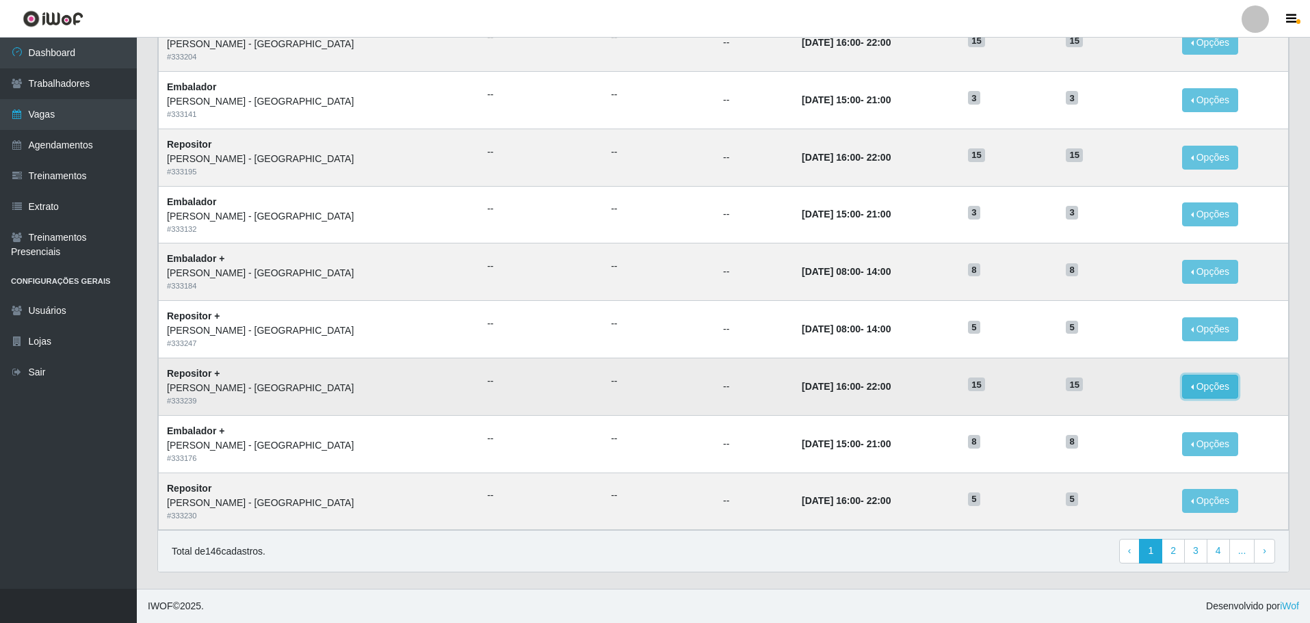
click at [1195, 386] on button "Opções" at bounding box center [1210, 387] width 56 height 24
click at [1098, 389] on link "Editar" at bounding box center [1104, 389] width 39 height 11
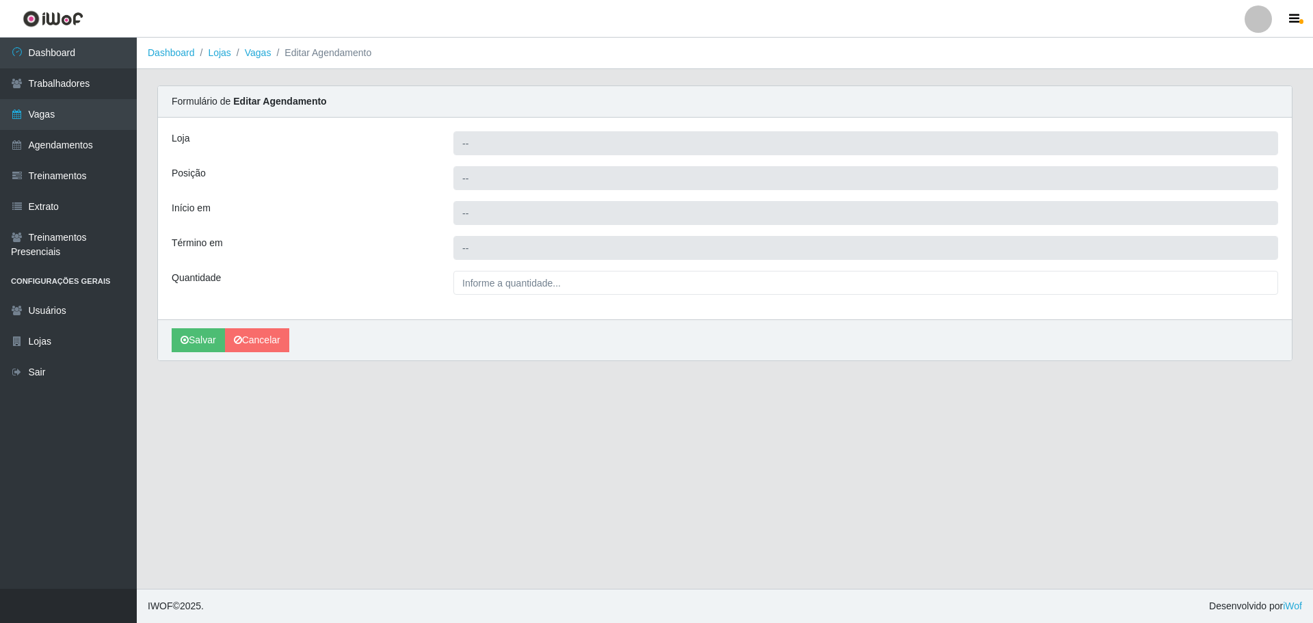
type input "[PERSON_NAME] - [GEOGRAPHIC_DATA]"
type input "Repositor +"
type input "[DATE] 16:00:00"
type input "[DATE] 22:00:00"
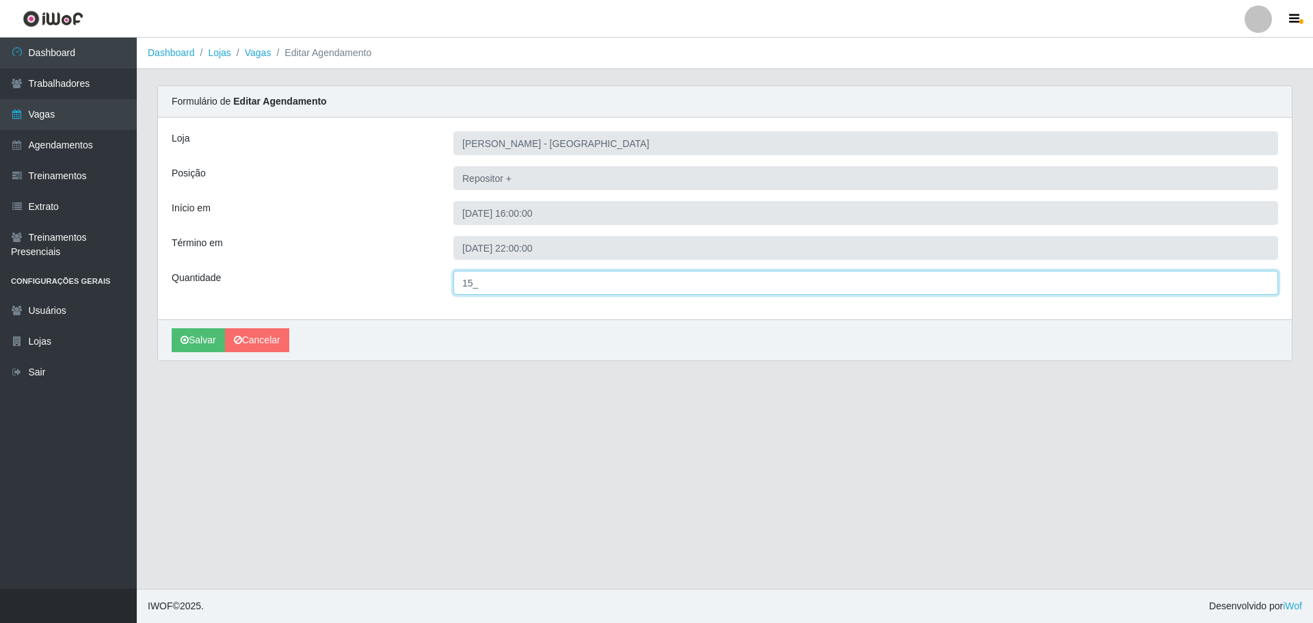
click at [475, 279] on input "15_" at bounding box center [865, 283] width 825 height 24
type input "5__"
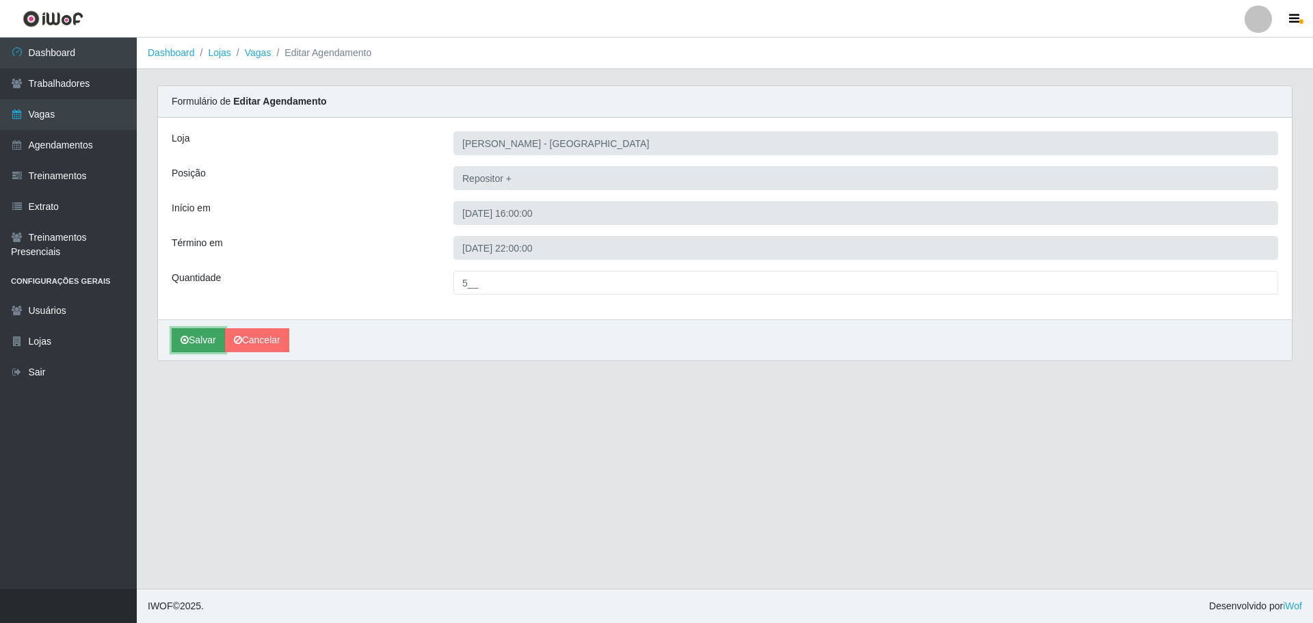
click at [200, 338] on button "Salvar" at bounding box center [198, 340] width 53 height 24
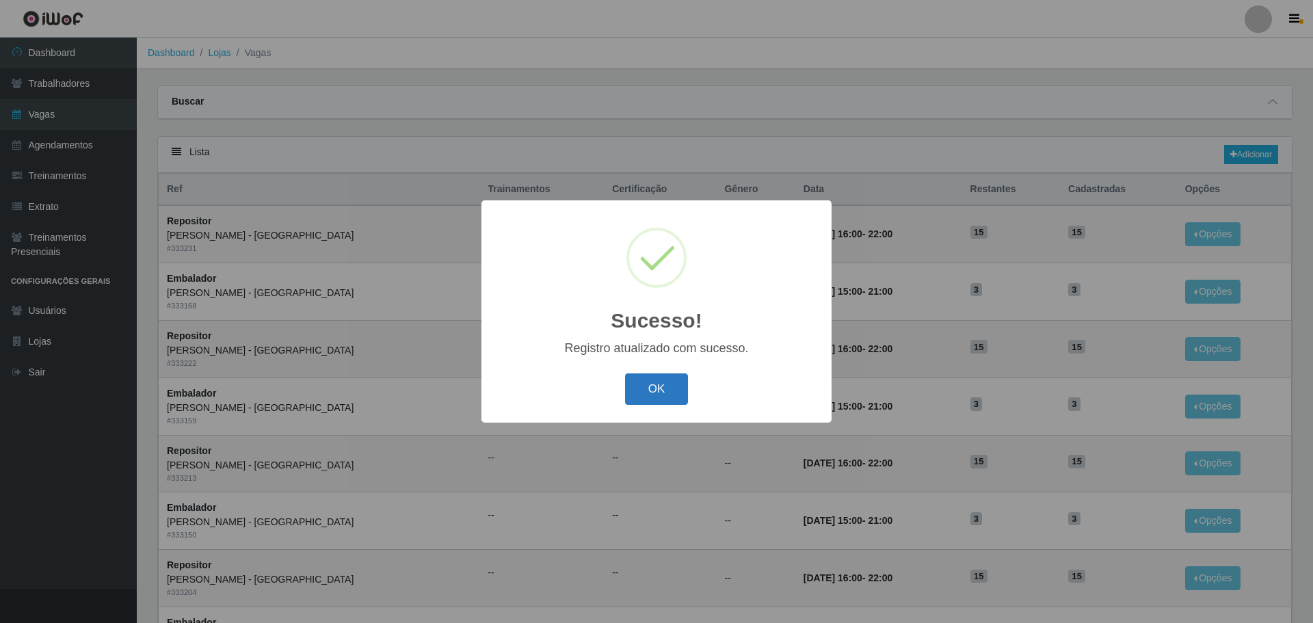
click at [659, 393] on button "OK" at bounding box center [657, 389] width 64 height 32
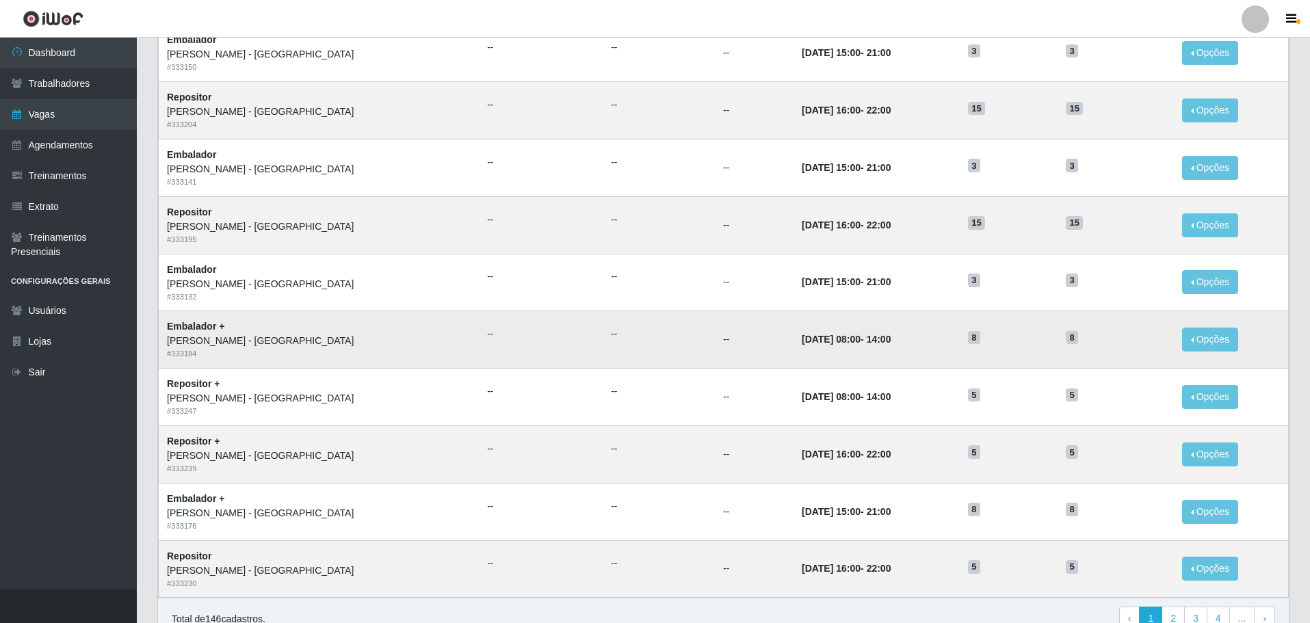
scroll to position [399, 0]
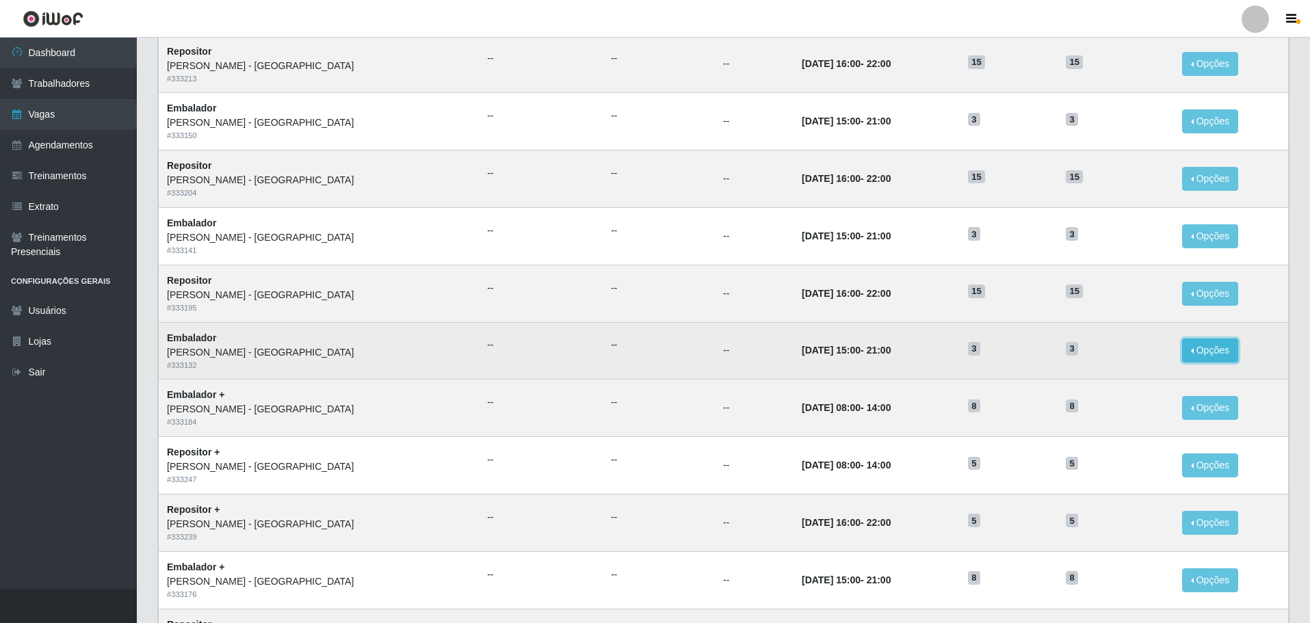
click at [1189, 349] on button "Opções" at bounding box center [1210, 351] width 56 height 24
click at [1093, 354] on link "Editar" at bounding box center [1104, 352] width 39 height 11
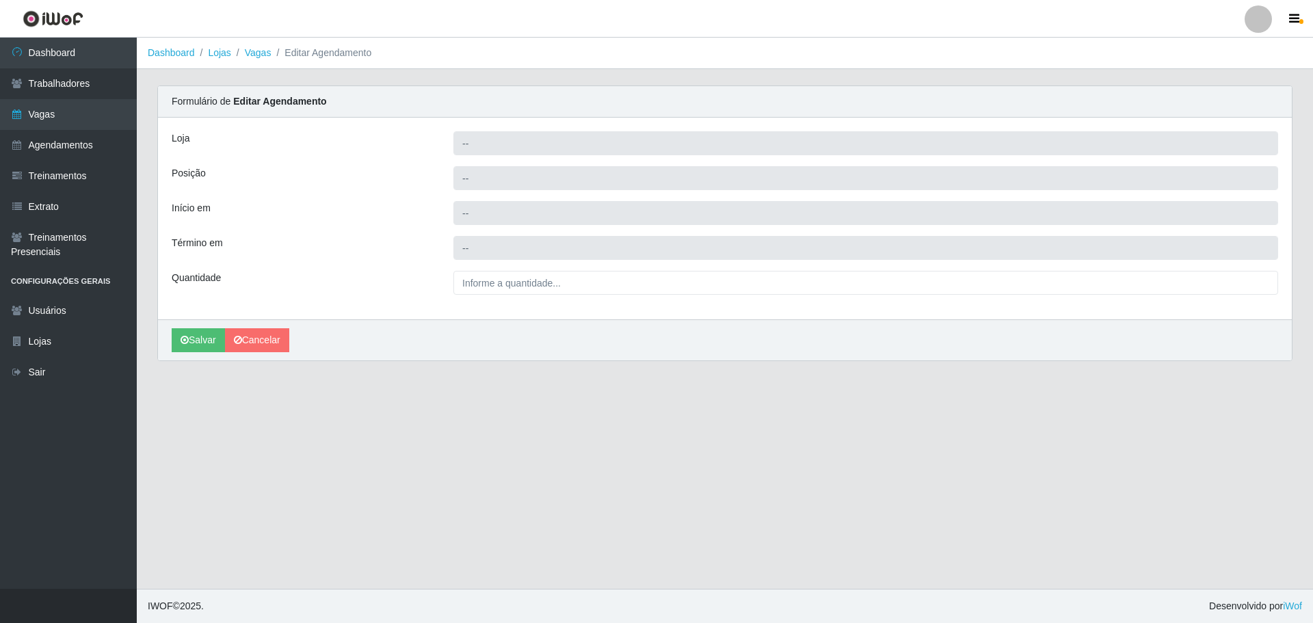
type input "[PERSON_NAME] - [GEOGRAPHIC_DATA]"
type input "Embalador"
type input "[DATE] 15:00:00"
type input "[DATE] 21:00:00"
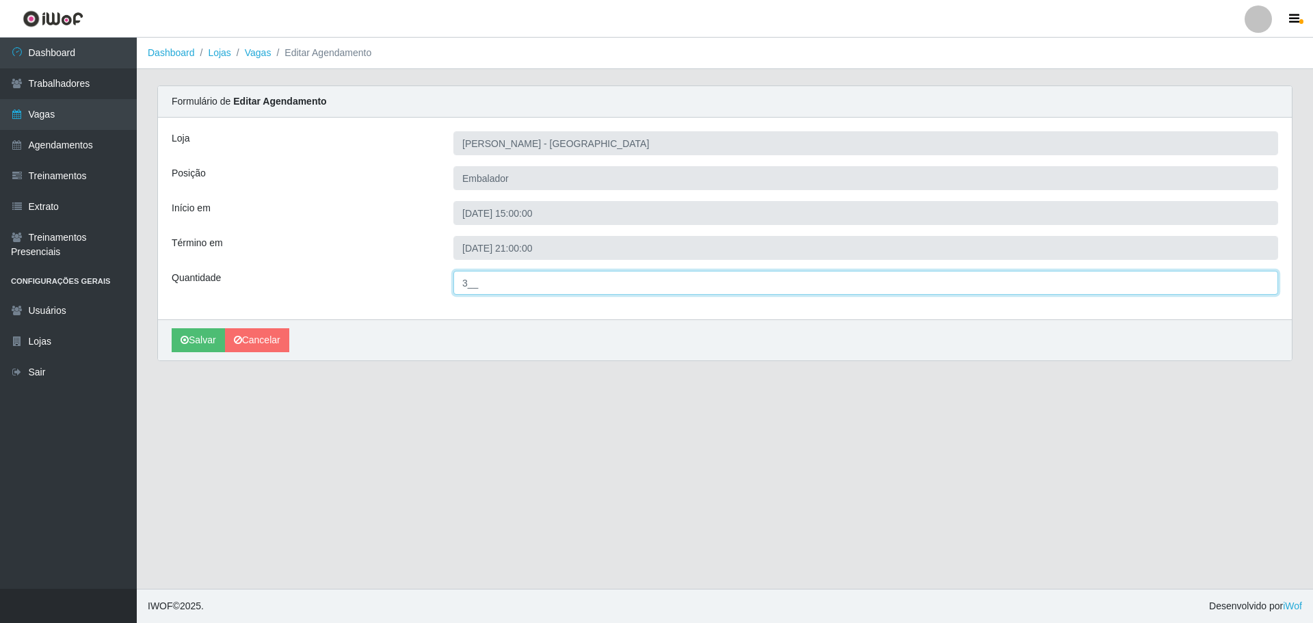
click at [470, 286] on input "3__" at bounding box center [865, 283] width 825 height 24
type input "8__"
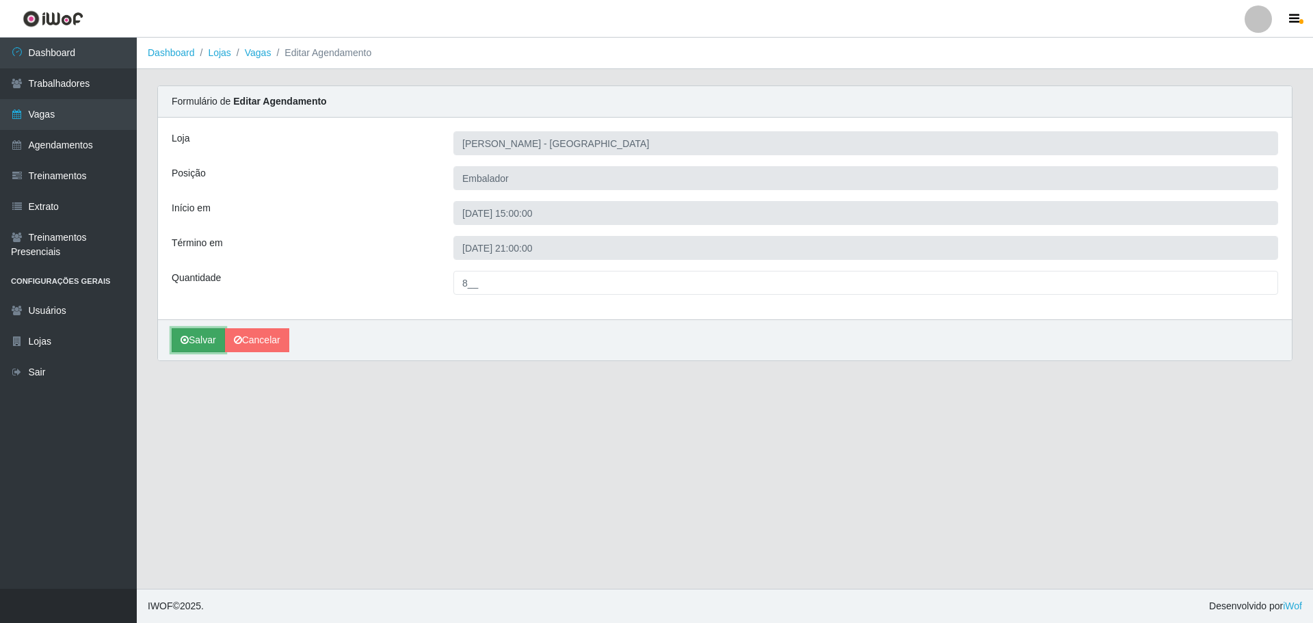
click at [202, 339] on button "Salvar" at bounding box center [198, 340] width 53 height 24
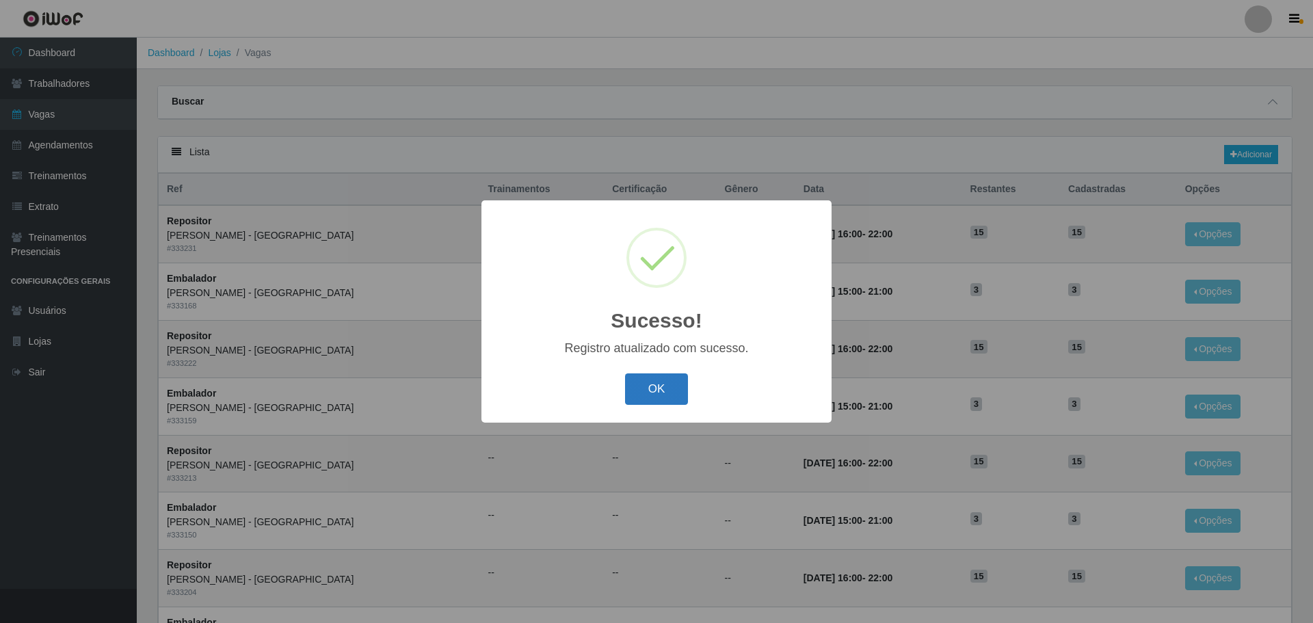
click at [661, 396] on button "OK" at bounding box center [657, 389] width 64 height 32
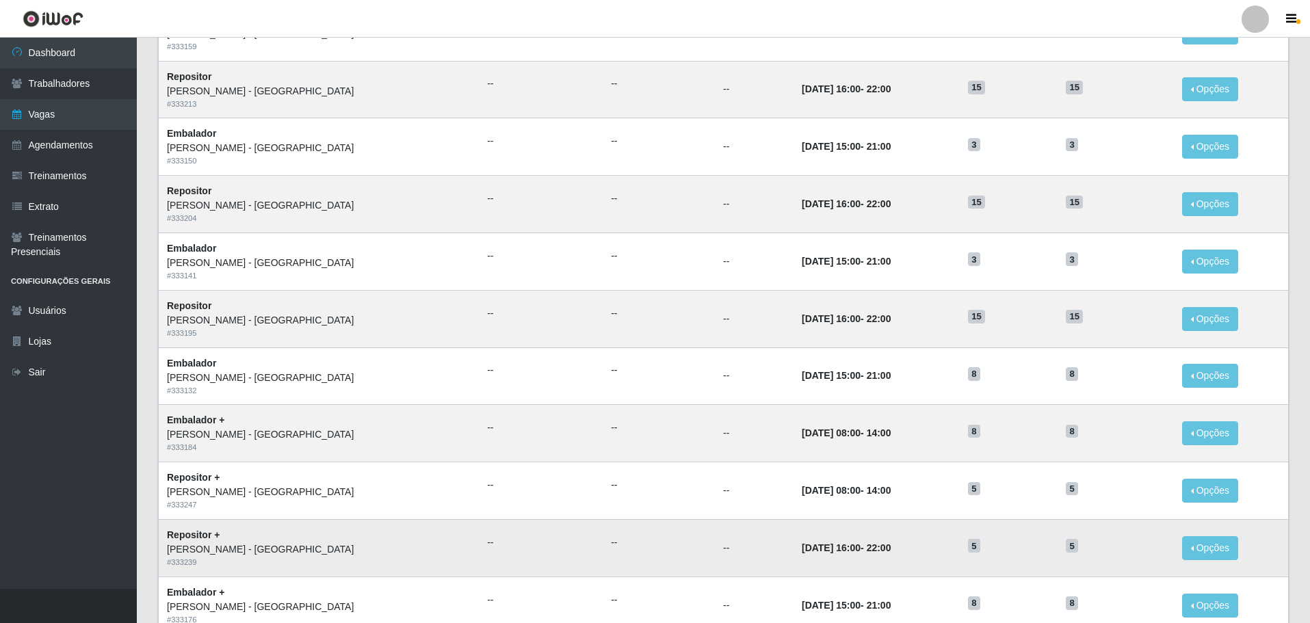
scroll to position [342, 0]
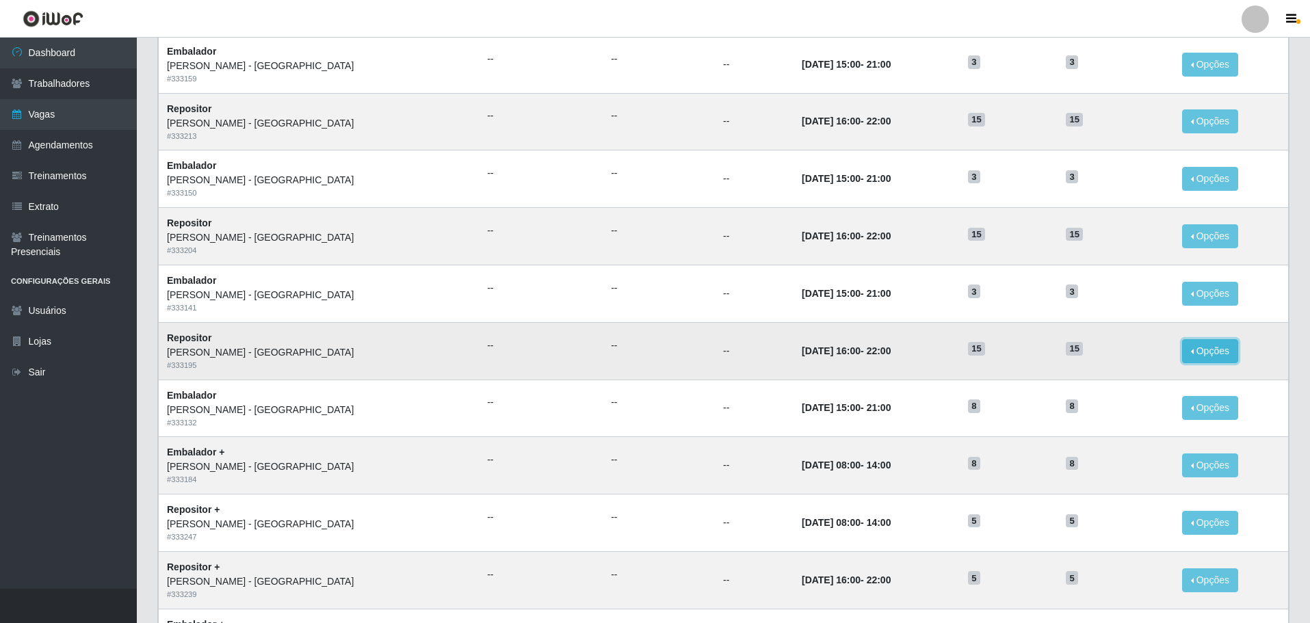
click at [1195, 349] on button "Opções" at bounding box center [1210, 351] width 56 height 24
click at [1090, 356] on link "Editar" at bounding box center [1104, 353] width 39 height 11
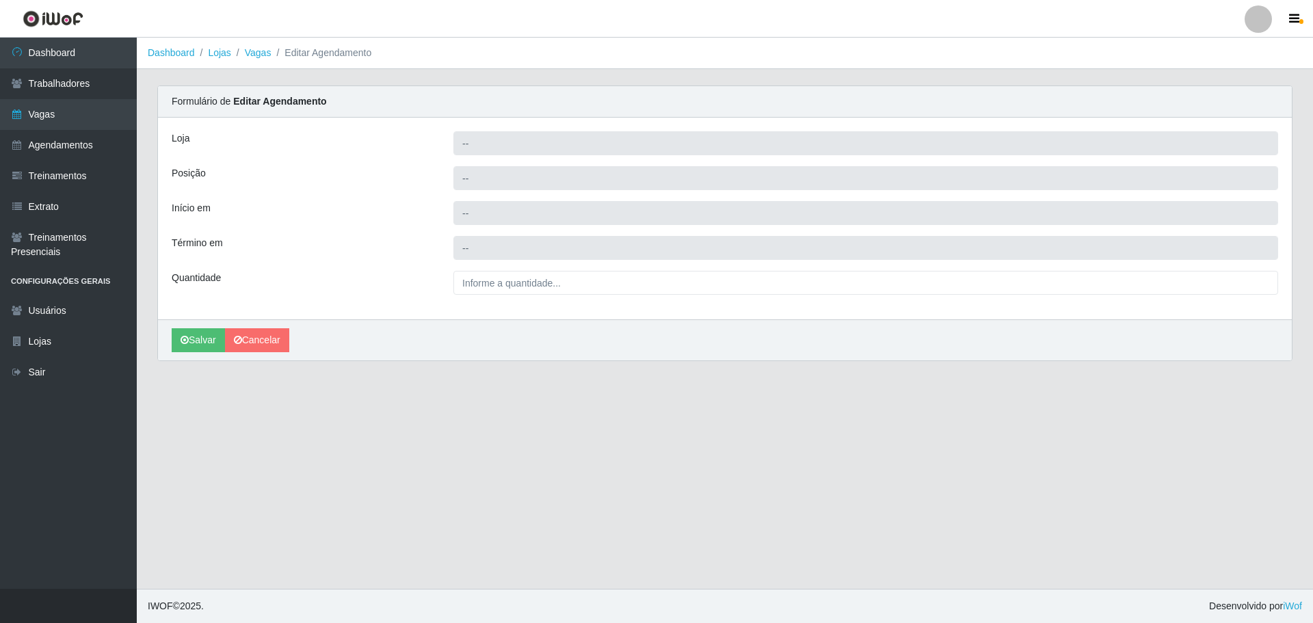
type input "[PERSON_NAME] - [GEOGRAPHIC_DATA]"
type input "Repositor"
type input "[DATE] 16:00:00"
type input "[DATE] 22:00:00"
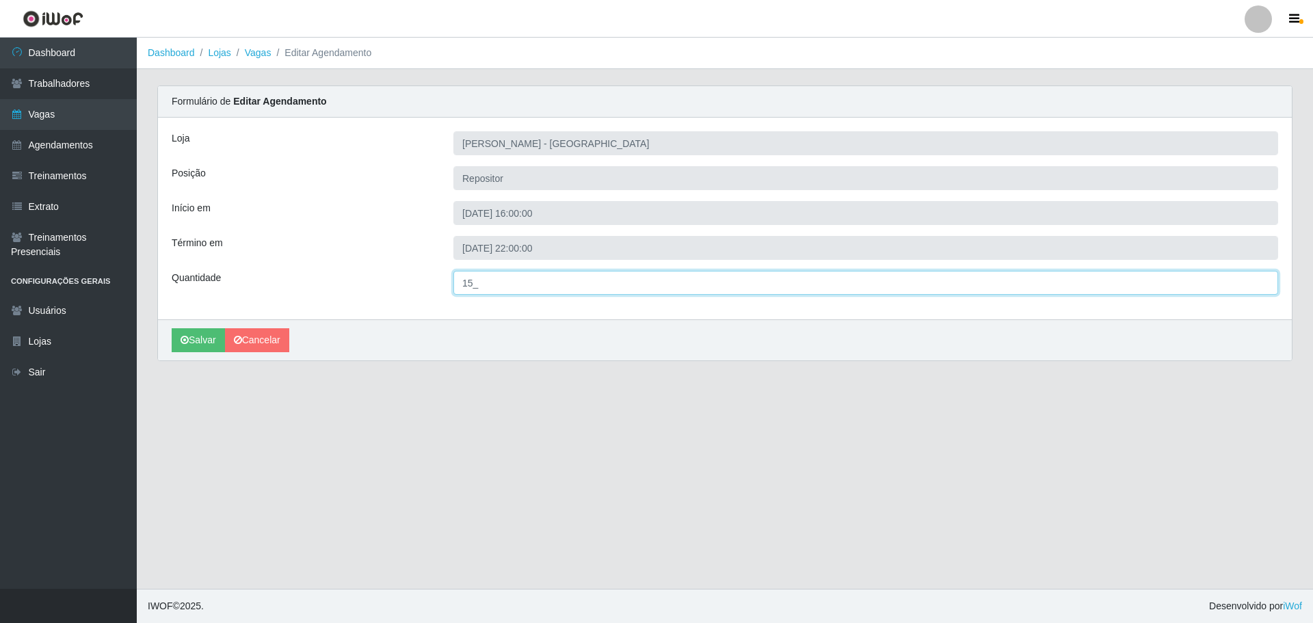
click at [472, 277] on input "15_" at bounding box center [865, 283] width 825 height 24
type input "5__"
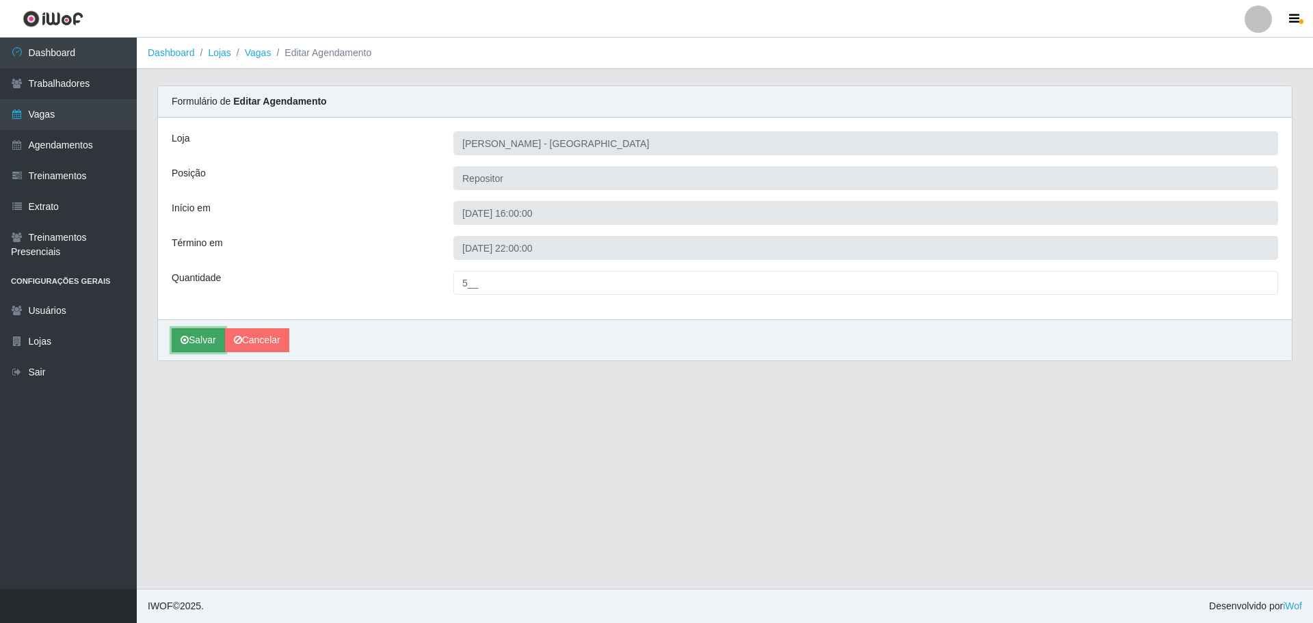
click at [202, 341] on button "Salvar" at bounding box center [198, 340] width 53 height 24
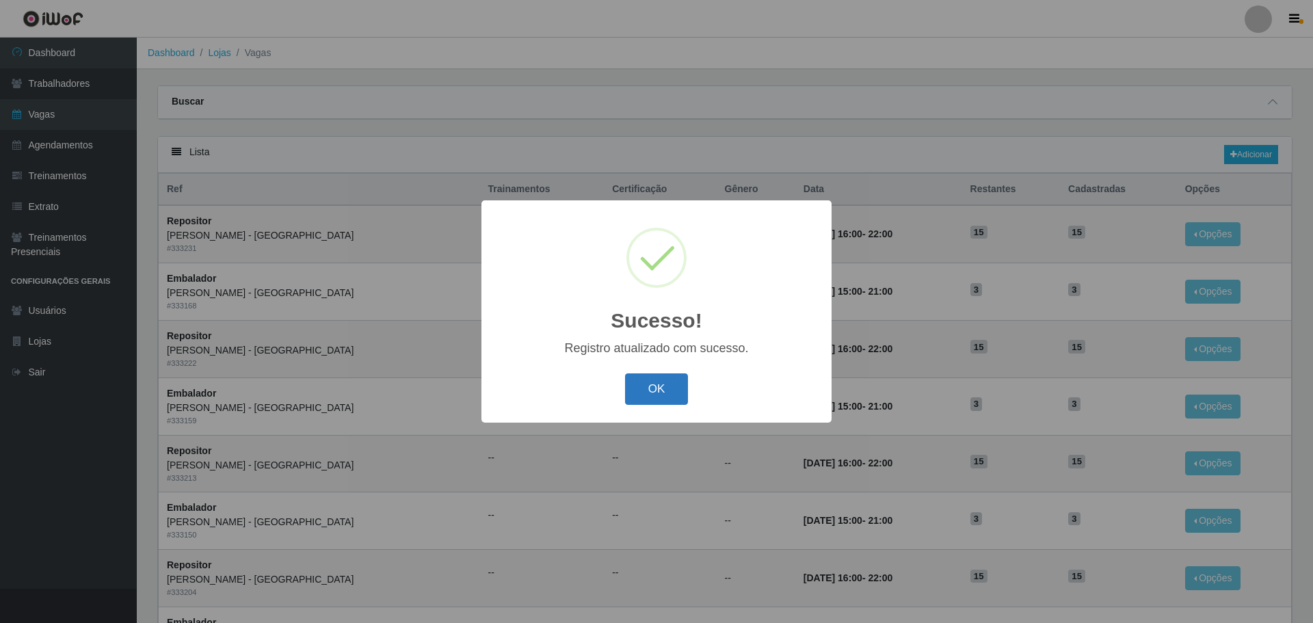
click at [660, 395] on button "OK" at bounding box center [657, 389] width 64 height 32
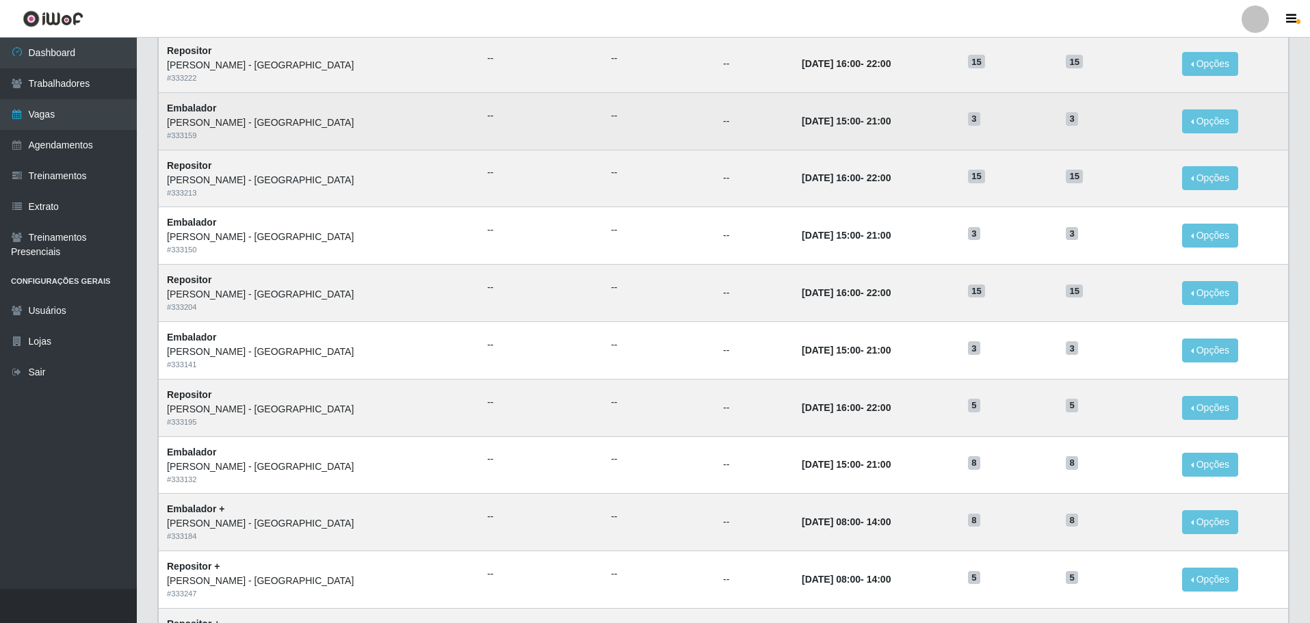
scroll to position [274, 0]
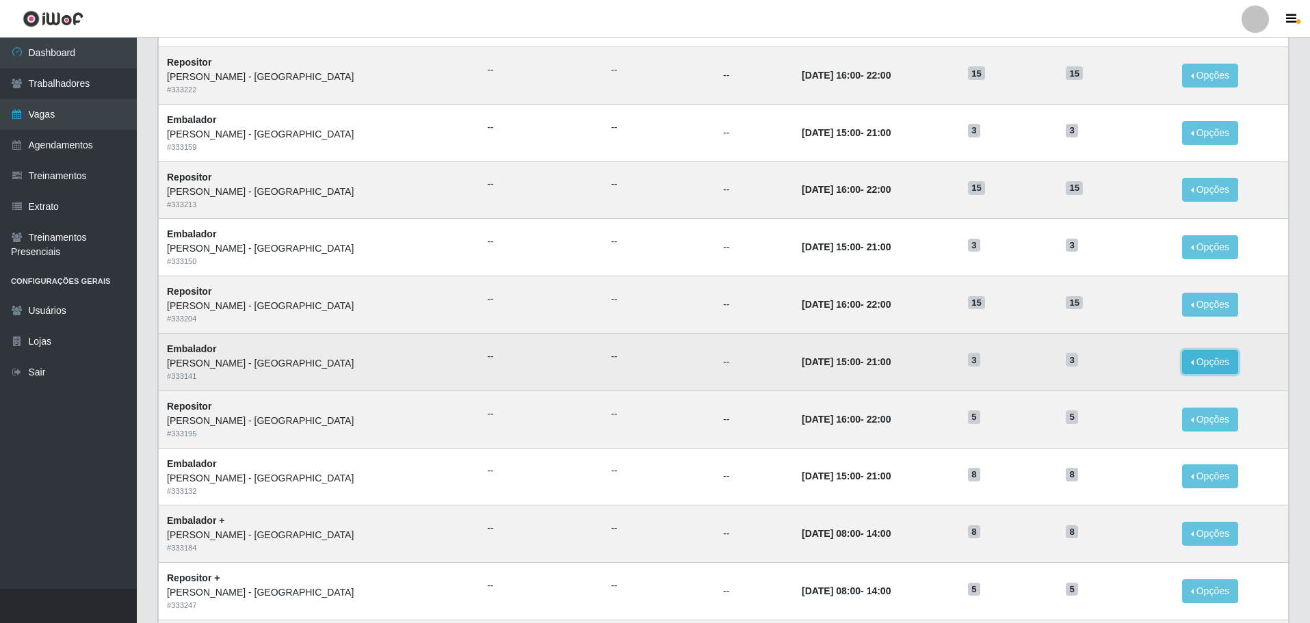
click at [1186, 361] on button "Opções" at bounding box center [1210, 362] width 56 height 24
click at [1085, 365] on link "Editar" at bounding box center [1104, 364] width 39 height 11
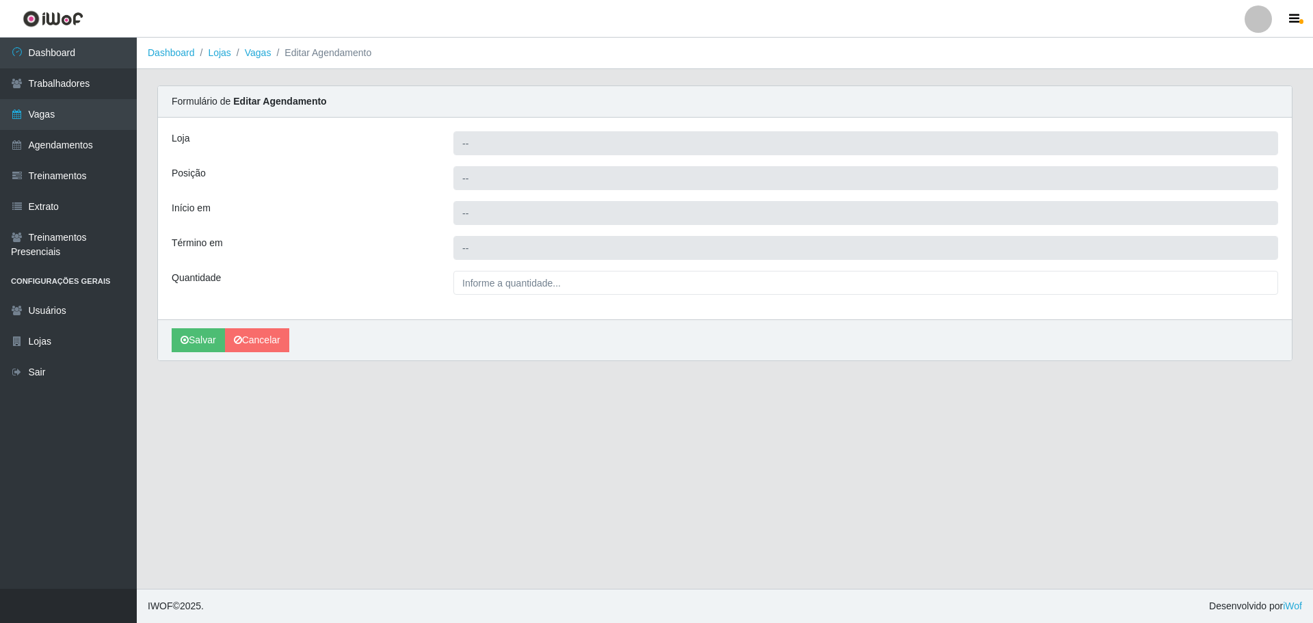
type input "[PERSON_NAME] - [GEOGRAPHIC_DATA]"
type input "Embalador"
type input "[DATE] 15:00:00"
type input "[DATE] 21:00:00"
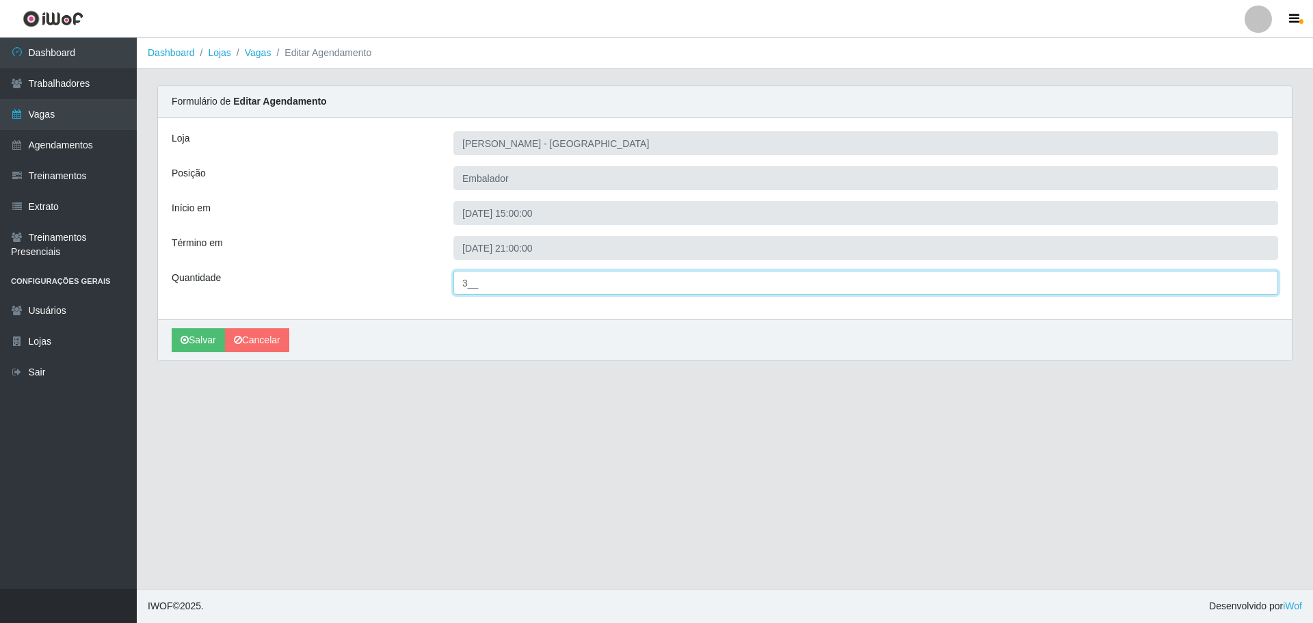
click at [473, 274] on input "3__" at bounding box center [865, 283] width 825 height 24
type input "8__"
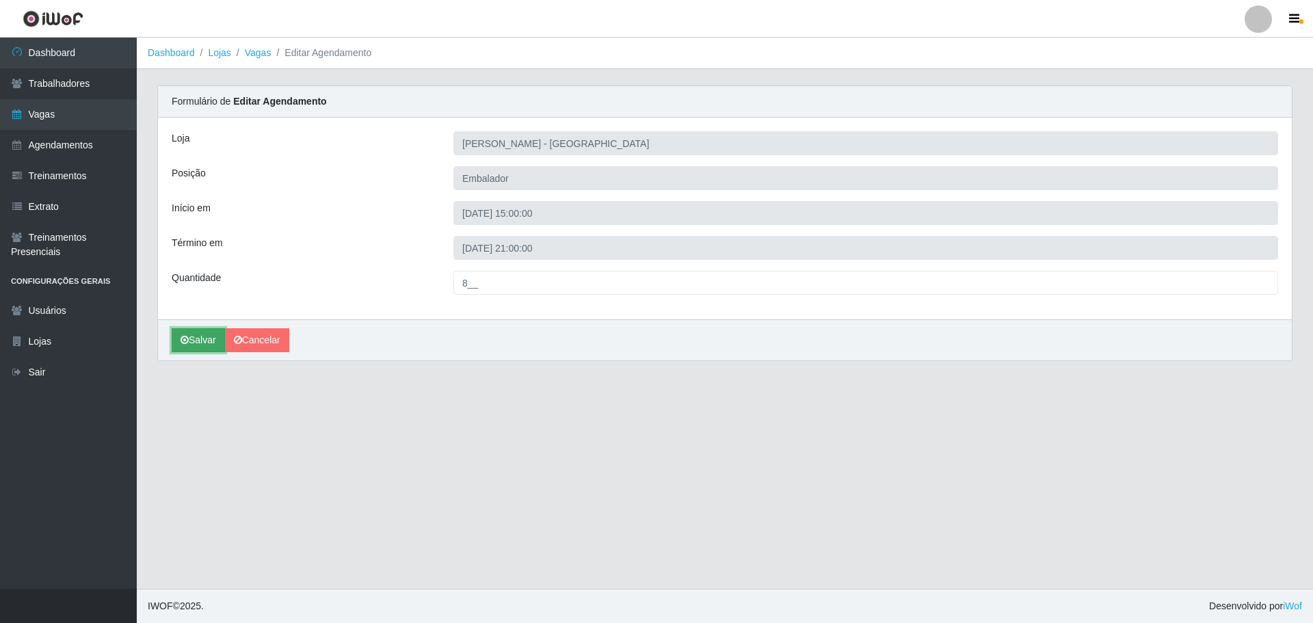
click at [211, 341] on button "Salvar" at bounding box center [198, 340] width 53 height 24
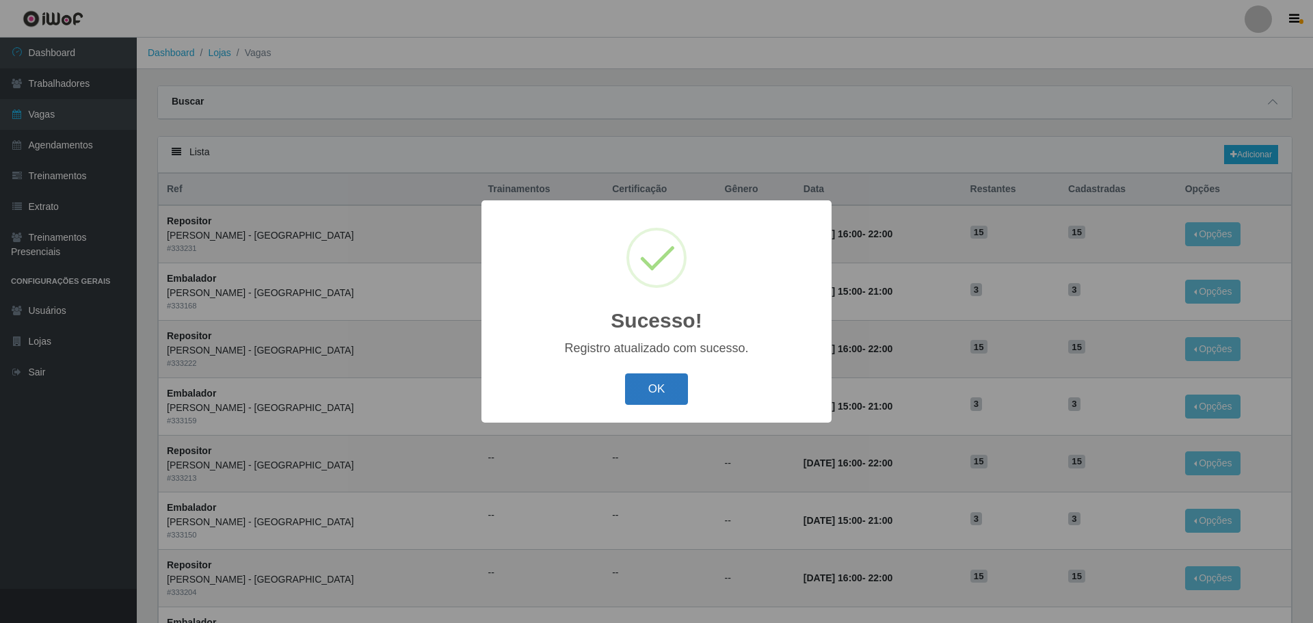
click at [665, 394] on button "OK" at bounding box center [657, 389] width 64 height 32
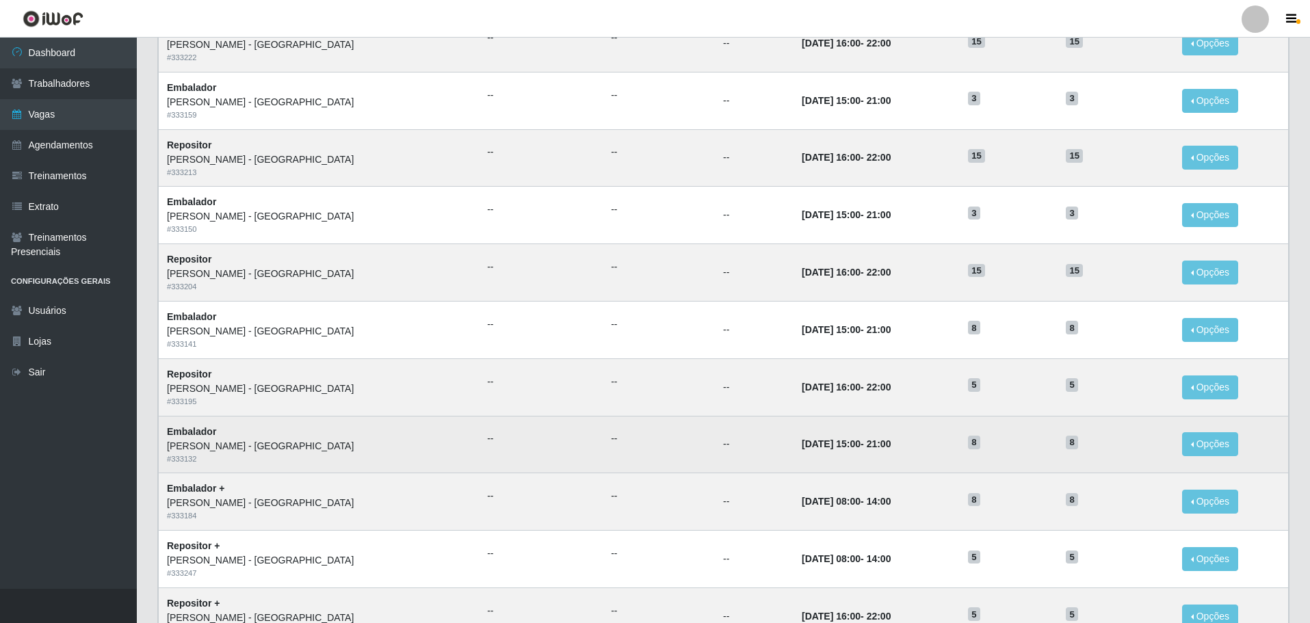
scroll to position [274, 0]
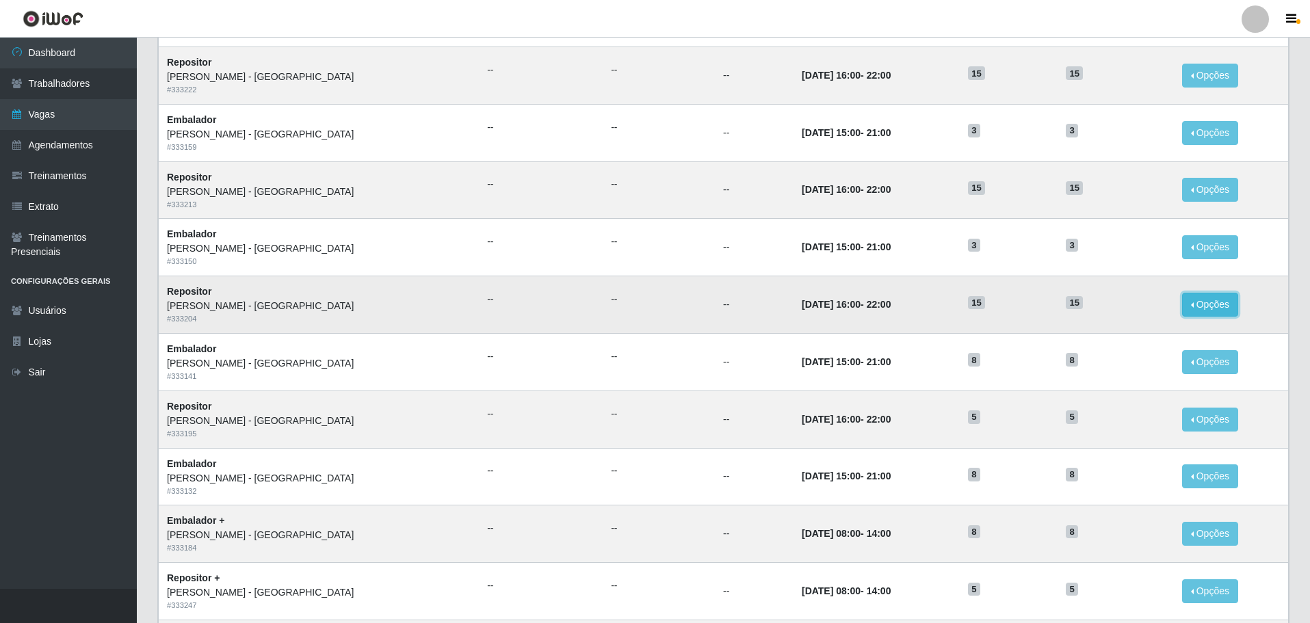
click at [1191, 304] on button "Opções" at bounding box center [1210, 305] width 56 height 24
click at [1087, 308] on link "Editar" at bounding box center [1104, 307] width 39 height 11
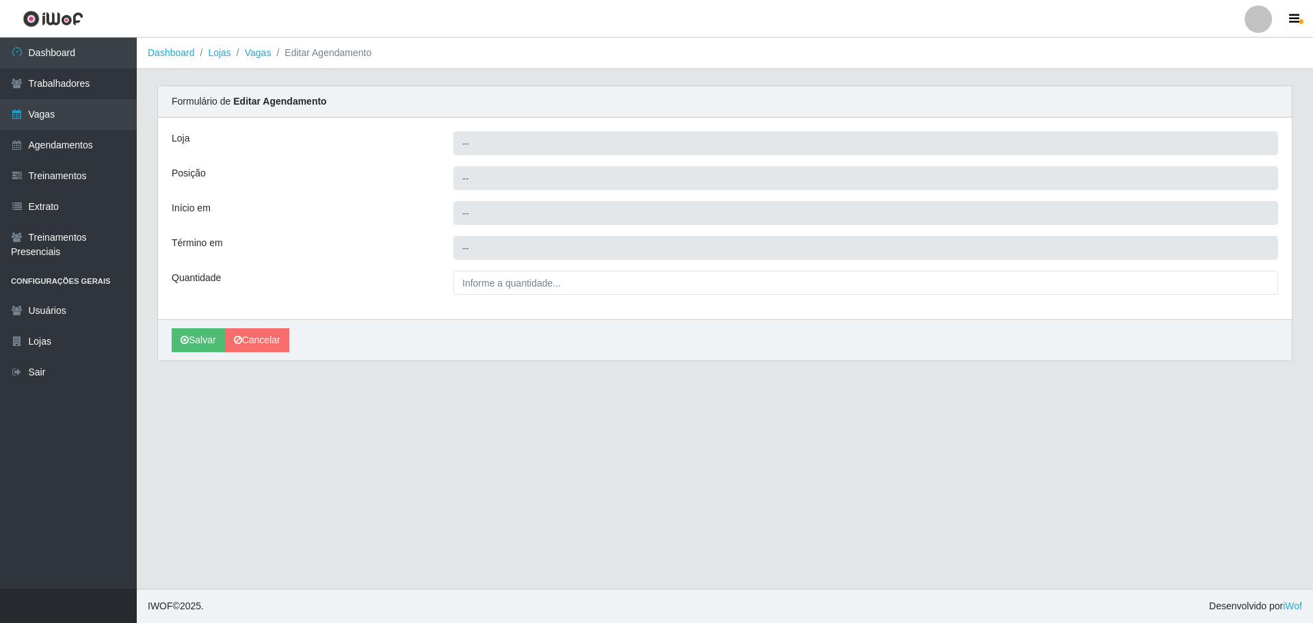
type input "[PERSON_NAME] - [GEOGRAPHIC_DATA]"
type input "Repositor"
type input "2025-10-28 16:00:00"
type input "2025-10-28 22:00:00"
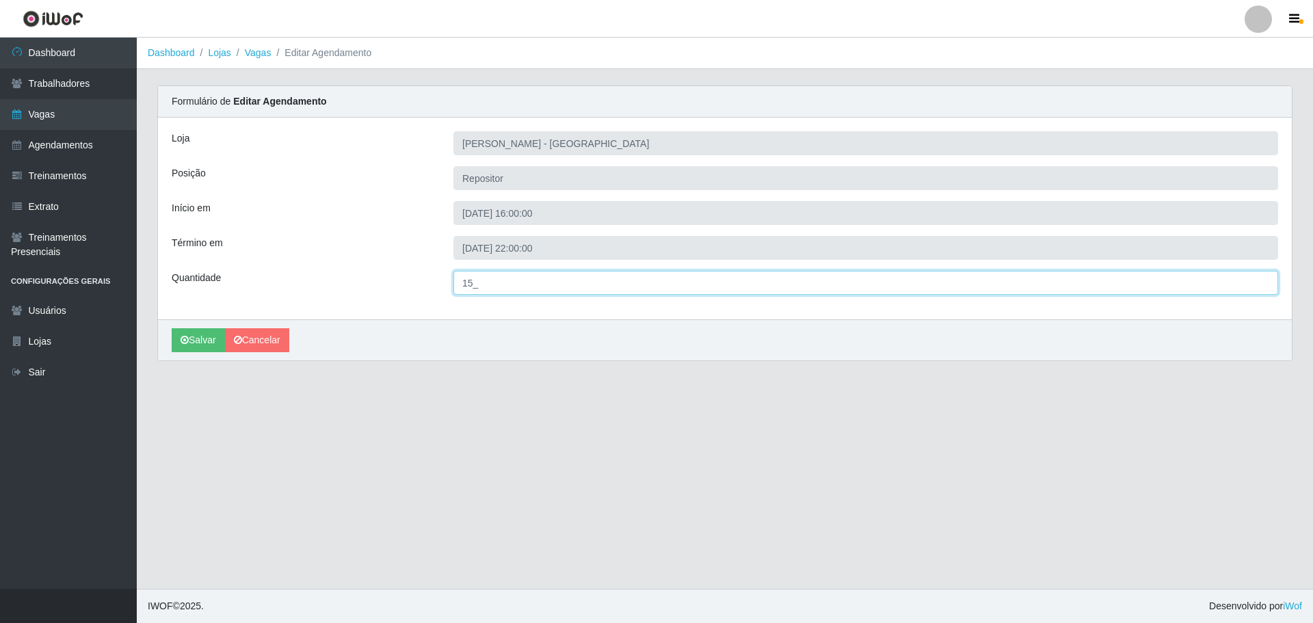
click at [470, 280] on input "15_" at bounding box center [865, 283] width 825 height 24
type input "5__"
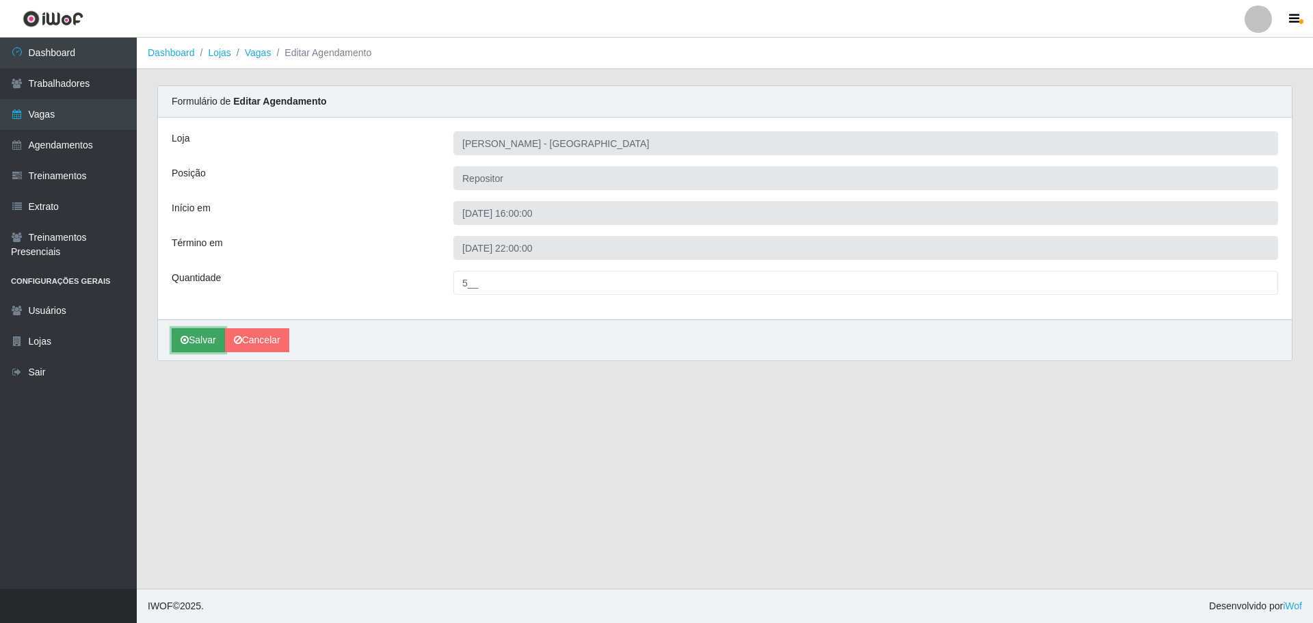
click at [202, 340] on button "Salvar" at bounding box center [198, 340] width 53 height 24
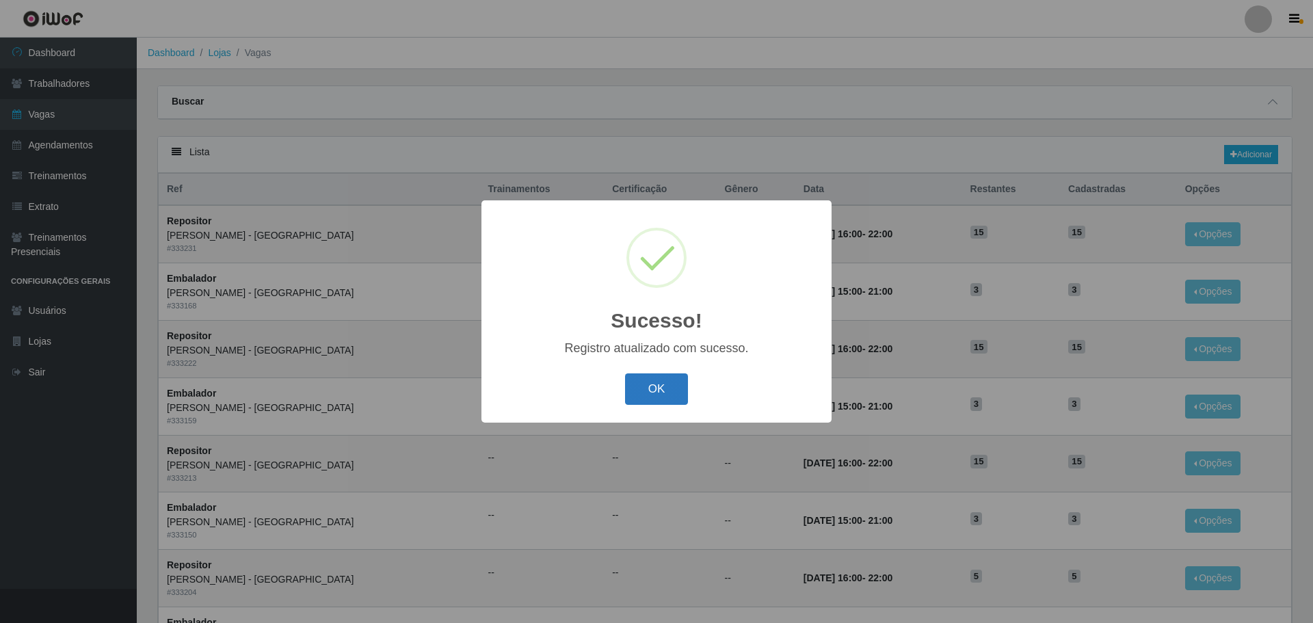
click at [653, 384] on button "OK" at bounding box center [657, 389] width 64 height 32
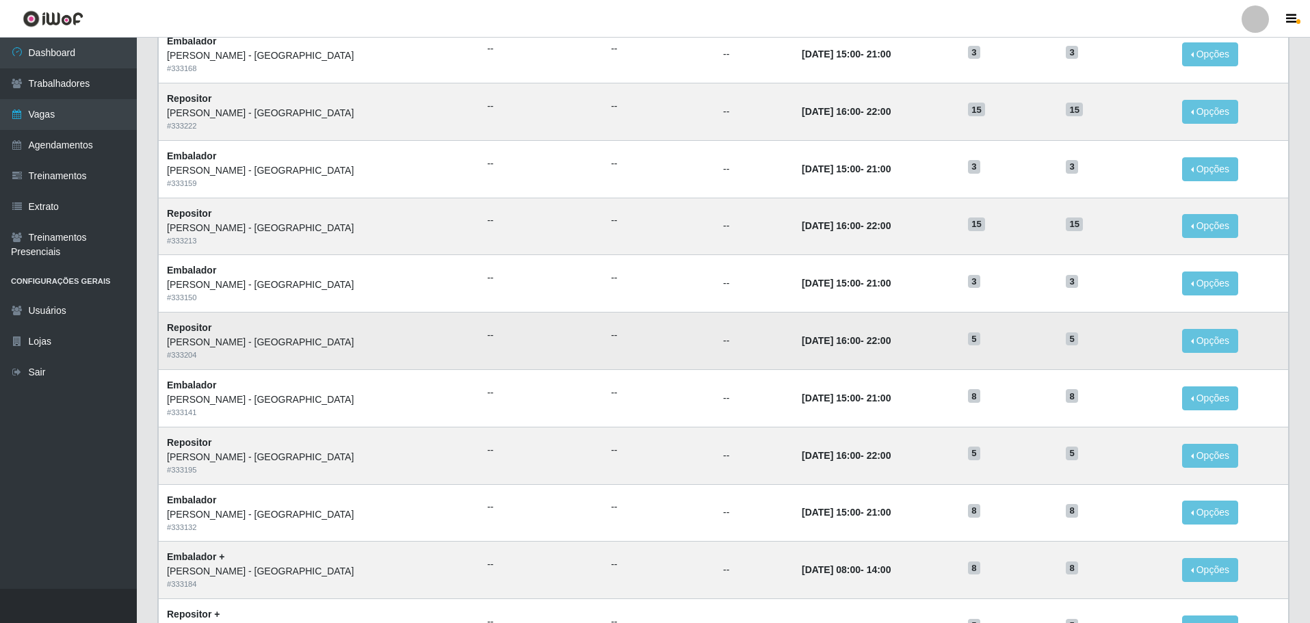
scroll to position [205, 0]
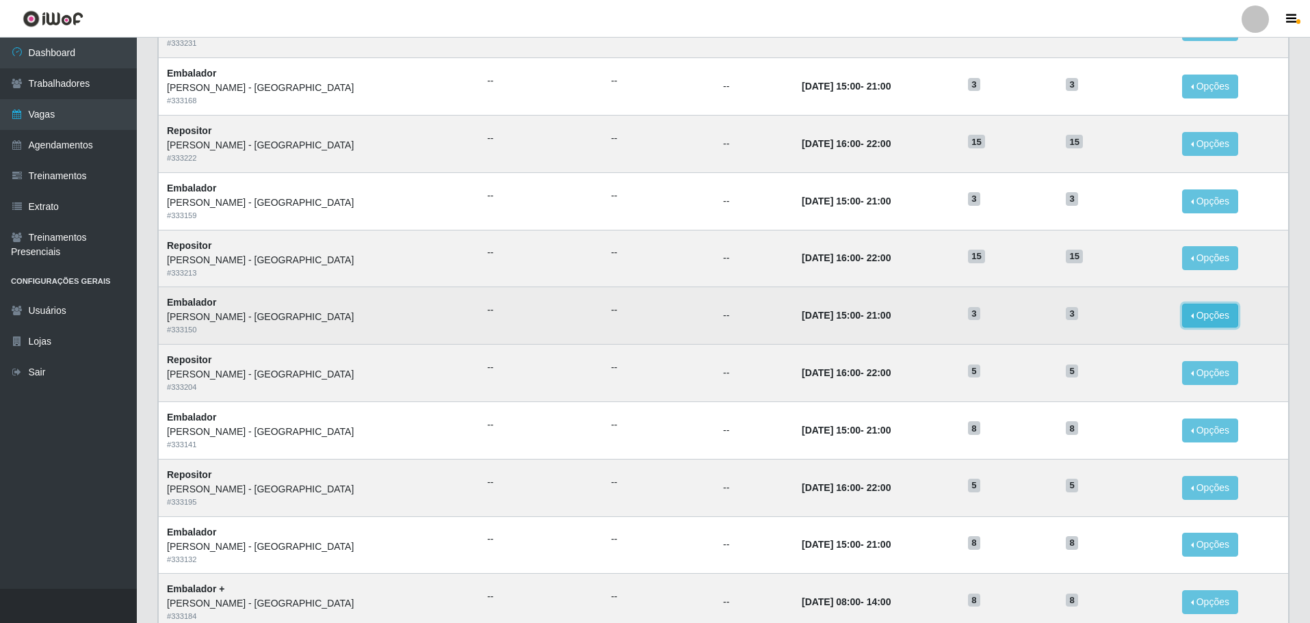
click at [1199, 305] on button "Opções" at bounding box center [1210, 316] width 56 height 24
click at [1098, 313] on link "Editar" at bounding box center [1104, 318] width 39 height 11
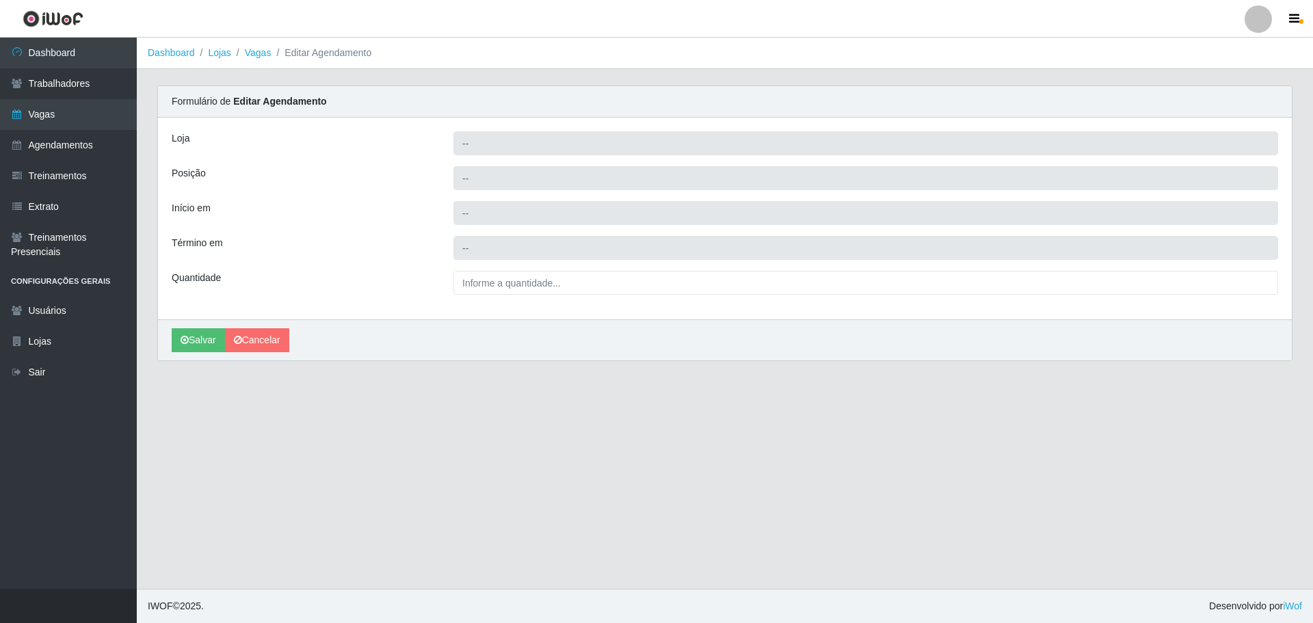
type input "[PERSON_NAME] - [GEOGRAPHIC_DATA]"
type input "Embalador"
type input "2025-10-29 15:00:00"
type input "2025-10-29 21:00:00"
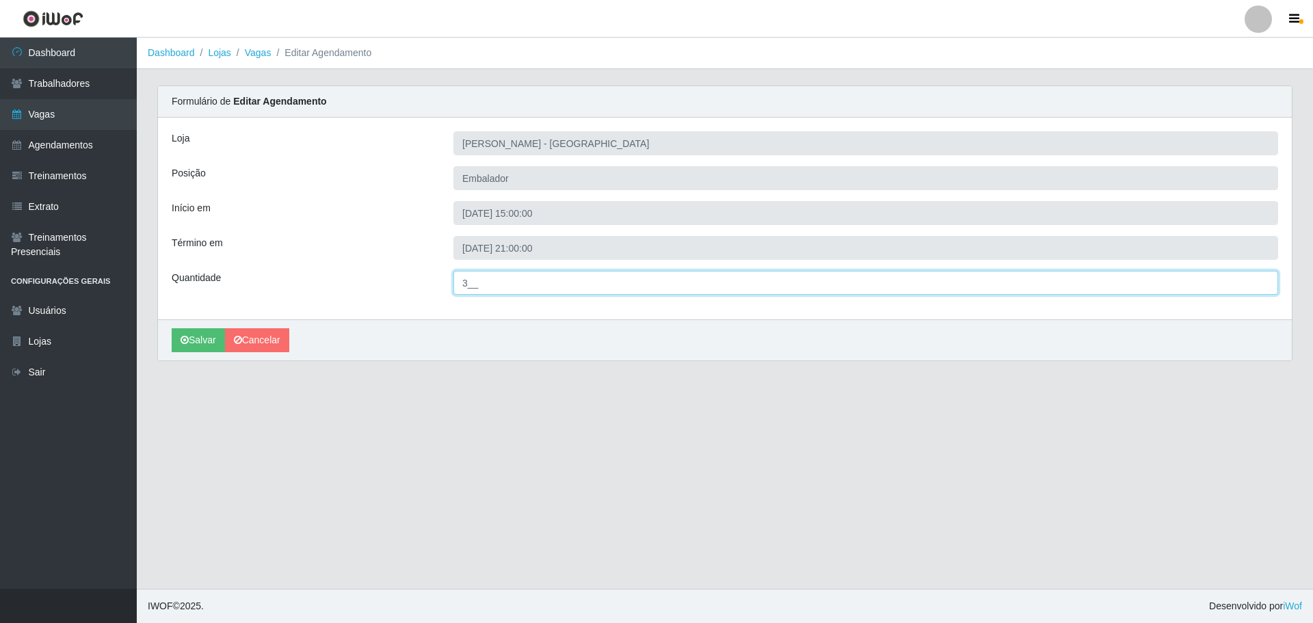
click at [468, 281] on input "3__" at bounding box center [865, 283] width 825 height 24
type input "8__"
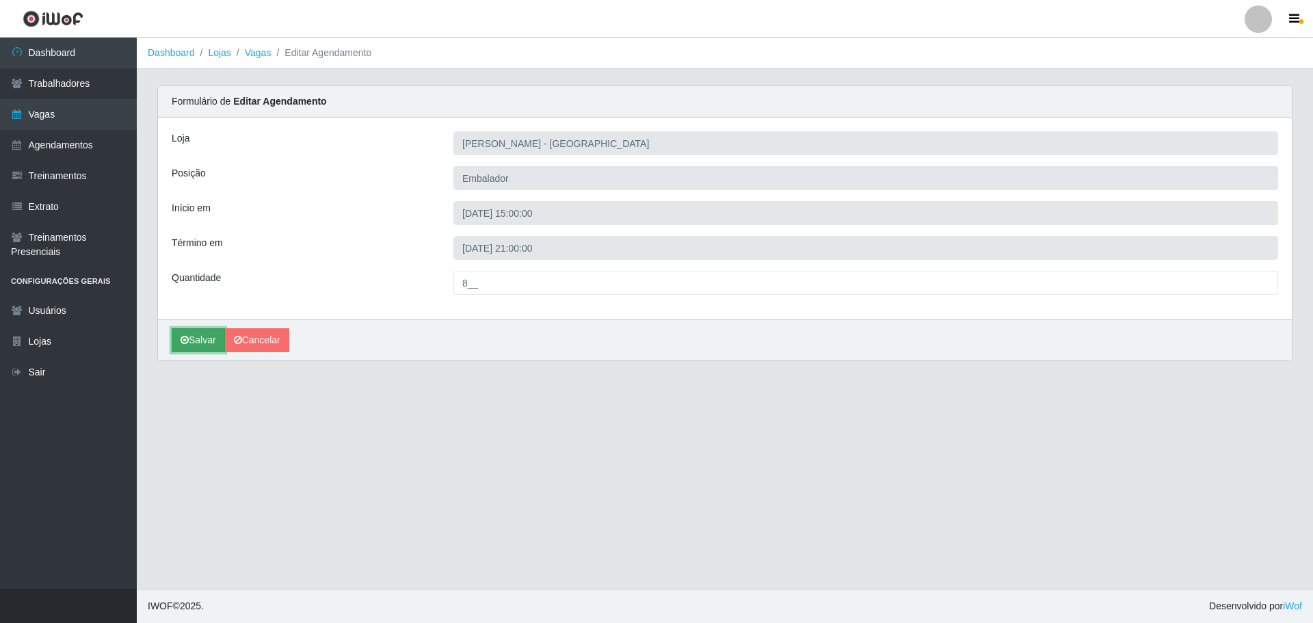
click at [196, 336] on button "Salvar" at bounding box center [198, 340] width 53 height 24
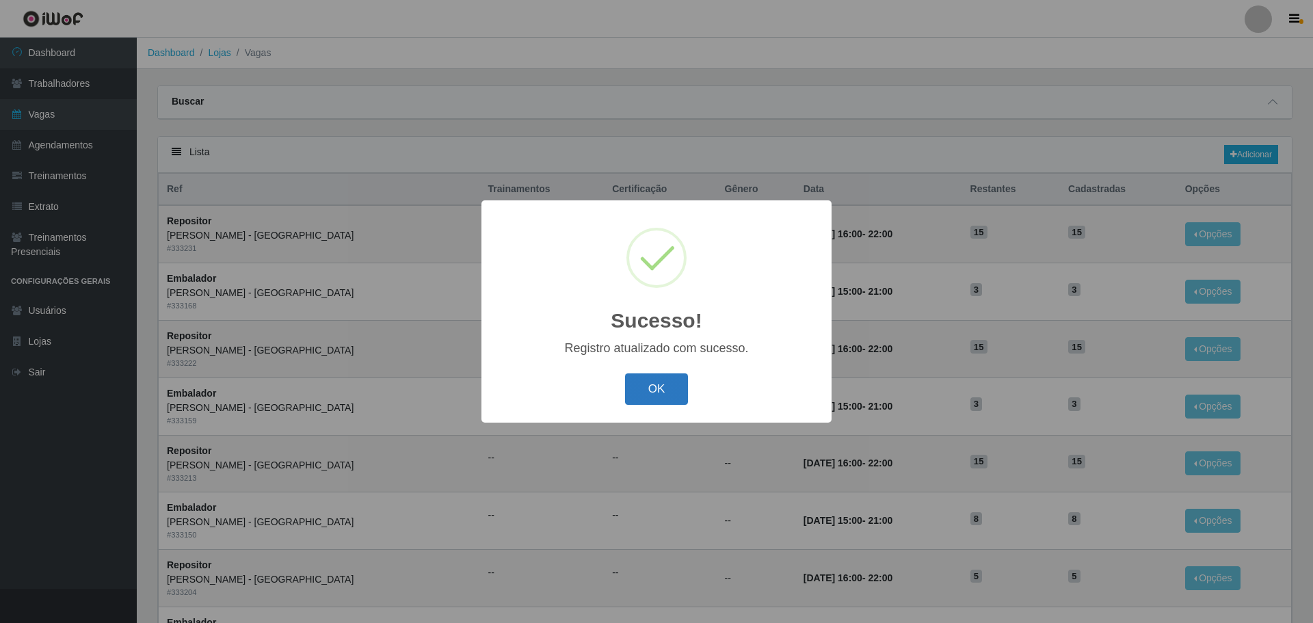
click at [654, 382] on button "OK" at bounding box center [657, 389] width 64 height 32
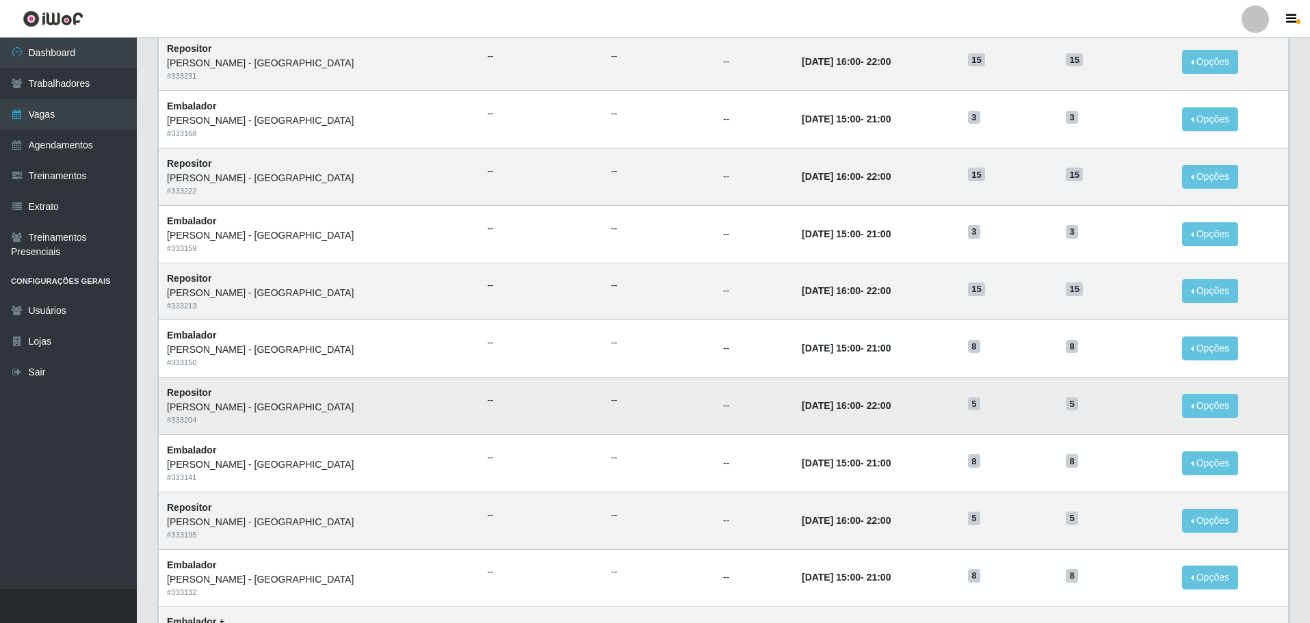
scroll to position [205, 0]
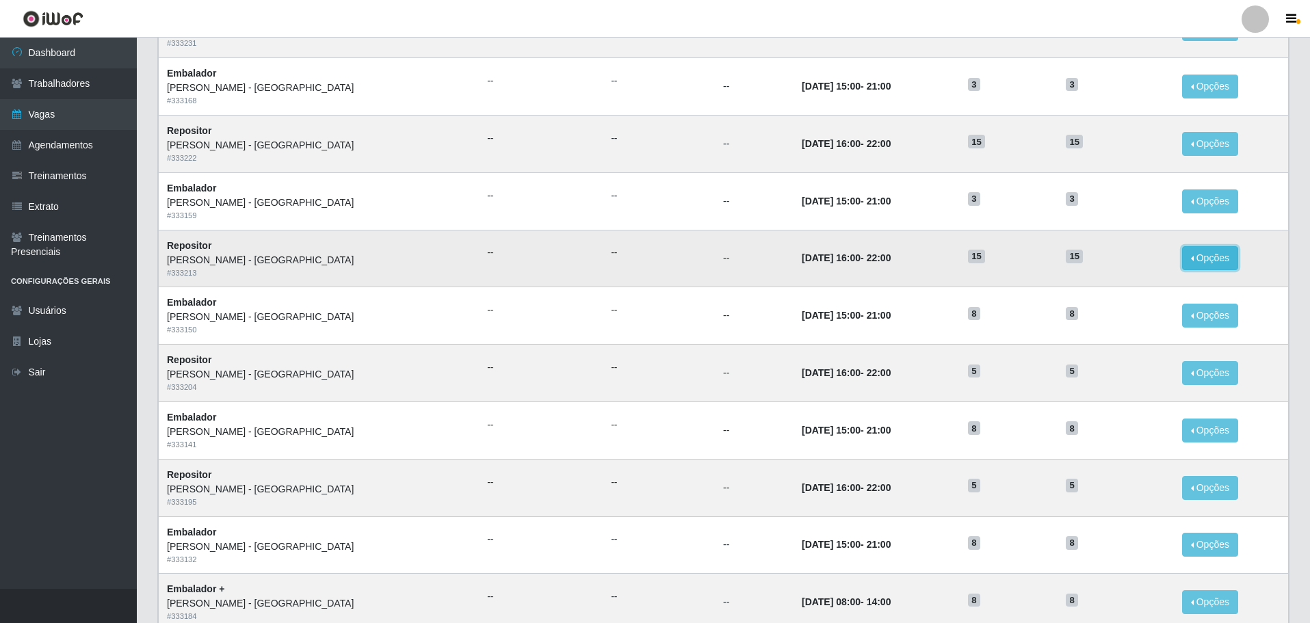
click at [1195, 256] on button "Opções" at bounding box center [1210, 258] width 56 height 24
click at [1102, 258] on link "Editar" at bounding box center [1104, 260] width 39 height 11
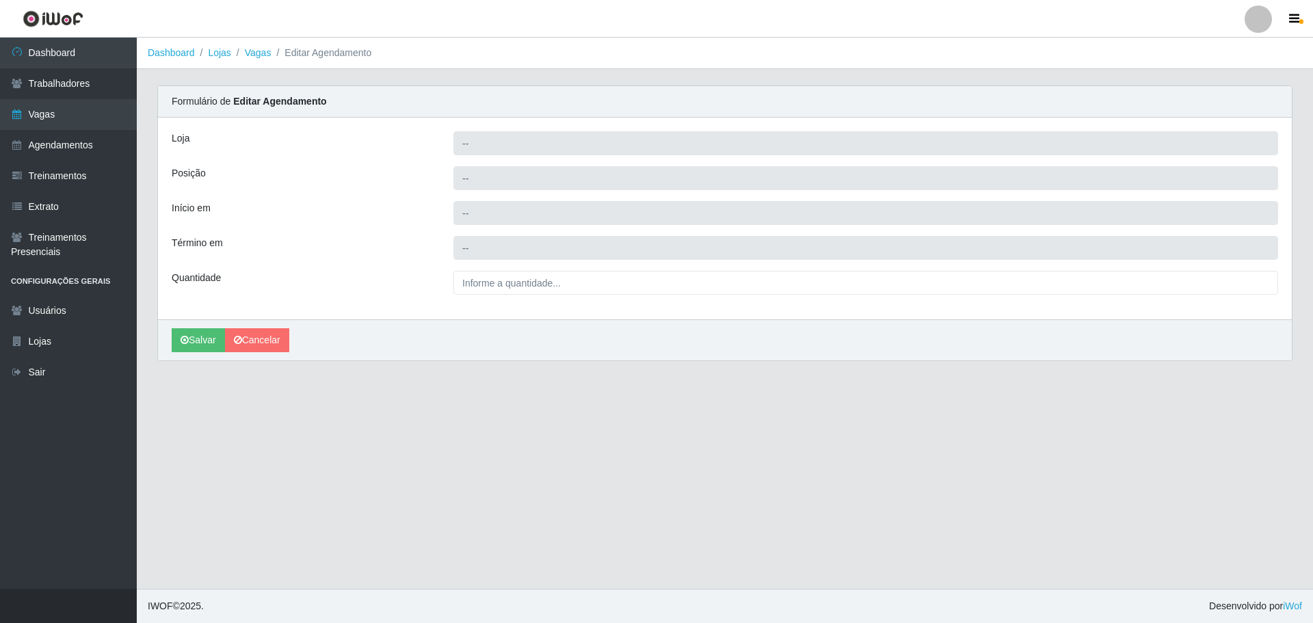
type input "[PERSON_NAME] - [GEOGRAPHIC_DATA]"
type input "Repositor"
type input "2025-10-29 16:00:00"
type input "2025-10-29 22:00:00"
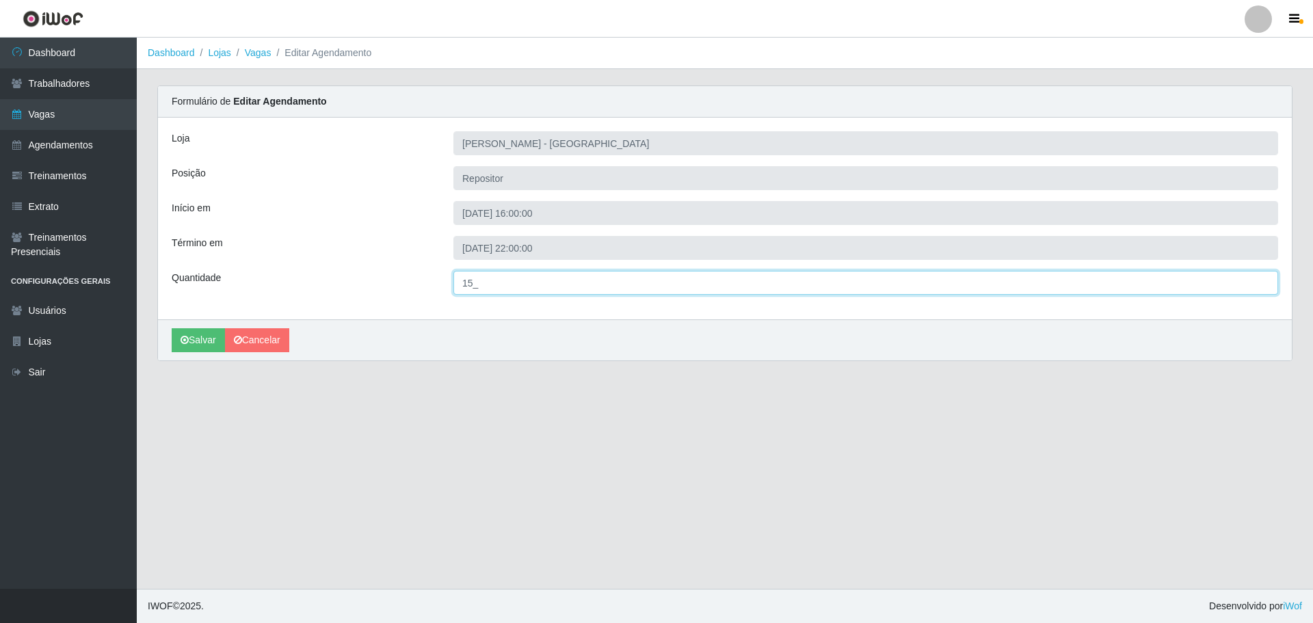
click at [474, 280] on input "15_" at bounding box center [865, 283] width 825 height 24
type input "5__"
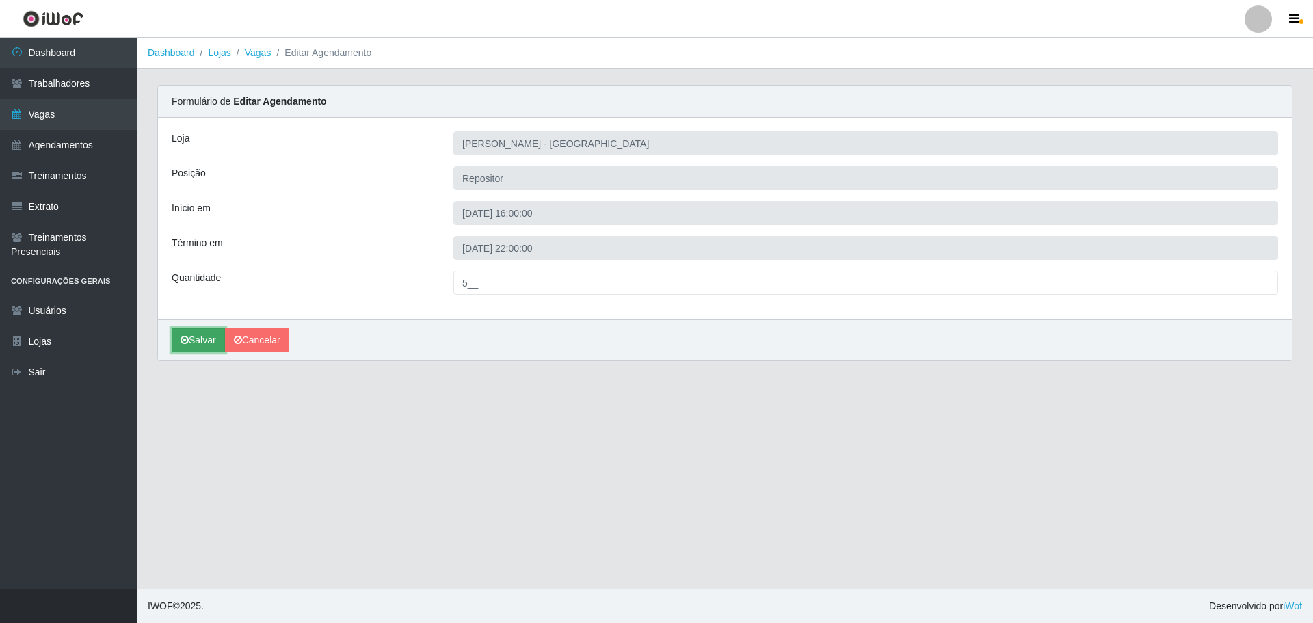
click at [197, 341] on button "Salvar" at bounding box center [198, 340] width 53 height 24
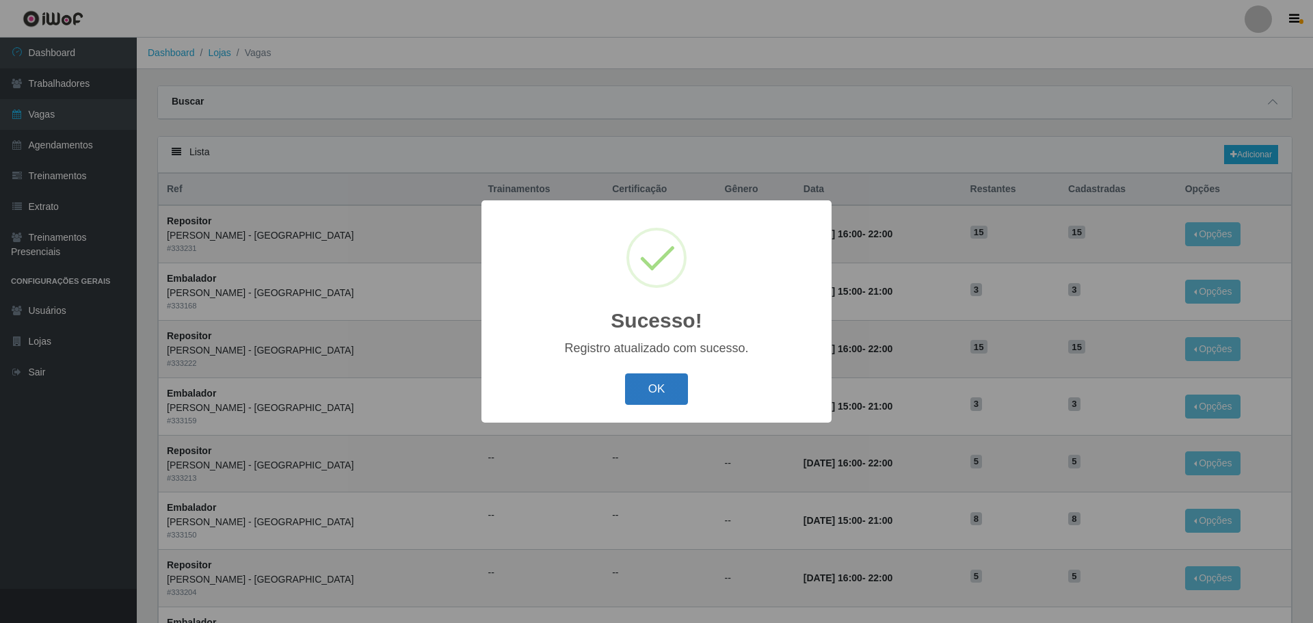
click at [661, 400] on button "OK" at bounding box center [657, 389] width 64 height 32
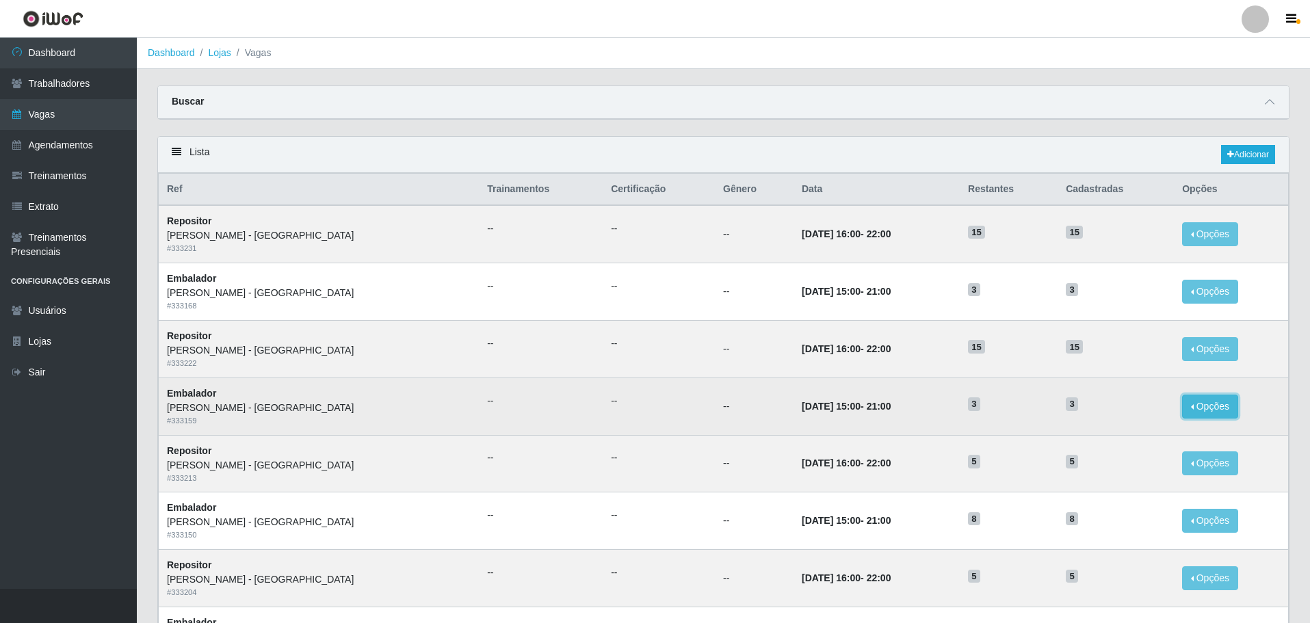
click at [1196, 408] on button "Opções" at bounding box center [1210, 407] width 56 height 24
click at [1095, 410] on link "Editar" at bounding box center [1104, 408] width 39 height 11
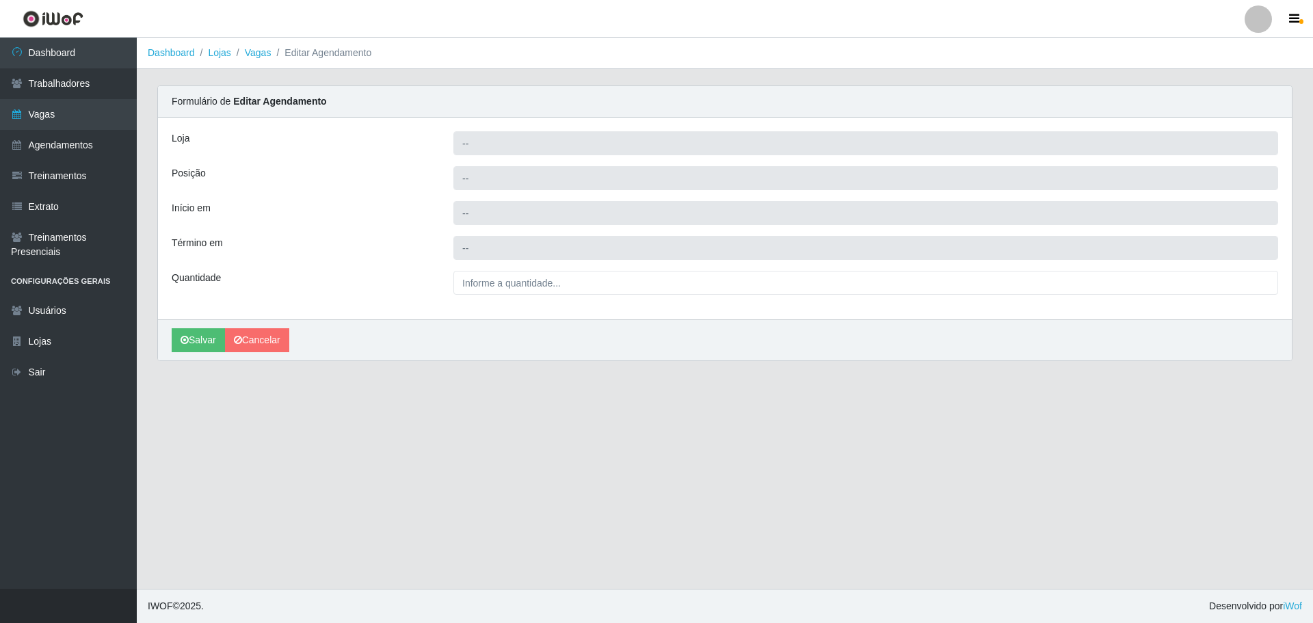
type input "[PERSON_NAME] - [GEOGRAPHIC_DATA]"
type input "Embalador"
type input "2025-10-30 15:00:00"
type input "2025-10-30 21:00:00"
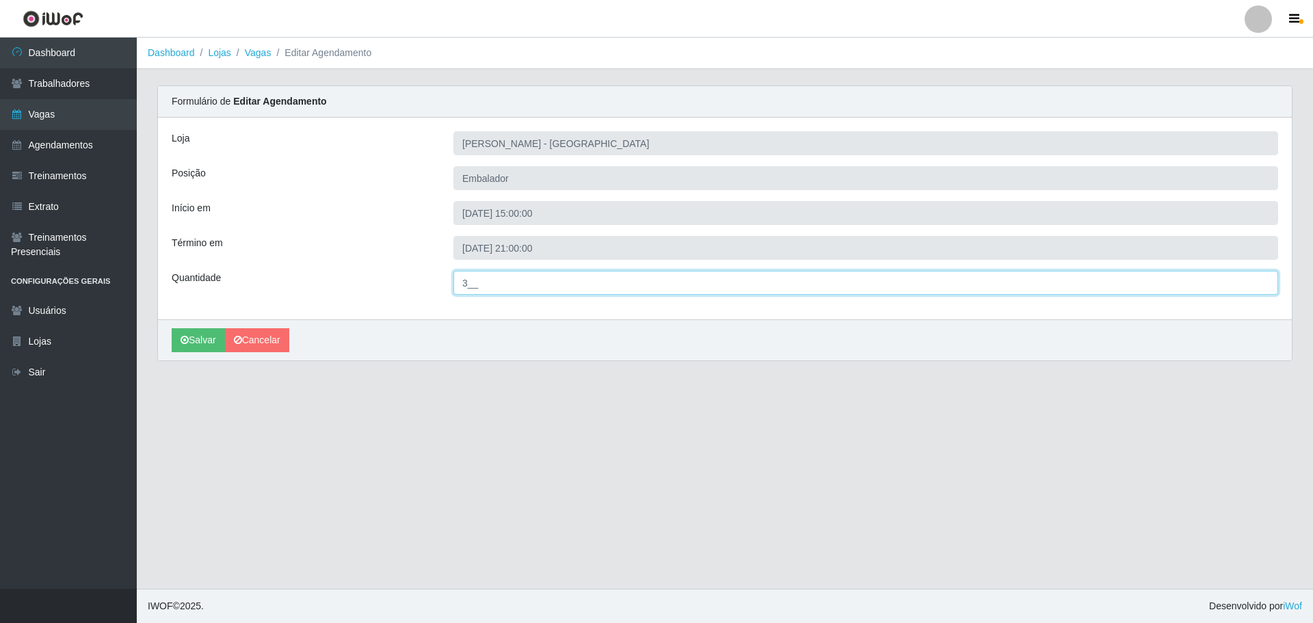
click at [465, 276] on input "3__" at bounding box center [865, 283] width 825 height 24
type input "5__"
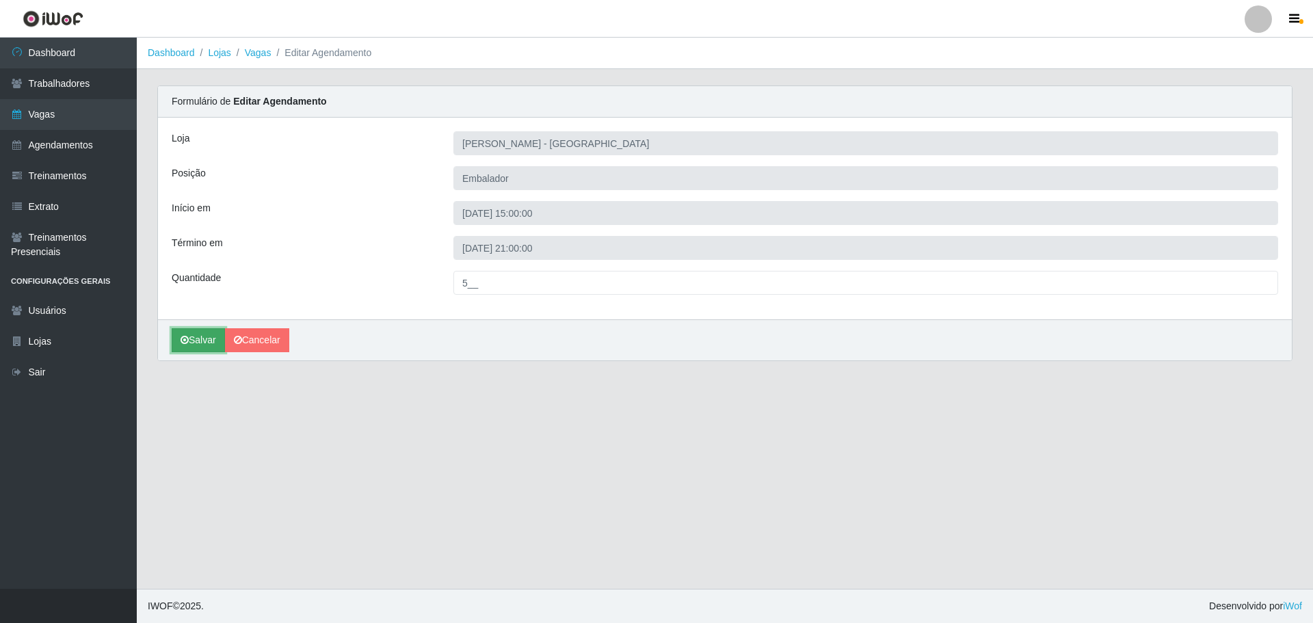
click at [204, 336] on button "Salvar" at bounding box center [198, 340] width 53 height 24
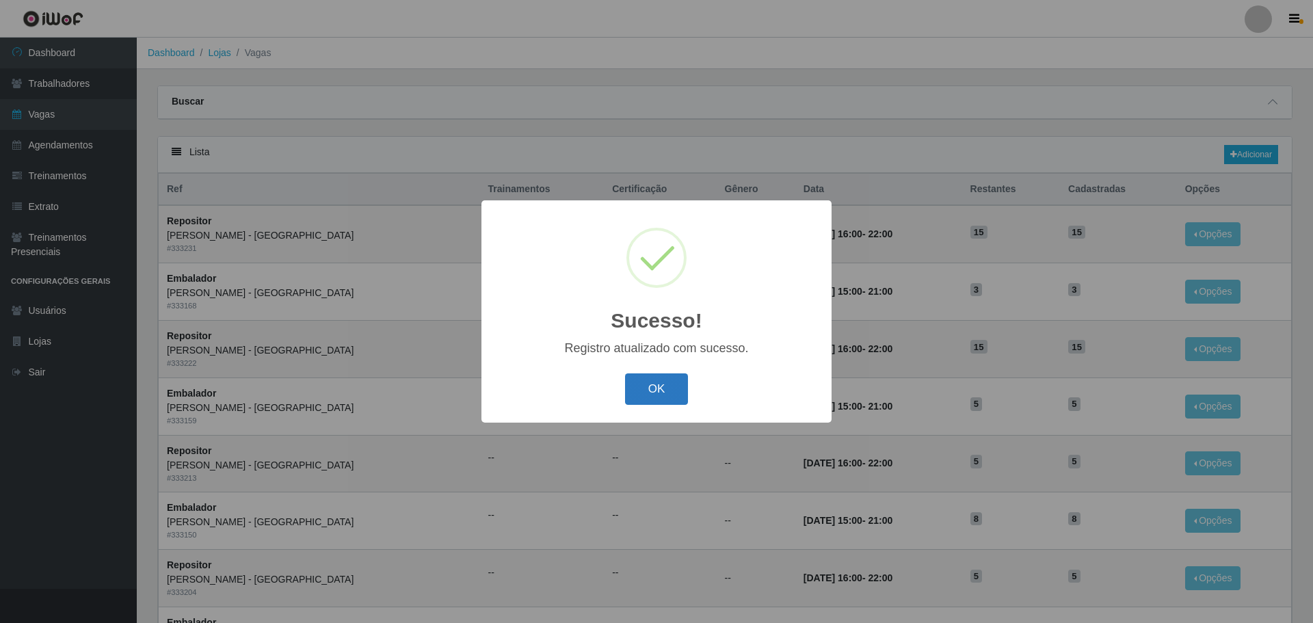
click at [661, 388] on button "OK" at bounding box center [657, 389] width 64 height 32
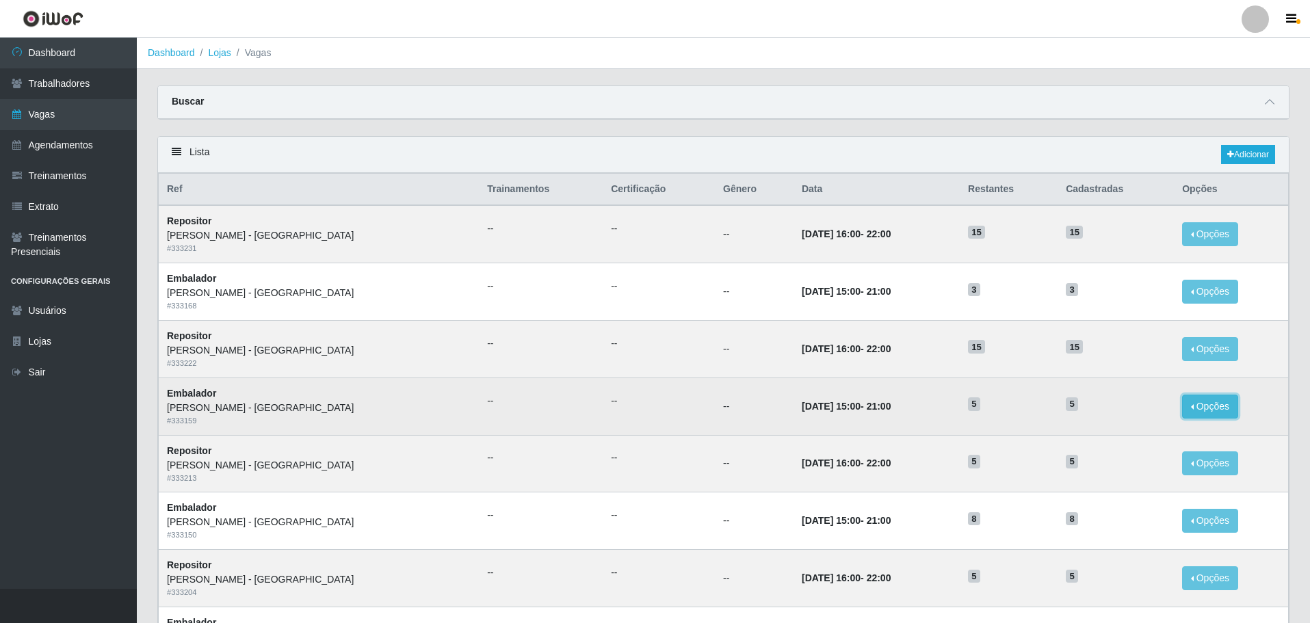
click at [1182, 406] on button "Opções" at bounding box center [1210, 407] width 56 height 24
click at [1100, 406] on link "Editar" at bounding box center [1104, 408] width 39 height 11
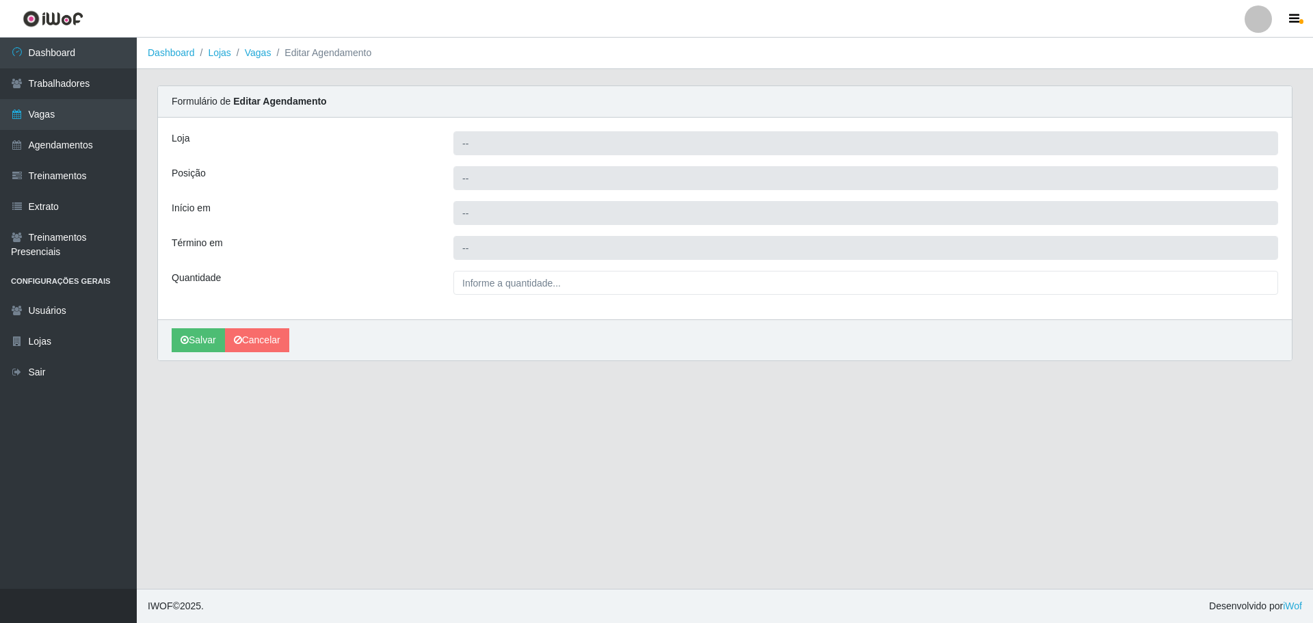
type input "[PERSON_NAME] - [GEOGRAPHIC_DATA]"
type input "Embalador"
type input "2025-10-30 15:00:00"
type input "2025-10-30 21:00:00"
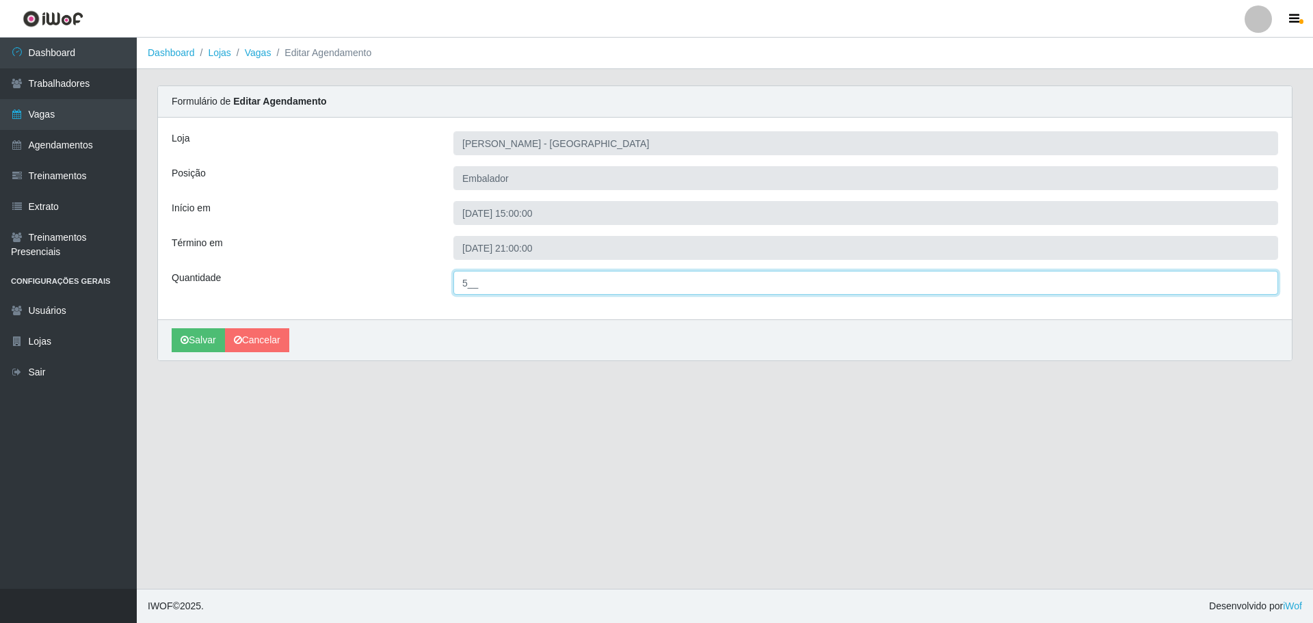
click at [466, 283] on input "5__" at bounding box center [865, 283] width 825 height 24
type input "8__"
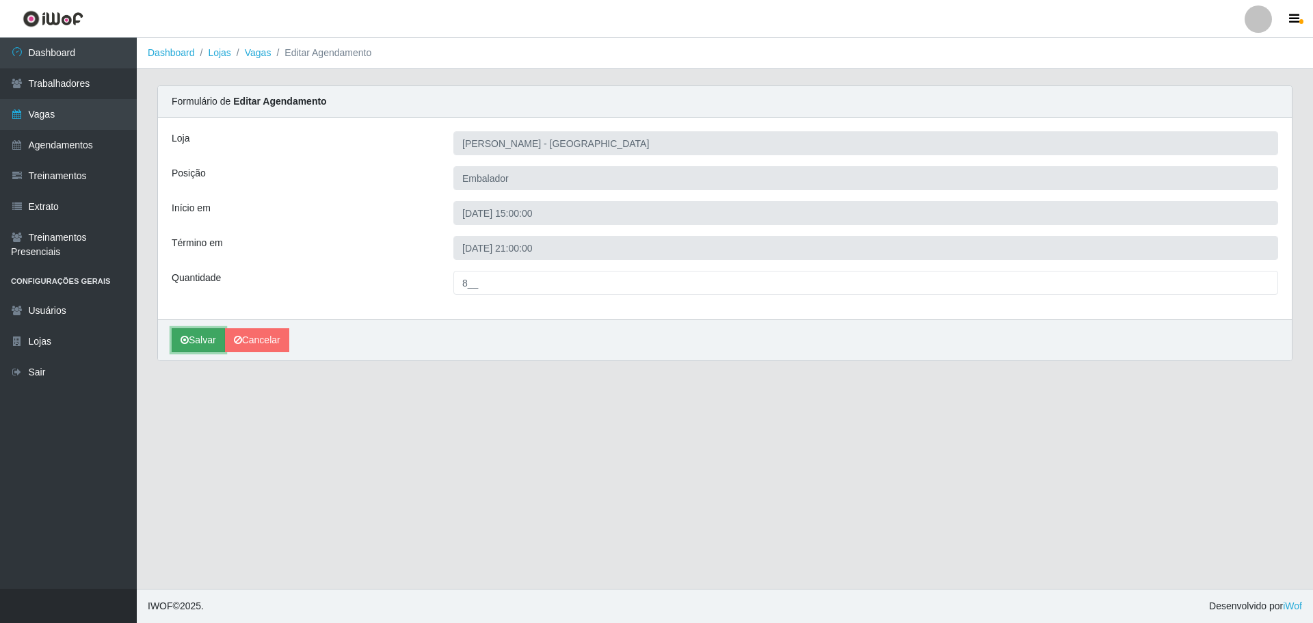
click at [200, 334] on button "Salvar" at bounding box center [198, 340] width 53 height 24
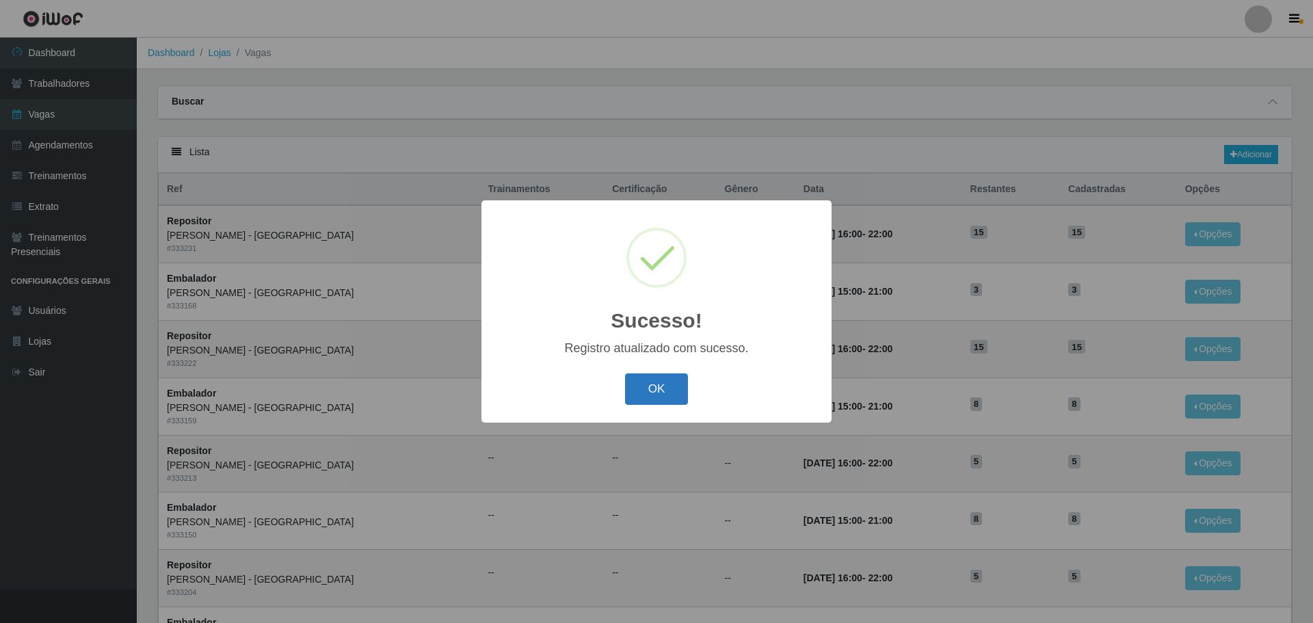
click at [669, 393] on button "OK" at bounding box center [657, 389] width 64 height 32
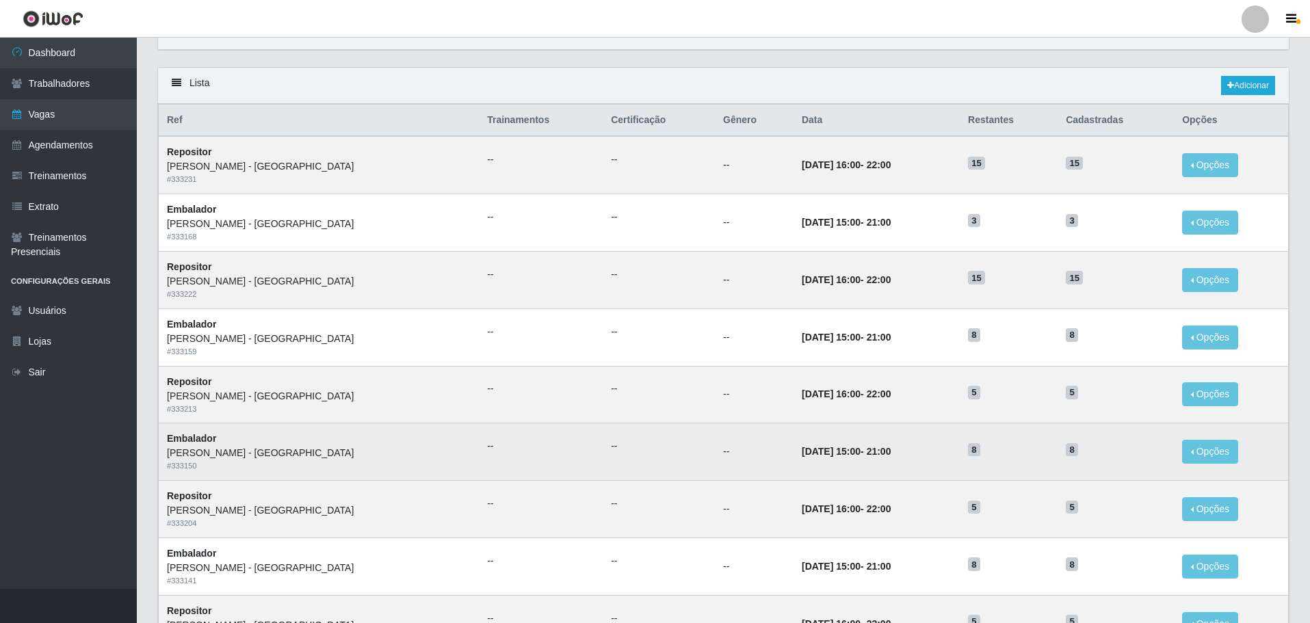
scroll to position [68, 0]
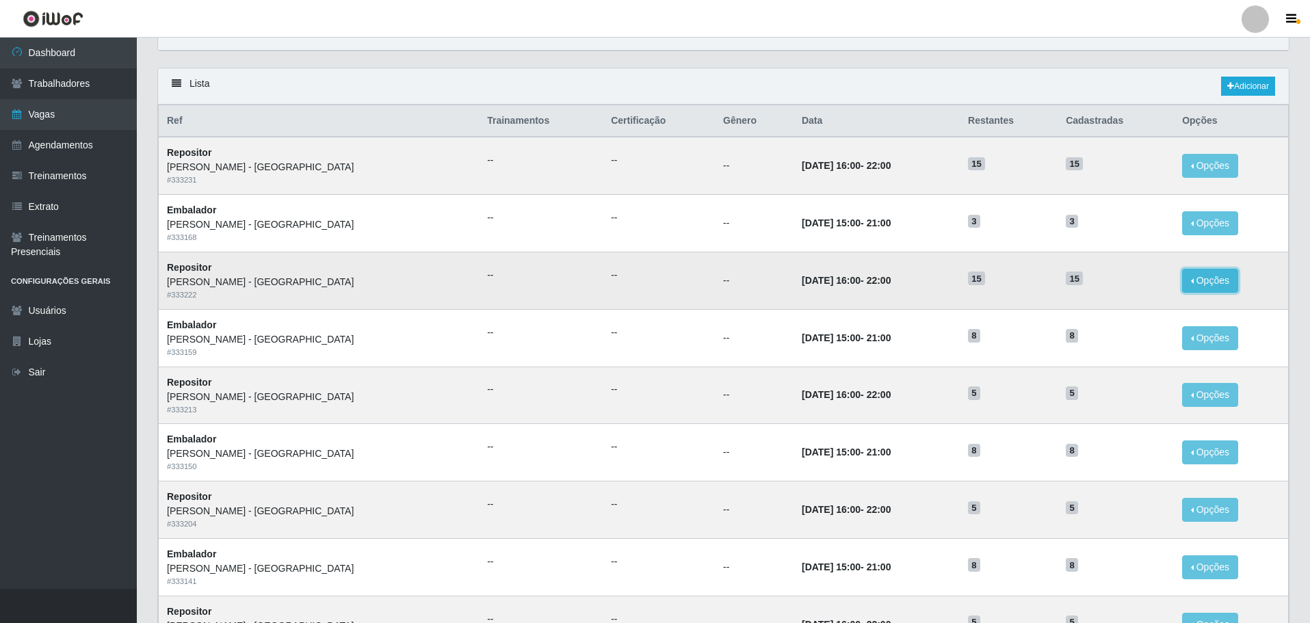
click at [1199, 279] on button "Opções" at bounding box center [1210, 281] width 56 height 24
click at [1095, 284] on link "Editar" at bounding box center [1104, 283] width 39 height 11
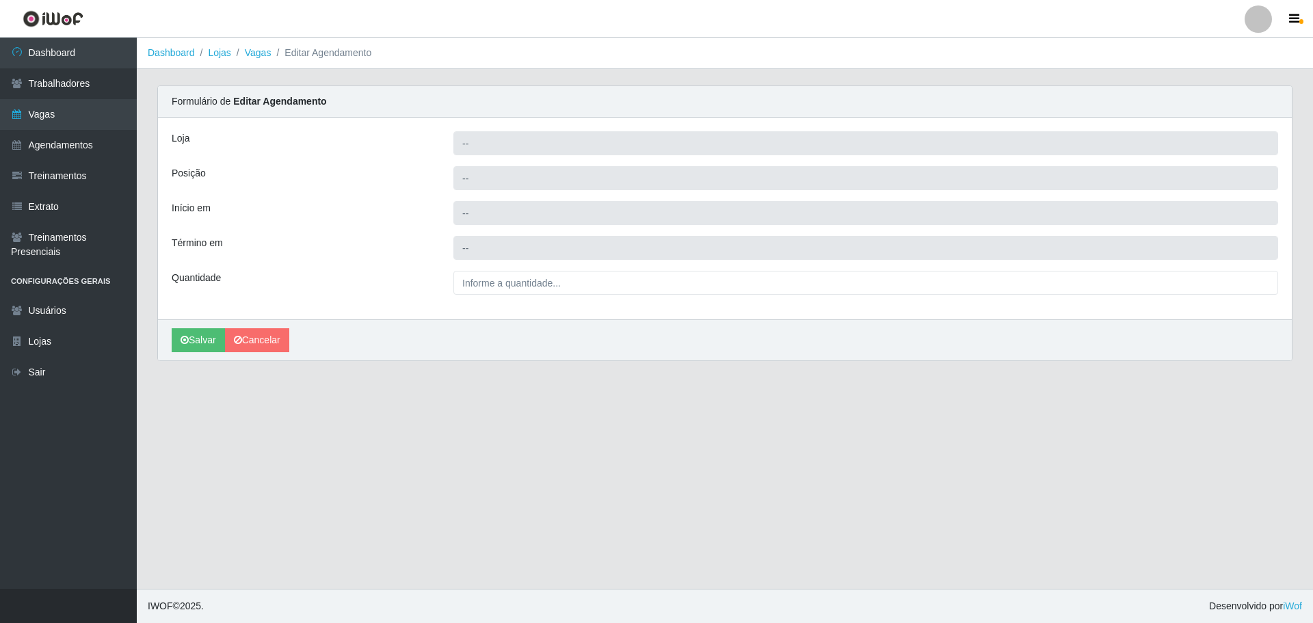
type input "[PERSON_NAME] - [GEOGRAPHIC_DATA]"
type input "Repositor"
type input "2025-10-30 16:00:00"
type input "2025-10-30 22:00:00"
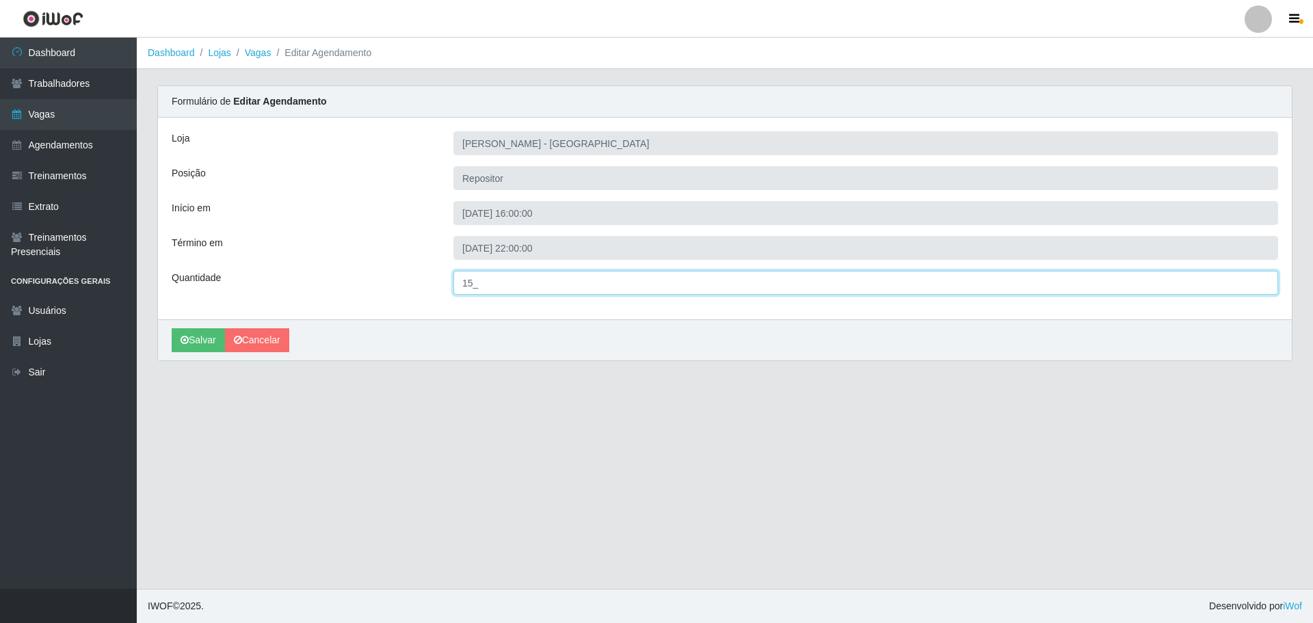
click at [473, 287] on input "15_" at bounding box center [865, 283] width 825 height 24
type input "5__"
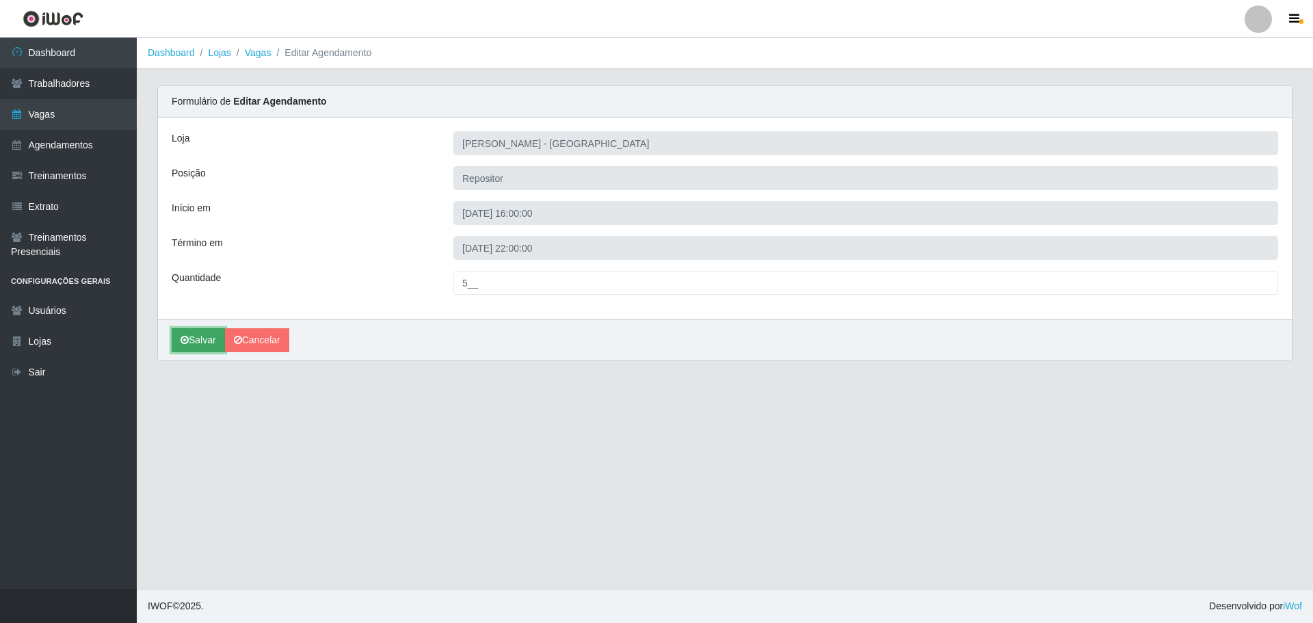
click at [211, 337] on button "Salvar" at bounding box center [198, 340] width 53 height 24
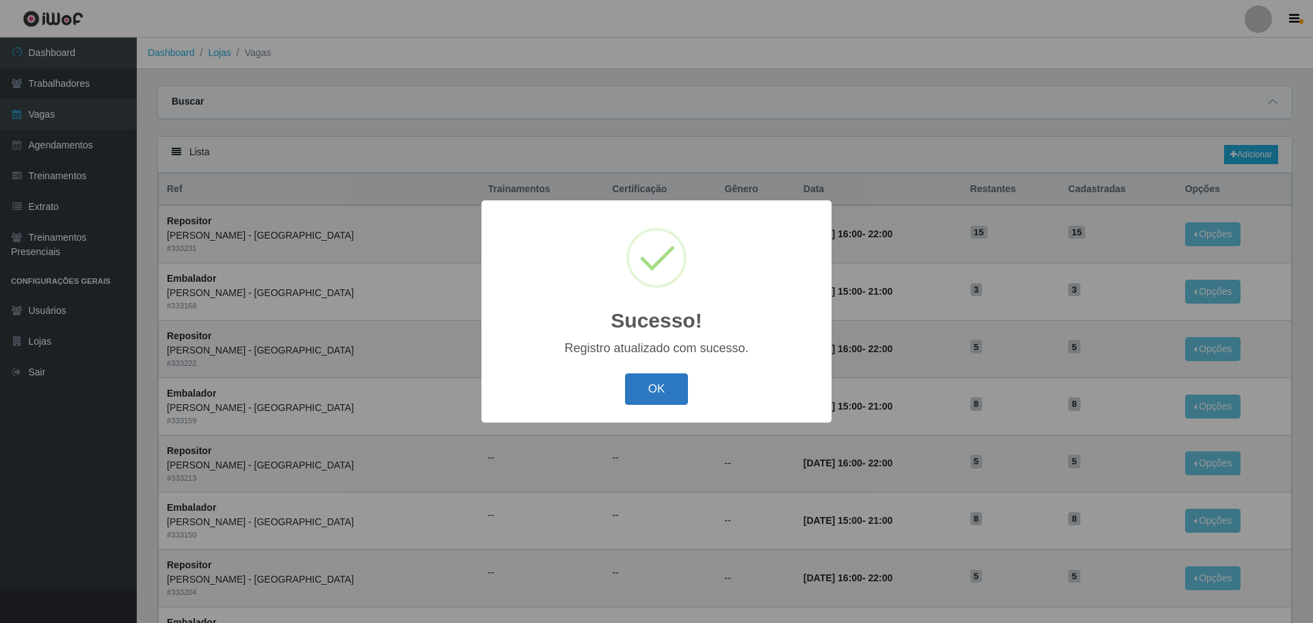
click at [657, 389] on button "OK" at bounding box center [657, 389] width 64 height 32
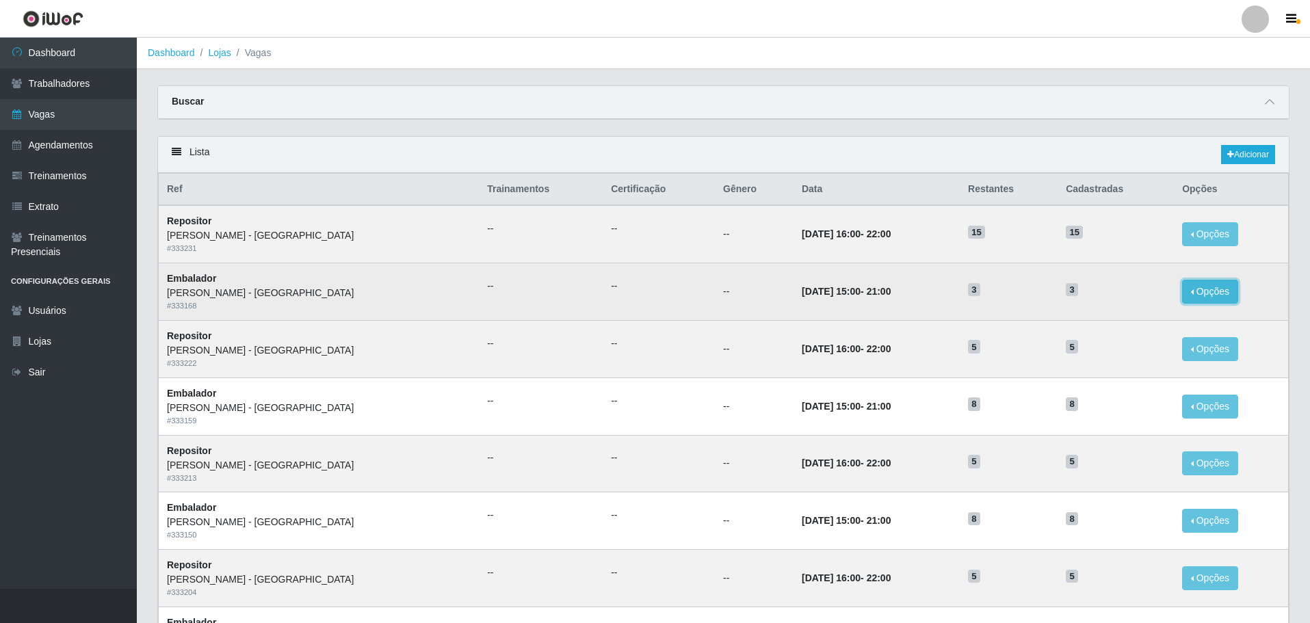
click at [1197, 291] on button "Opções" at bounding box center [1210, 292] width 56 height 24
click at [1094, 302] on button "Editar" at bounding box center [1126, 294] width 108 height 29
click at [1201, 293] on button "Opções" at bounding box center [1210, 292] width 56 height 24
click at [1091, 296] on link "Editar" at bounding box center [1104, 294] width 39 height 11
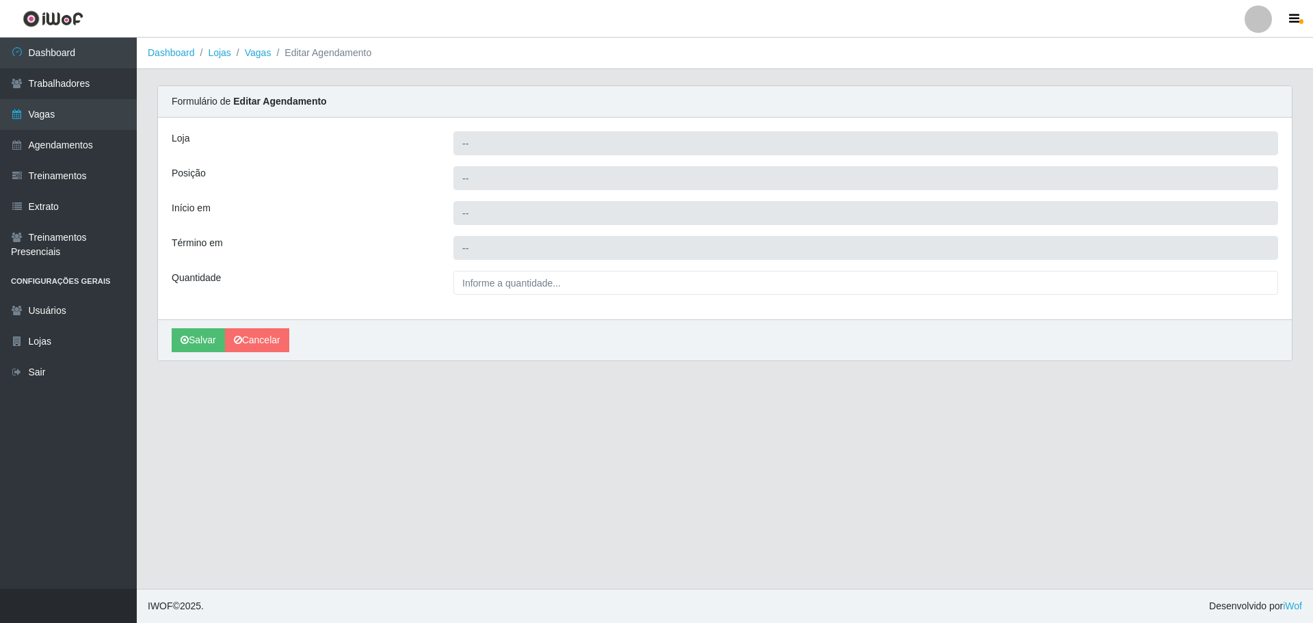
type input "[PERSON_NAME] - [GEOGRAPHIC_DATA]"
type input "Embalador"
type input "2025-10-31 15:00:00"
type input "2025-10-31 21:00:00"
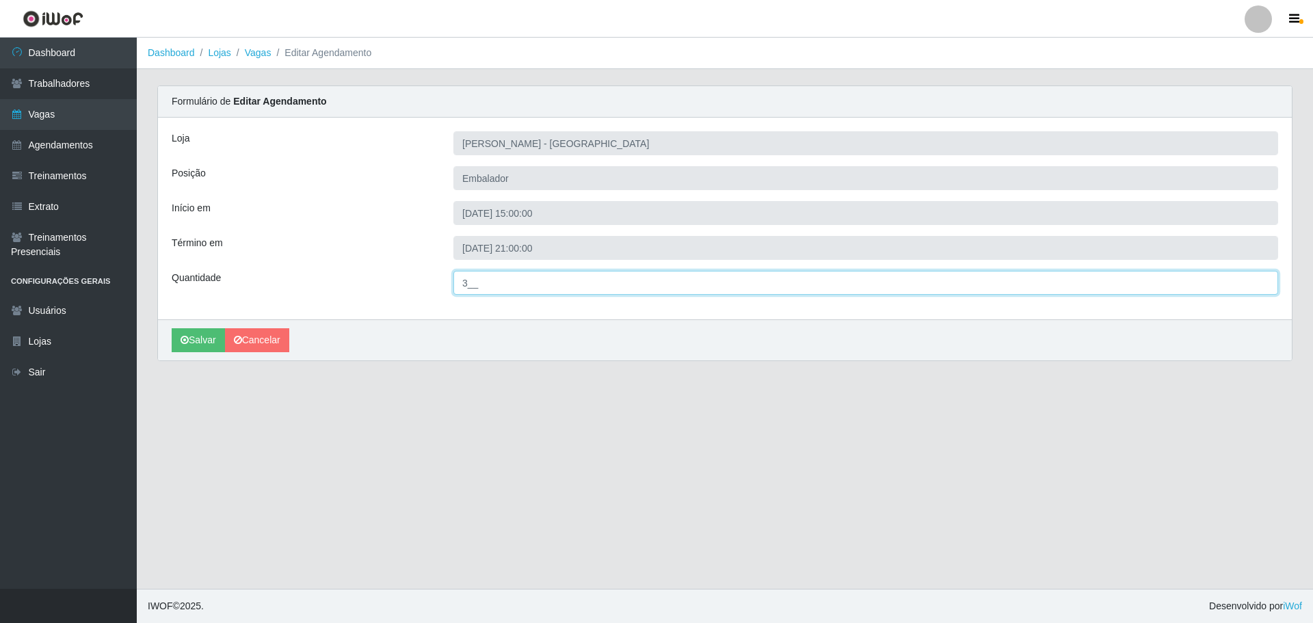
click at [470, 282] on input "3__" at bounding box center [865, 283] width 825 height 24
type input "8__"
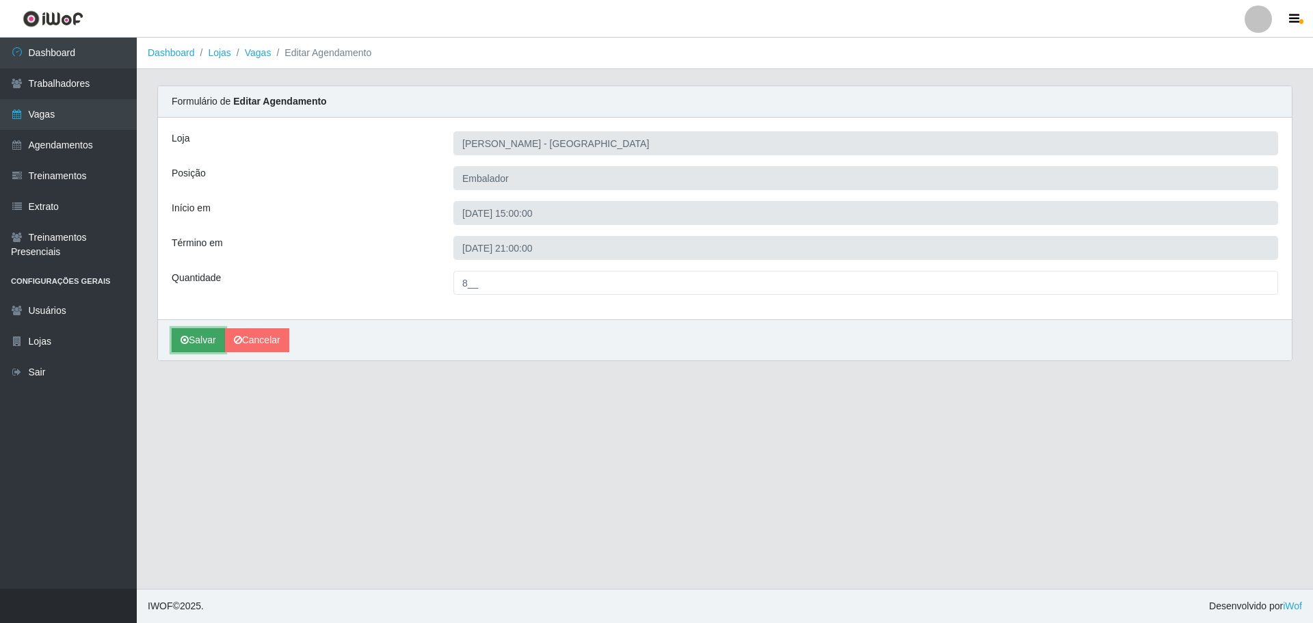
click at [203, 341] on button "Salvar" at bounding box center [198, 340] width 53 height 24
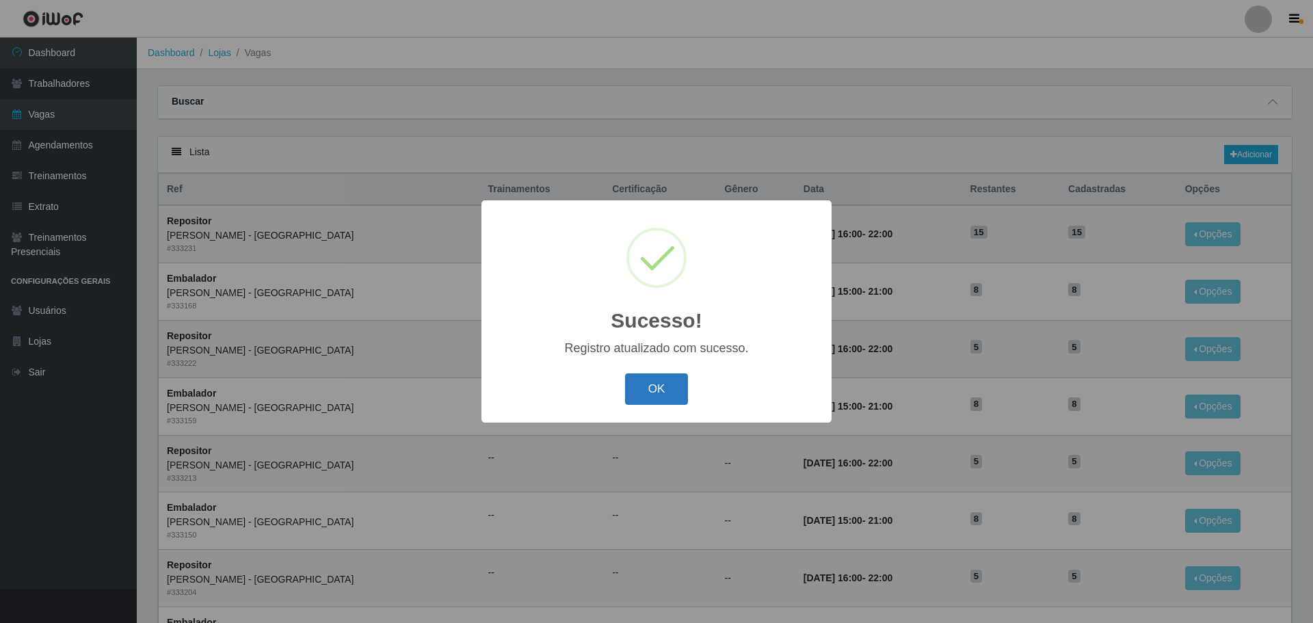
click at [651, 395] on button "OK" at bounding box center [657, 389] width 64 height 32
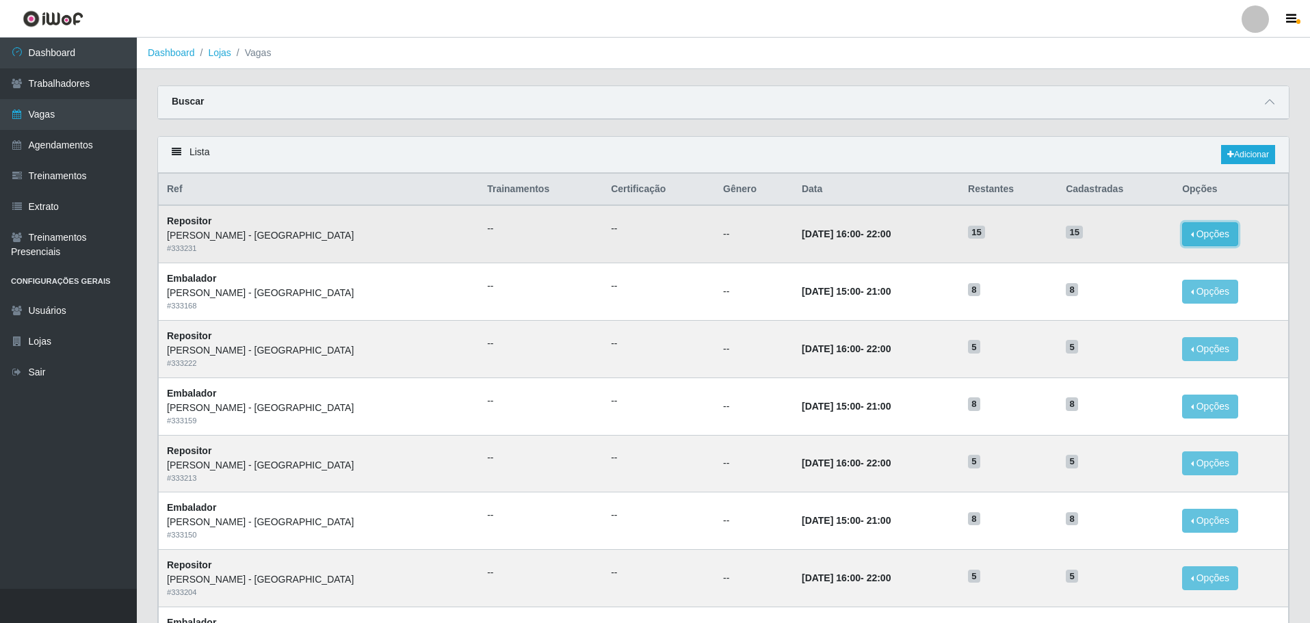
click at [1191, 233] on button "Opções" at bounding box center [1210, 234] width 56 height 24
click at [1102, 239] on link "Editar" at bounding box center [1104, 236] width 39 height 11
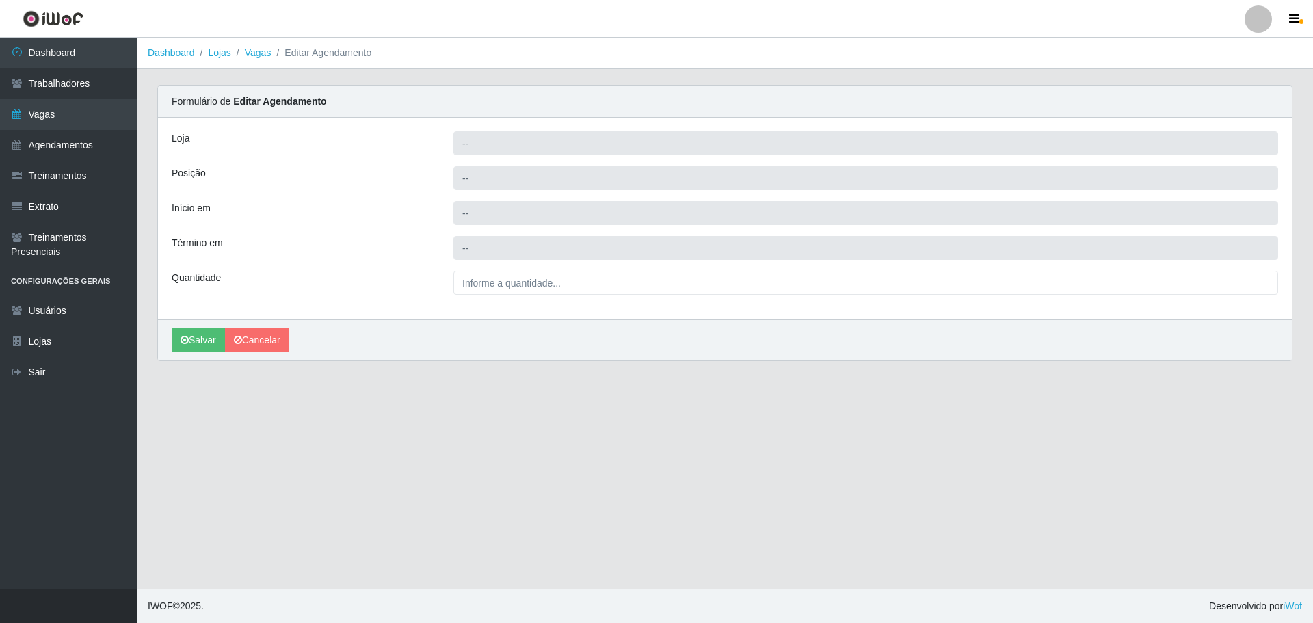
type input "[PERSON_NAME] - [GEOGRAPHIC_DATA]"
type input "Repositor"
type input "2025-10-31 16:00:00"
type input "2025-10-31 22:00:00"
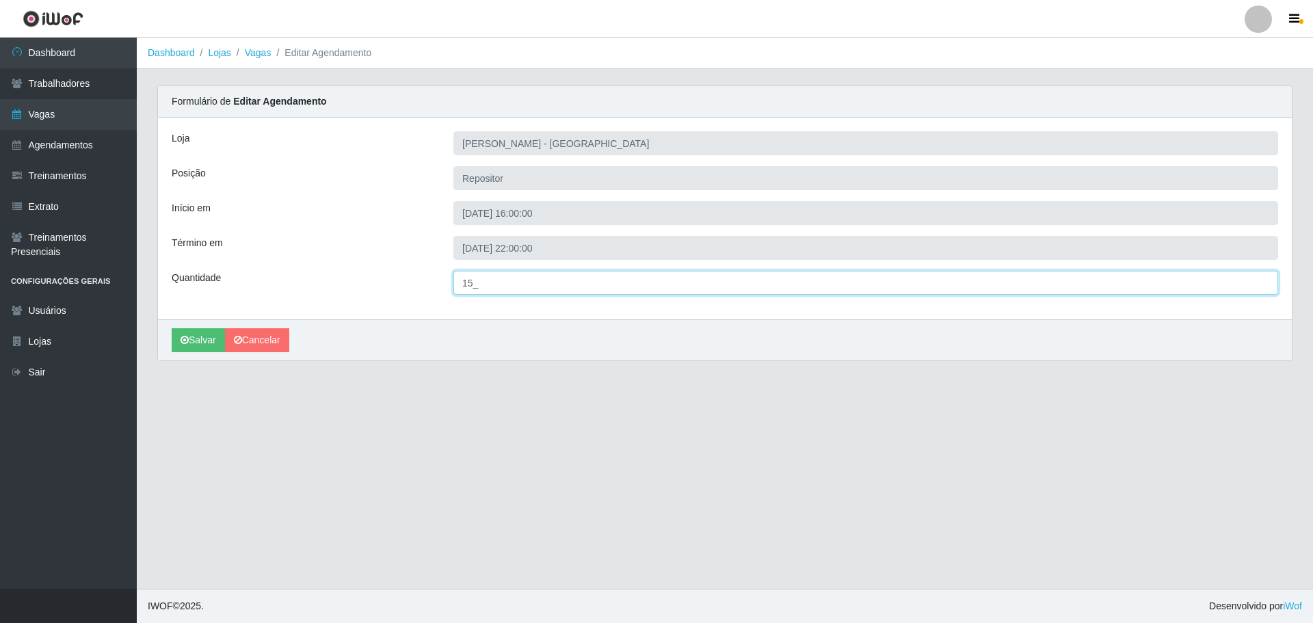
click at [475, 287] on input "15_" at bounding box center [865, 283] width 825 height 24
type input "5__"
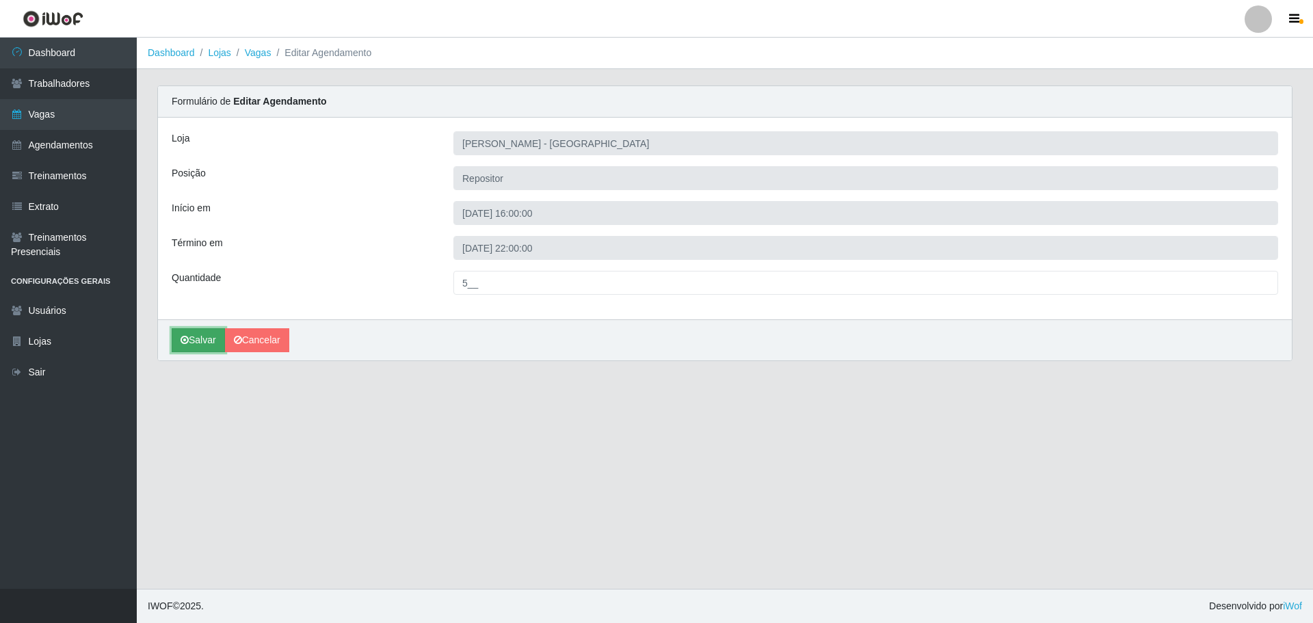
click at [204, 343] on button "Salvar" at bounding box center [198, 340] width 53 height 24
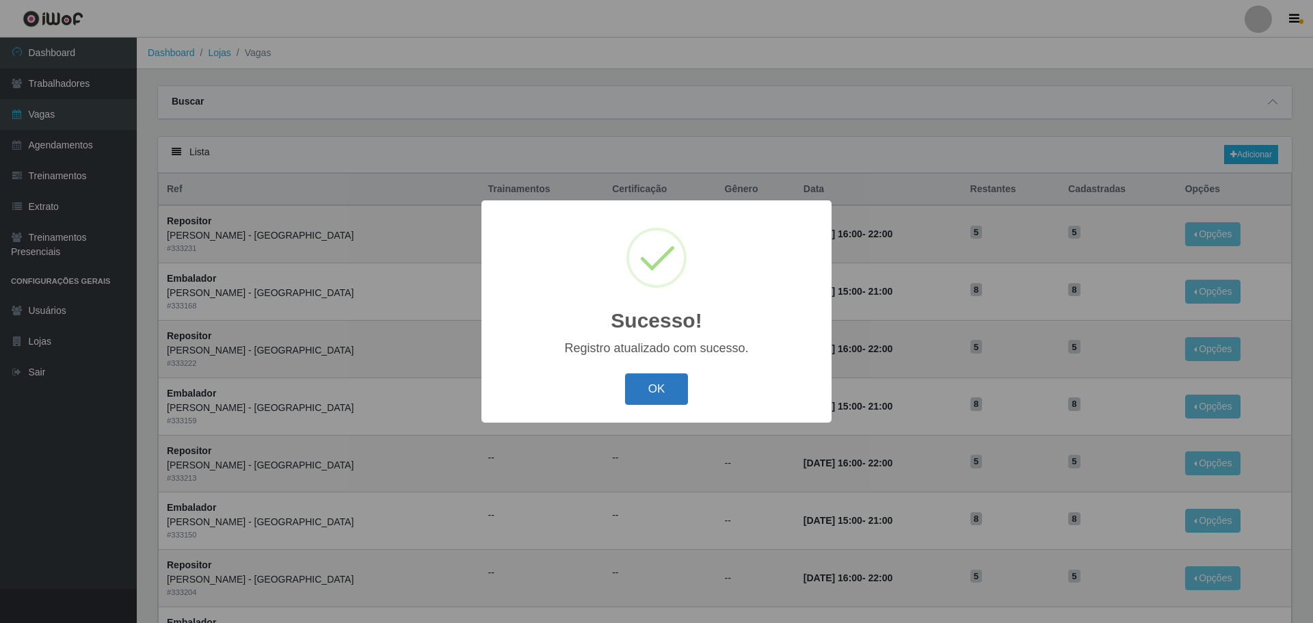
click at [661, 388] on button "OK" at bounding box center [657, 389] width 64 height 32
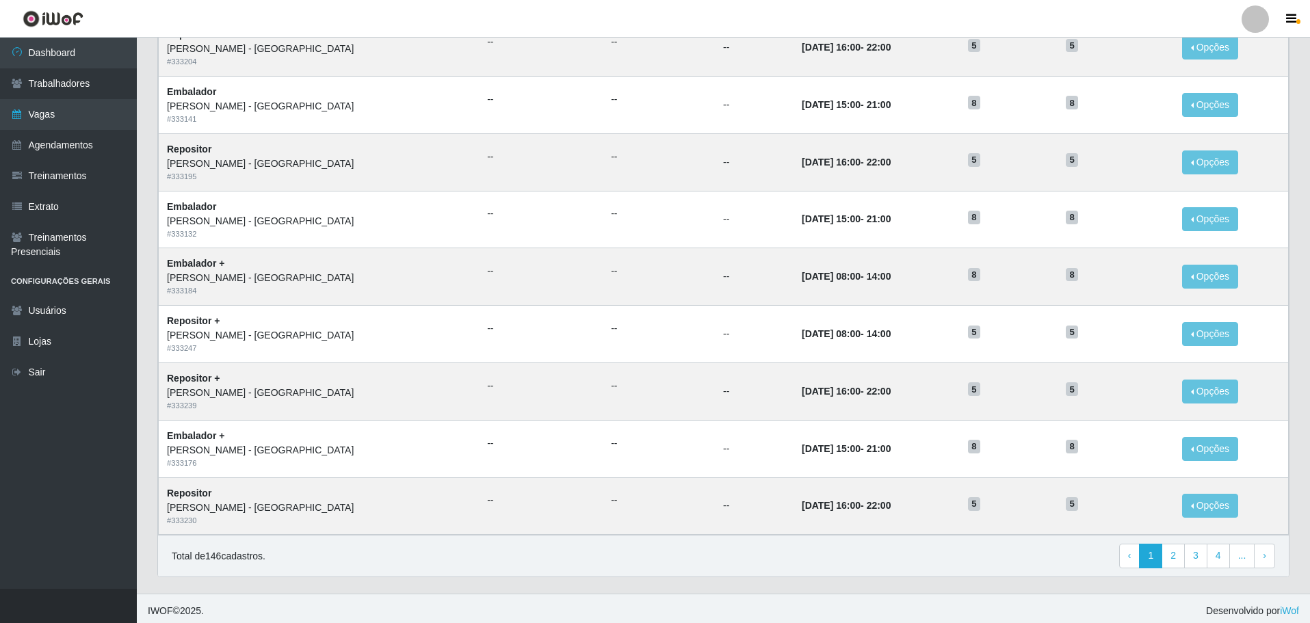
scroll to position [536, 0]
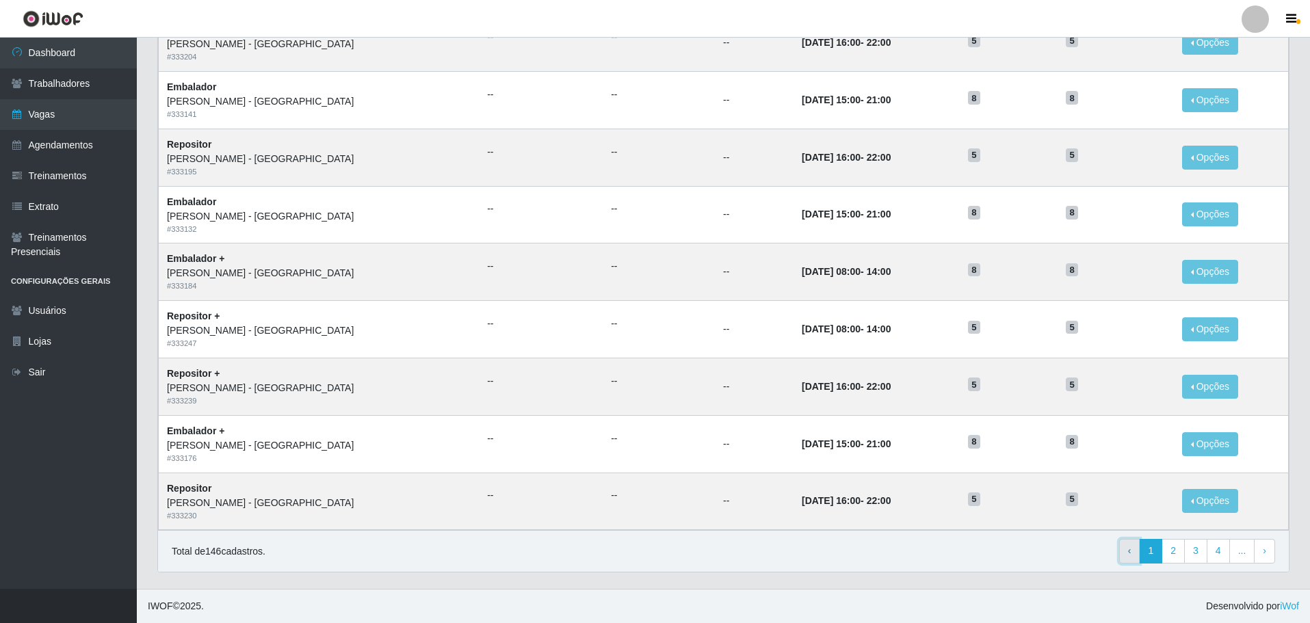
click at [1131, 556] on span "‹" at bounding box center [1129, 550] width 3 height 11
